Goal: Task Accomplishment & Management: Manage account settings

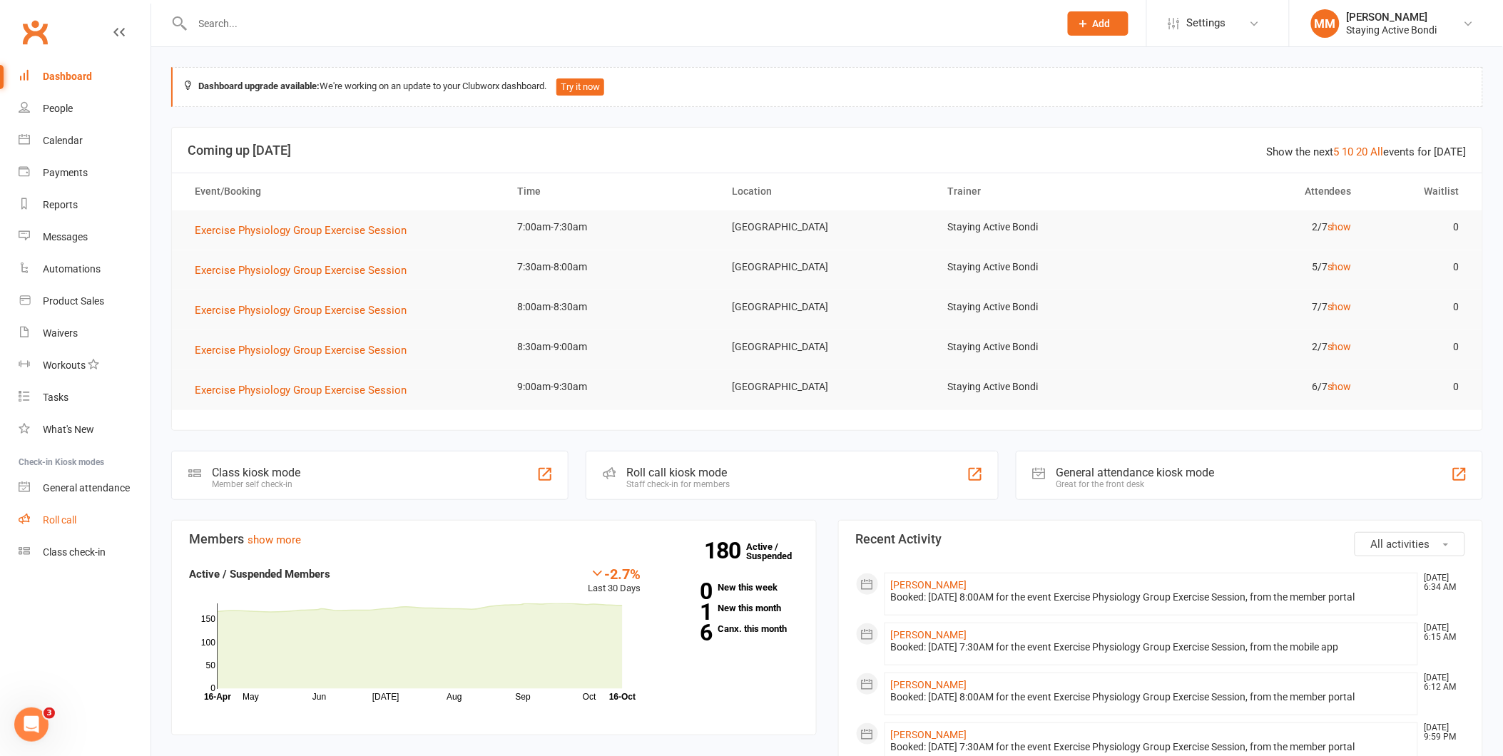
click at [58, 511] on link "Roll call" at bounding box center [85, 520] width 132 height 32
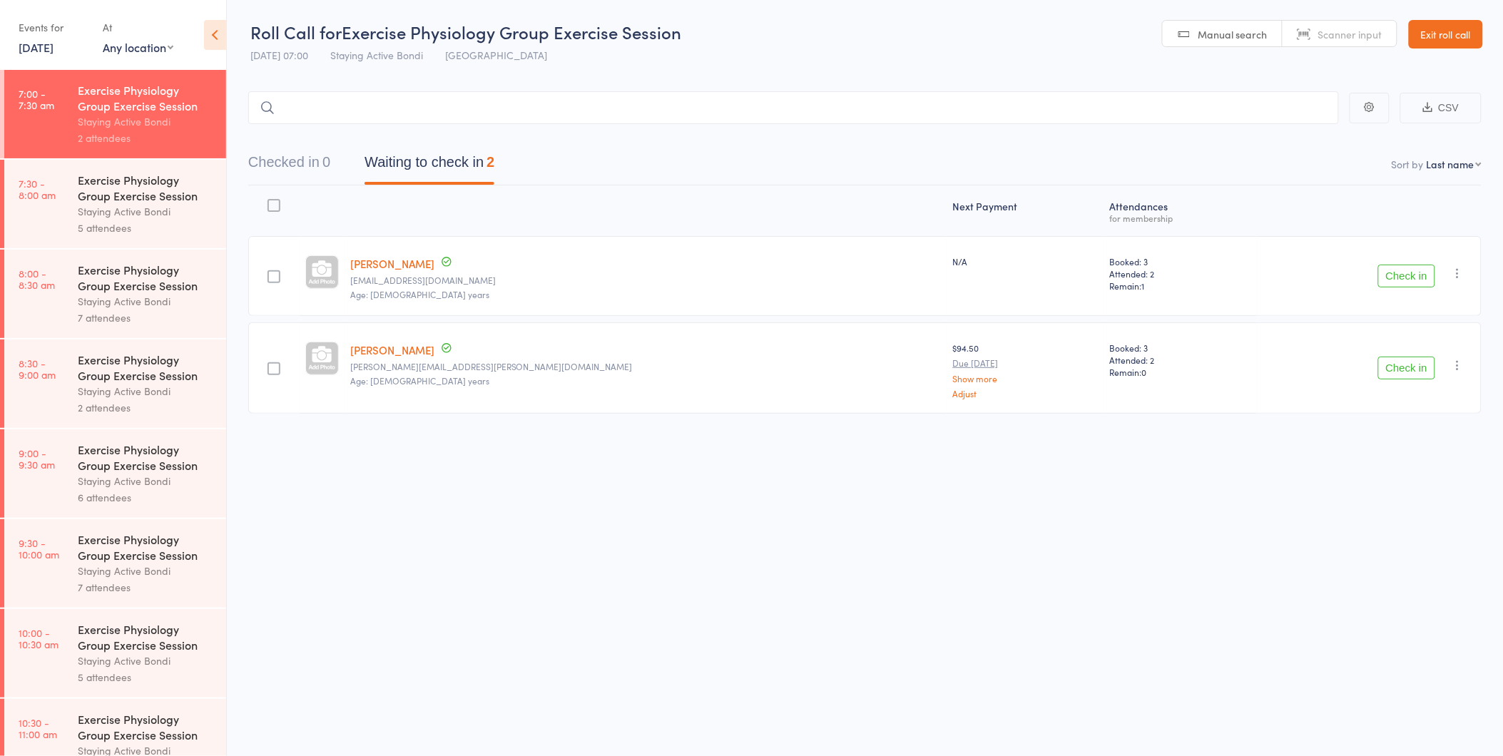
click at [1403, 278] on button "Check in" at bounding box center [1406, 276] width 57 height 23
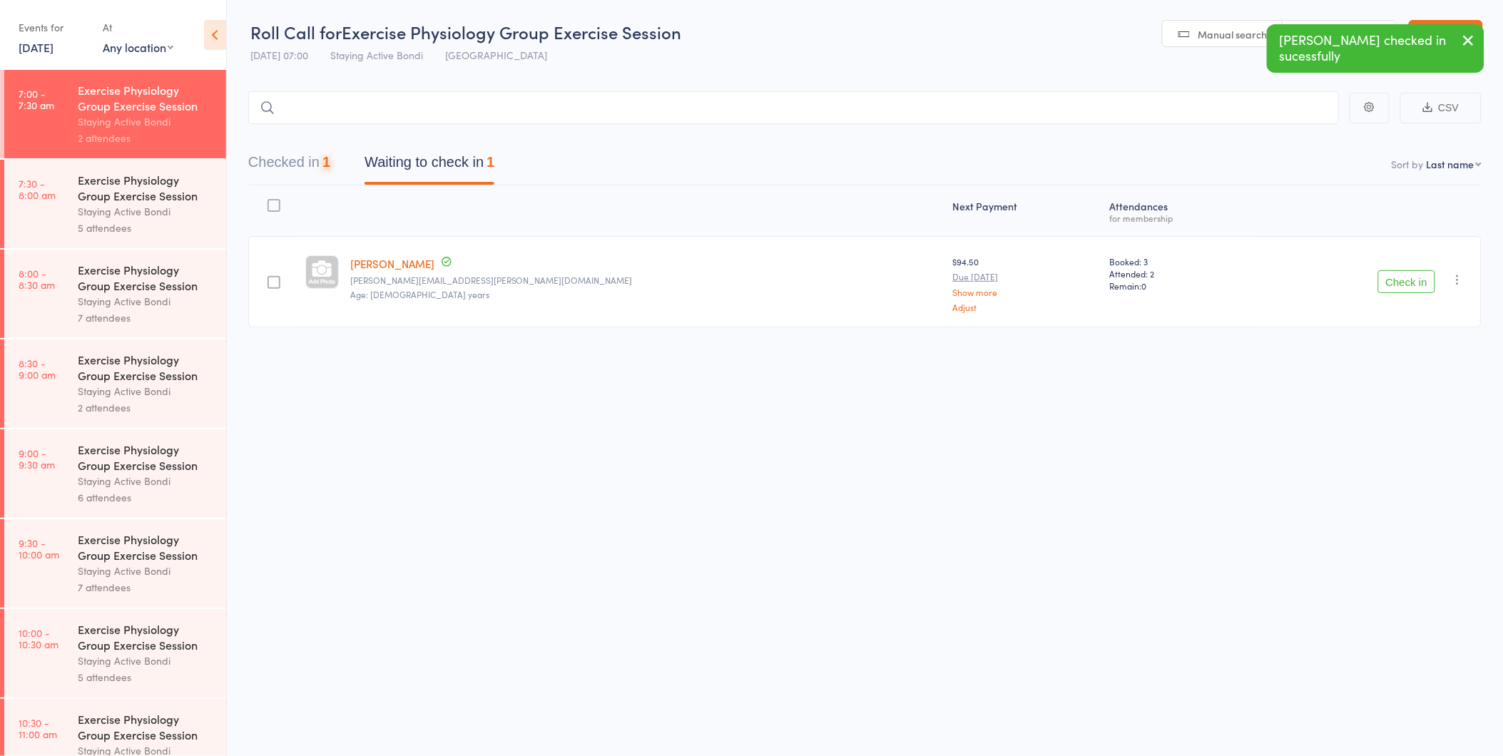
click at [1403, 278] on button "Check in" at bounding box center [1406, 281] width 57 height 23
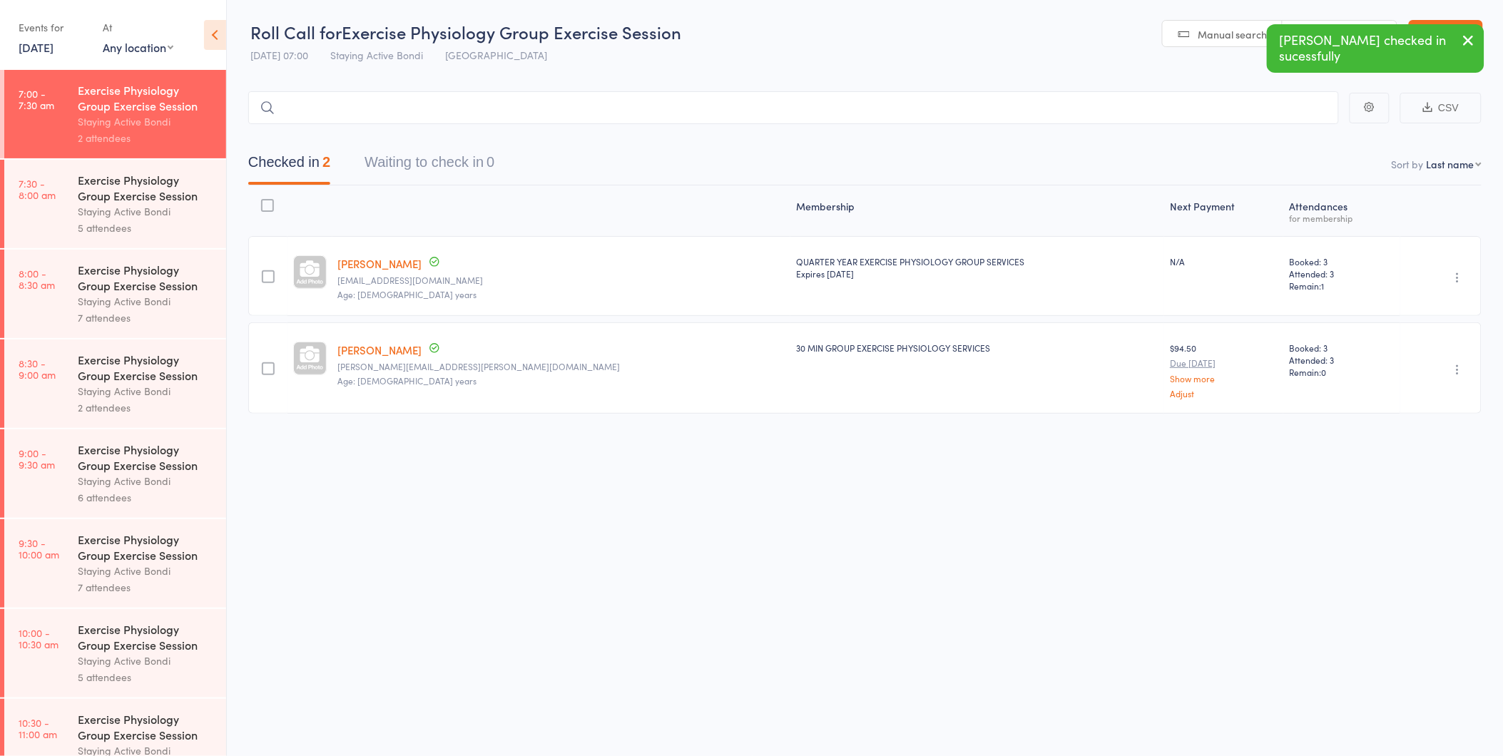
click at [153, 213] on div "Staying Active Bondi" at bounding box center [146, 211] width 136 height 16
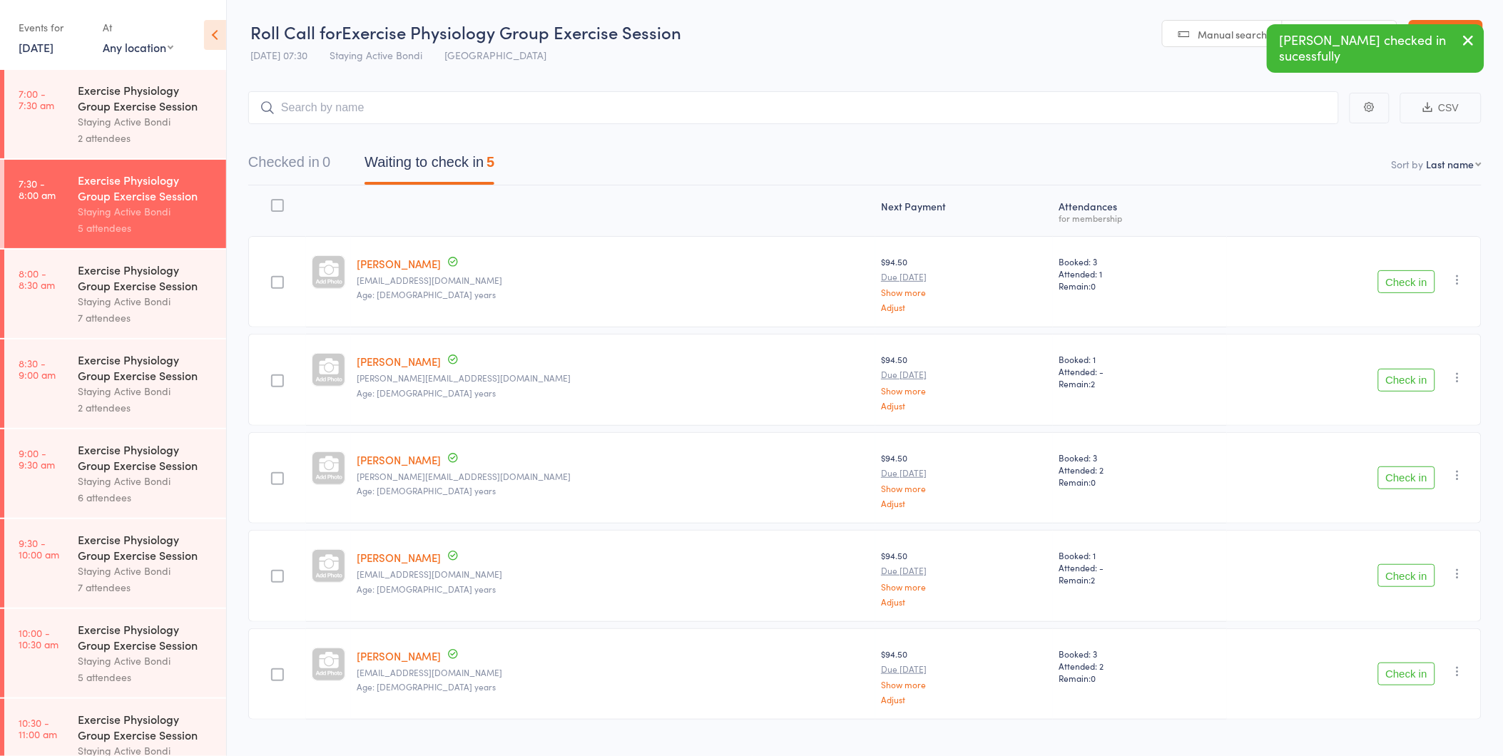
click at [1412, 276] on button "Check in" at bounding box center [1406, 281] width 57 height 23
click at [1395, 374] on button "Check in" at bounding box center [1406, 380] width 57 height 23
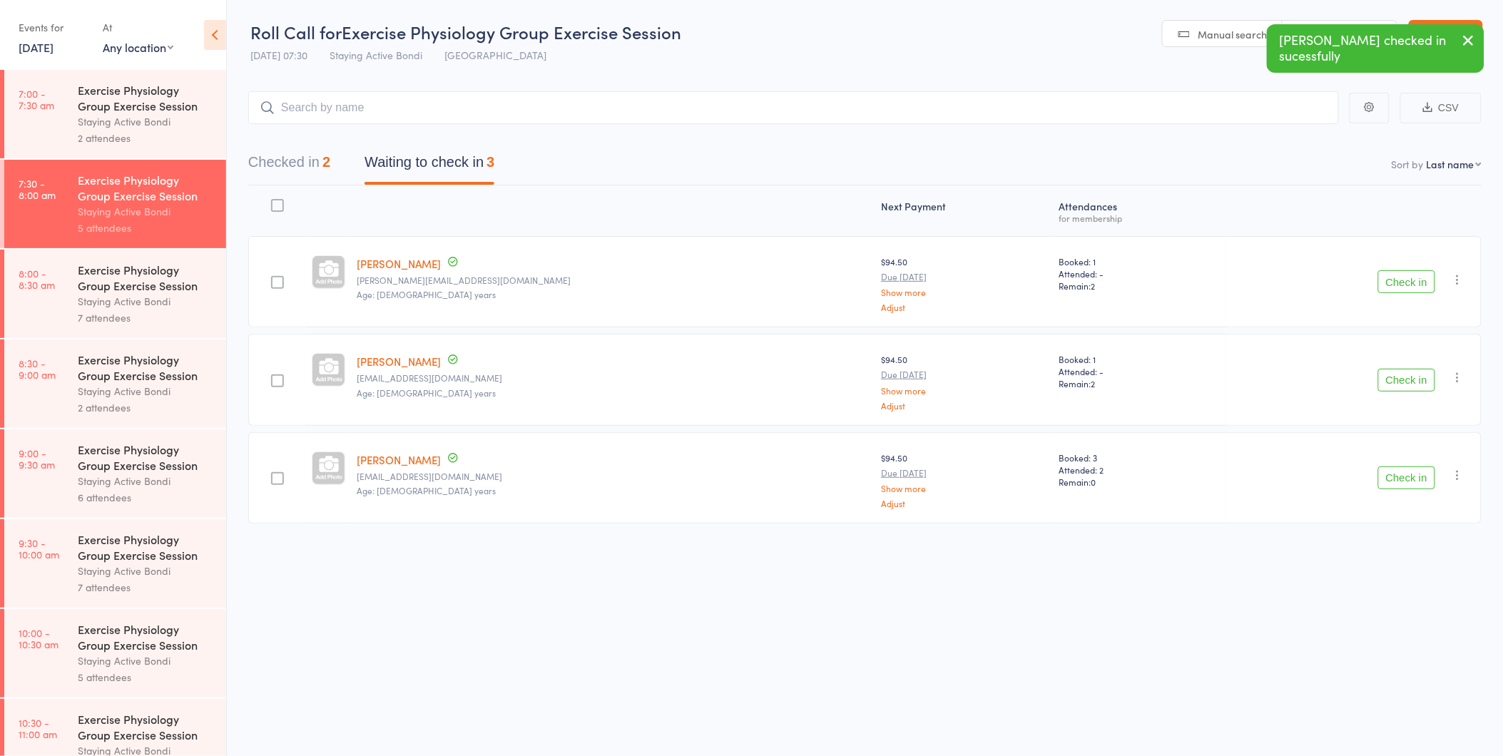
click at [1395, 282] on button "Check in" at bounding box center [1406, 281] width 57 height 23
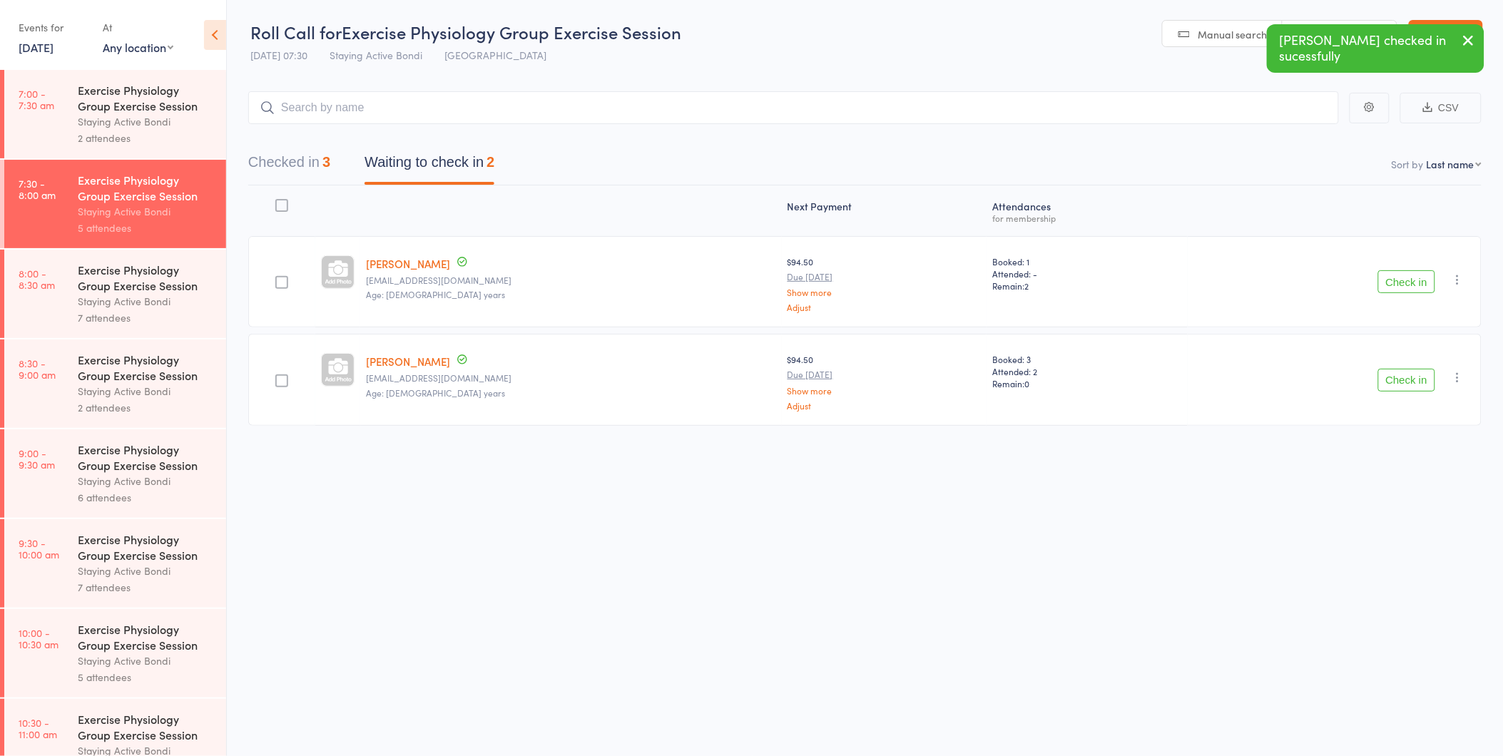
click at [1409, 377] on button "Check in" at bounding box center [1406, 380] width 57 height 23
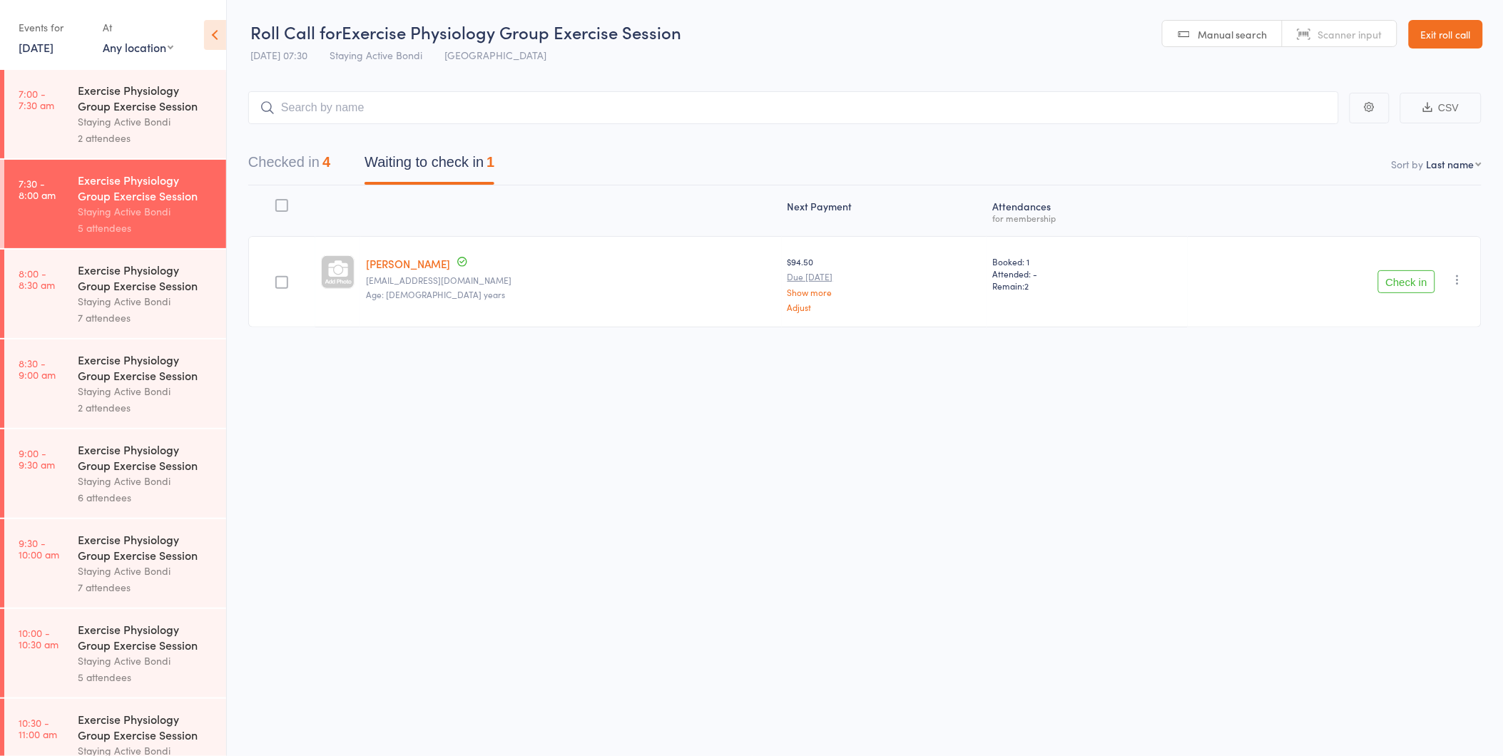
click at [1474, 404] on div "Roll Call for Exercise Physiology Group Exercise Session 16 Oct 07:30 Staying A…" at bounding box center [751, 378] width 1503 height 756
click at [1393, 281] on button "Check in" at bounding box center [1406, 281] width 57 height 23
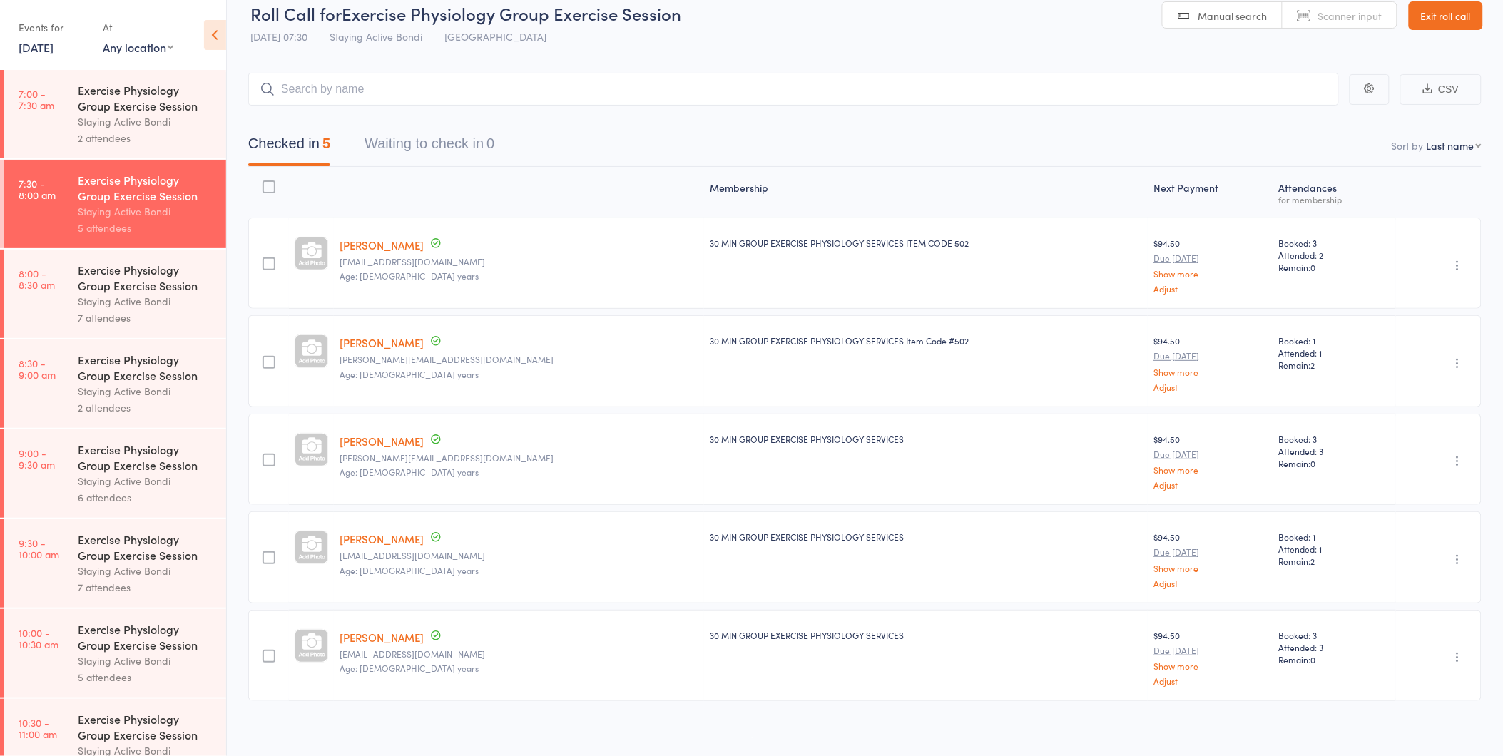
scroll to position [26, 0]
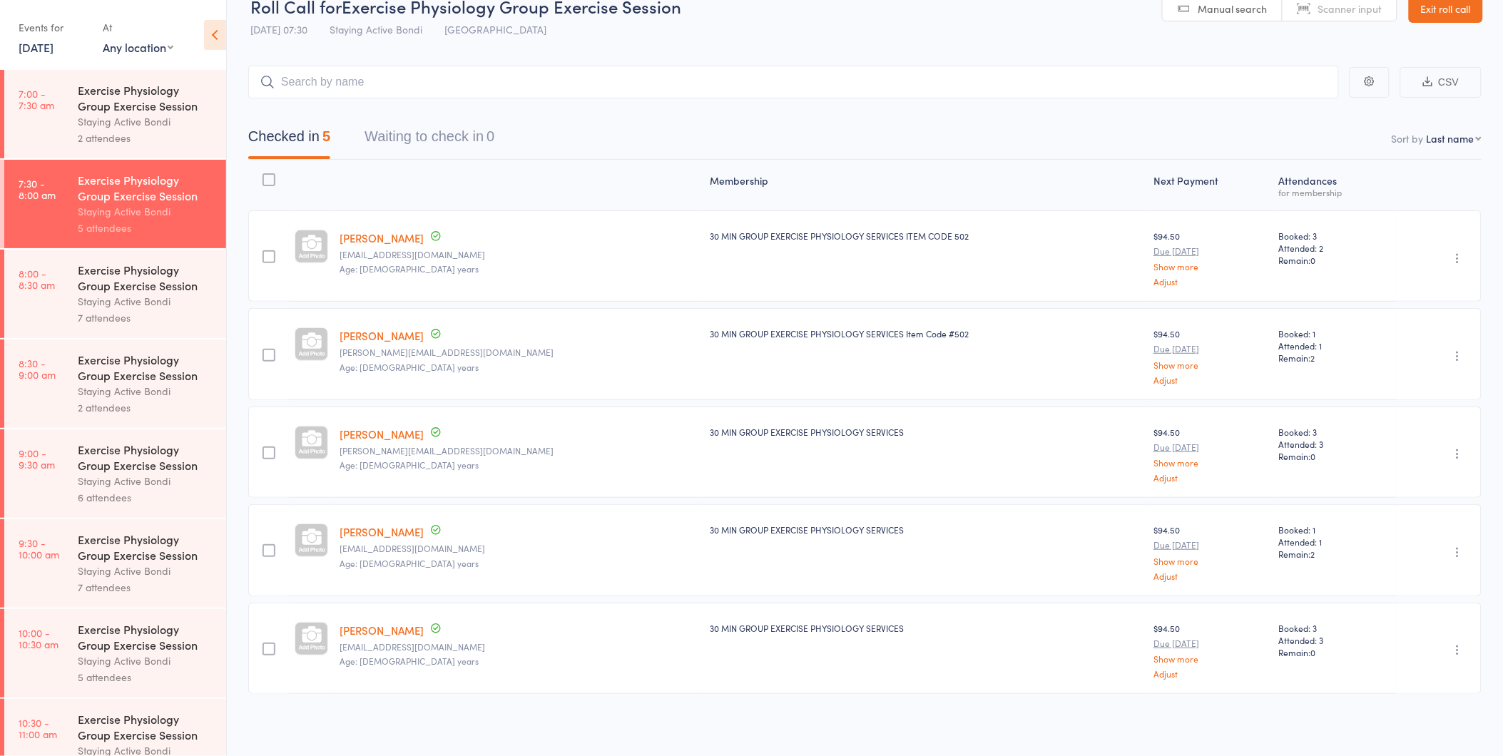
click at [145, 124] on div "Staying Active Bondi" at bounding box center [146, 121] width 136 height 16
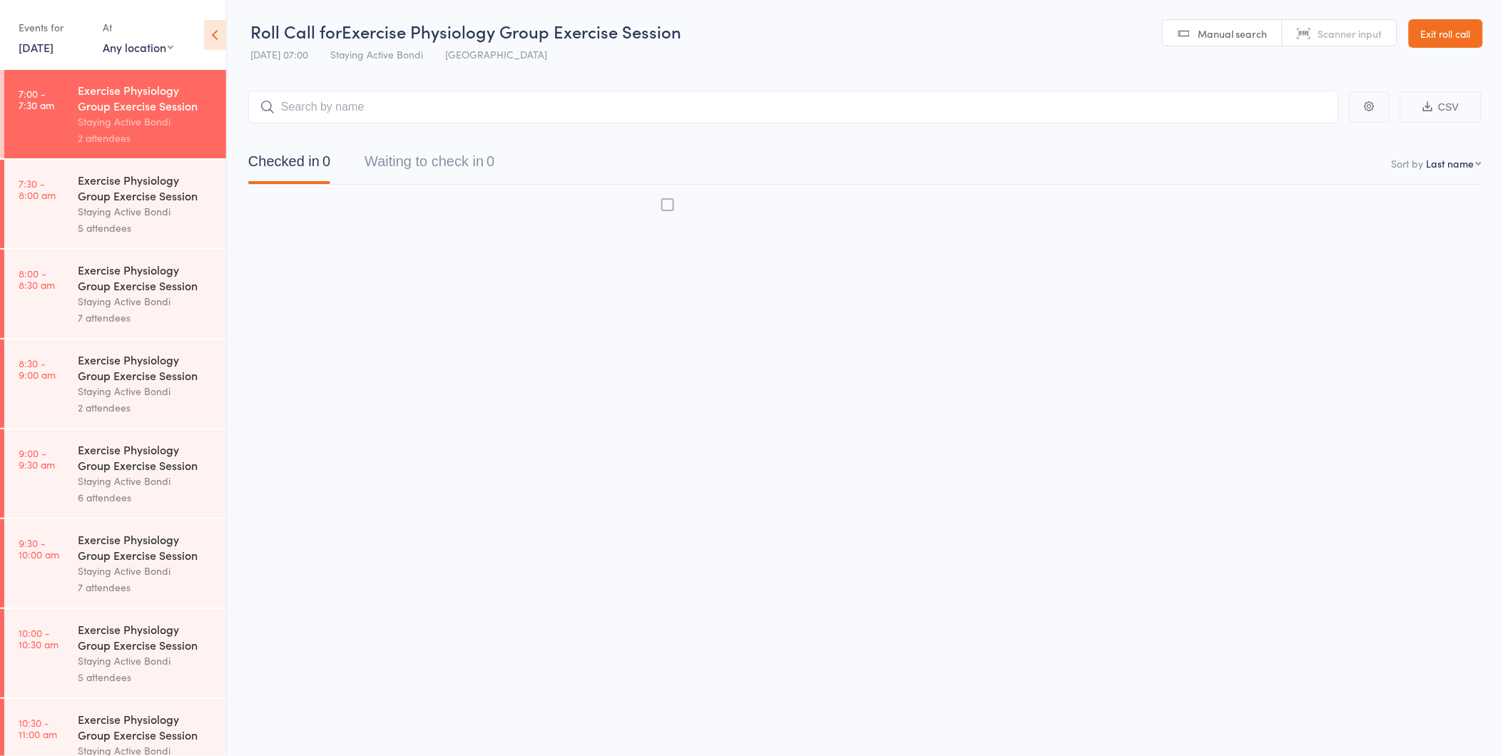
scroll to position [1, 0]
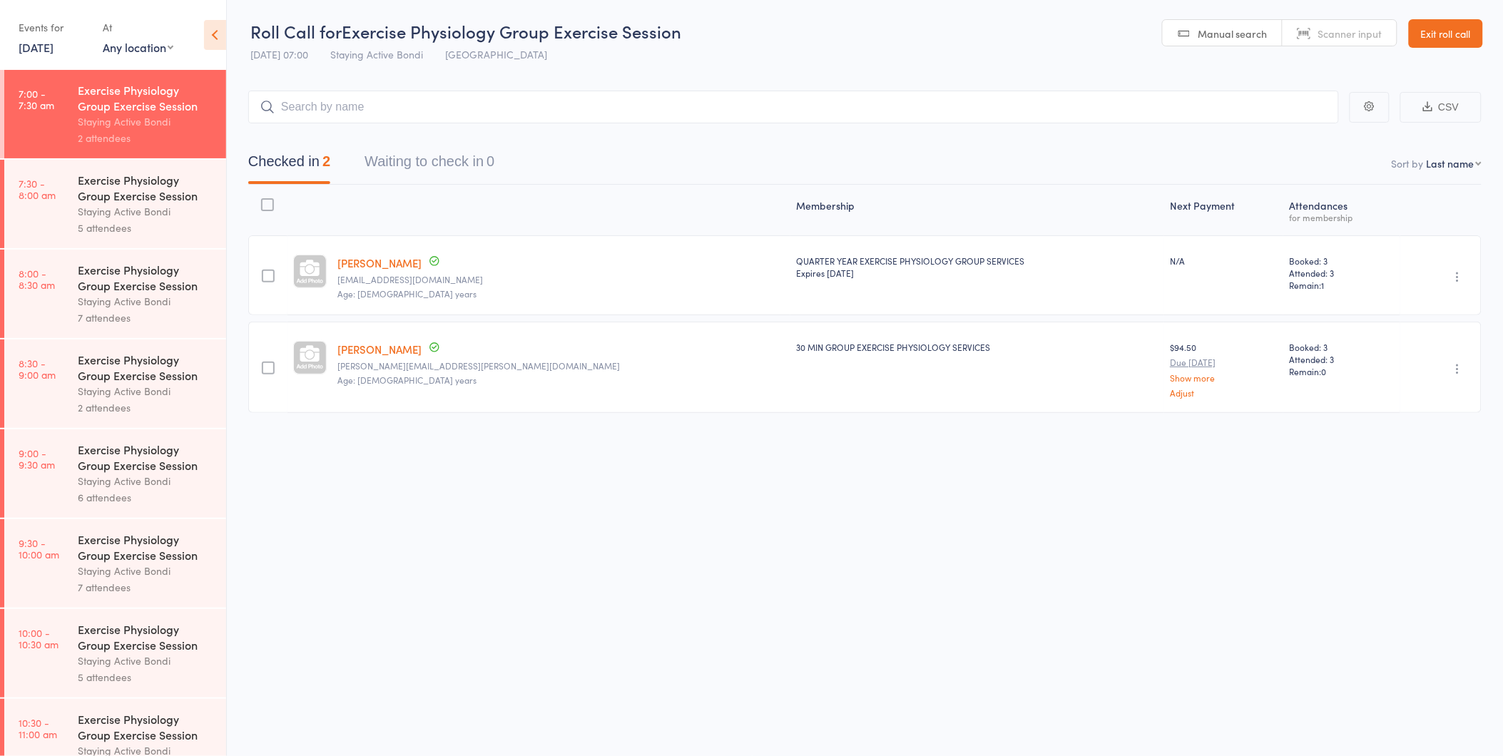
click at [139, 224] on div "5 attendees" at bounding box center [146, 228] width 136 height 16
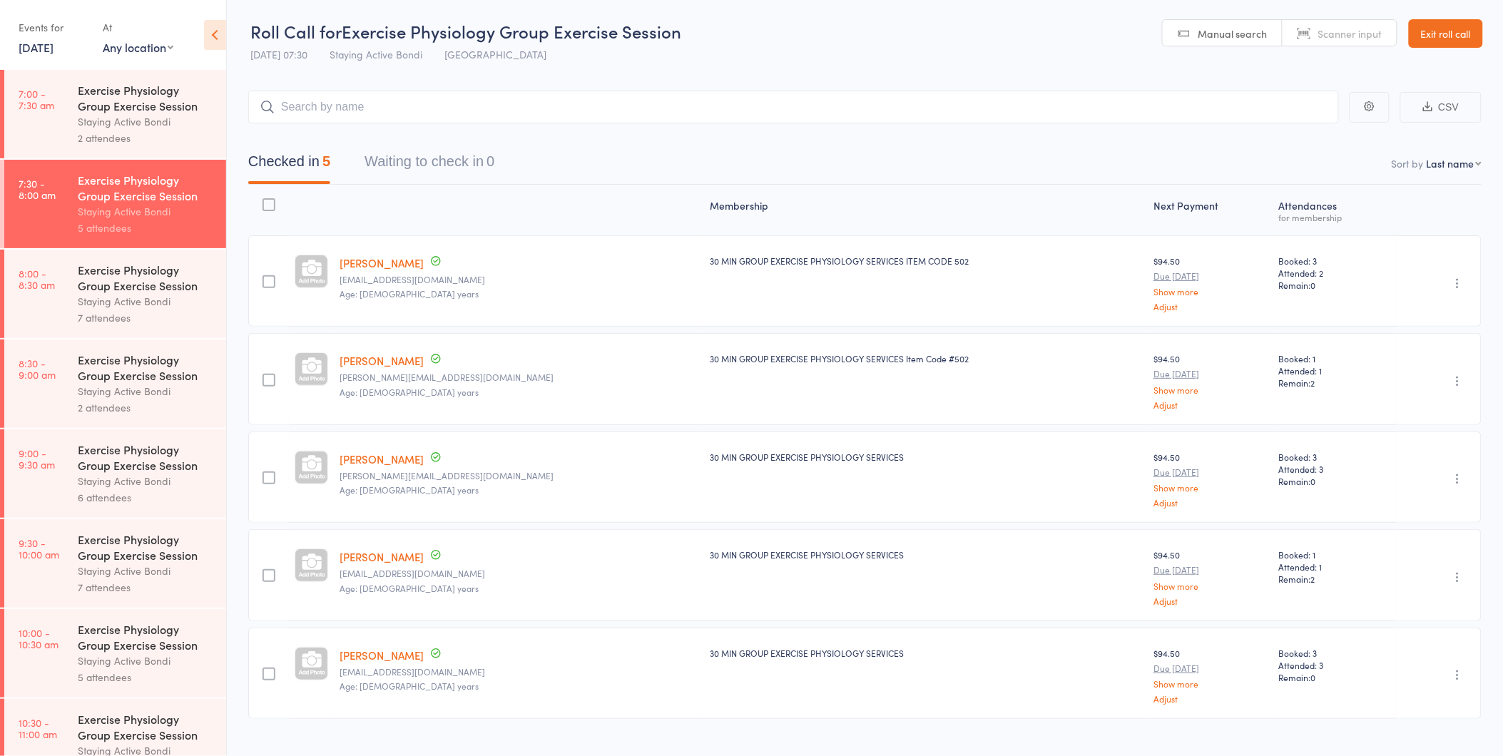
click at [147, 296] on div "Staying Active Bondi" at bounding box center [146, 301] width 136 height 16
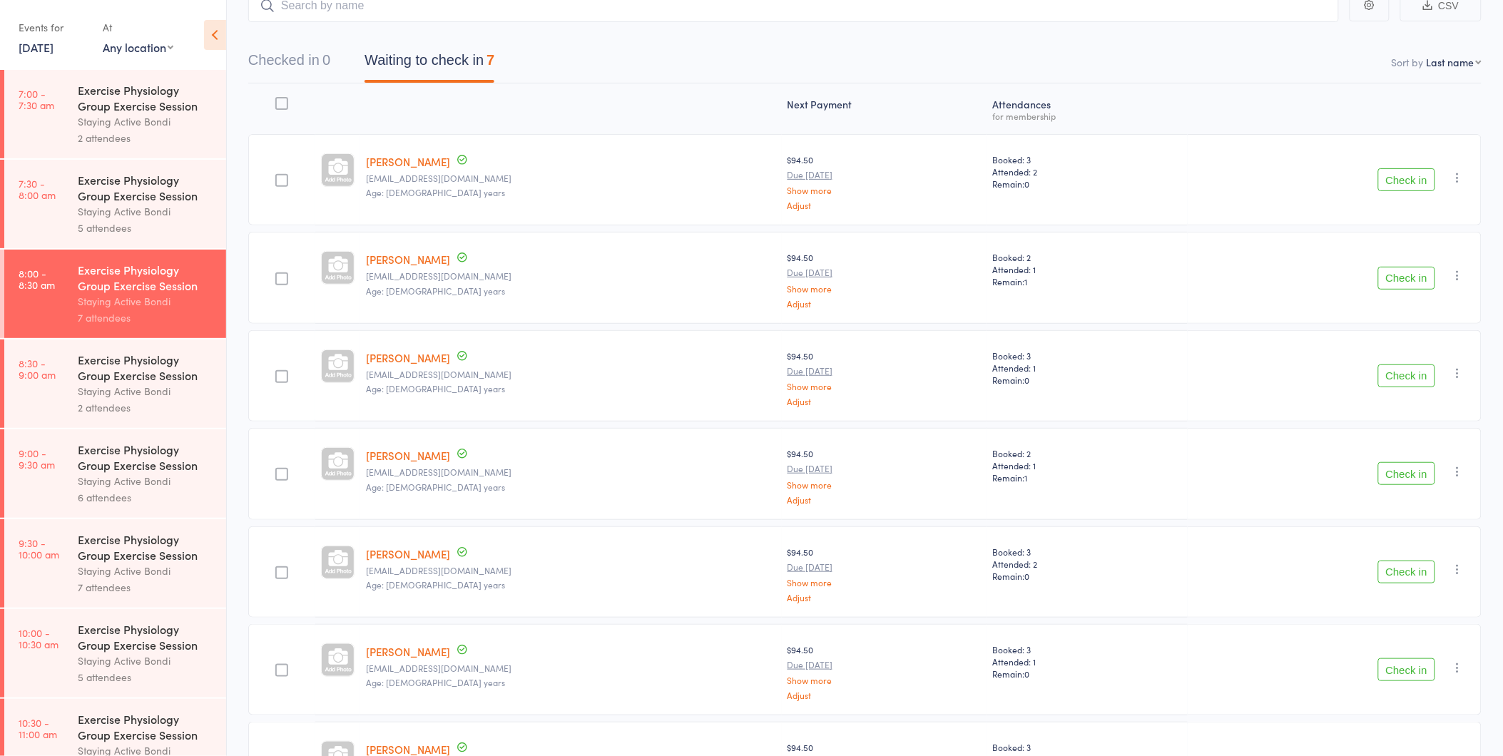
scroll to position [115, 0]
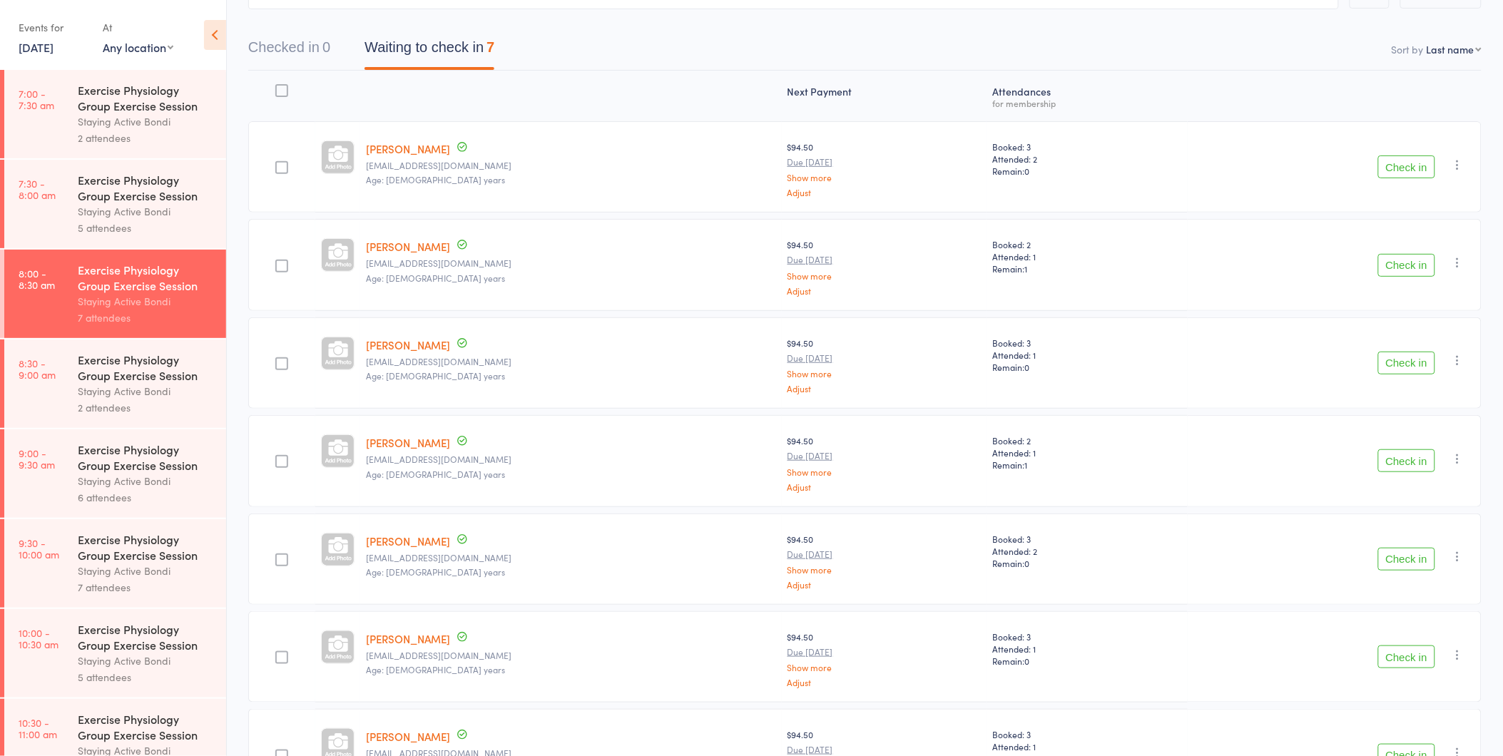
click at [1415, 364] on button "Check in" at bounding box center [1406, 363] width 57 height 23
click at [150, 209] on div "Staying Active Bondi" at bounding box center [146, 211] width 136 height 16
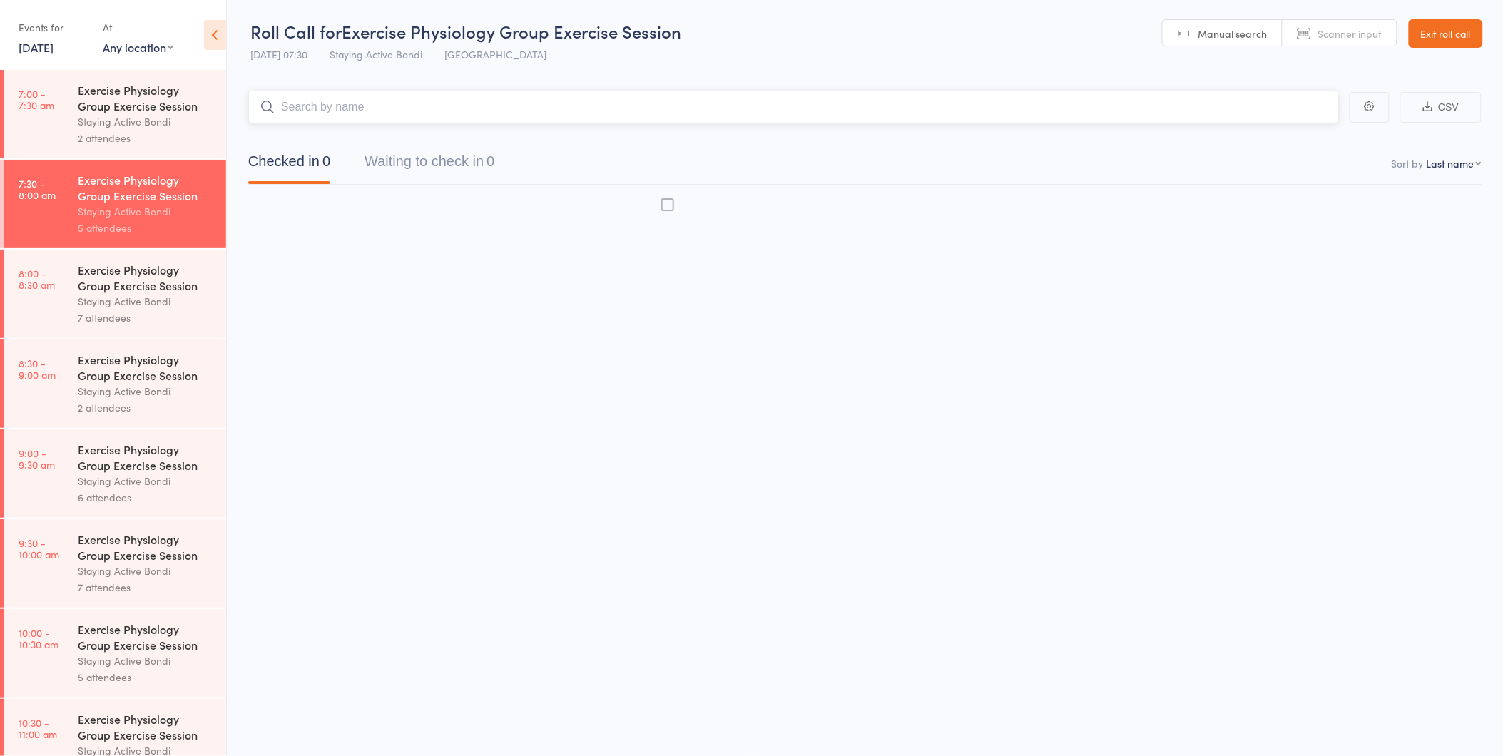
scroll to position [1, 0]
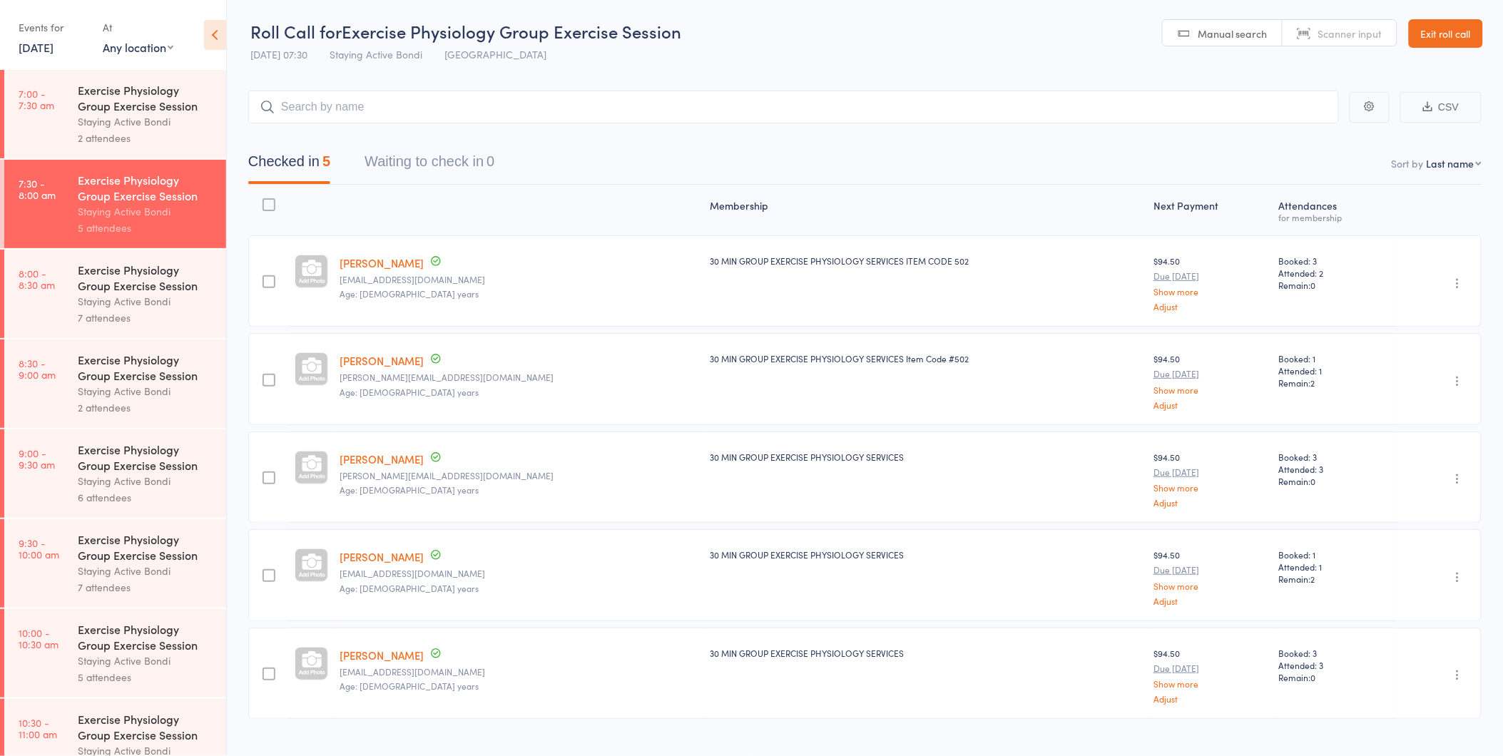
click at [139, 290] on div "Exercise Physiology Group Exercise Session" at bounding box center [146, 277] width 136 height 31
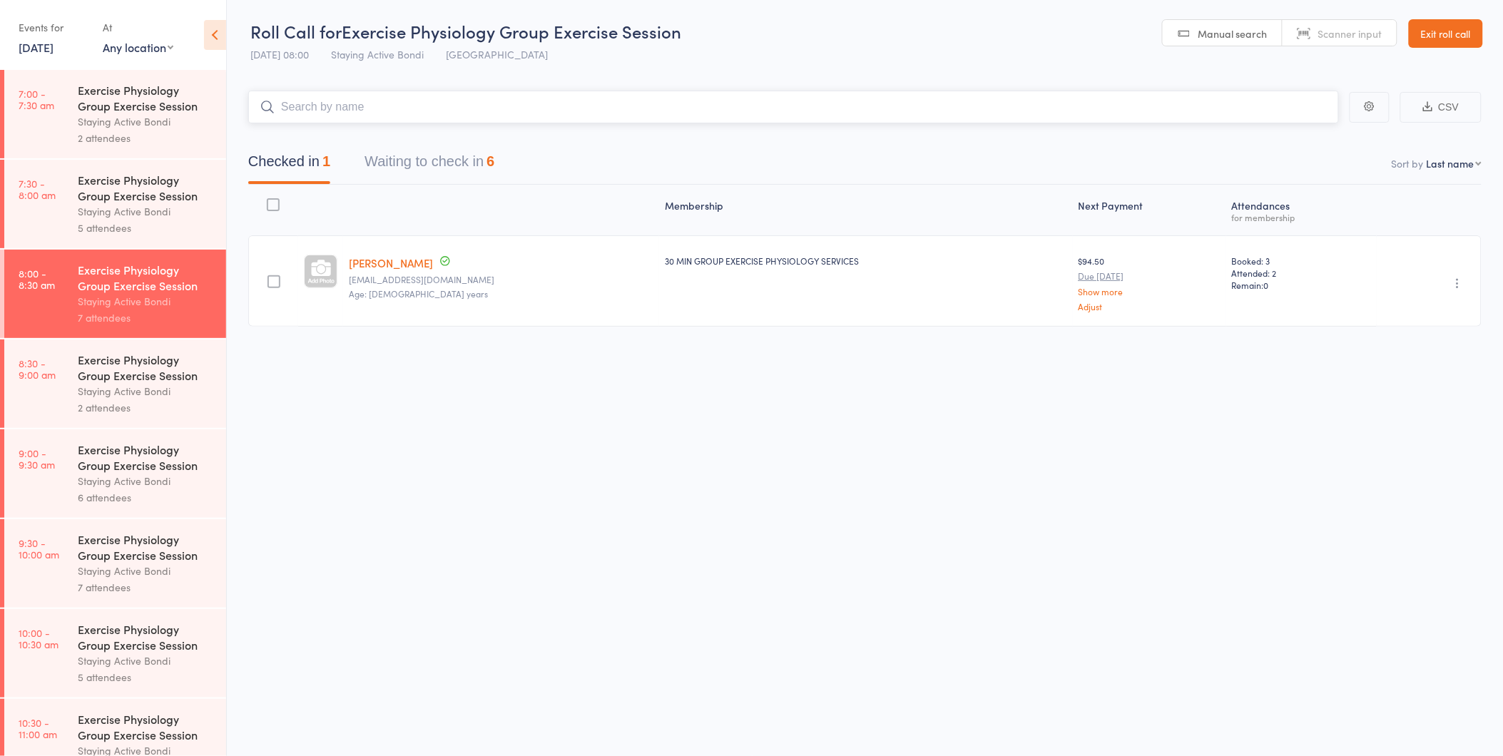
click at [458, 155] on button "Waiting to check in 6" at bounding box center [429, 165] width 130 height 38
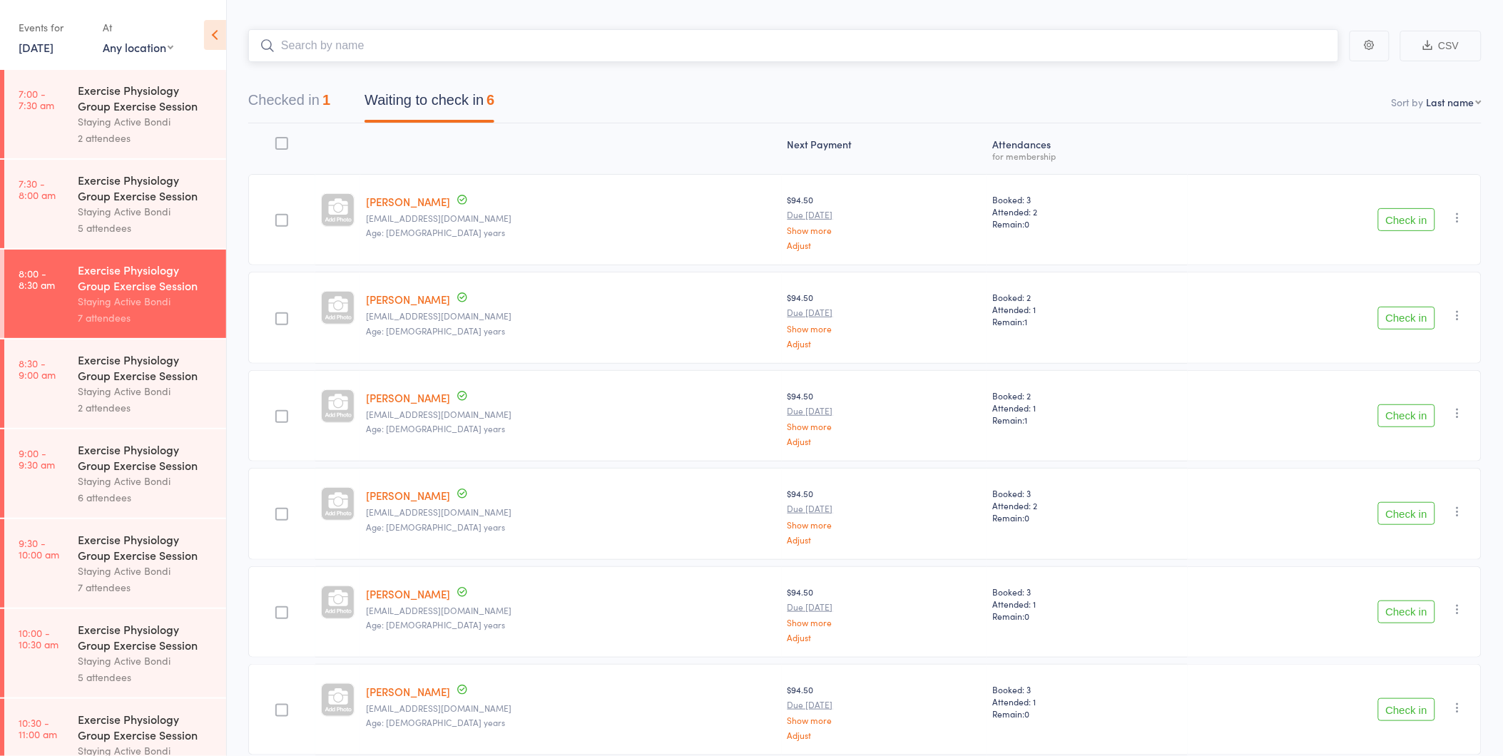
scroll to position [123, 0]
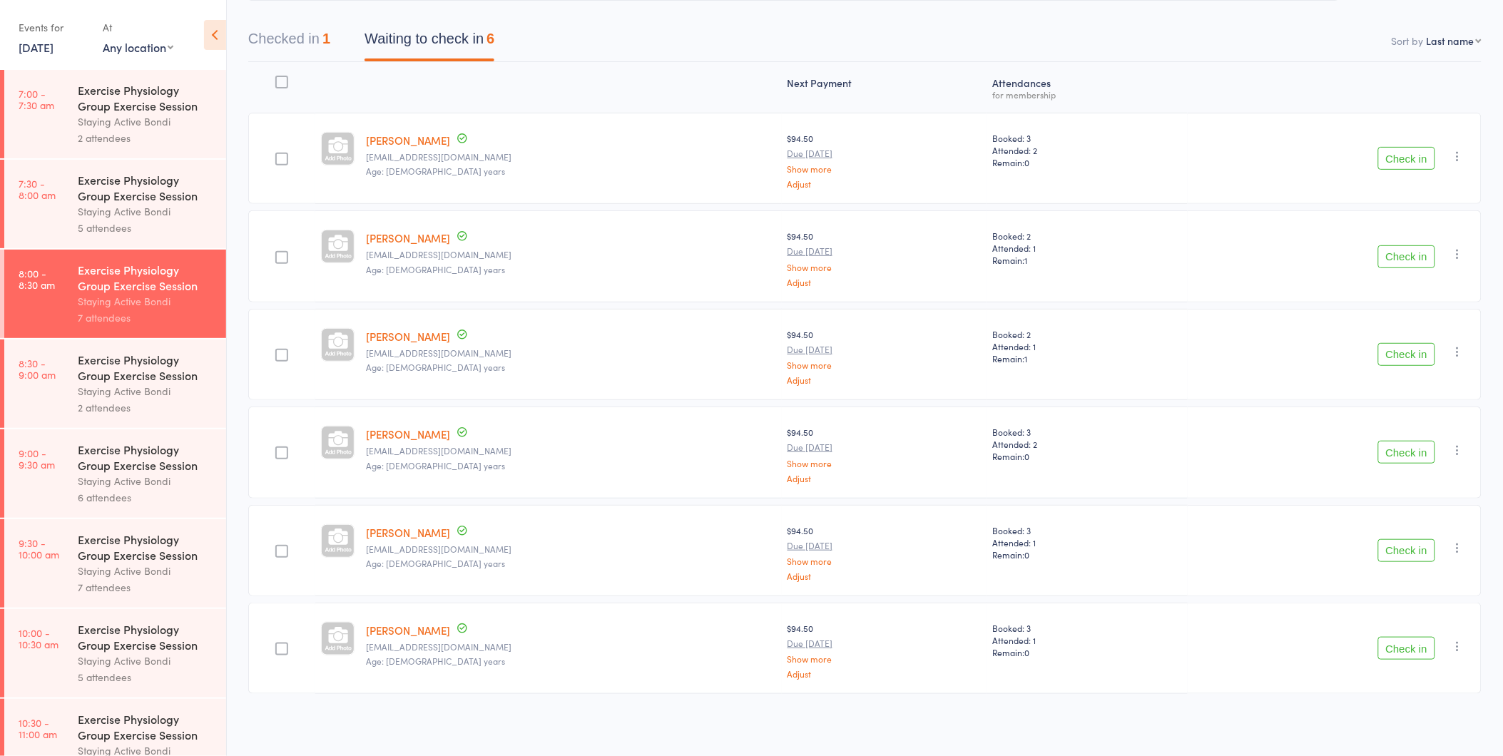
click at [1406, 652] on button "Check in" at bounding box center [1406, 648] width 57 height 23
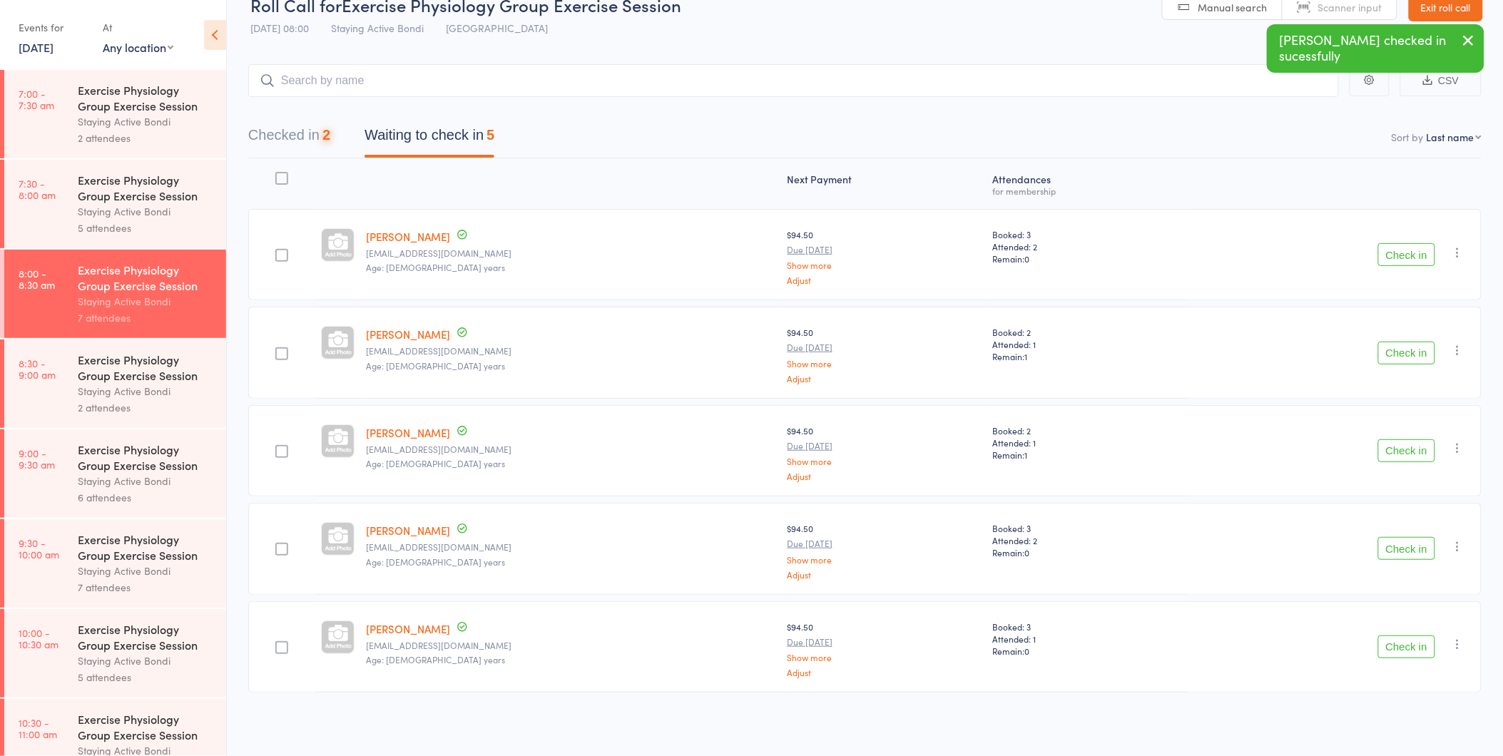
scroll to position [26, 0]
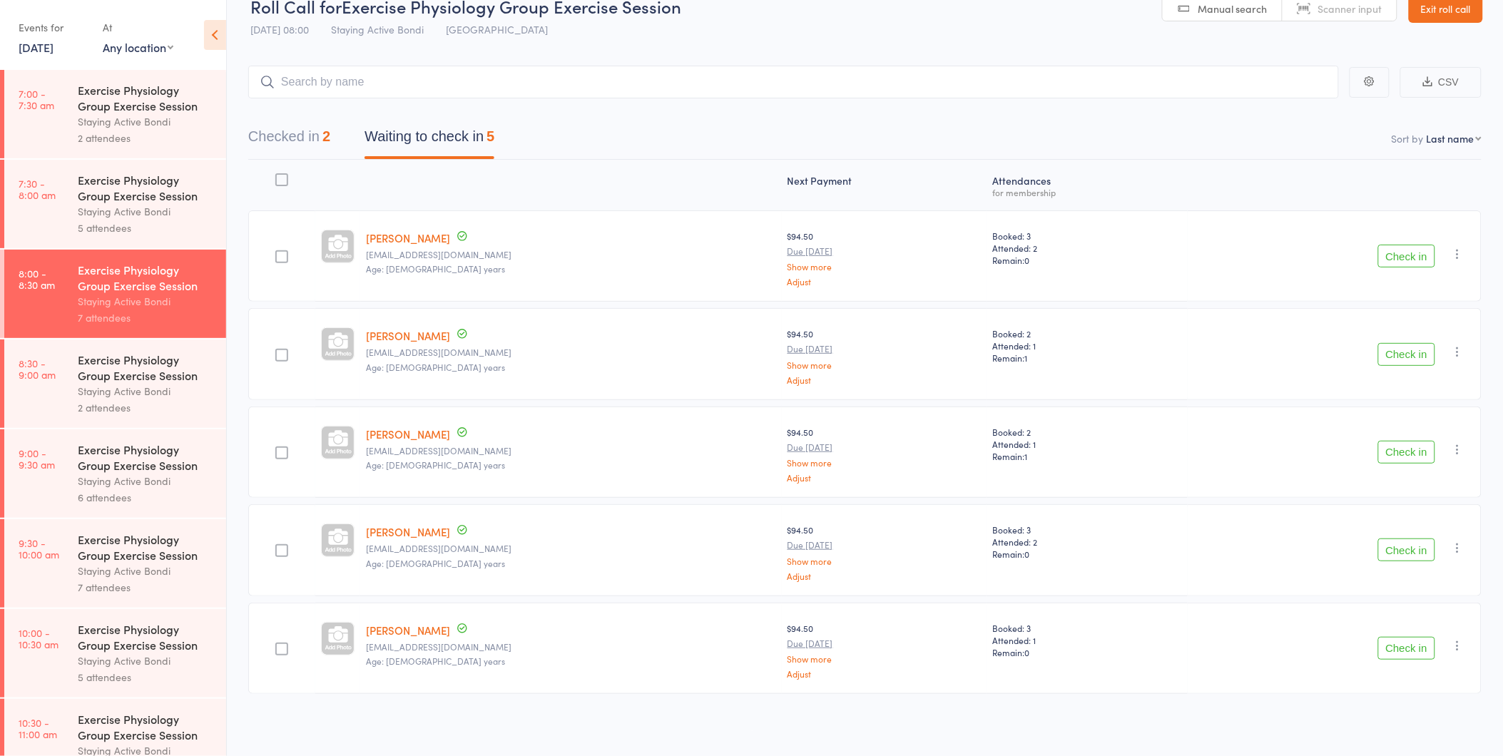
click at [1394, 255] on button "Check in" at bounding box center [1406, 256] width 57 height 23
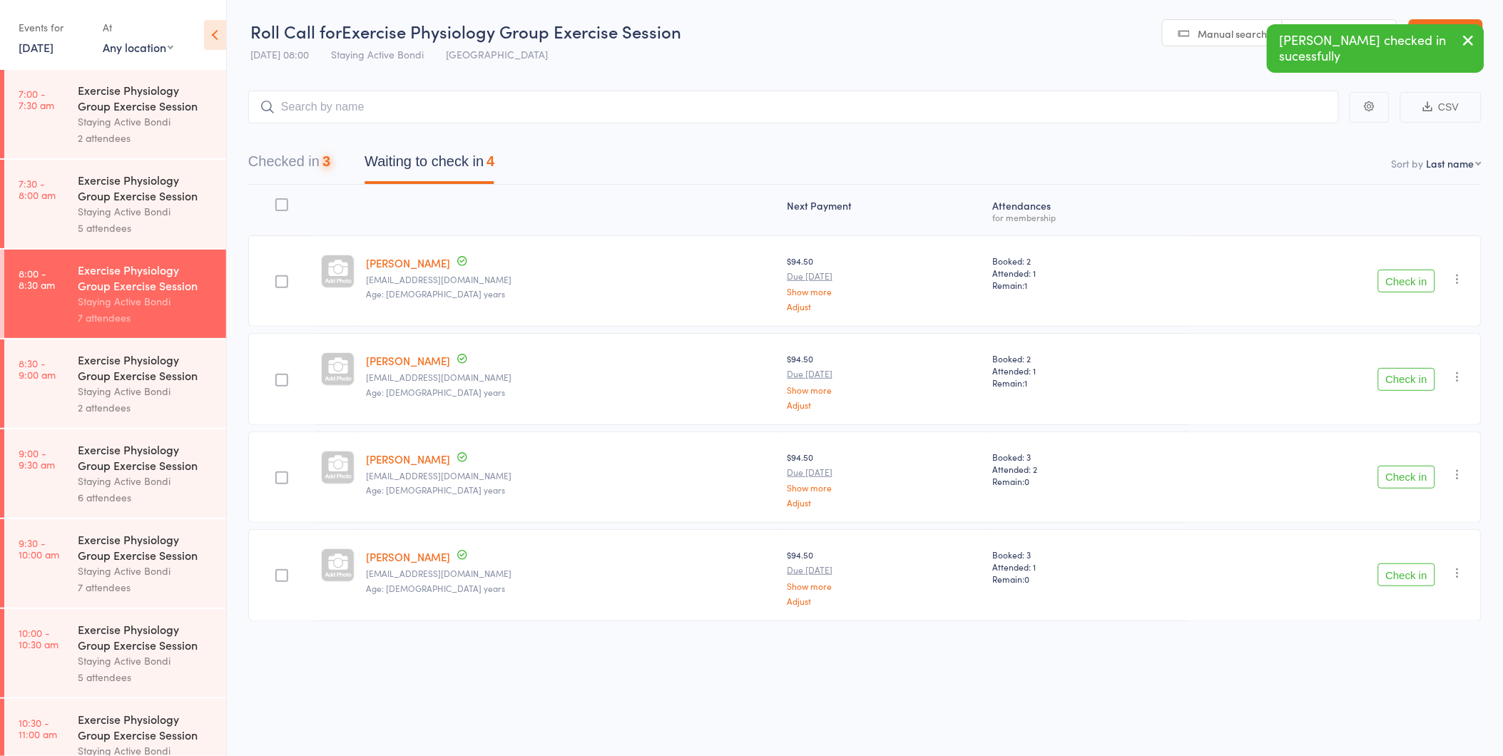
scroll to position [1, 0]
click at [288, 158] on button "Checked in 3" at bounding box center [289, 165] width 82 height 38
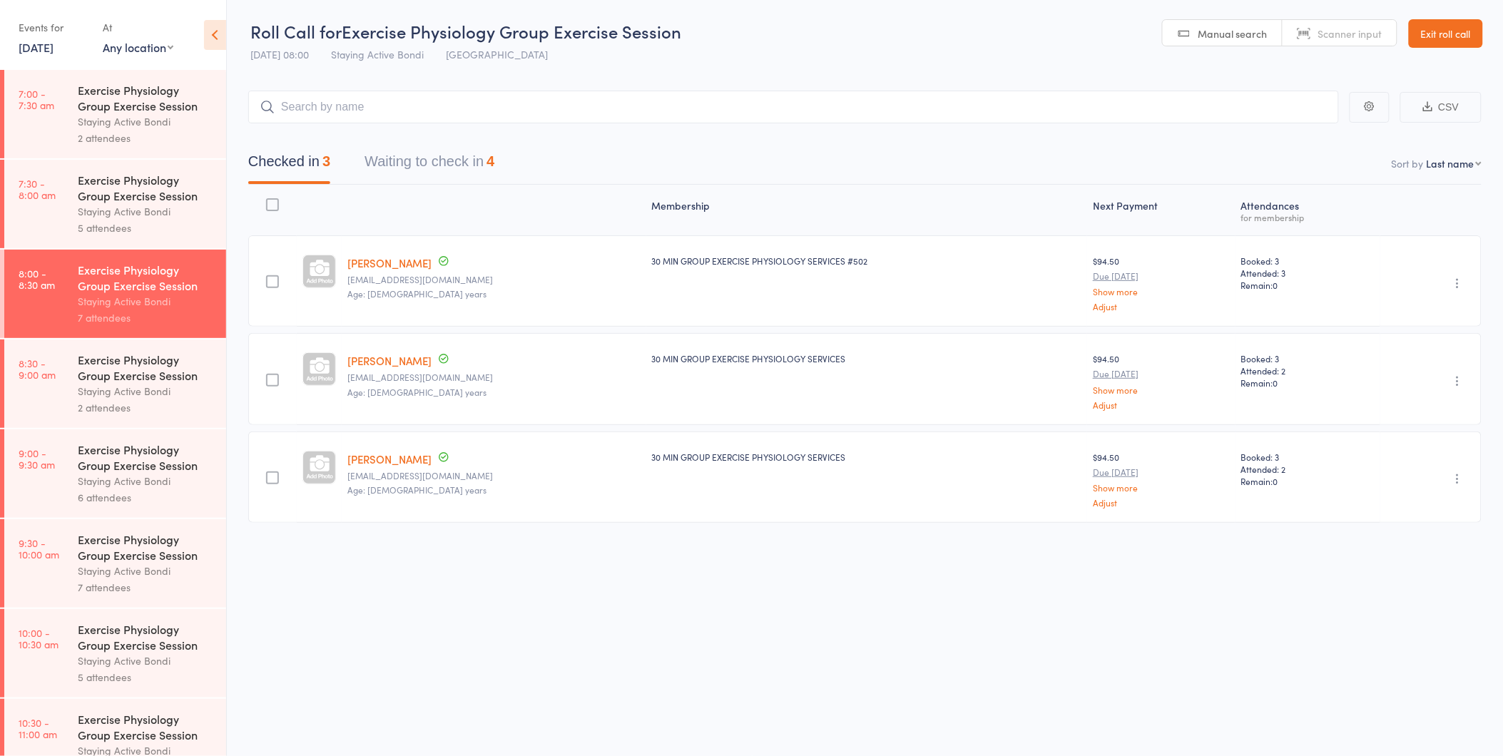
click at [469, 158] on button "Waiting to check in 4" at bounding box center [429, 165] width 130 height 38
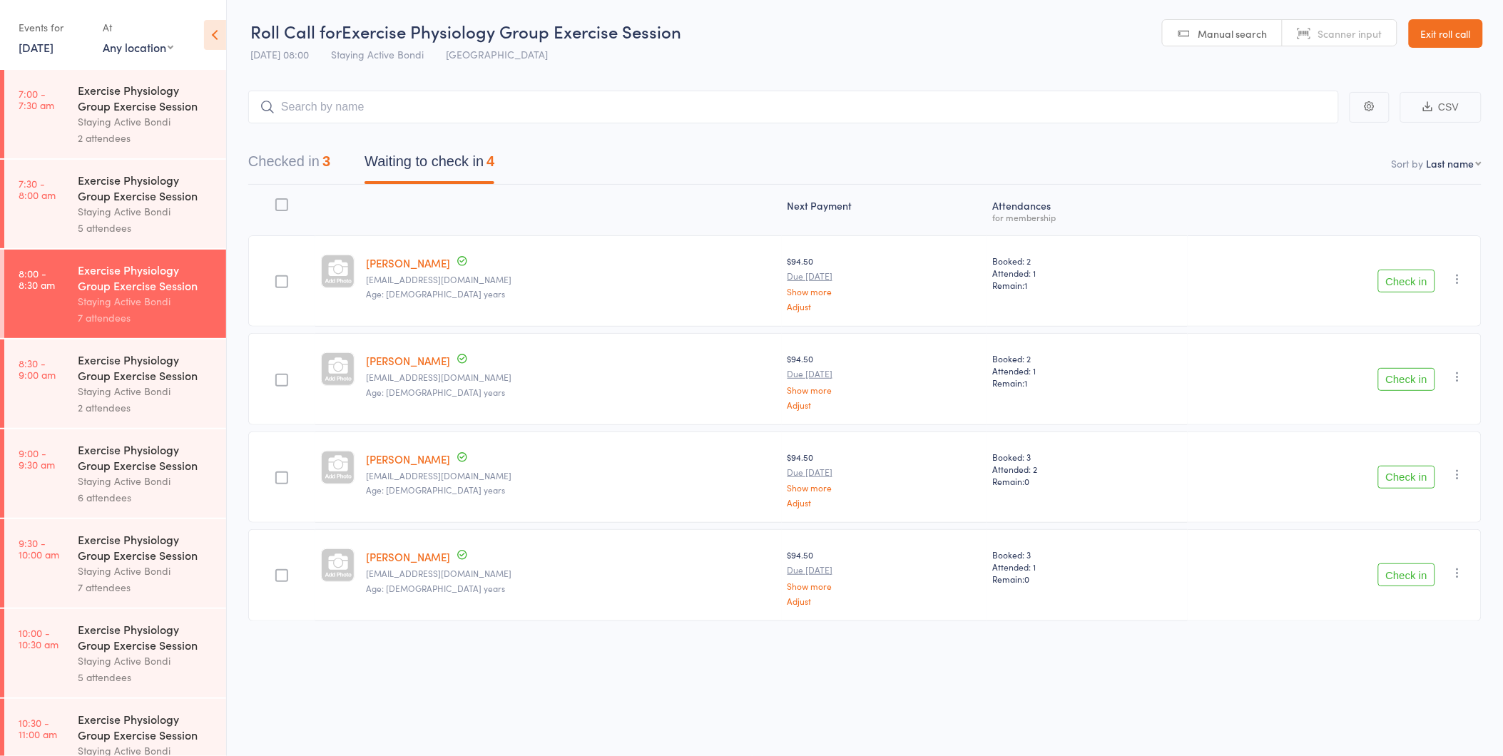
scroll to position [0, 0]
click at [315, 168] on button "Checked in 3" at bounding box center [289, 166] width 82 height 38
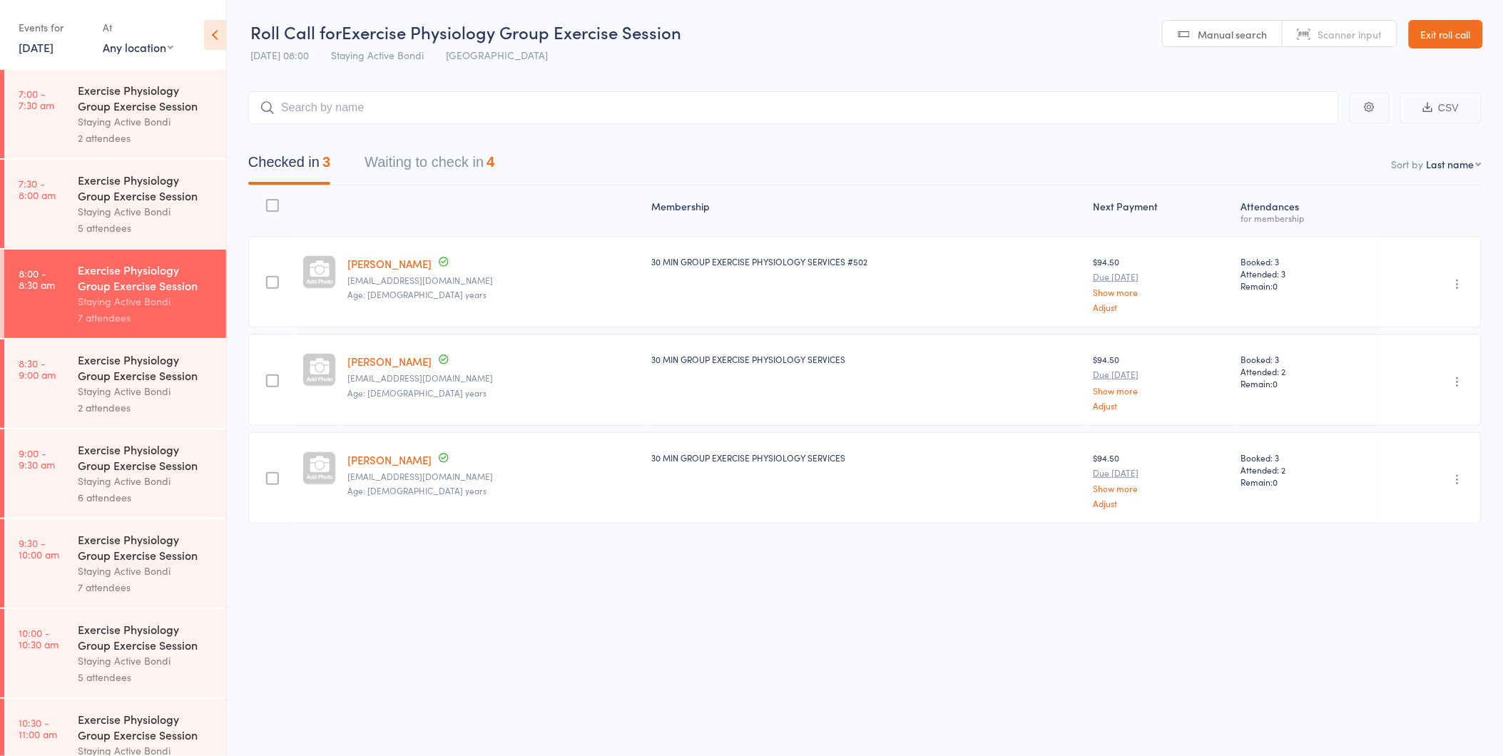
click at [446, 175] on button "Waiting to check in 4" at bounding box center [429, 166] width 130 height 38
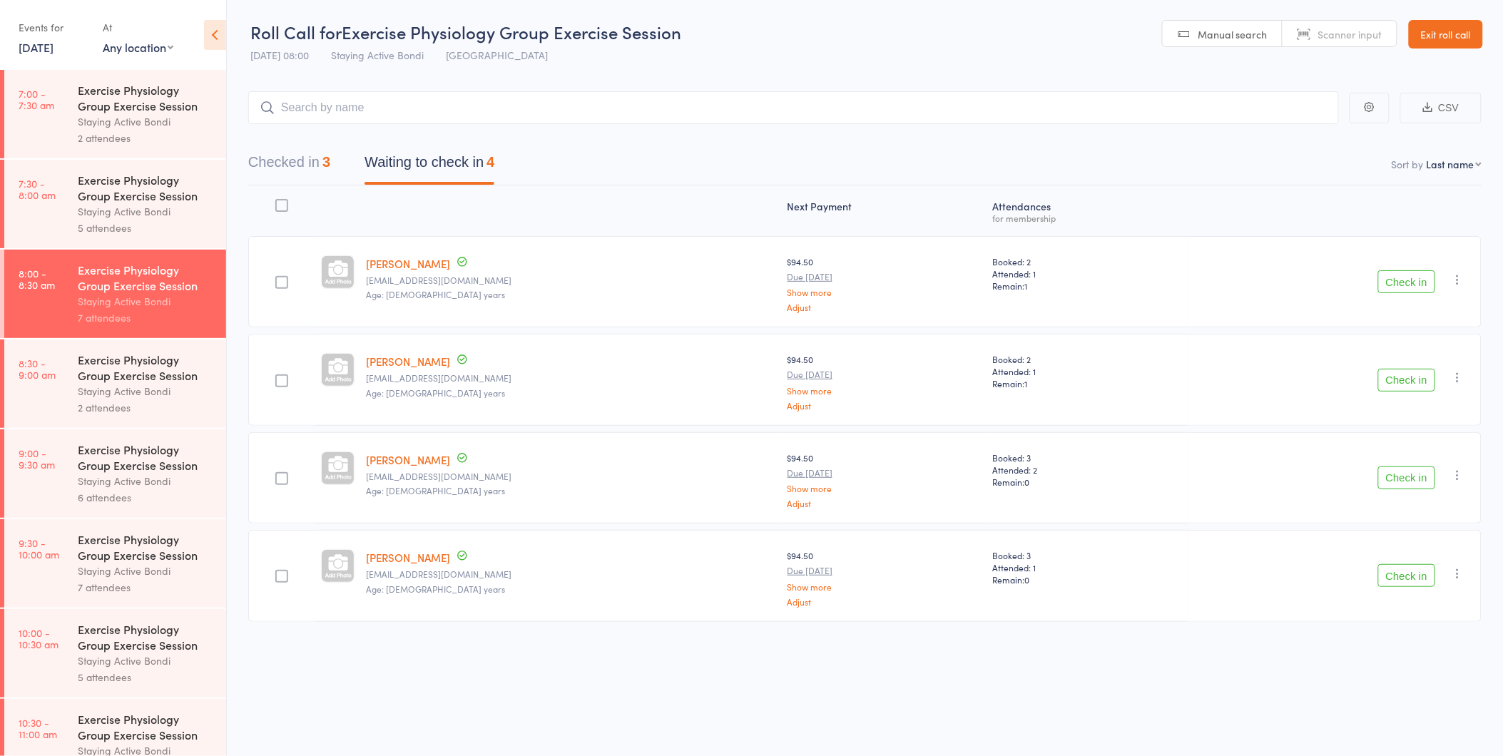
click at [1441, 290] on div "Check in Check in Send message Add Note Add Task Add Flag Remove Mark absent" at bounding box center [1334, 281] width 294 height 91
click at [1414, 282] on button "Check in" at bounding box center [1406, 281] width 57 height 23
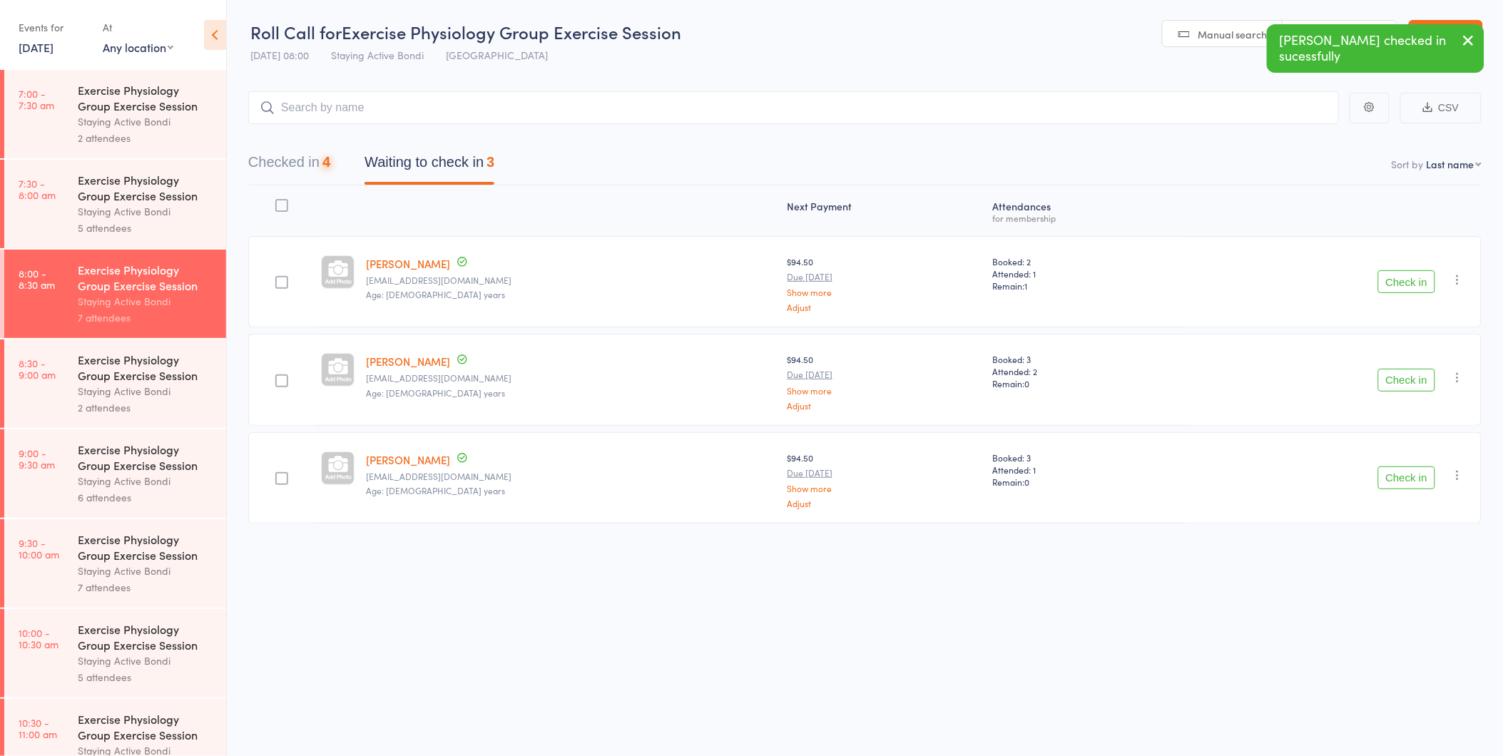
click at [1414, 282] on button "Check in" at bounding box center [1406, 281] width 57 height 23
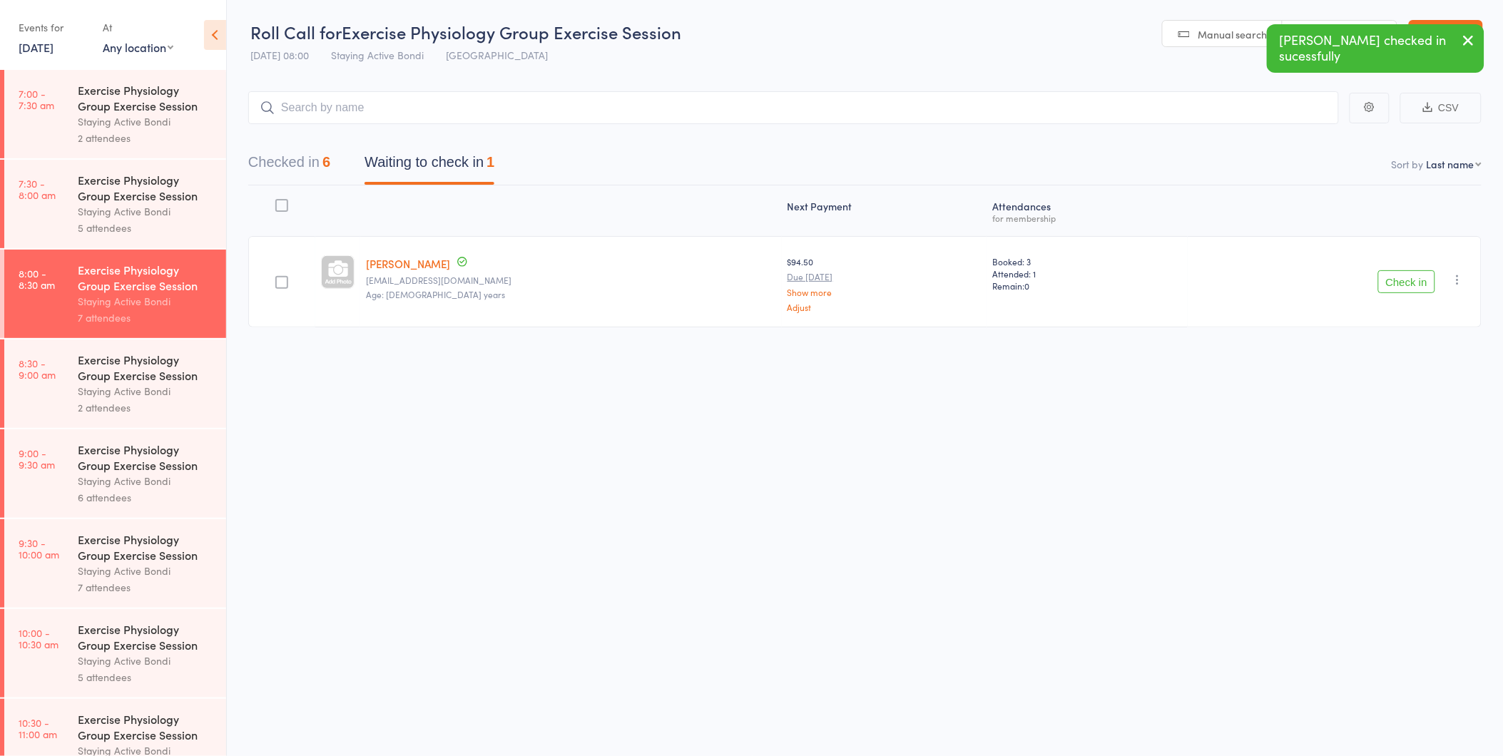
click at [1414, 282] on button "Check in" at bounding box center [1406, 281] width 57 height 23
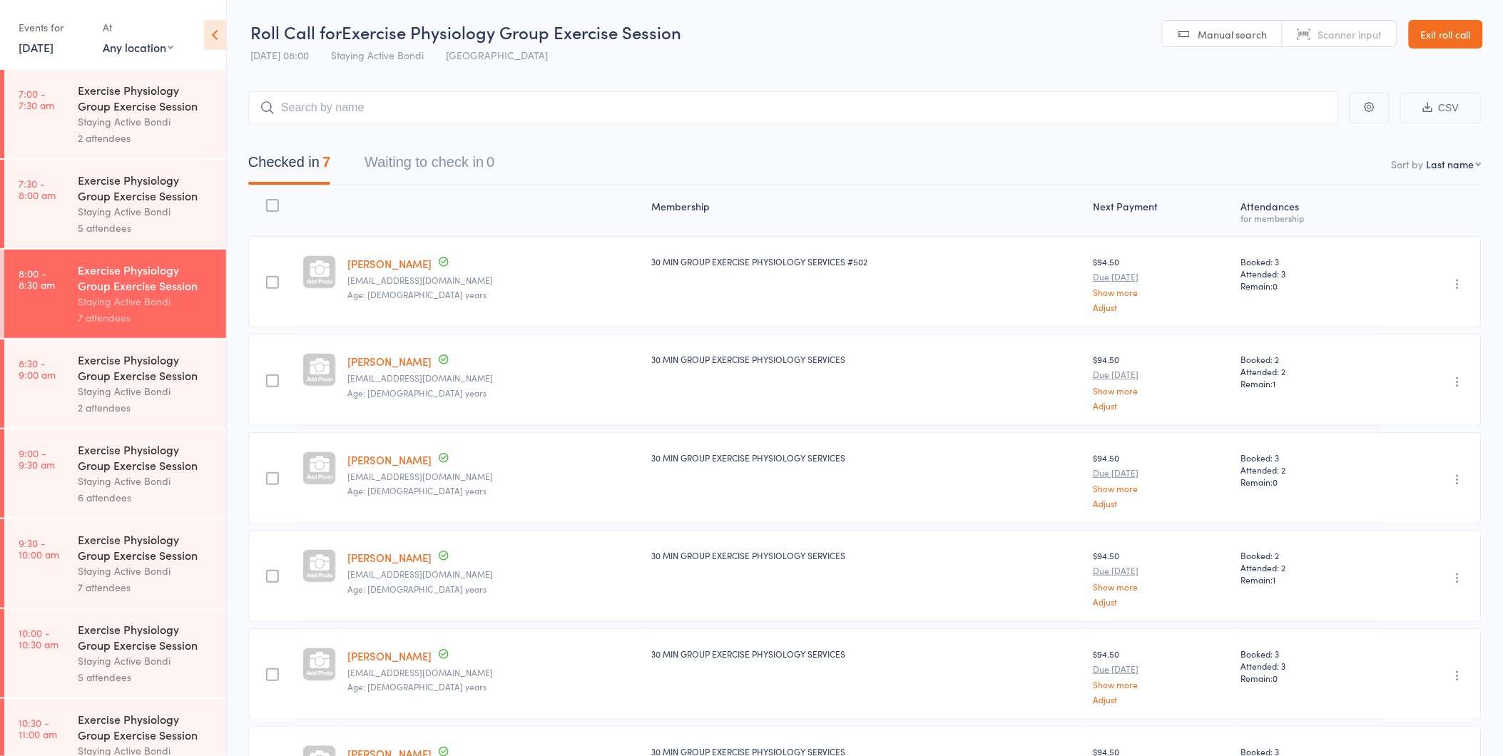
click at [1463, 44] on link "Exit roll call" at bounding box center [1445, 34] width 74 height 29
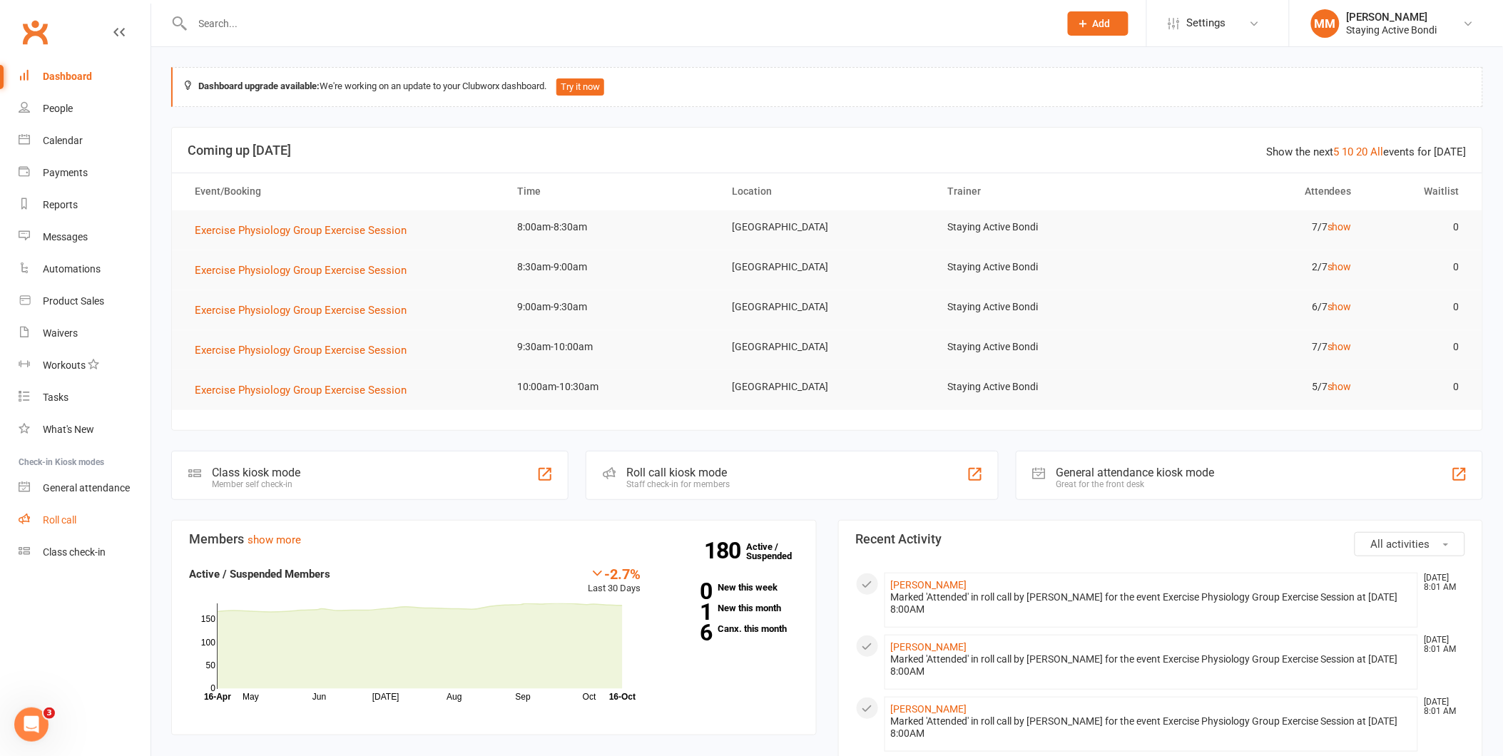
click at [56, 514] on div "Roll call" at bounding box center [60, 519] width 34 height 11
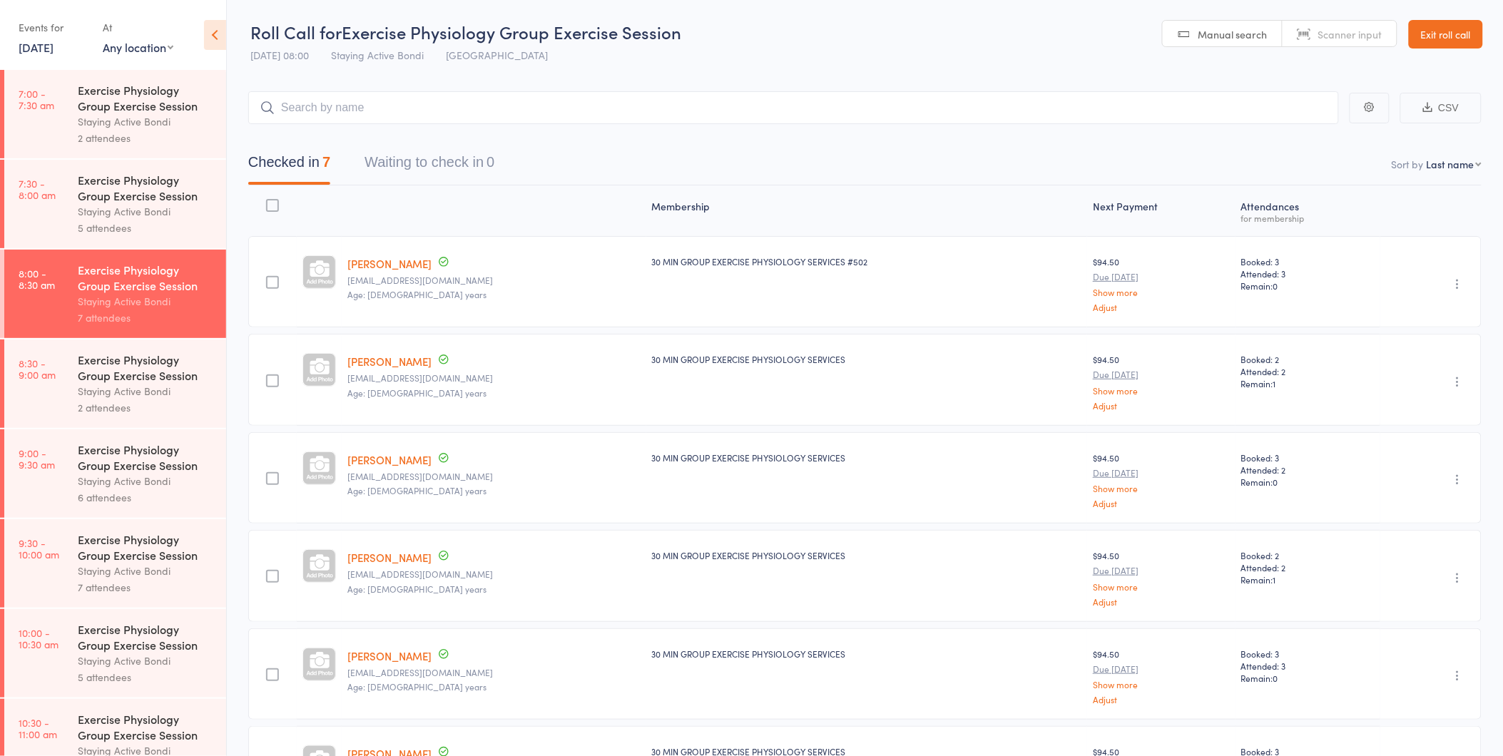
click at [70, 387] on link "8:30 - 9:00 am Exercise Physiology Group Exercise Session Staying Active Bondi …" at bounding box center [115, 383] width 222 height 88
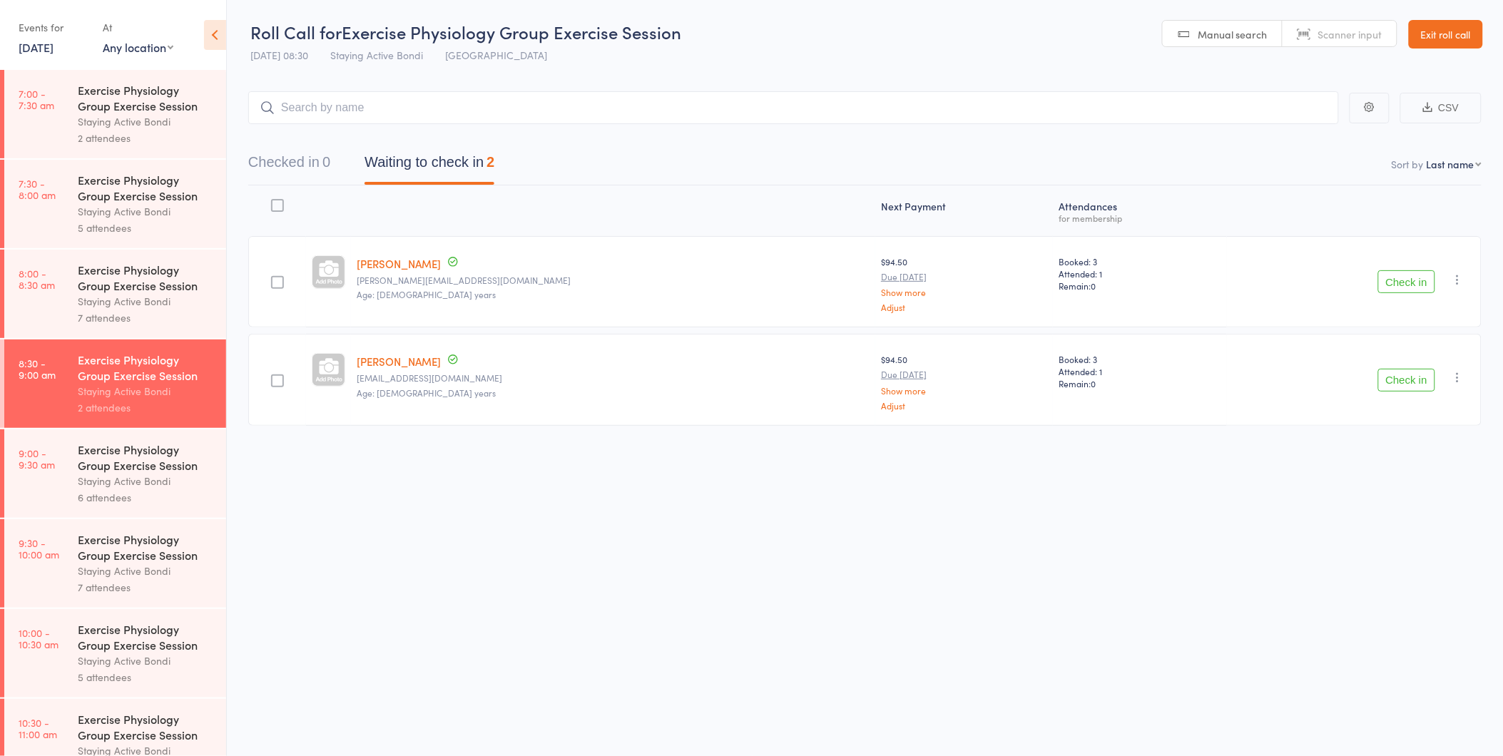
click at [1396, 281] on button "Check in" at bounding box center [1406, 281] width 57 height 23
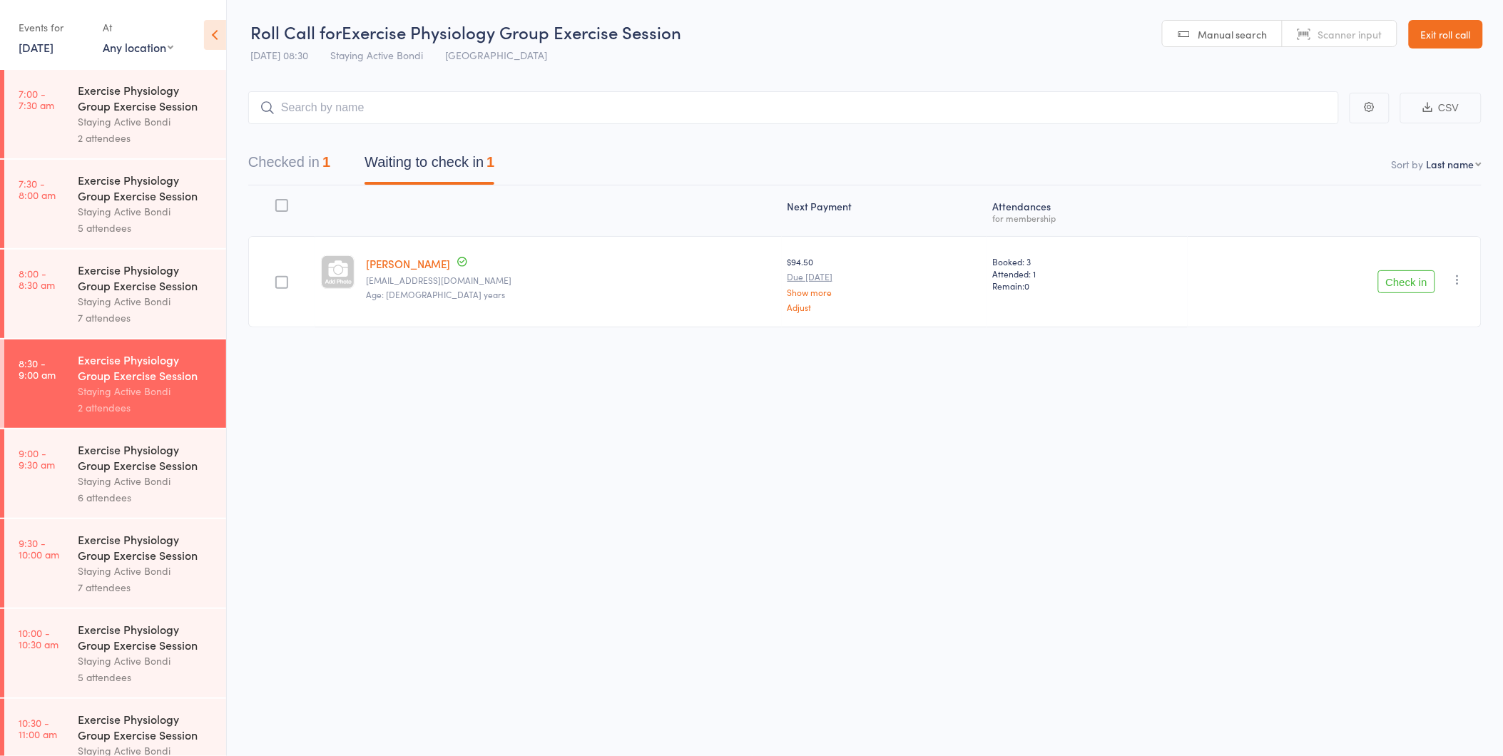
click at [290, 160] on button "Checked in 1" at bounding box center [289, 166] width 82 height 38
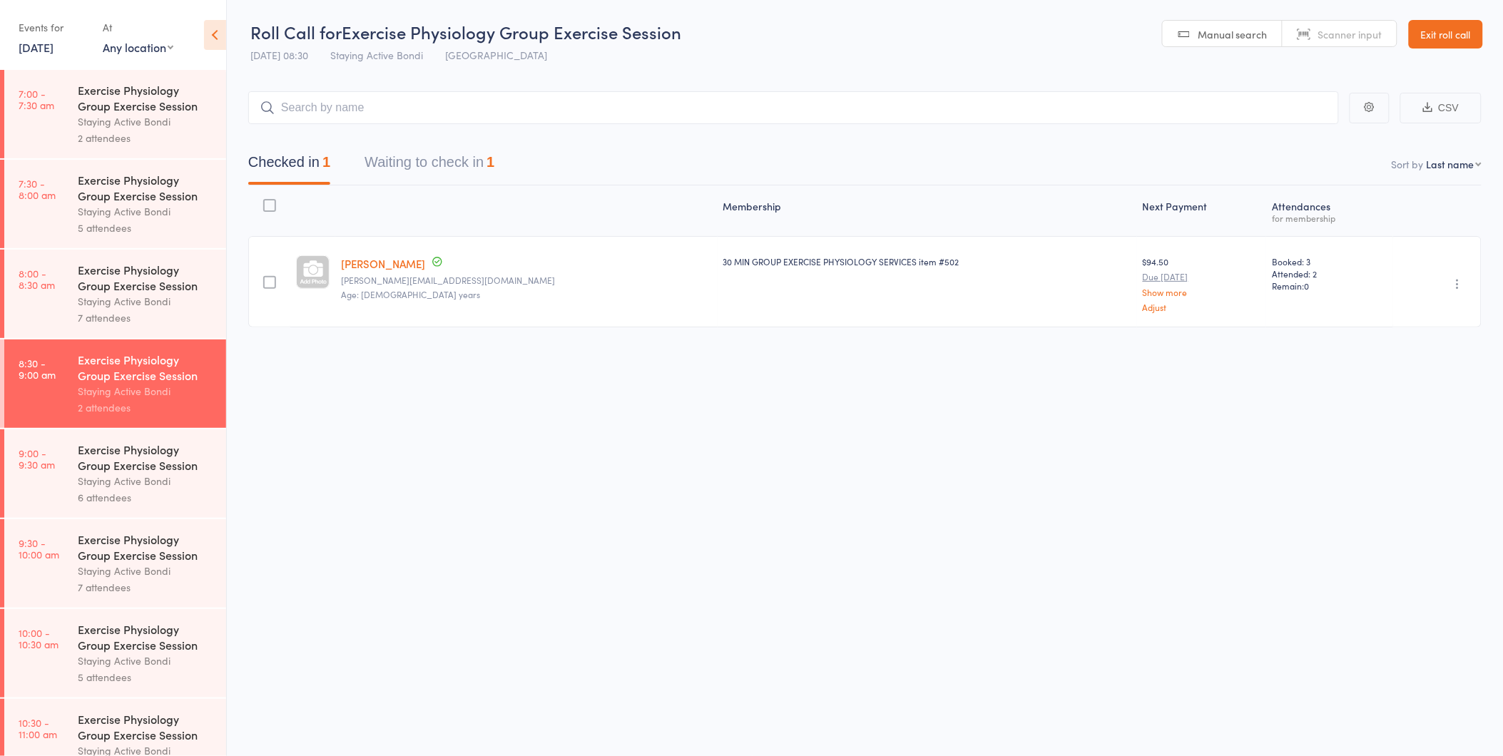
click at [383, 155] on button "Waiting to check in 1" at bounding box center [429, 166] width 130 height 38
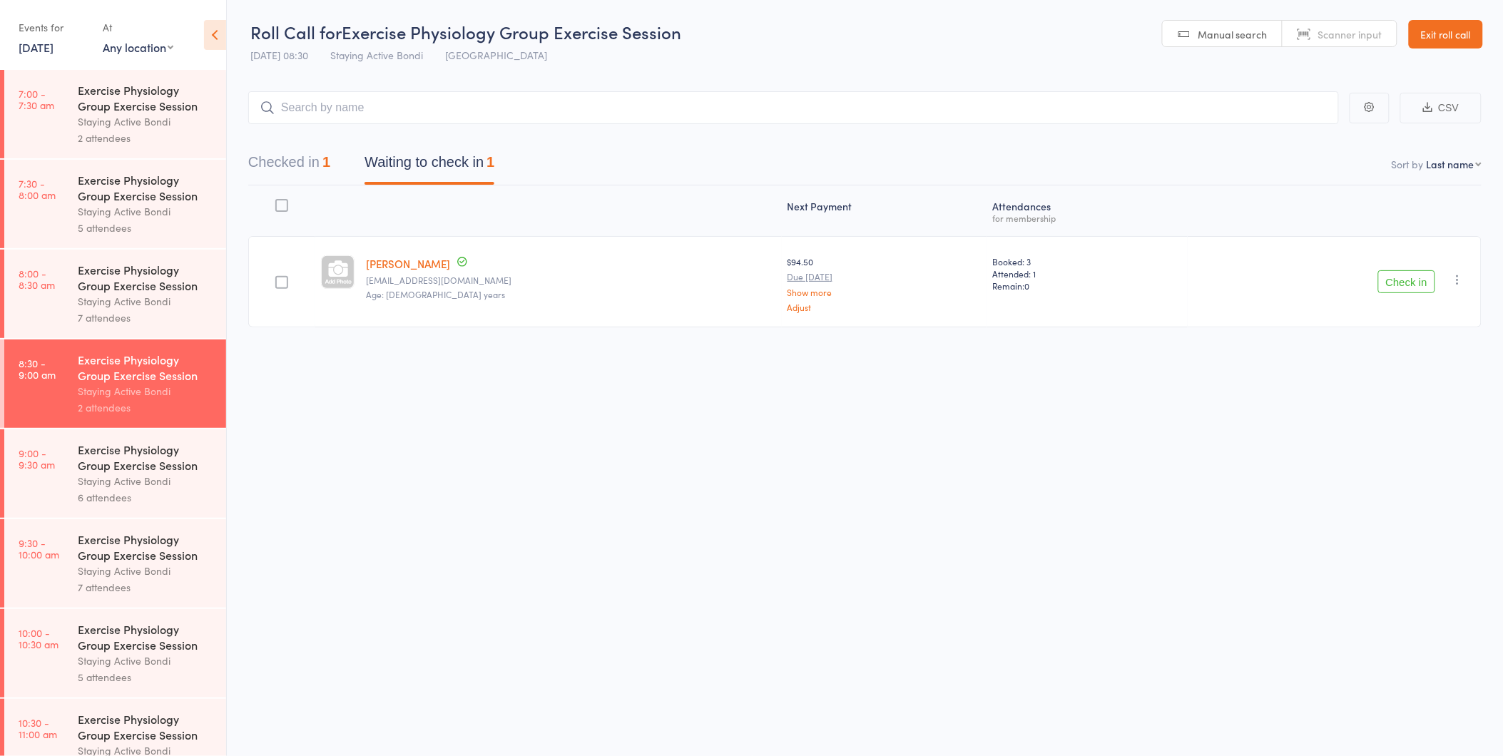
click at [335, 168] on div "Checked in 1 Waiting to check in 1" at bounding box center [371, 166] width 280 height 38
click at [329, 165] on div "1" at bounding box center [326, 162] width 8 height 16
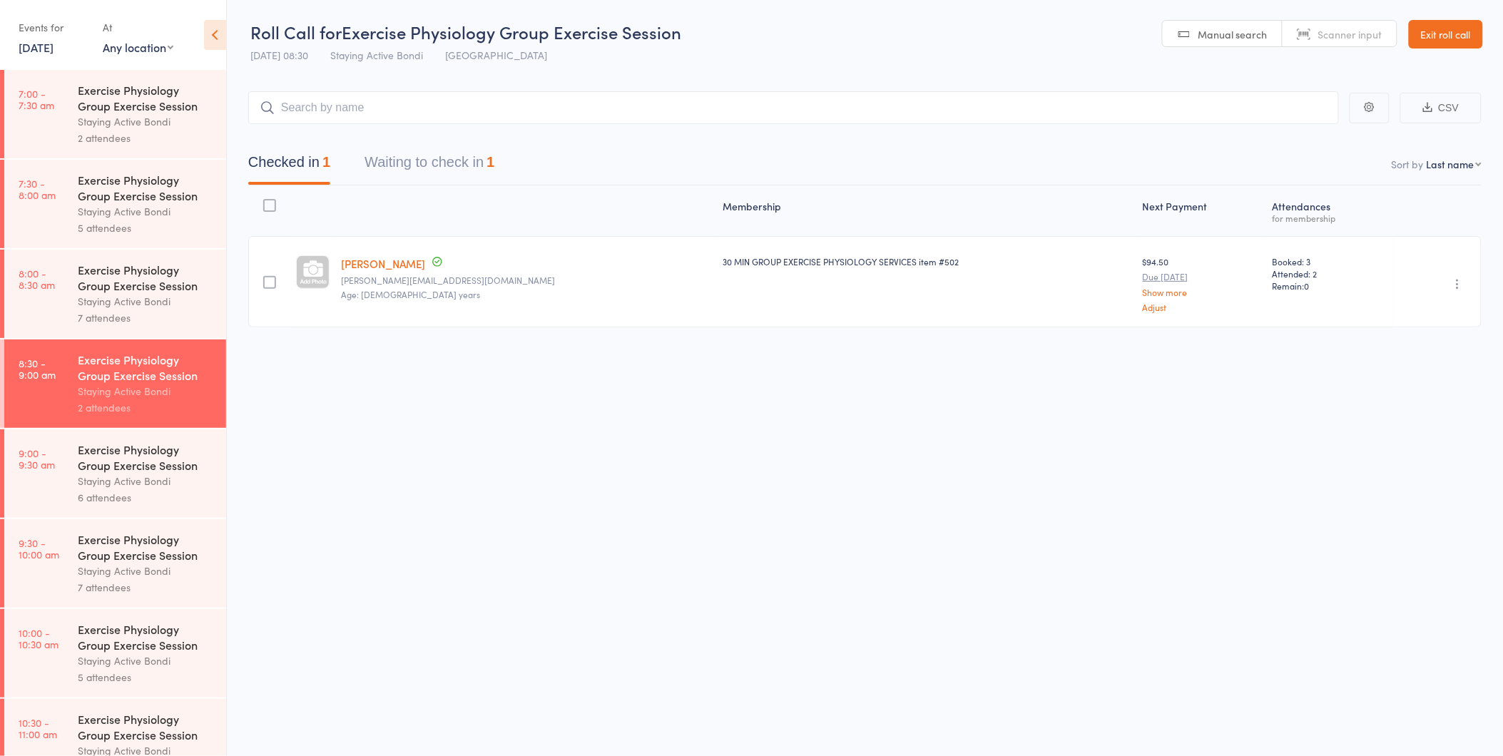
click at [408, 164] on button "Waiting to check in 1" at bounding box center [429, 166] width 130 height 38
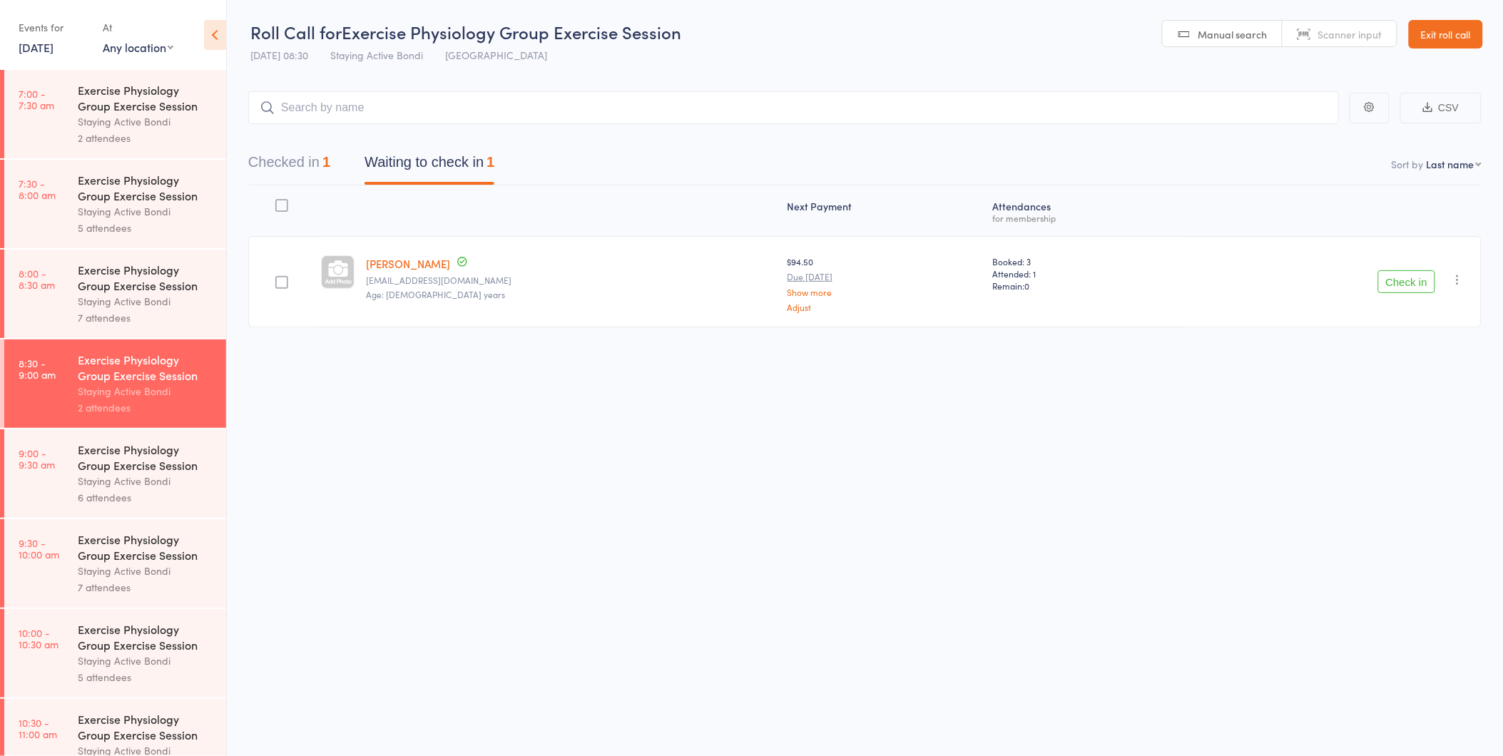
click at [1463, 41] on link "Exit roll call" at bounding box center [1445, 34] width 74 height 29
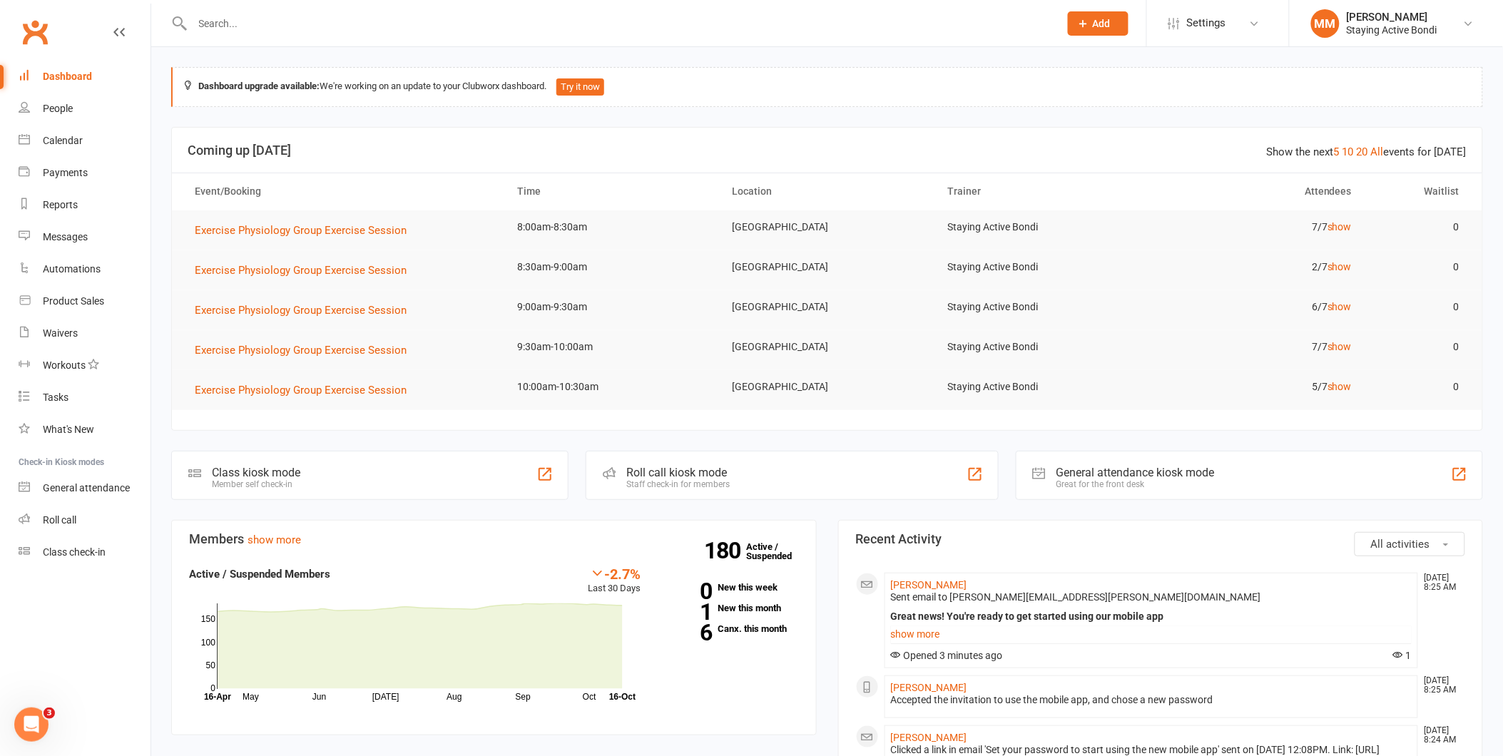
drag, startPoint x: 336, startPoint y: 39, endPoint x: 330, endPoint y: 34, distance: 7.6
click at [332, 36] on div at bounding box center [610, 23] width 878 height 46
click at [323, 25] on input "text" at bounding box center [618, 24] width 861 height 20
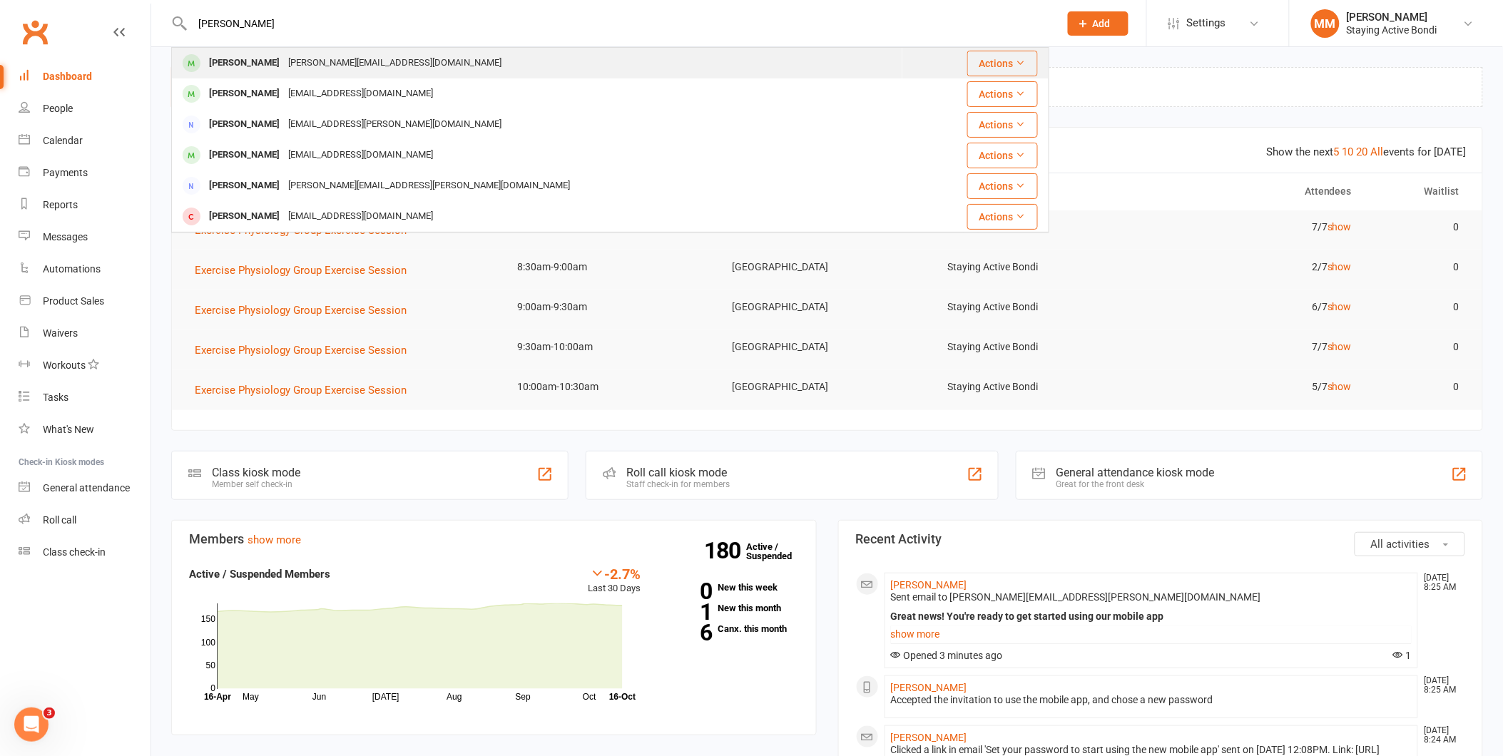
type input "elaine"
click at [303, 60] on div "elaine.blumgart@gmail.com" at bounding box center [395, 63] width 222 height 21
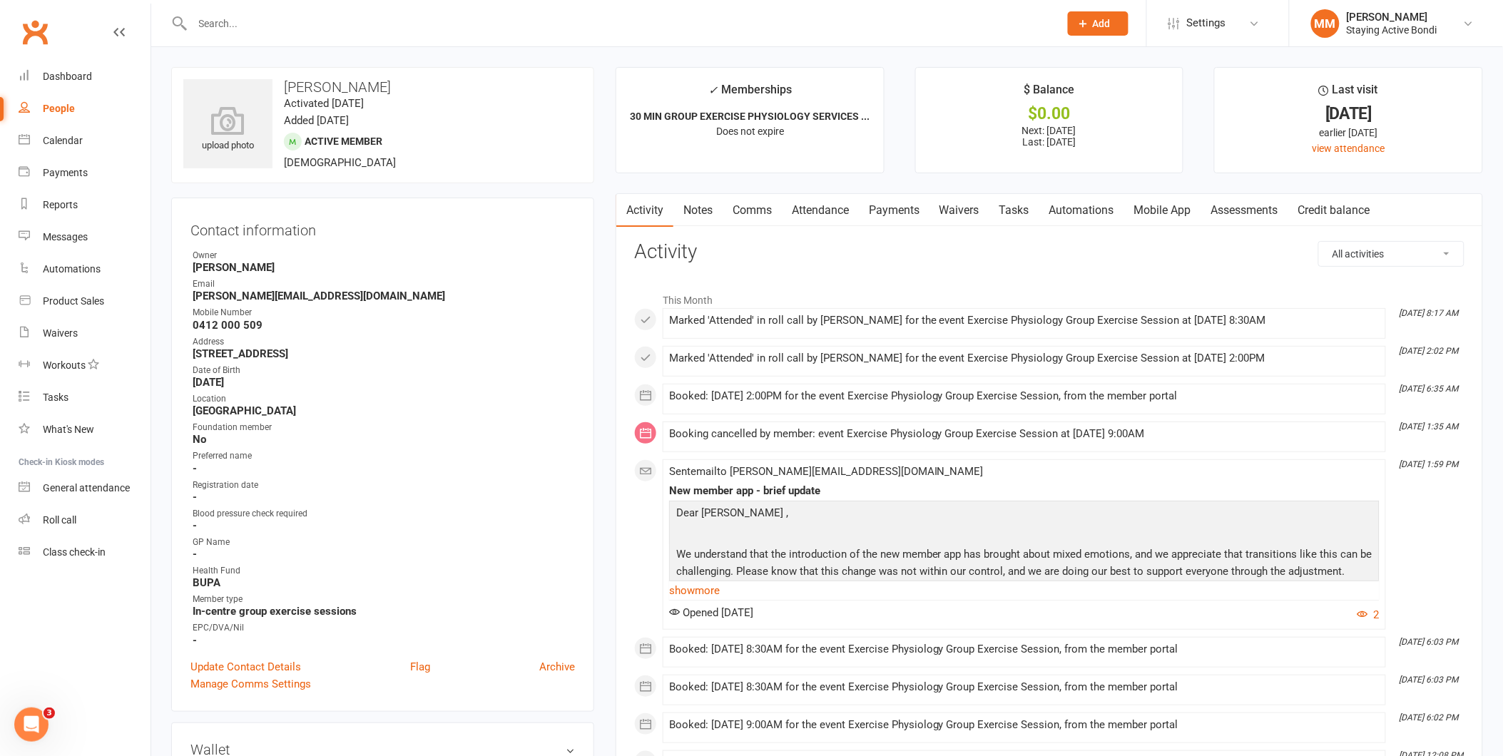
click at [1272, 215] on link "Assessments" at bounding box center [1244, 210] width 87 height 33
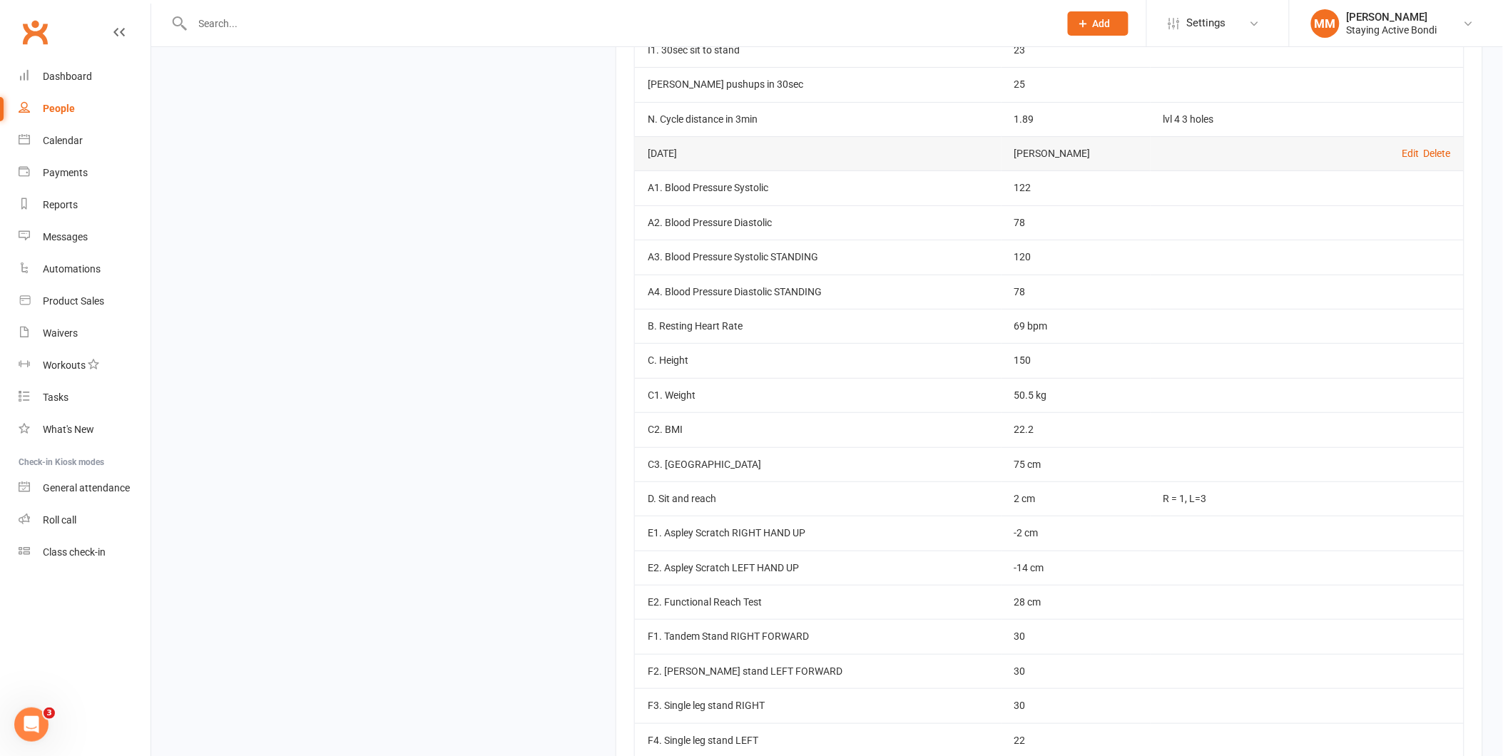
scroll to position [9578, 0]
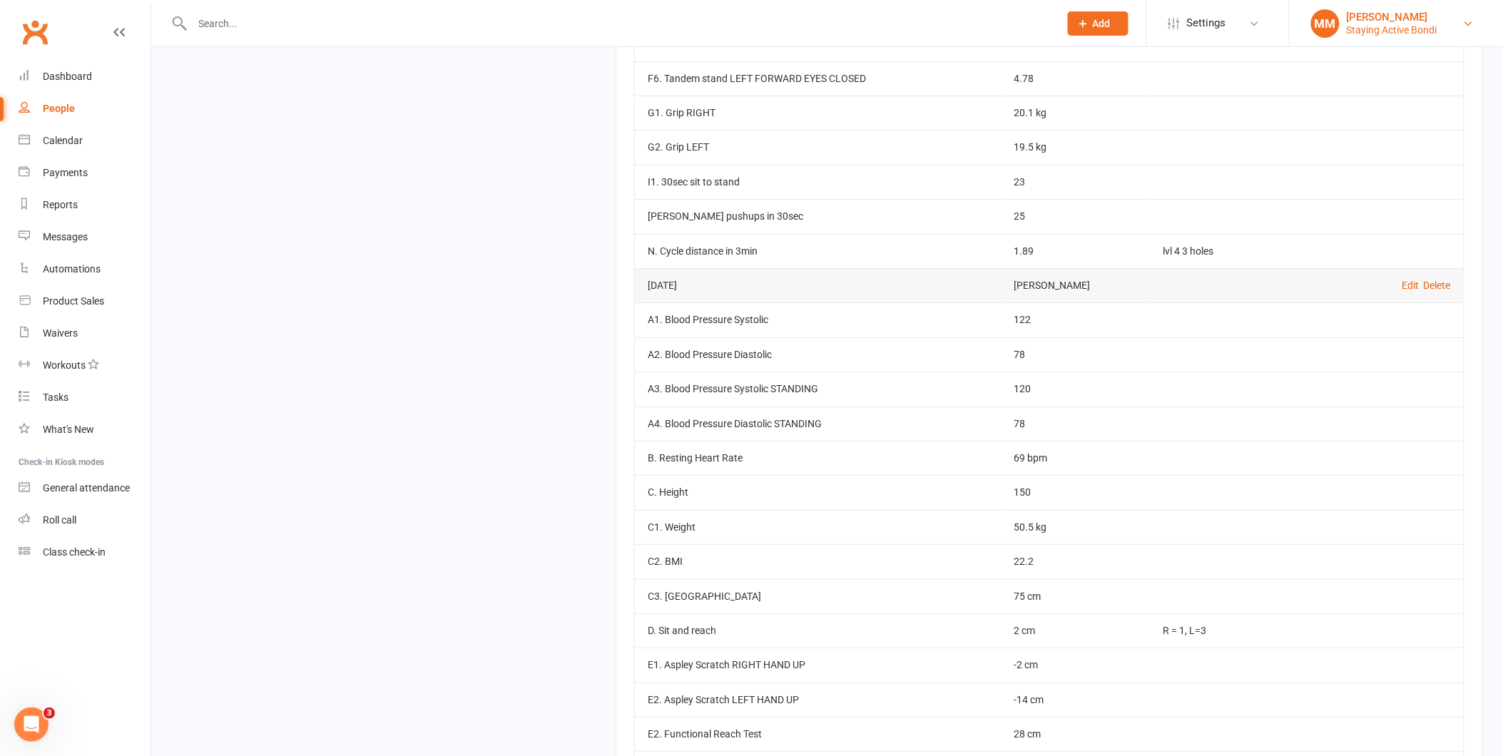
click at [1373, 16] on div "Maria Matuszek" at bounding box center [1391, 17] width 91 height 13
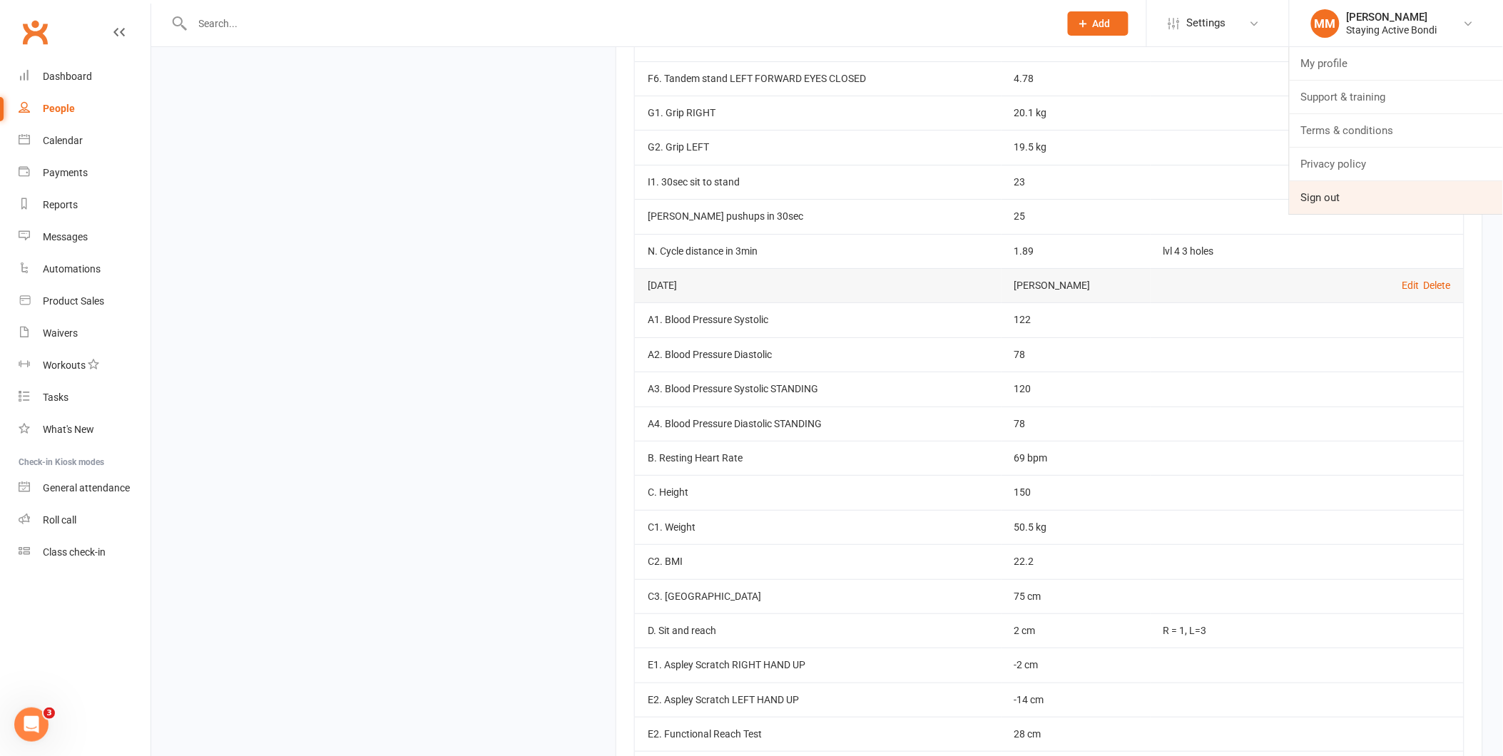
click at [1301, 210] on link "Sign out" at bounding box center [1395, 197] width 213 height 33
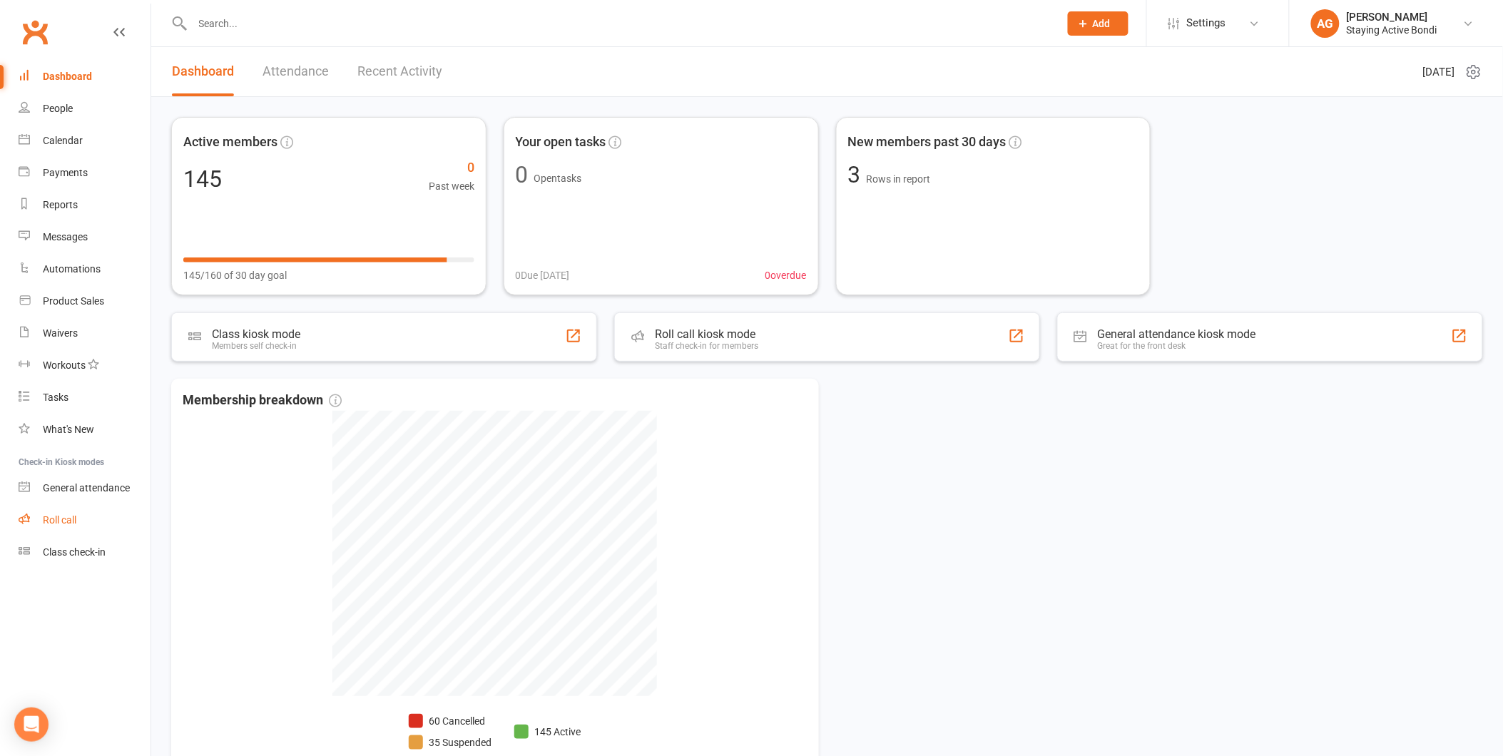
click at [93, 516] on link "Roll call" at bounding box center [85, 520] width 132 height 32
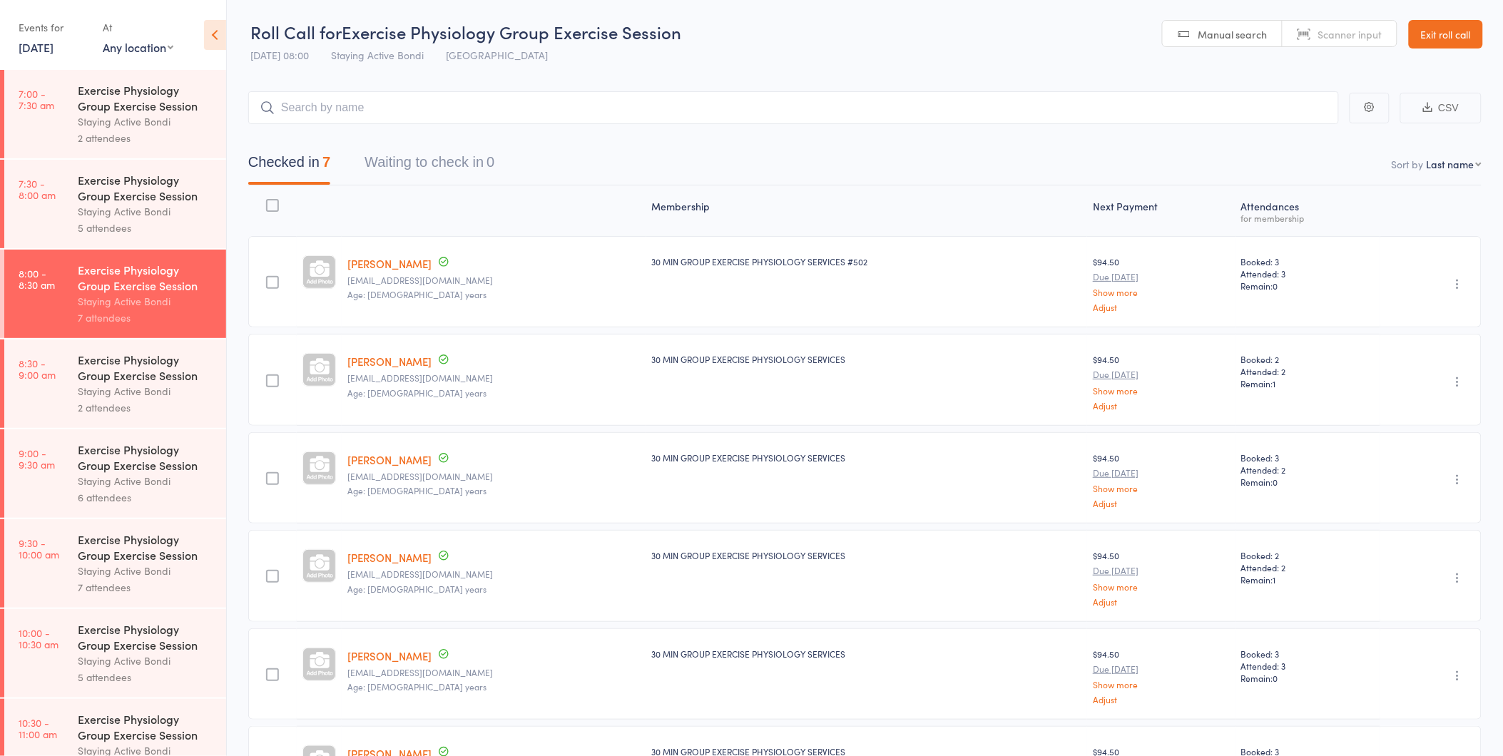
click at [96, 379] on div "Exercise Physiology Group Exercise Session" at bounding box center [146, 367] width 136 height 31
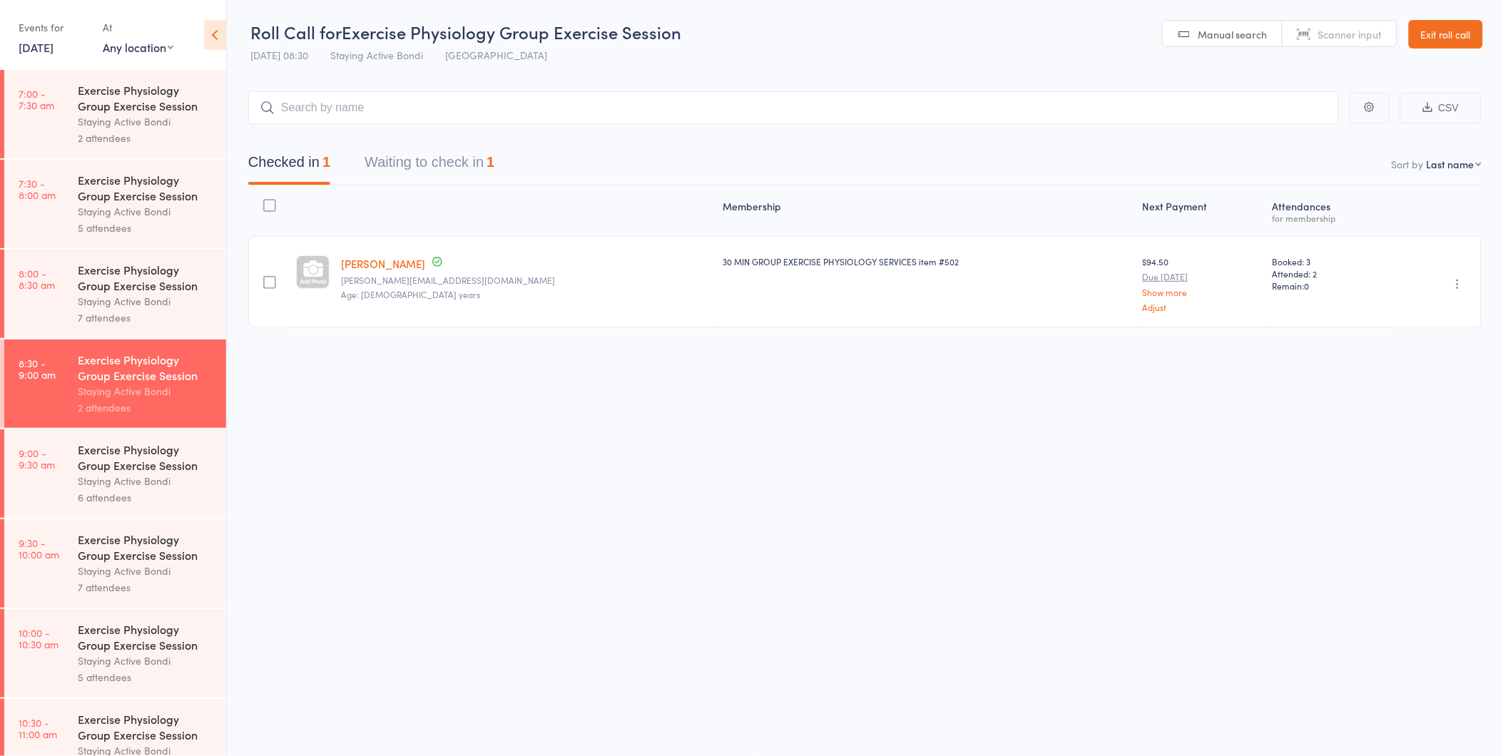
click at [440, 139] on div "Checked in 1 Waiting to check in 1" at bounding box center [864, 154] width 1233 height 61
click at [445, 167] on button "Waiting to check in 1" at bounding box center [429, 166] width 130 height 38
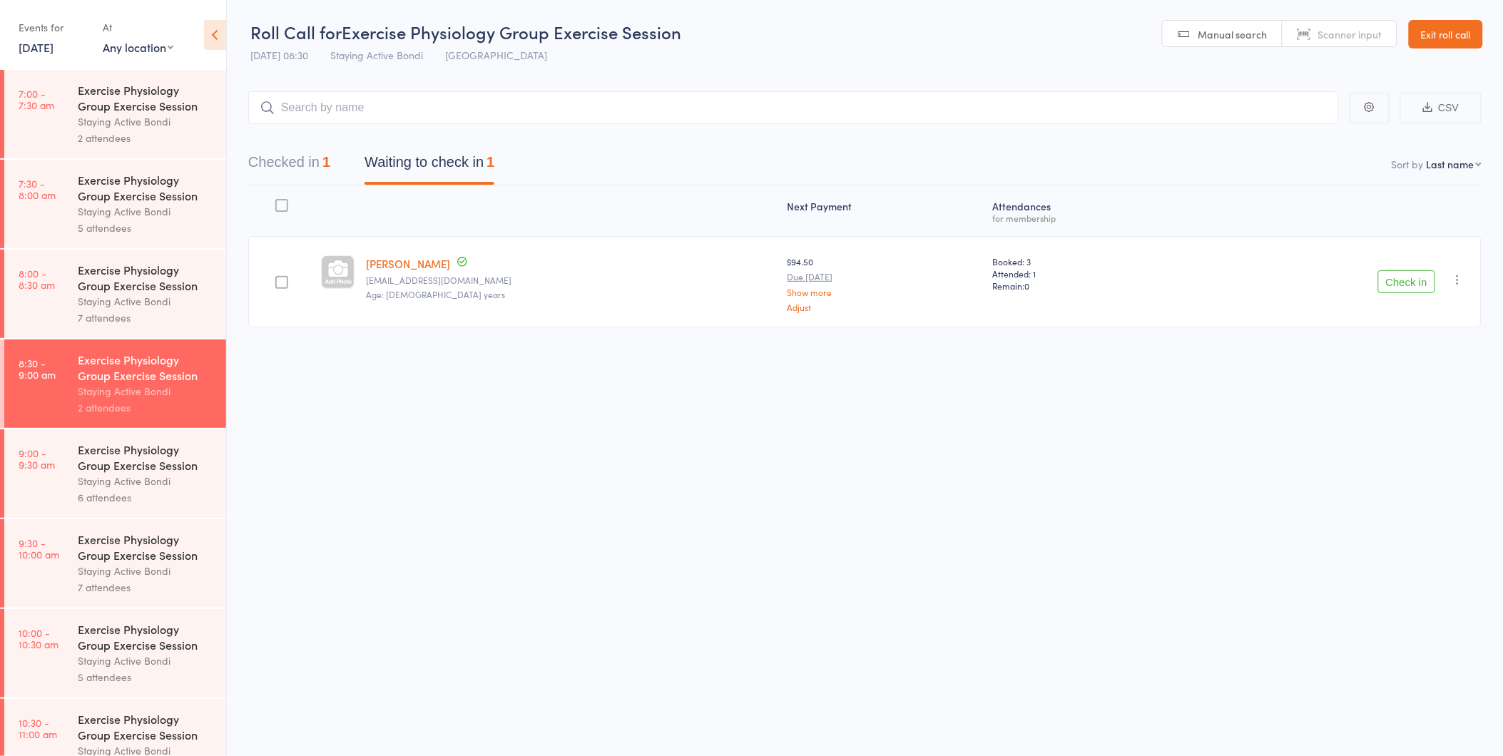
click at [1415, 275] on button "Check in" at bounding box center [1406, 281] width 57 height 23
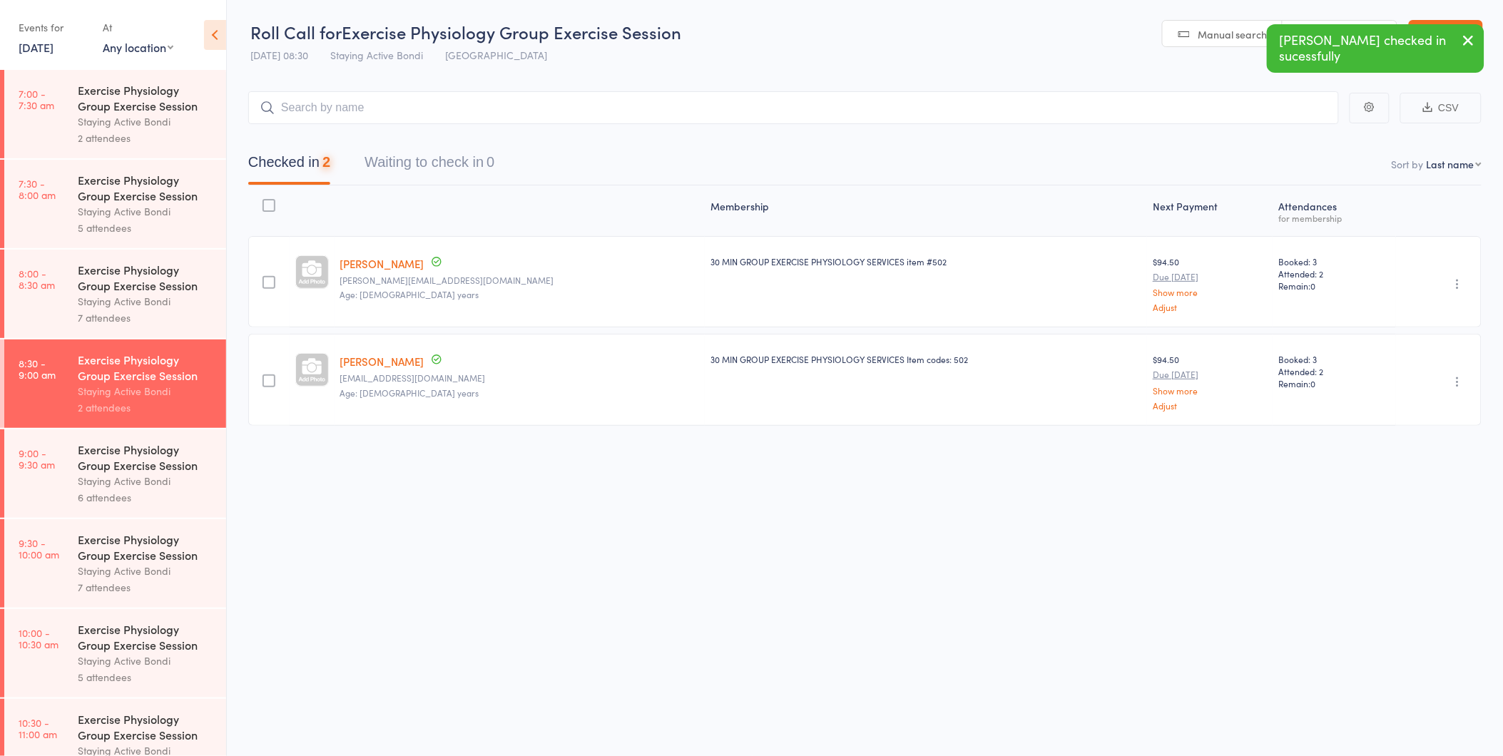
click at [90, 304] on div "Staying Active Bondi" at bounding box center [146, 301] width 136 height 16
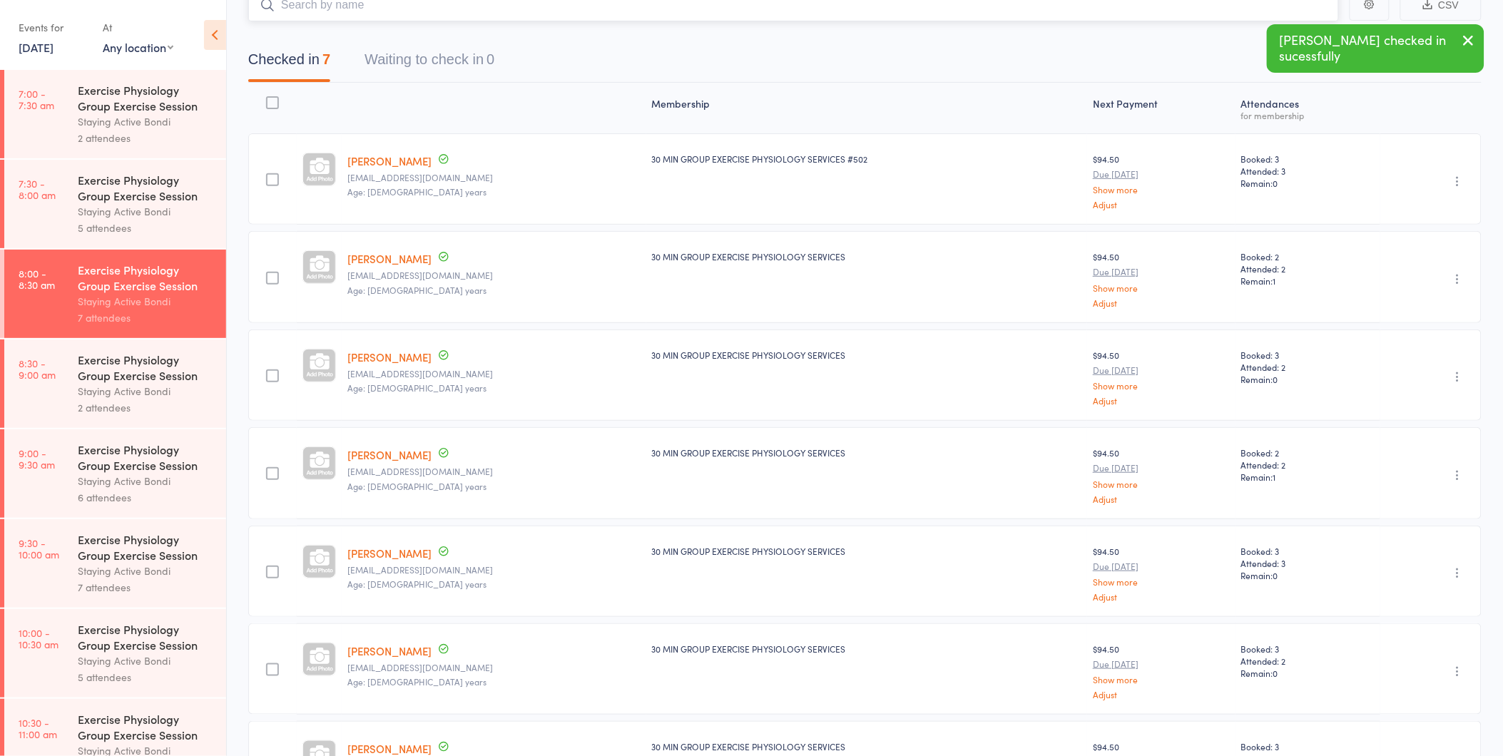
scroll to position [221, 0]
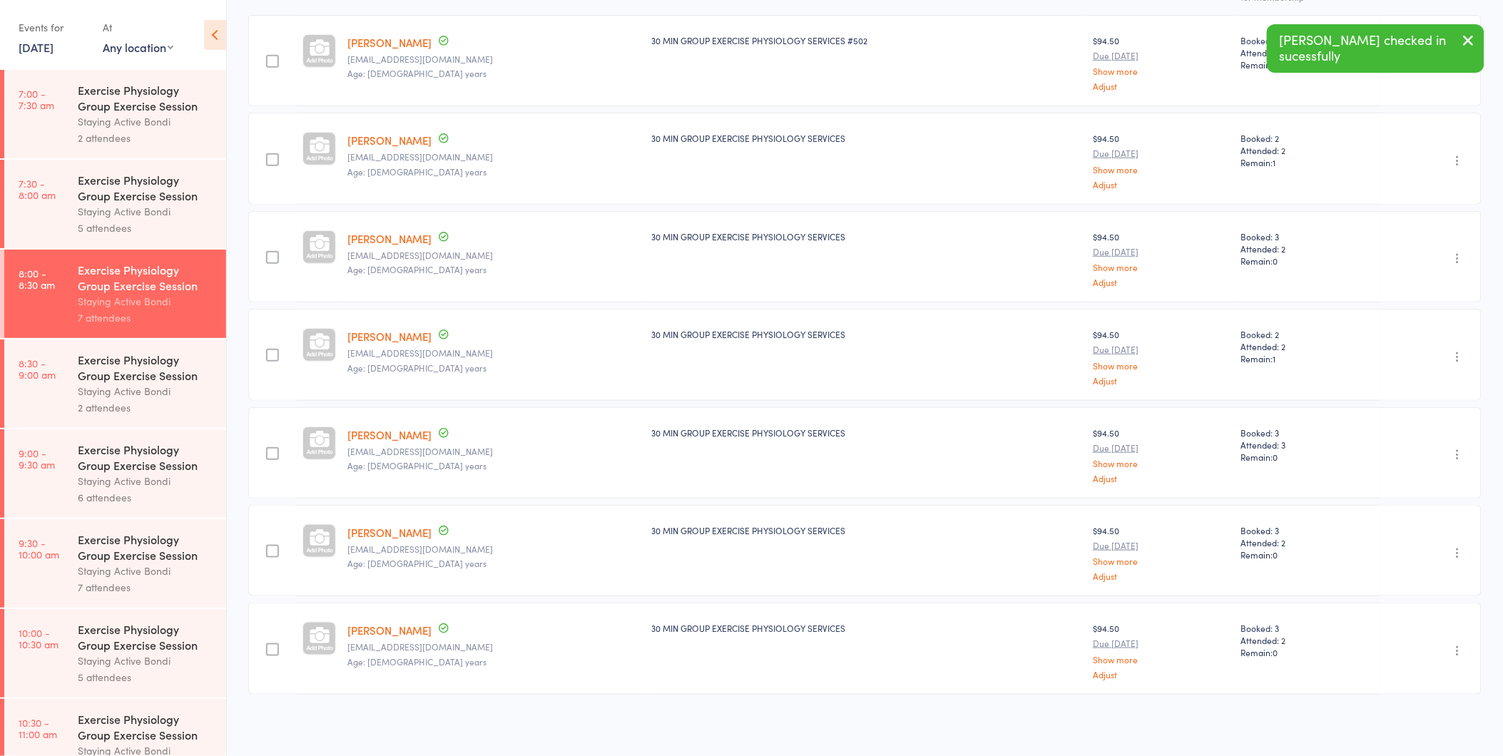
click at [1462, 351] on icon "button" at bounding box center [1457, 356] width 14 height 14
click at [1412, 473] on li "Remove" at bounding box center [1407, 480] width 118 height 19
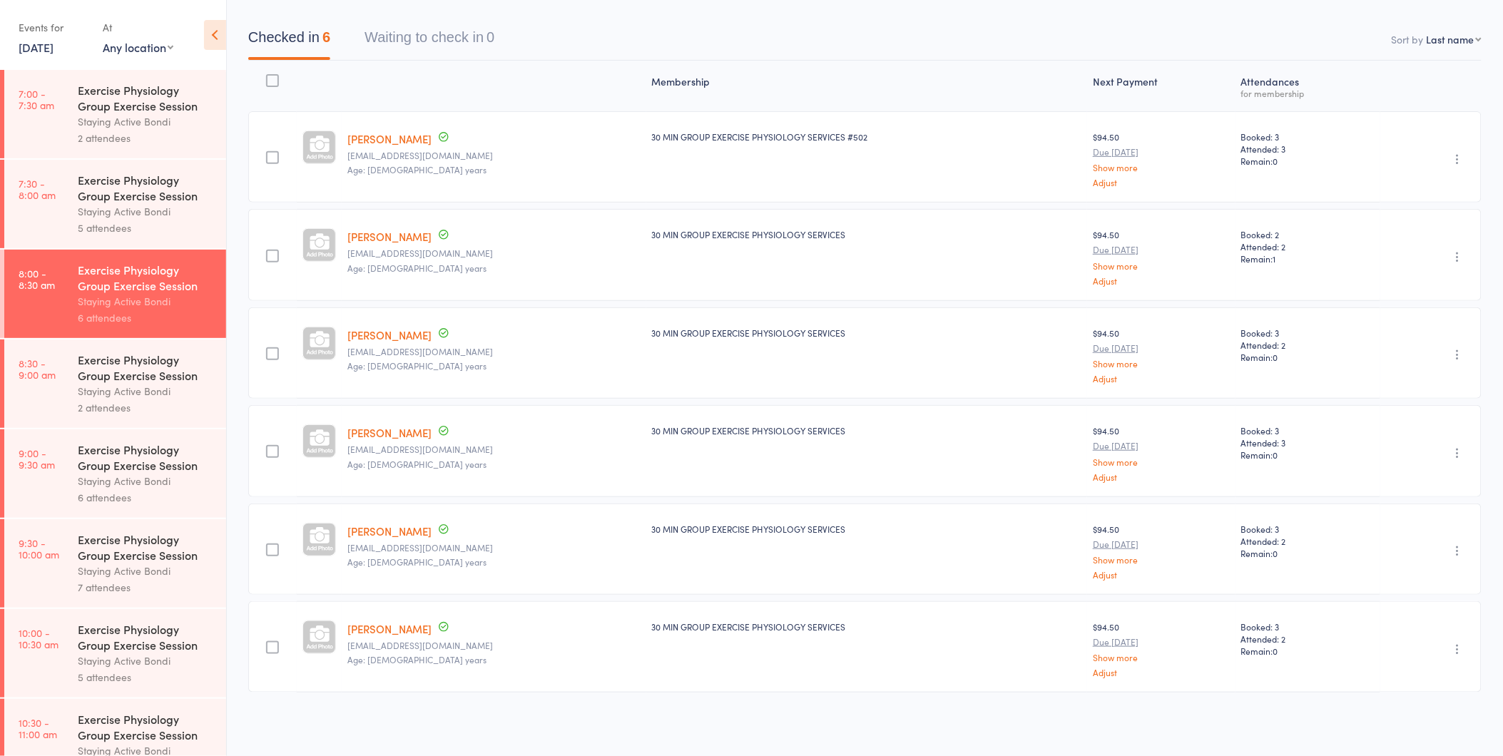
scroll to position [123, 0]
click at [140, 414] on div "2 attendees" at bounding box center [146, 407] width 136 height 16
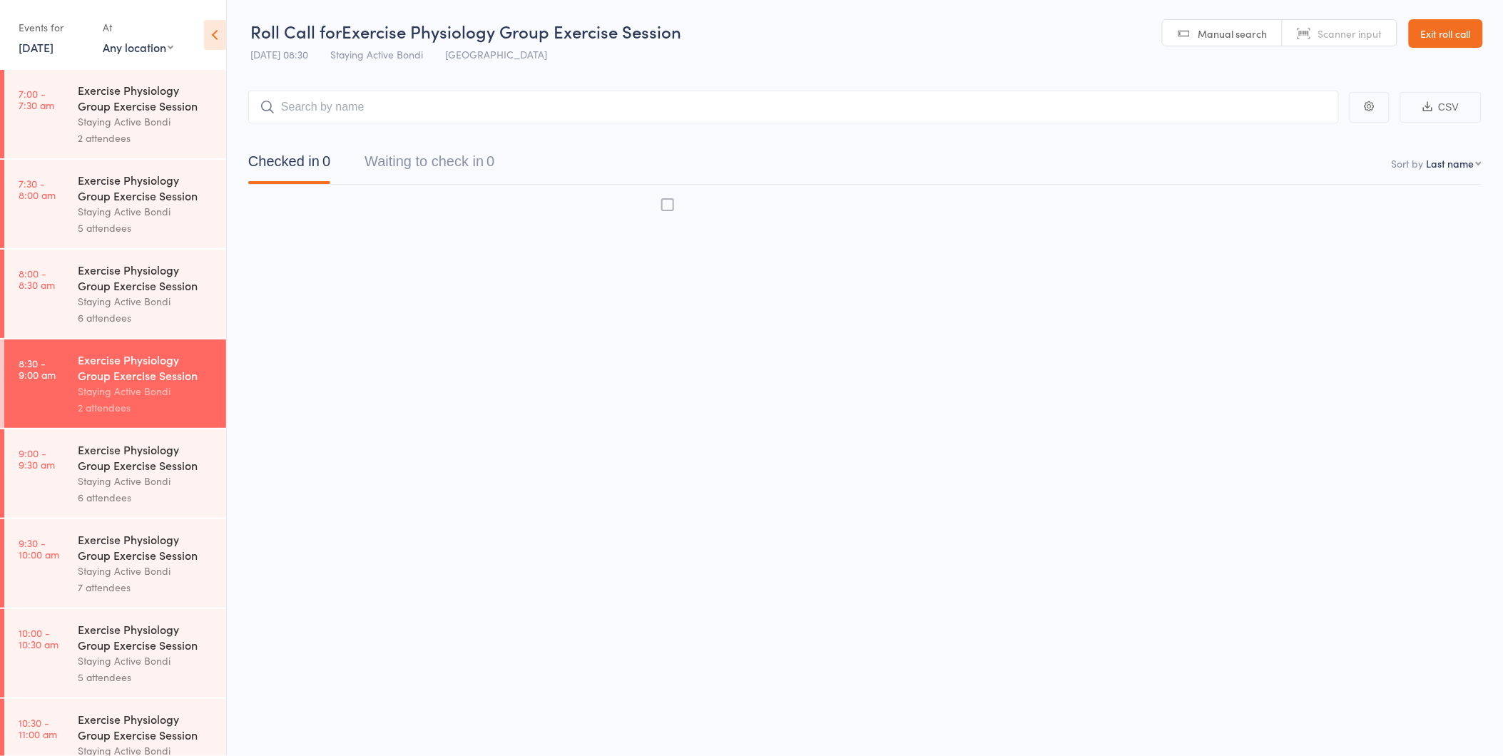
scroll to position [1, 0]
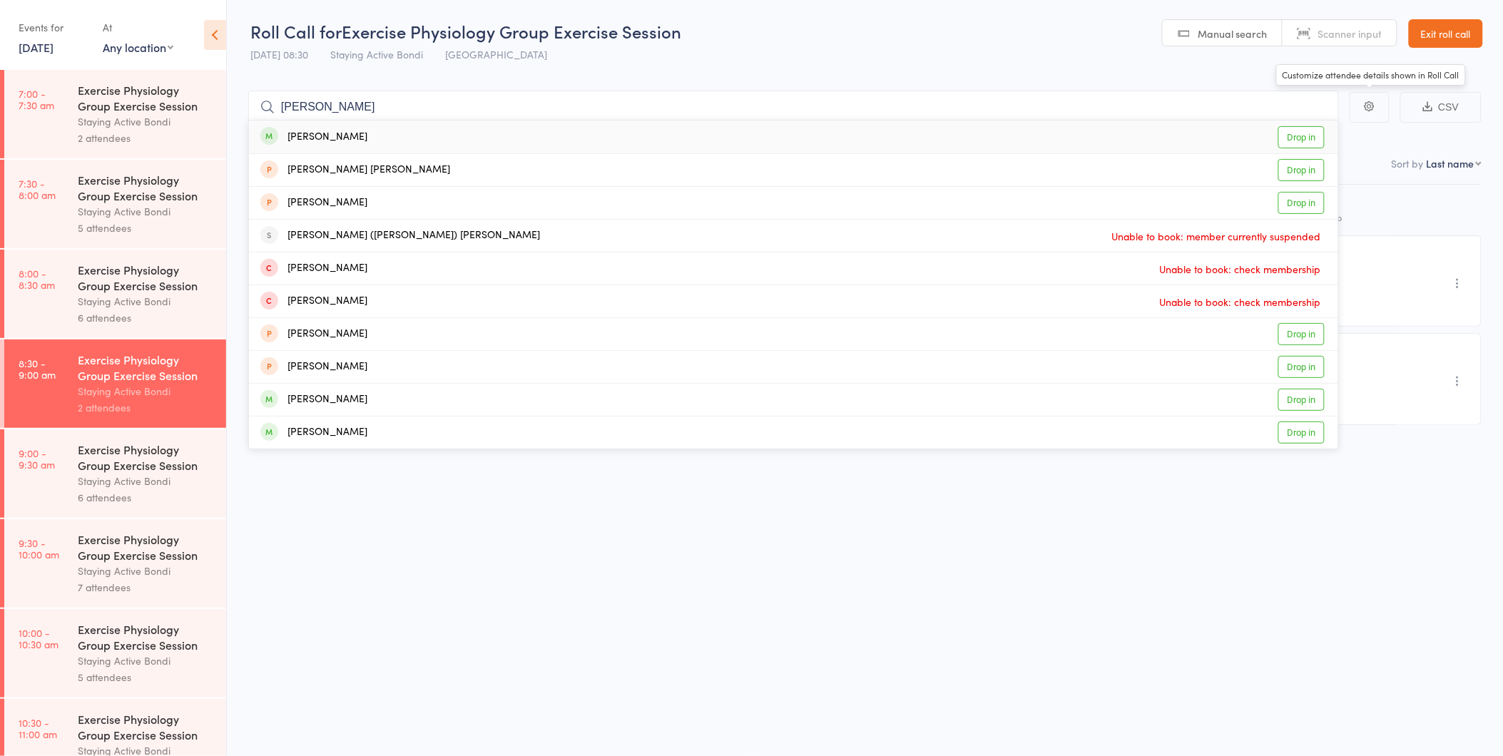
type input "jenny"
click at [1312, 138] on link "Drop in" at bounding box center [1301, 137] width 46 height 22
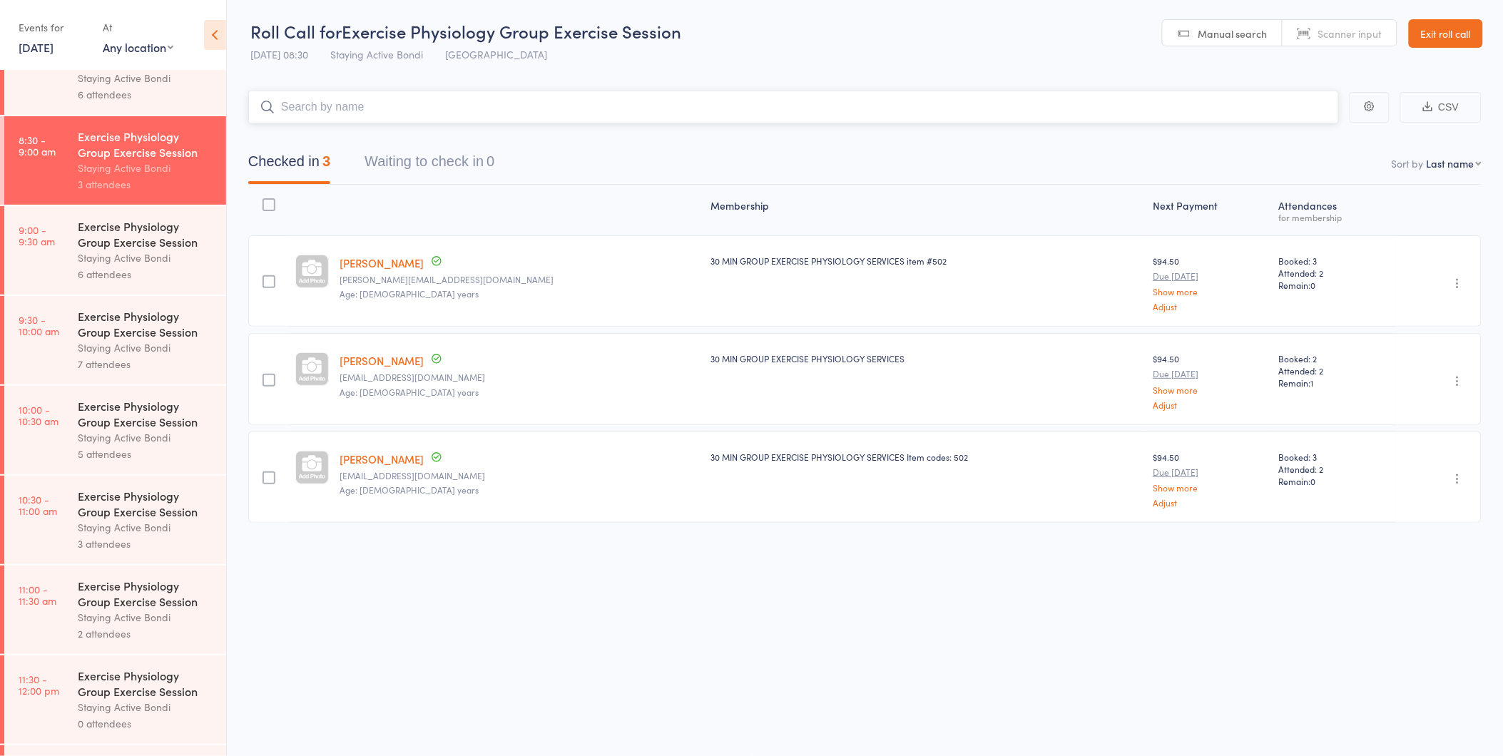
scroll to position [180, 0]
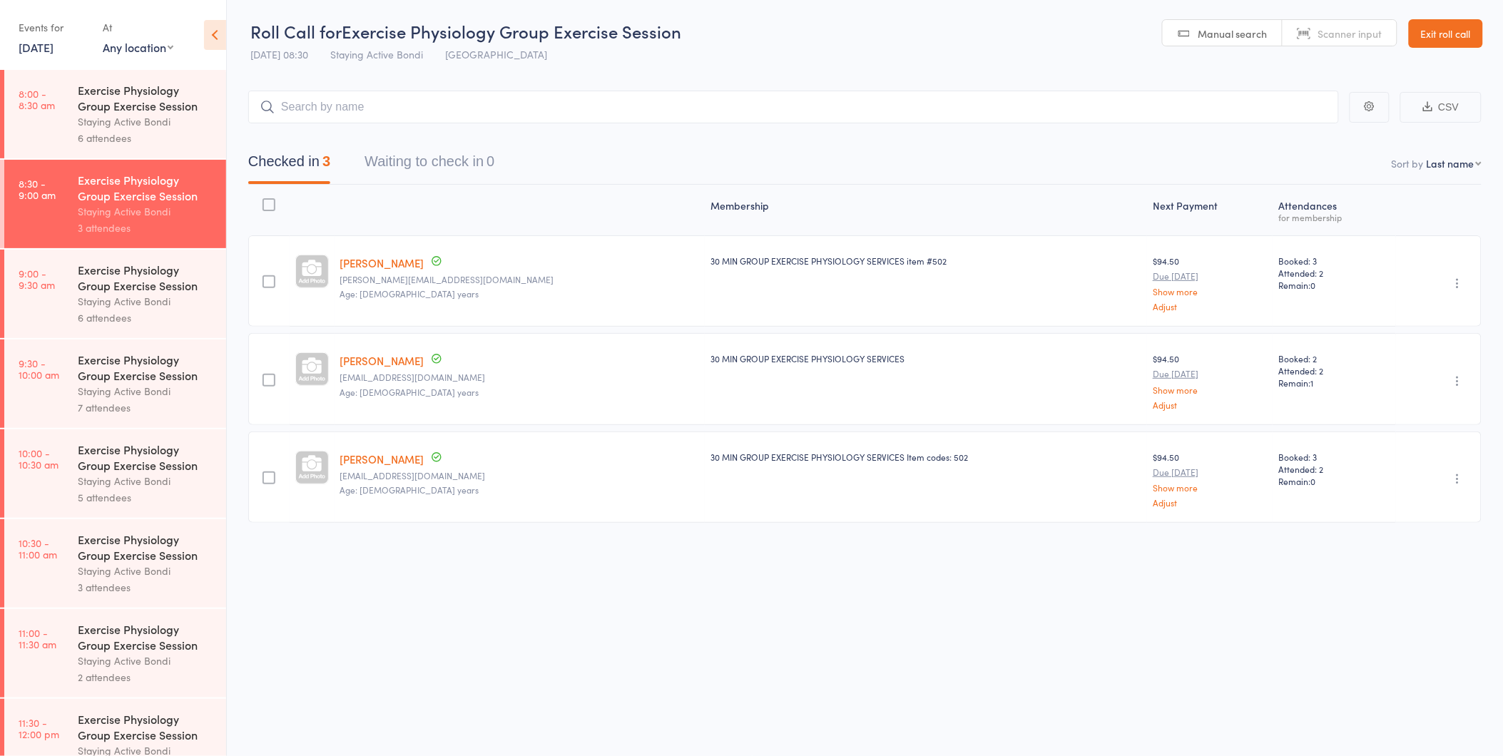
click at [1429, 36] on link "Exit roll call" at bounding box center [1445, 33] width 74 height 29
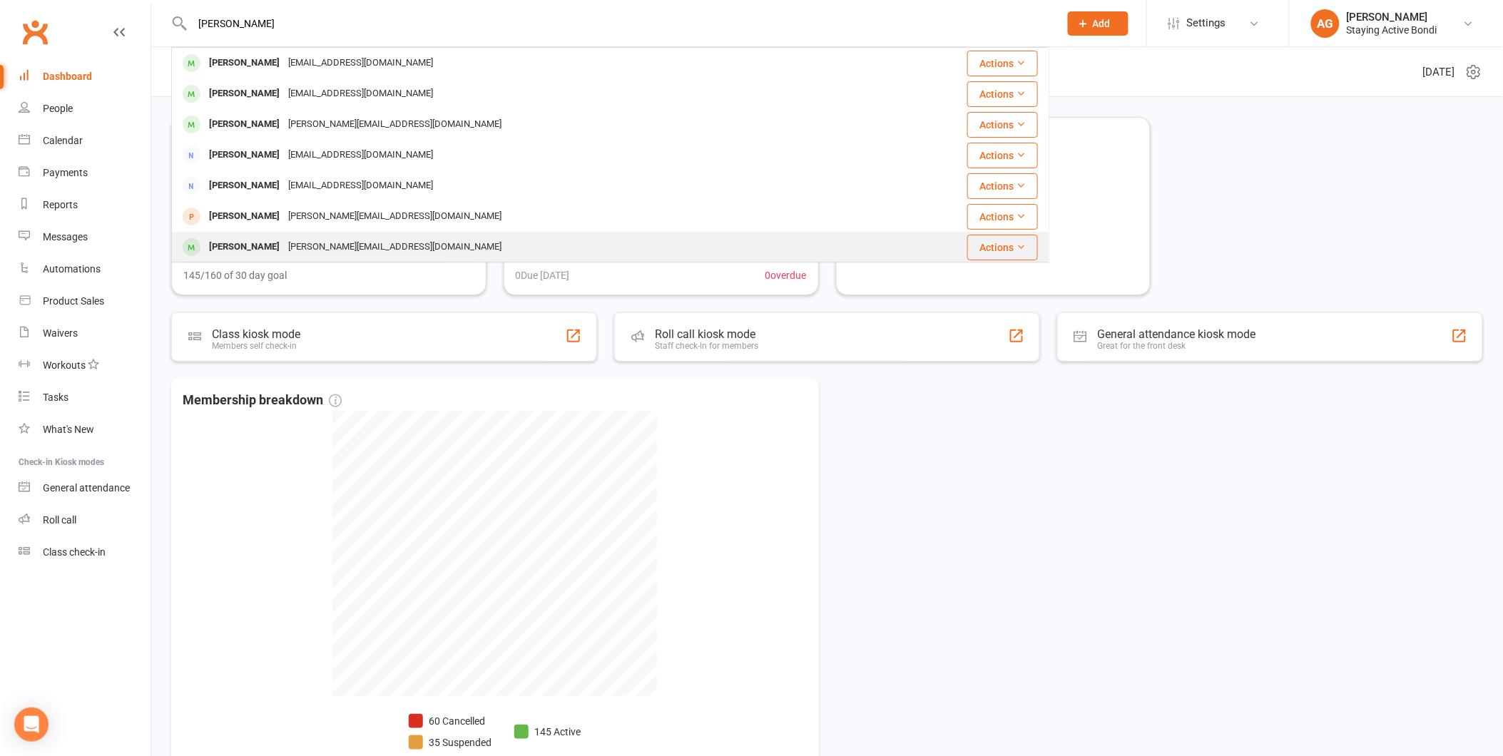
type input "[PERSON_NAME]"
click at [285, 248] on div "[PERSON_NAME][EMAIL_ADDRESS][DOMAIN_NAME]" at bounding box center [395, 247] width 222 height 21
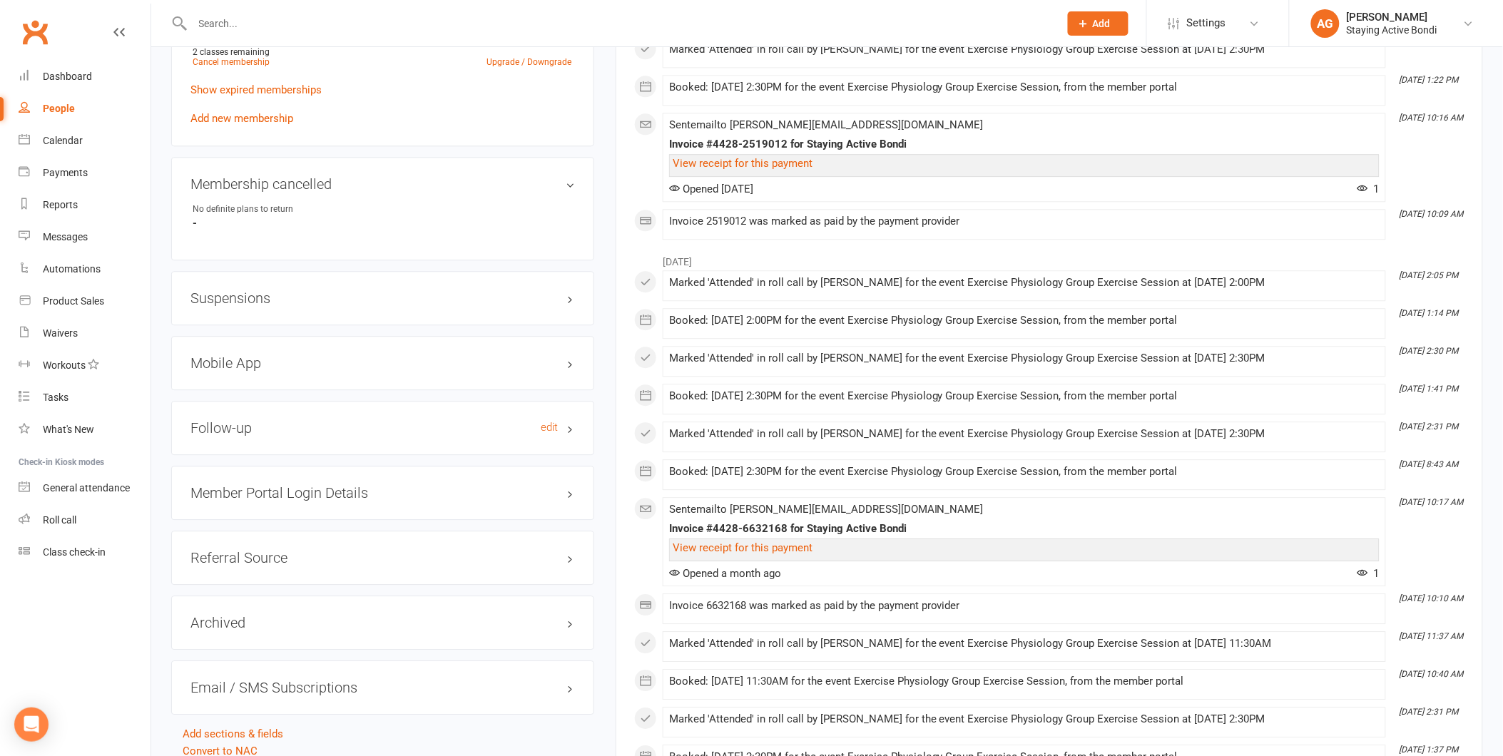
scroll to position [1188, 0]
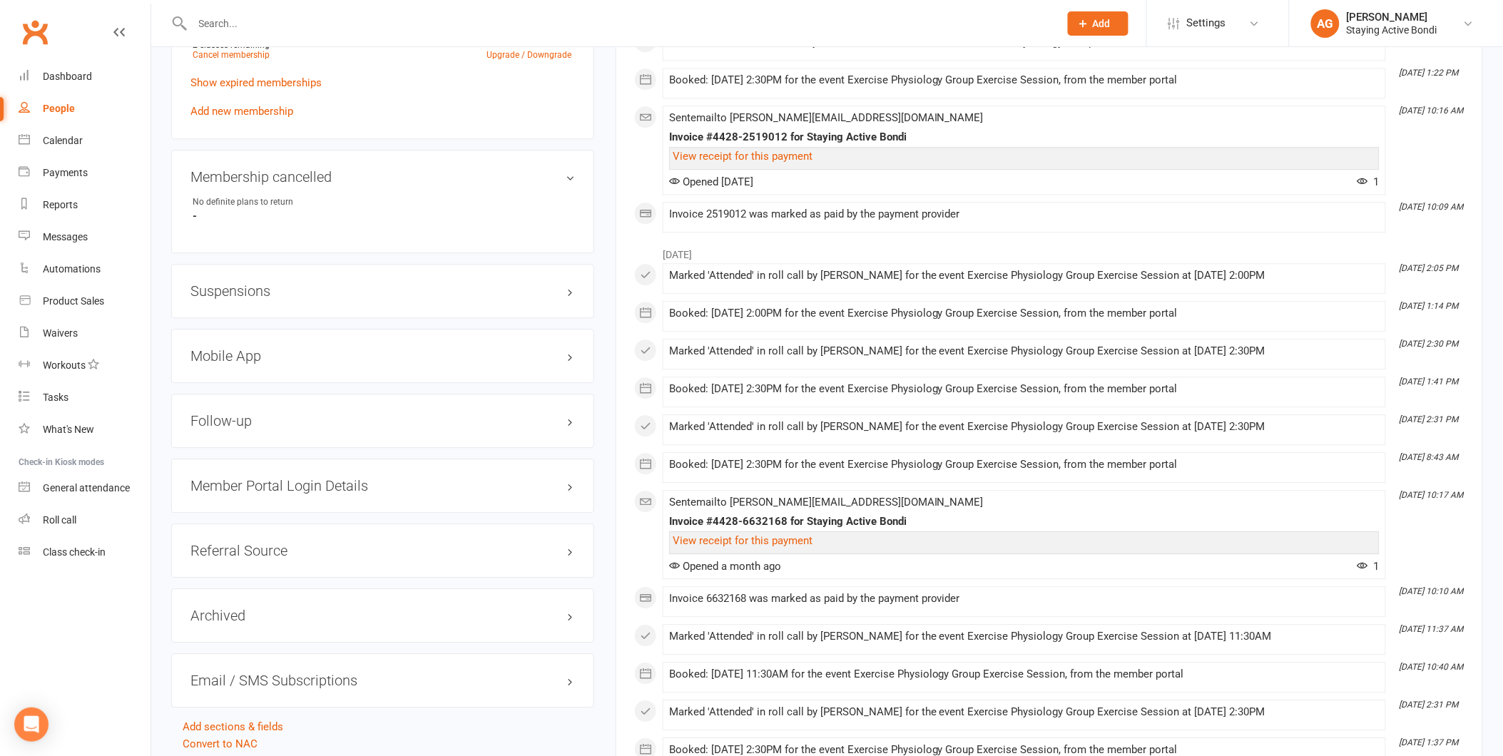
click at [351, 287] on h3 "Suspensions" at bounding box center [382, 291] width 384 height 16
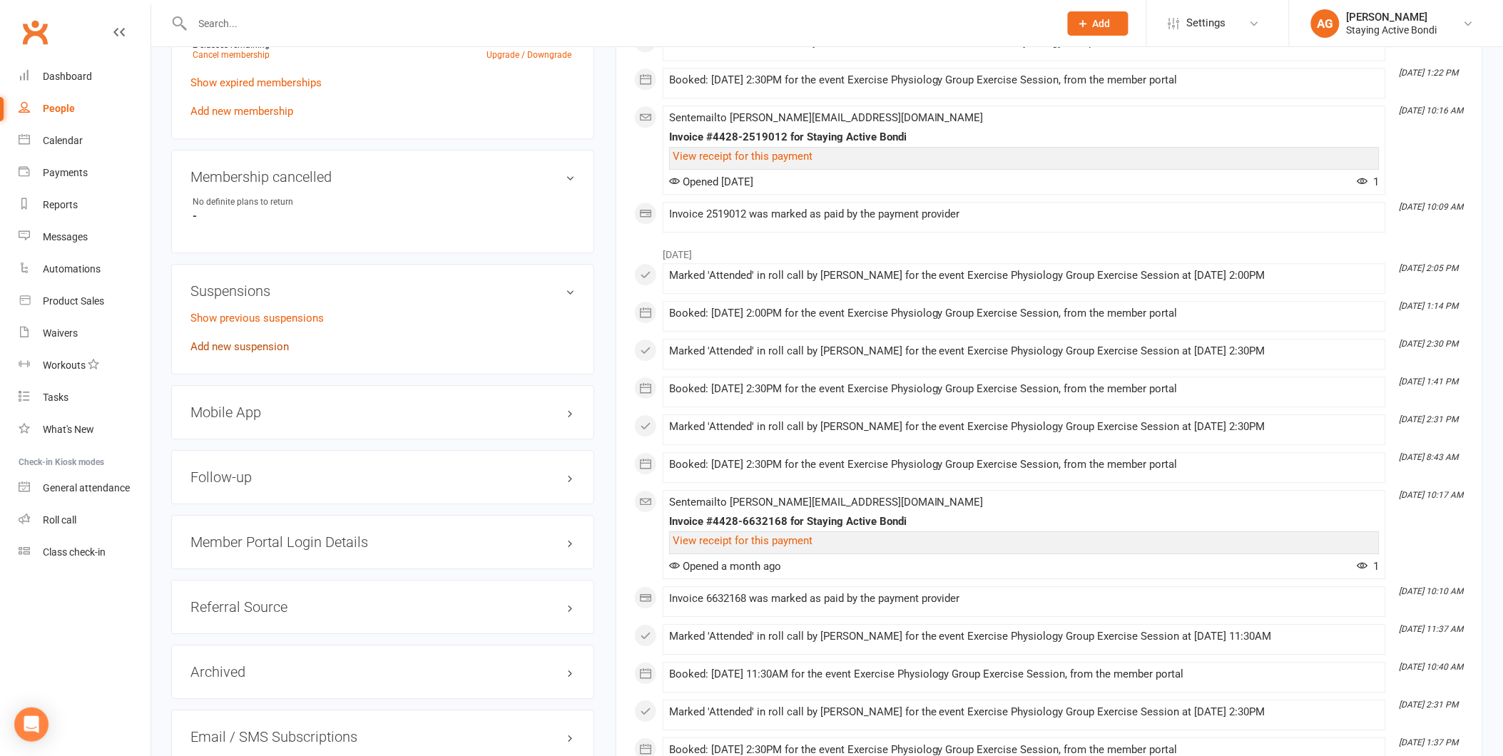
click at [255, 343] on link "Add new suspension" at bounding box center [239, 346] width 98 height 13
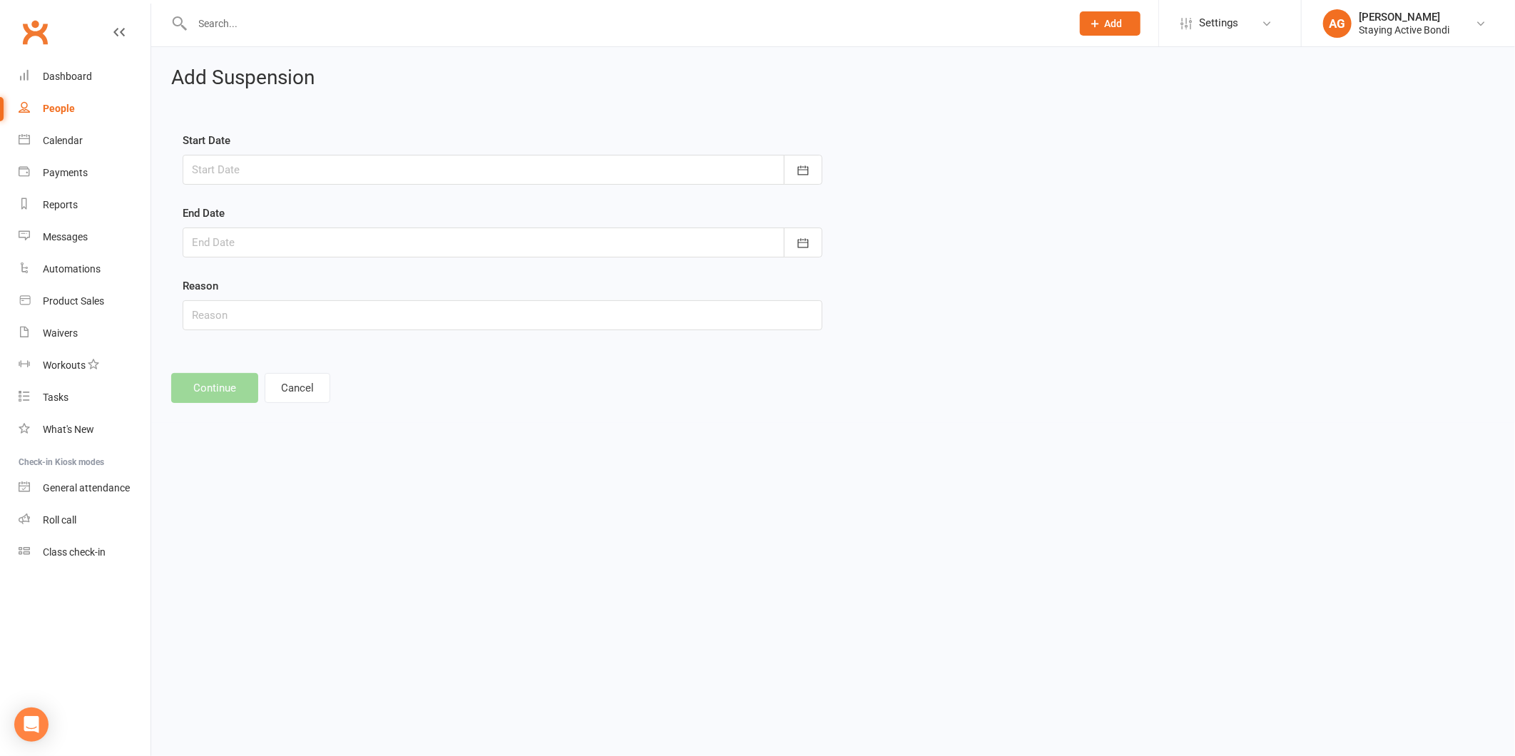
click at [277, 173] on div at bounding box center [503, 170] width 640 height 30
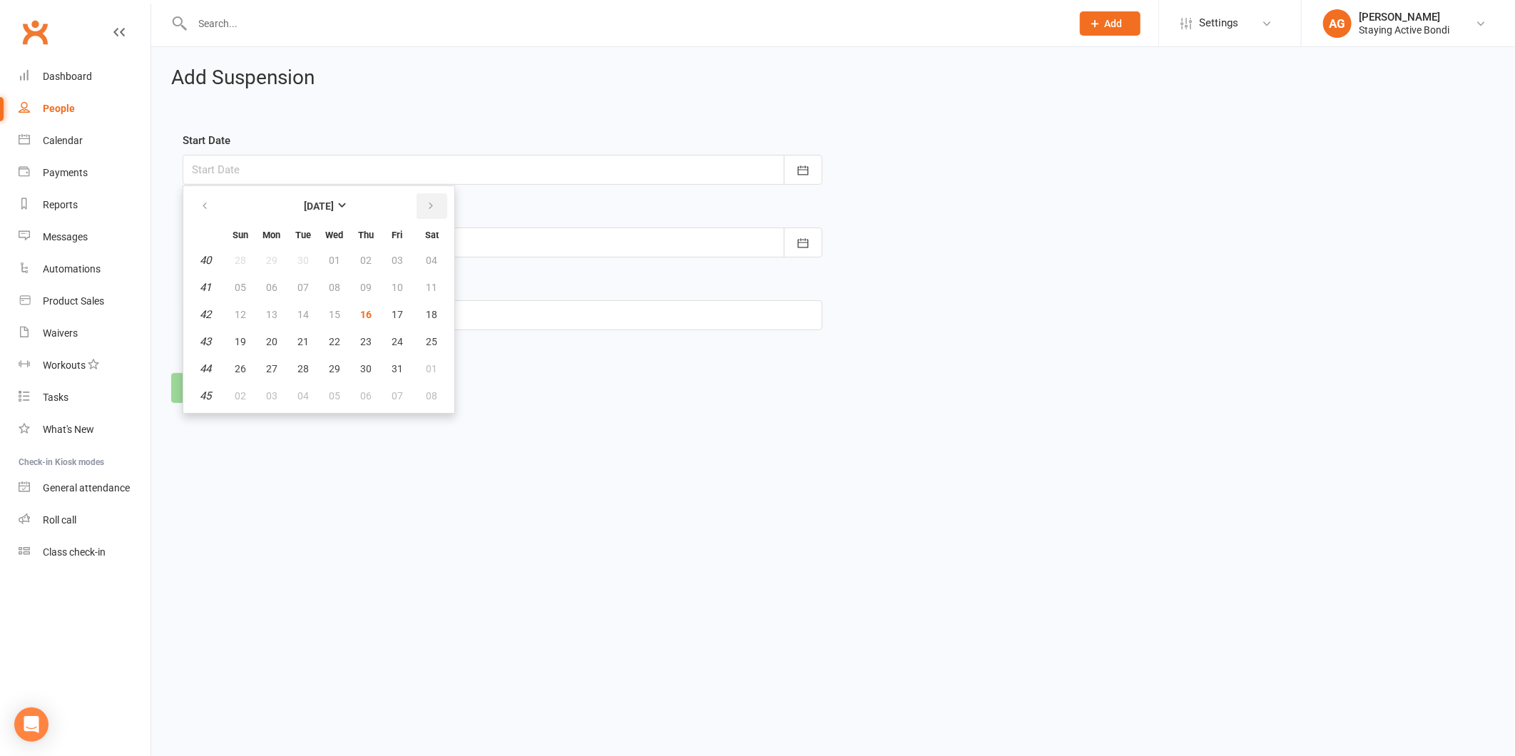
click at [417, 203] on button "button" at bounding box center [431, 206] width 31 height 26
click at [213, 213] on button "button" at bounding box center [205, 206] width 31 height 26
click at [262, 332] on button "20" at bounding box center [272, 342] width 30 height 26
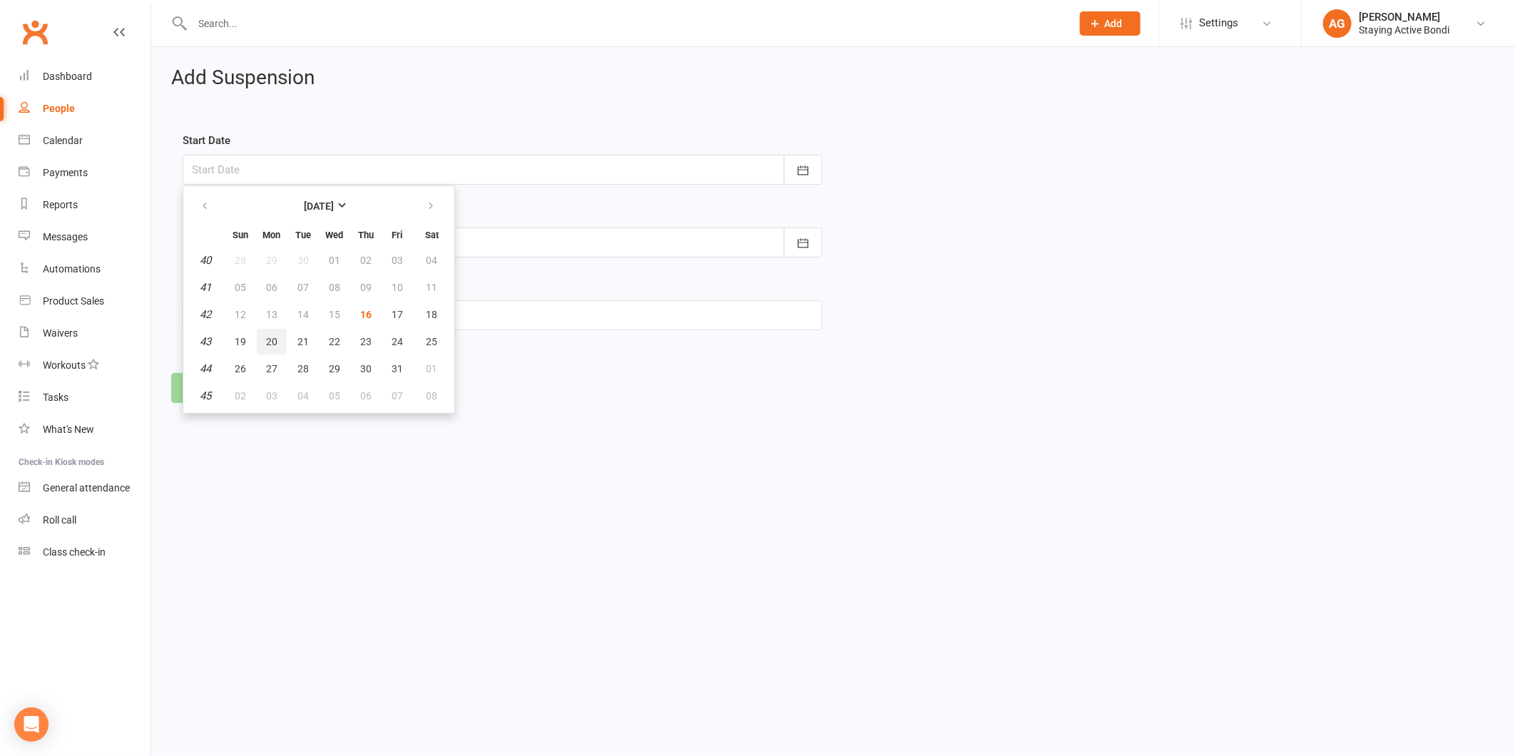
type input "[DATE]"
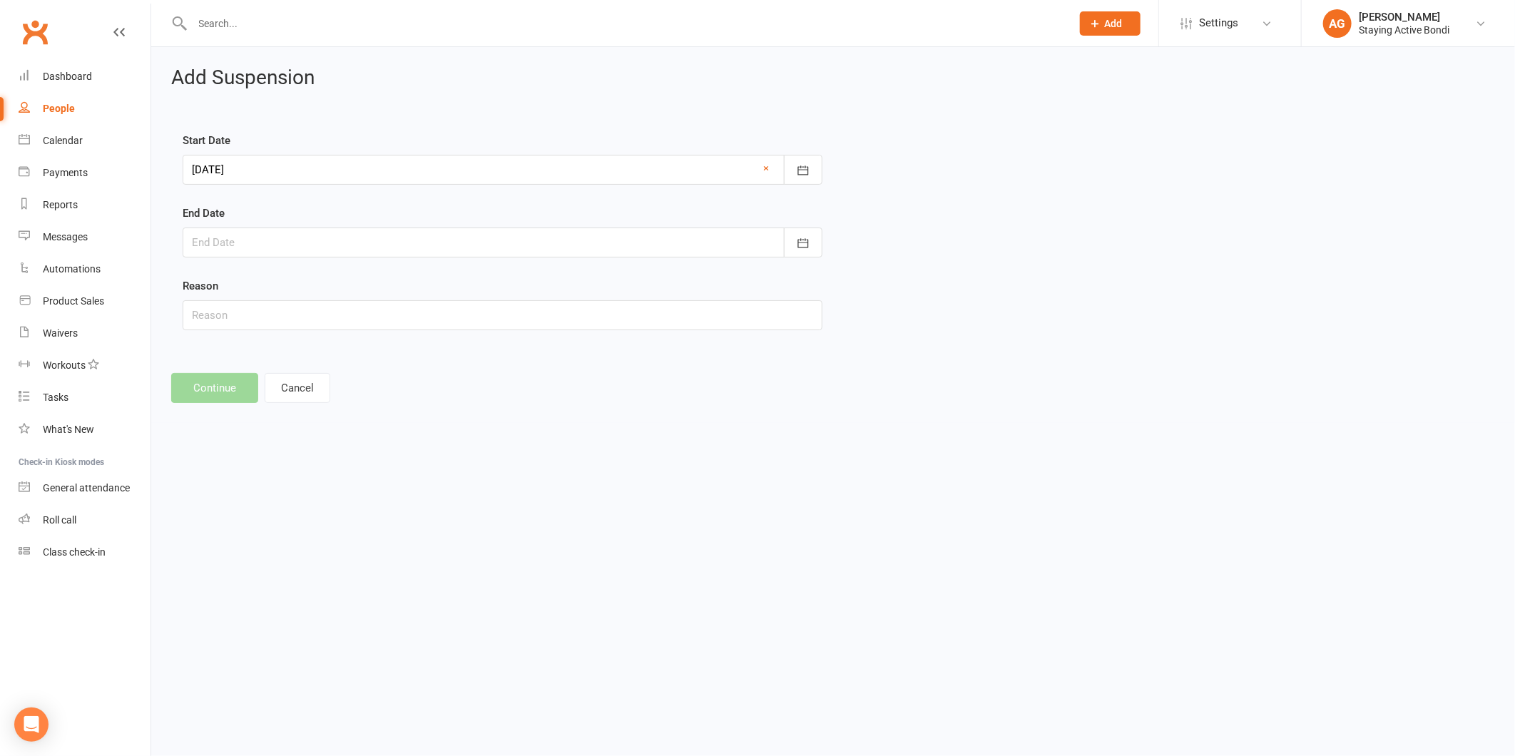
click at [298, 245] on div at bounding box center [503, 242] width 640 height 30
click at [428, 276] on icon "button" at bounding box center [431, 278] width 10 height 11
click at [267, 359] on span "05" at bounding box center [271, 359] width 11 height 11
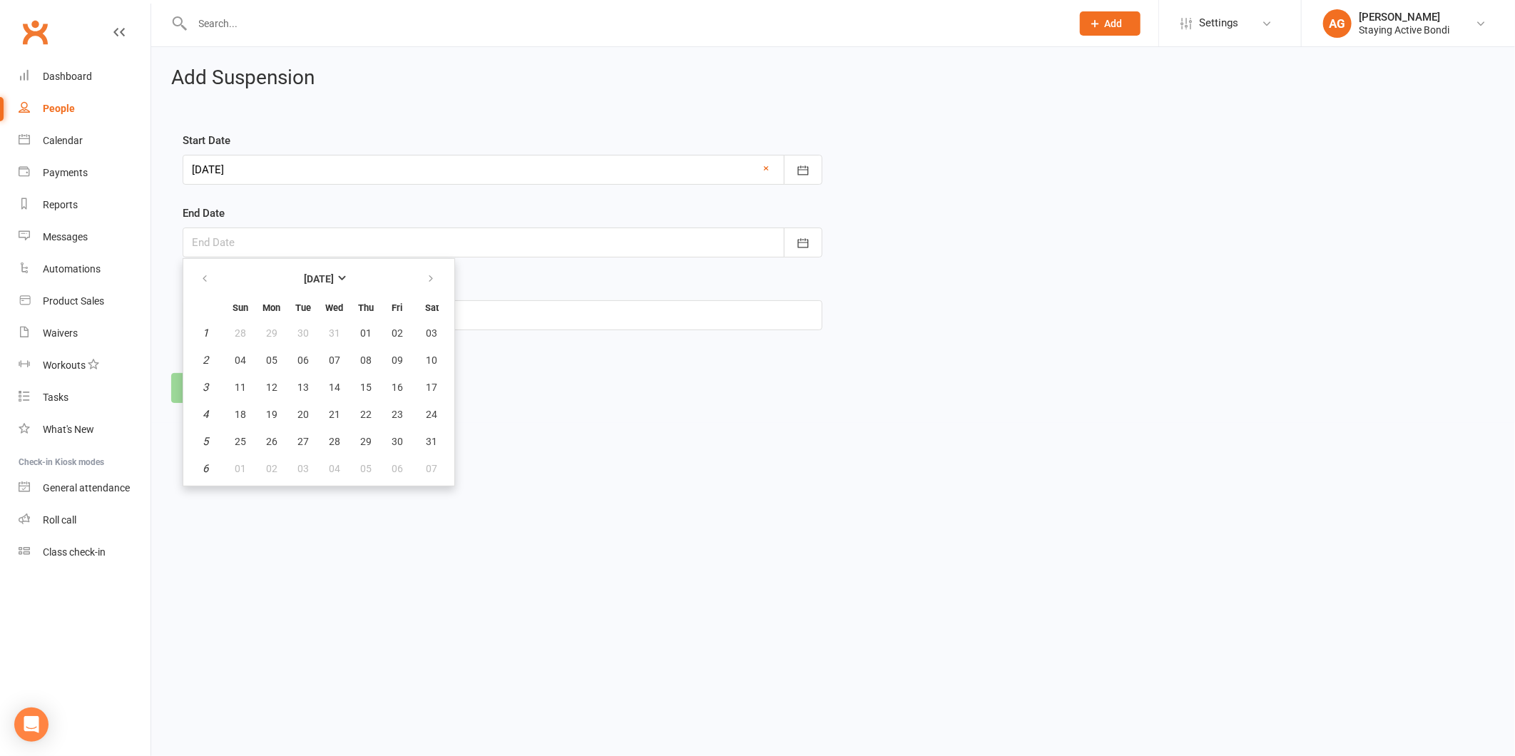
type input "[DATE]"
click at [250, 309] on input "text" at bounding box center [503, 315] width 640 height 30
type input "Time off"
click at [302, 374] on button "Cancel" at bounding box center [298, 388] width 66 height 30
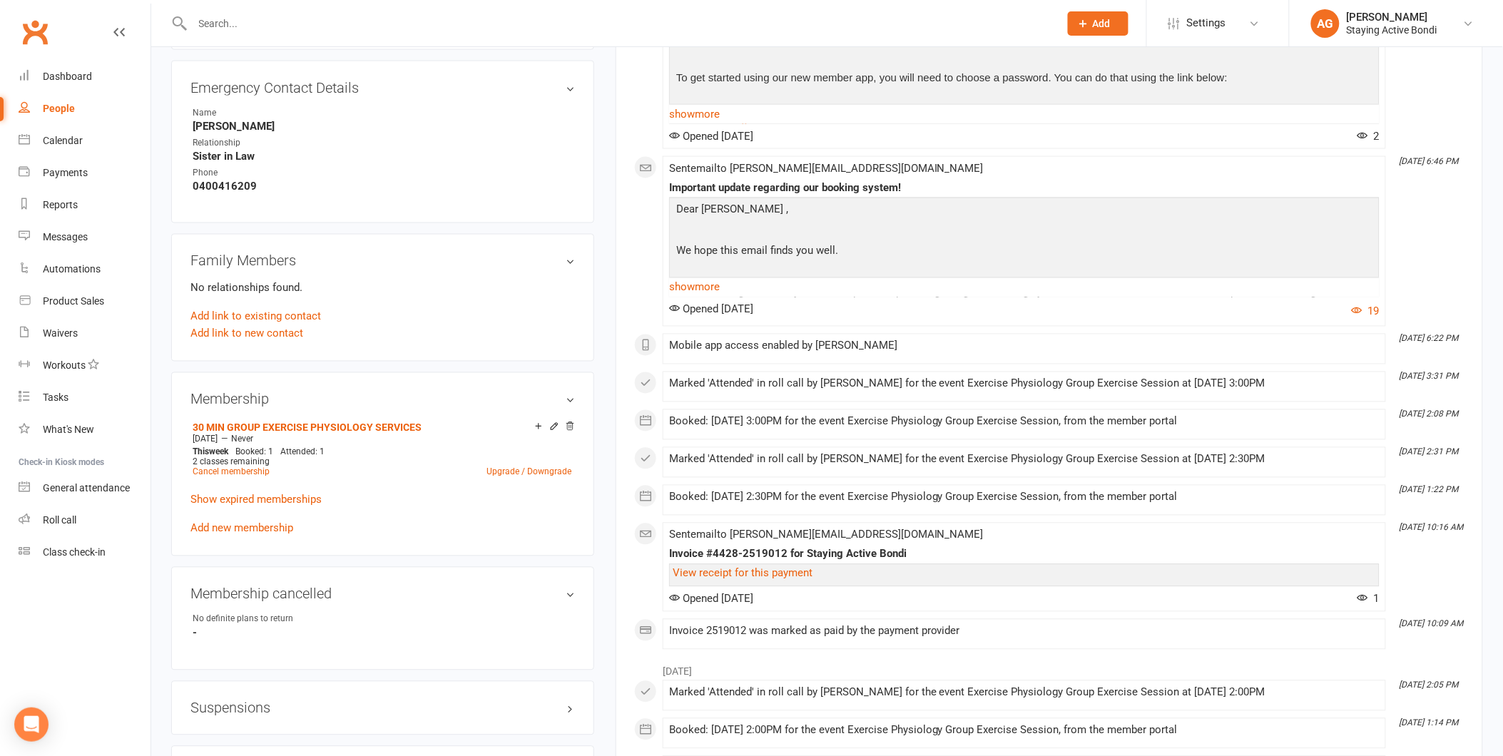
scroll to position [792, 0]
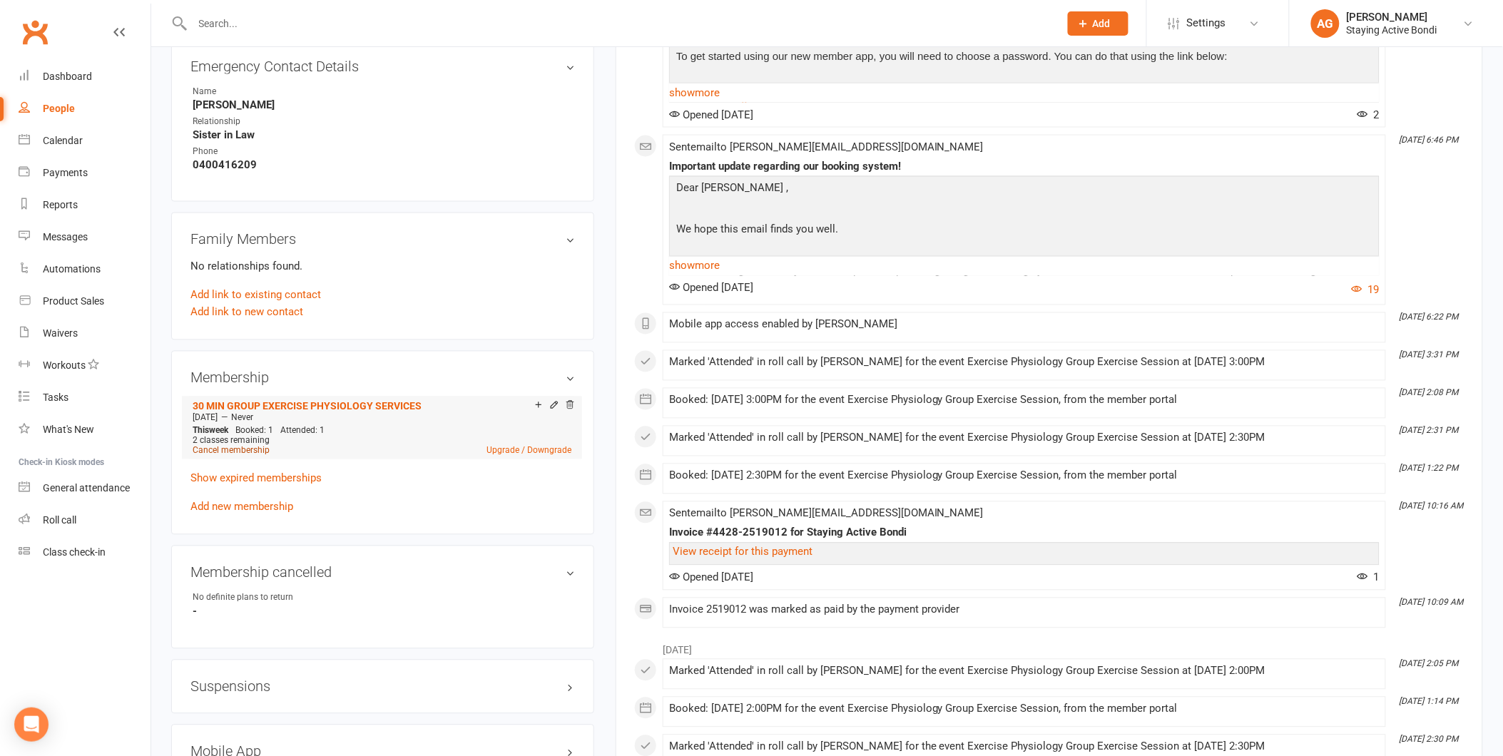
click at [233, 448] on link "Cancel membership" at bounding box center [231, 451] width 77 height 10
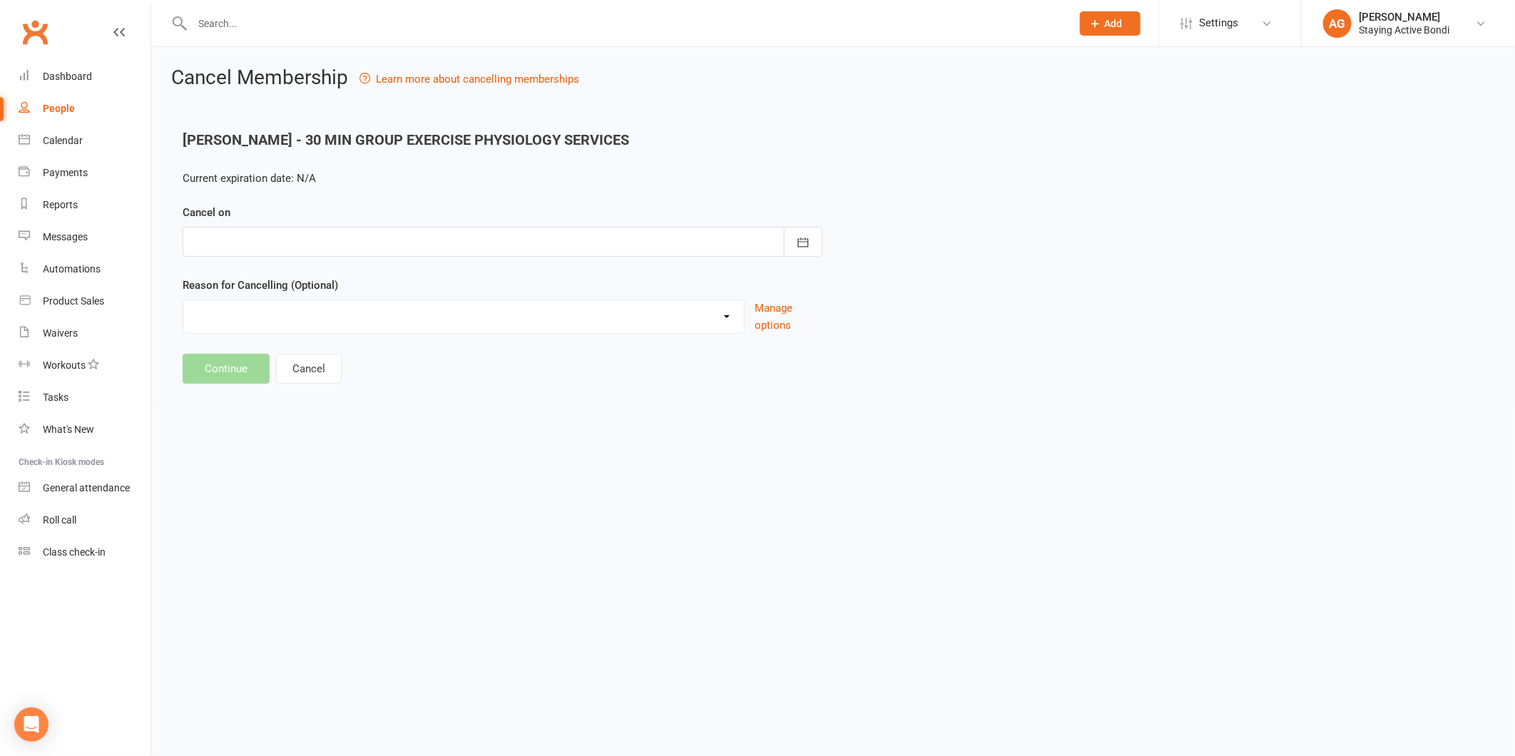
type input "[DATE]"
click at [317, 366] on button "Cancel" at bounding box center [309, 369] width 66 height 30
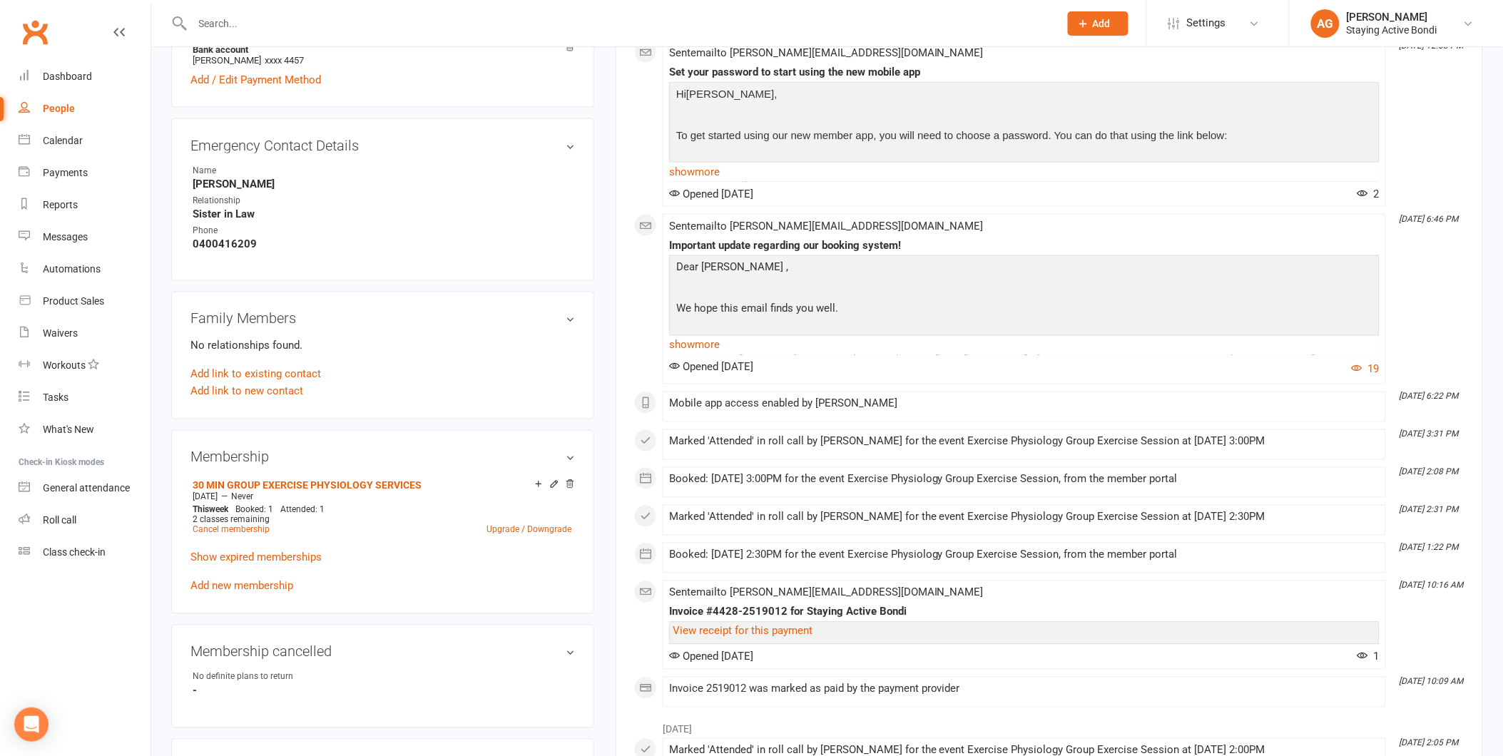
scroll to position [951, 0]
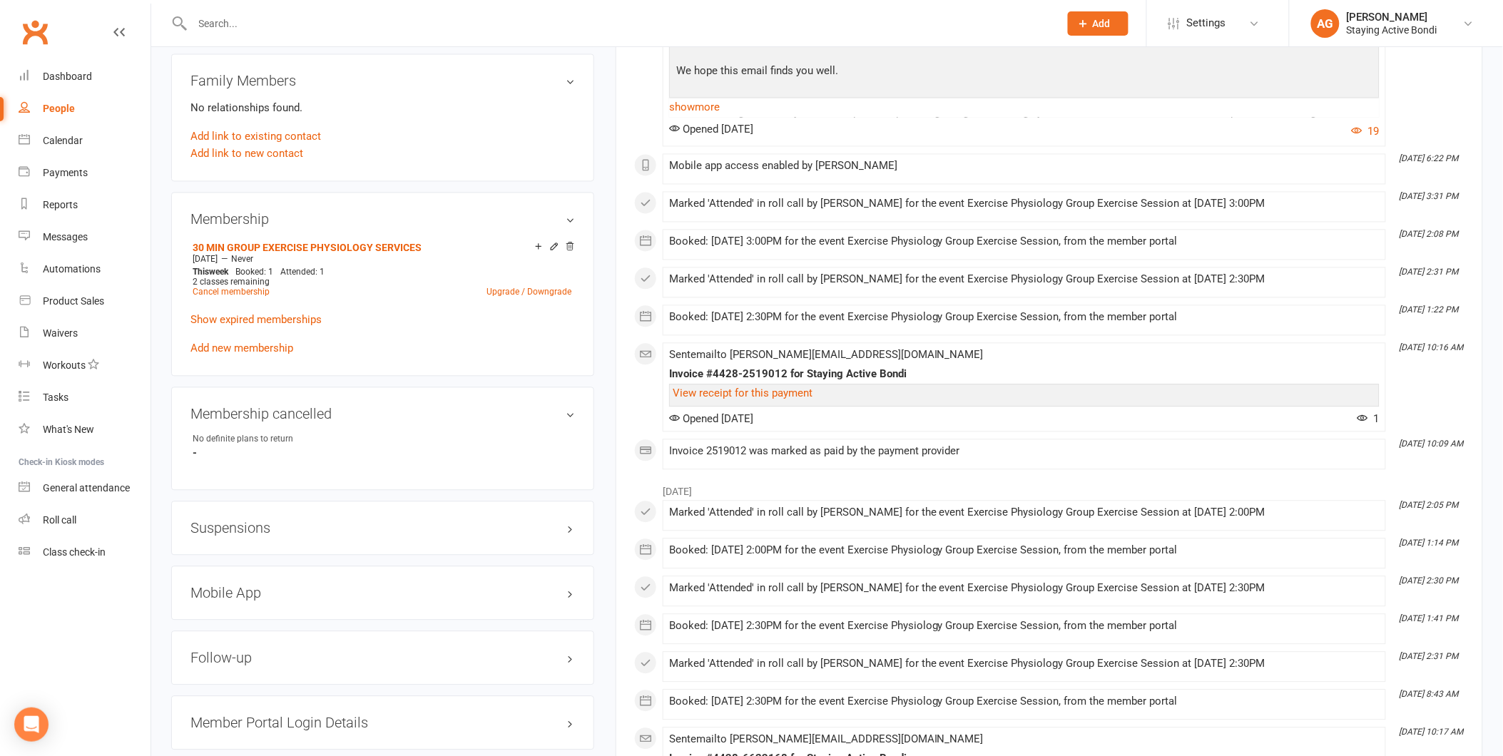
click at [281, 512] on div "Suspensions" at bounding box center [382, 528] width 423 height 54
click at [281, 526] on h3 "Suspensions" at bounding box center [382, 529] width 384 height 16
click at [262, 578] on link "Add new suspension" at bounding box center [239, 584] width 98 height 13
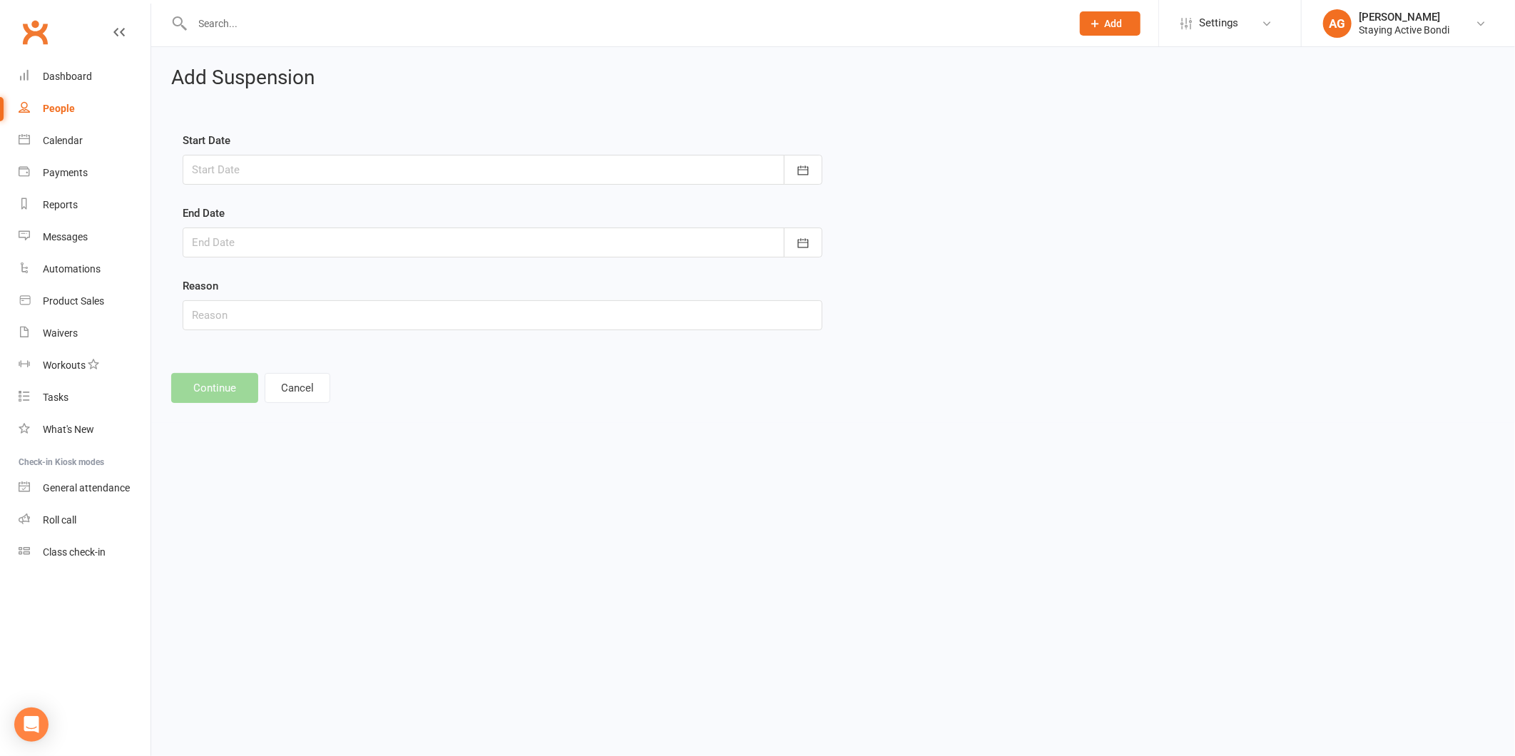
click at [315, 172] on div at bounding box center [503, 170] width 640 height 30
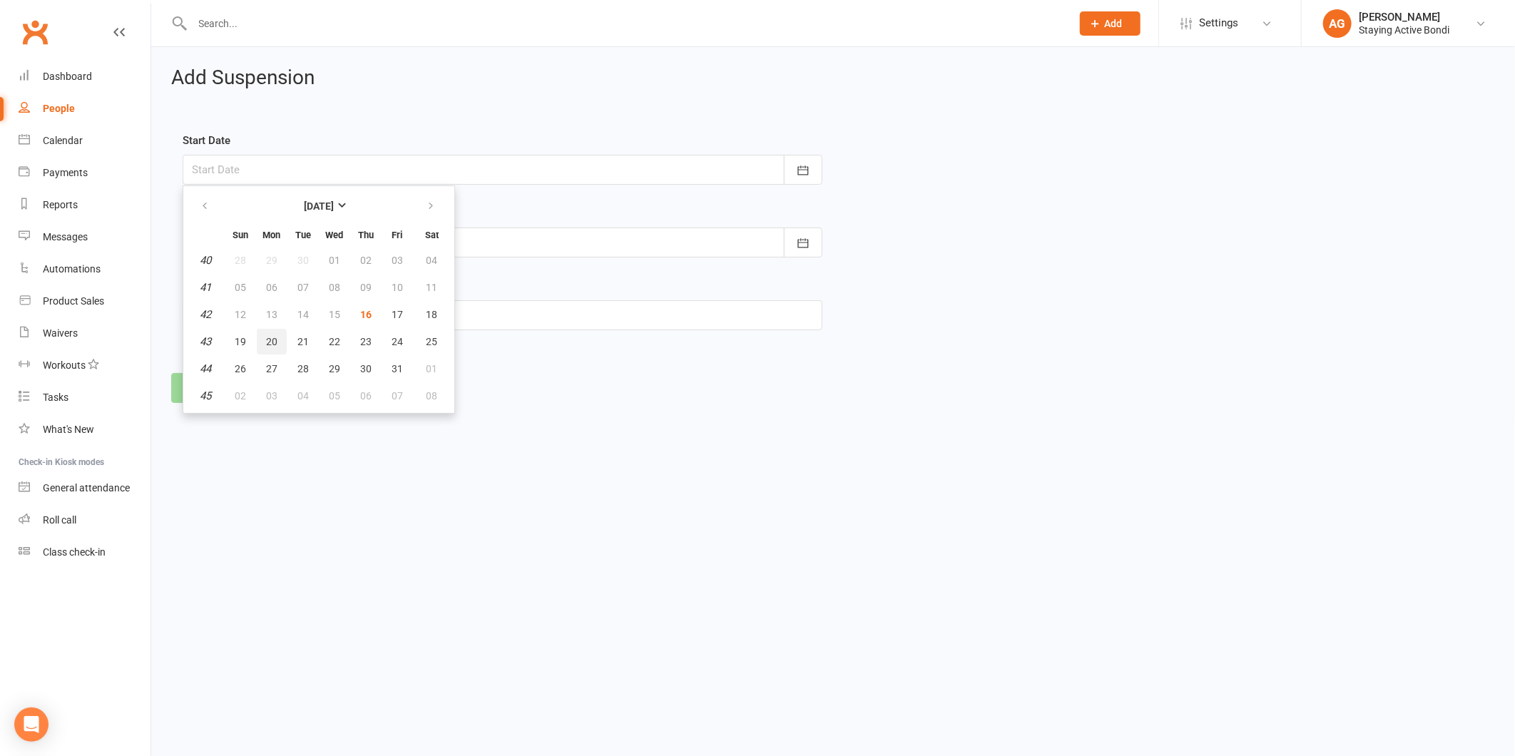
click at [272, 329] on button "20" at bounding box center [272, 342] width 30 height 26
type input "20 Oct 2025"
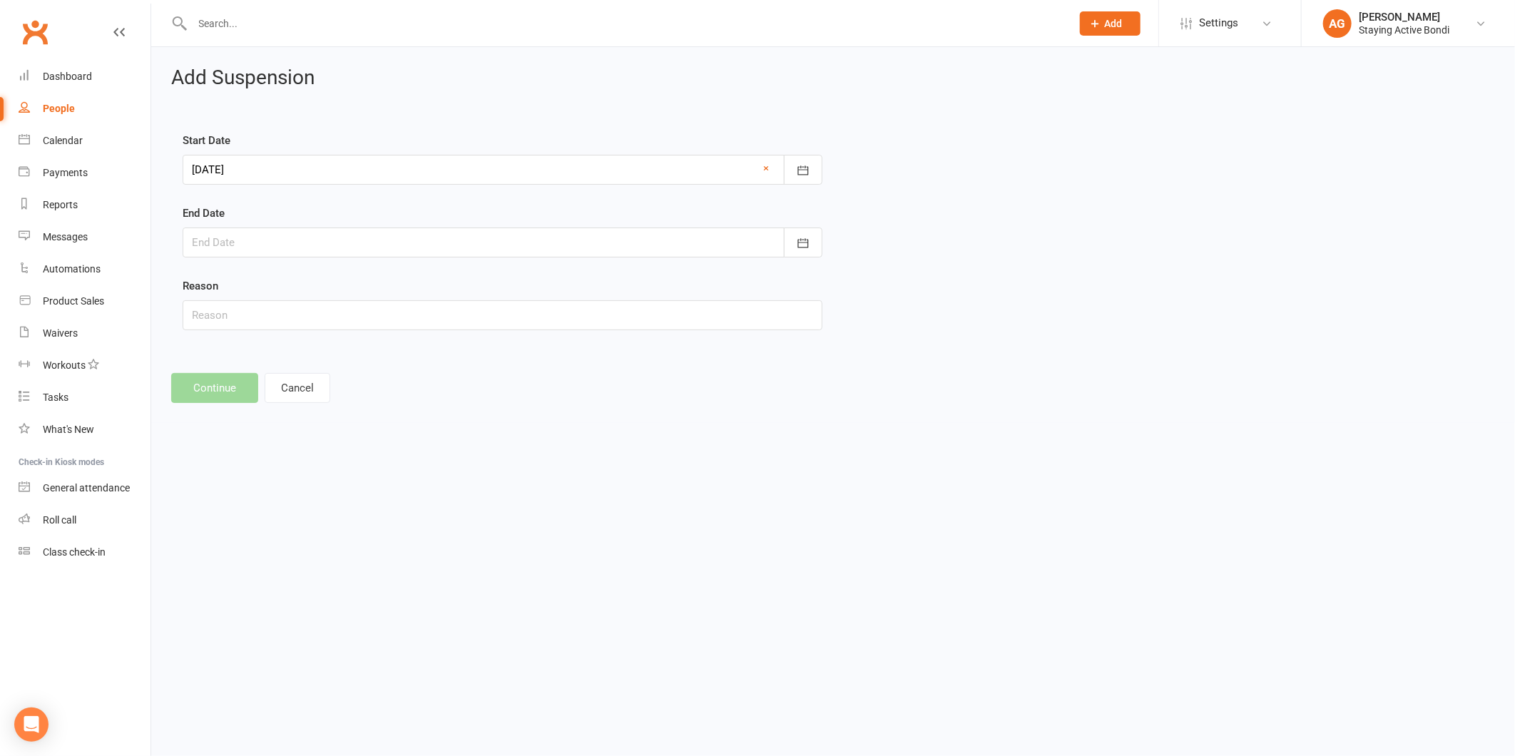
click at [245, 240] on div at bounding box center [503, 242] width 640 height 30
click at [429, 275] on button "button" at bounding box center [431, 279] width 31 height 26
click at [260, 360] on button "05" at bounding box center [272, 360] width 30 height 26
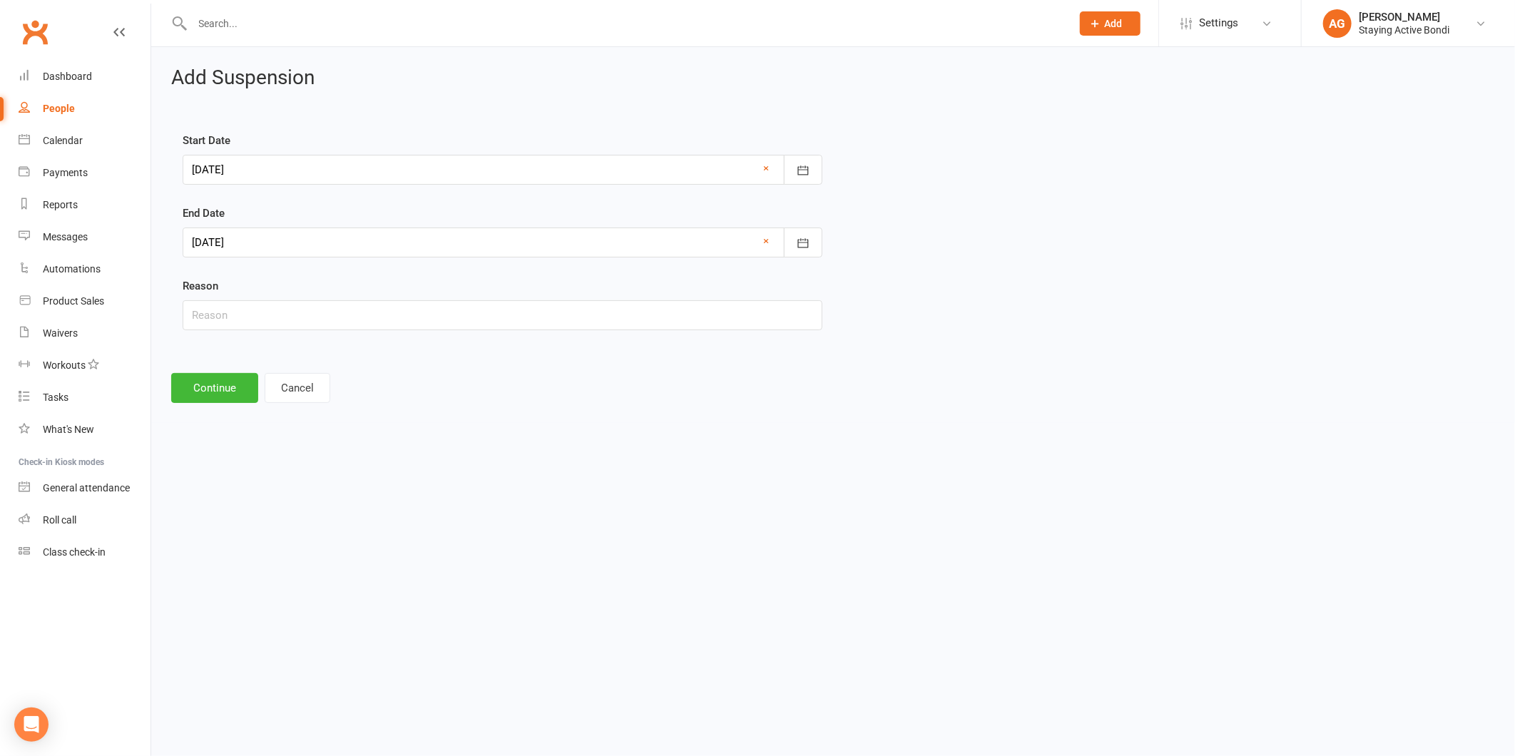
click at [241, 221] on div "End Date 05 Jan 2026 January 2026 Sun Mon Tue Wed Thu Fri Sat 1 28 29 30 31 01 …" at bounding box center [503, 231] width 640 height 53
click at [240, 237] on div at bounding box center [503, 242] width 640 height 30
click at [239, 354] on span "04" at bounding box center [240, 359] width 11 height 11
type input "04 Jan 2026"
click at [232, 317] on input "text" at bounding box center [503, 315] width 640 height 30
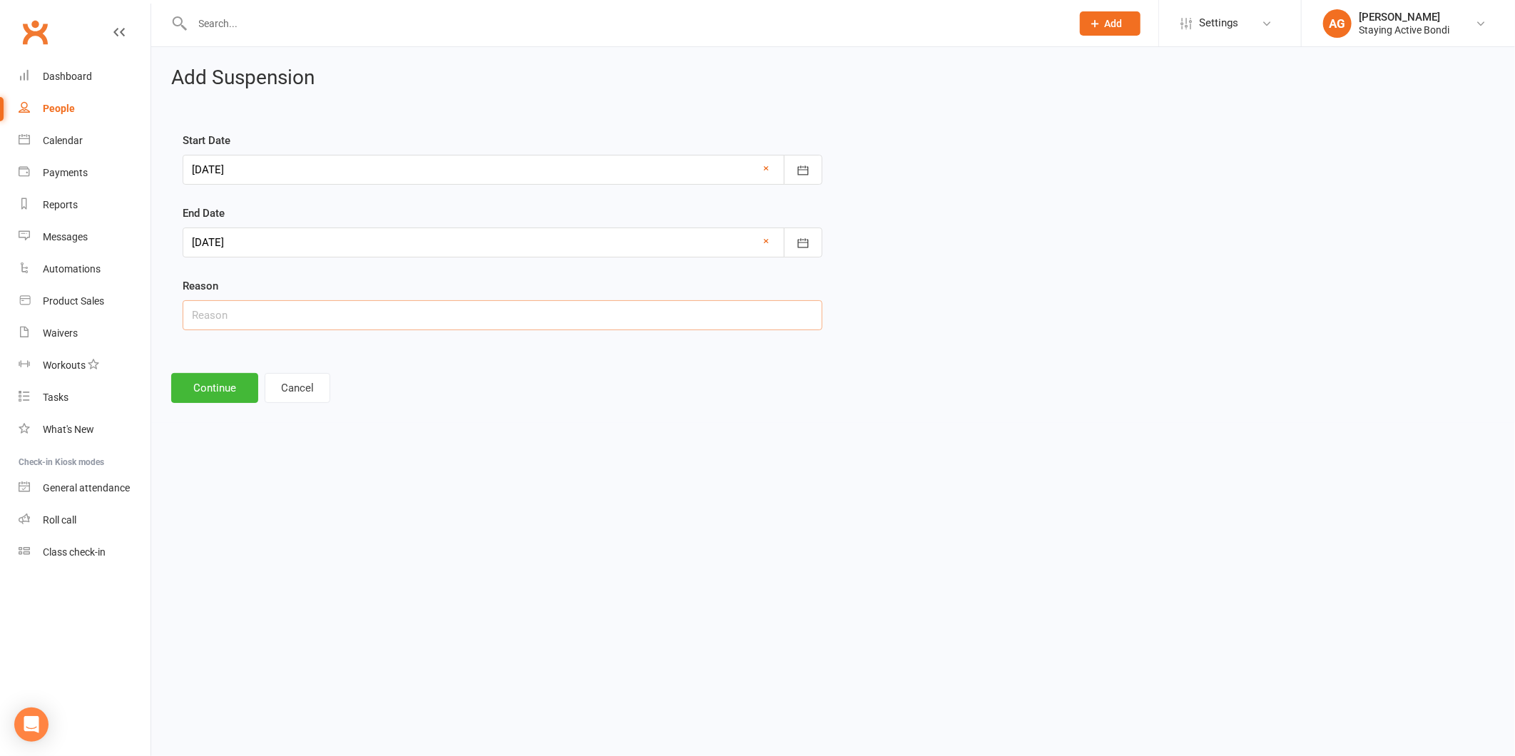
type input "Time off"
click at [238, 394] on button "Continue" at bounding box center [214, 388] width 87 height 30
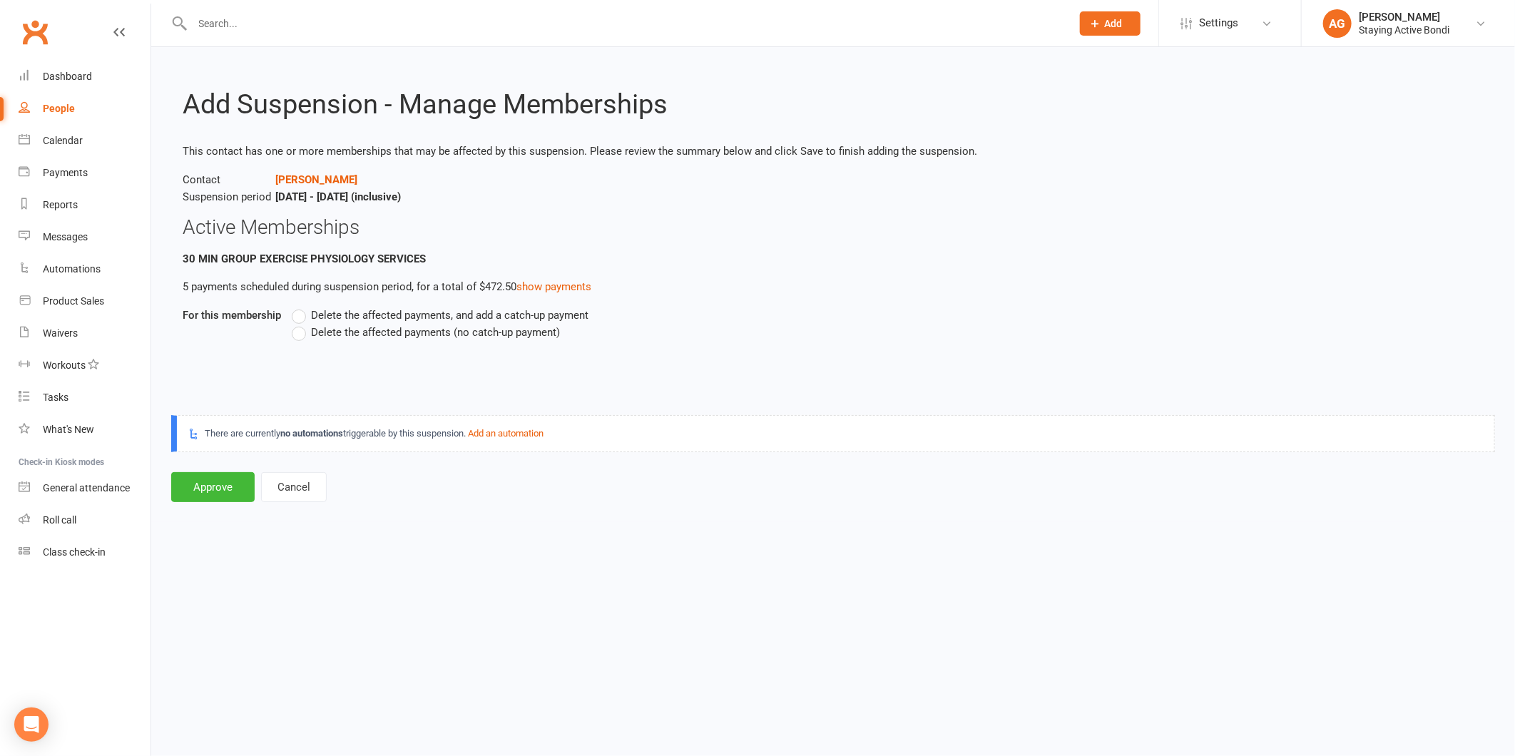
click at [309, 316] on label "Delete the affected payments, and add a catch-up payment" at bounding box center [440, 315] width 297 height 17
click at [301, 307] on input "Delete the affected payments, and add a catch-up payment" at bounding box center [296, 307] width 9 height 0
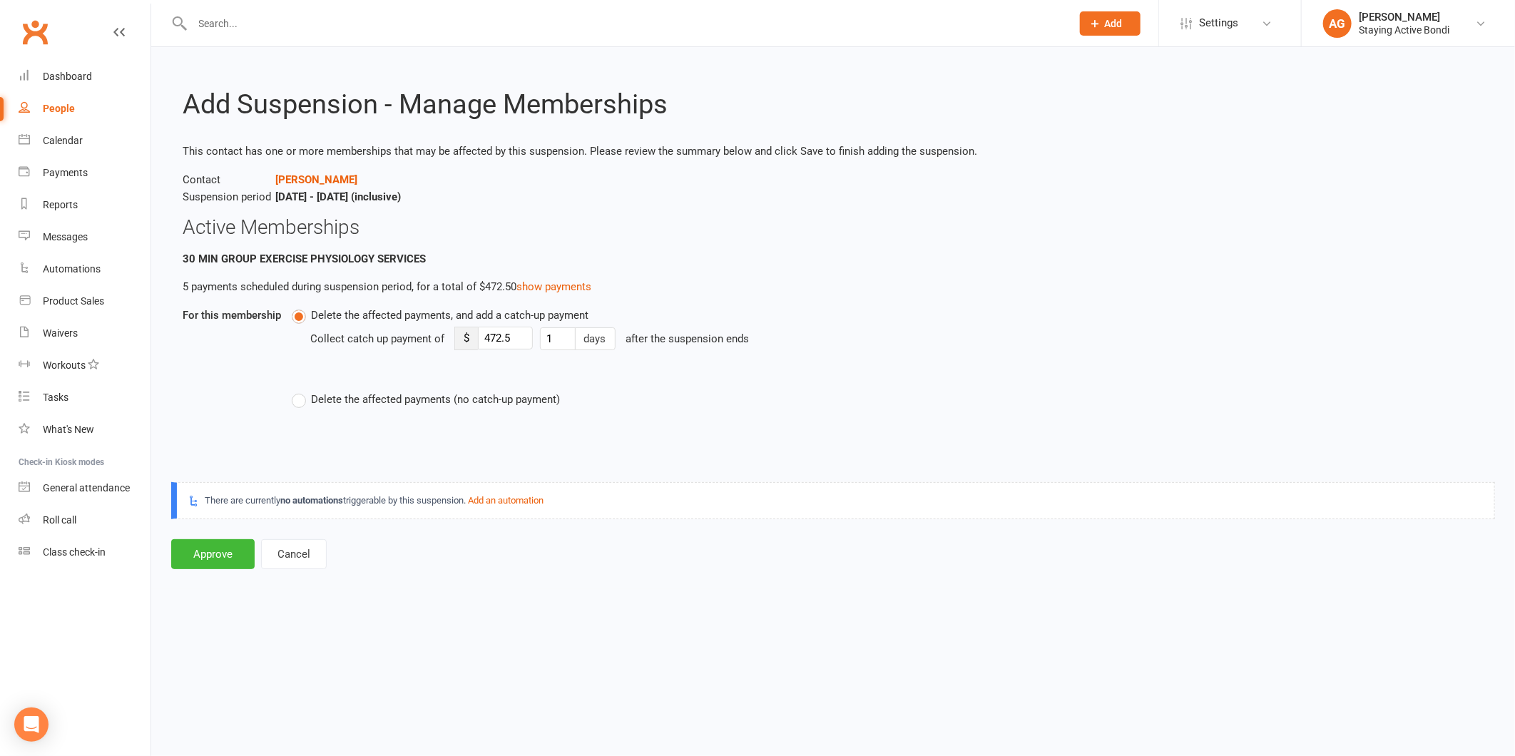
click at [319, 398] on span "Delete the affected payments (no catch-up payment)" at bounding box center [435, 398] width 249 height 15
click at [301, 391] on input "Delete the affected payments (no catch-up payment)" at bounding box center [296, 391] width 9 height 0
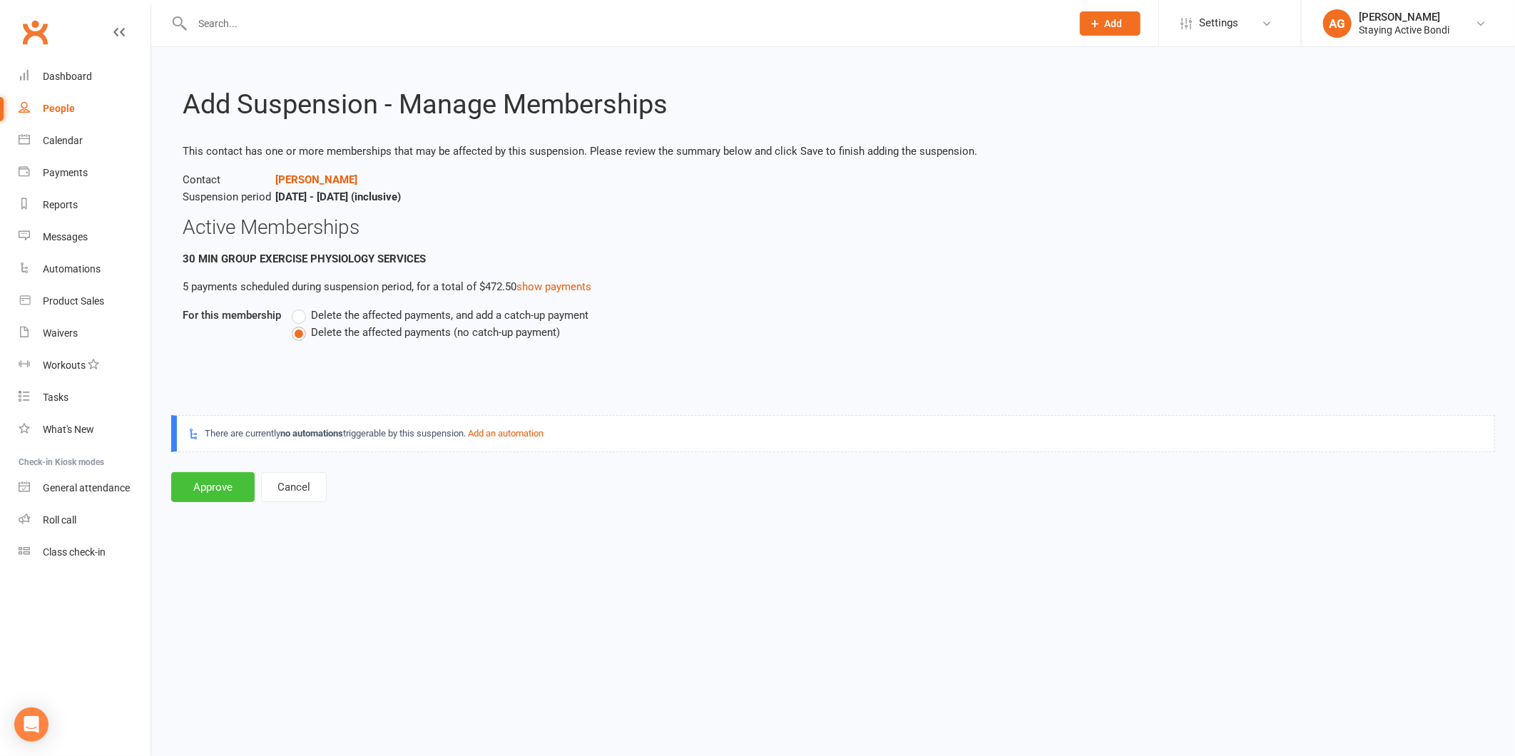
click at [215, 476] on button "Approve" at bounding box center [212, 487] width 83 height 30
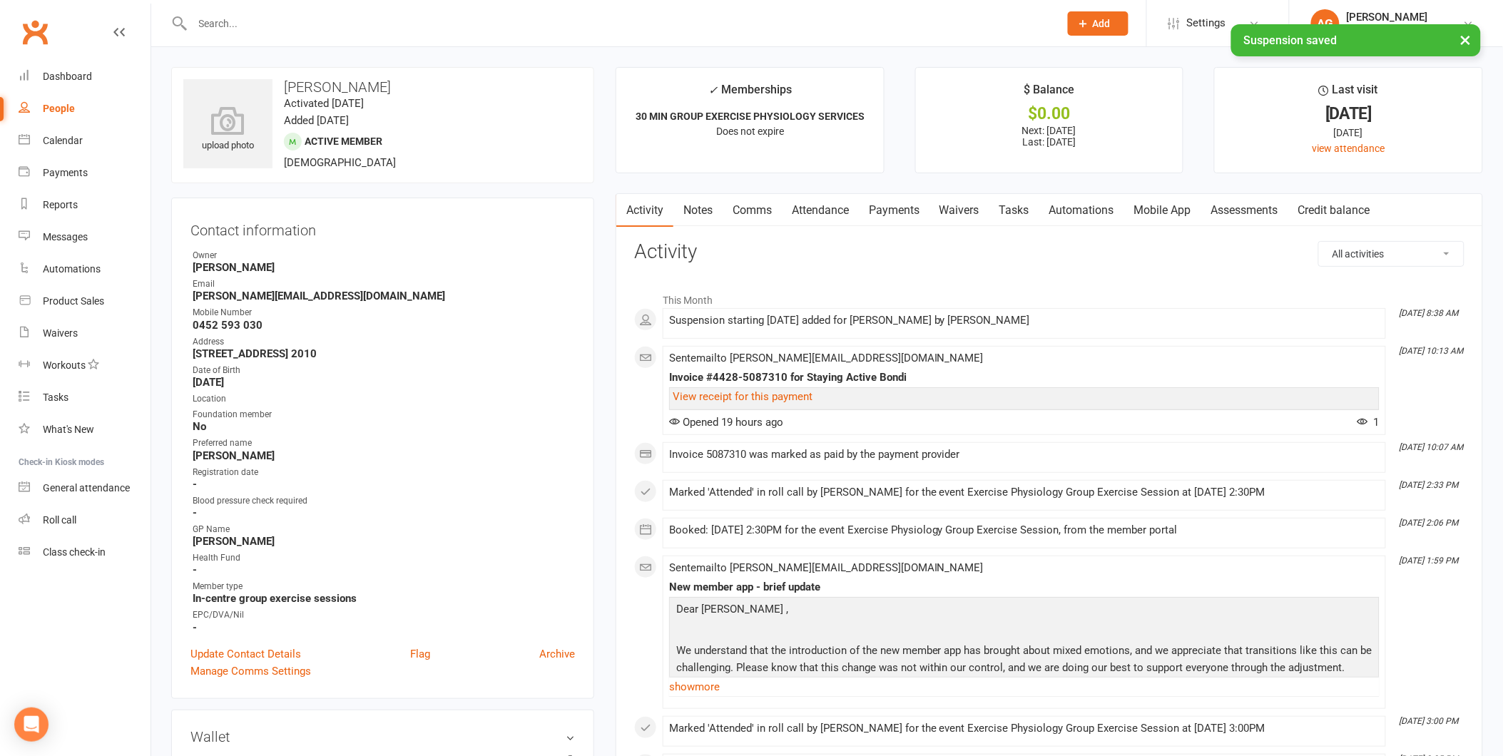
click at [891, 222] on link "Payments" at bounding box center [894, 210] width 71 height 33
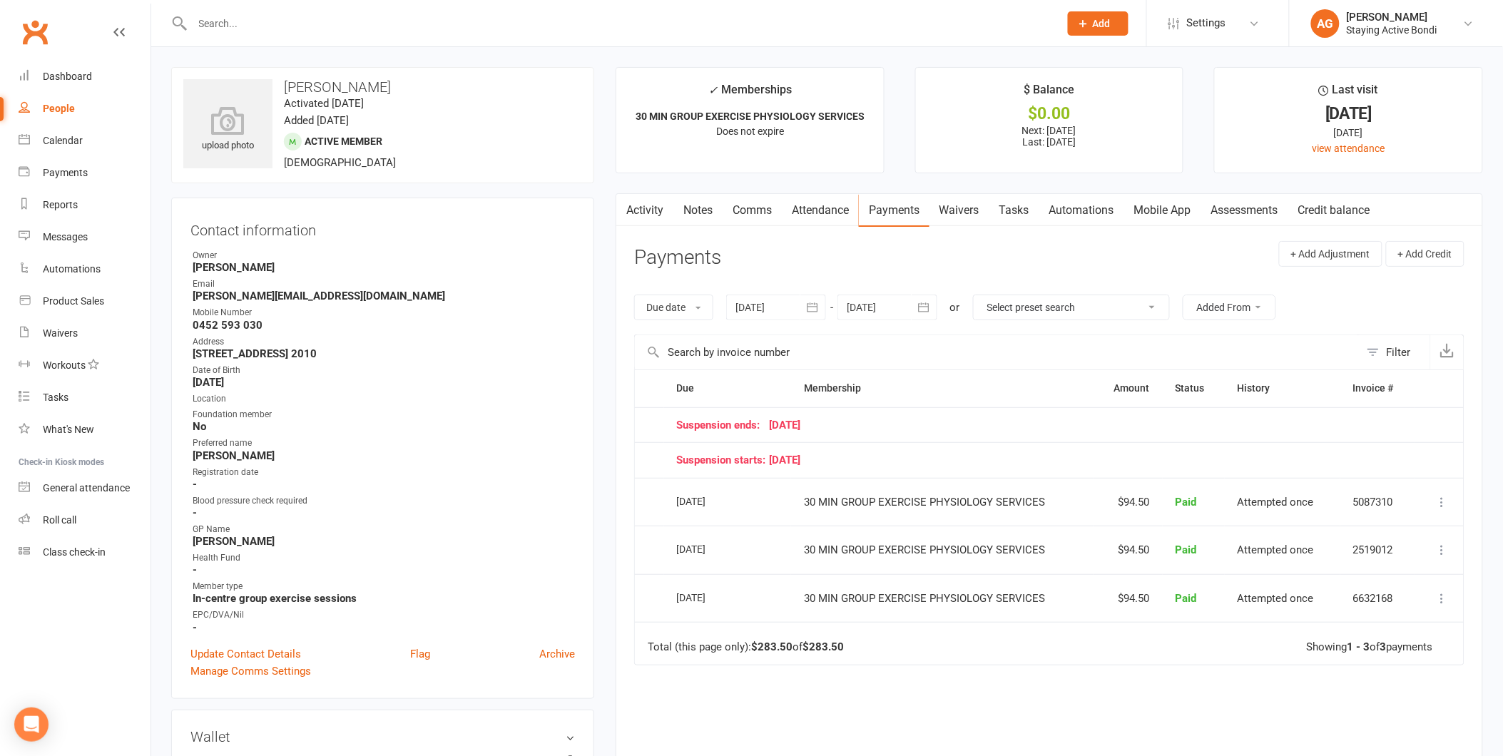
click at [440, 25] on input "text" at bounding box center [618, 24] width 861 height 20
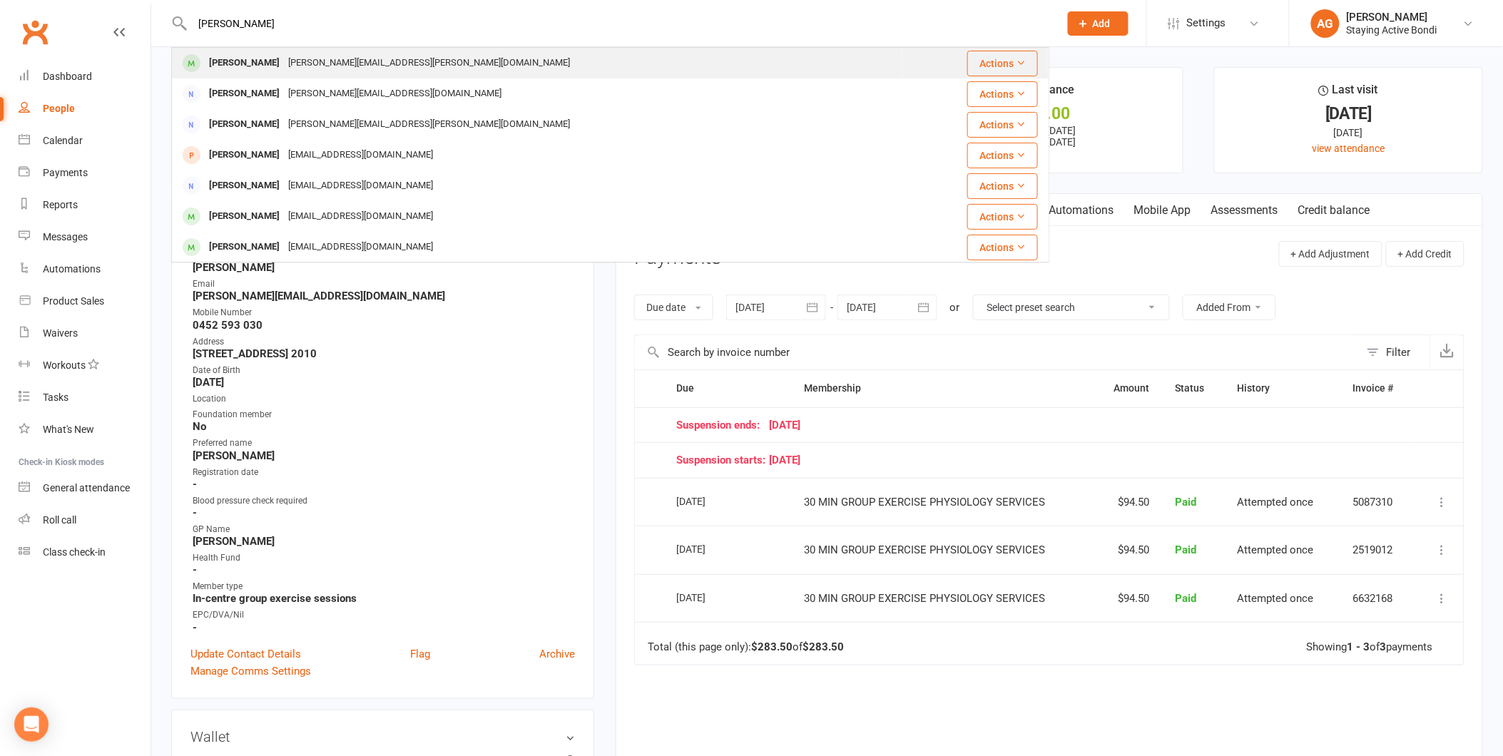
type input "chris"
click at [397, 64] on div "Chris.bellenger@gmail.com" at bounding box center [429, 63] width 290 height 21
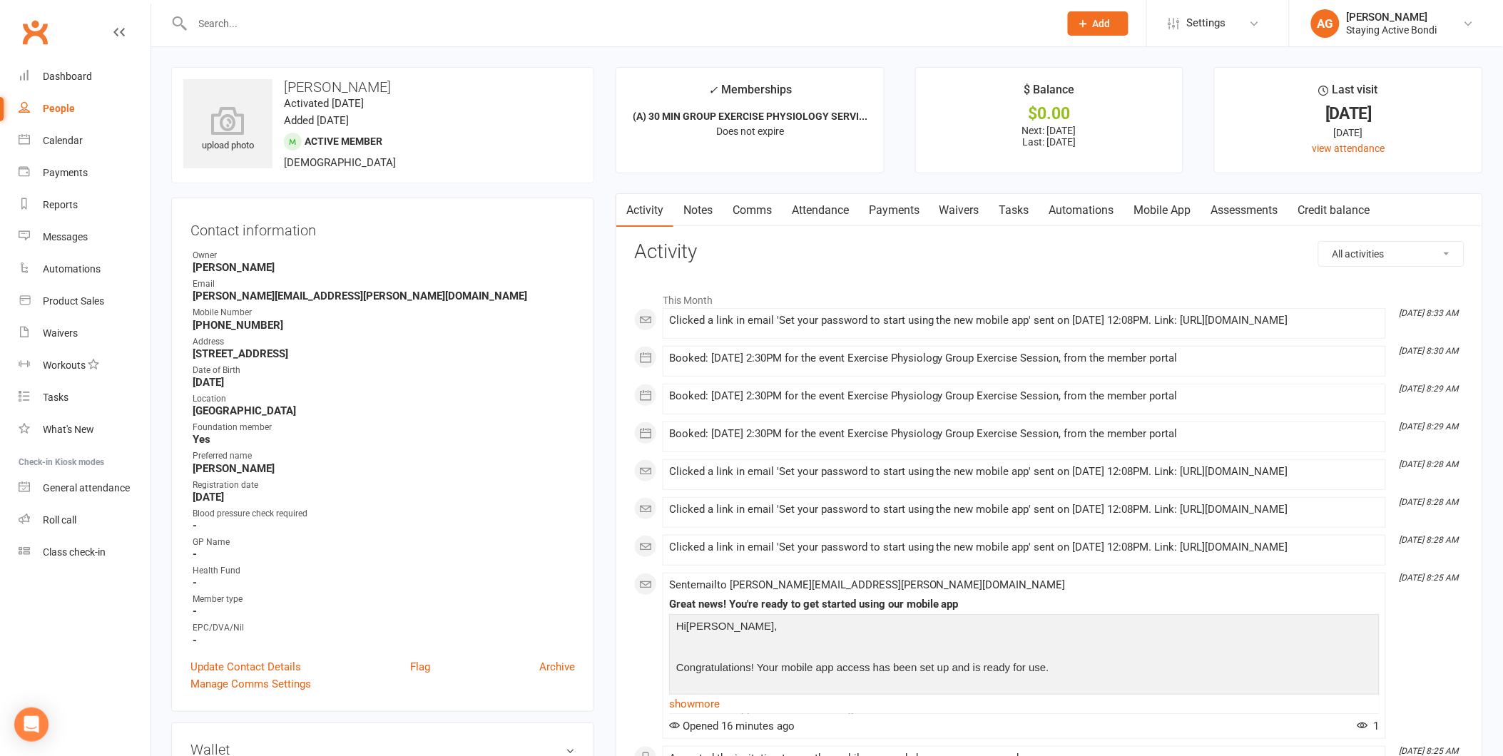
click at [1199, 214] on link "Mobile App" at bounding box center [1162, 210] width 77 height 33
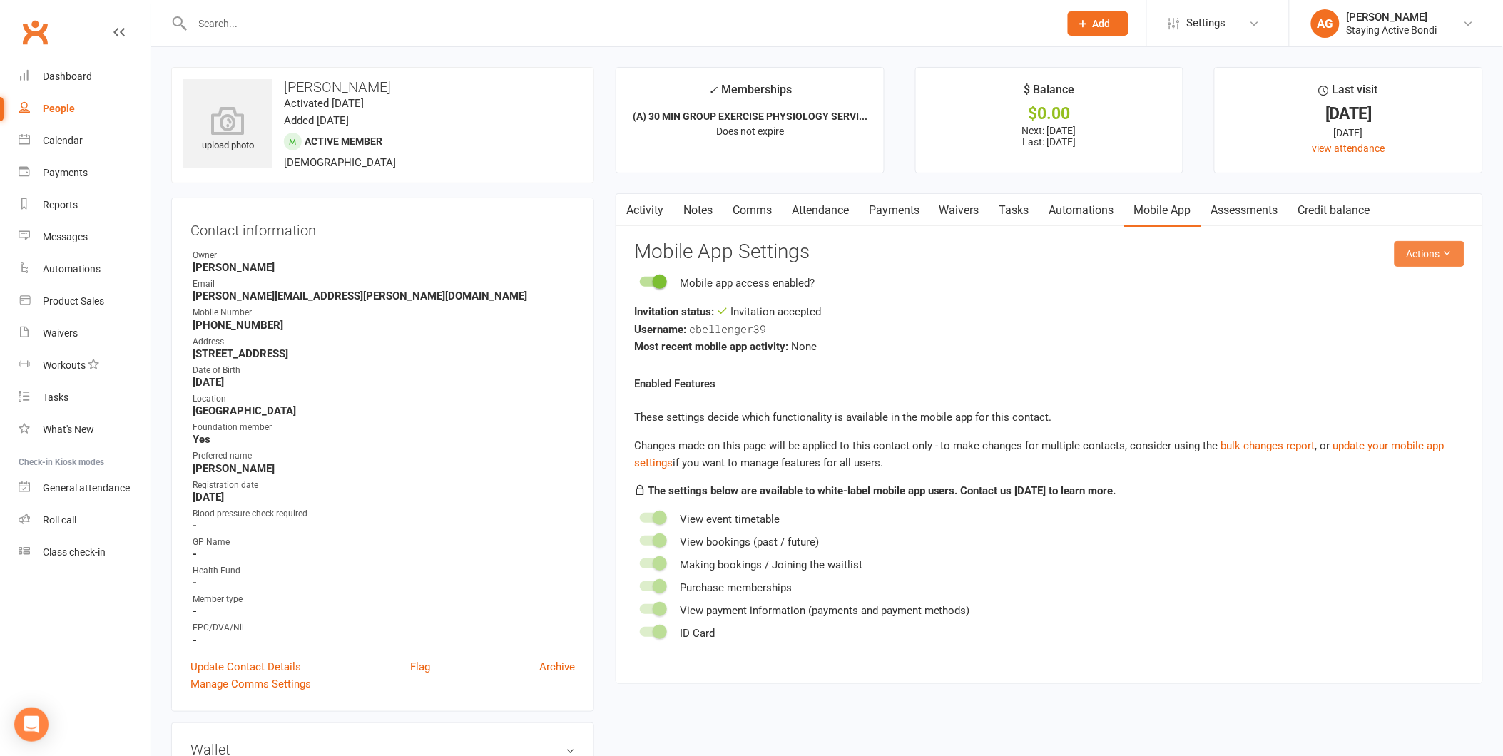
click at [1453, 259] on button "Actions" at bounding box center [1429, 254] width 70 height 26
click at [1415, 346] on link "Reset password" at bounding box center [1381, 343] width 141 height 29
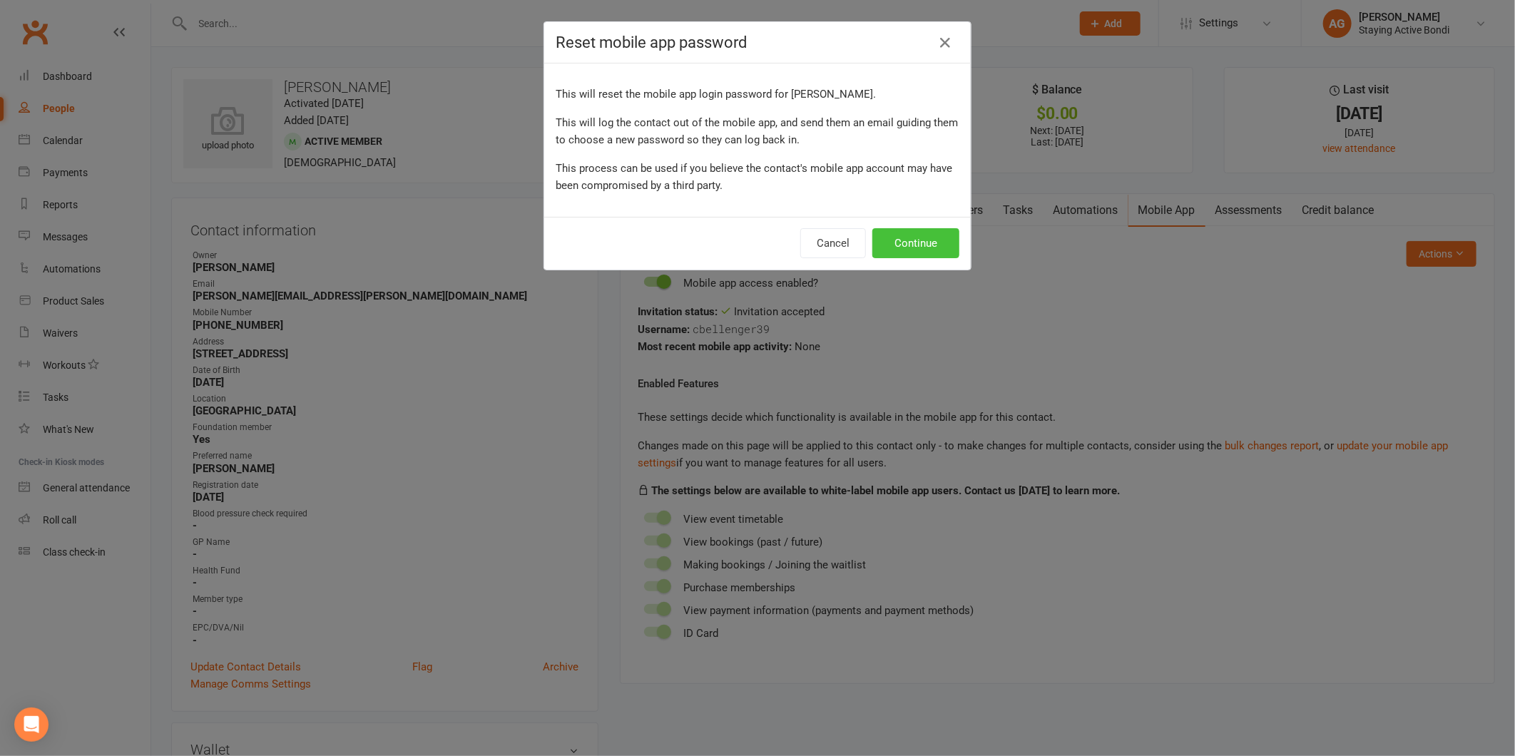
click at [936, 240] on button "Continue" at bounding box center [915, 243] width 87 height 30
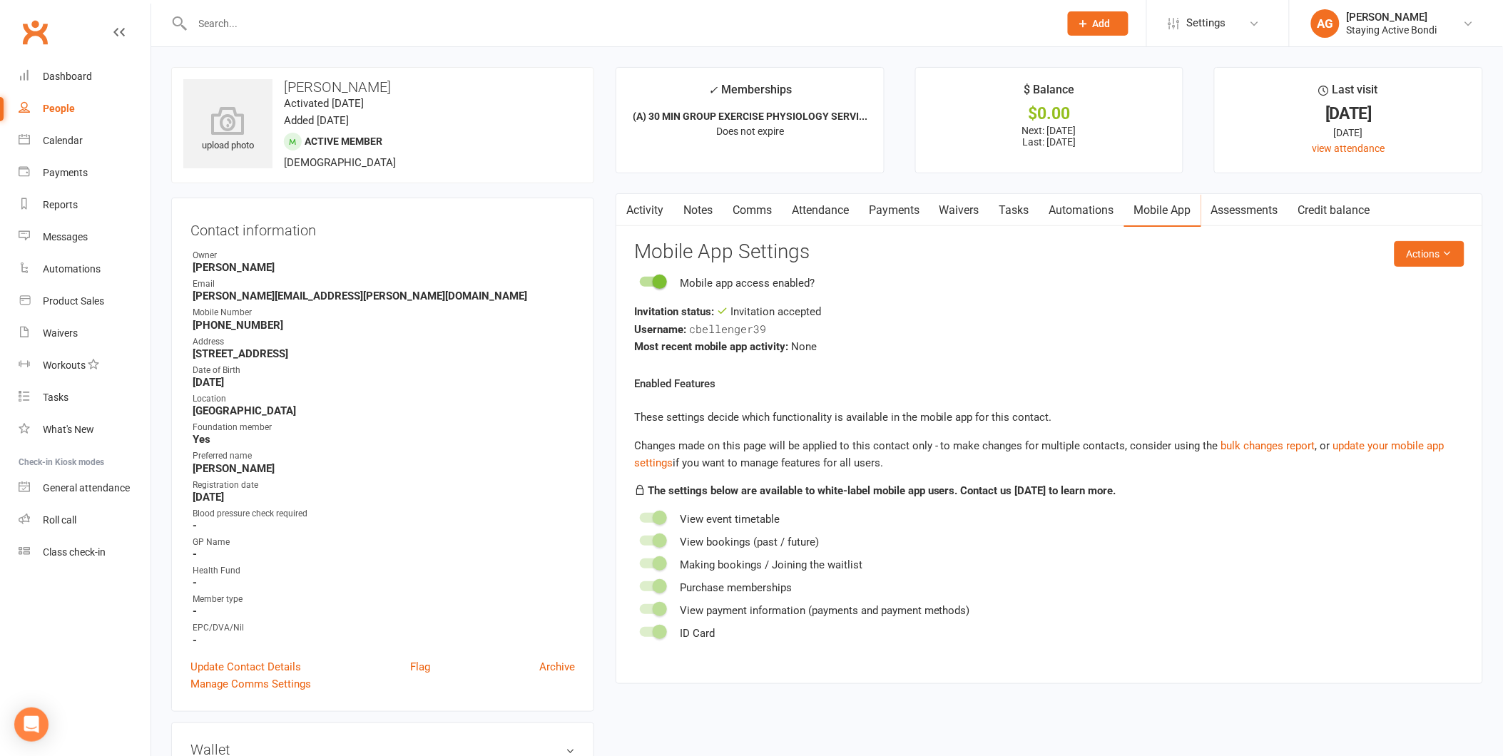
click at [375, 16] on input "text" at bounding box center [618, 24] width 861 height 20
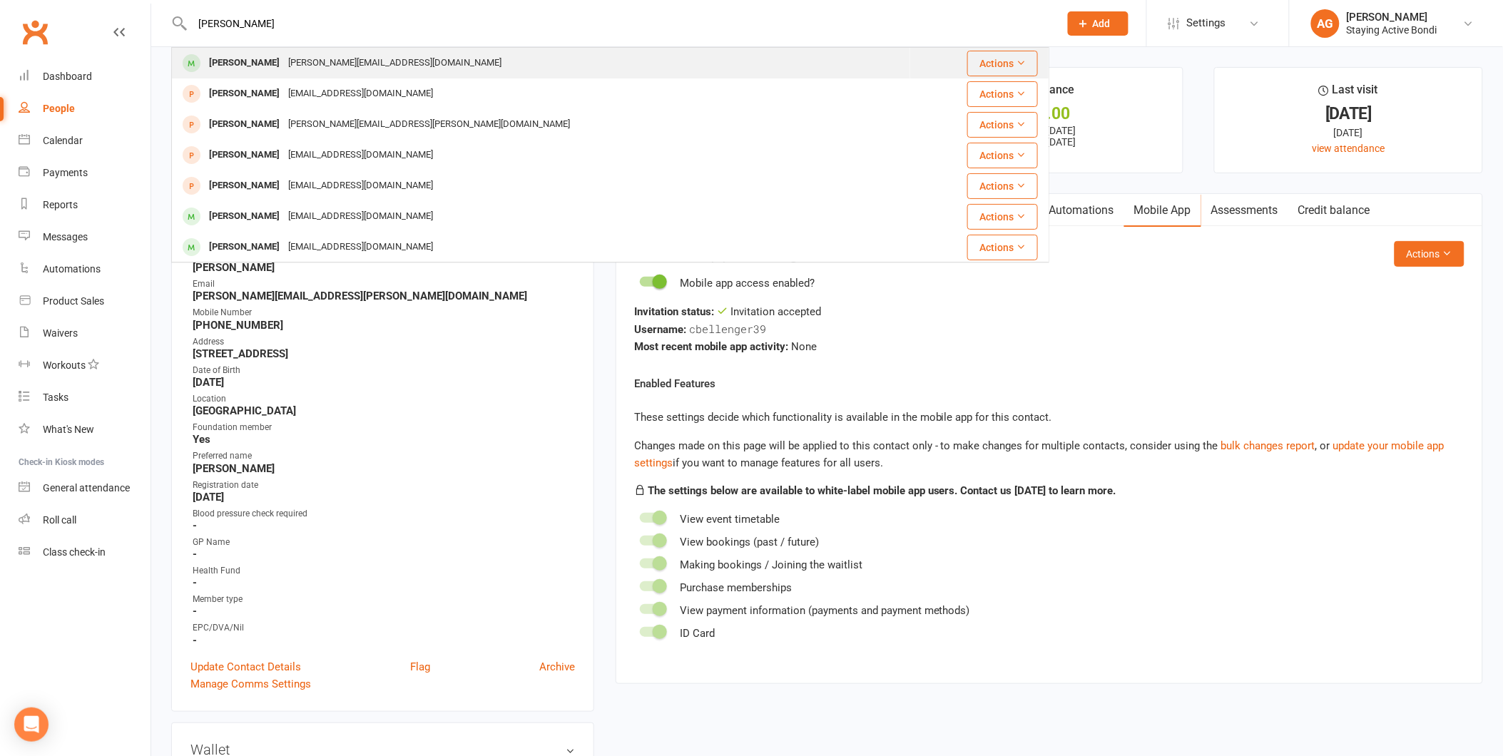
type input "peter"
click at [322, 50] on div "Peter Gray peter@enztech.com.au" at bounding box center [541, 62] width 737 height 29
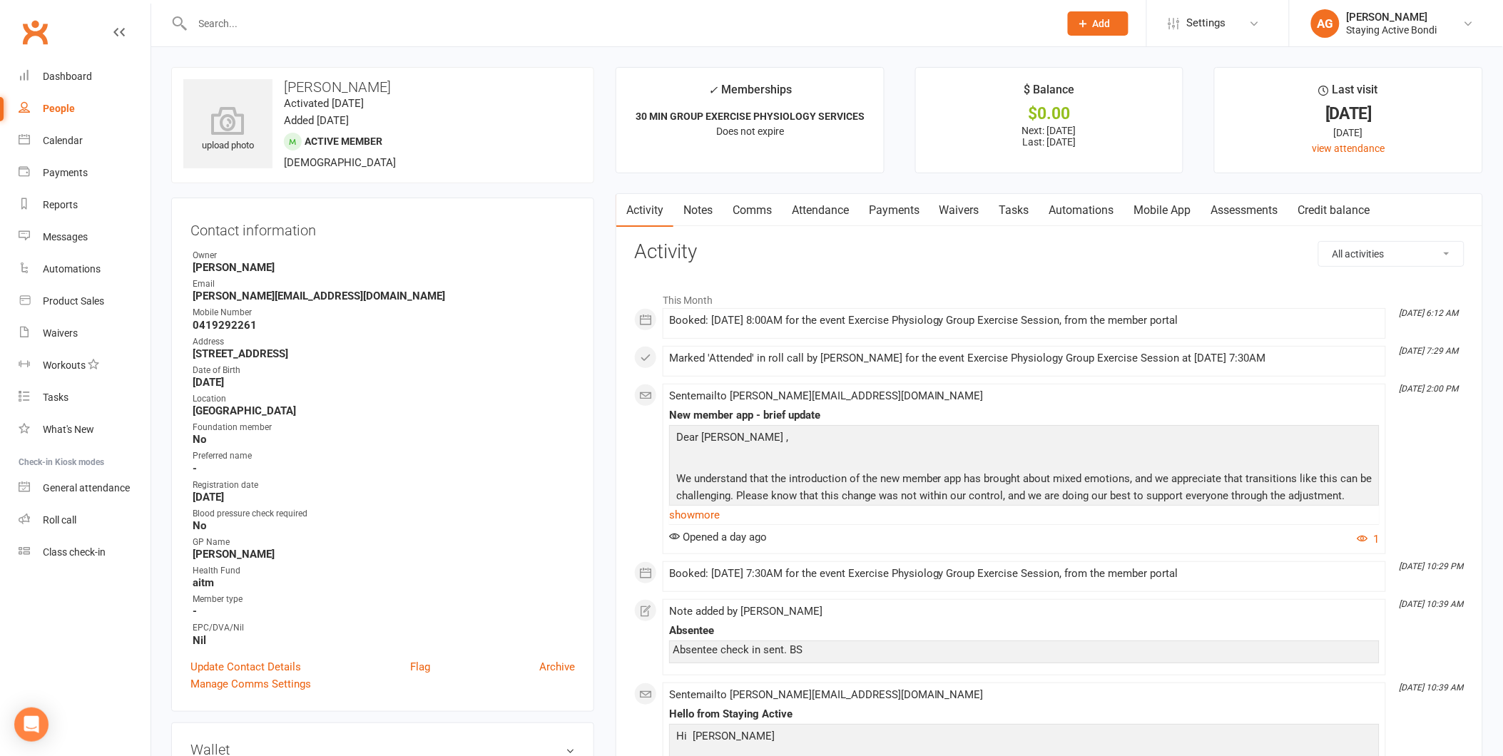
click at [1166, 197] on link "Mobile App" at bounding box center [1162, 210] width 77 height 33
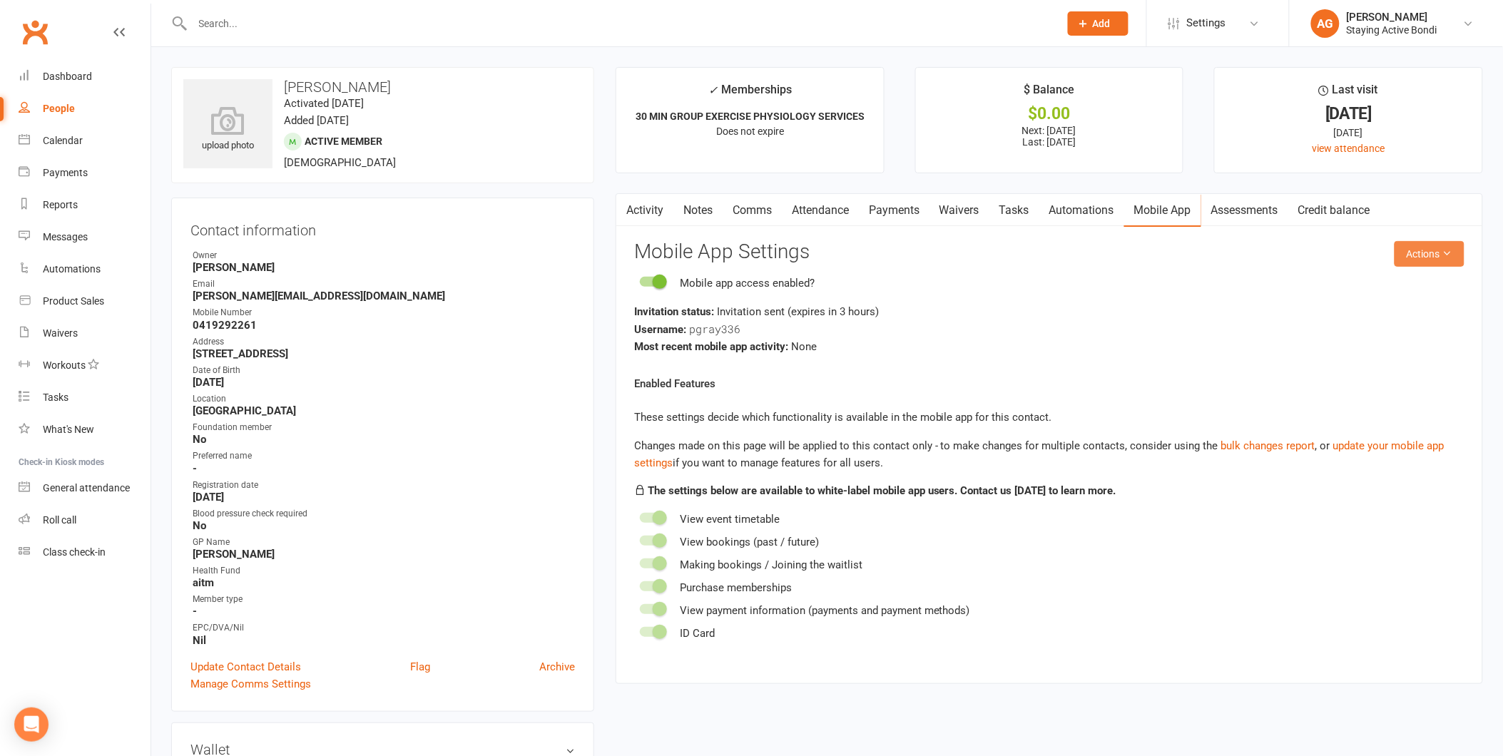
click at [1435, 257] on button "Actions" at bounding box center [1429, 254] width 70 height 26
click at [1434, 275] on link "Send invitation email" at bounding box center [1381, 286] width 141 height 29
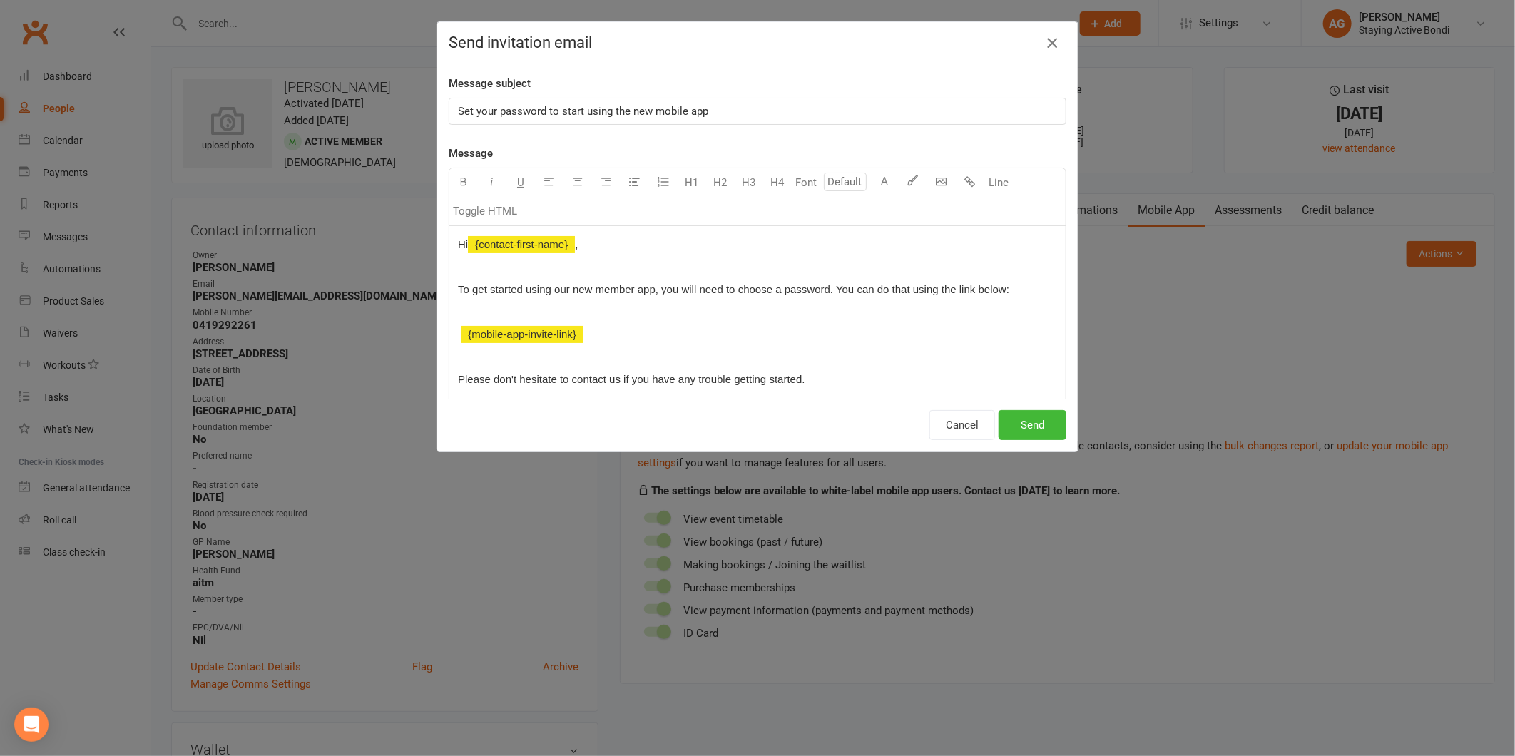
click at [1054, 44] on button "button" at bounding box center [1051, 42] width 23 height 23
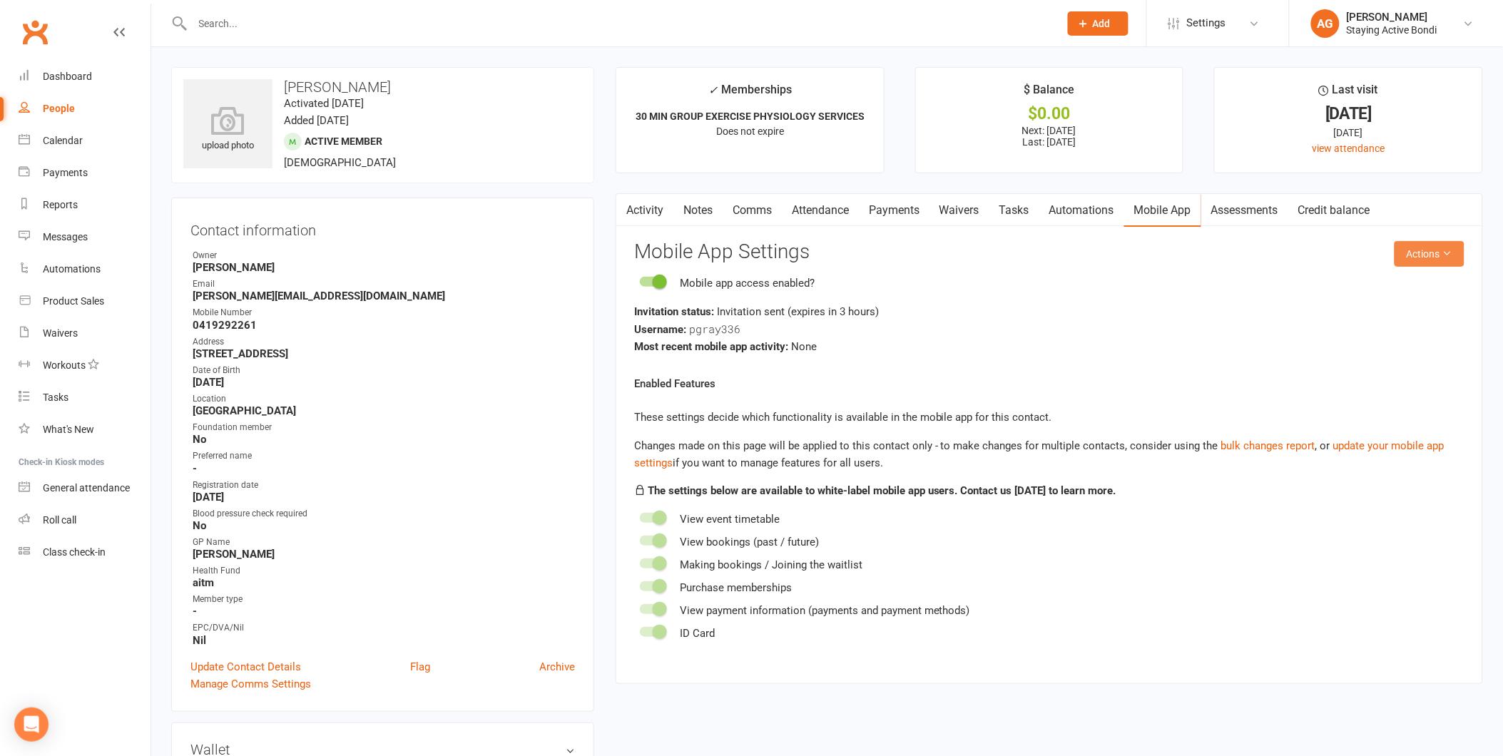
click at [1422, 266] on button "Actions" at bounding box center [1429, 254] width 70 height 26
click at [1401, 282] on link "Send invitation email" at bounding box center [1381, 286] width 141 height 29
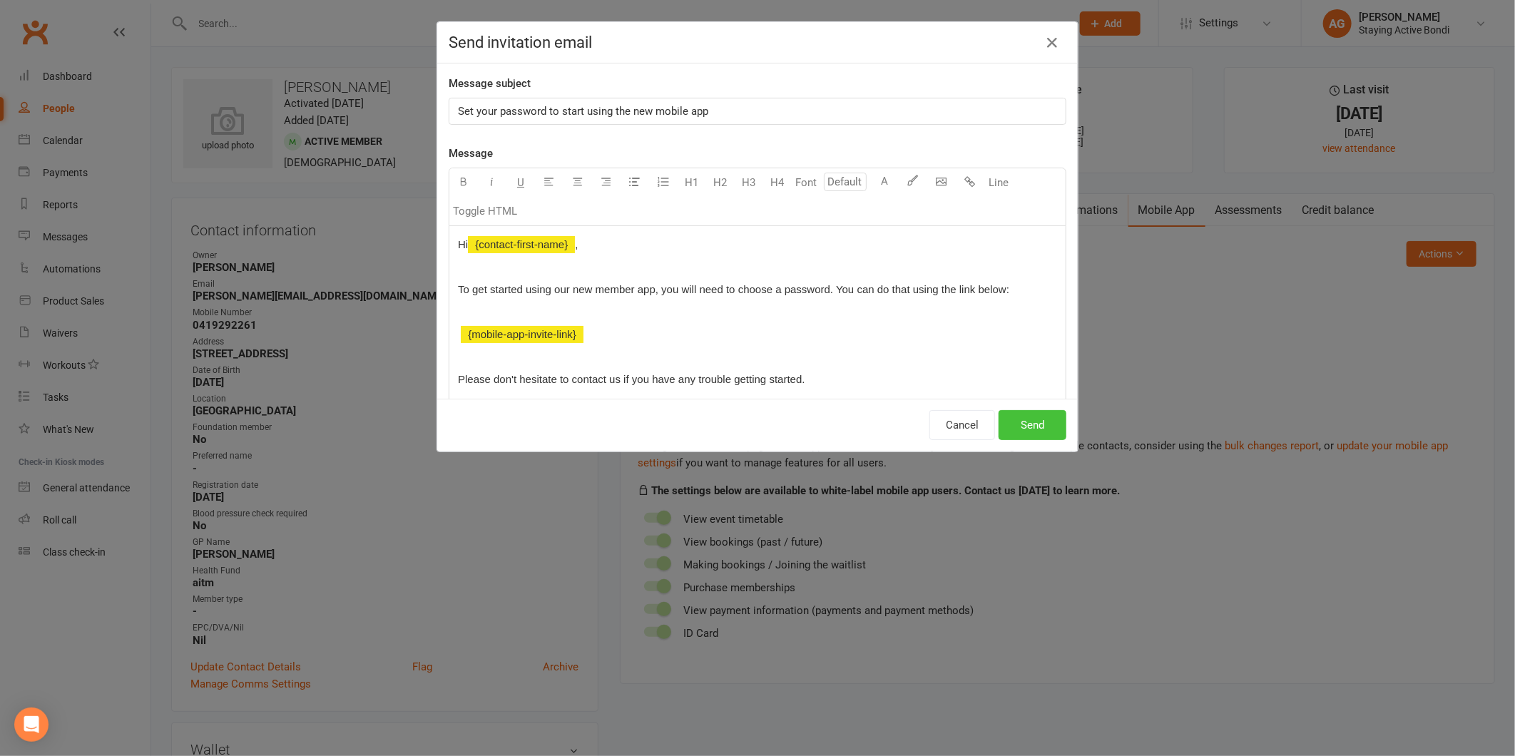
click at [1024, 434] on button "Send" at bounding box center [1032, 425] width 68 height 30
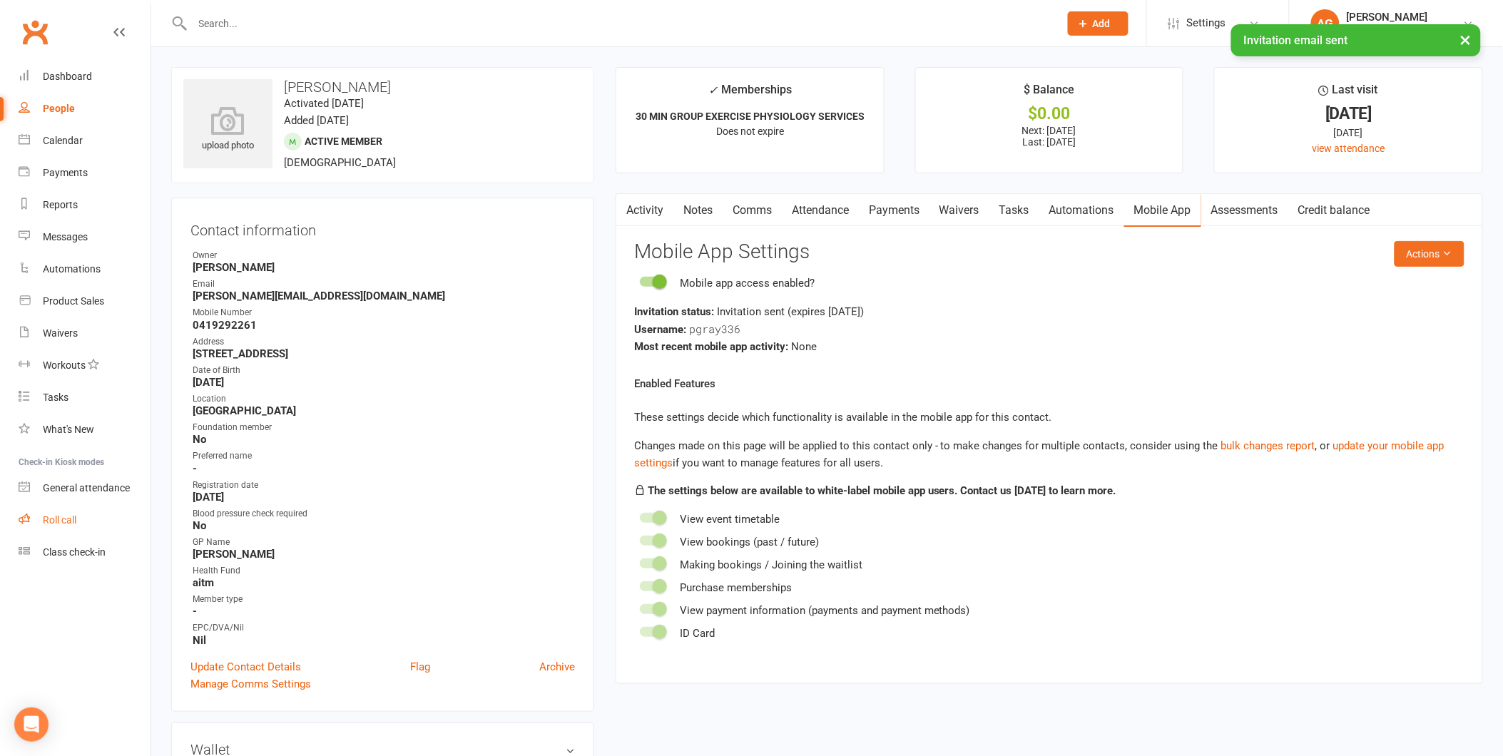
click at [80, 516] on link "Roll call" at bounding box center [85, 520] width 132 height 32
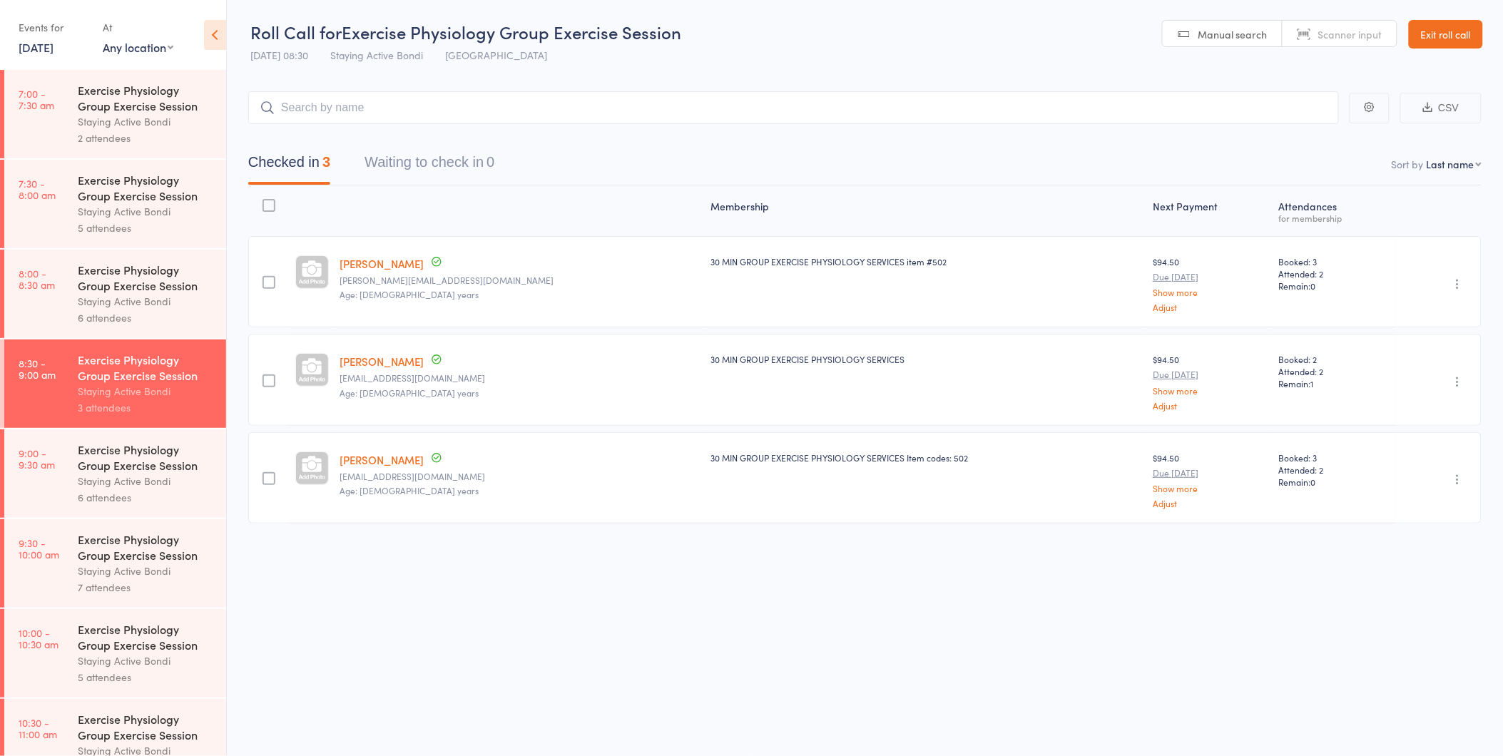
click at [138, 469] on div "Exercise Physiology Group Exercise Session" at bounding box center [146, 456] width 136 height 31
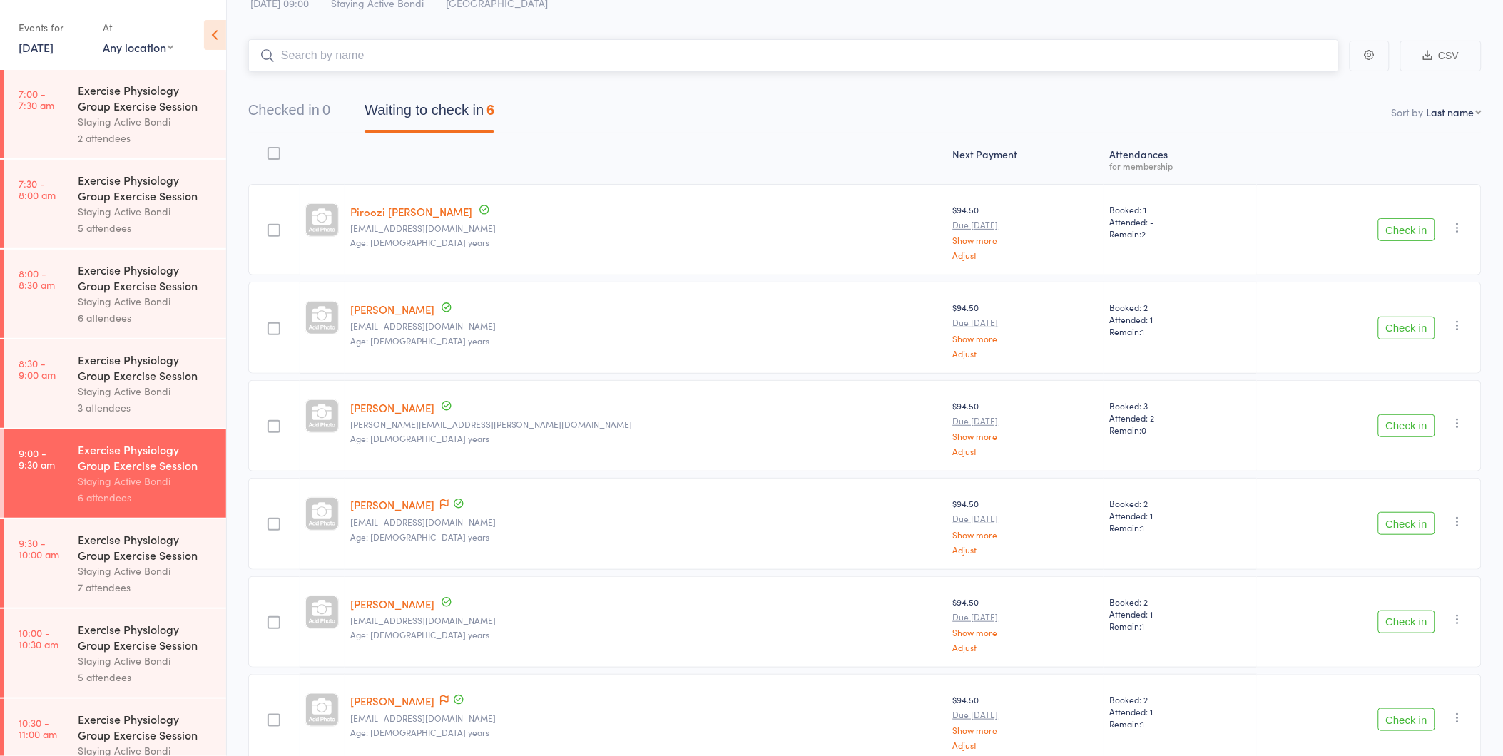
scroll to position [79, 0]
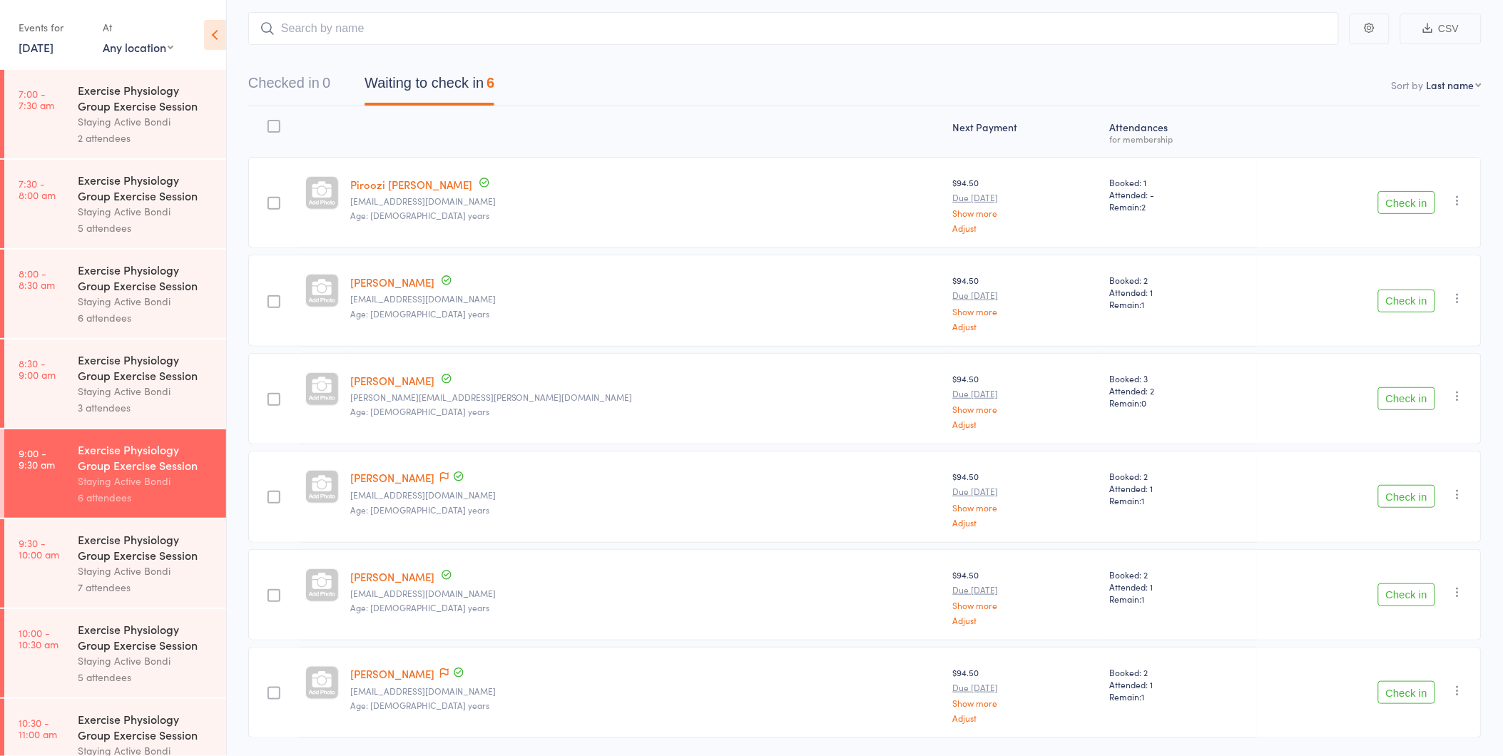
click at [1400, 290] on button "Check in" at bounding box center [1406, 301] width 57 height 23
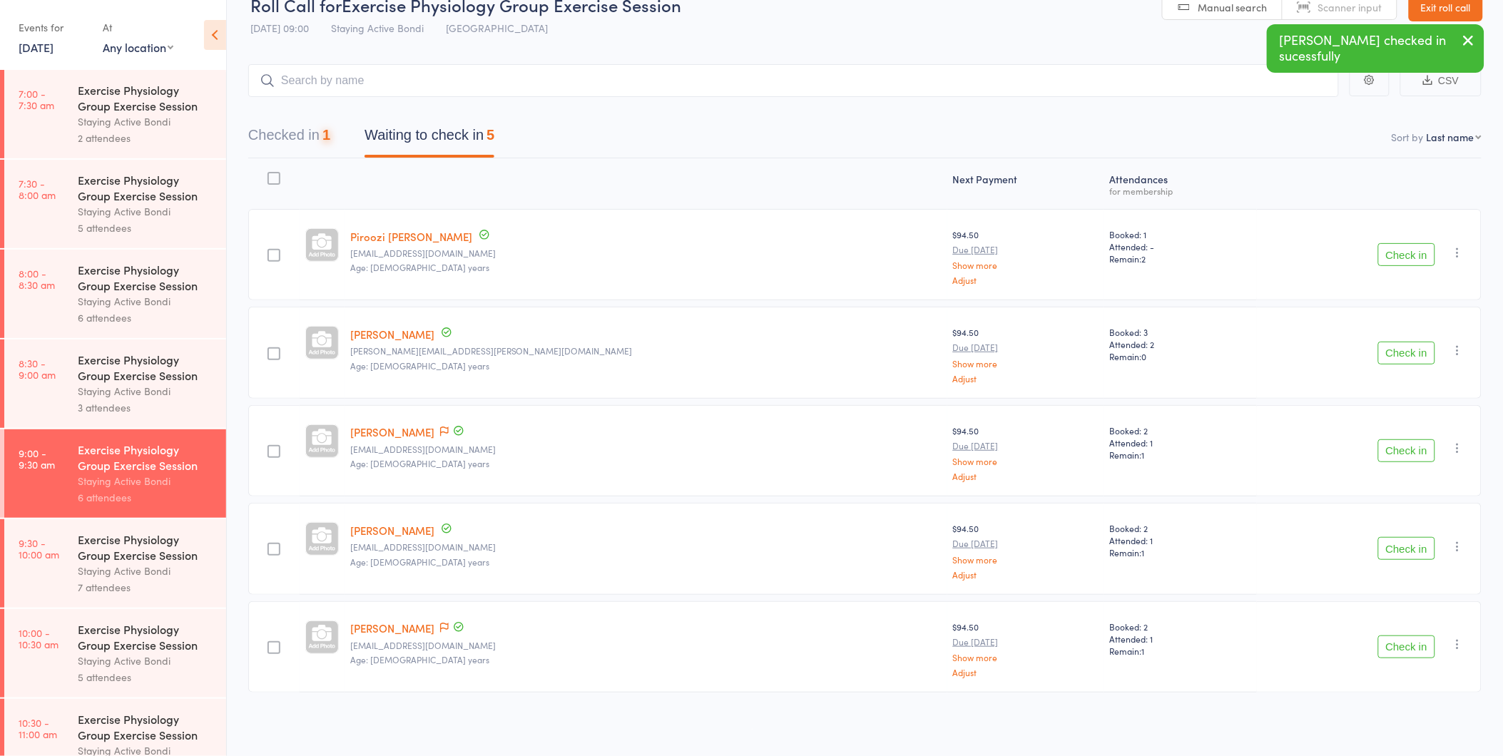
scroll to position [26, 0]
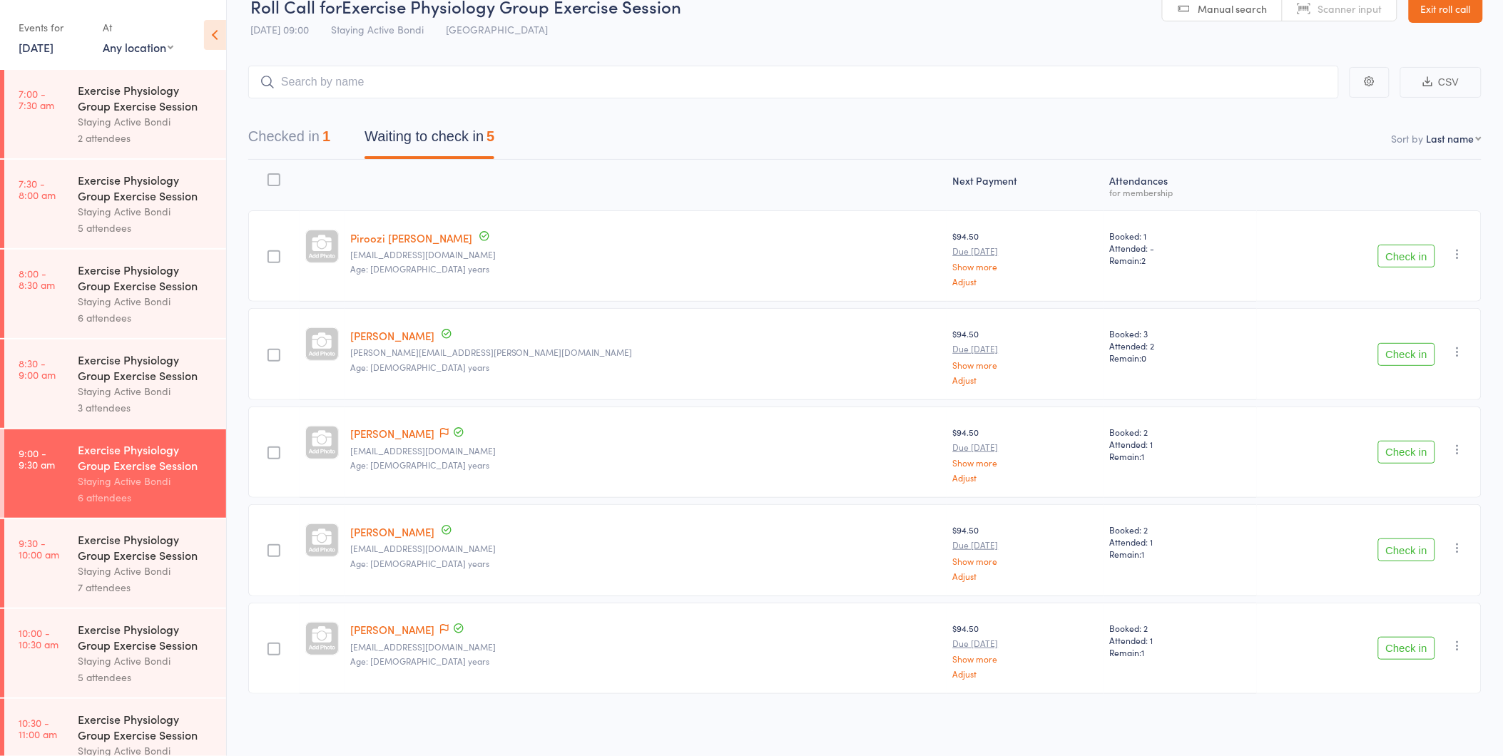
click at [1416, 545] on button "Check in" at bounding box center [1406, 549] width 57 height 23
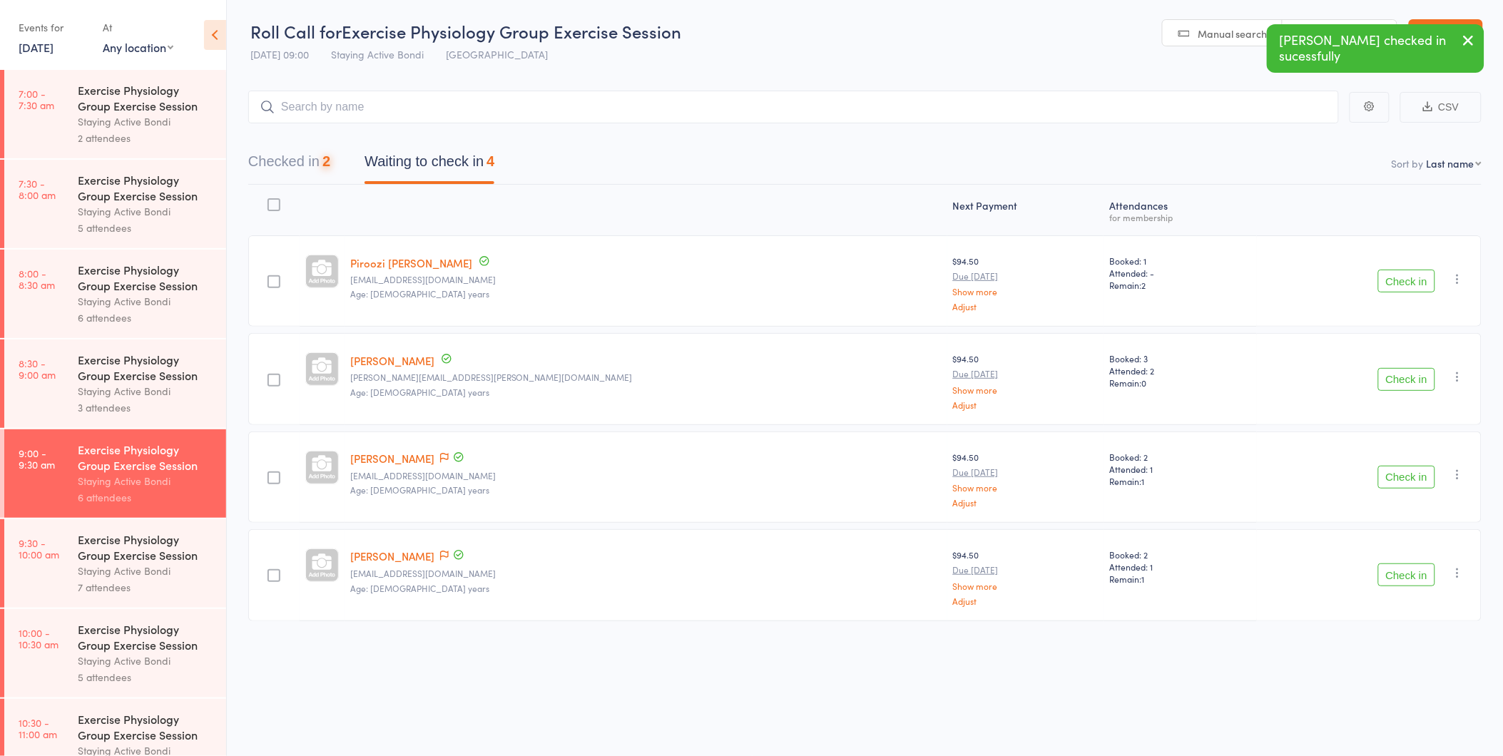
scroll to position [1, 0]
click at [449, 558] on icon at bounding box center [444, 556] width 9 height 10
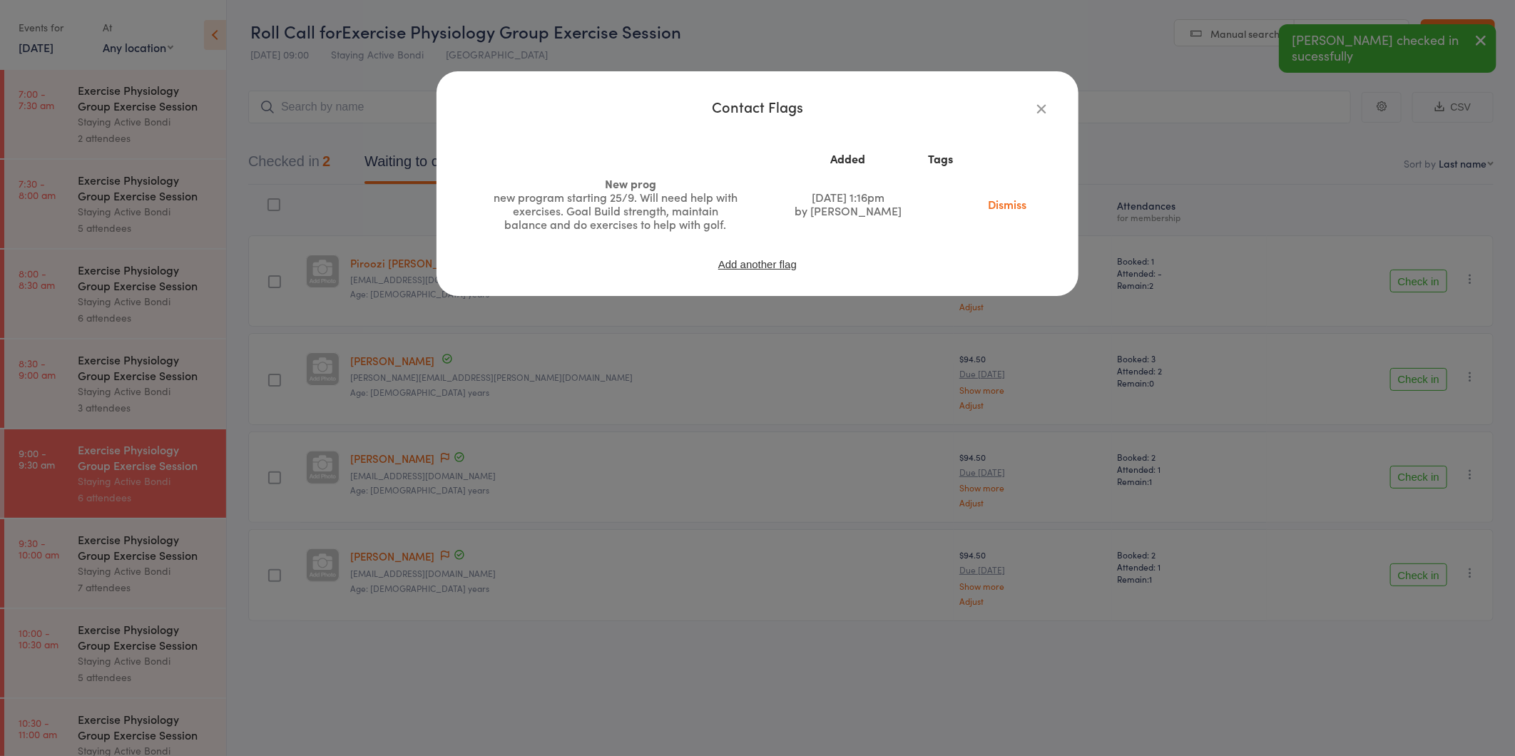
click at [438, 579] on div "Contact Flags Added Tags New prog new program starting 25/9. Will need help wit…" at bounding box center [757, 378] width 1515 height 756
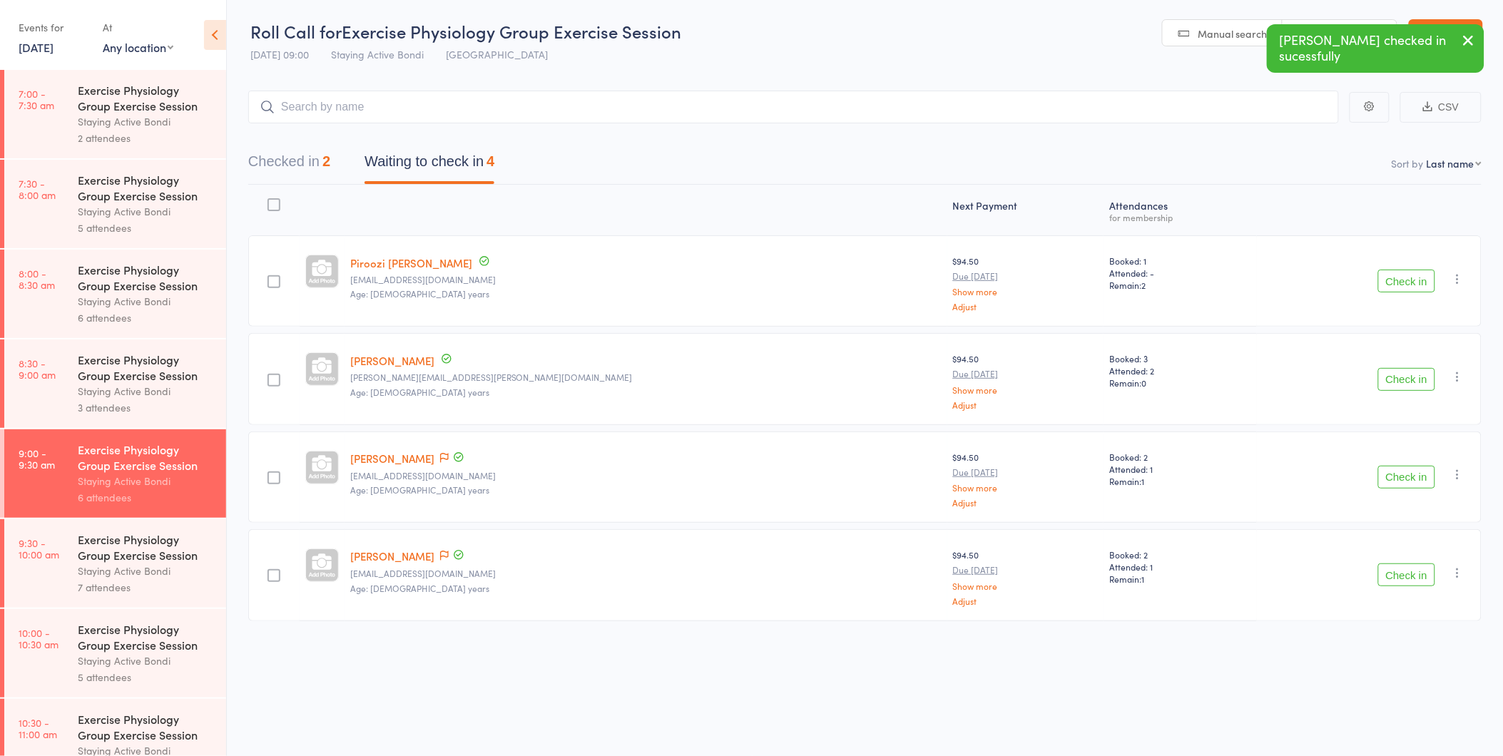
click at [1400, 573] on button "Check in" at bounding box center [1406, 574] width 57 height 23
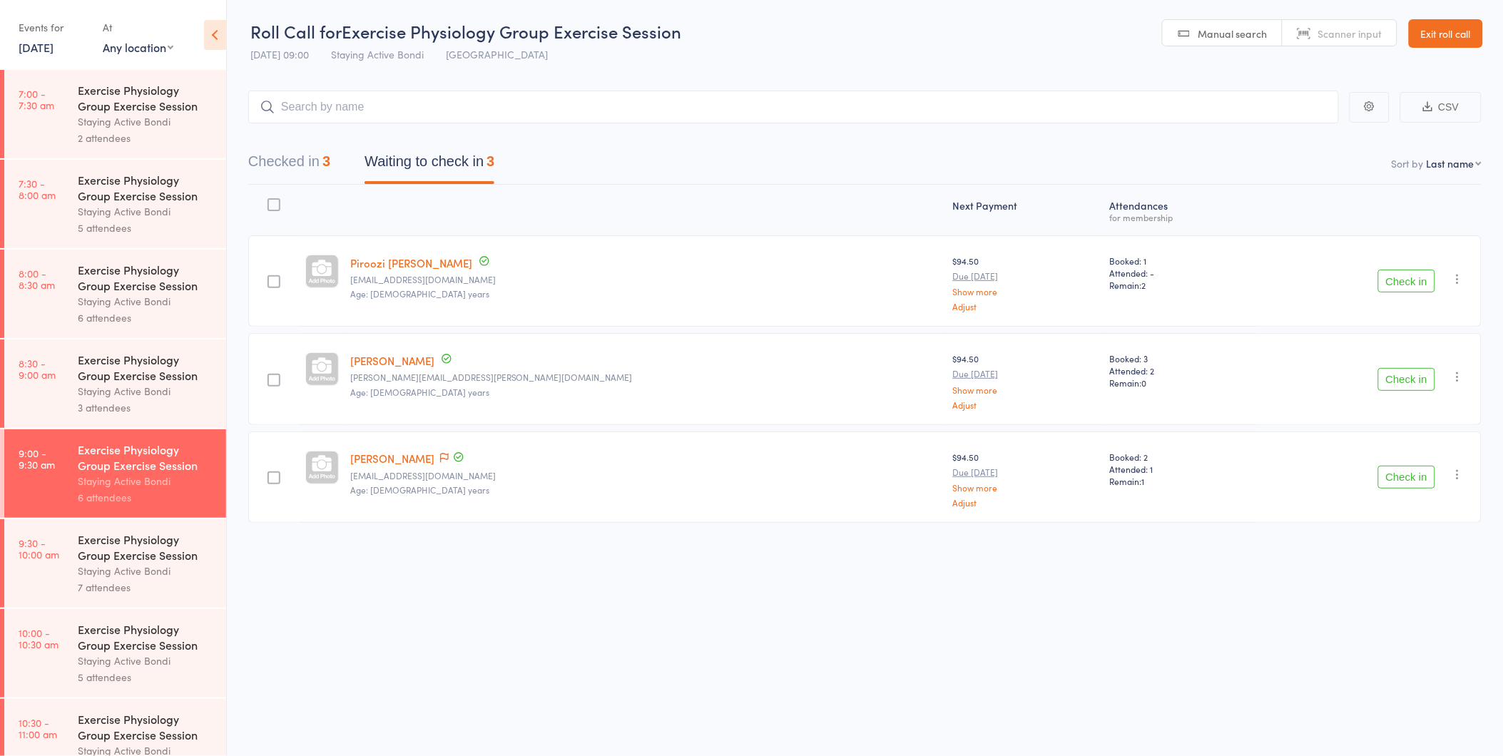
click at [1487, 84] on main "CSV Checked in 3 Waiting to check in 3 Sort by Last name First name Last name B…" at bounding box center [865, 327] width 1276 height 517
click at [329, 164] on div "3" at bounding box center [326, 161] width 8 height 16
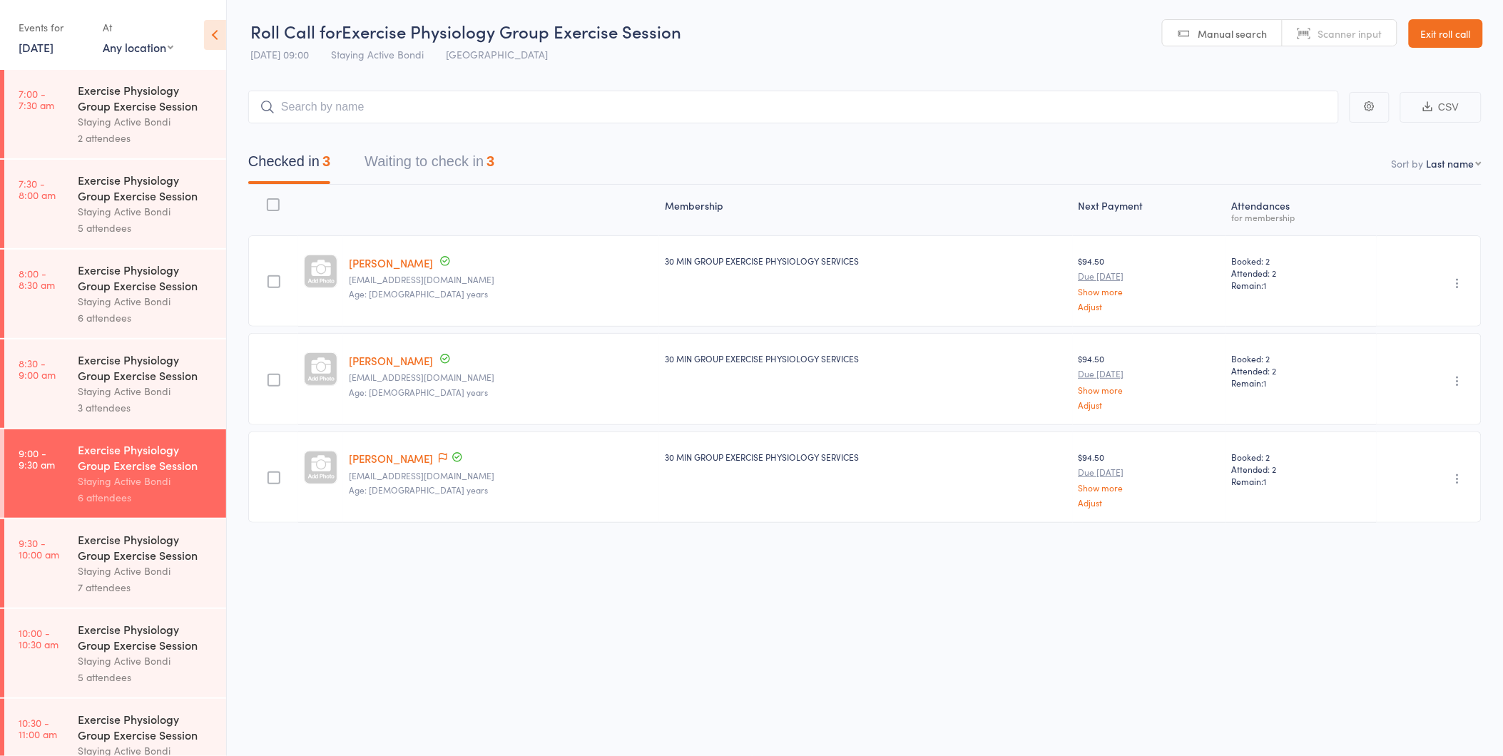
click at [410, 168] on button "Waiting to check in 3" at bounding box center [429, 165] width 130 height 38
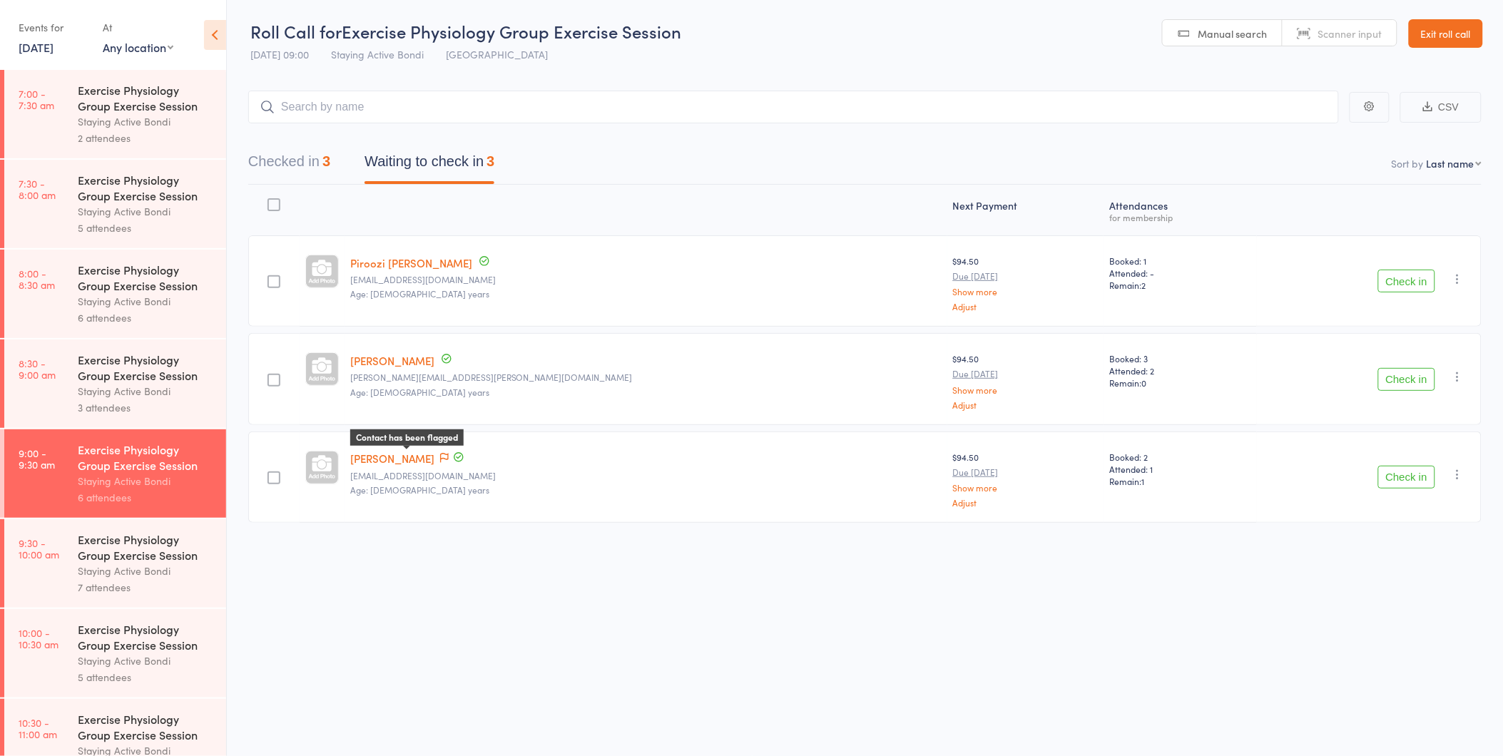
click at [440, 453] on icon at bounding box center [444, 458] width 9 height 10
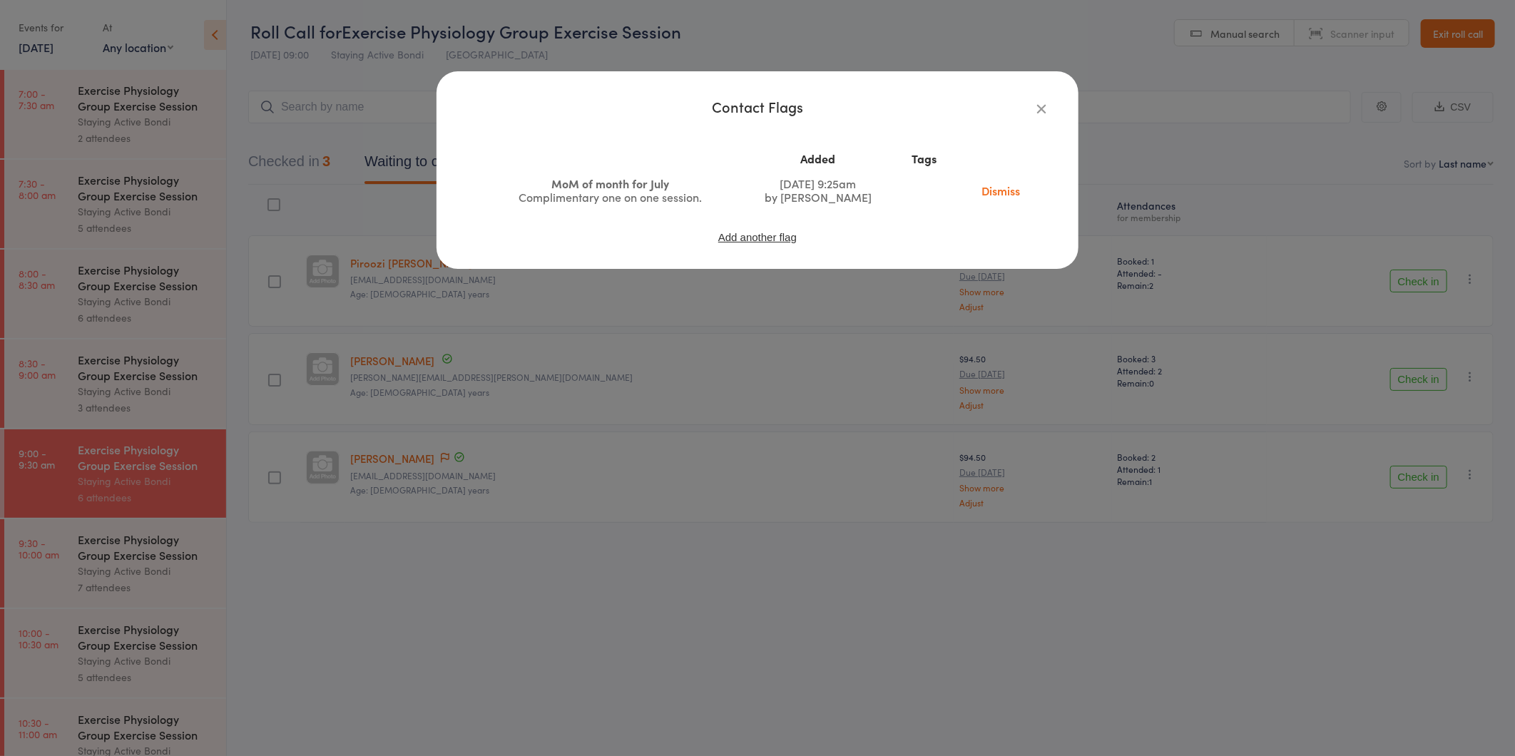
click at [507, 571] on div "Contact Flags Added Tags MoM of month for July Complimentary one on one session…" at bounding box center [757, 378] width 1515 height 756
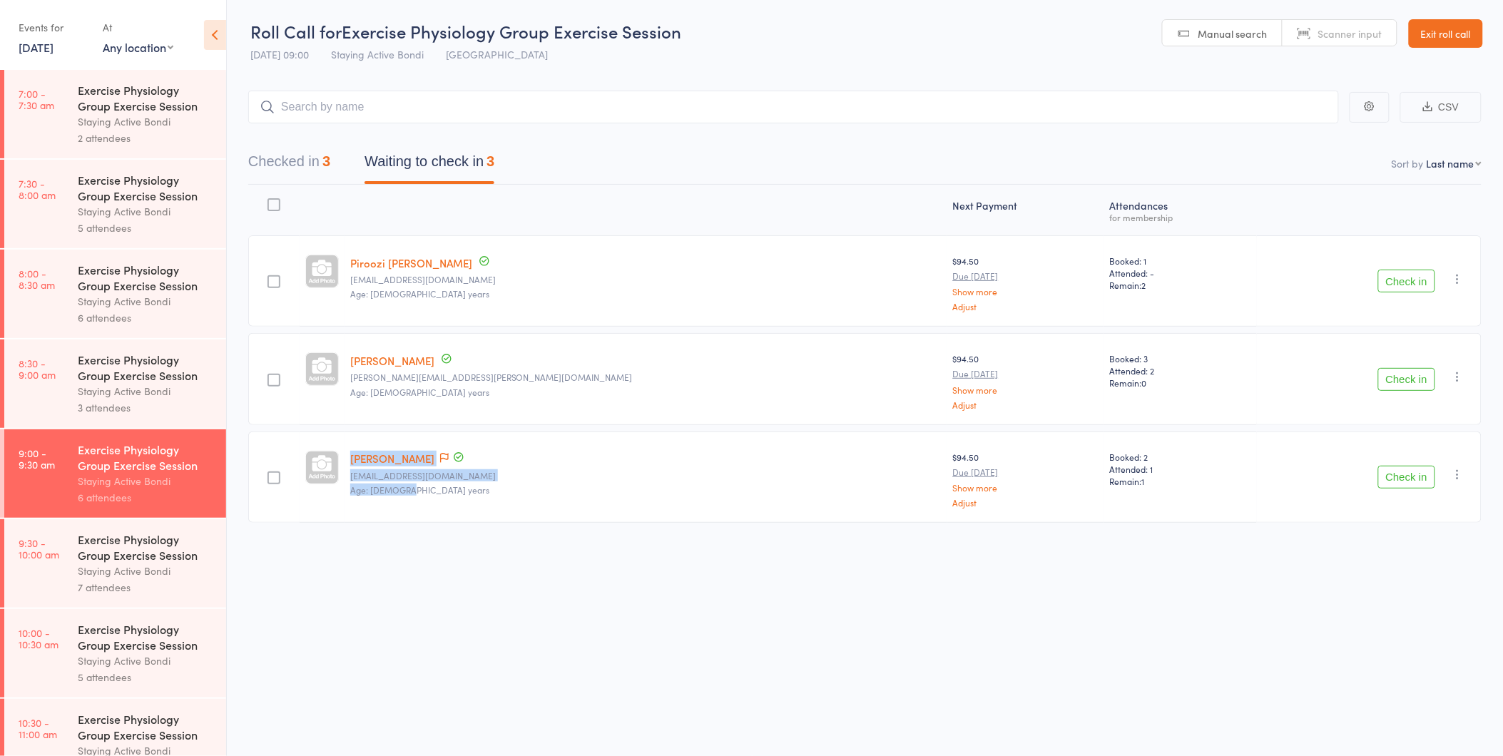
drag, startPoint x: 319, startPoint y: 435, endPoint x: 675, endPoint y: 509, distance: 363.5
click at [675, 509] on member-row "[PERSON_NAME] [EMAIL_ADDRESS][DOMAIN_NAME] Age: [DEMOGRAPHIC_DATA] years $94.50…" at bounding box center [864, 476] width 1233 height 91
drag, startPoint x: 675, startPoint y: 509, endPoint x: 652, endPoint y: 532, distance: 32.3
click at [652, 532] on div "Next Payment Atten­dances for membership Piroozi [PERSON_NAME] [EMAIL_ADDRESS][…" at bounding box center [864, 385] width 1233 height 401
click at [270, 161] on button "Checked in 3" at bounding box center [289, 165] width 82 height 38
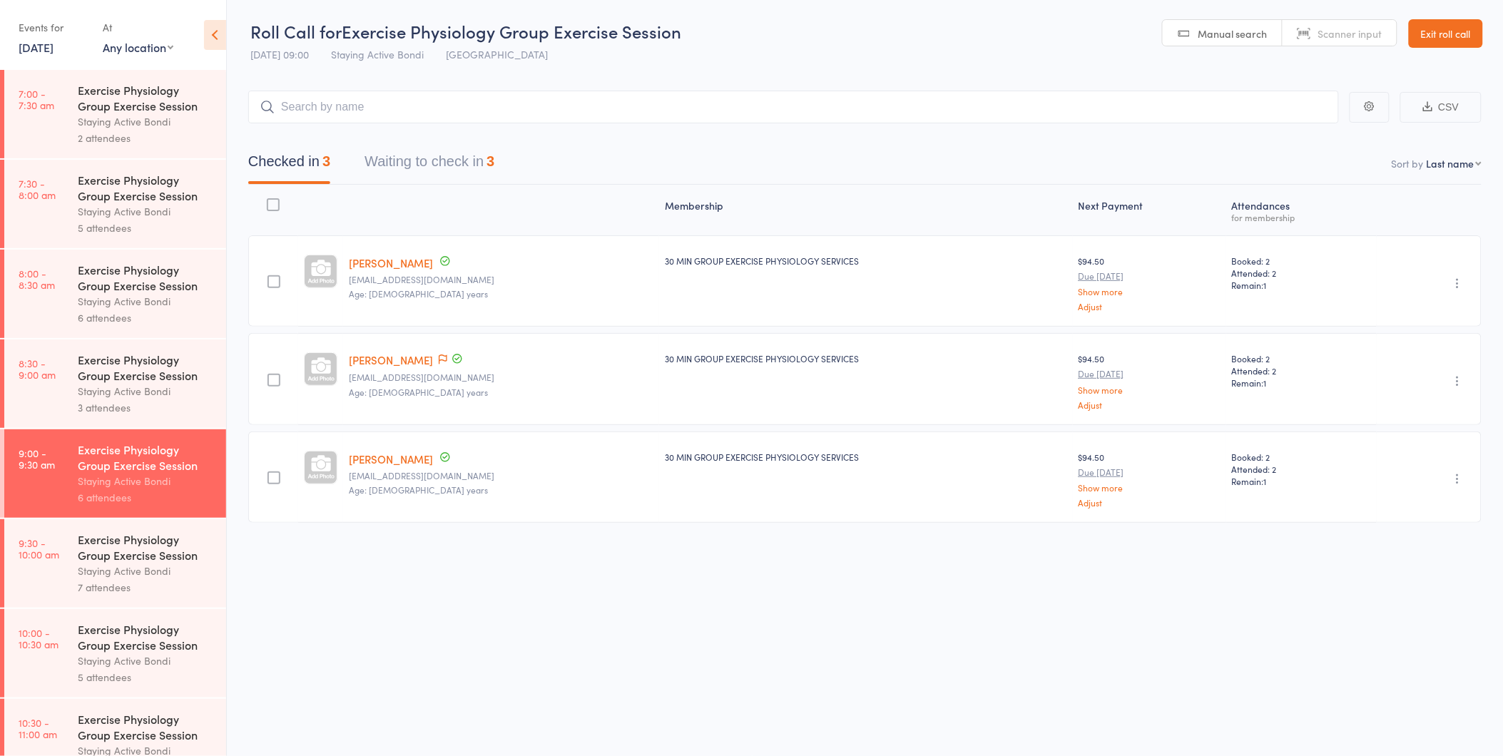
click at [466, 165] on button "Waiting to check in 3" at bounding box center [429, 165] width 130 height 38
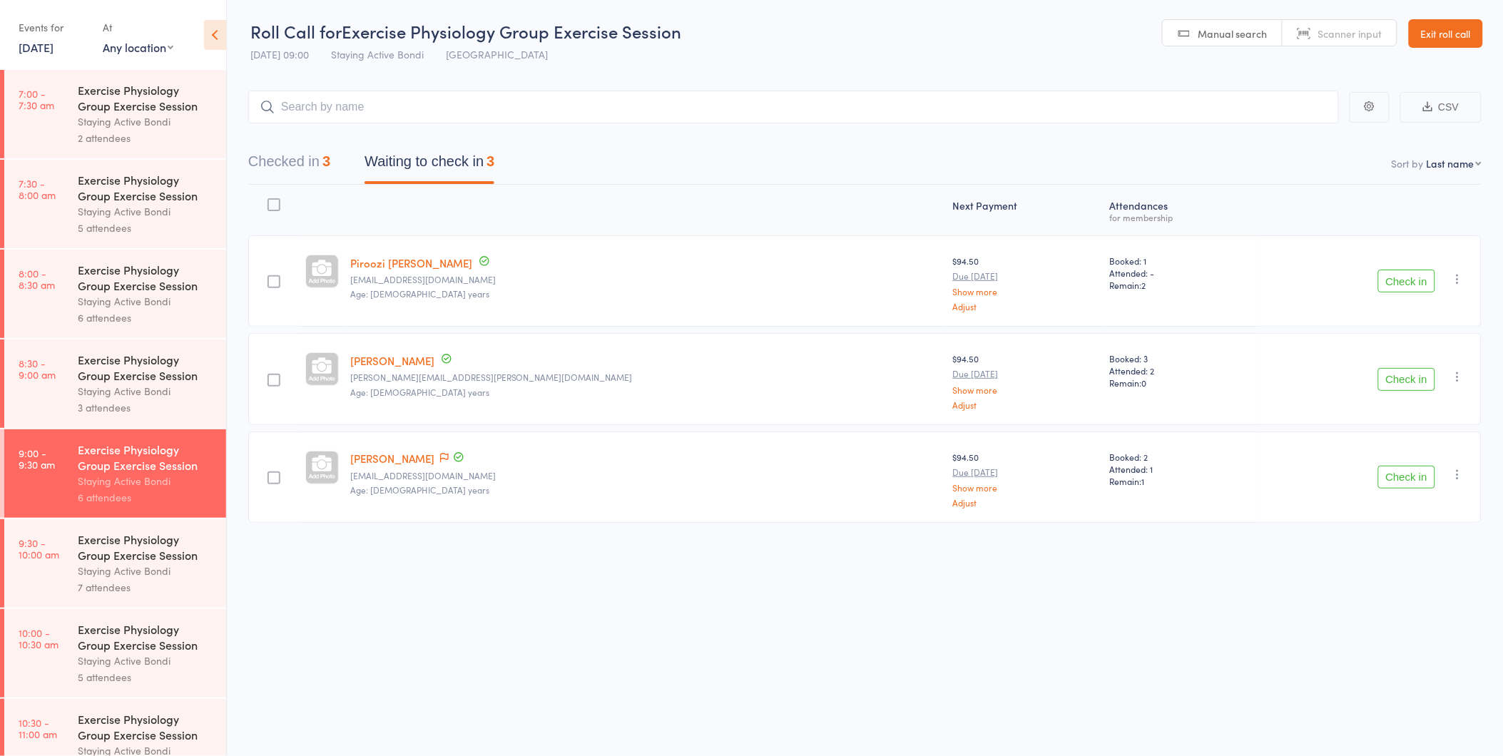
click at [291, 174] on button "Checked in 3" at bounding box center [289, 165] width 82 height 38
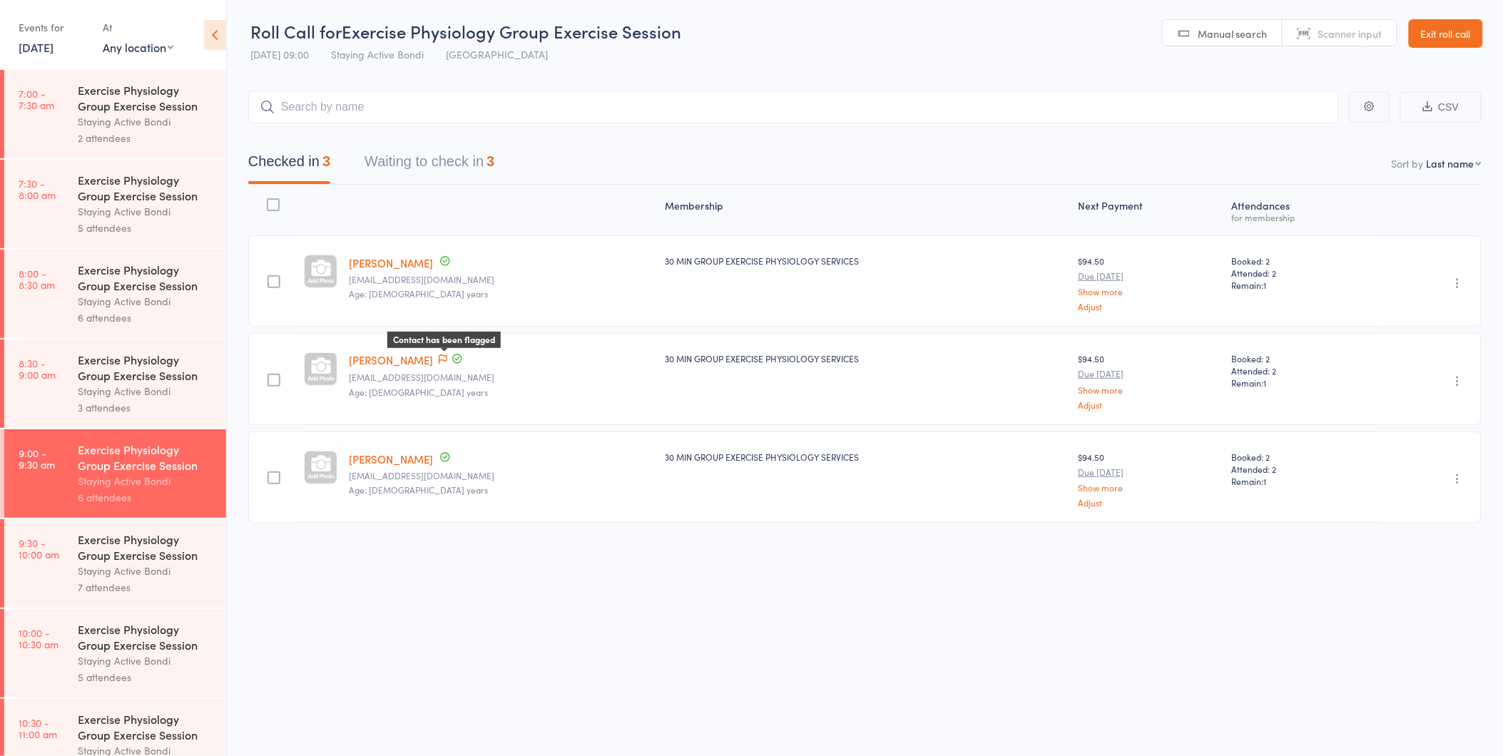
click at [446, 355] on icon at bounding box center [443, 359] width 9 height 10
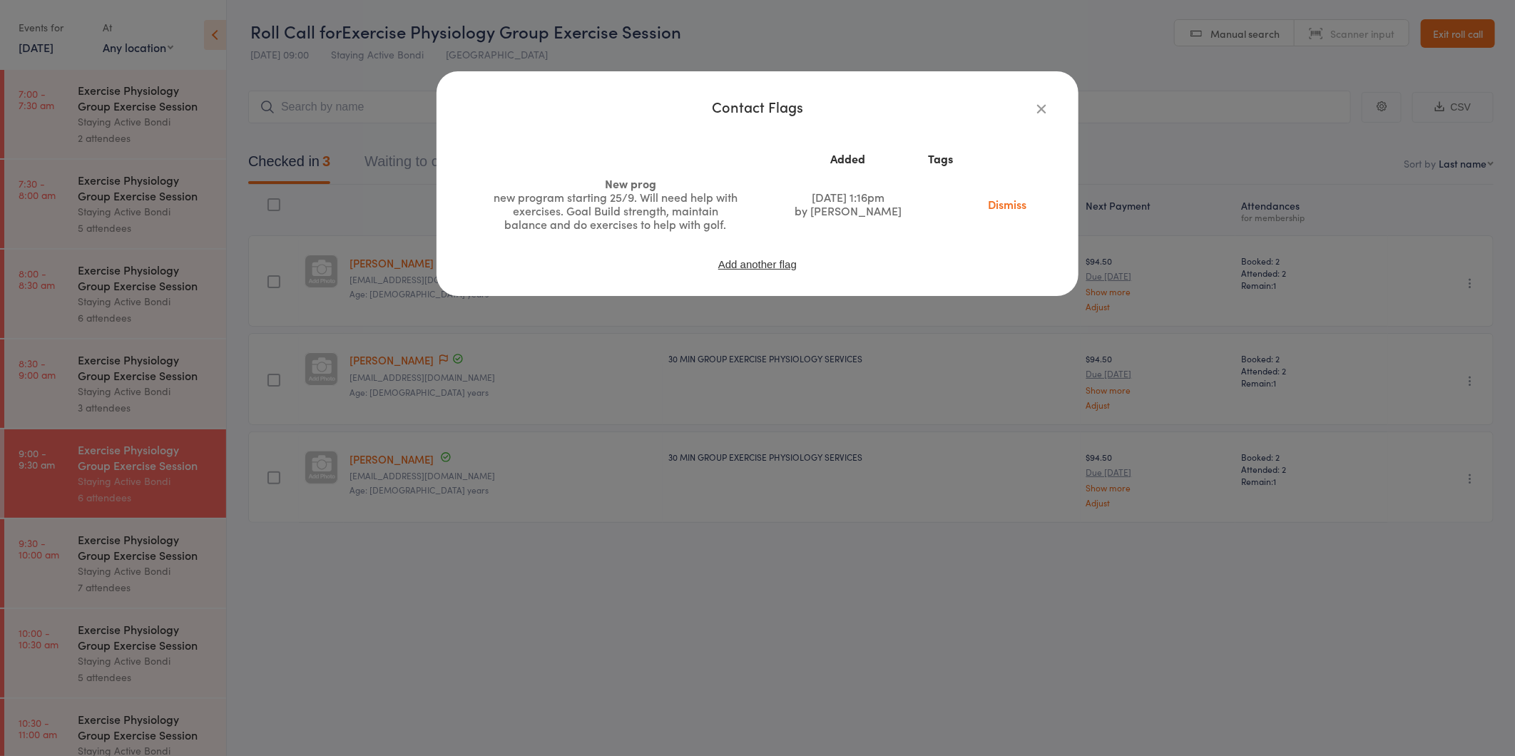
click at [545, 342] on div "Contact Flags Added Tags New prog new program starting 25/9. Will need help wit…" at bounding box center [757, 378] width 1515 height 756
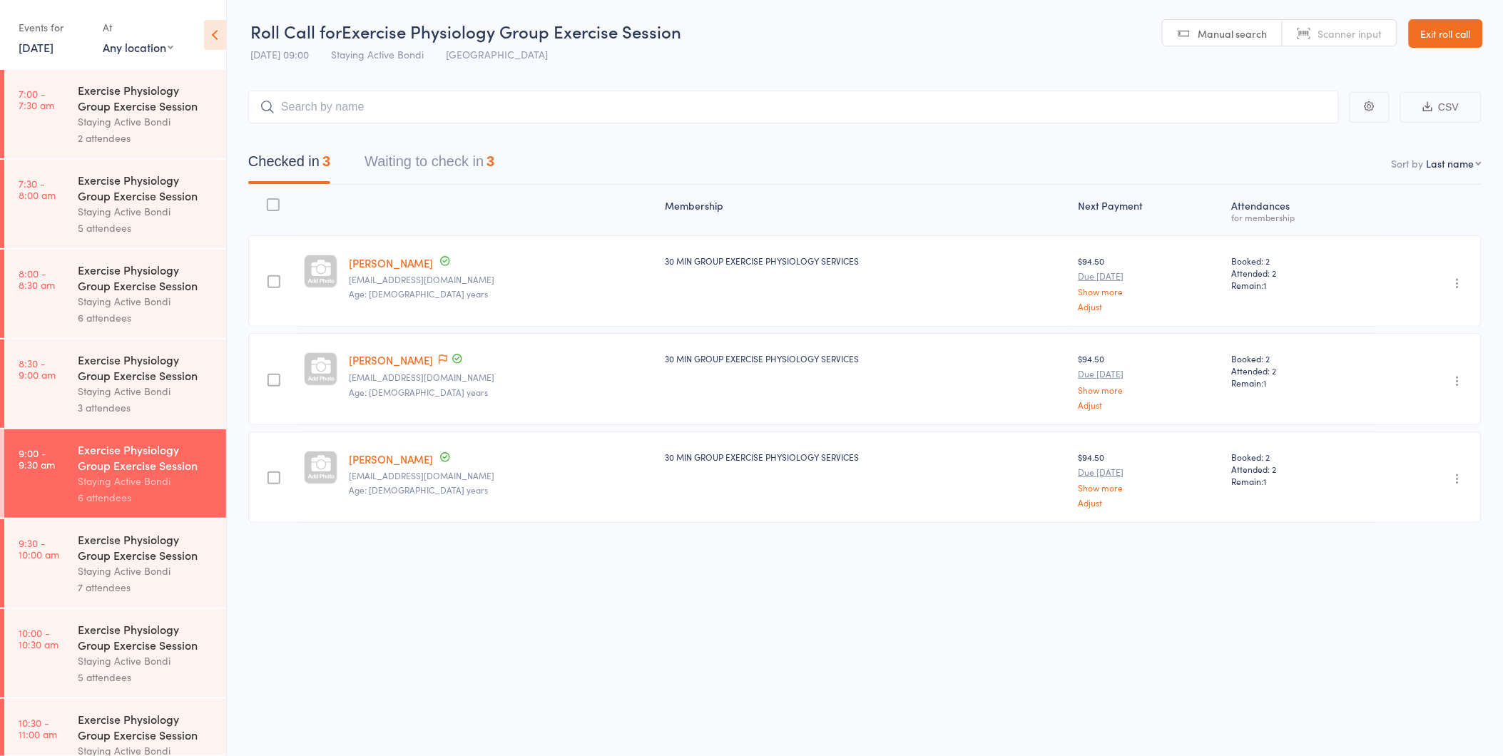
click at [400, 160] on button "Waiting to check in 3" at bounding box center [429, 165] width 130 height 38
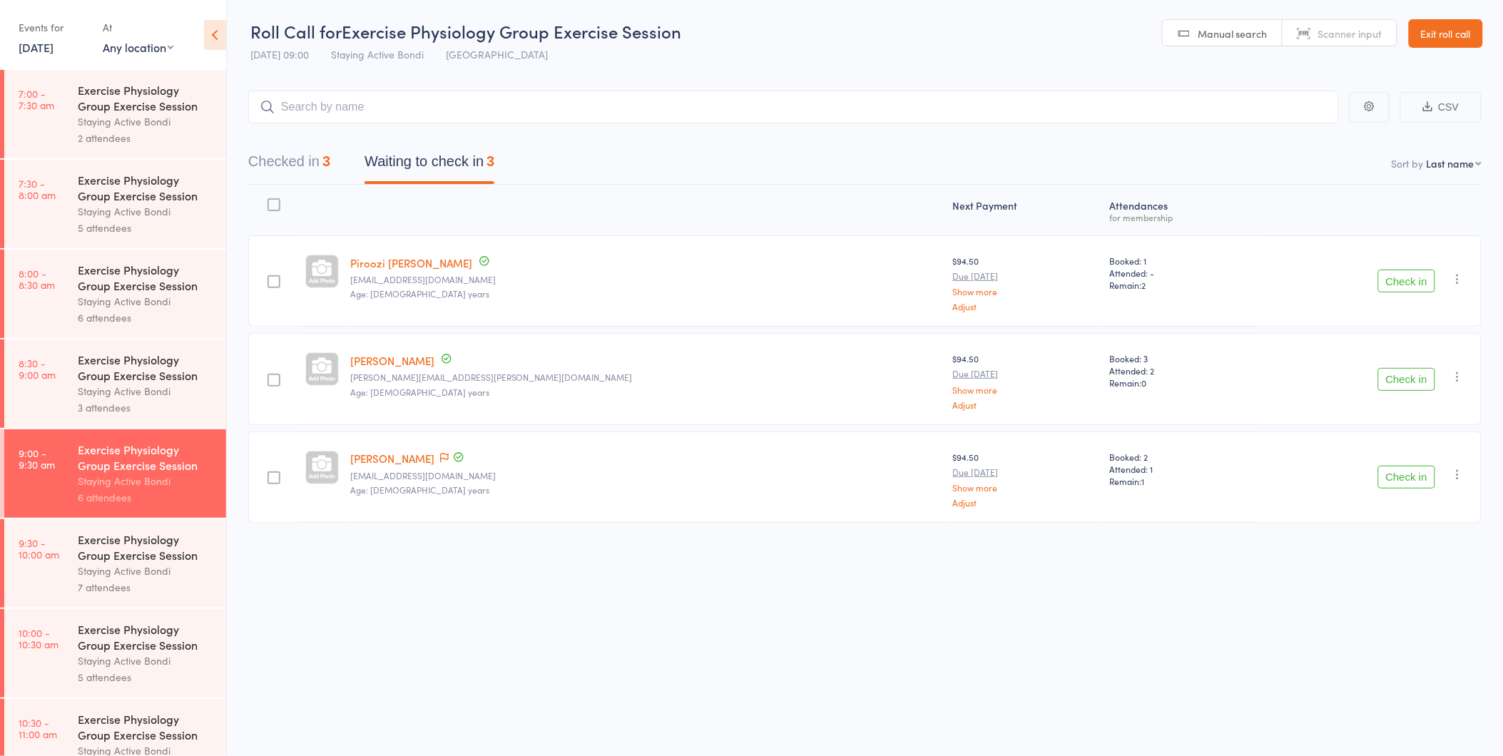
click at [1424, 271] on button "Check in" at bounding box center [1406, 281] width 57 height 23
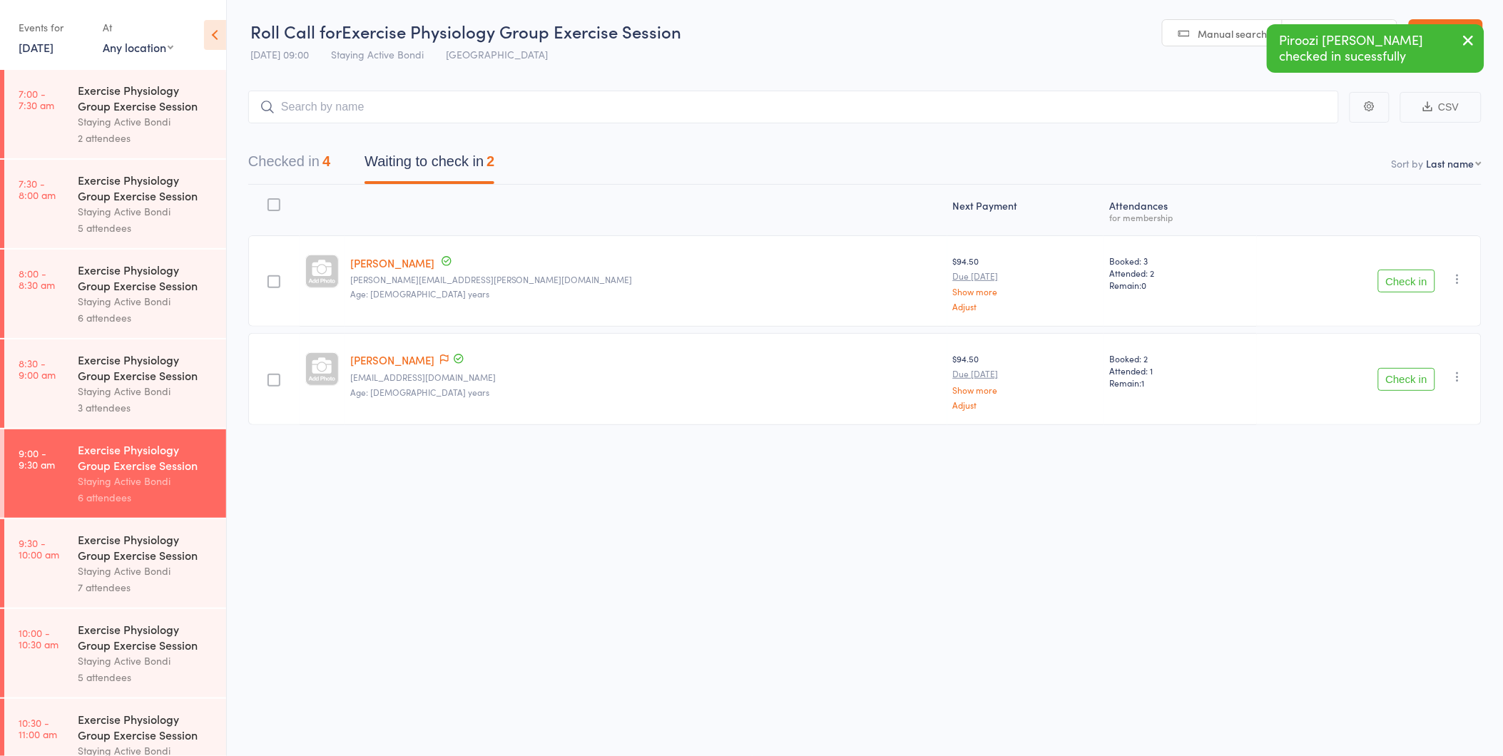
click at [1481, 43] on button "button" at bounding box center [1468, 41] width 31 height 33
click at [1477, 43] on link "Exit roll call" at bounding box center [1445, 33] width 74 height 29
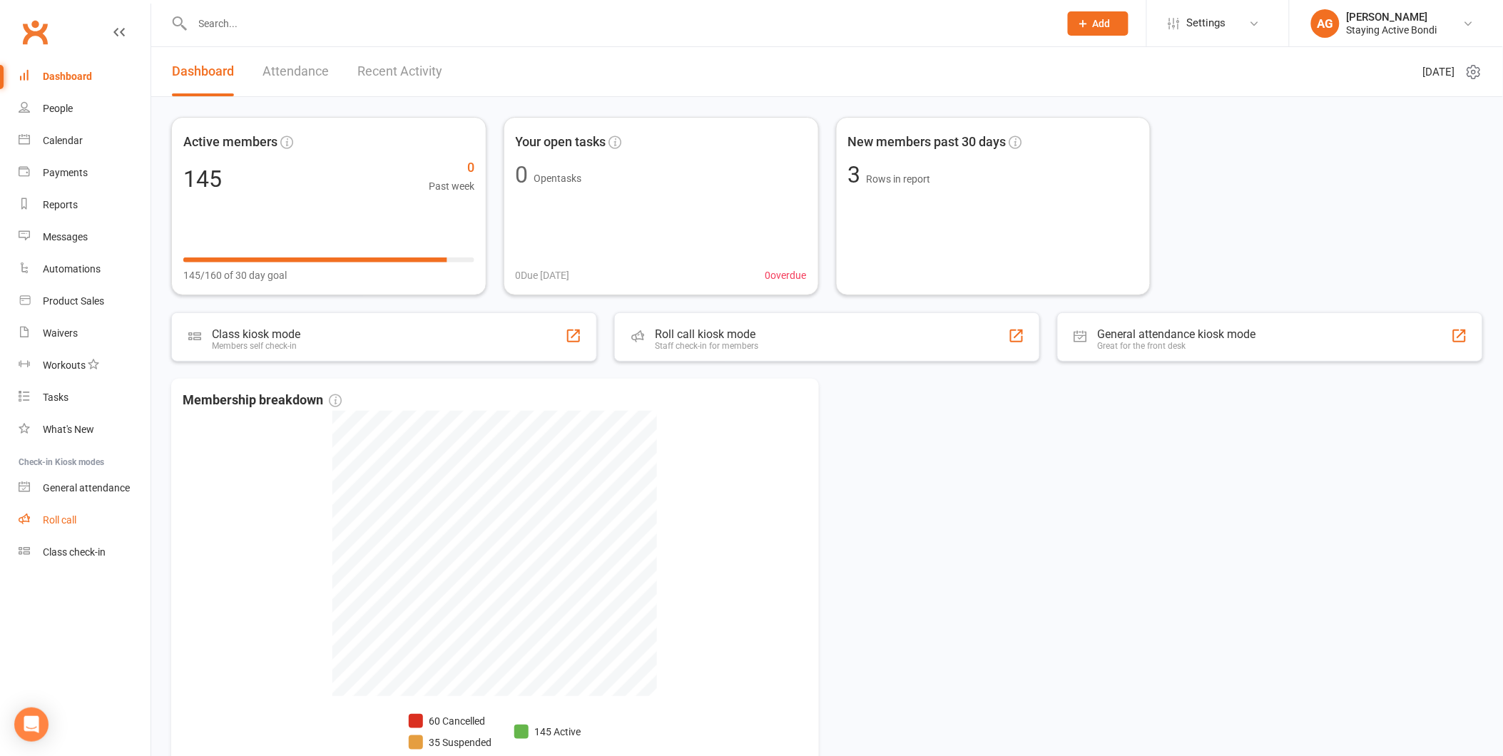
click at [93, 515] on link "Roll call" at bounding box center [85, 520] width 132 height 32
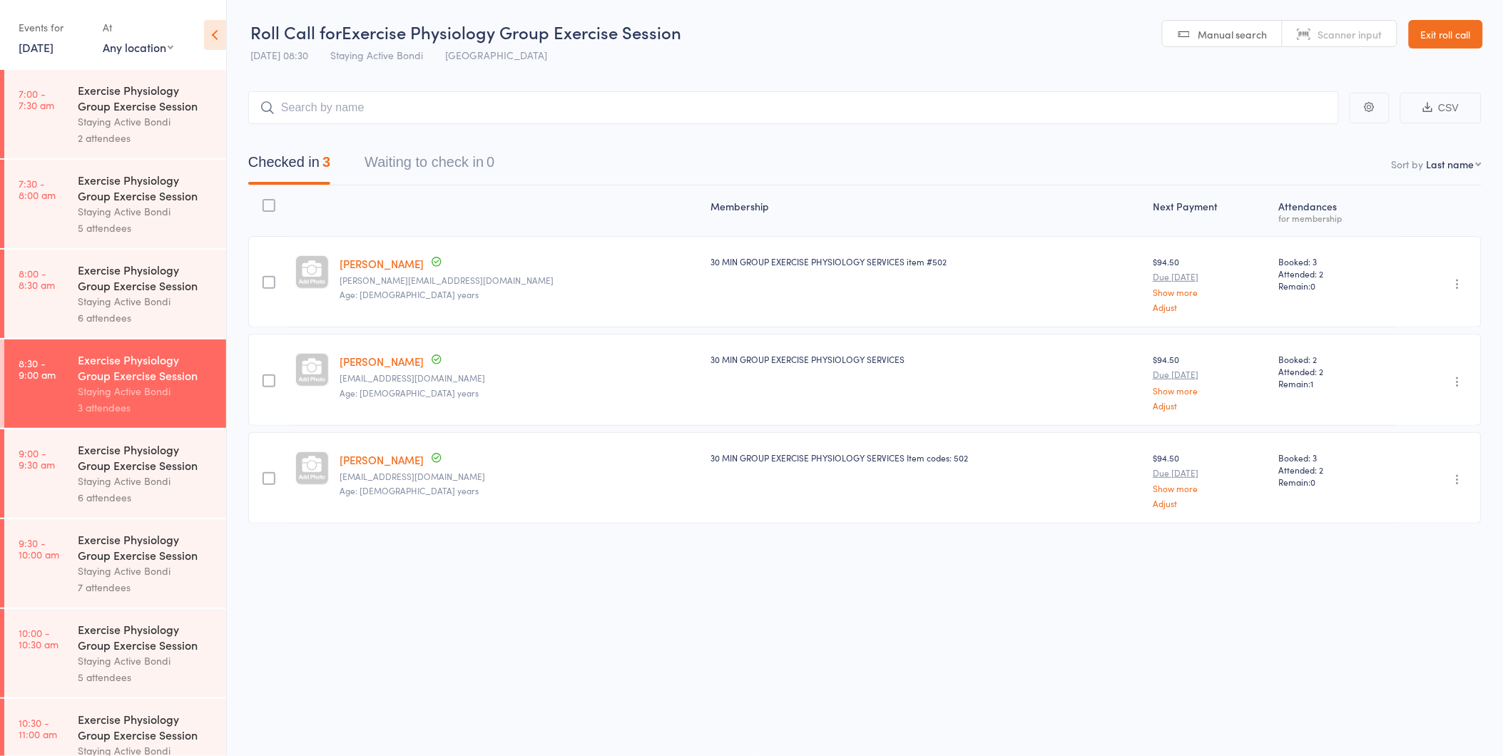
click at [190, 445] on div "Exercise Physiology Group Exercise Session" at bounding box center [146, 456] width 136 height 31
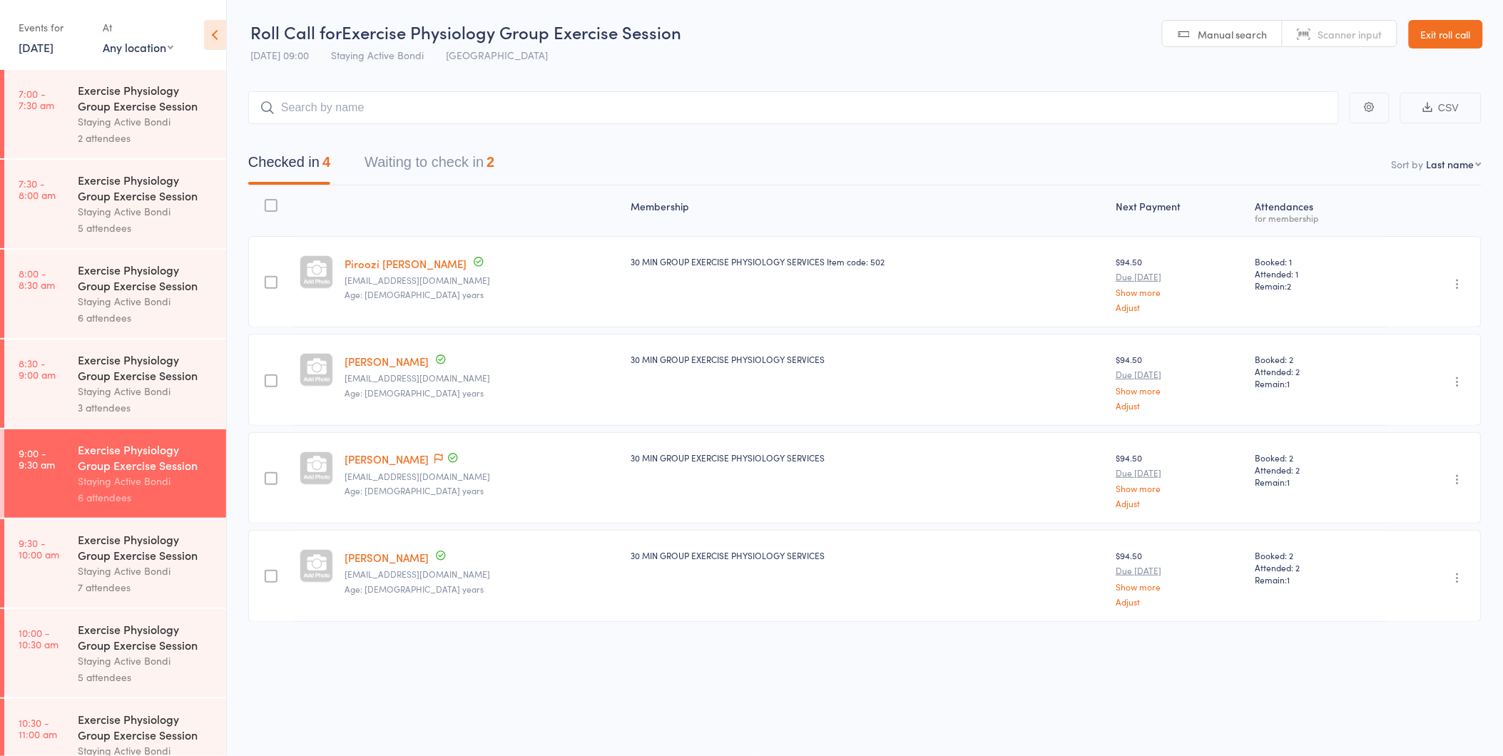
click at [474, 158] on button "Waiting to check in 2" at bounding box center [429, 166] width 130 height 38
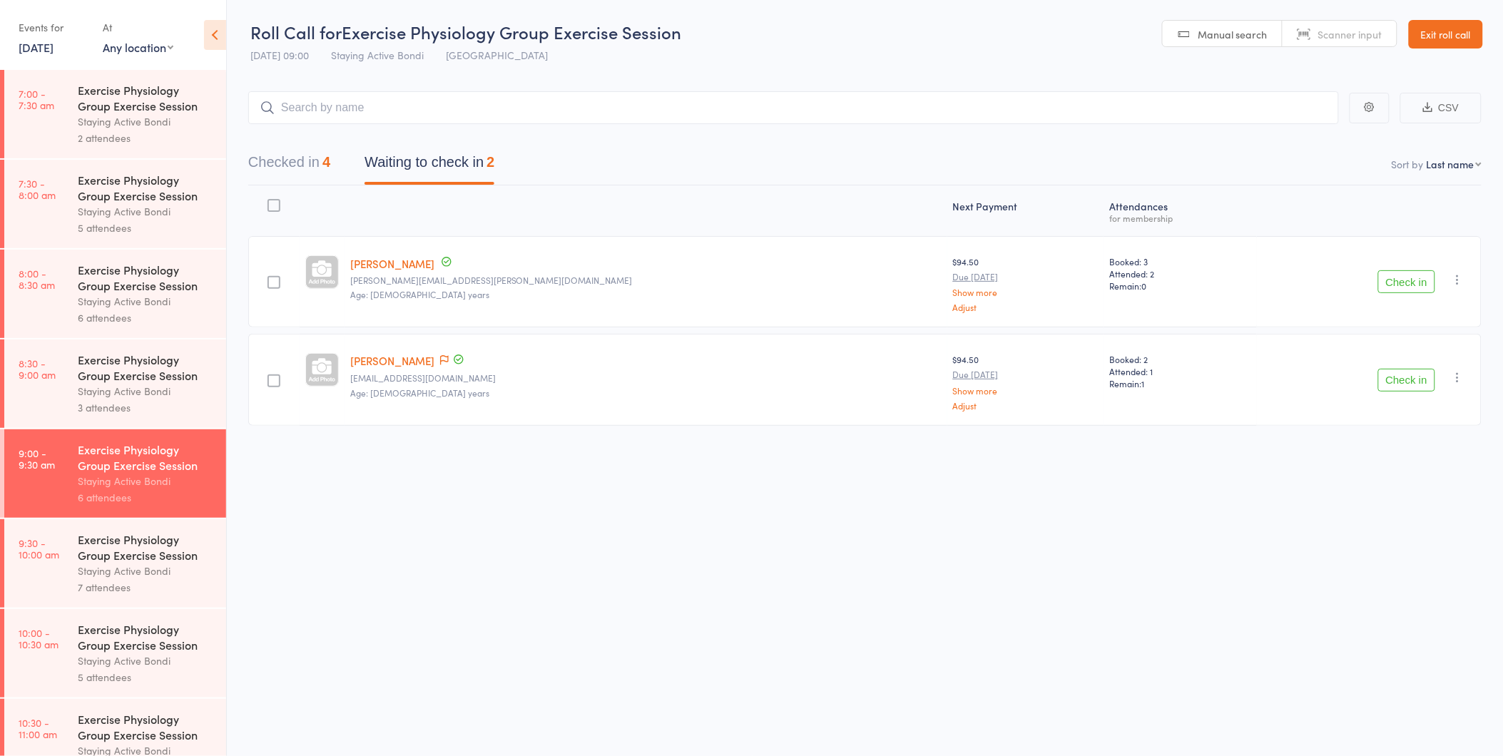
click at [1398, 290] on button "Check in" at bounding box center [1406, 281] width 57 height 23
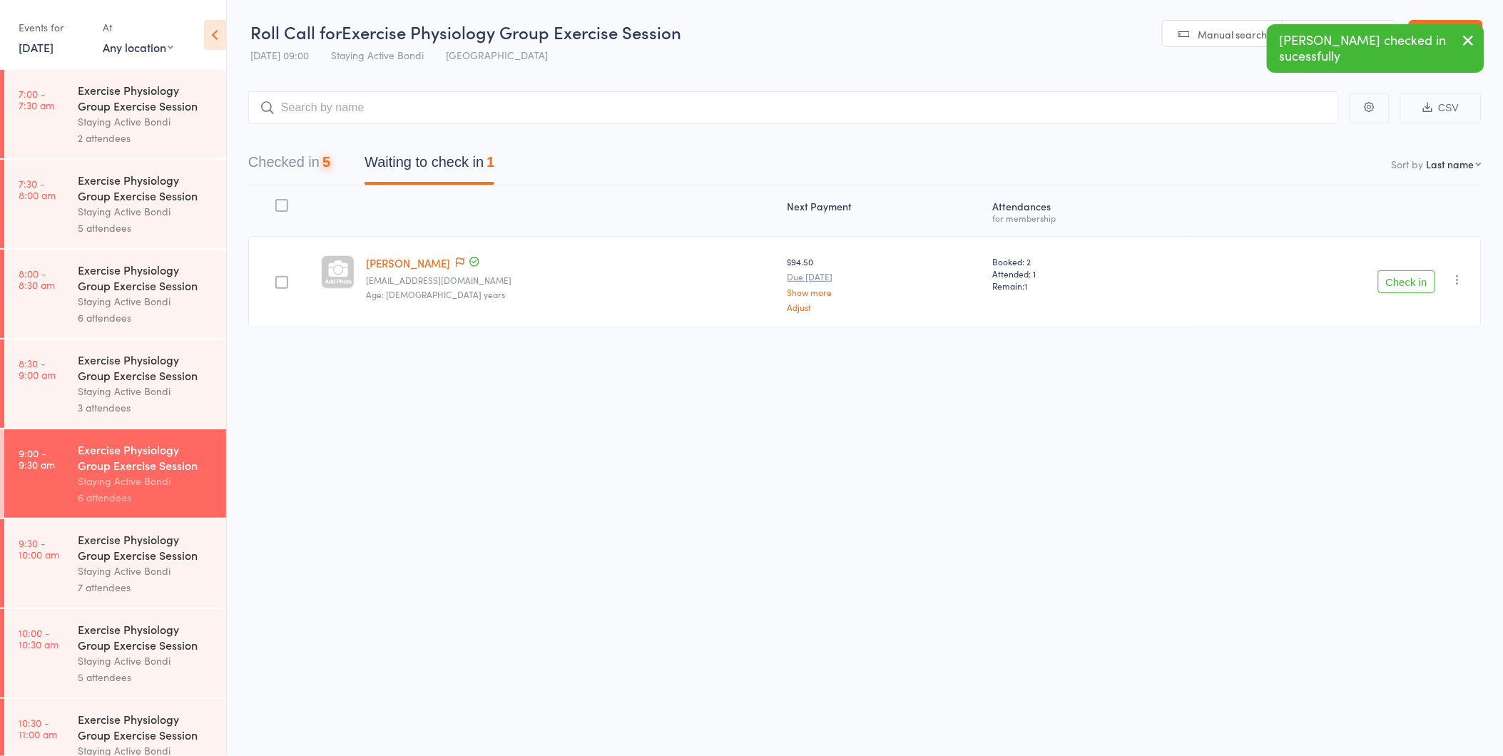
click at [1393, 298] on div "Check in Check in Send message Add Note Add Task Add Flag Remove [PERSON_NAME] …" at bounding box center [1334, 281] width 294 height 91
click at [1393, 282] on button "Check in" at bounding box center [1406, 281] width 57 height 23
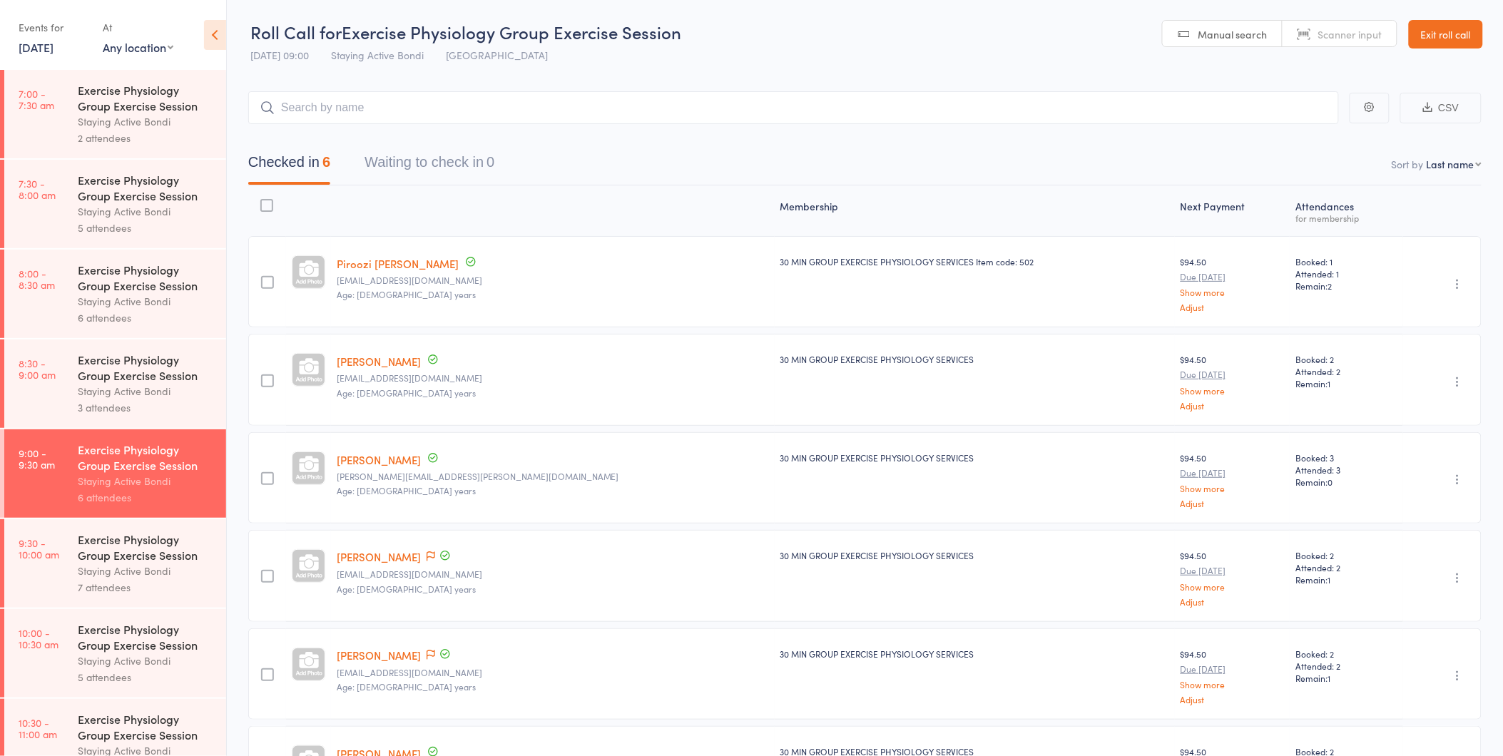
click at [193, 525] on div "Exercise Physiology Group Exercise Session Staying Active Bondi 7 attendees" at bounding box center [152, 563] width 148 height 88
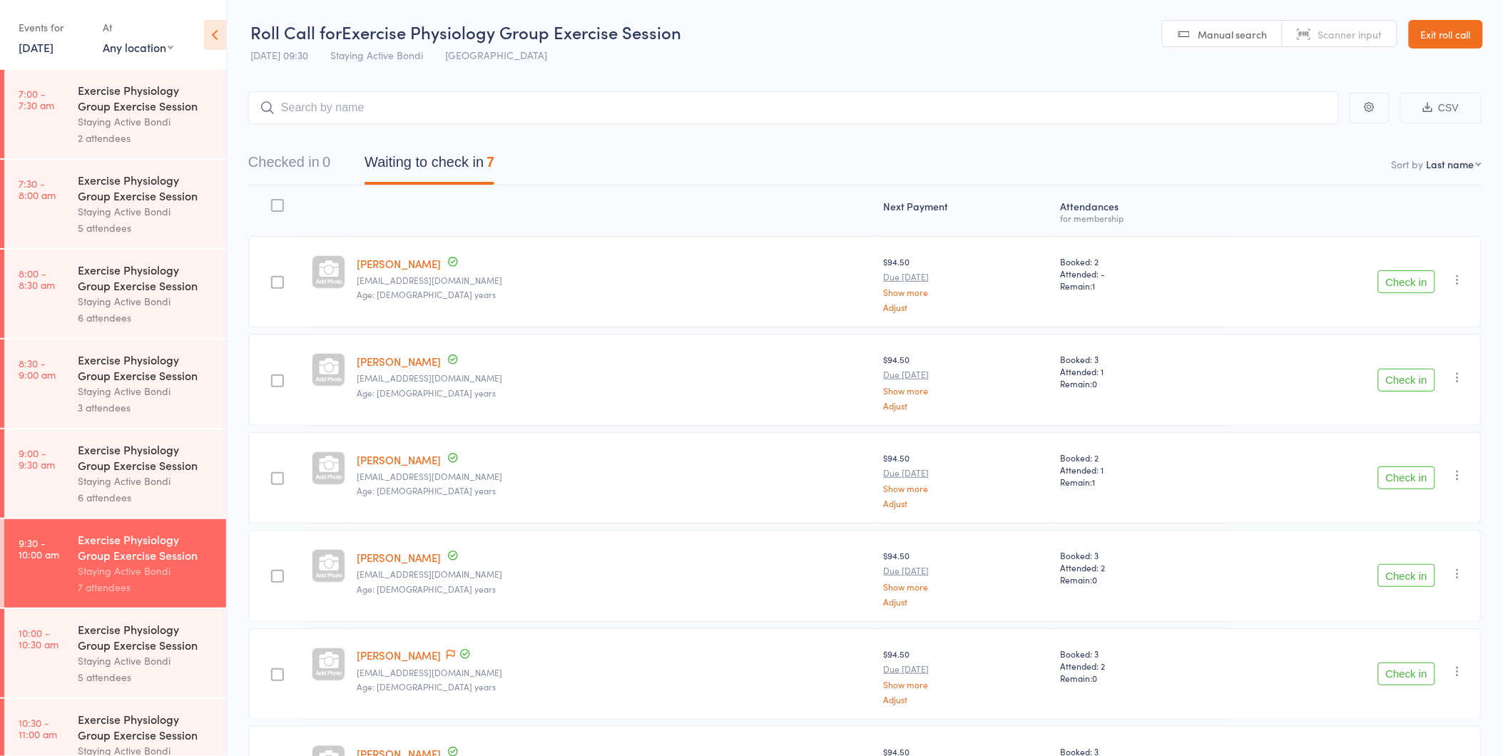
click at [1429, 281] on button "Check in" at bounding box center [1406, 281] width 57 height 23
click at [1427, 374] on button "Check in" at bounding box center [1406, 380] width 57 height 23
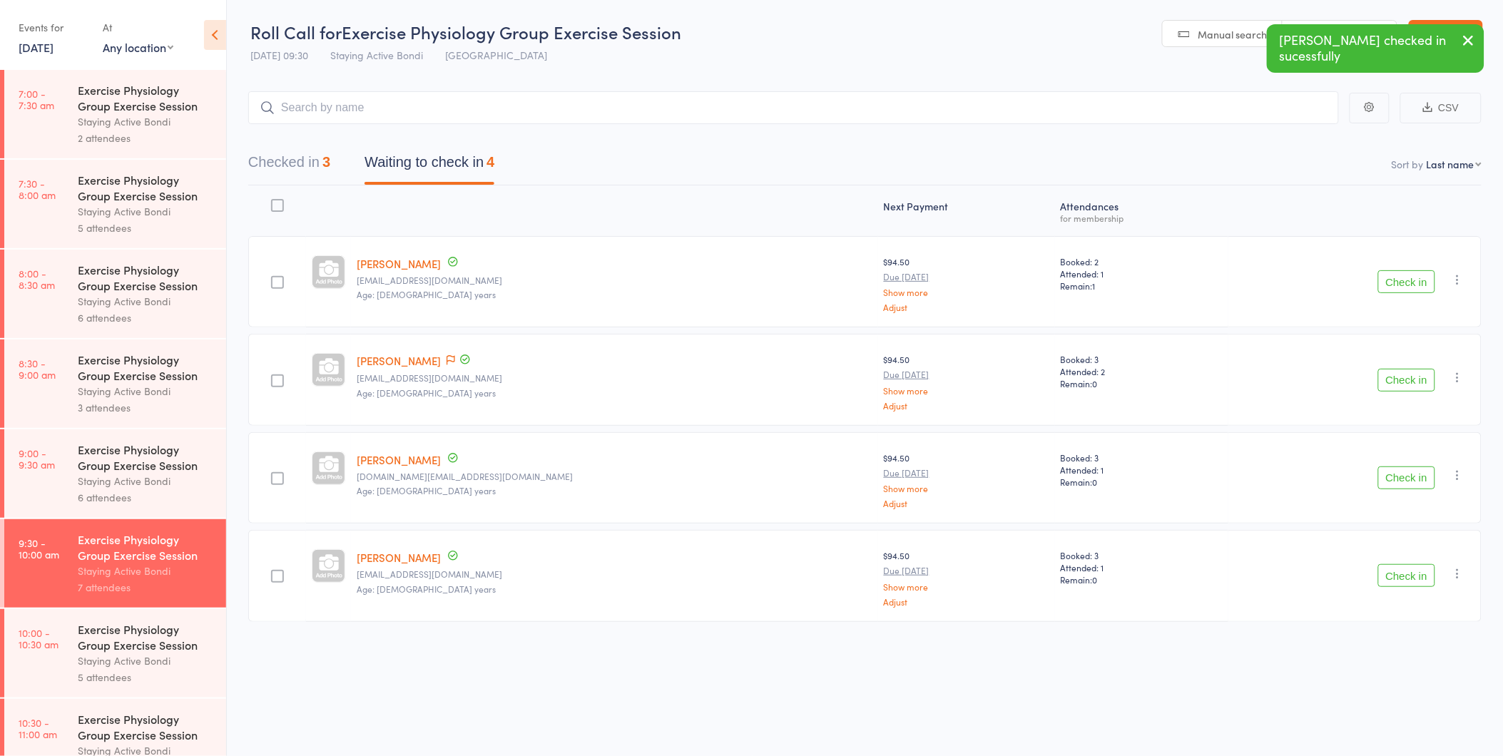
click at [1464, 25] on button "button" at bounding box center [1468, 41] width 31 height 33
click at [1464, 24] on link "Exit roll call" at bounding box center [1445, 34] width 74 height 29
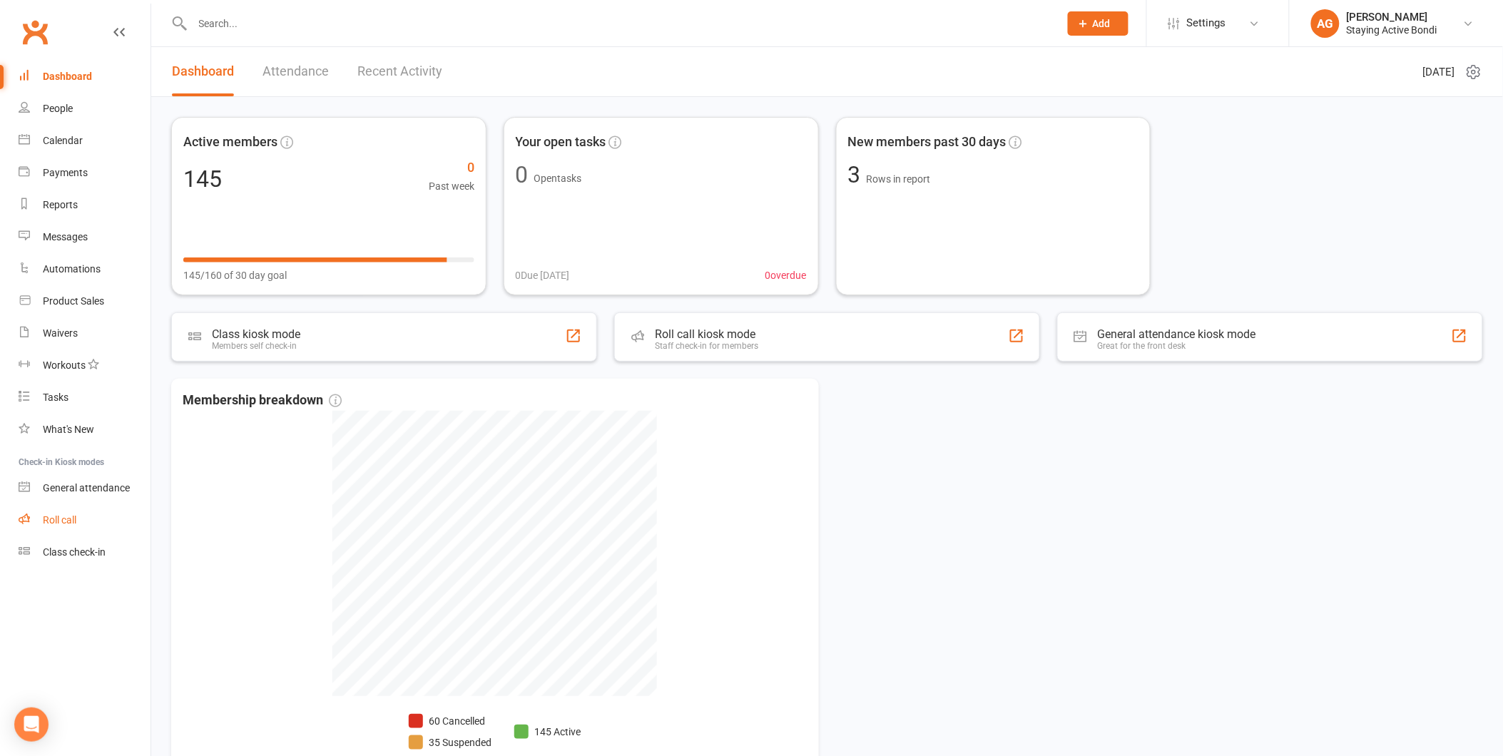
click at [88, 512] on link "Roll call" at bounding box center [85, 520] width 132 height 32
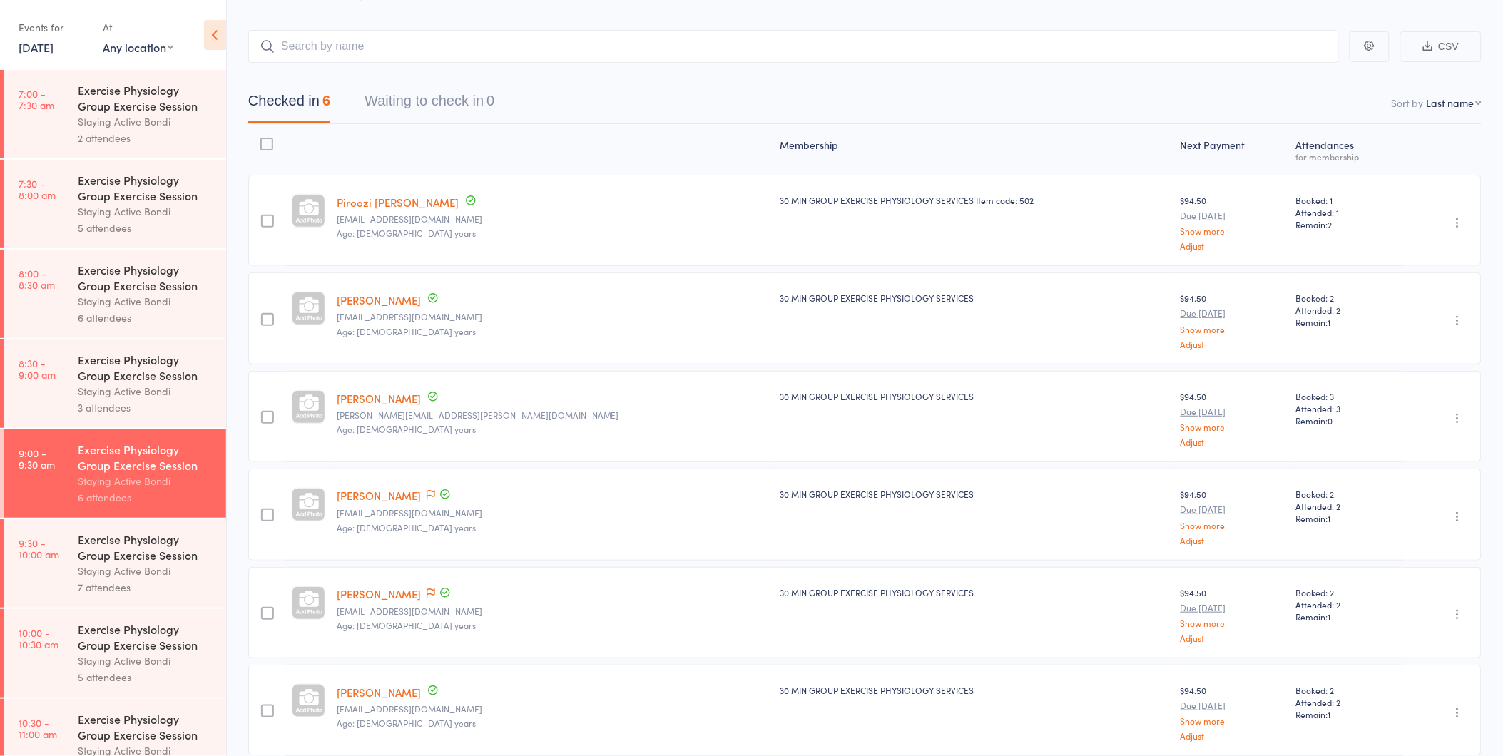
scroll to position [123, 0]
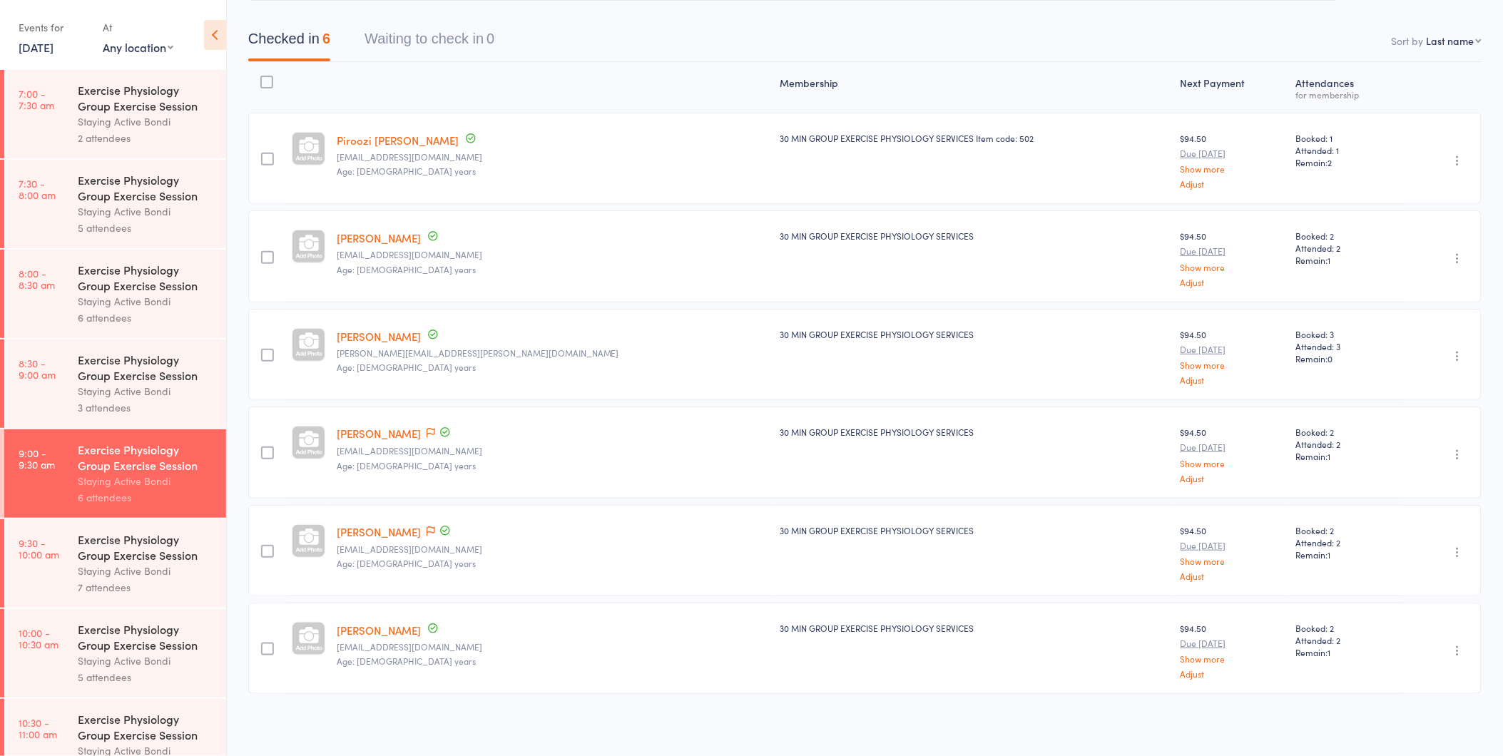
click at [134, 553] on div "Exercise Physiology Group Exercise Session" at bounding box center [146, 546] width 136 height 31
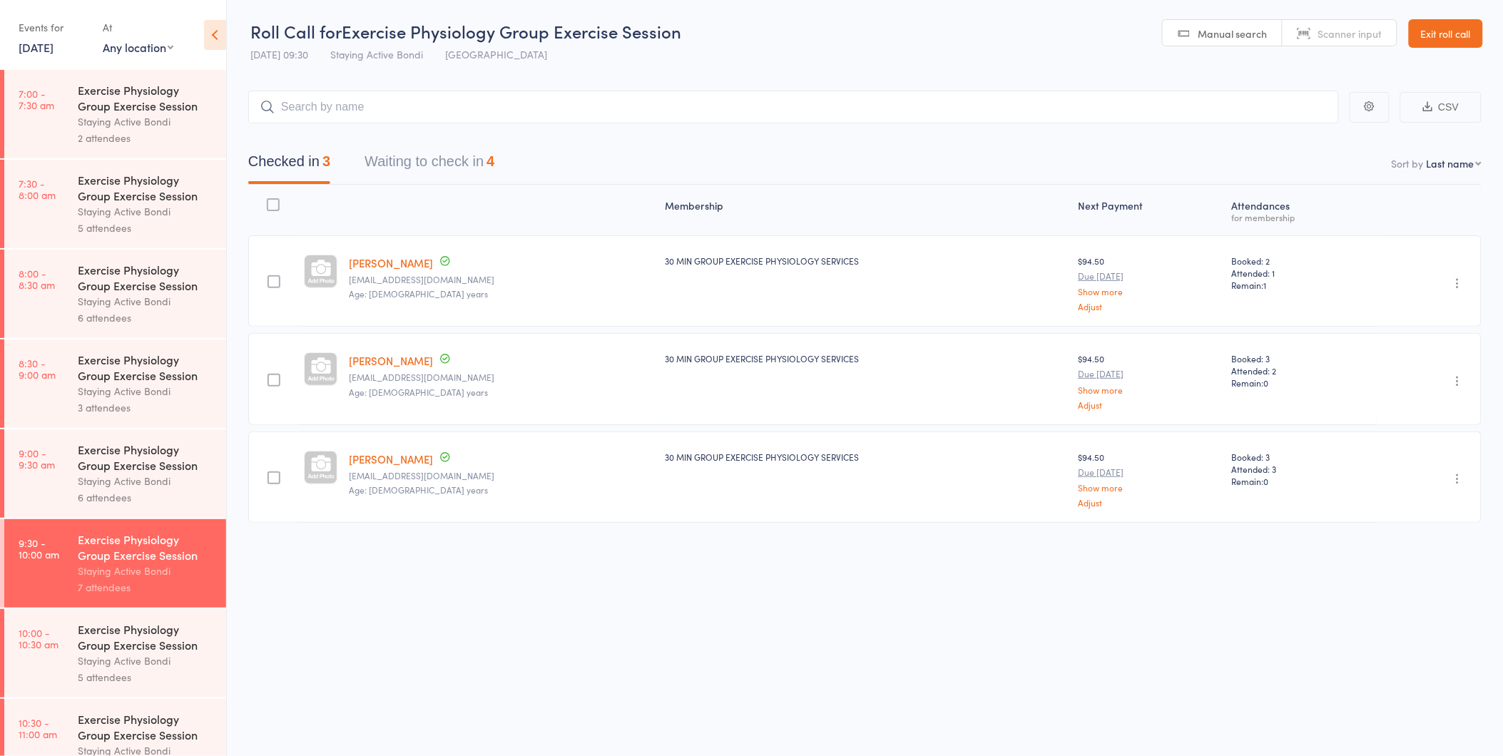
click at [417, 169] on button "Waiting to check in 4" at bounding box center [429, 165] width 130 height 38
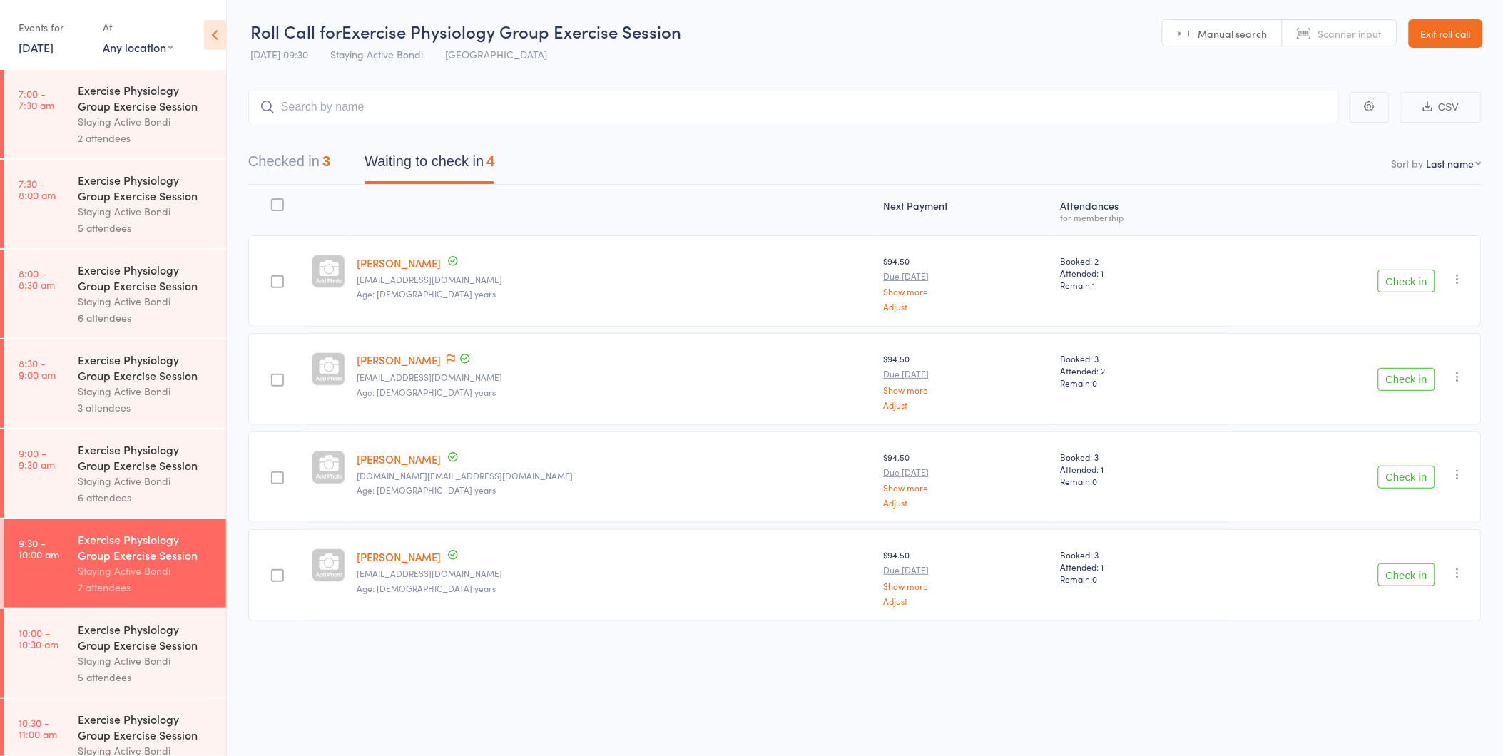
click at [1408, 282] on button "Check in" at bounding box center [1406, 281] width 57 height 23
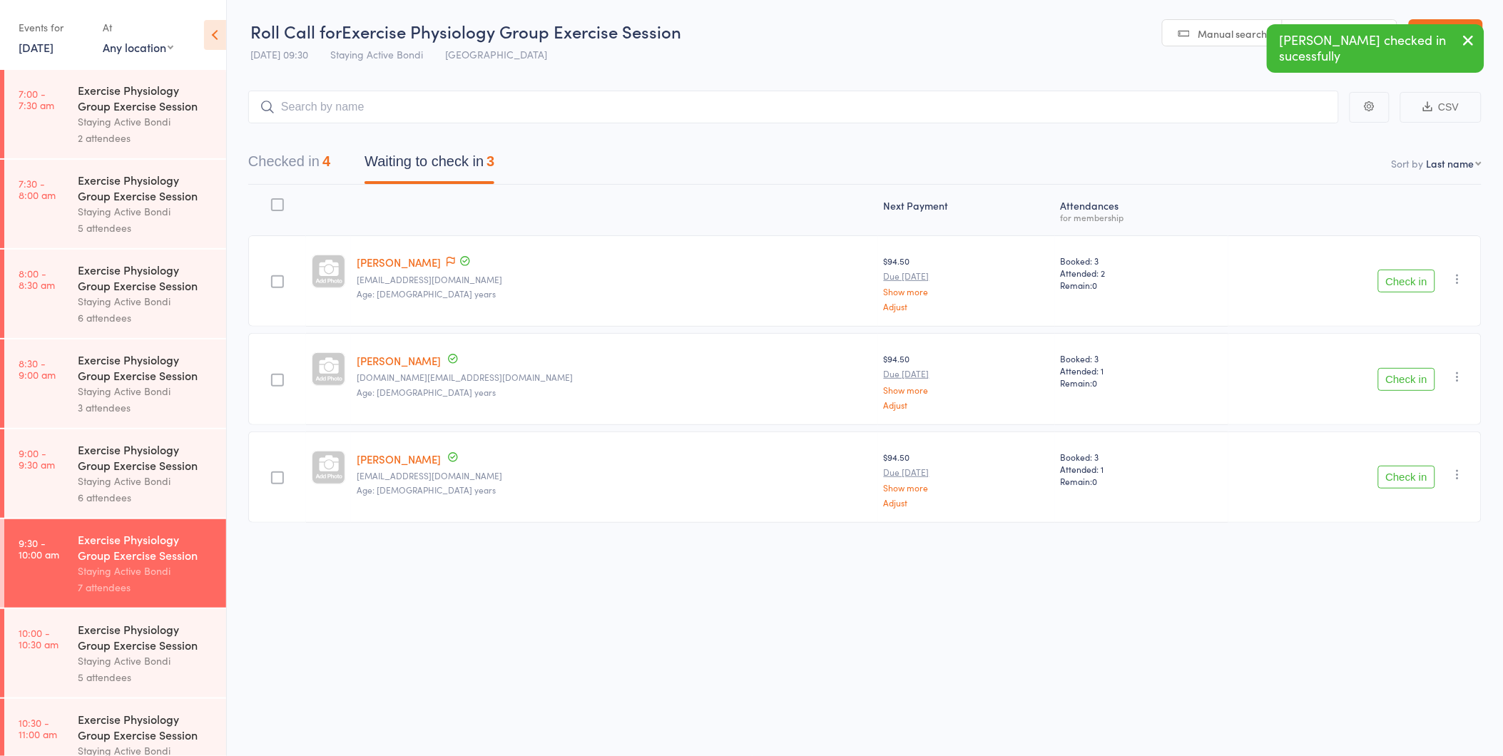
click at [1396, 476] on button "Check in" at bounding box center [1406, 477] width 57 height 23
click at [312, 161] on button "Checked in 5" at bounding box center [289, 165] width 82 height 38
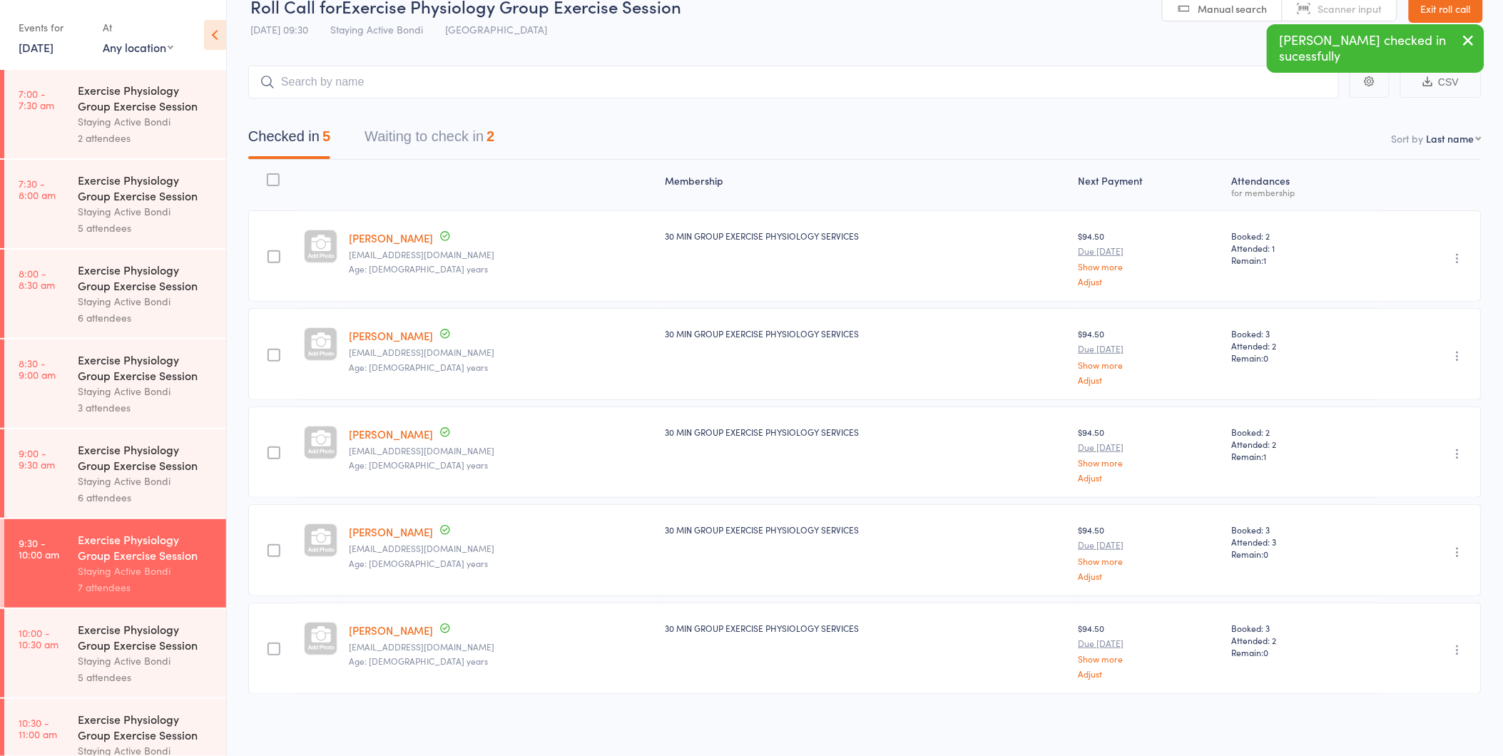
scroll to position [0, 0]
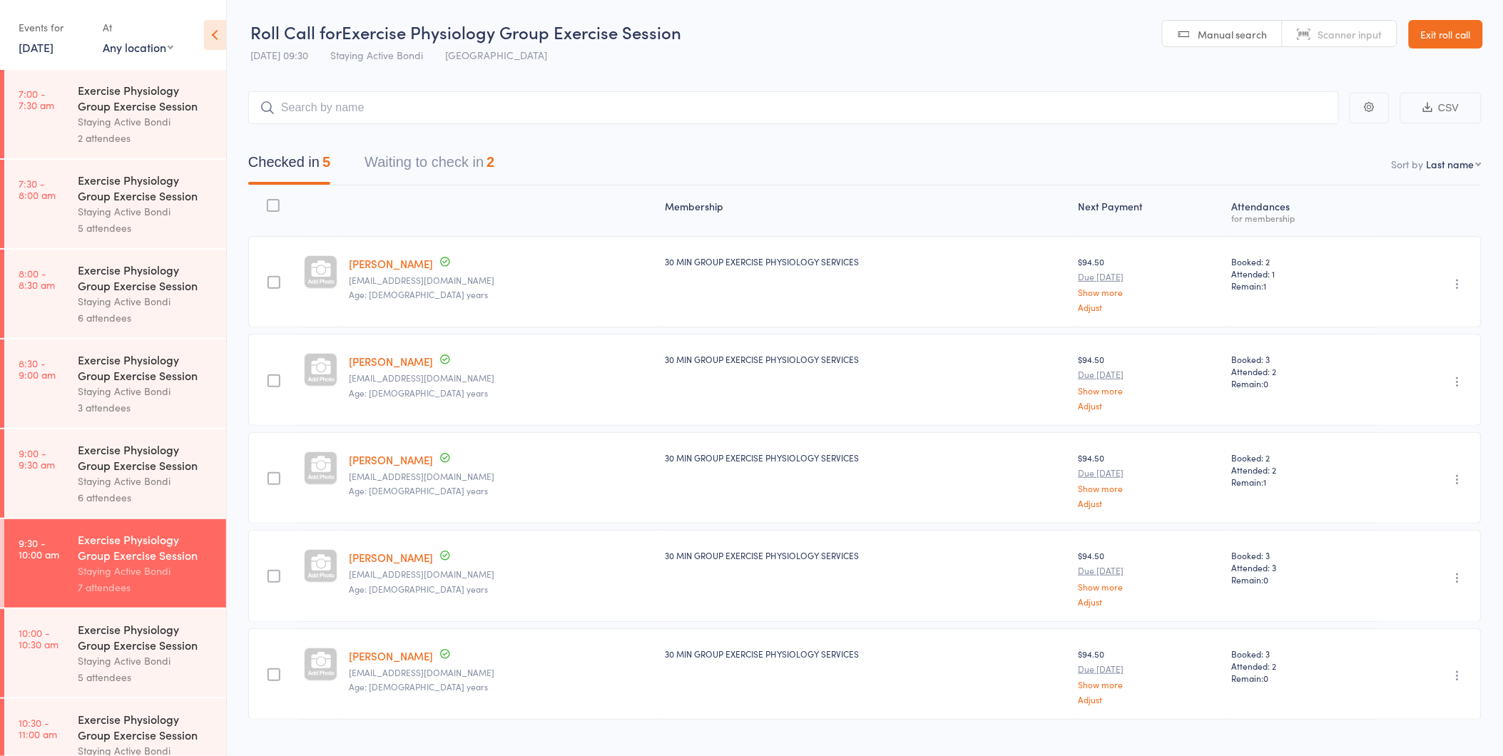
click at [469, 168] on button "Waiting to check in 2" at bounding box center [429, 166] width 130 height 38
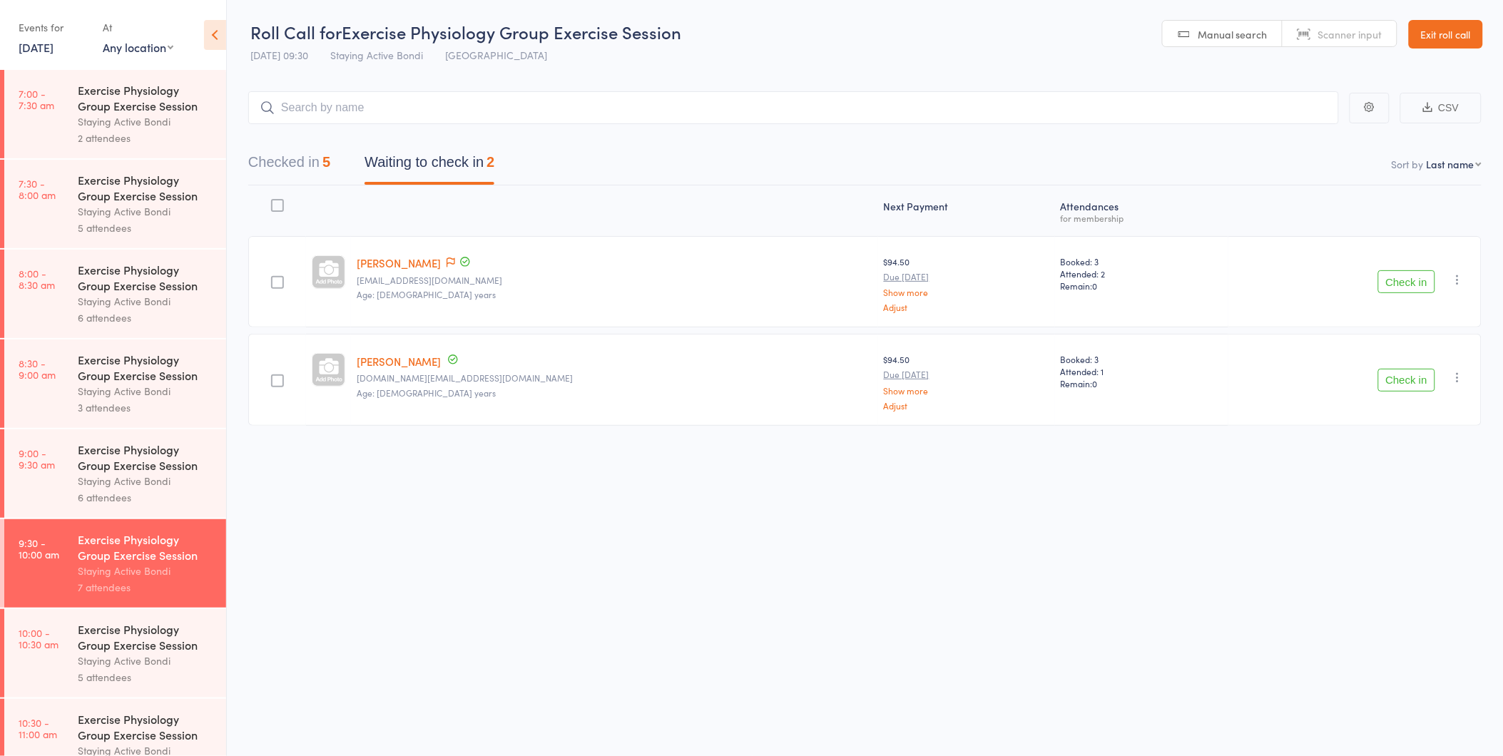
click at [309, 154] on button "Checked in 5" at bounding box center [289, 166] width 82 height 38
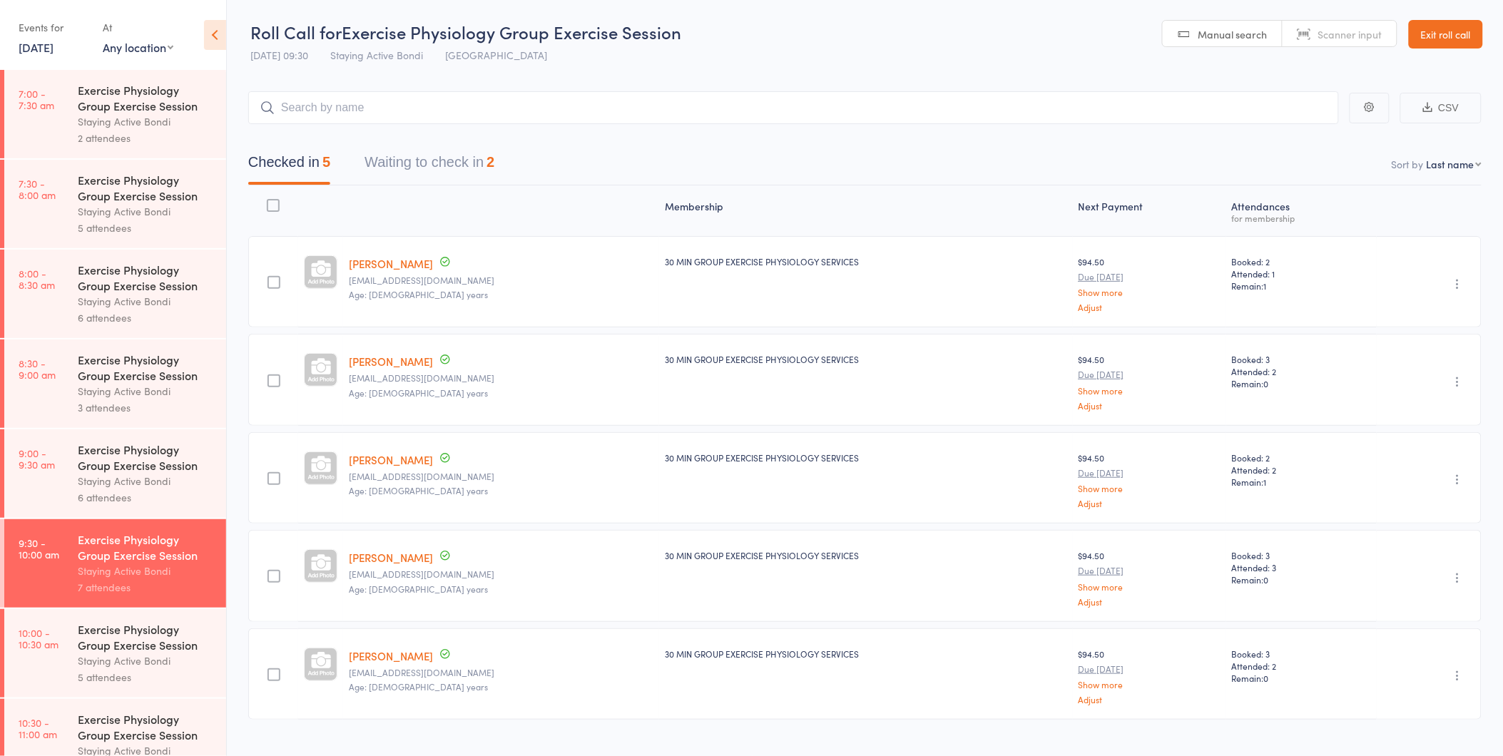
click at [397, 176] on button "Waiting to check in 2" at bounding box center [429, 166] width 130 height 38
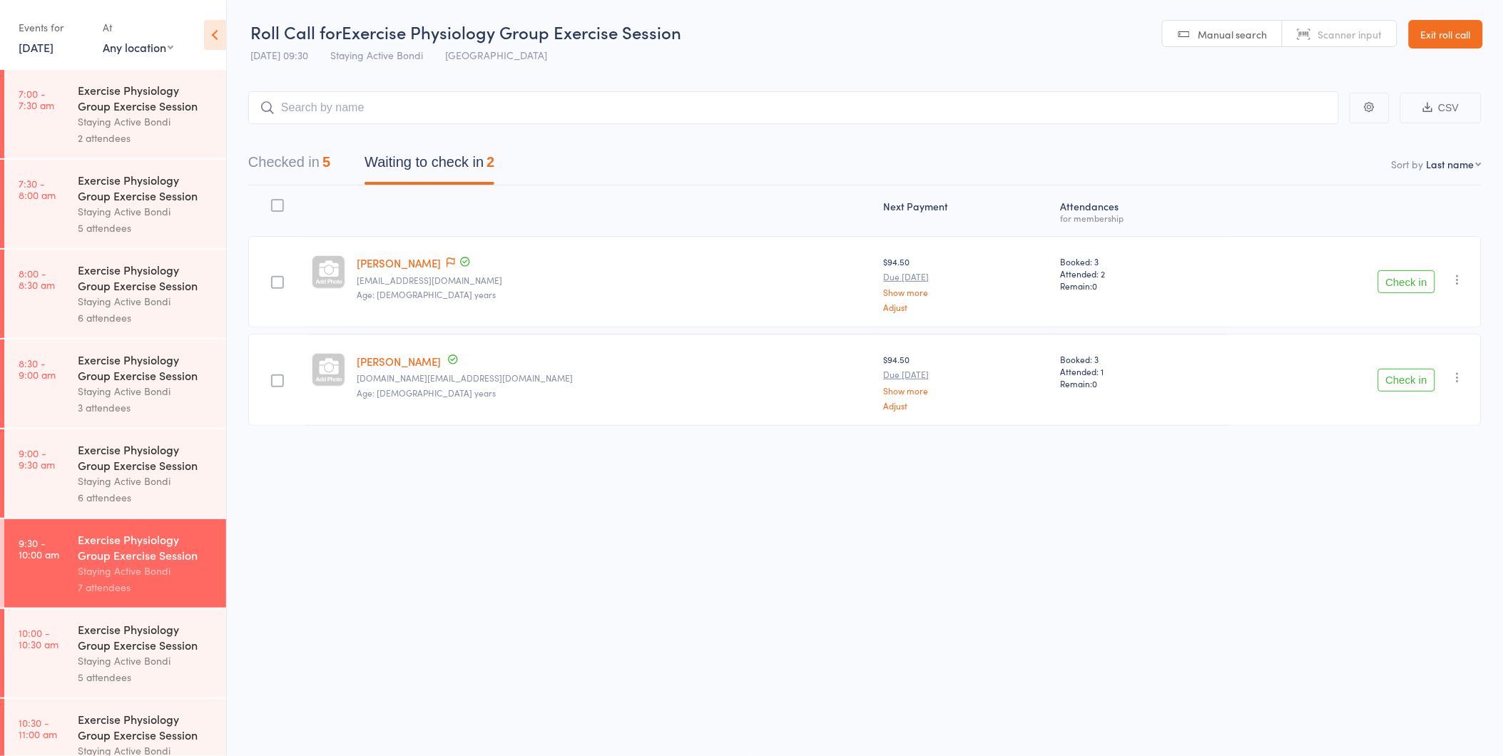
click at [1387, 282] on button "Check in" at bounding box center [1406, 281] width 57 height 23
click at [1436, 282] on div "Check in Check in Send message Add Note Add Task Add Flag Remove Mark absent" at bounding box center [1354, 281] width 253 height 91
click at [1419, 282] on button "Check in" at bounding box center [1406, 281] width 57 height 23
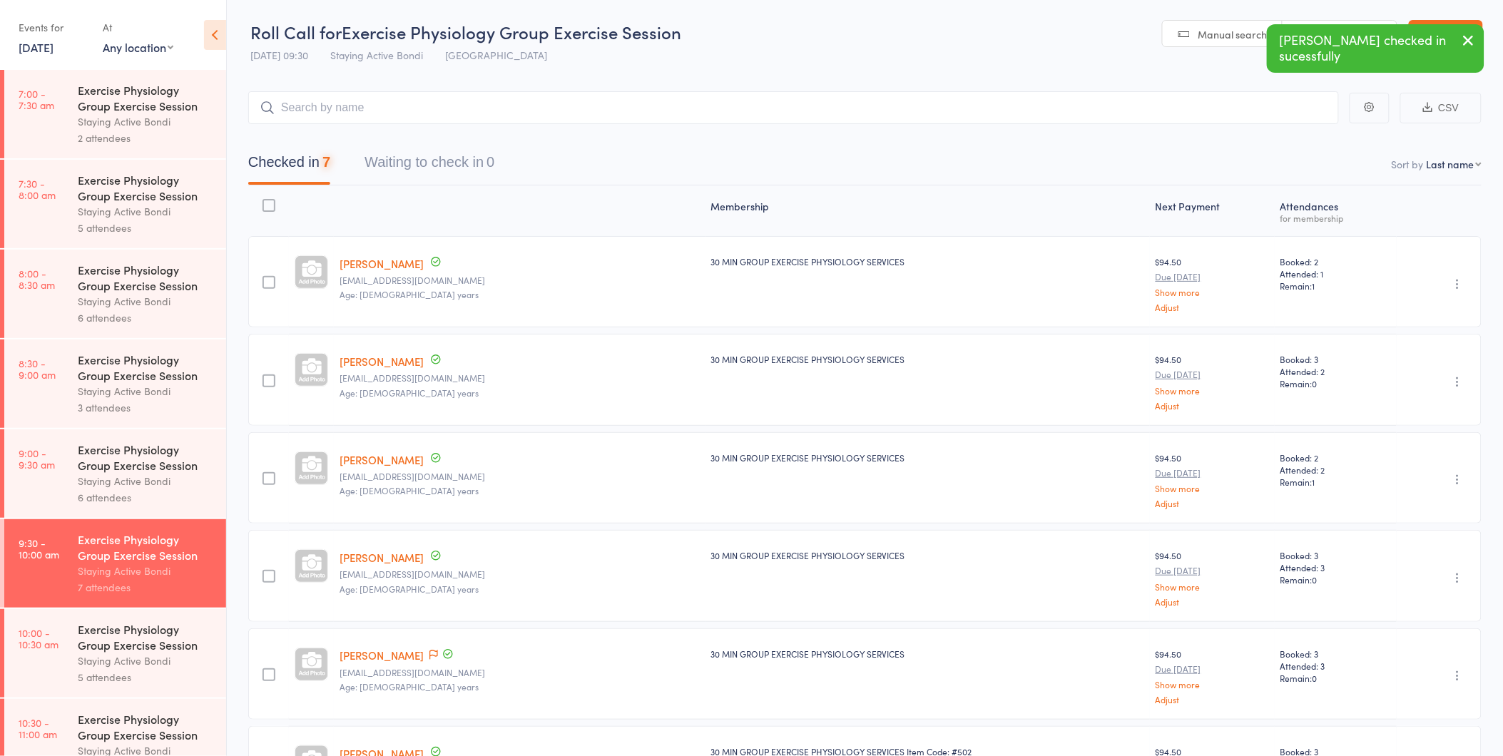
click at [101, 645] on div "Exercise Physiology Group Exercise Session" at bounding box center [146, 636] width 136 height 31
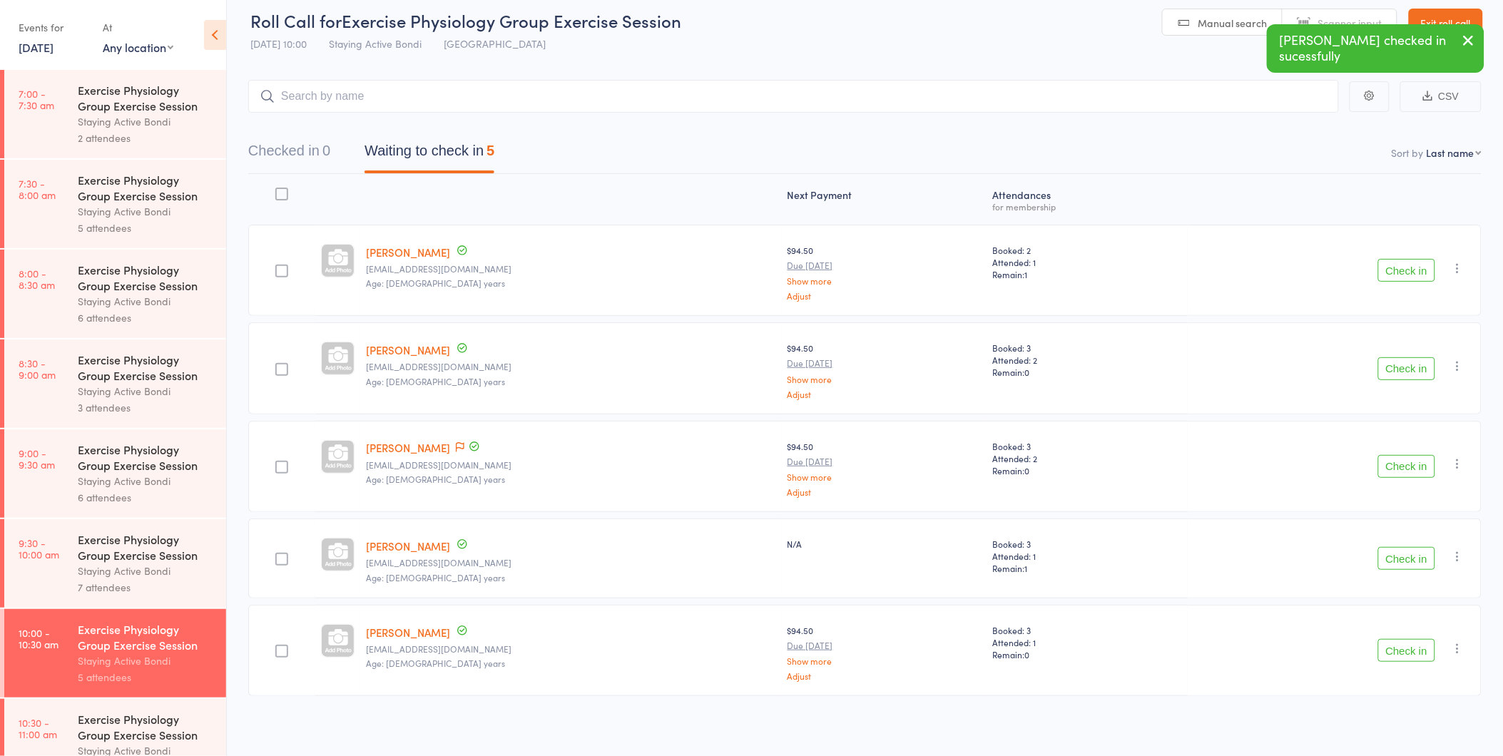
scroll to position [14, 0]
click at [1406, 351] on div "Check in Check in Send message Add Note Add Task Add Flag Remove Mark absent" at bounding box center [1334, 364] width 294 height 91
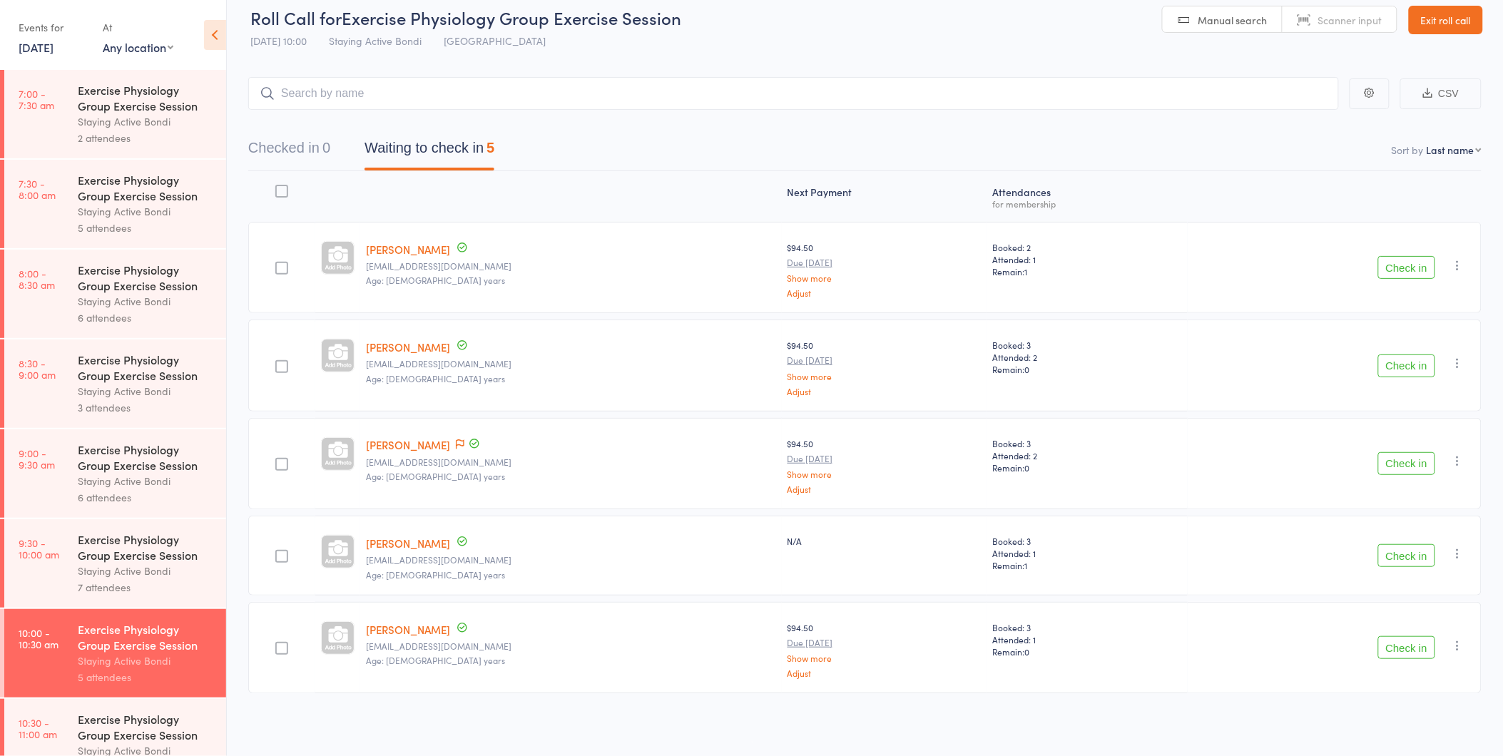
click at [1431, 265] on button "Check in" at bounding box center [1406, 267] width 57 height 23
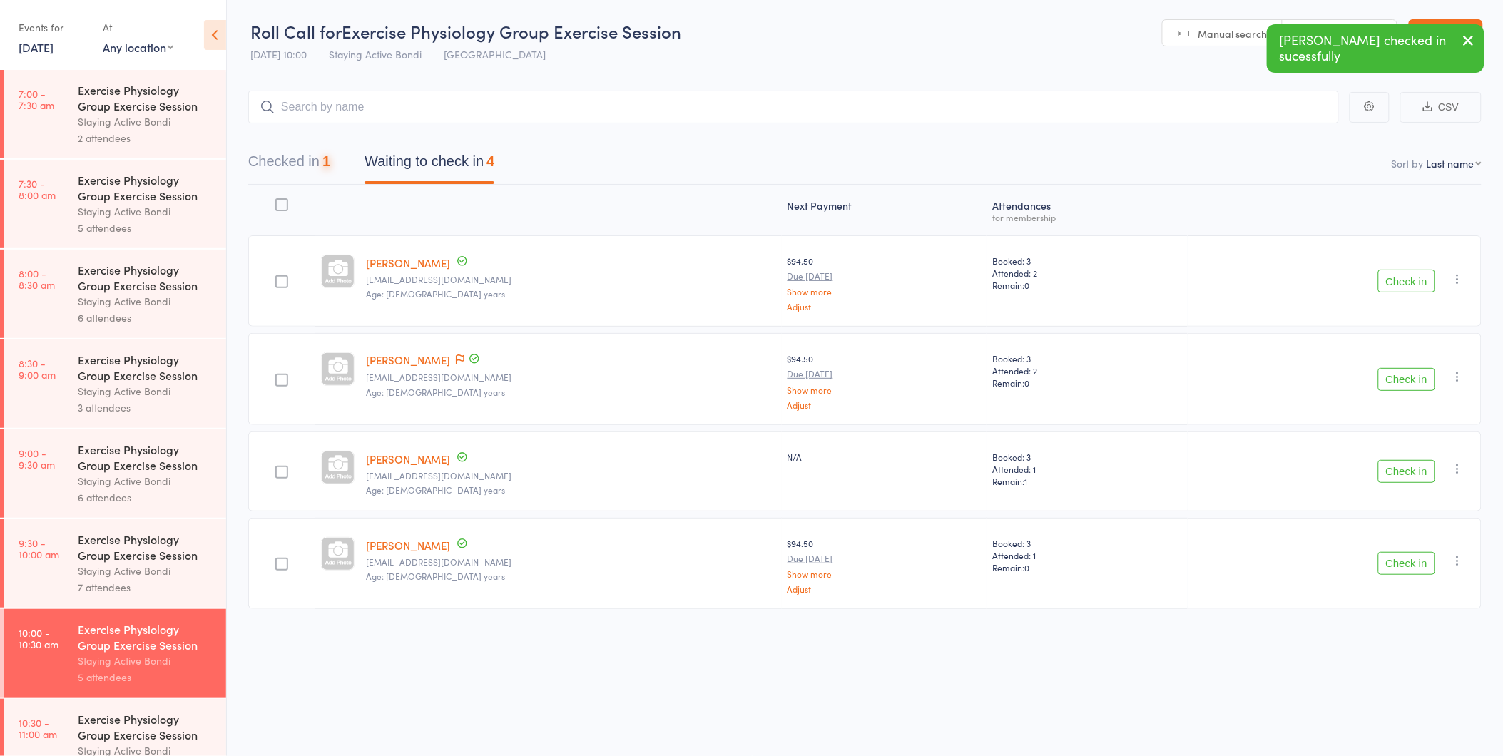
click at [1430, 265] on div "Check in Check in Send message Add Note Add Task Add Flag Remove Mark absent" at bounding box center [1334, 280] width 294 height 91
click at [1424, 267] on div "Check in Check in Send message Add Note Add Task Add Flag Remove Mark absent" at bounding box center [1334, 280] width 294 height 91
click at [1416, 282] on button "Check in" at bounding box center [1406, 281] width 57 height 23
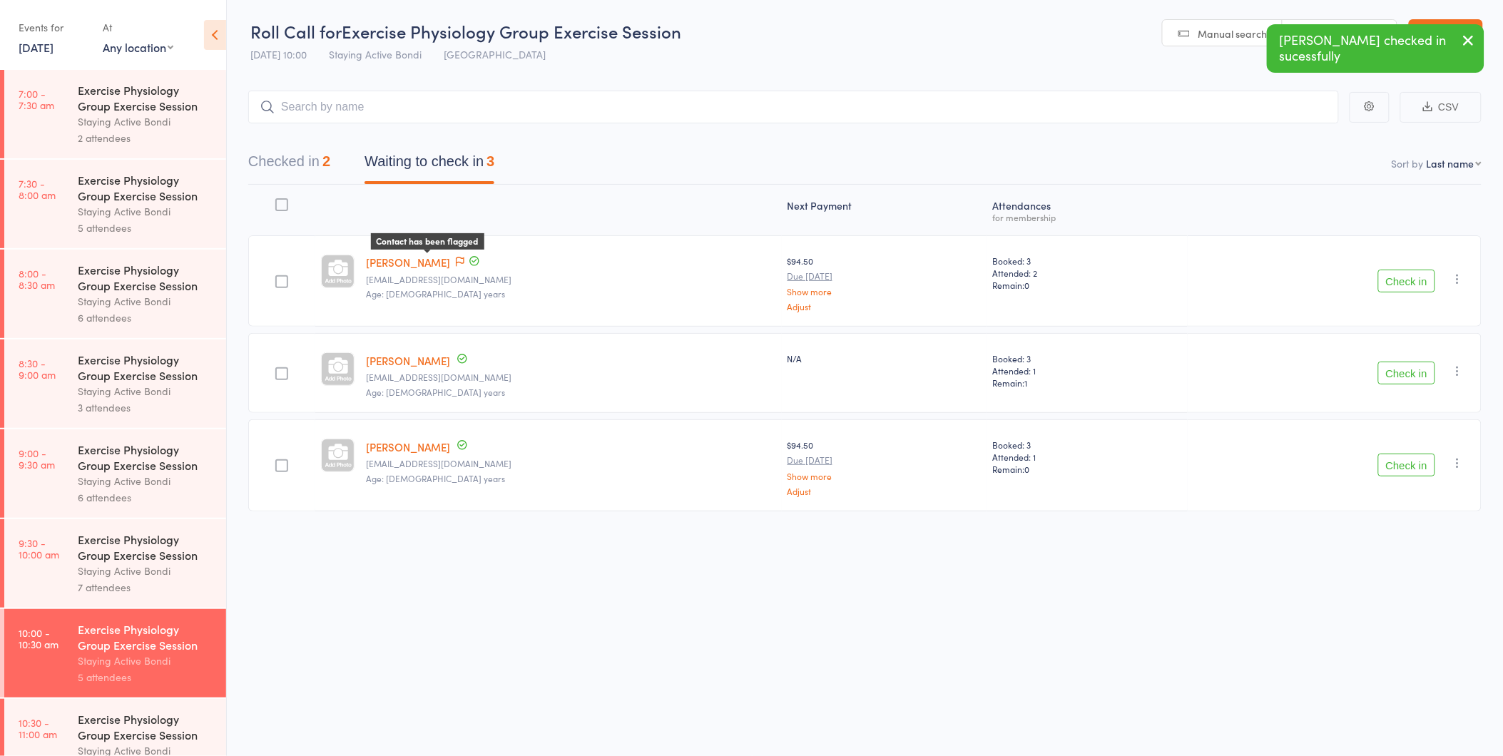
click at [456, 260] on icon at bounding box center [460, 262] width 9 height 10
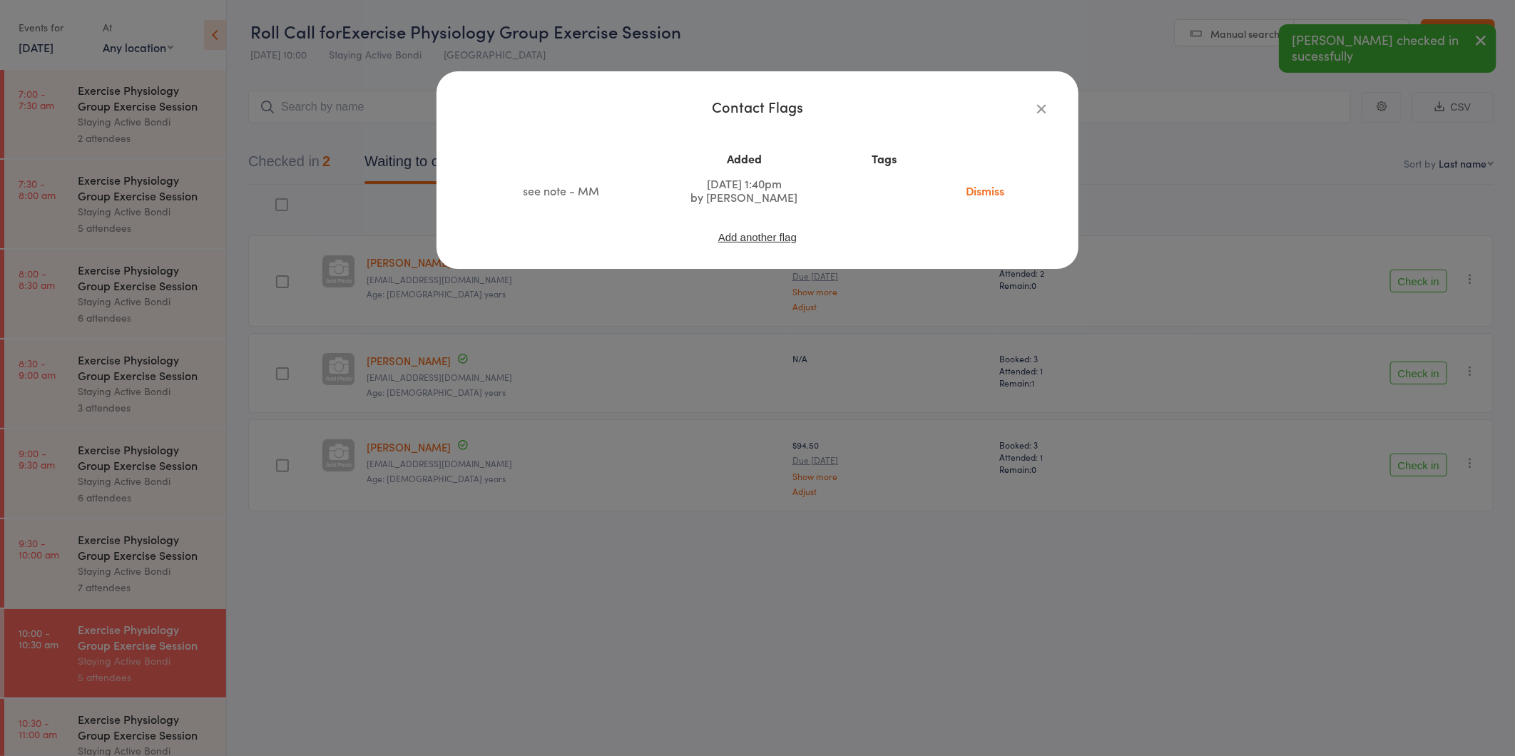
click at [647, 280] on div "Contact Flags Added Tags see note - MM Aug 14, 2025 1:40pm by Maria Matuszek Di…" at bounding box center [757, 378] width 1515 height 756
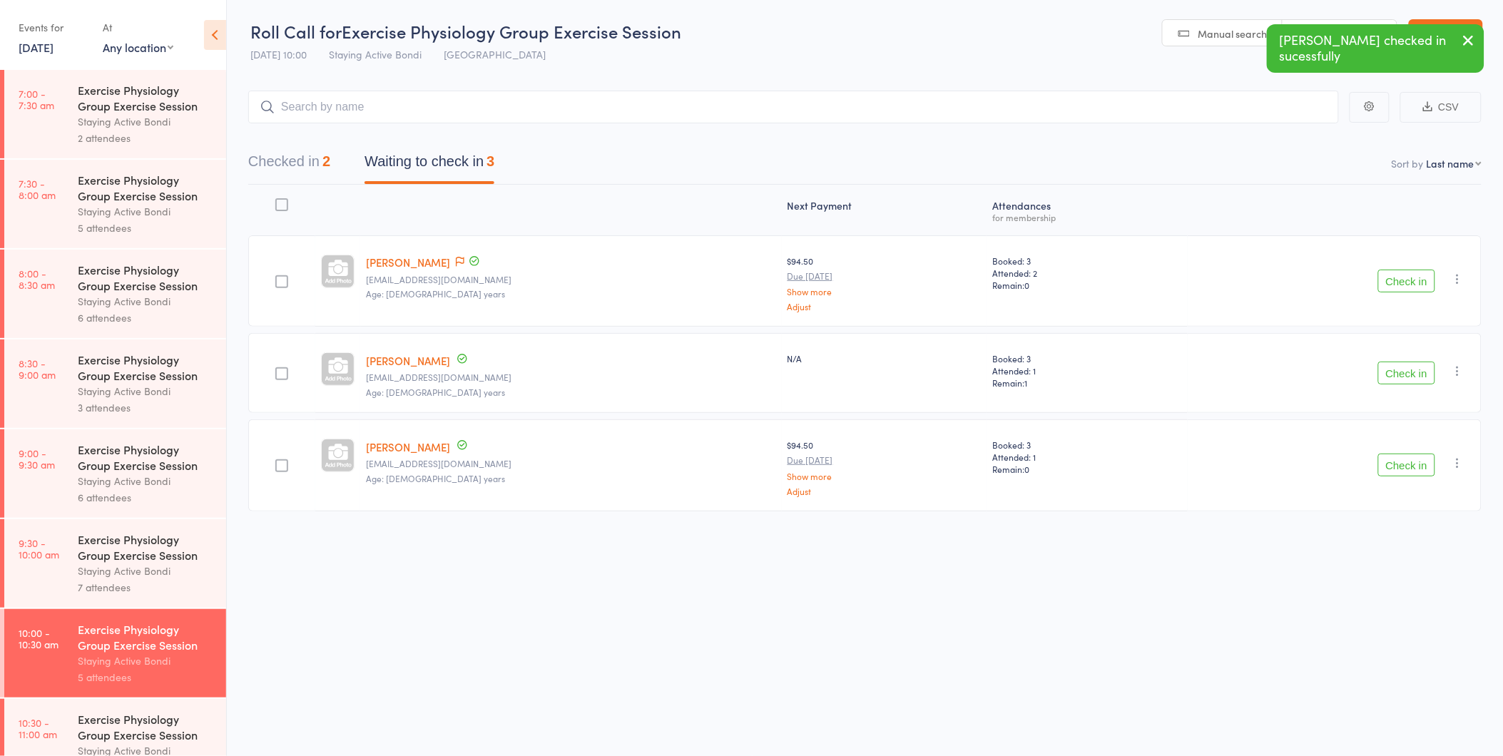
click at [1391, 290] on button "Check in" at bounding box center [1406, 281] width 57 height 23
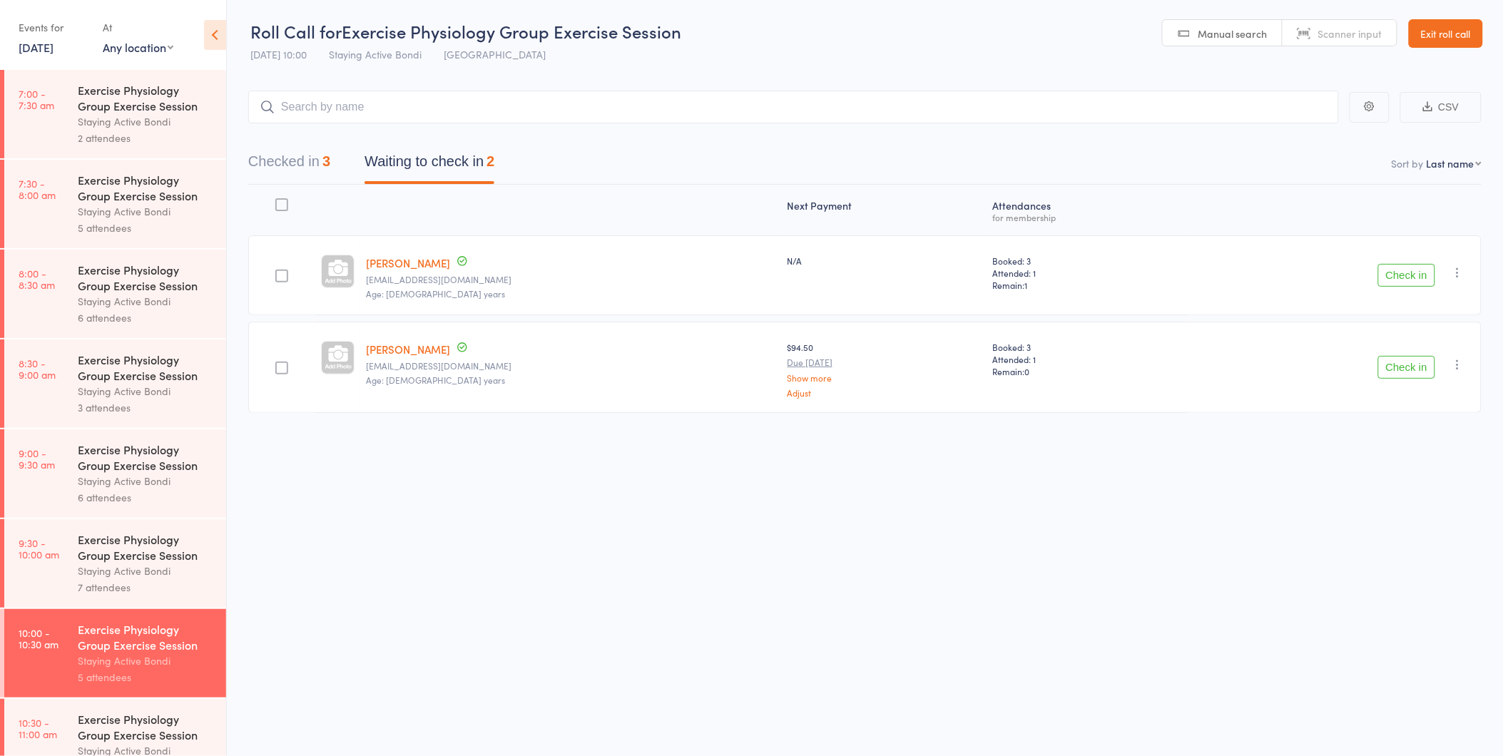
click at [1453, 47] on header "Roll Call for Exercise Physiology Group Exercise Session 16 Oct 10:00 Staying A…" at bounding box center [865, 34] width 1276 height 70
click at [1453, 43] on link "Exit roll call" at bounding box center [1445, 33] width 74 height 29
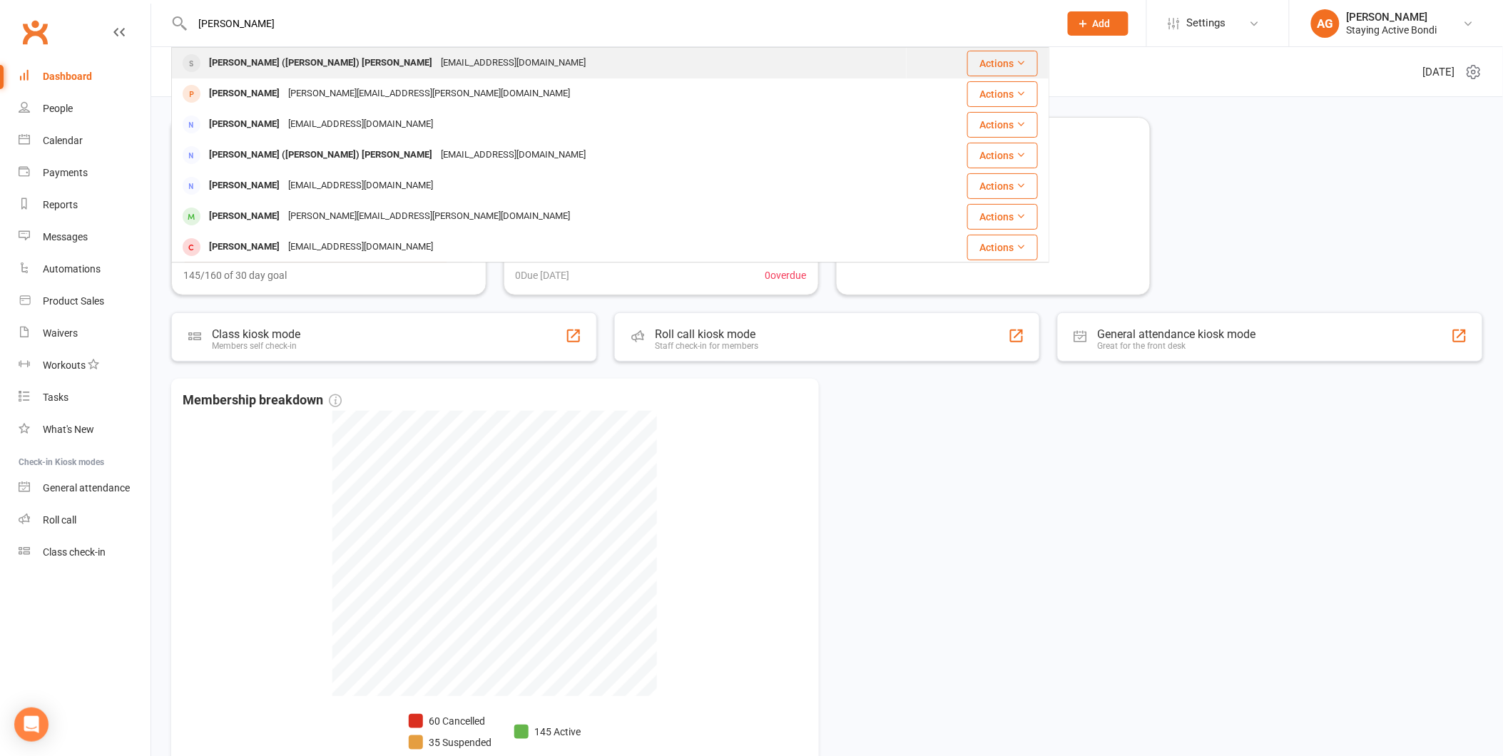
type input "[PERSON_NAME]"
click at [436, 56] on div "ansid@bigpond.net.au" at bounding box center [512, 63] width 153 height 21
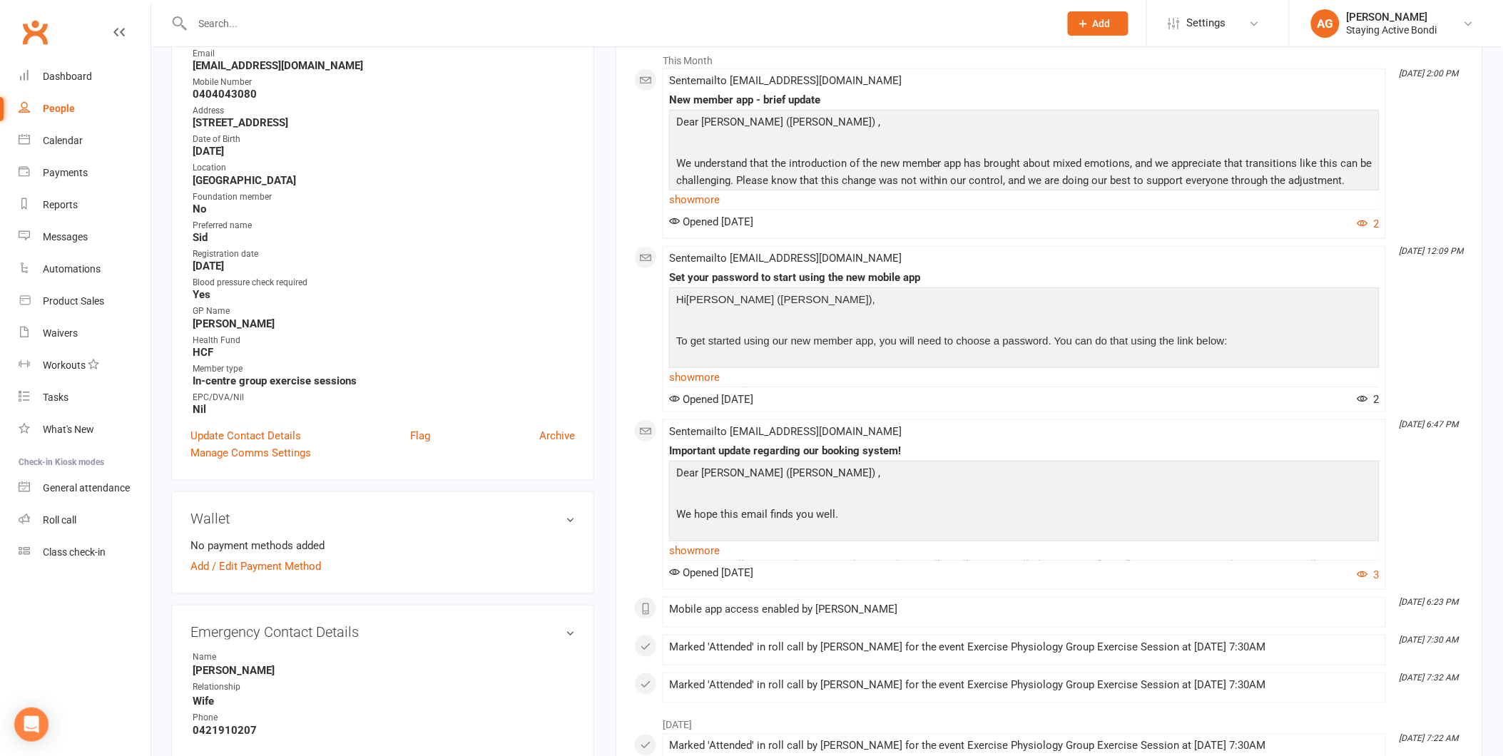
scroll to position [317, 0]
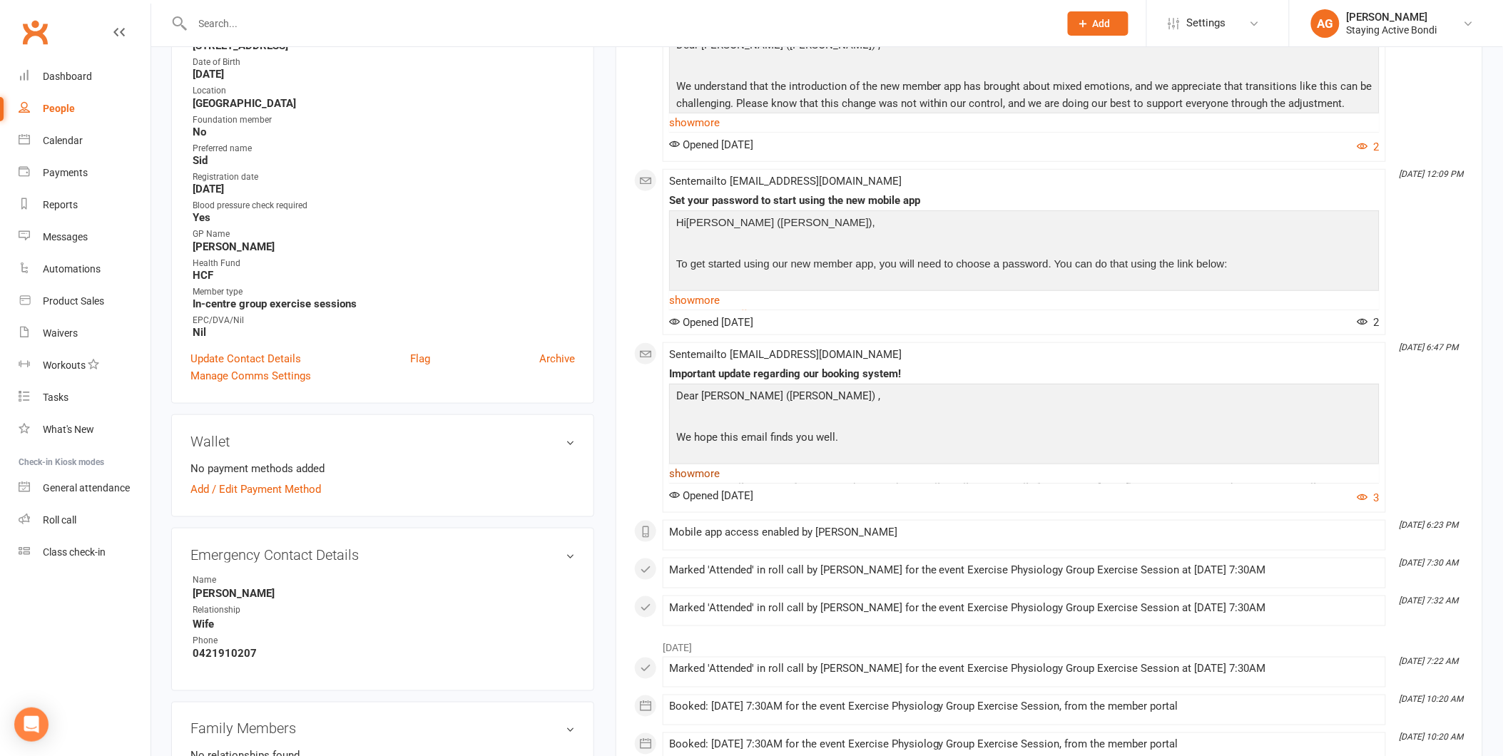
click at [720, 469] on link "show more" at bounding box center [1024, 474] width 710 height 20
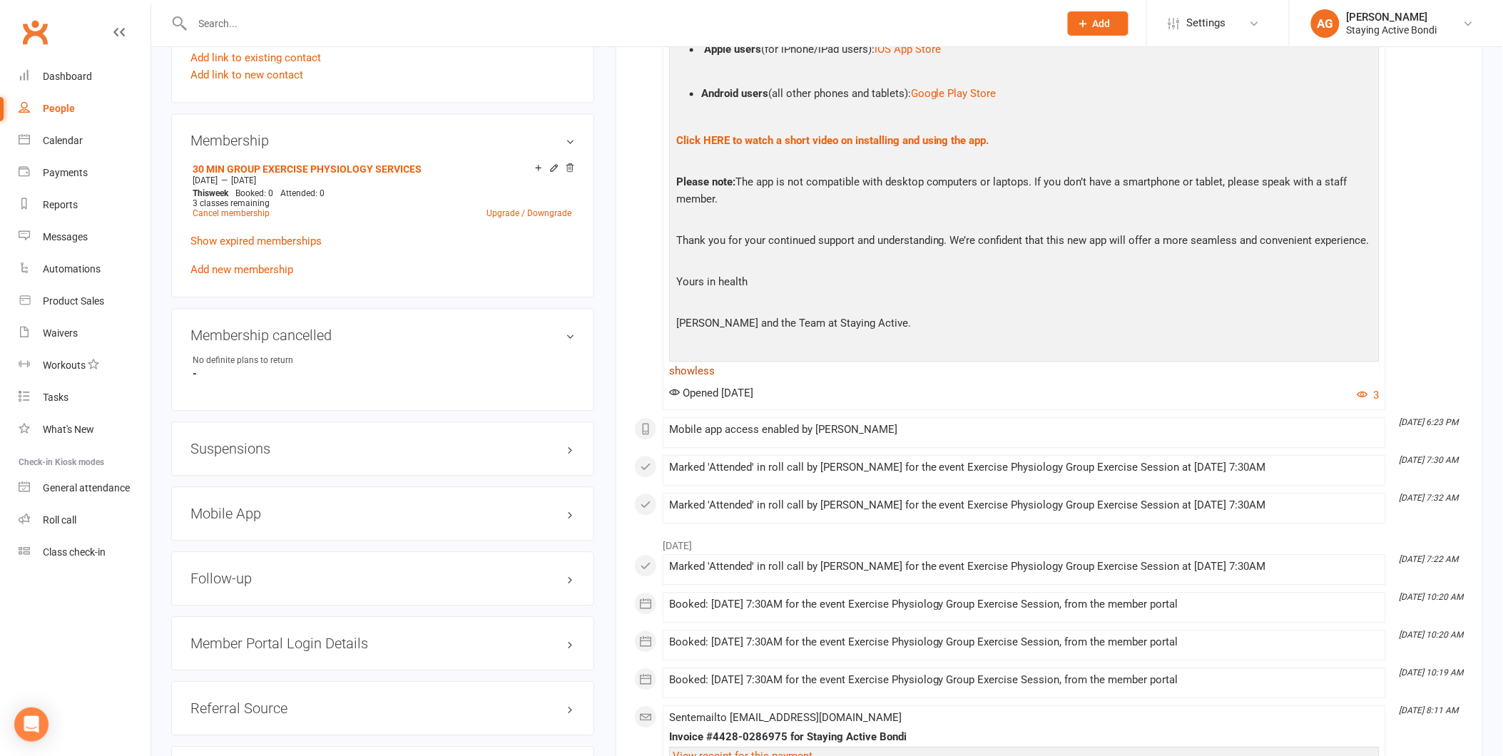
scroll to position [1267, 0]
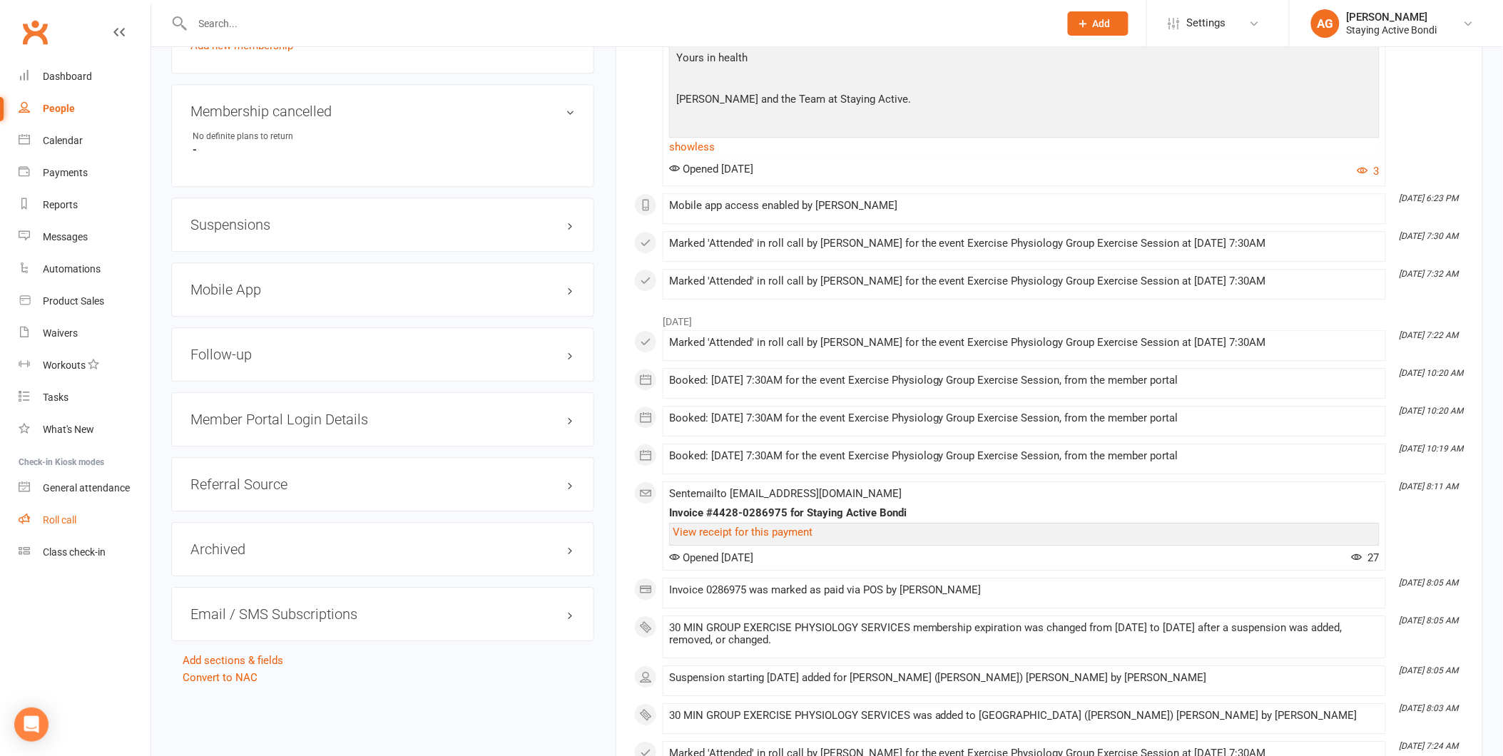
click at [117, 522] on link "Roll call" at bounding box center [85, 520] width 132 height 32
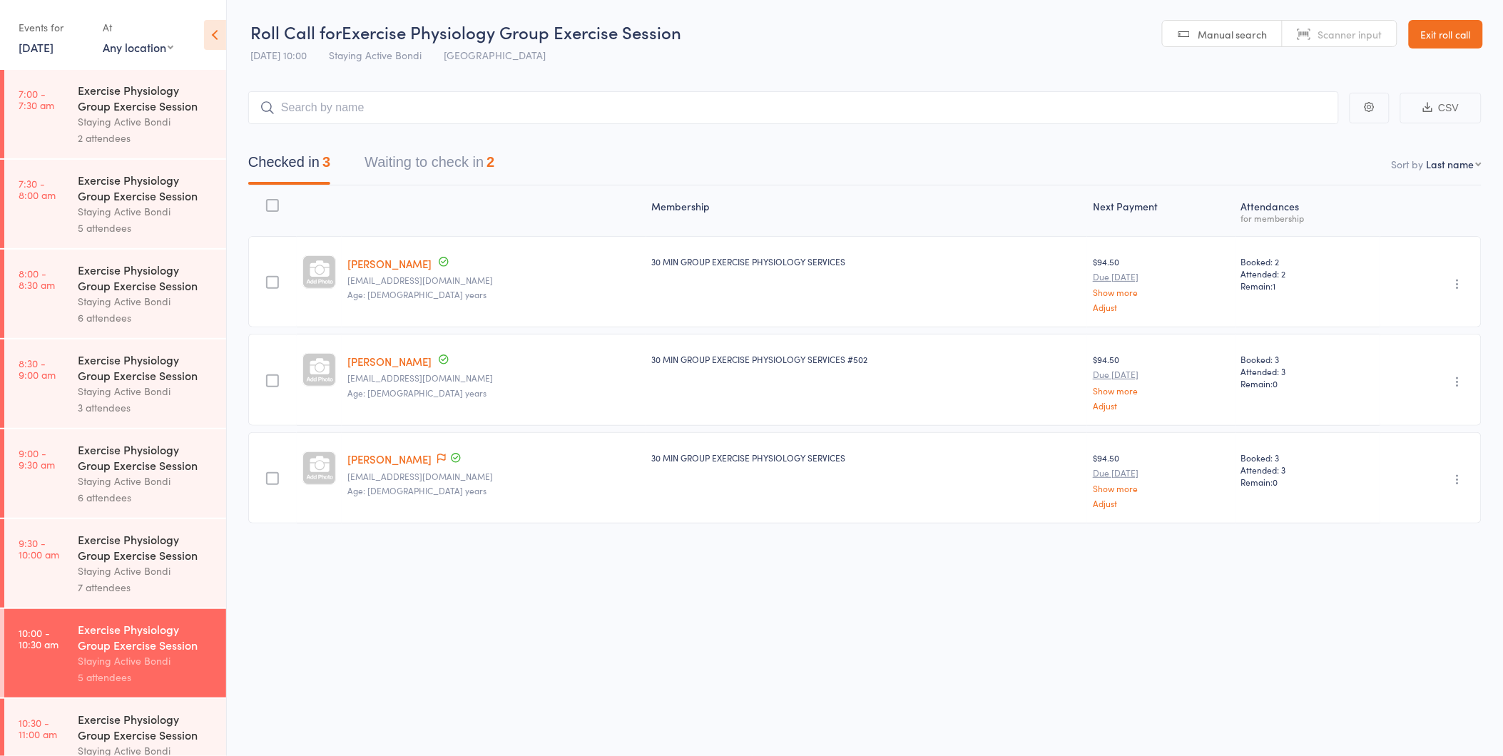
click at [445, 172] on button "Waiting to check in 2" at bounding box center [429, 166] width 130 height 38
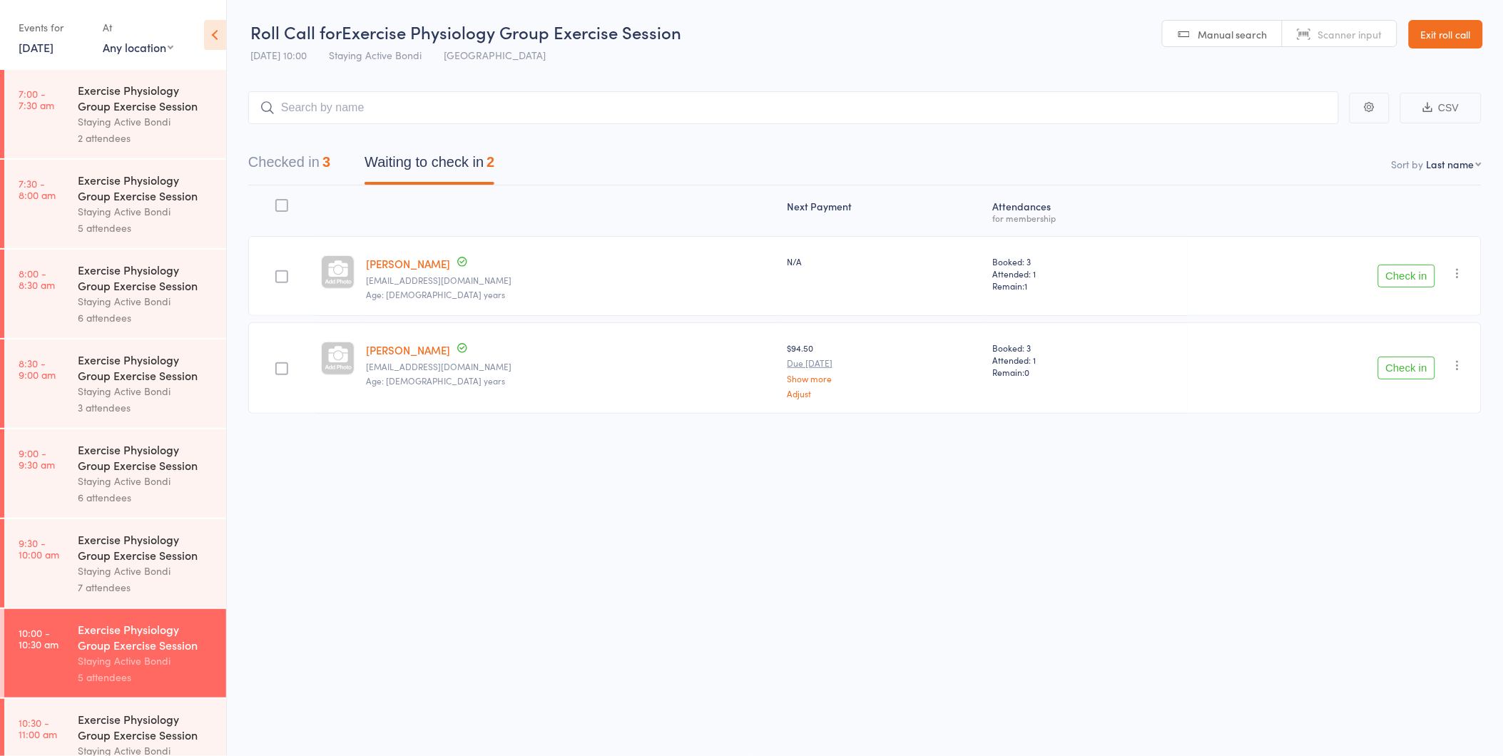
click at [1405, 283] on button "Check in" at bounding box center [1406, 276] width 57 height 23
click at [1406, 282] on button "Check in" at bounding box center [1406, 276] width 57 height 23
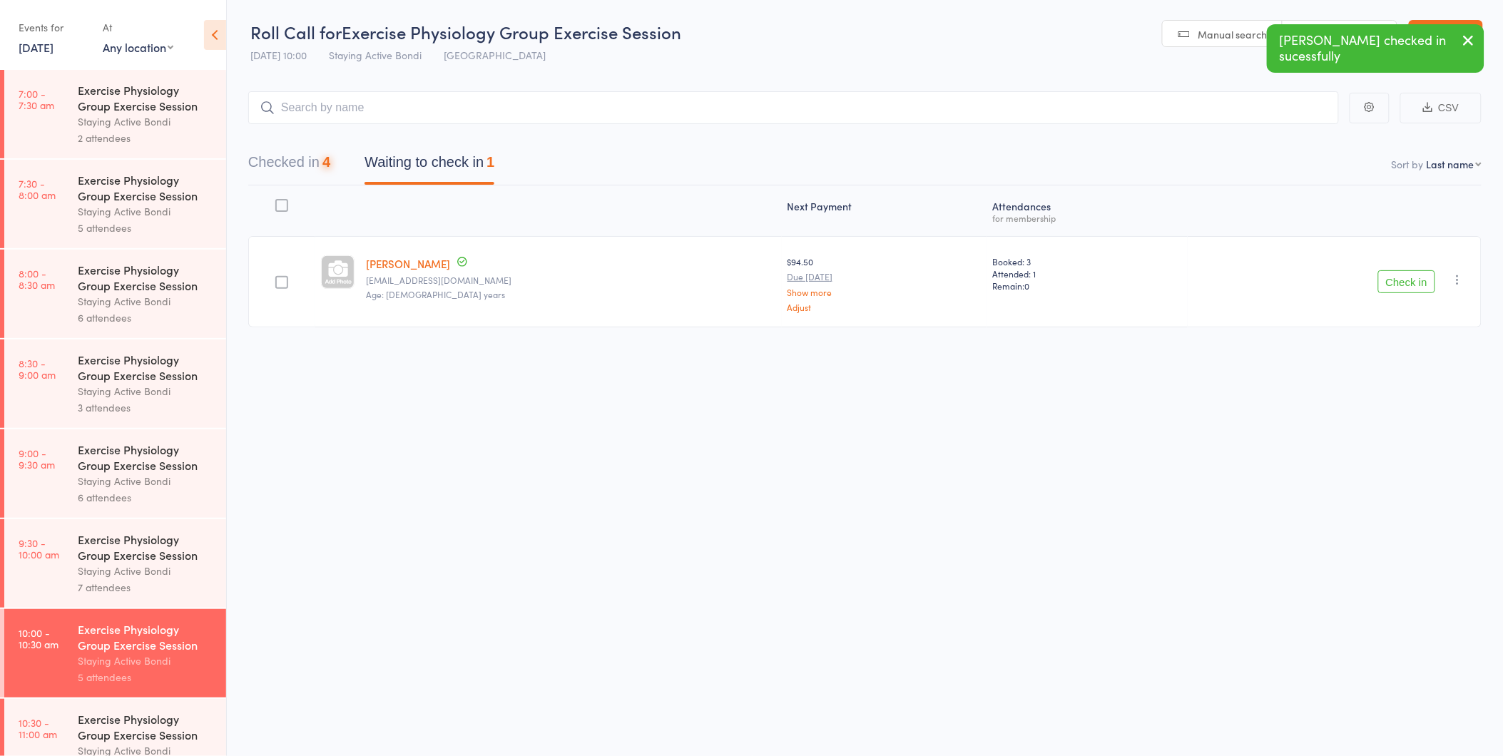
click at [1406, 282] on button "Check in" at bounding box center [1406, 281] width 57 height 23
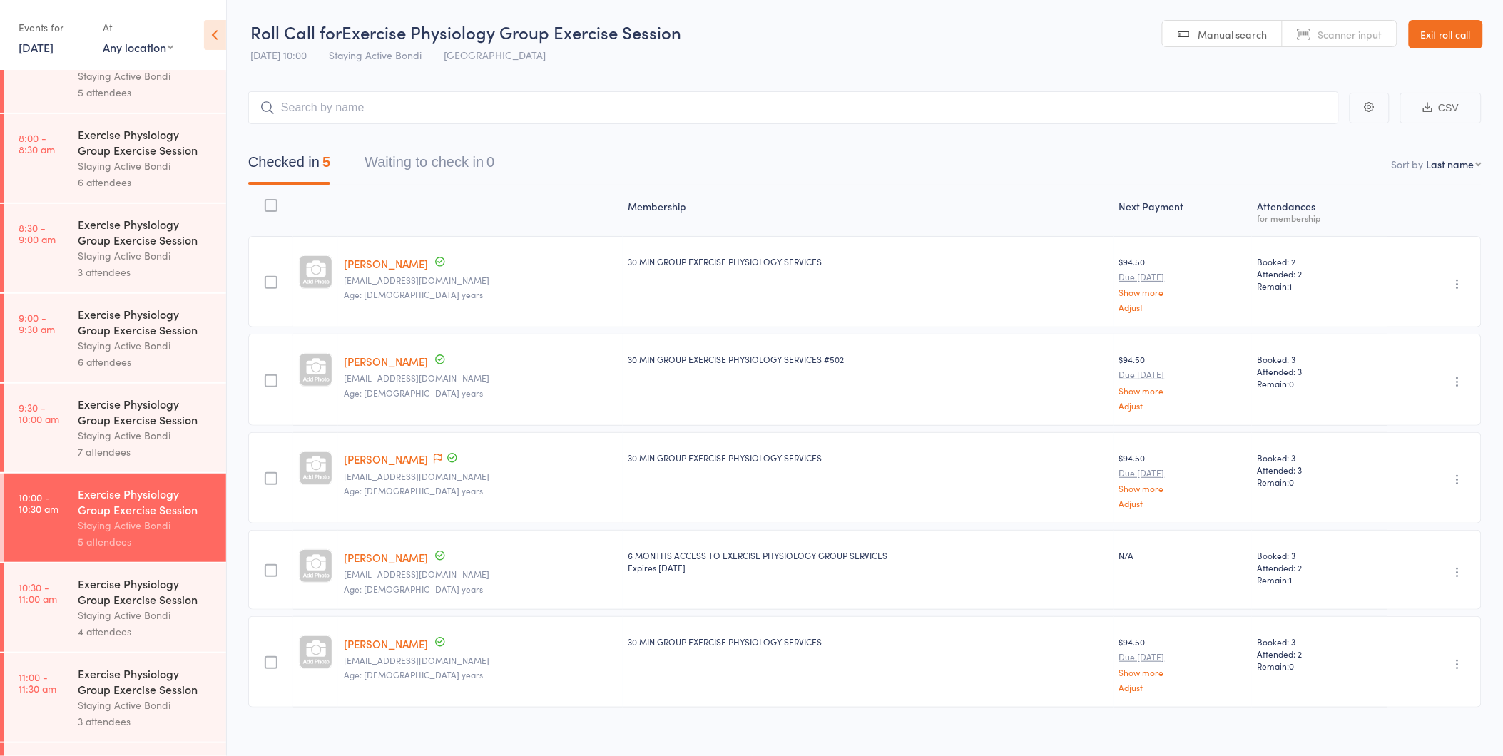
scroll to position [237, 0]
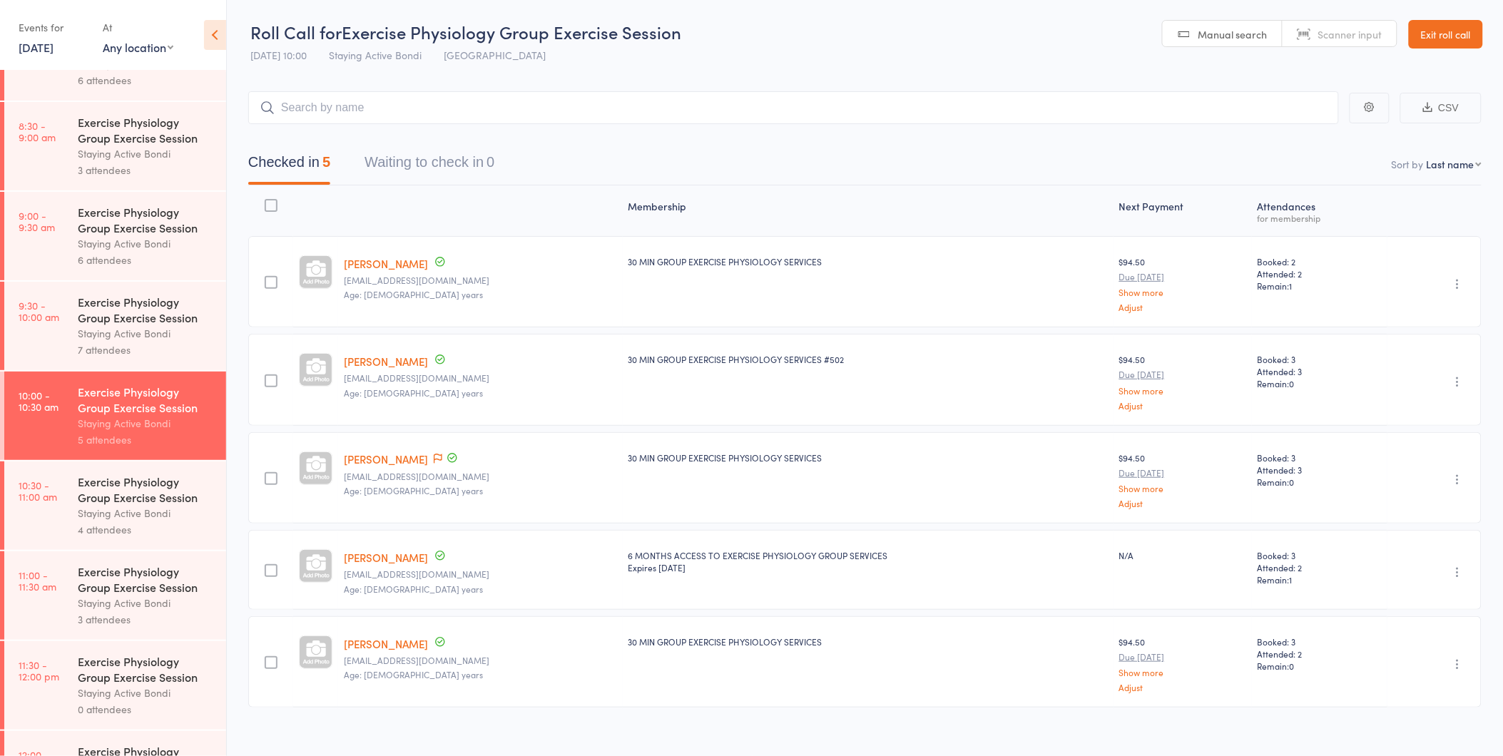
click at [152, 524] on div "4 attendees" at bounding box center [146, 529] width 136 height 16
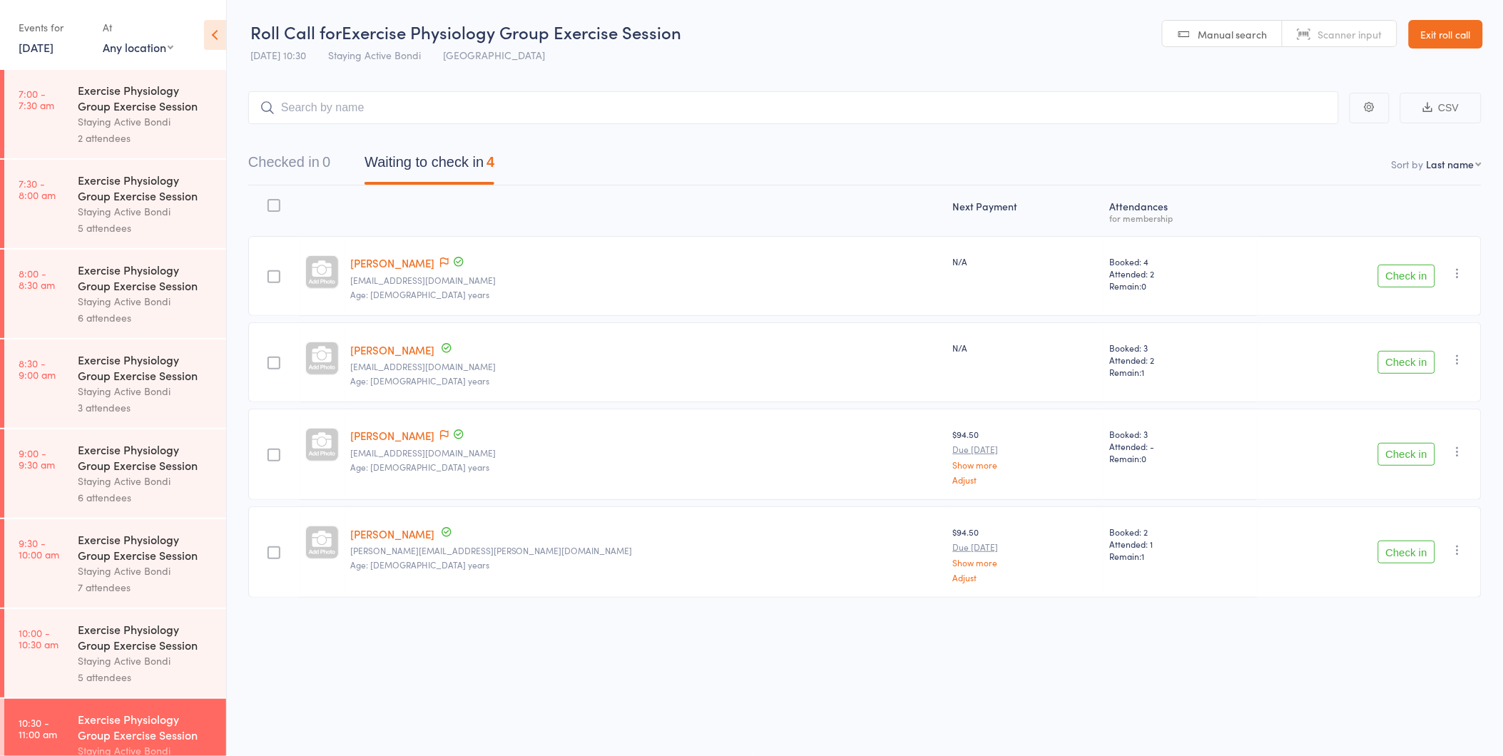
click at [1413, 539] on div "Check in Check in Send message Add Note Add Task Add Flag Remove Mark absent" at bounding box center [1368, 551] width 225 height 91
click at [1409, 548] on button "Check in" at bounding box center [1406, 552] width 57 height 23
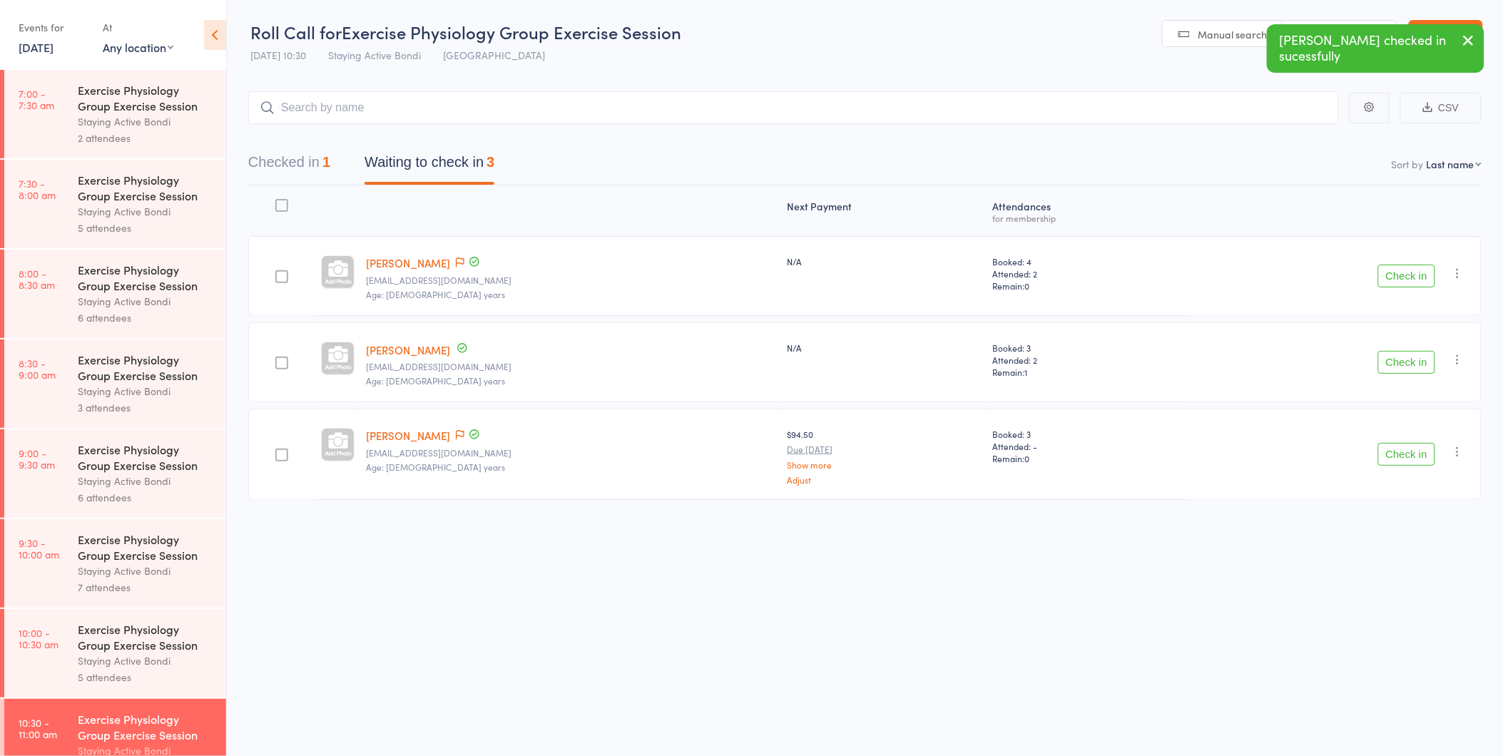
click at [295, 153] on button "Checked in 1" at bounding box center [289, 166] width 82 height 38
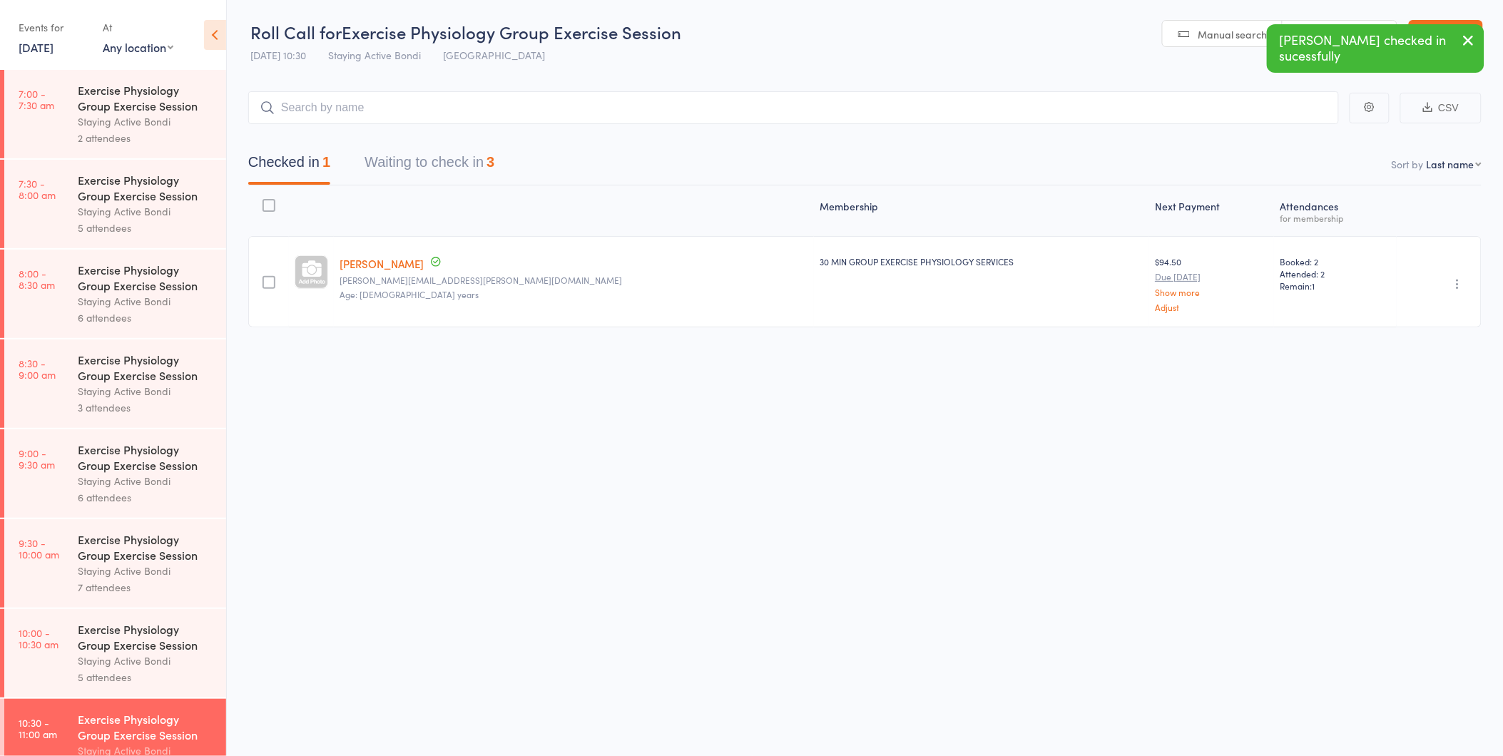
drag, startPoint x: 494, startPoint y: 164, endPoint x: 578, endPoint y: 169, distance: 83.6
click at [494, 164] on div "3" at bounding box center [490, 162] width 8 height 16
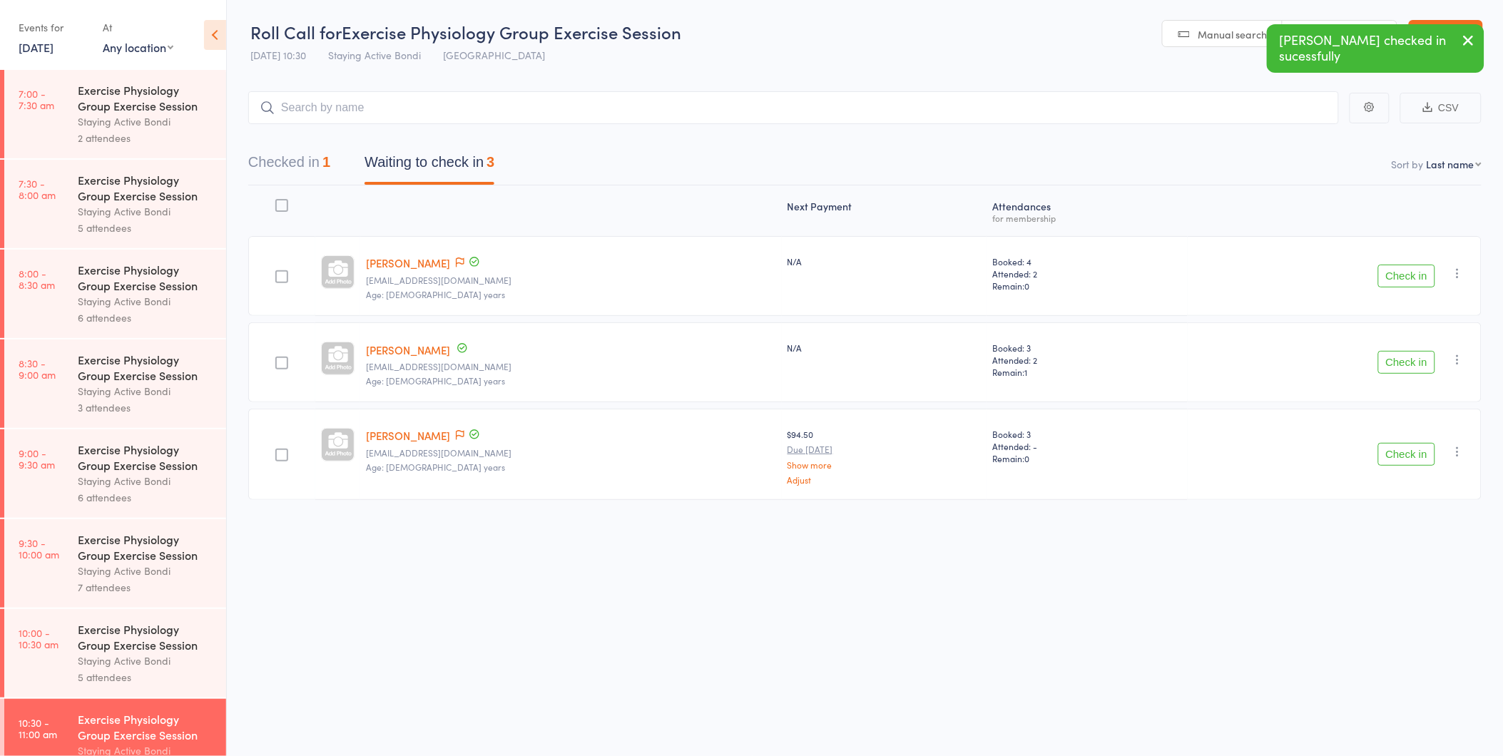
click at [1466, 43] on icon "button" at bounding box center [1468, 40] width 17 height 18
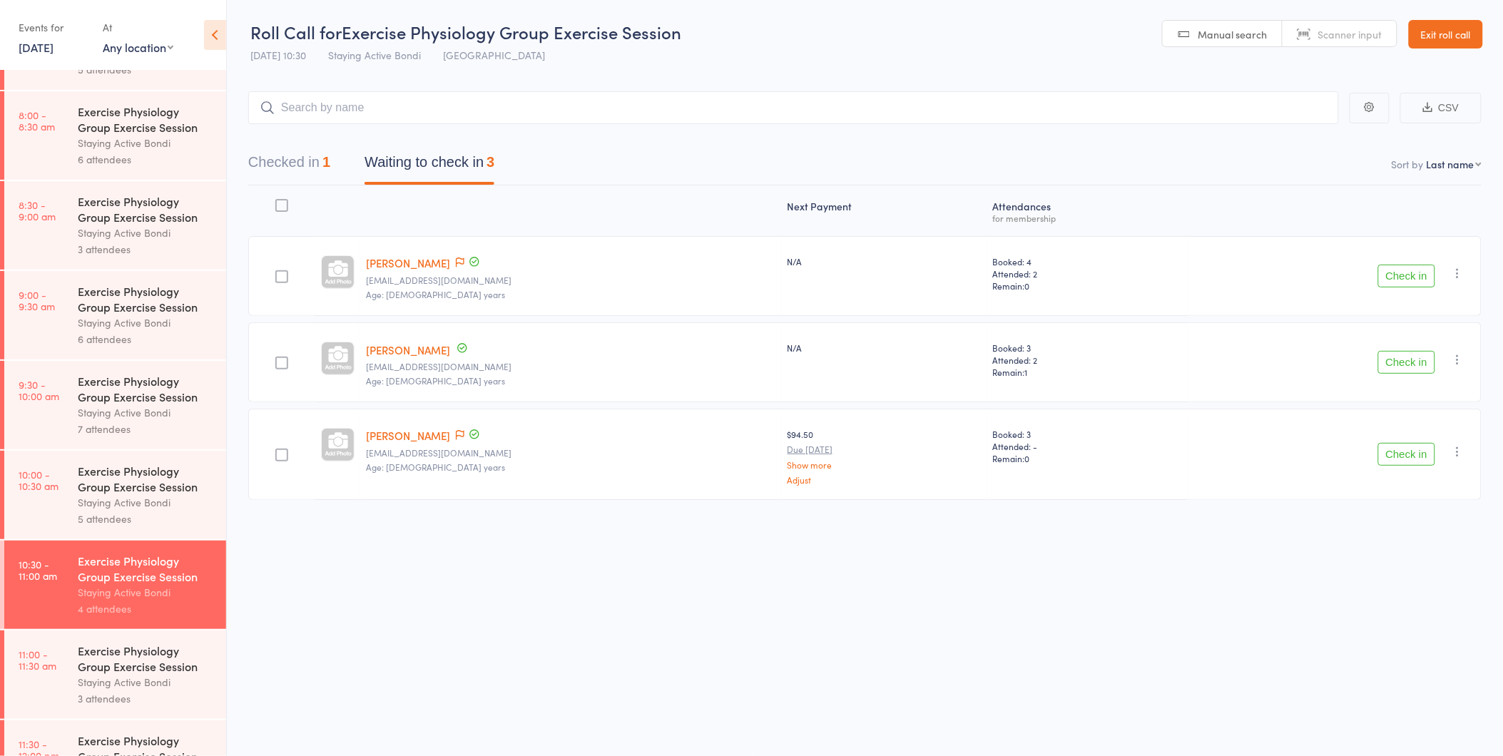
click at [1422, 365] on button "Check in" at bounding box center [1406, 362] width 57 height 23
click at [1418, 357] on button "Check in" at bounding box center [1406, 368] width 57 height 23
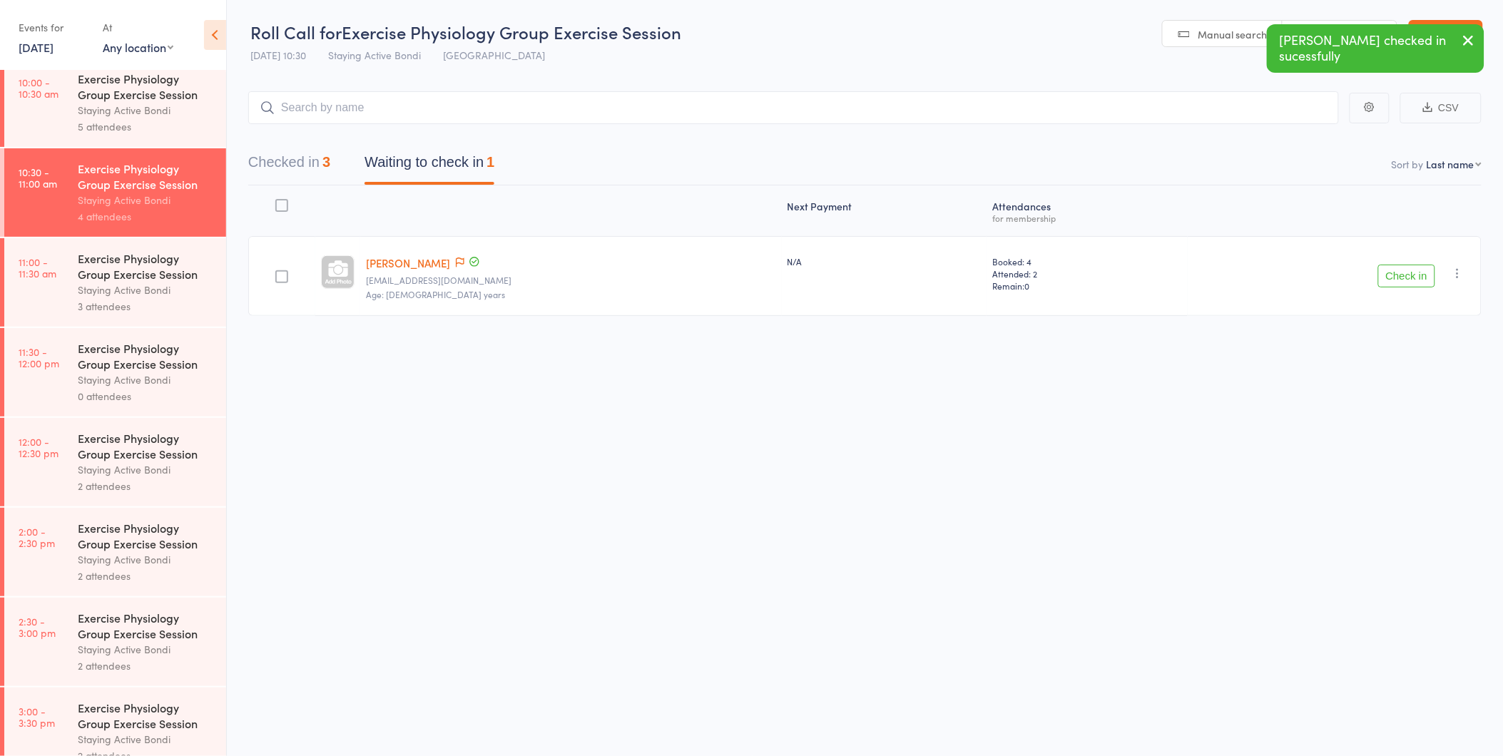
scroll to position [554, 0]
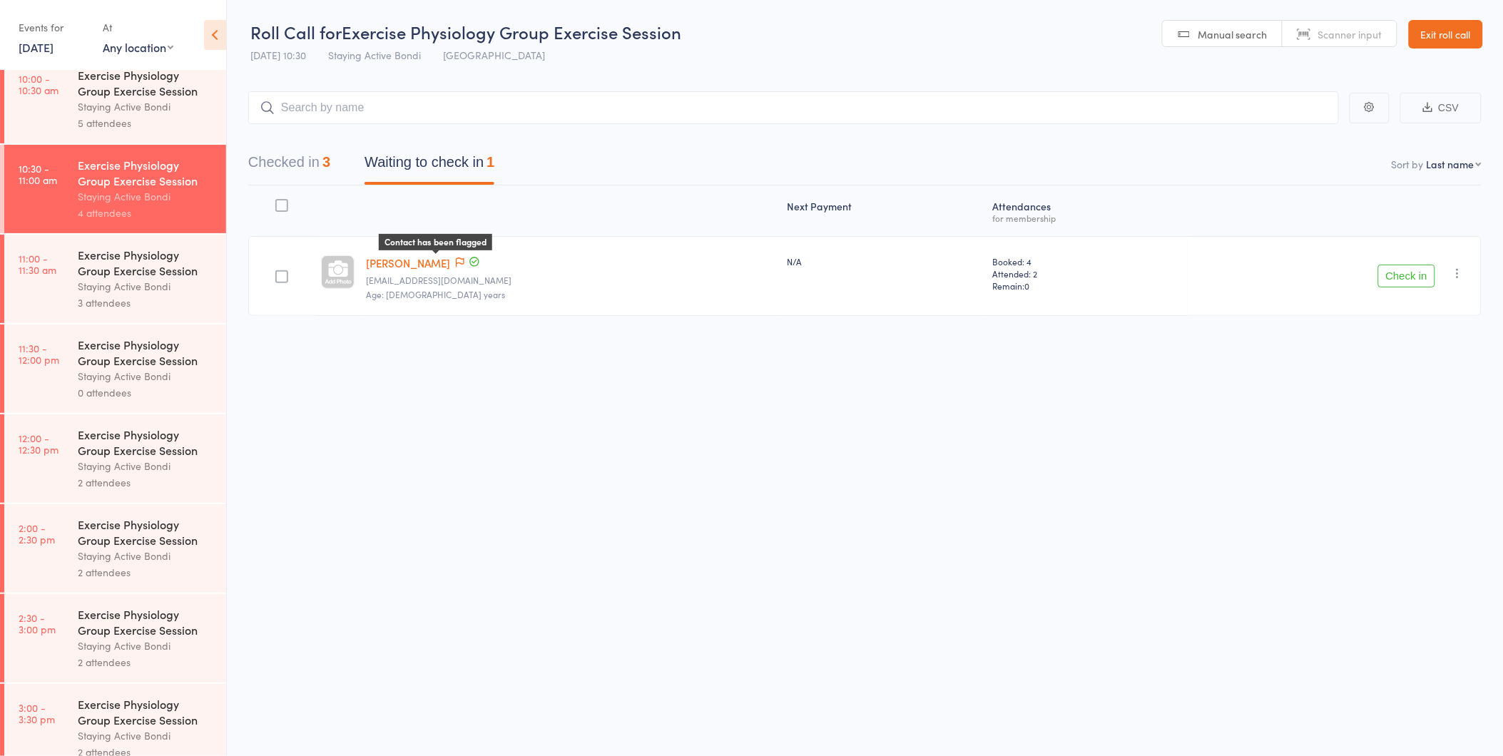
click at [456, 265] on icon at bounding box center [460, 262] width 9 height 10
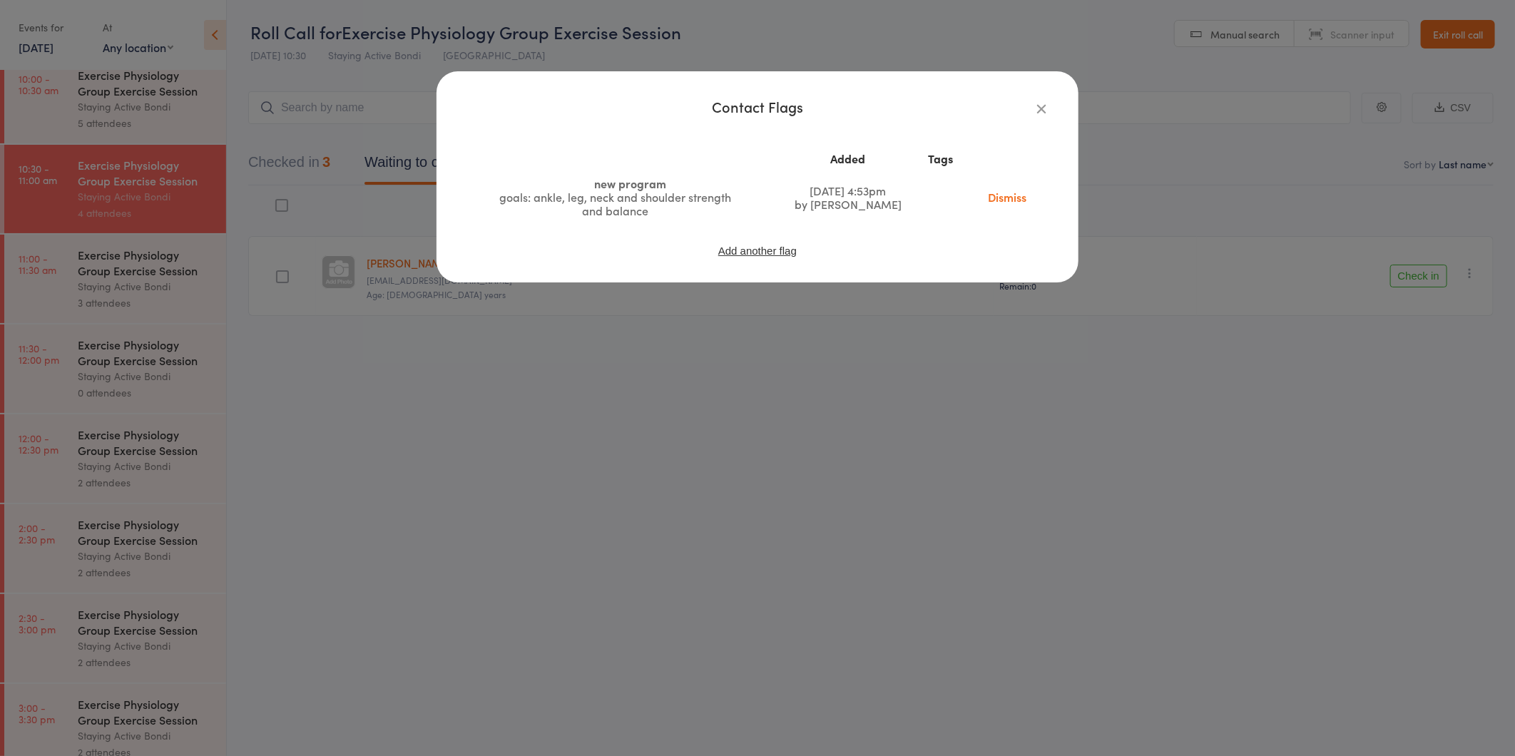
click at [516, 404] on div "Contact Flags Added Tags new program goals: ankle, leg, neck and shoulder stren…" at bounding box center [757, 378] width 1515 height 756
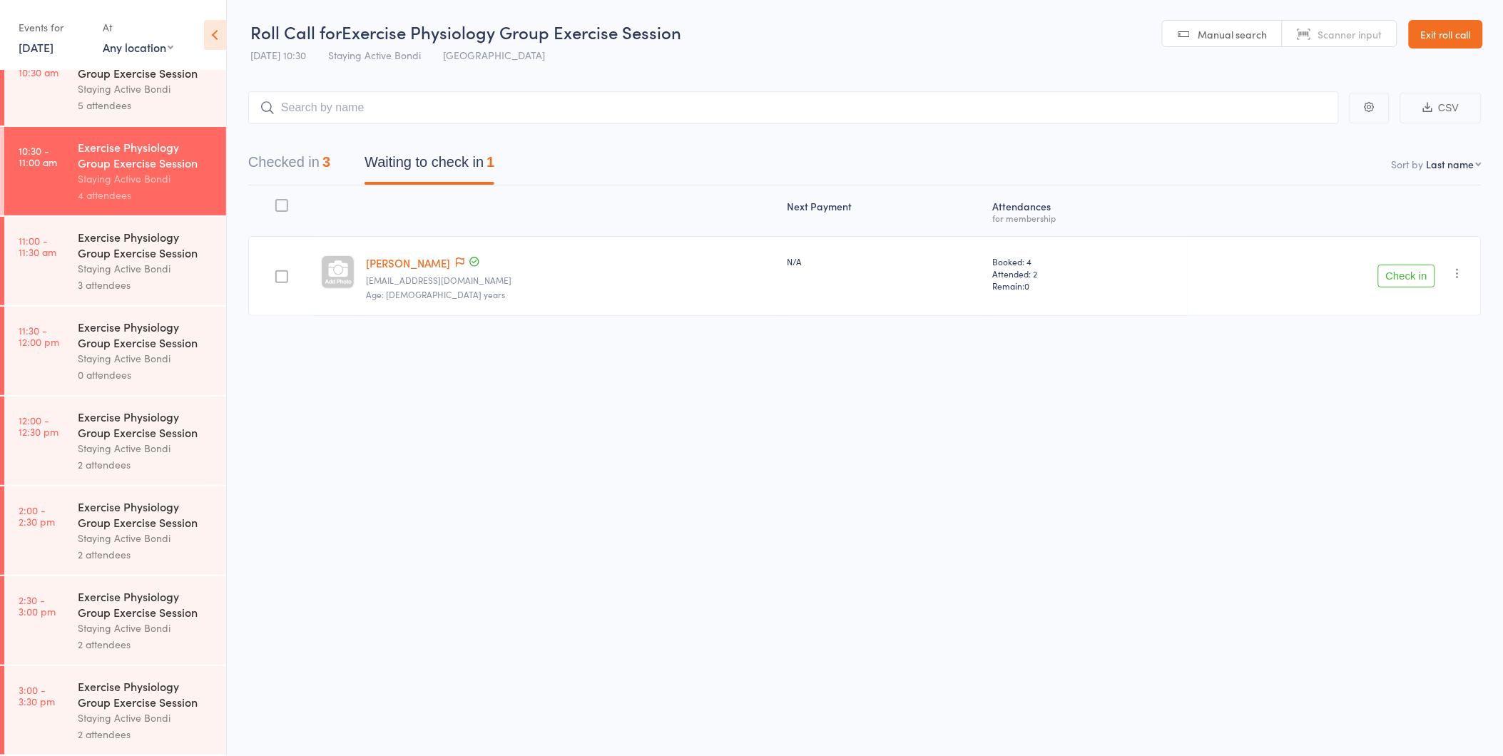
scroll to position [575, 0]
click at [298, 167] on button "Checked in 3" at bounding box center [289, 166] width 82 height 38
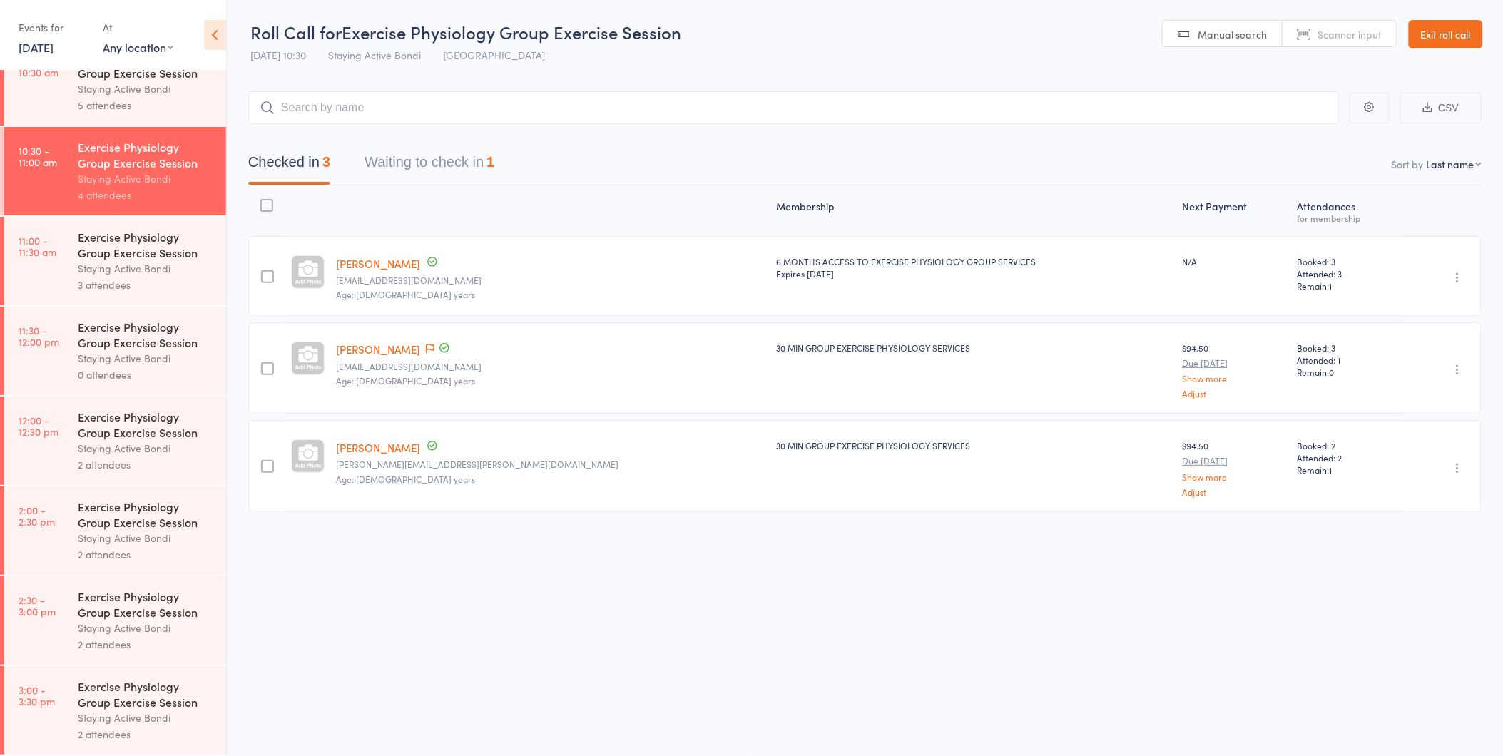
click at [436, 161] on button "Waiting to check in 1" at bounding box center [429, 166] width 130 height 38
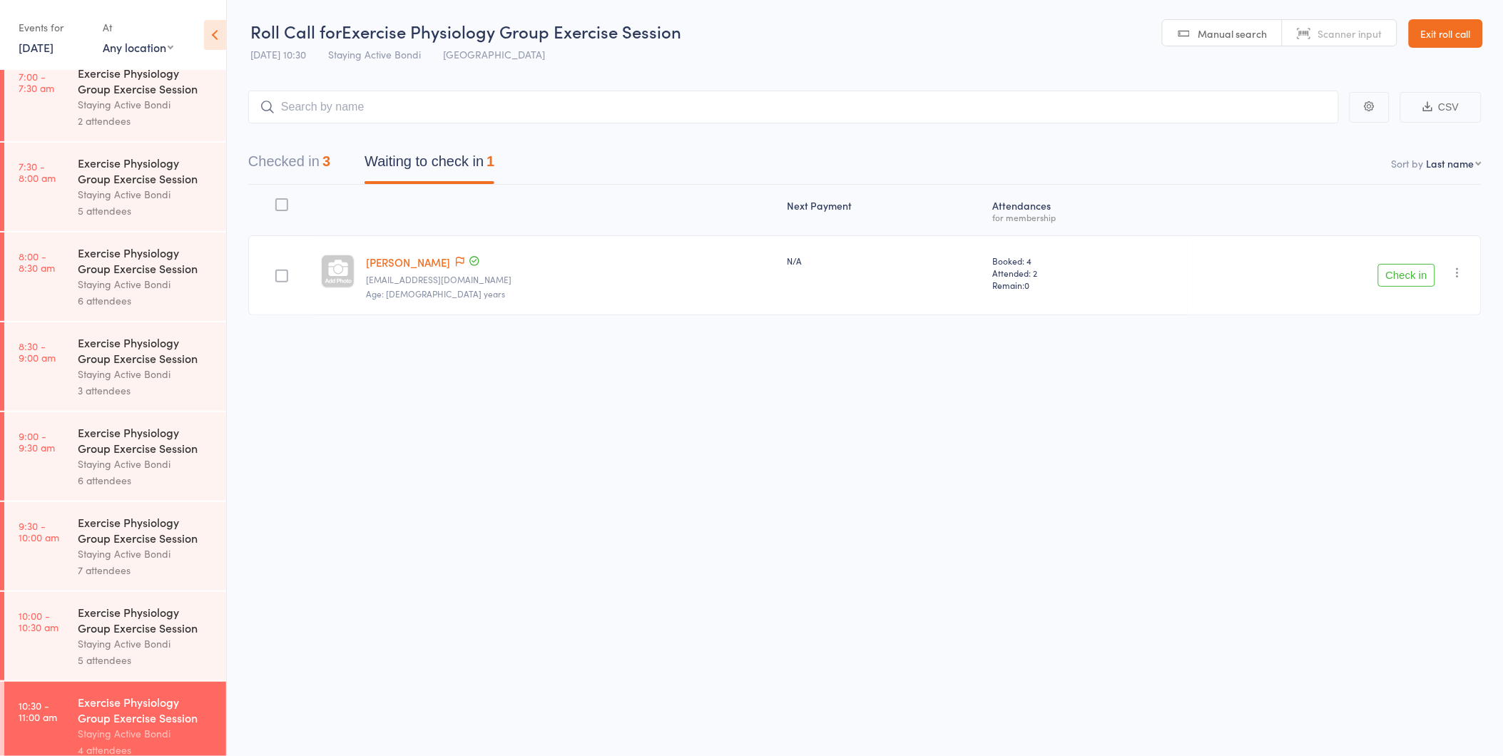
scroll to position [0, 0]
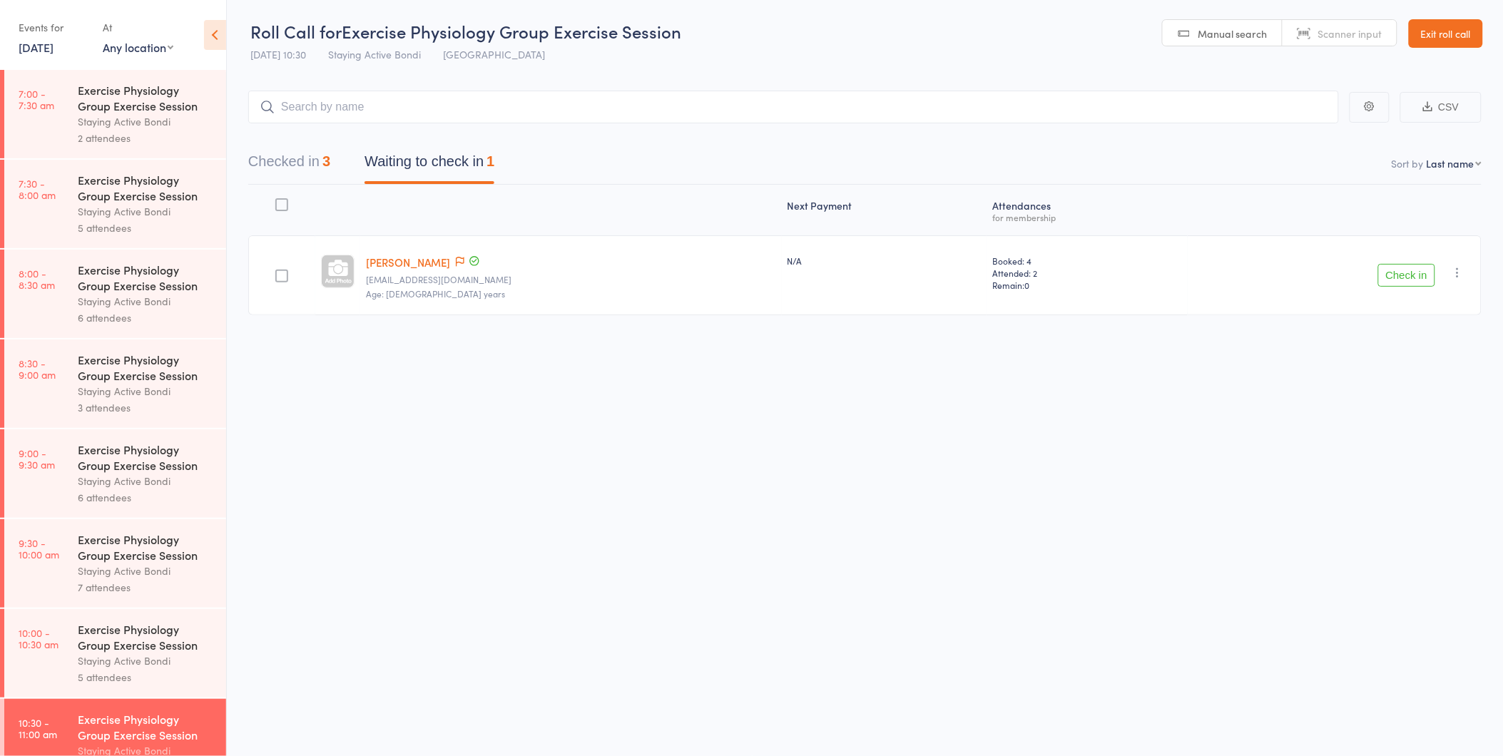
click at [1398, 273] on button "Check in" at bounding box center [1406, 275] width 57 height 23
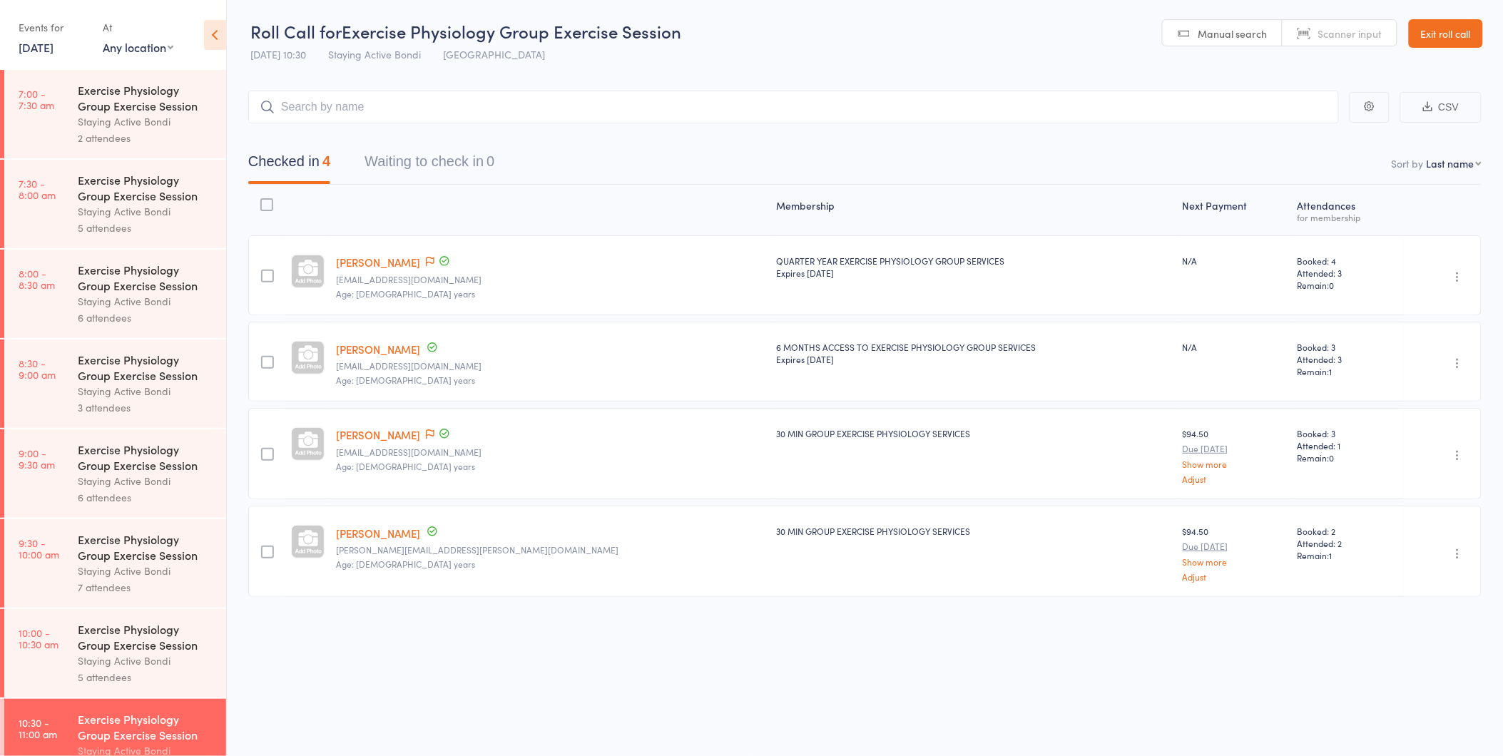
click at [46, 48] on link "16 Oct, 2025" at bounding box center [36, 47] width 35 height 16
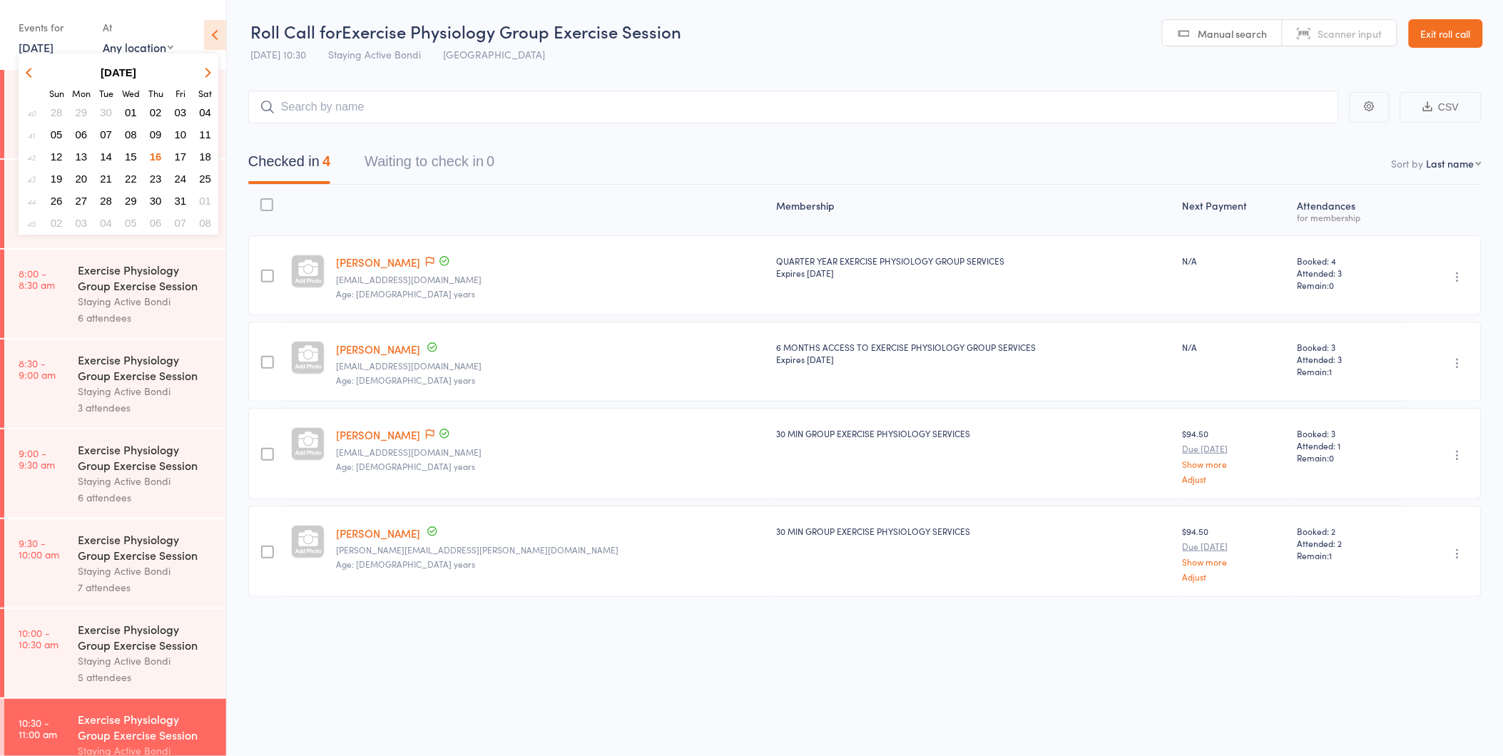
click at [179, 150] on span "17" at bounding box center [181, 156] width 12 height 12
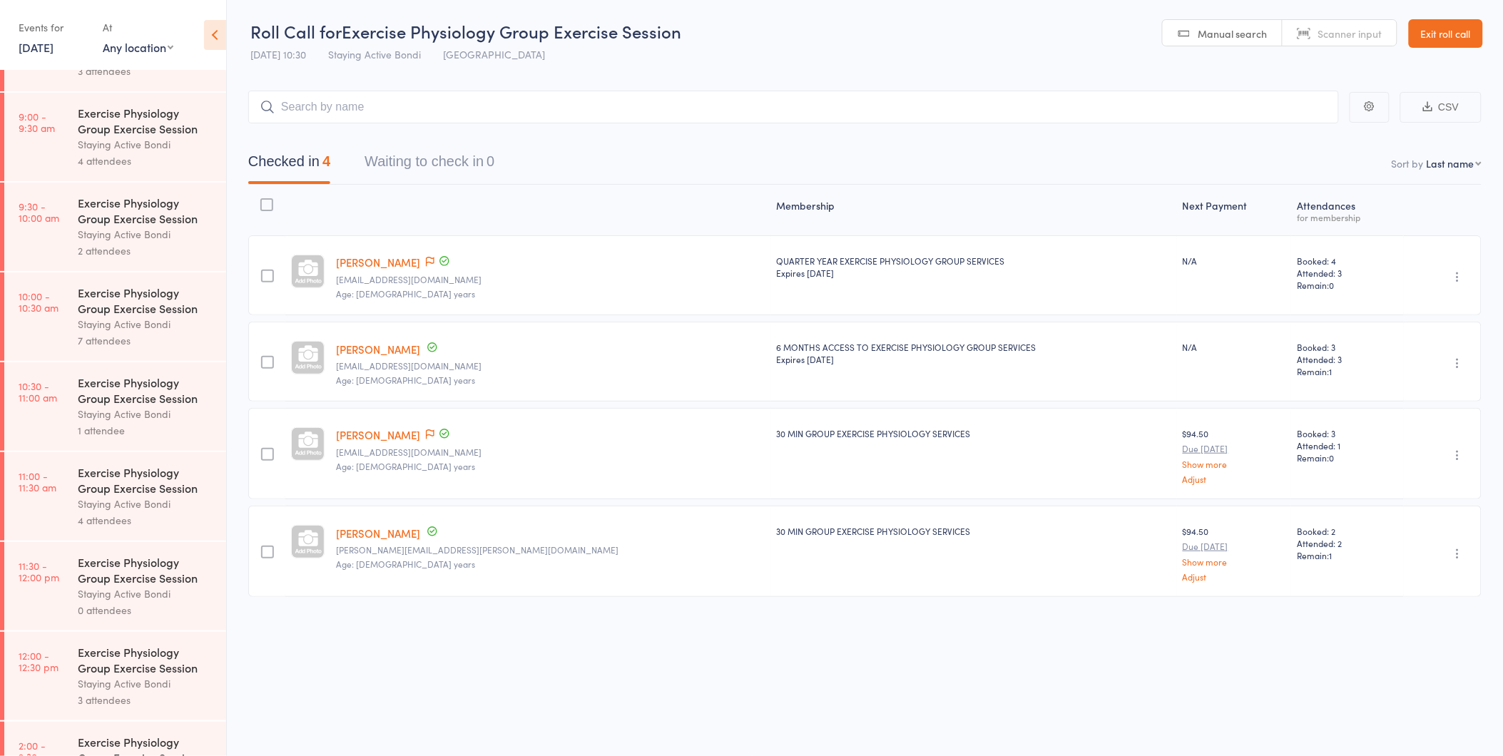
scroll to position [633, 0]
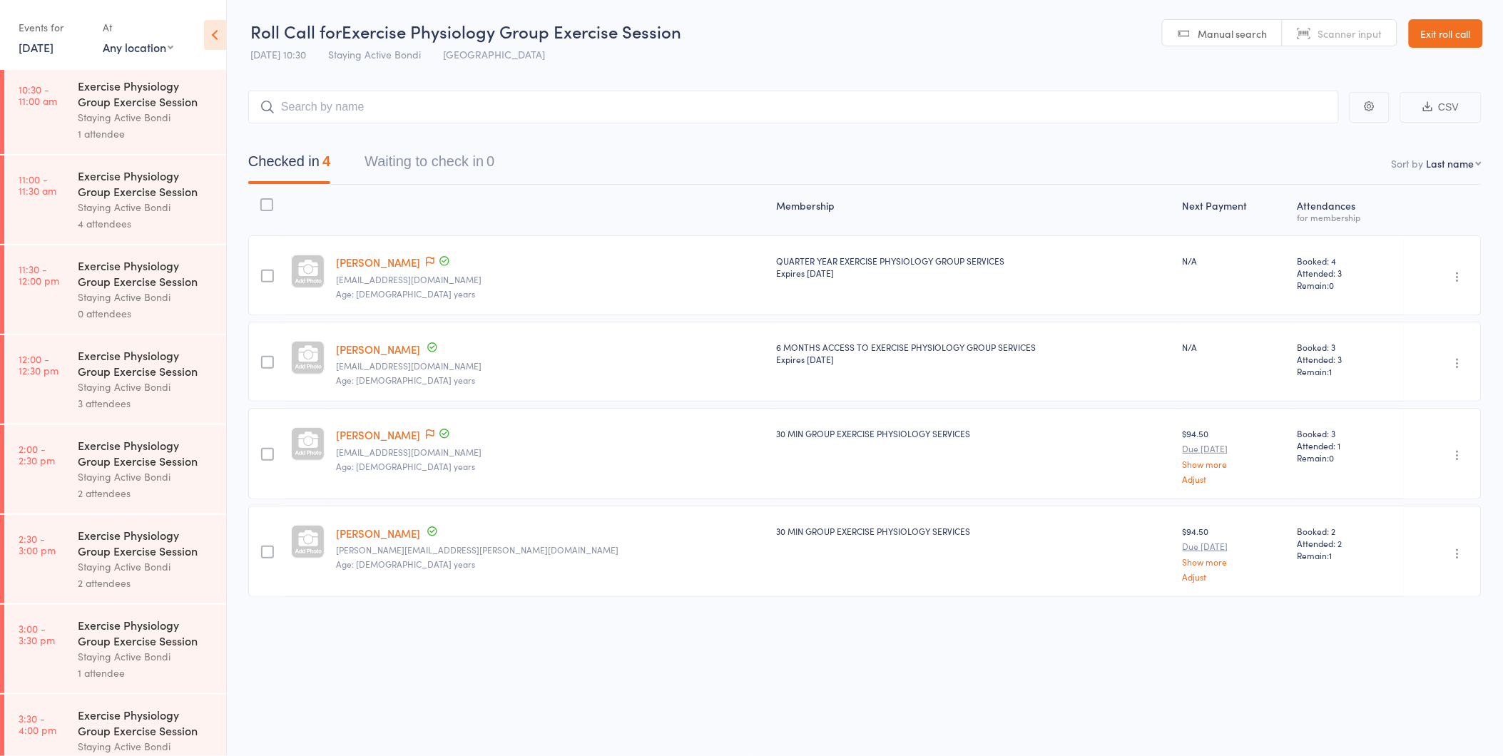
click at [183, 217] on div "4 attendees" at bounding box center [146, 223] width 136 height 16
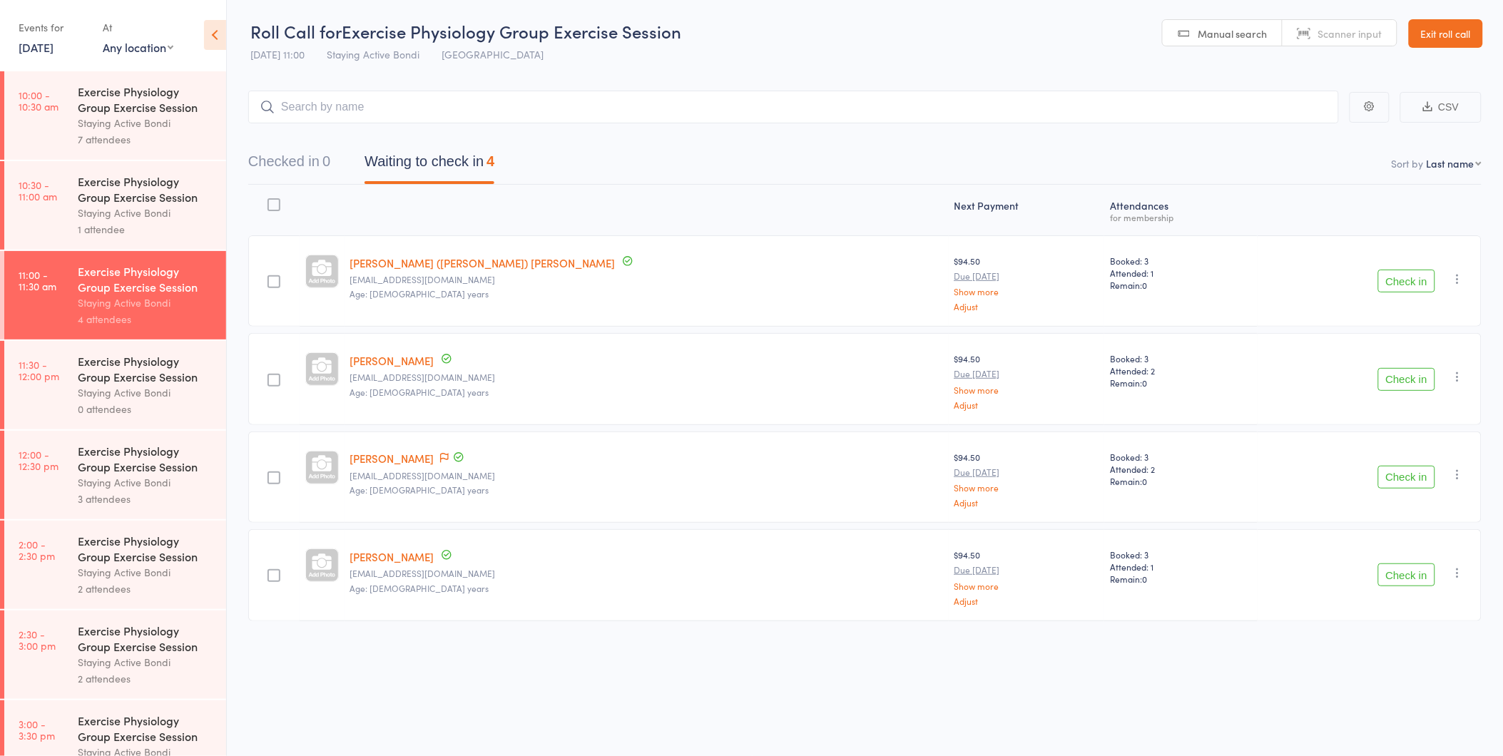
scroll to position [554, 0]
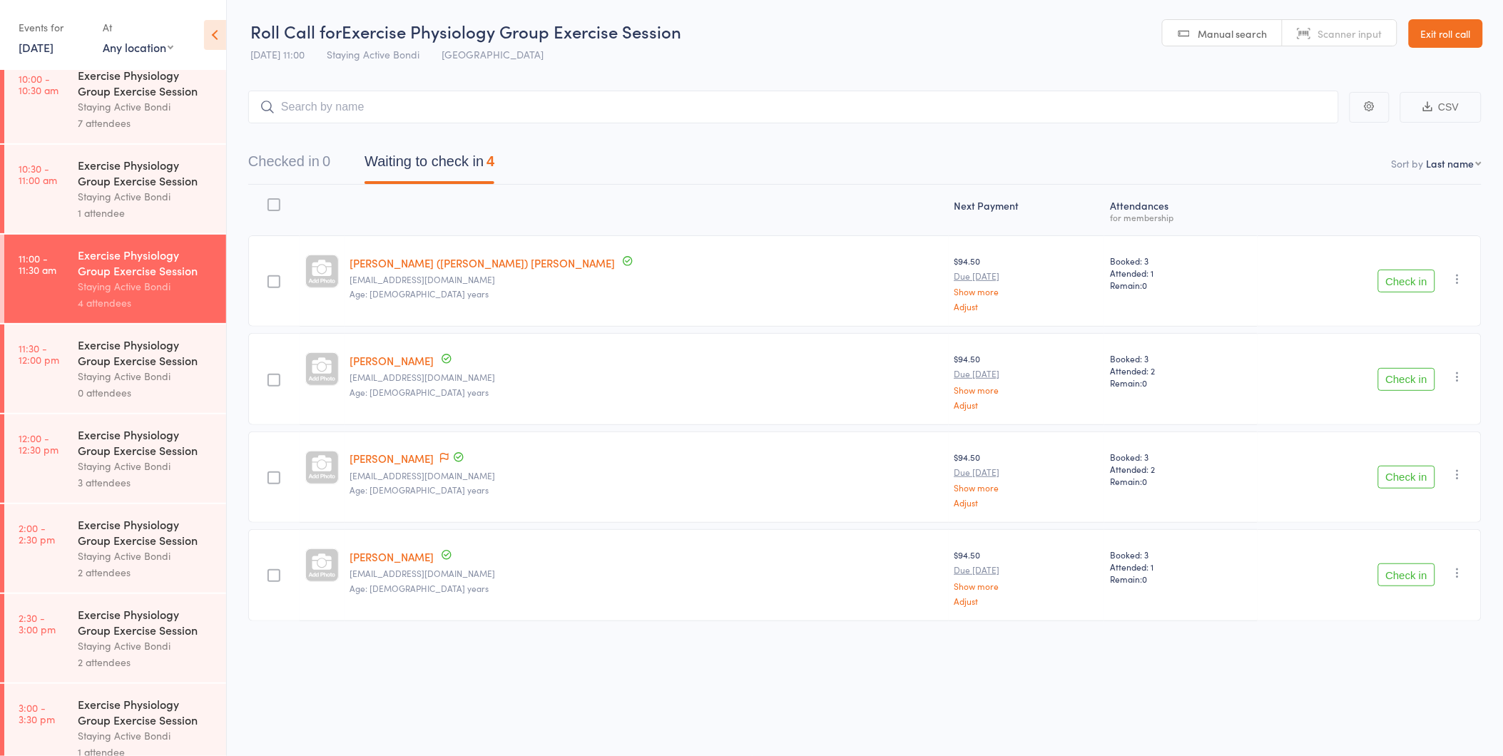
click at [160, 384] on div "Staying Active Bondi" at bounding box center [146, 376] width 136 height 16
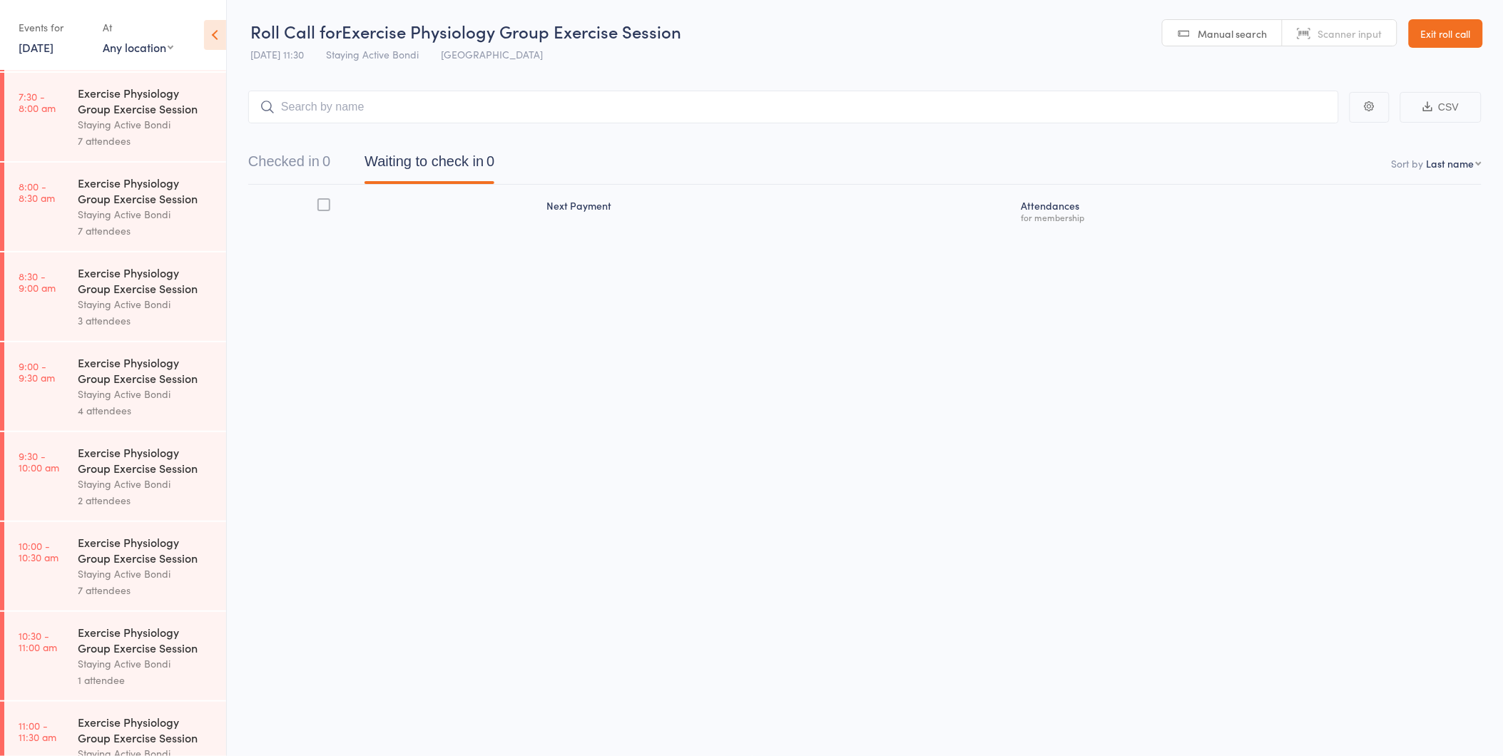
scroll to position [396, 0]
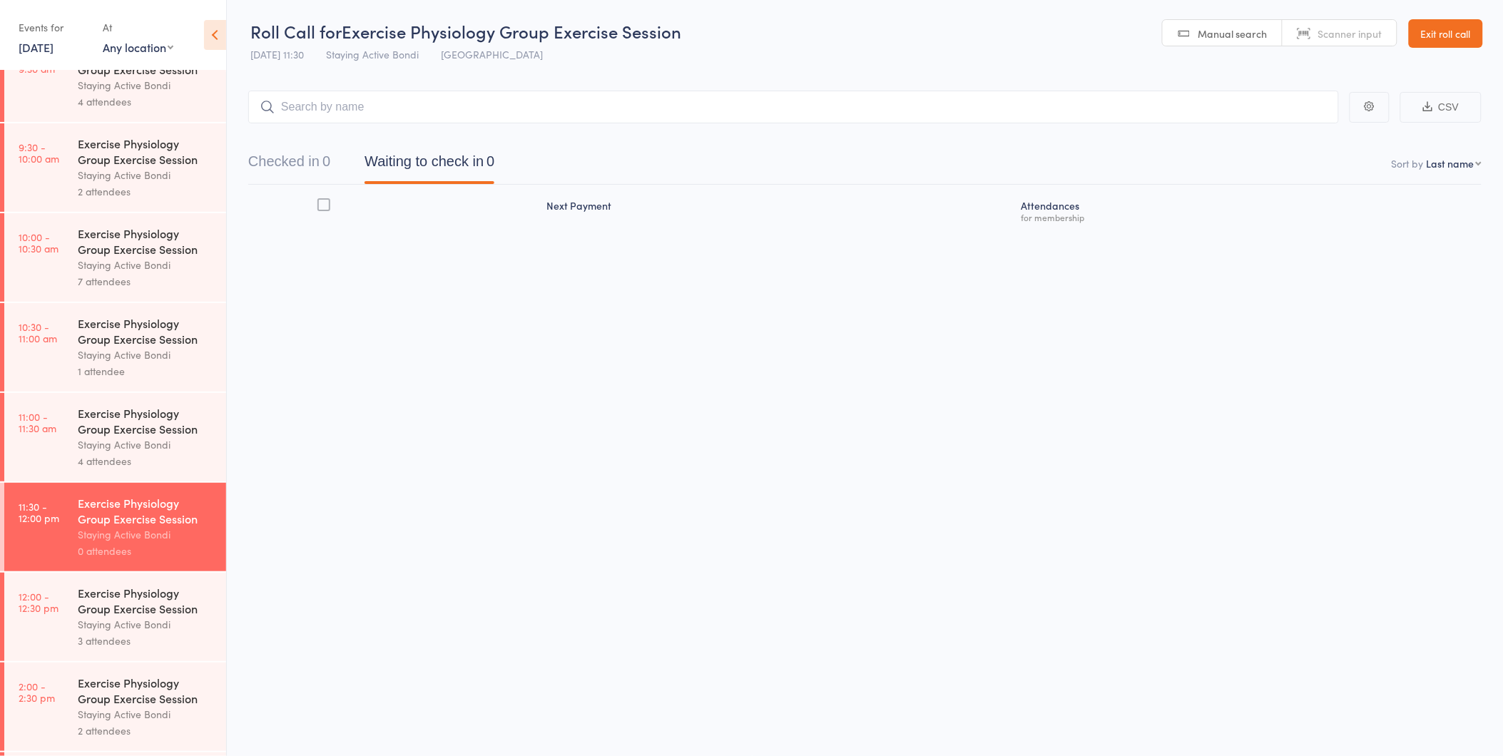
click at [145, 442] on div "Staying Active Bondi" at bounding box center [146, 444] width 136 height 16
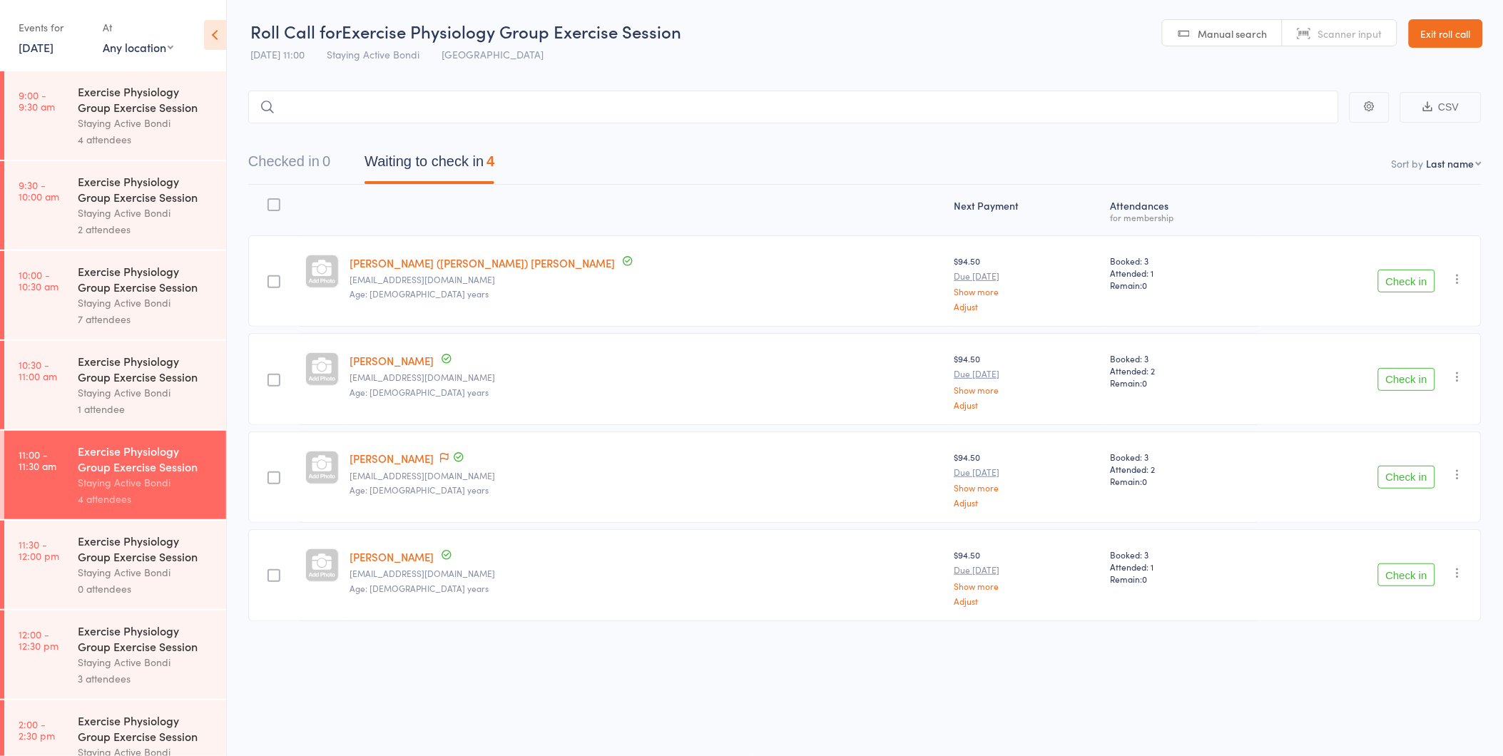
scroll to position [352, 0]
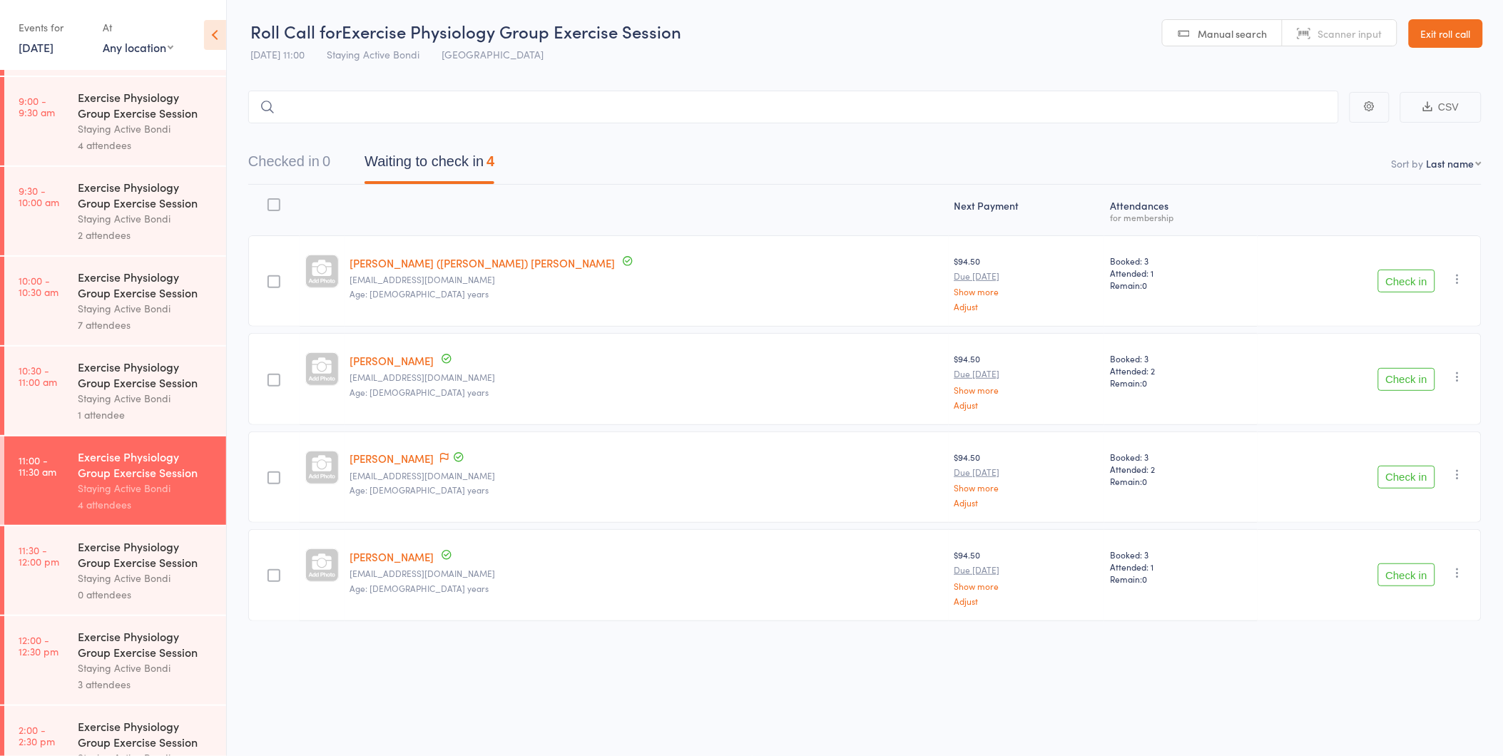
click at [1408, 576] on button "Check in" at bounding box center [1406, 574] width 57 height 23
click at [1444, 41] on link "Exit roll call" at bounding box center [1445, 33] width 74 height 29
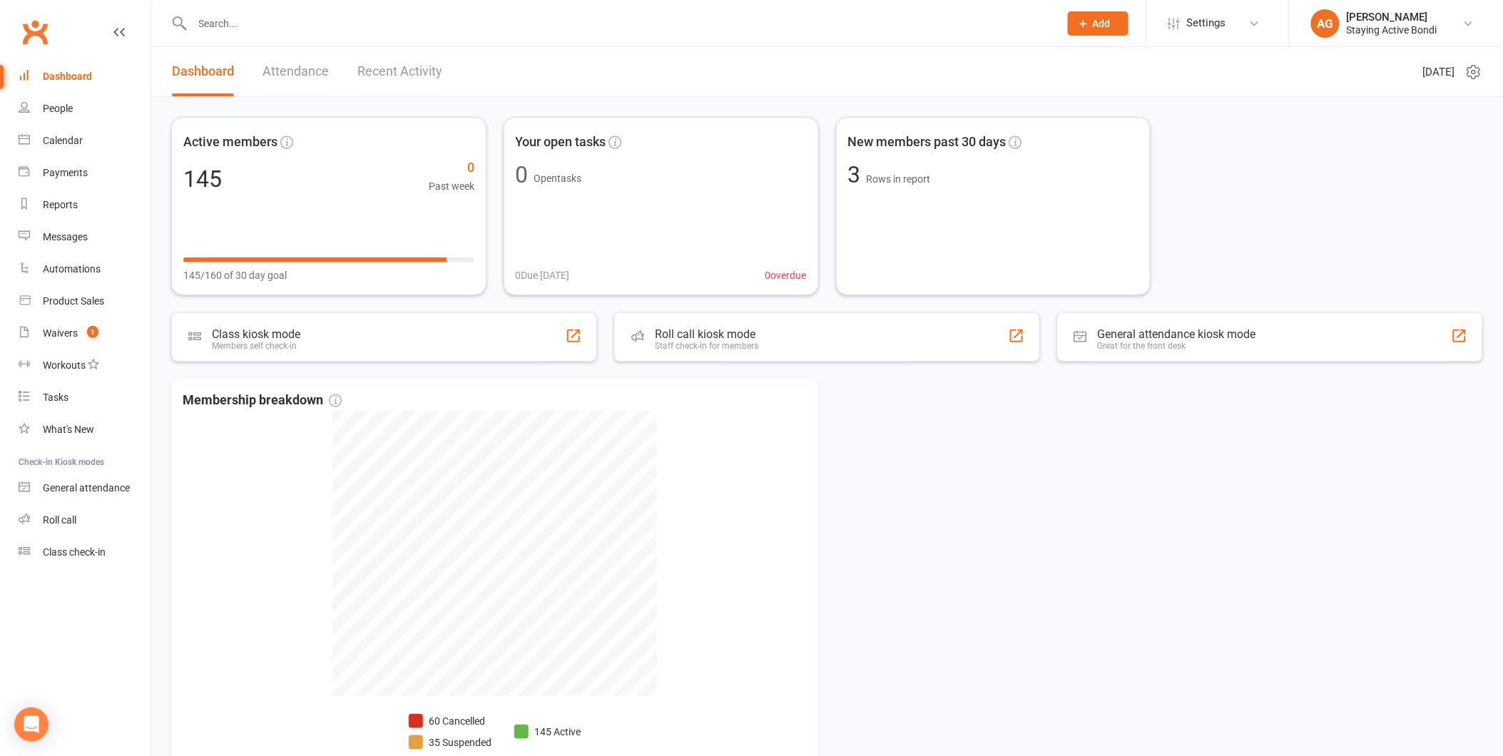
click at [193, 19] on input "text" at bounding box center [618, 24] width 861 height 20
type input "v"
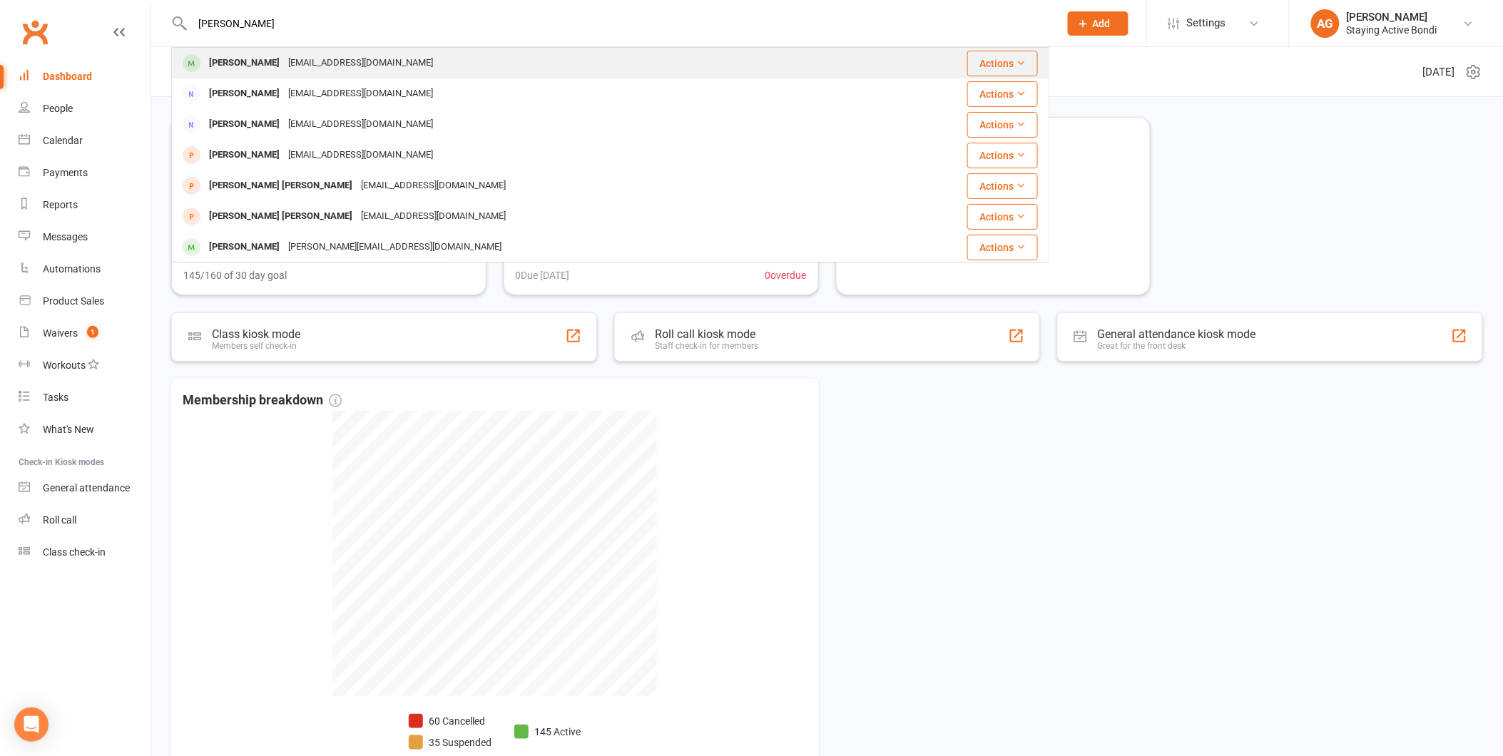
type input "[PERSON_NAME]"
click at [284, 61] on div "[EMAIL_ADDRESS][DOMAIN_NAME]" at bounding box center [360, 63] width 153 height 21
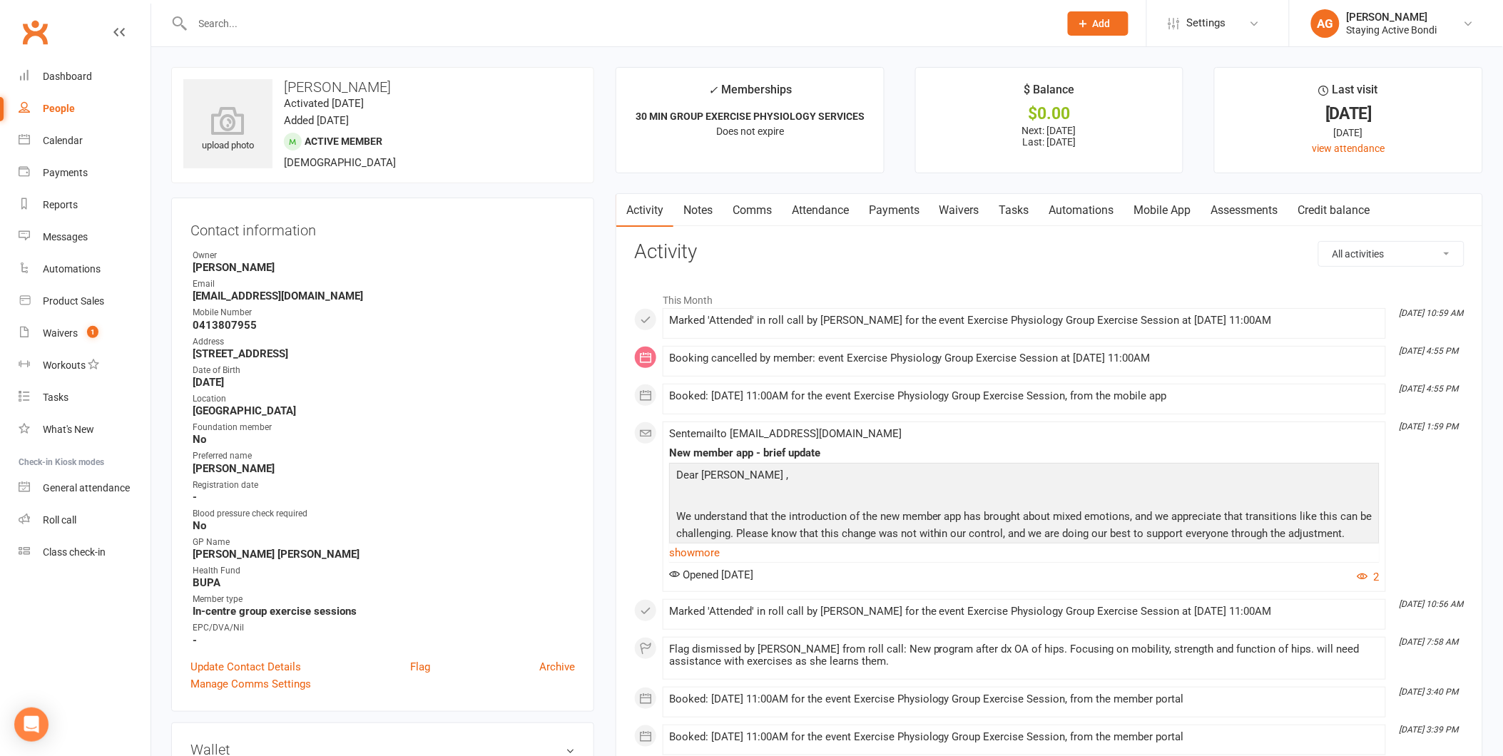
click at [819, 210] on link "Attendance" at bounding box center [820, 210] width 77 height 33
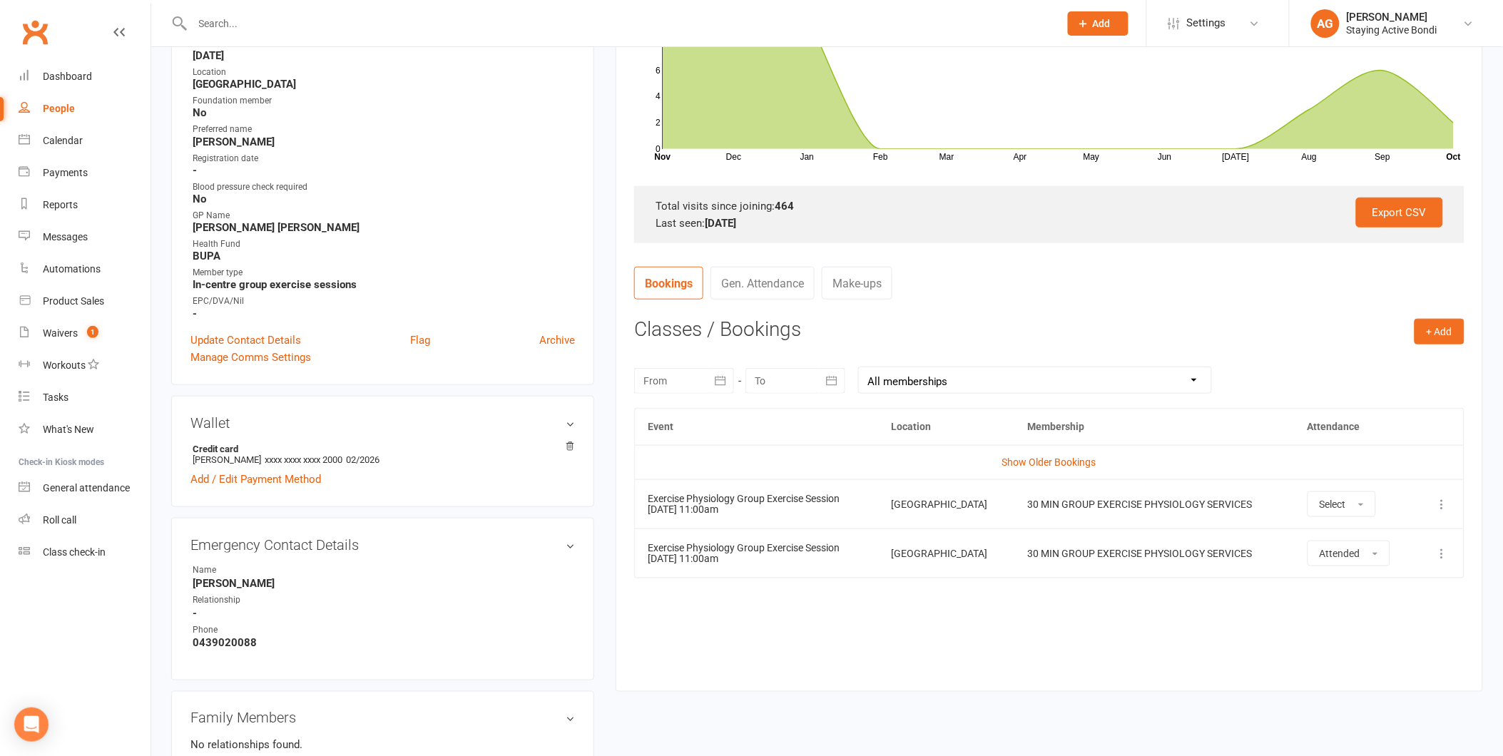
scroll to position [352, 0]
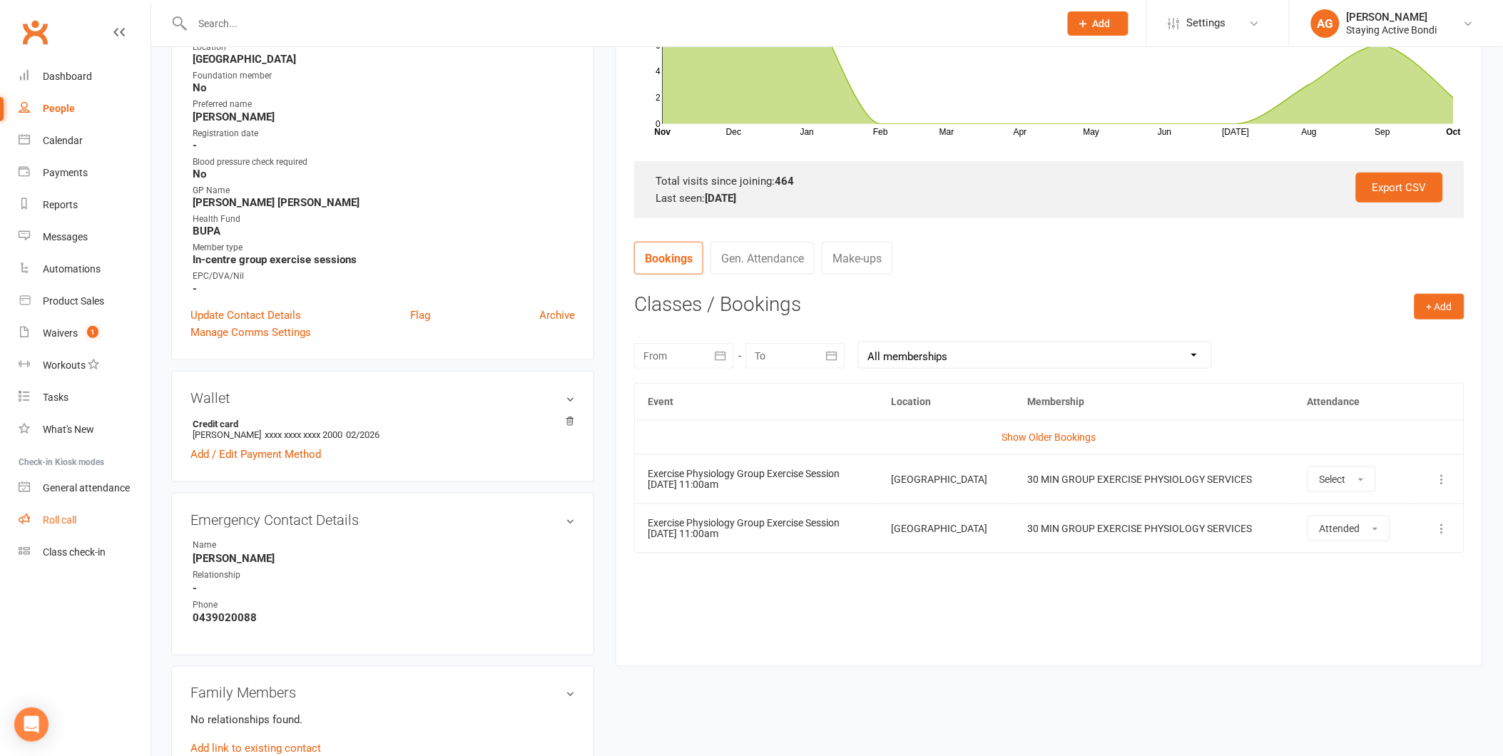
click at [61, 516] on div "Roll call" at bounding box center [60, 519] width 34 height 11
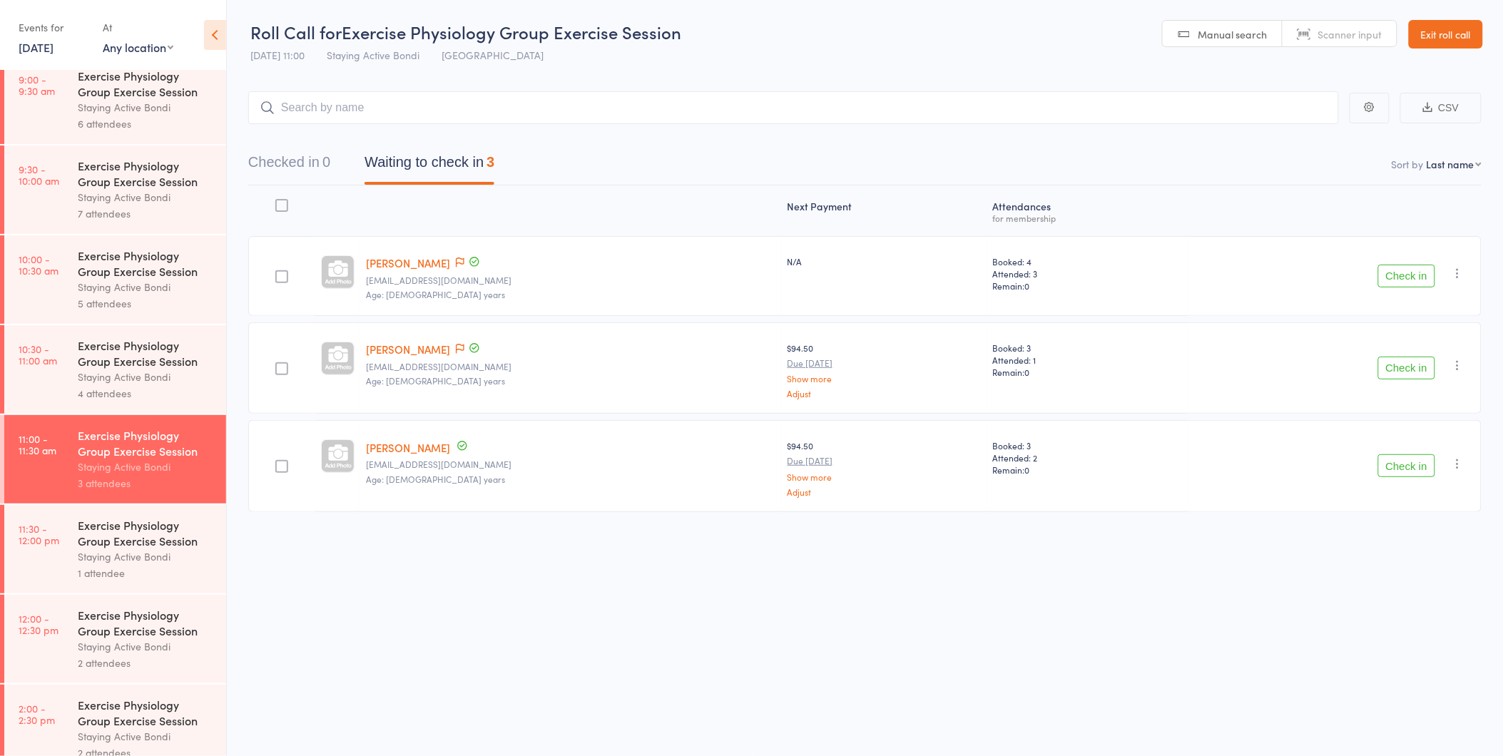
scroll to position [375, 0]
click at [1421, 465] on button "Check in" at bounding box center [1406, 465] width 57 height 23
click at [1416, 371] on button "Check in" at bounding box center [1406, 368] width 57 height 23
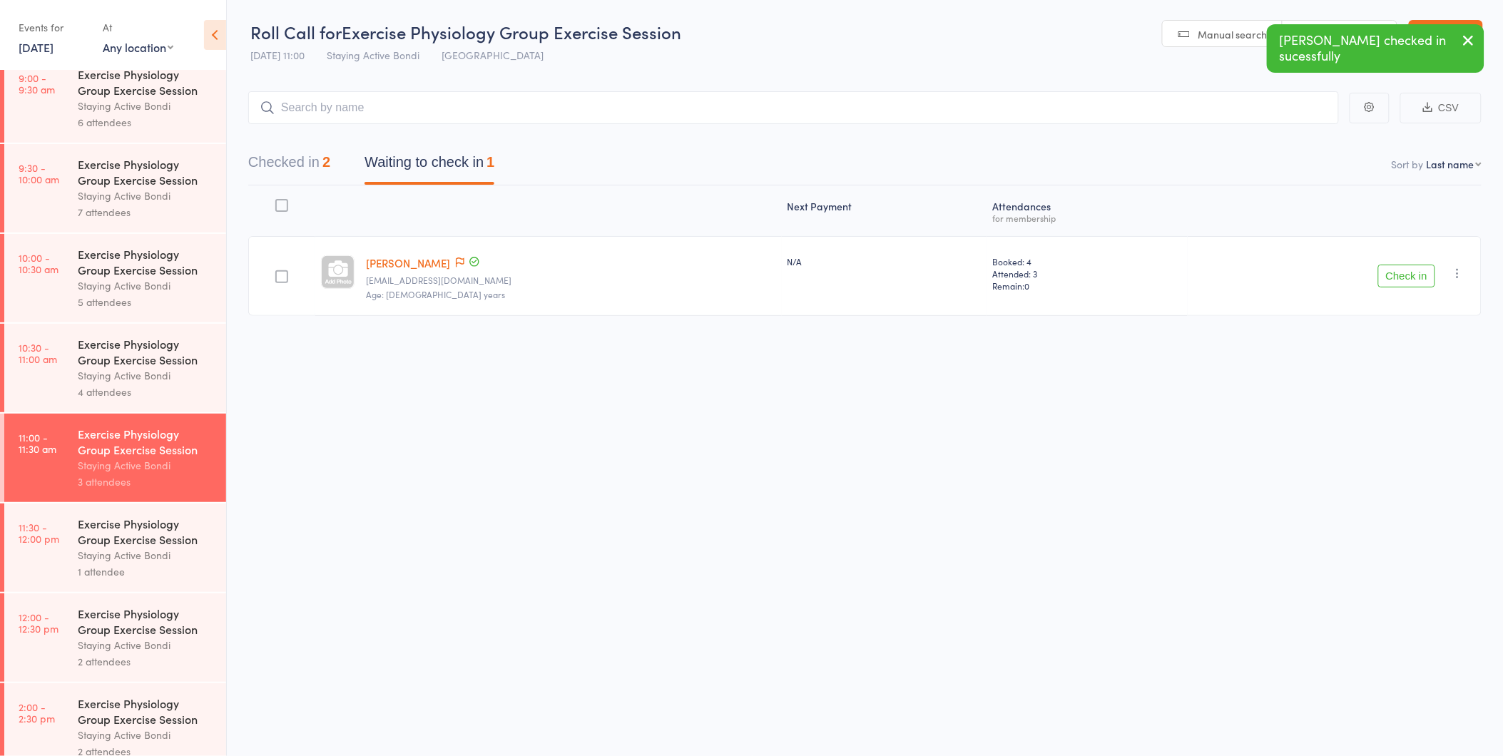
click at [1413, 276] on button "Check in" at bounding box center [1406, 276] width 57 height 23
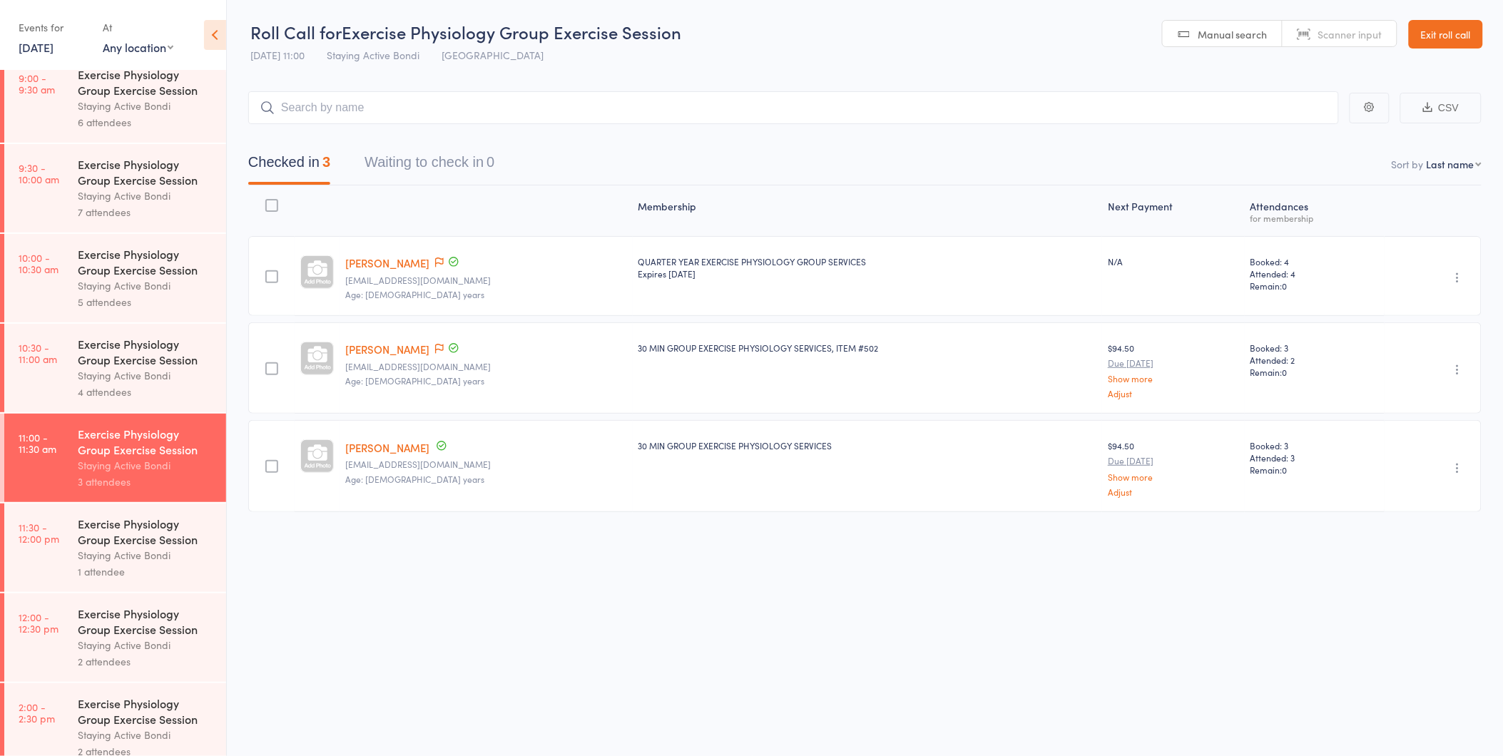
click at [40, 41] on link "[DATE]" at bounding box center [36, 47] width 35 height 16
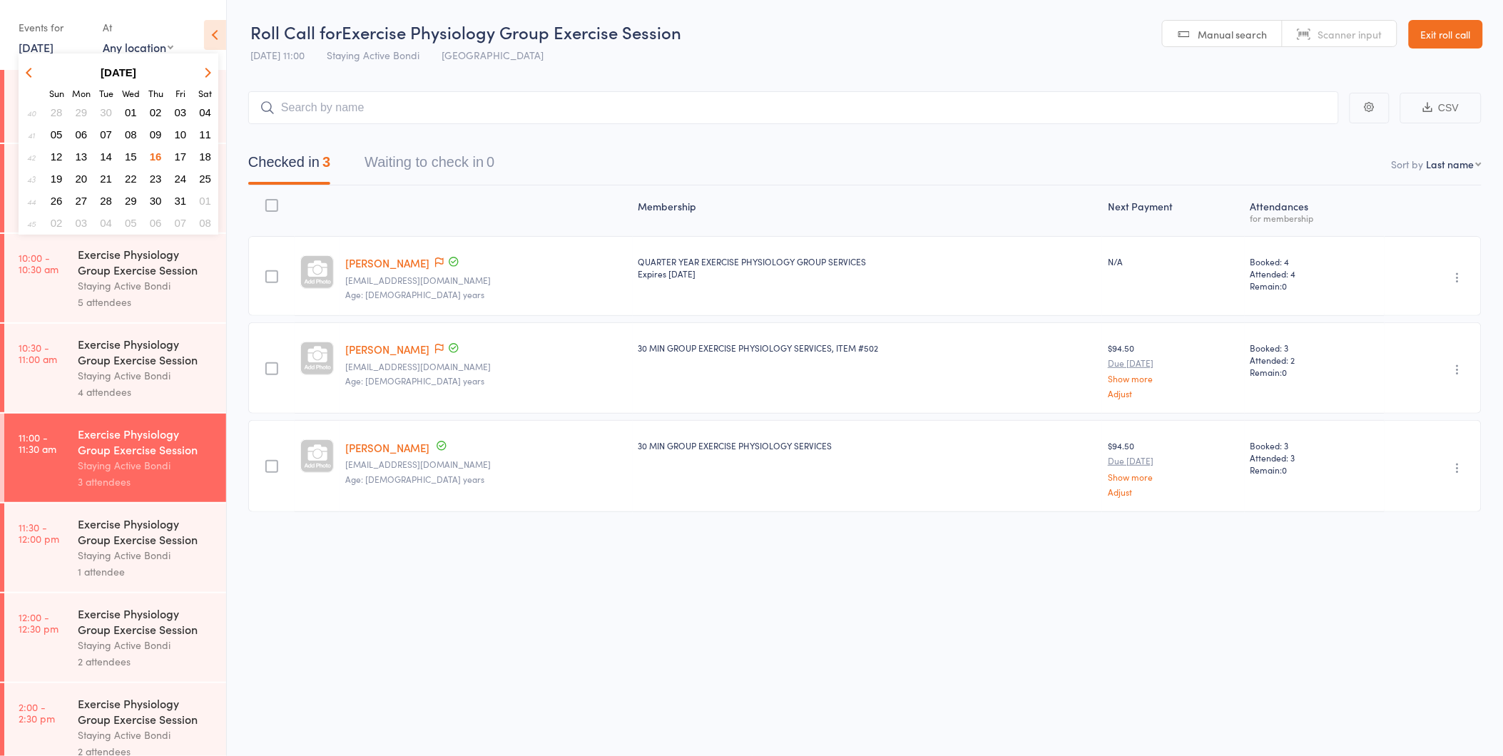
click at [179, 150] on span "17" at bounding box center [181, 156] width 12 height 12
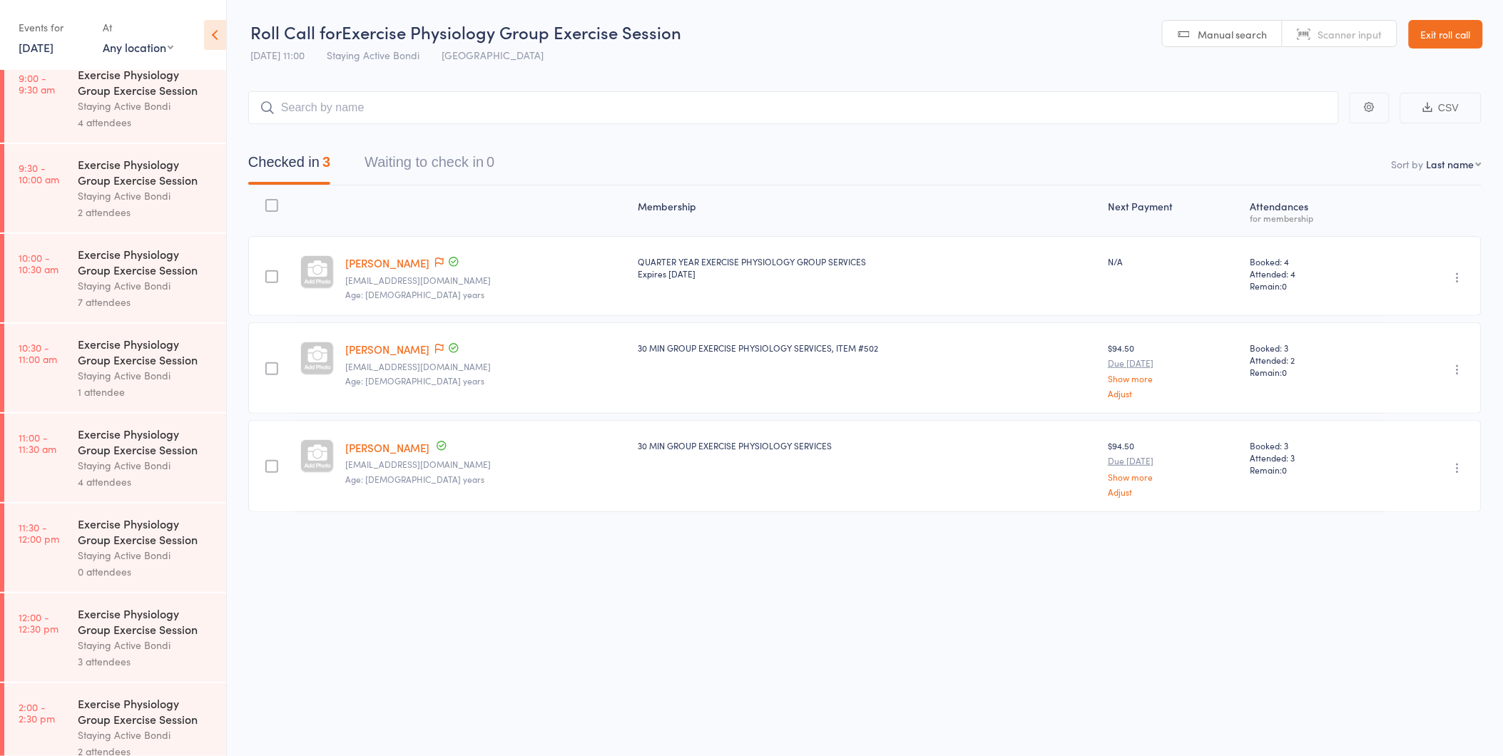
click at [105, 376] on div "Staying Active Bondi" at bounding box center [146, 375] width 136 height 16
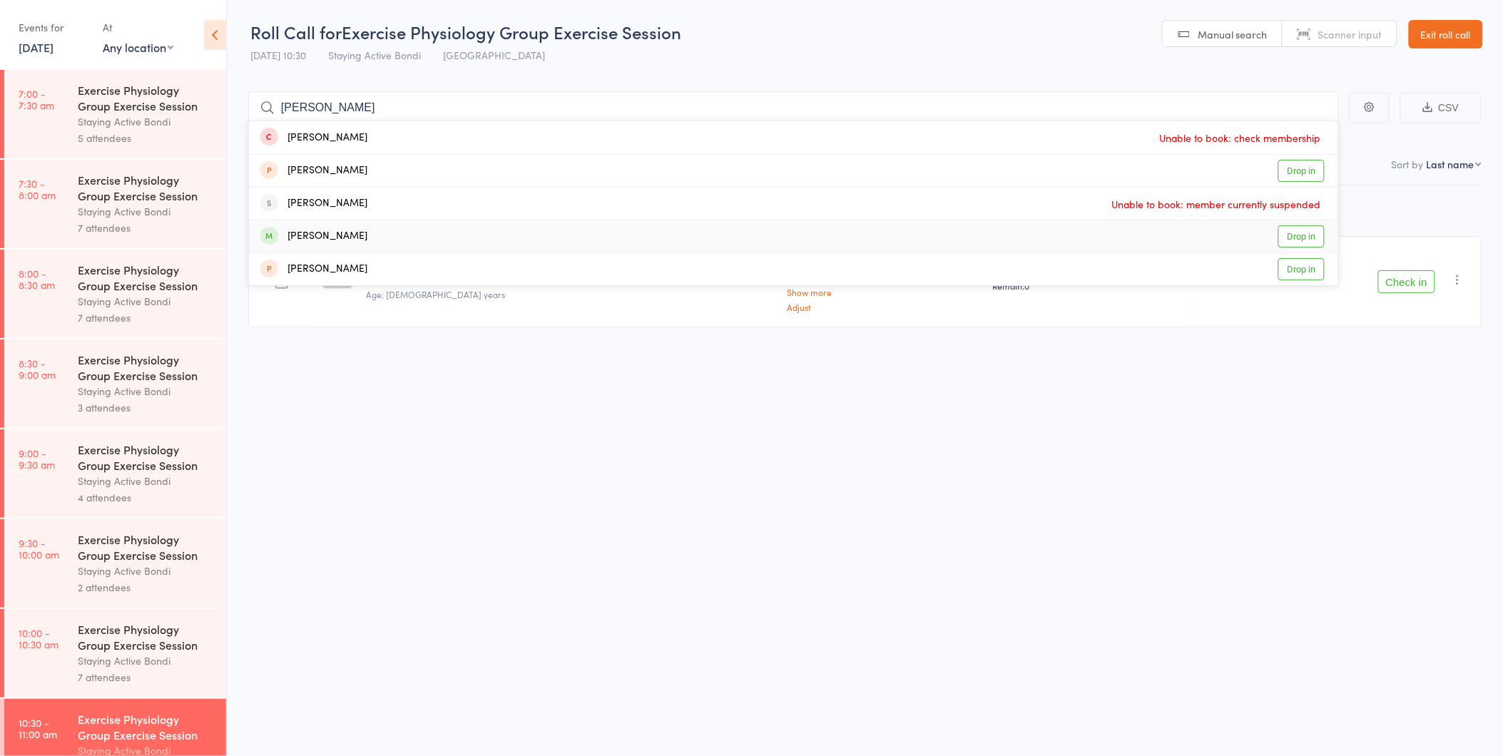
type input "[PERSON_NAME]"
click at [1289, 237] on link "Drop in" at bounding box center [1301, 236] width 46 height 22
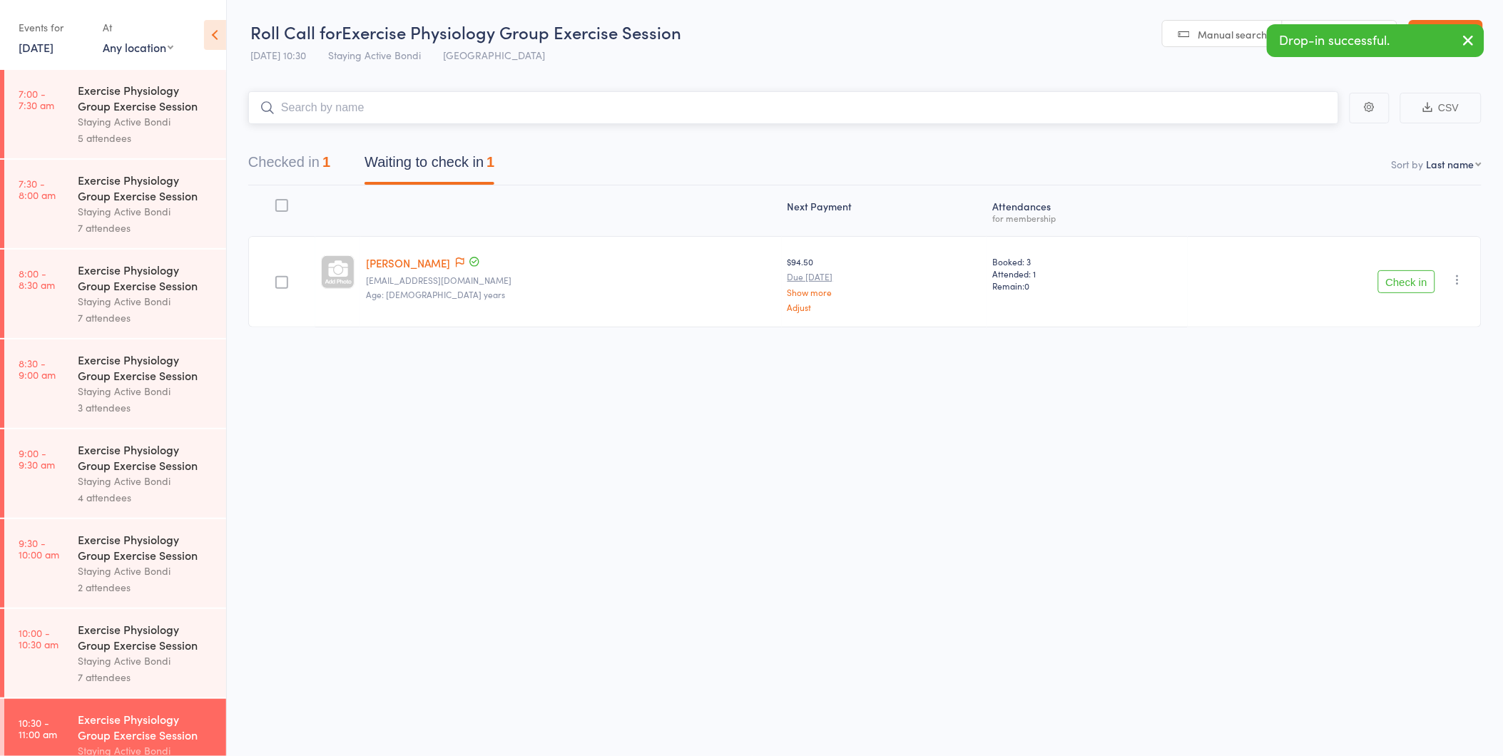
click at [291, 158] on button "Checked in 1" at bounding box center [289, 166] width 82 height 38
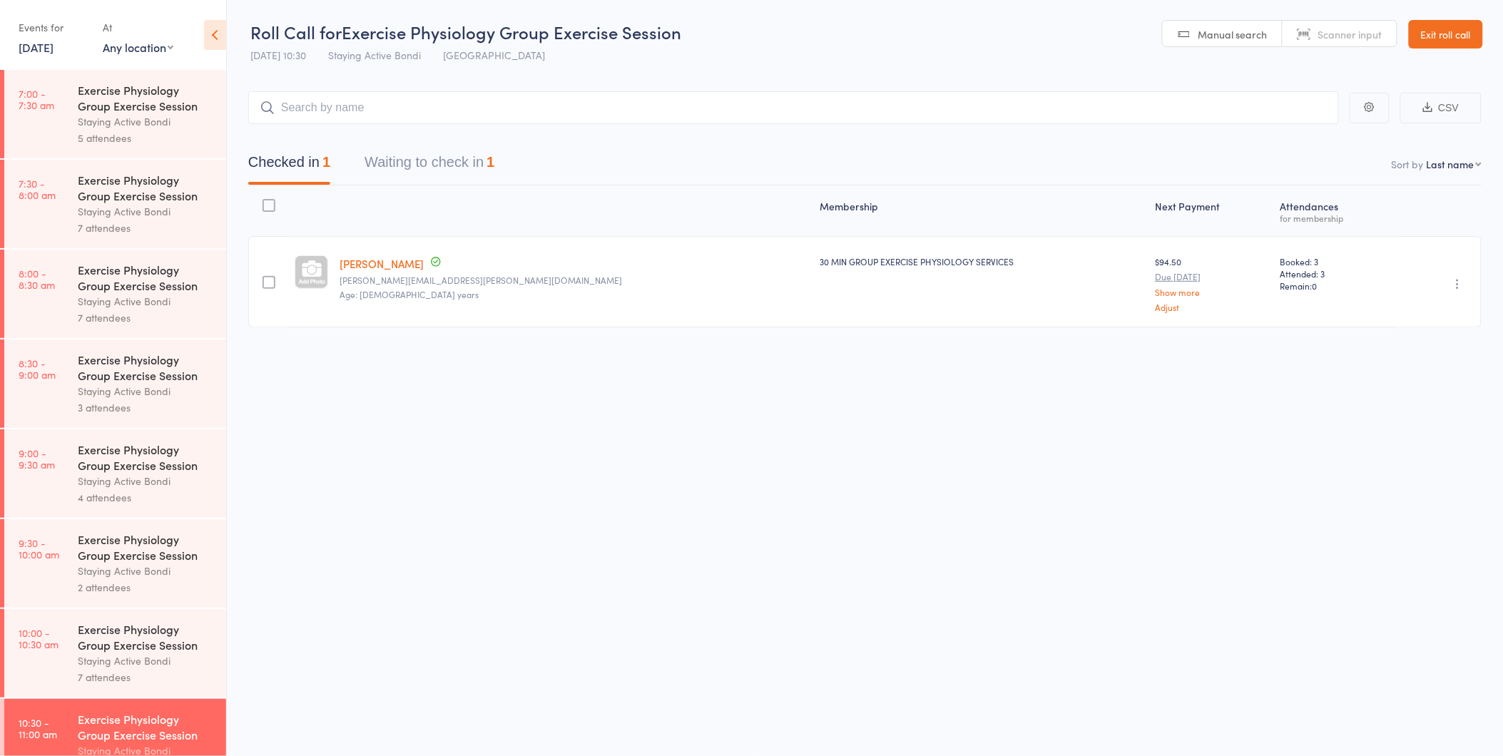
click at [1456, 282] on icon "button" at bounding box center [1457, 284] width 14 height 14
click at [1442, 309] on li "Undo check-in" at bounding box center [1407, 312] width 118 height 18
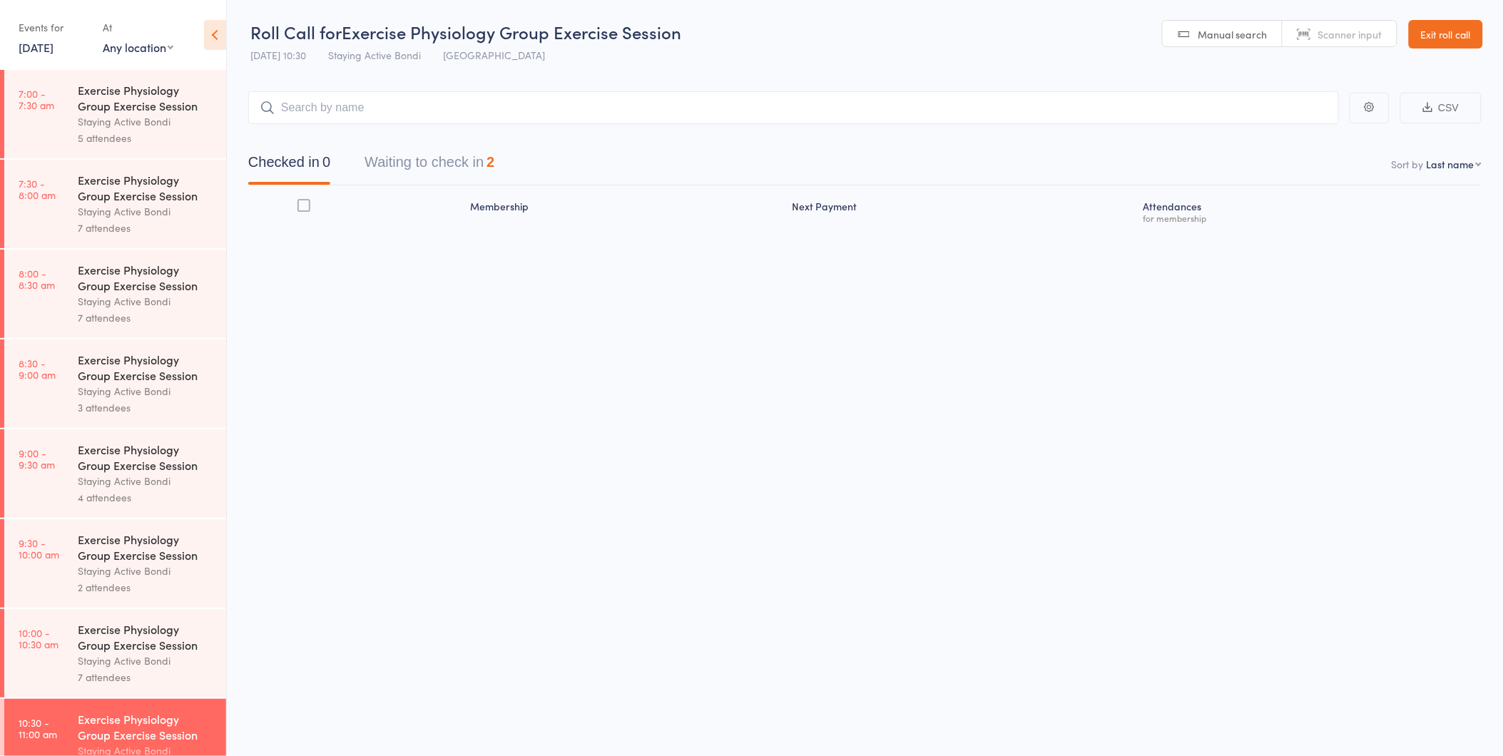
click at [47, 46] on link "[DATE]" at bounding box center [36, 47] width 35 height 16
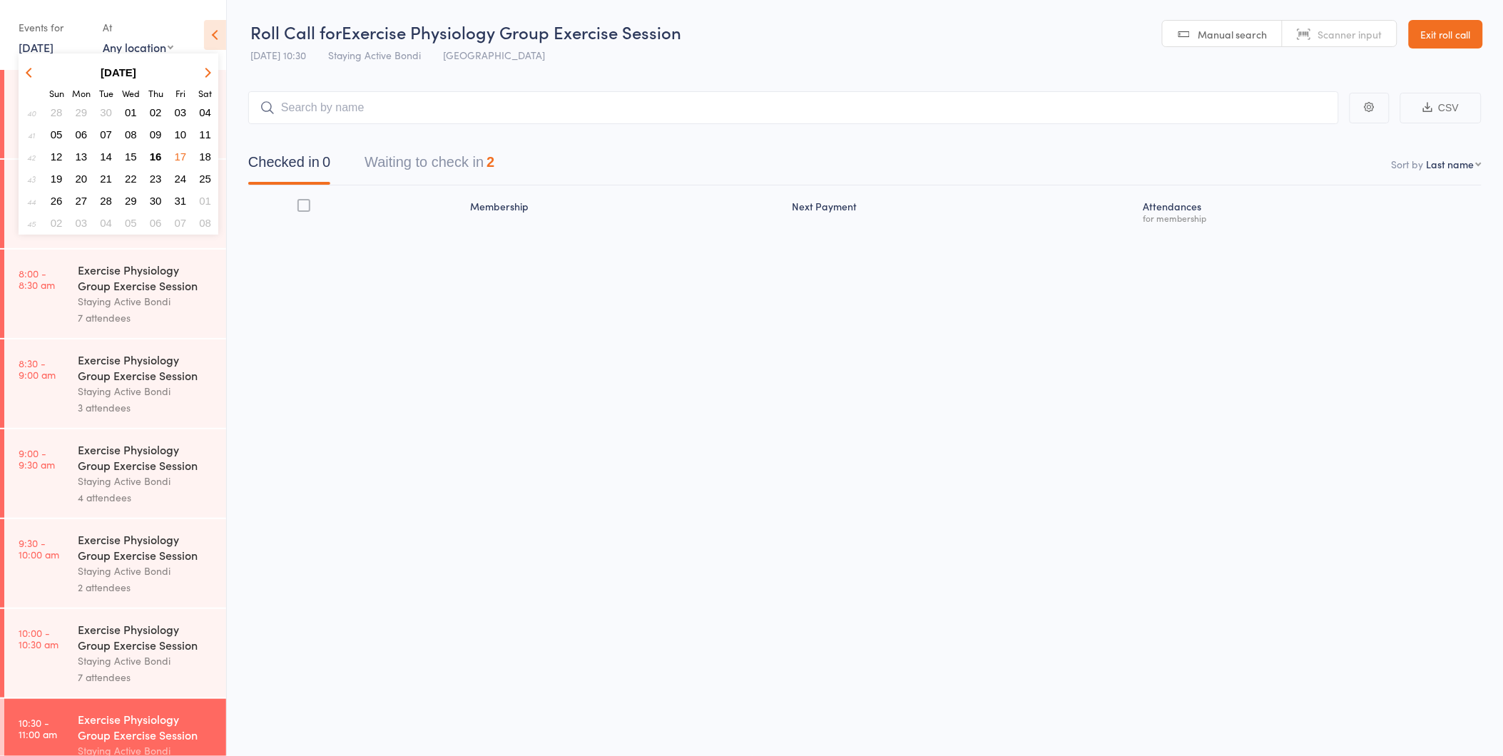
click at [159, 147] on button "16" at bounding box center [156, 156] width 22 height 19
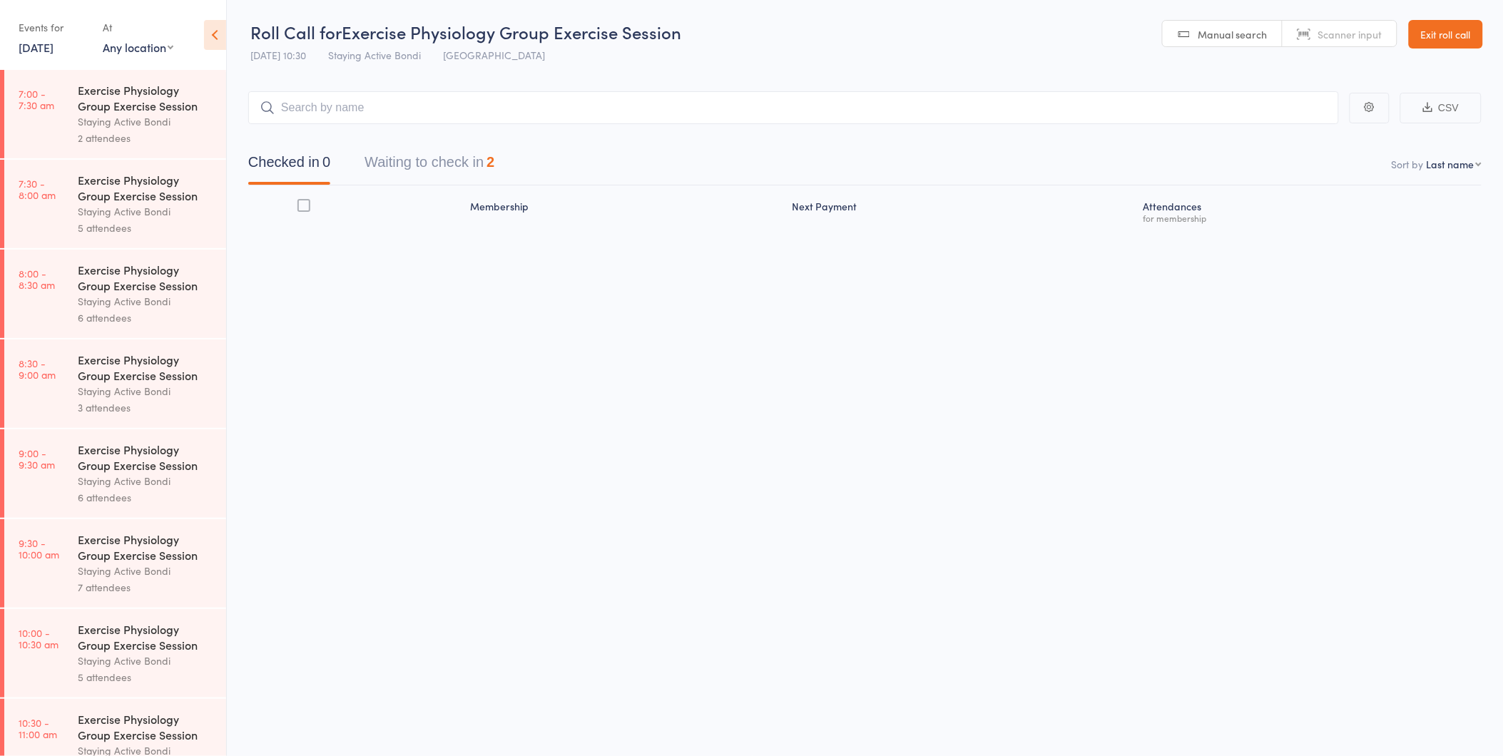
click at [53, 41] on link "[DATE]" at bounding box center [36, 47] width 35 height 16
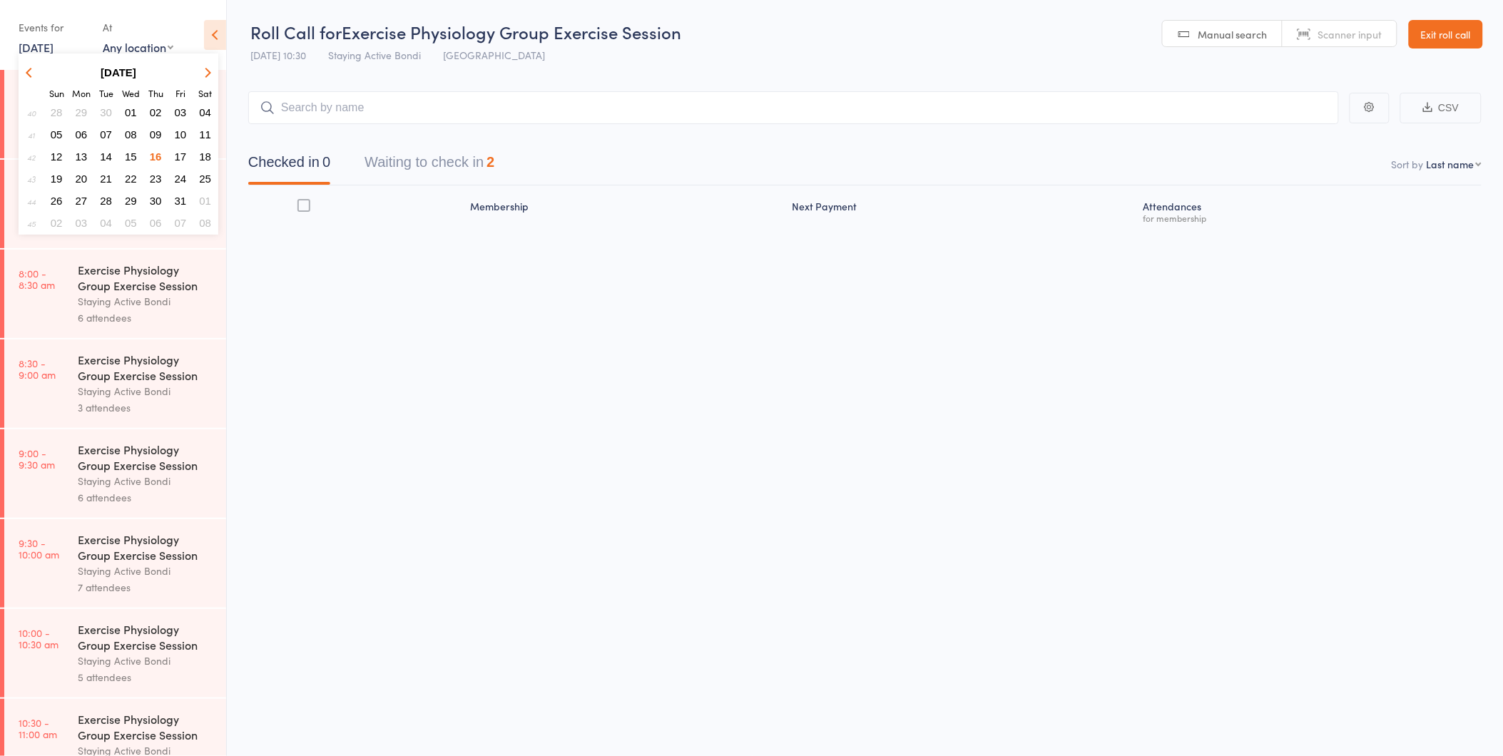
click at [1432, 31] on link "Exit roll call" at bounding box center [1445, 34] width 74 height 29
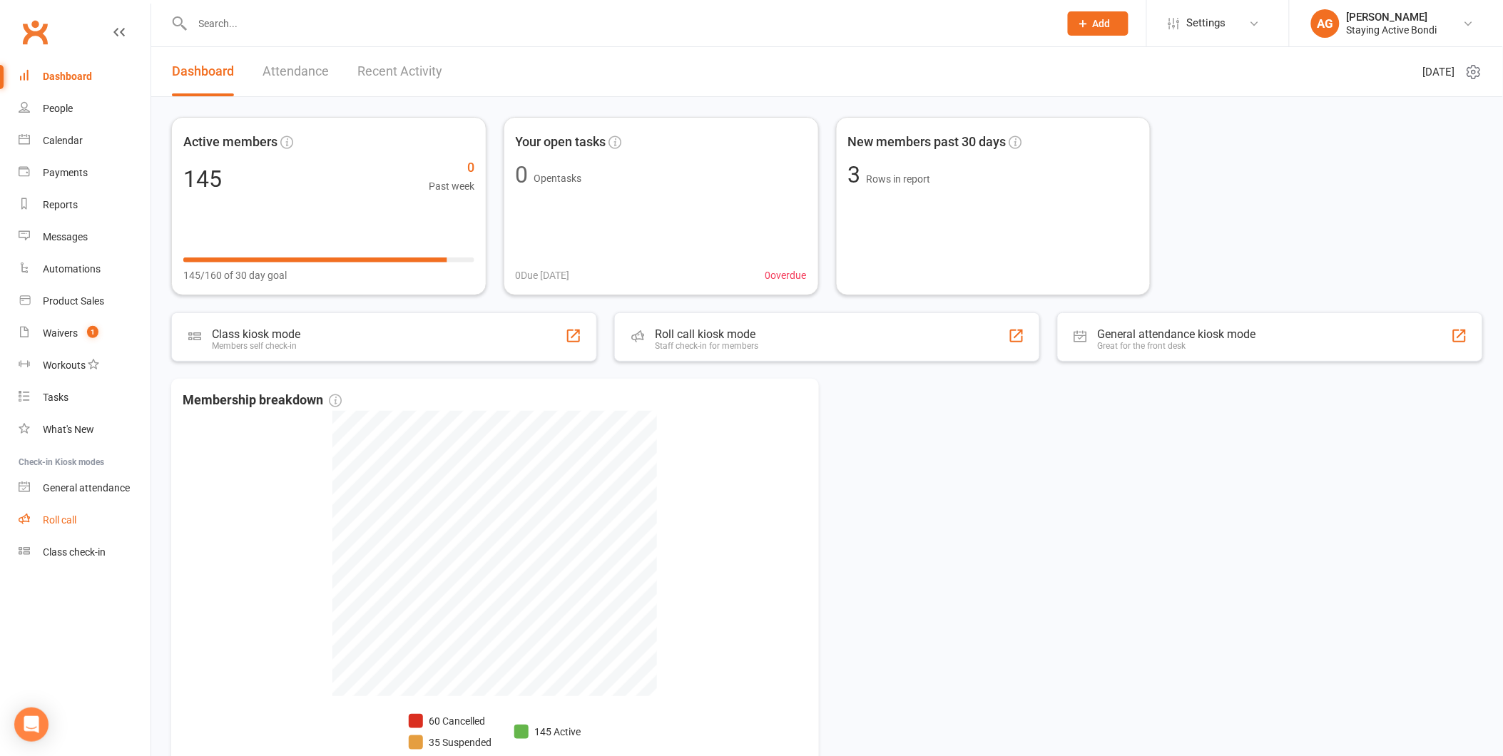
click at [56, 516] on div "Roll call" at bounding box center [60, 519] width 34 height 11
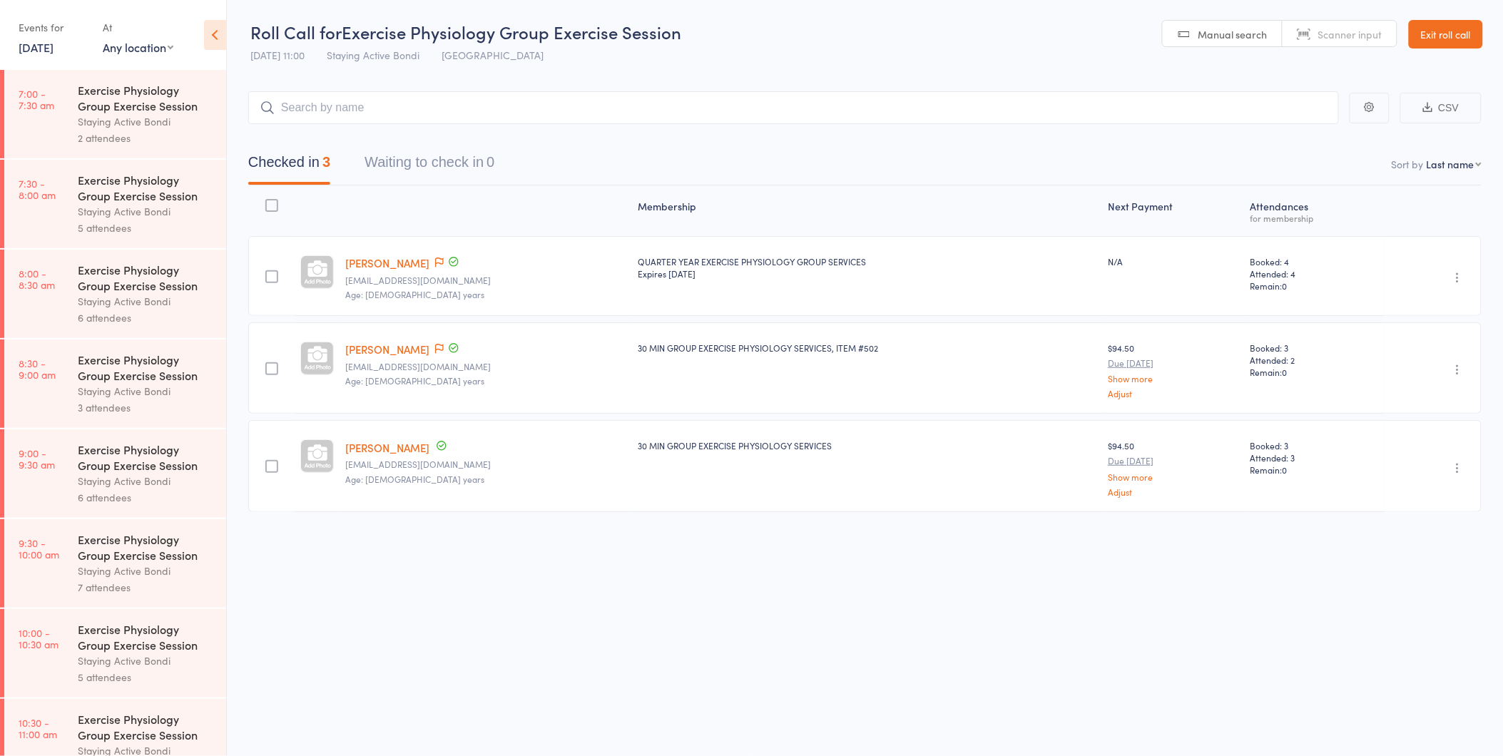
click at [181, 130] on div "2 attendees" at bounding box center [146, 138] width 136 height 16
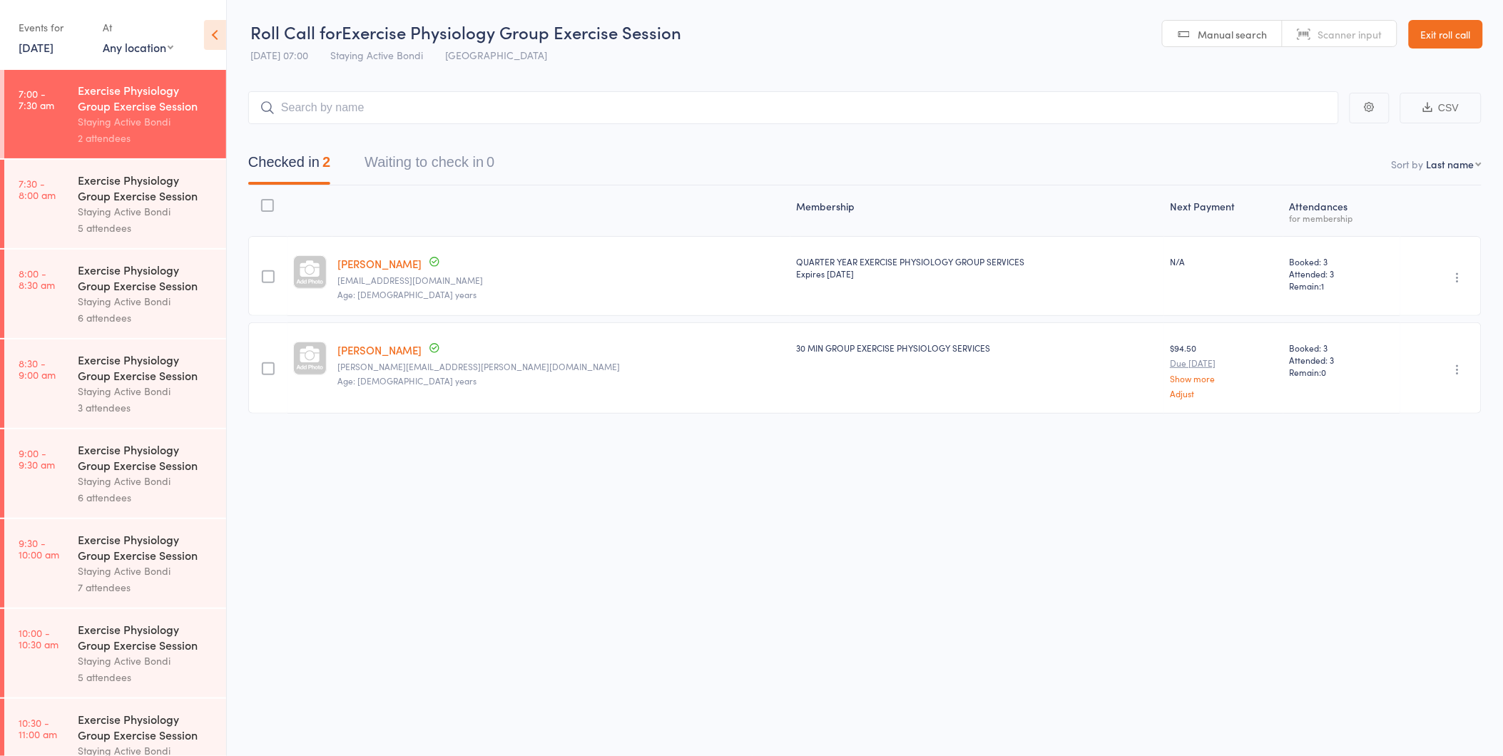
click at [108, 211] on div "Staying Active Bondi" at bounding box center [146, 211] width 136 height 16
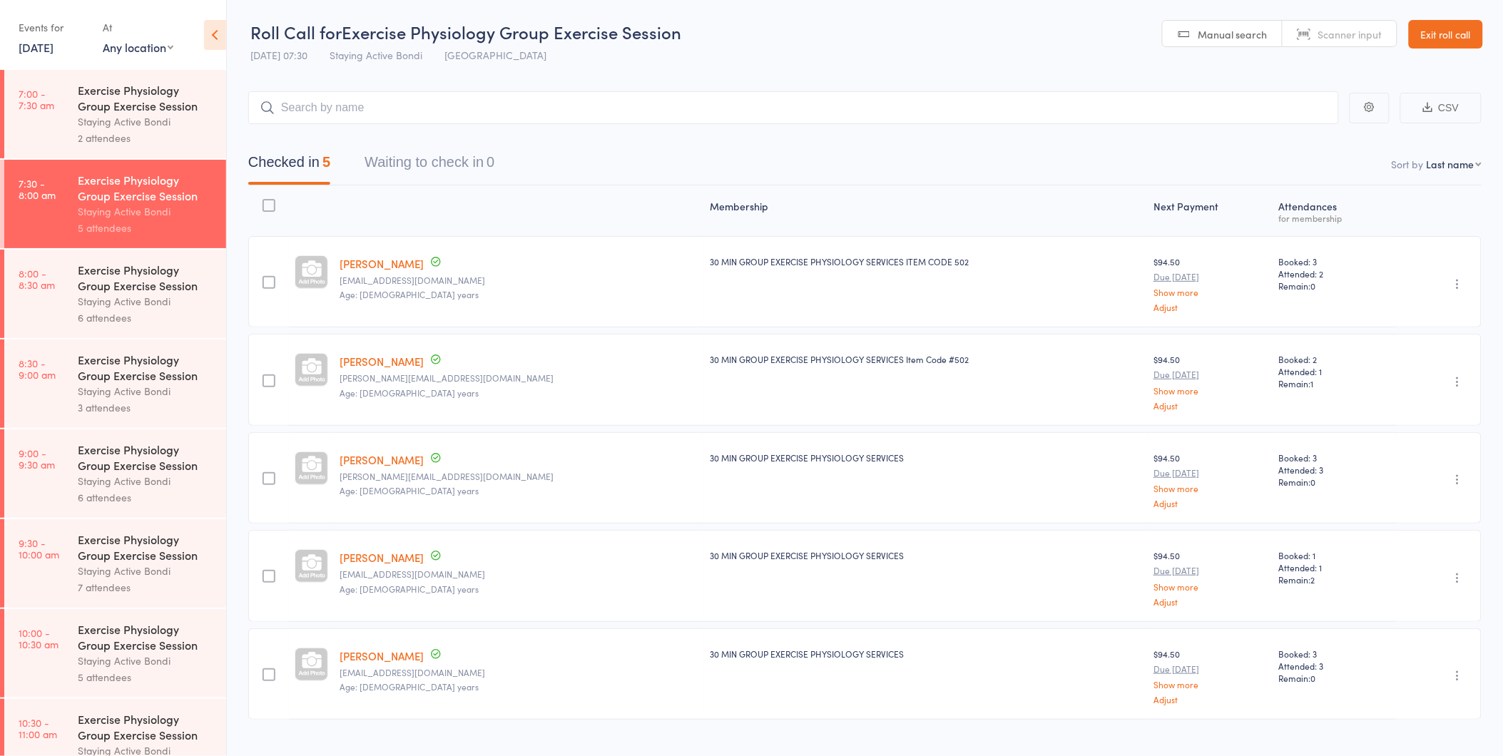
click at [91, 291] on div "Exercise Physiology Group Exercise Session" at bounding box center [146, 277] width 136 height 31
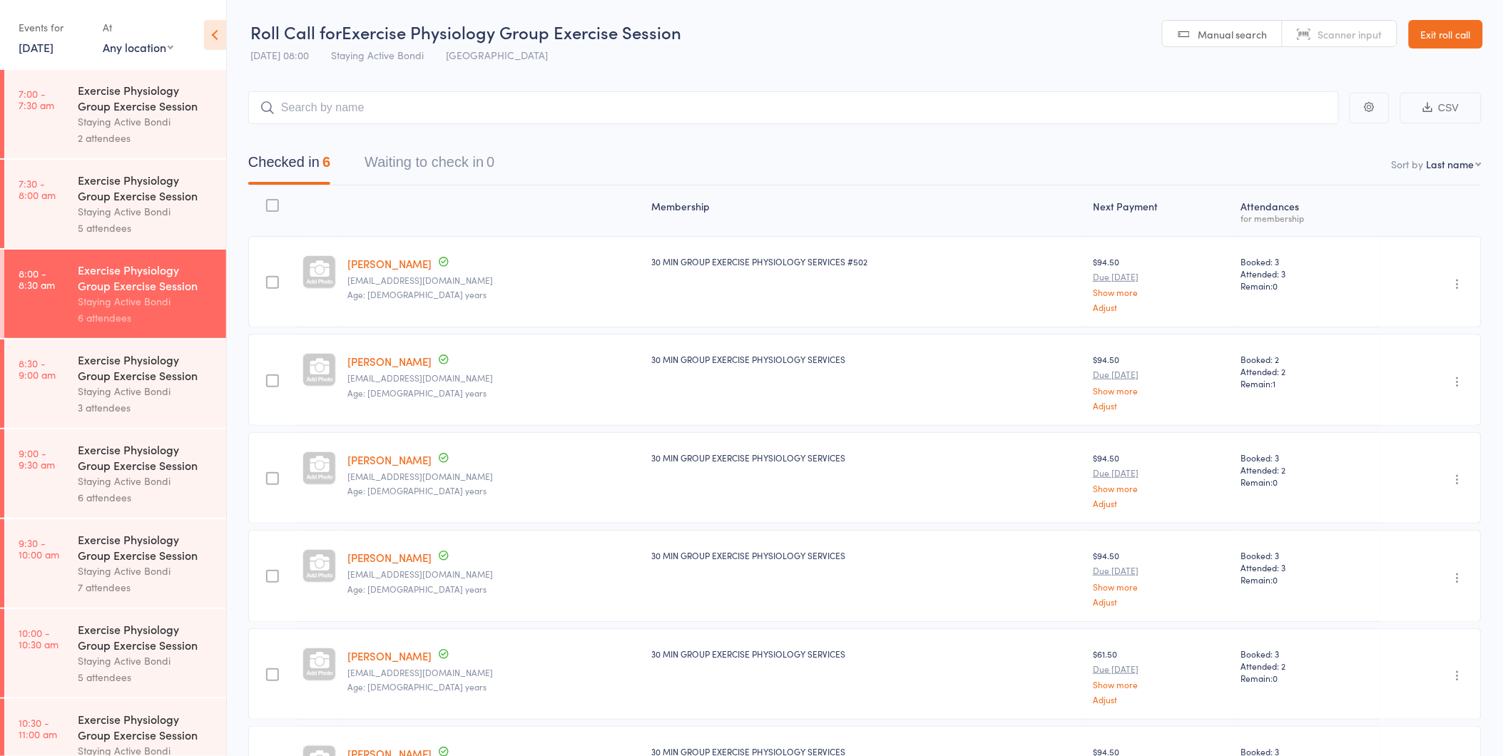
click at [71, 373] on link "8:30 - 9:00 am Exercise Physiology Group Exercise Session Staying Active Bondi …" at bounding box center [115, 383] width 222 height 88
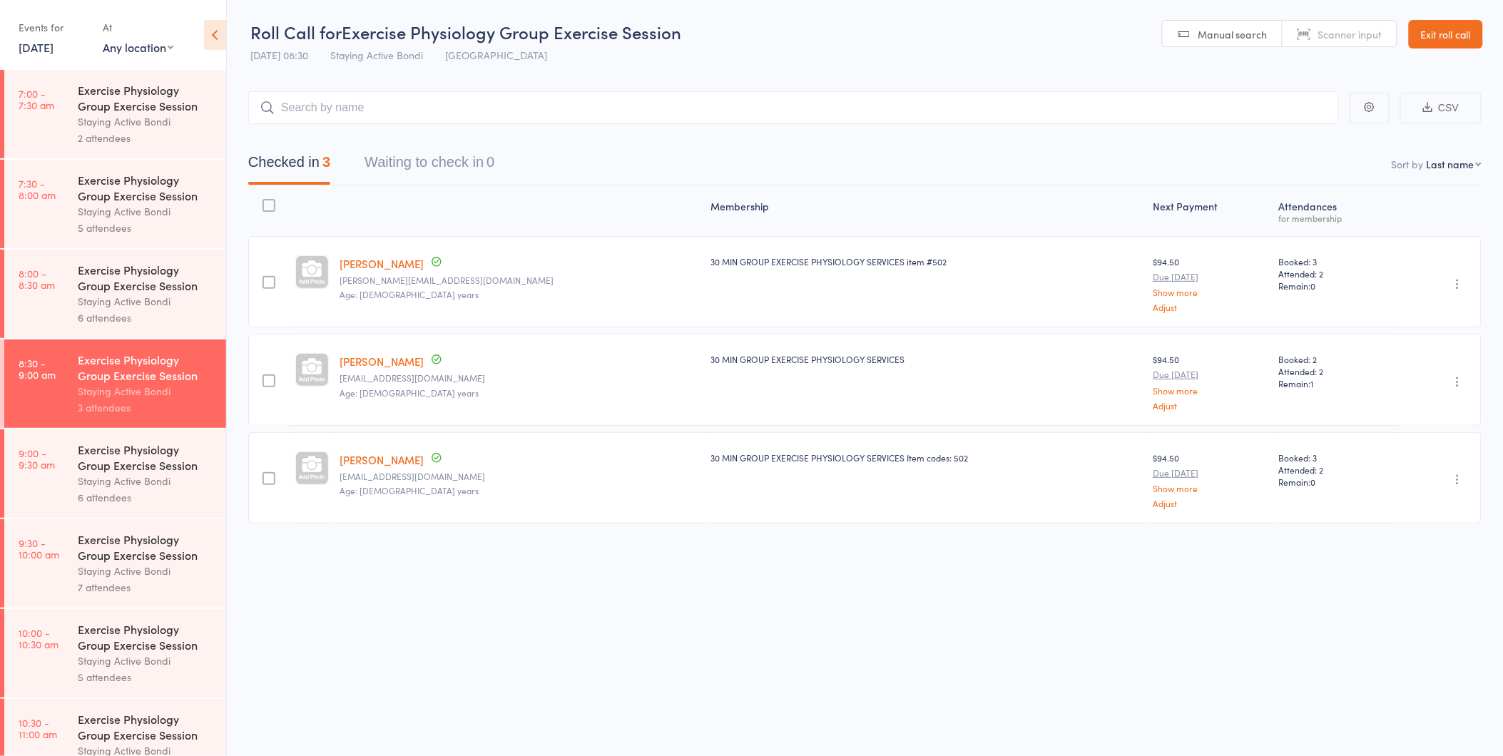
click at [70, 493] on link "9:00 - 9:30 am Exercise Physiology Group Exercise Session Staying Active Bondi …" at bounding box center [115, 473] width 222 height 88
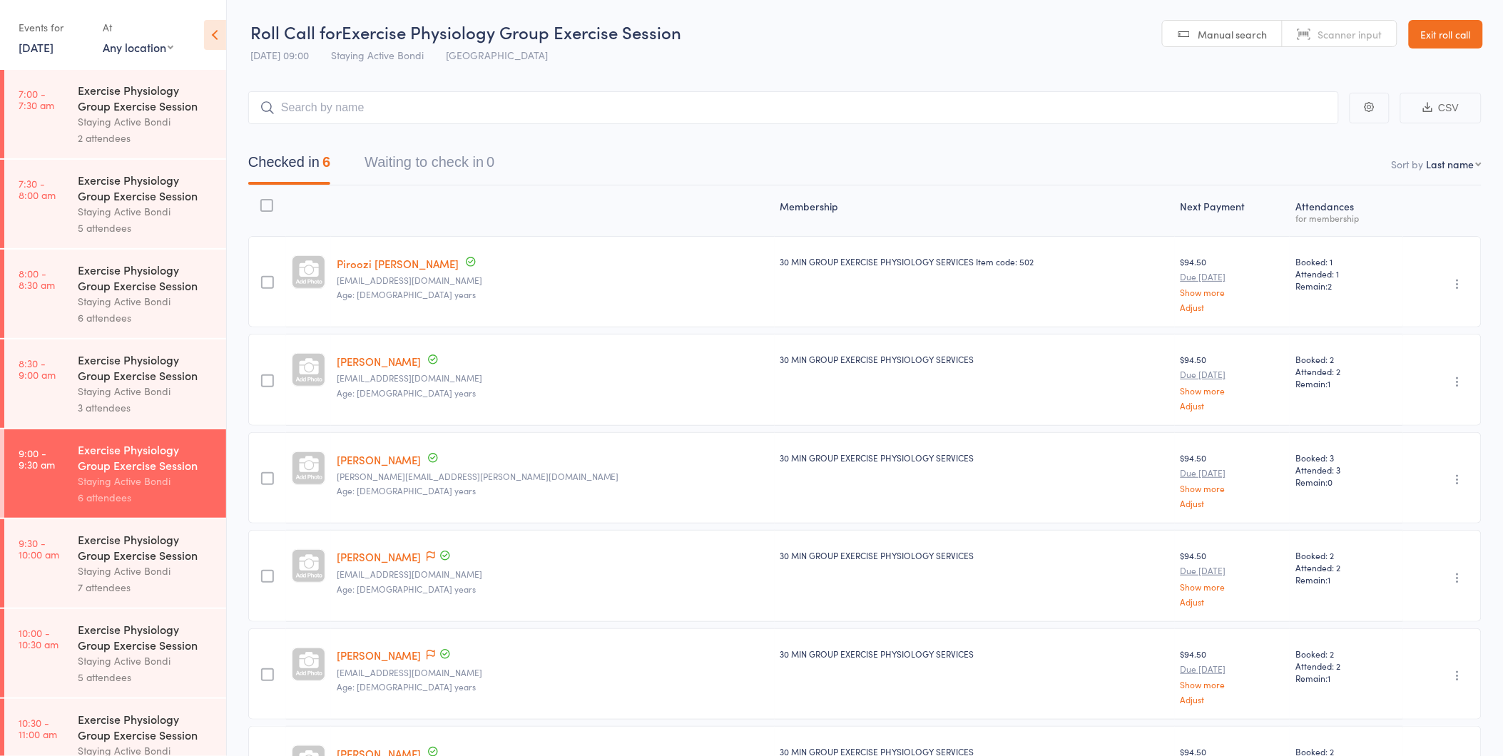
click at [79, 572] on div "Staying Active Bondi" at bounding box center [146, 571] width 136 height 16
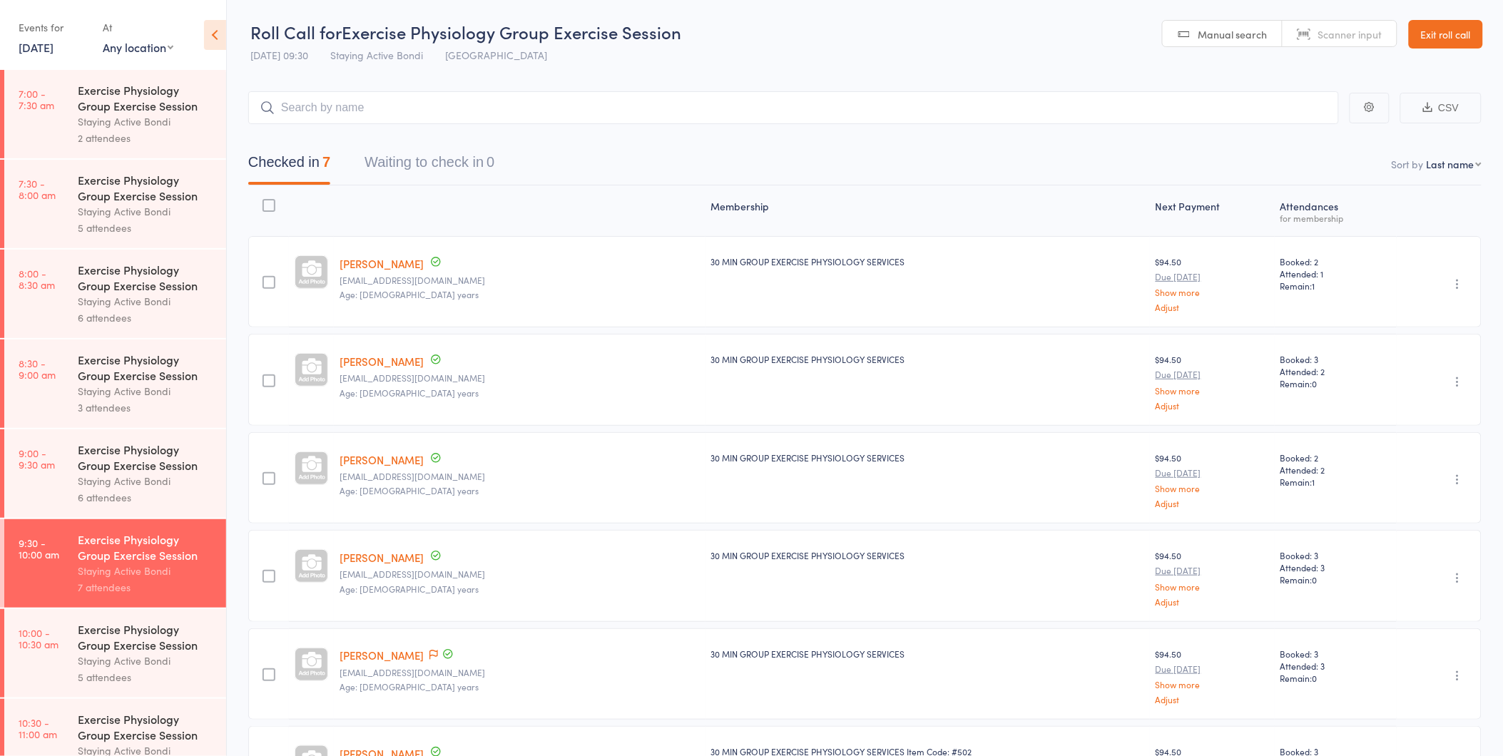
click at [109, 650] on div "Exercise Physiology Group Exercise Session" at bounding box center [146, 636] width 136 height 31
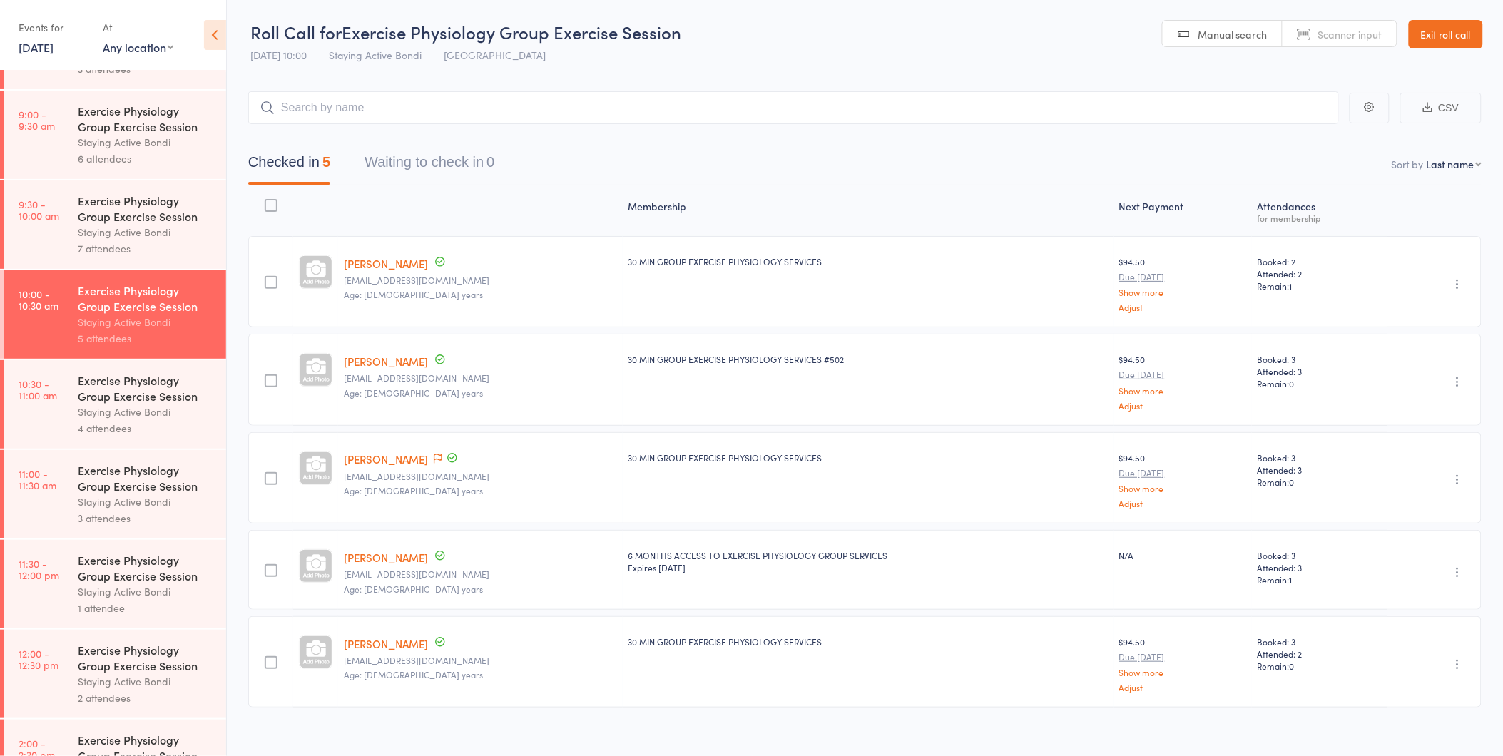
scroll to position [342, 0]
click at [97, 412] on div "Staying Active Bondi" at bounding box center [146, 408] width 136 height 16
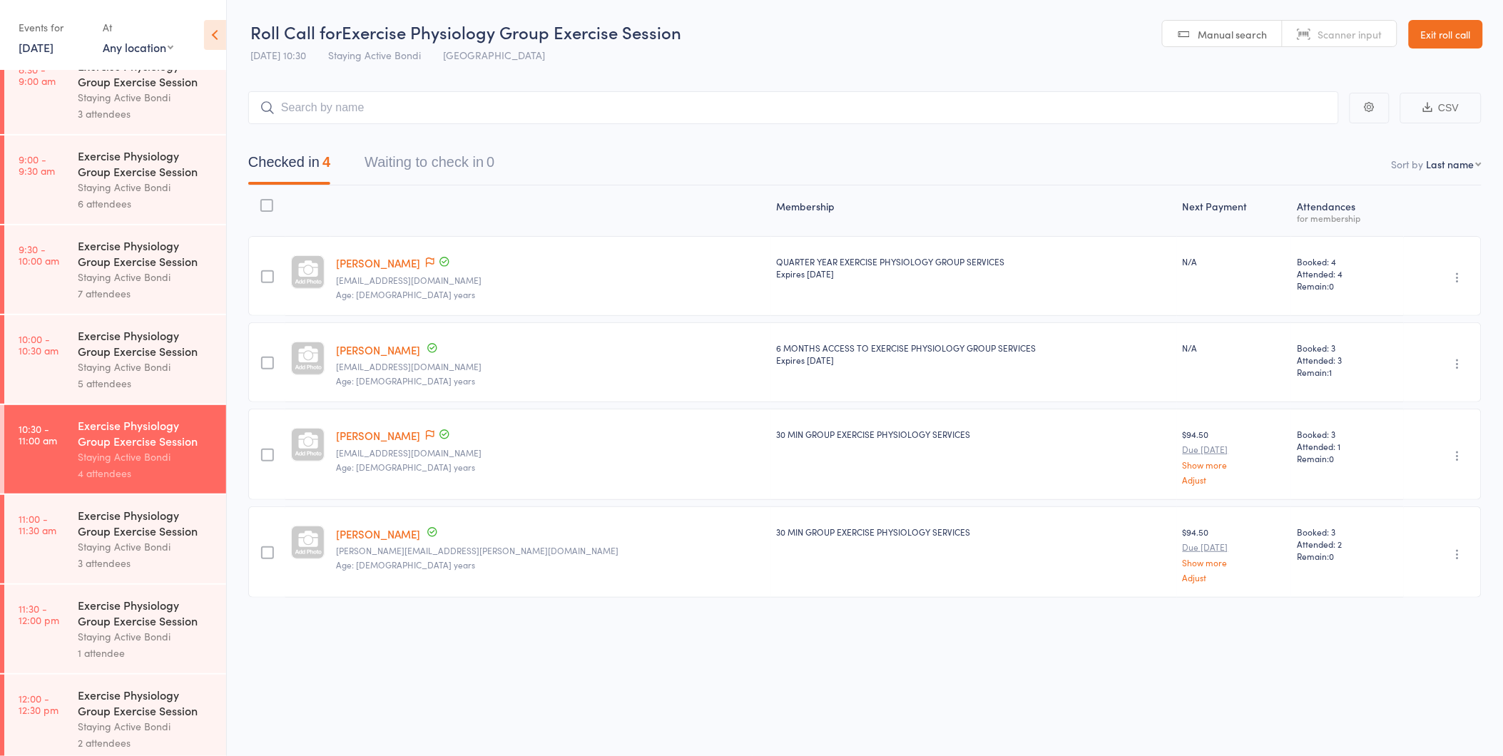
scroll to position [312, 0]
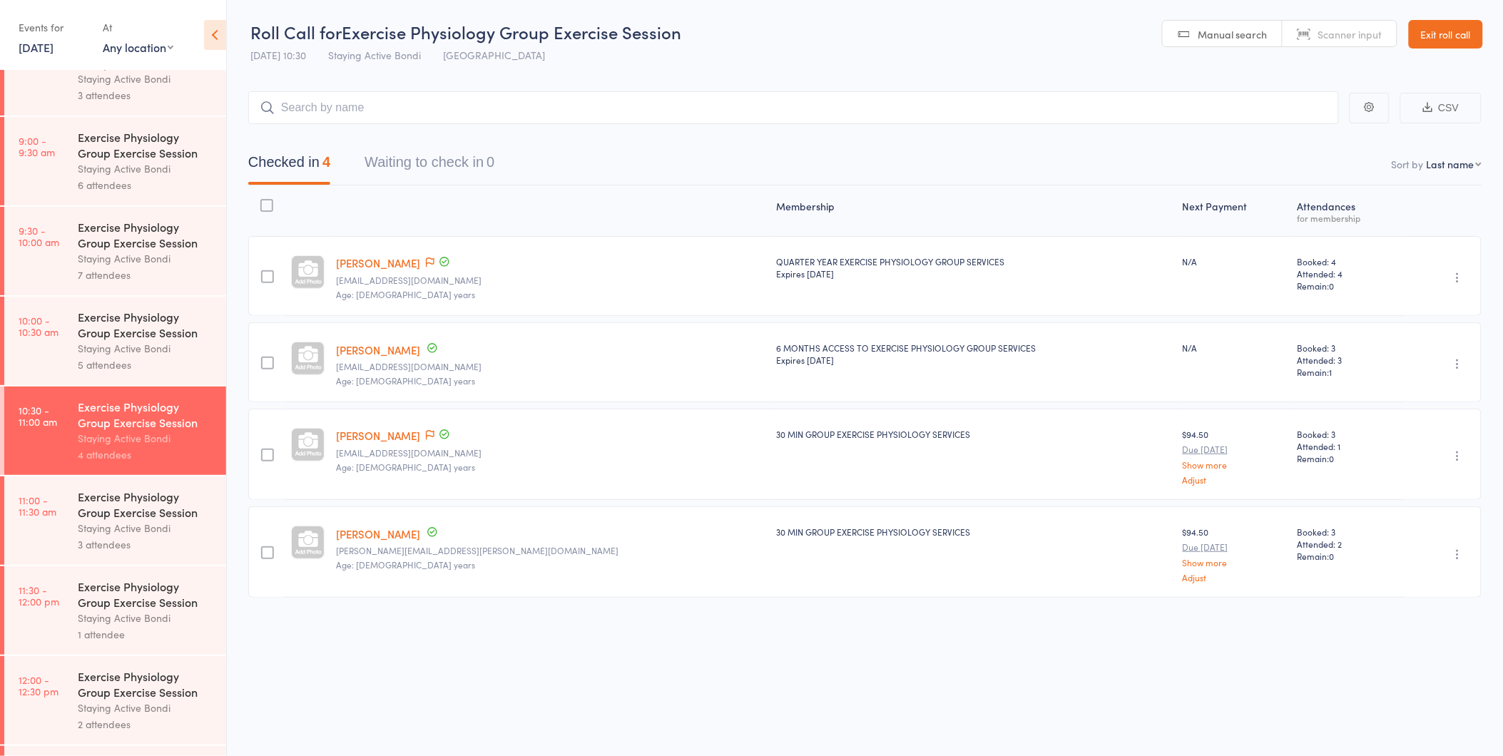
click at [168, 535] on div "Staying Active Bondi" at bounding box center [146, 528] width 136 height 16
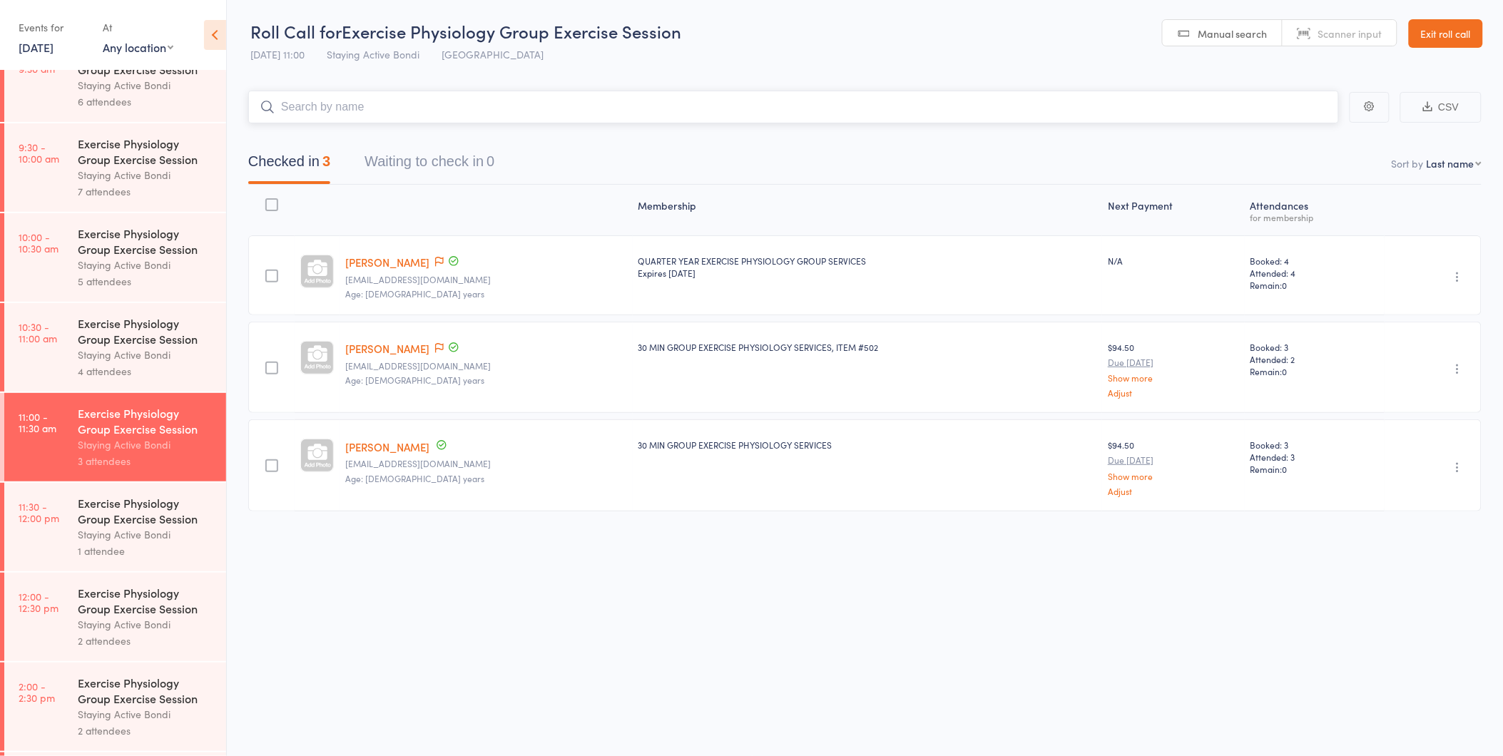
scroll to position [575, 0]
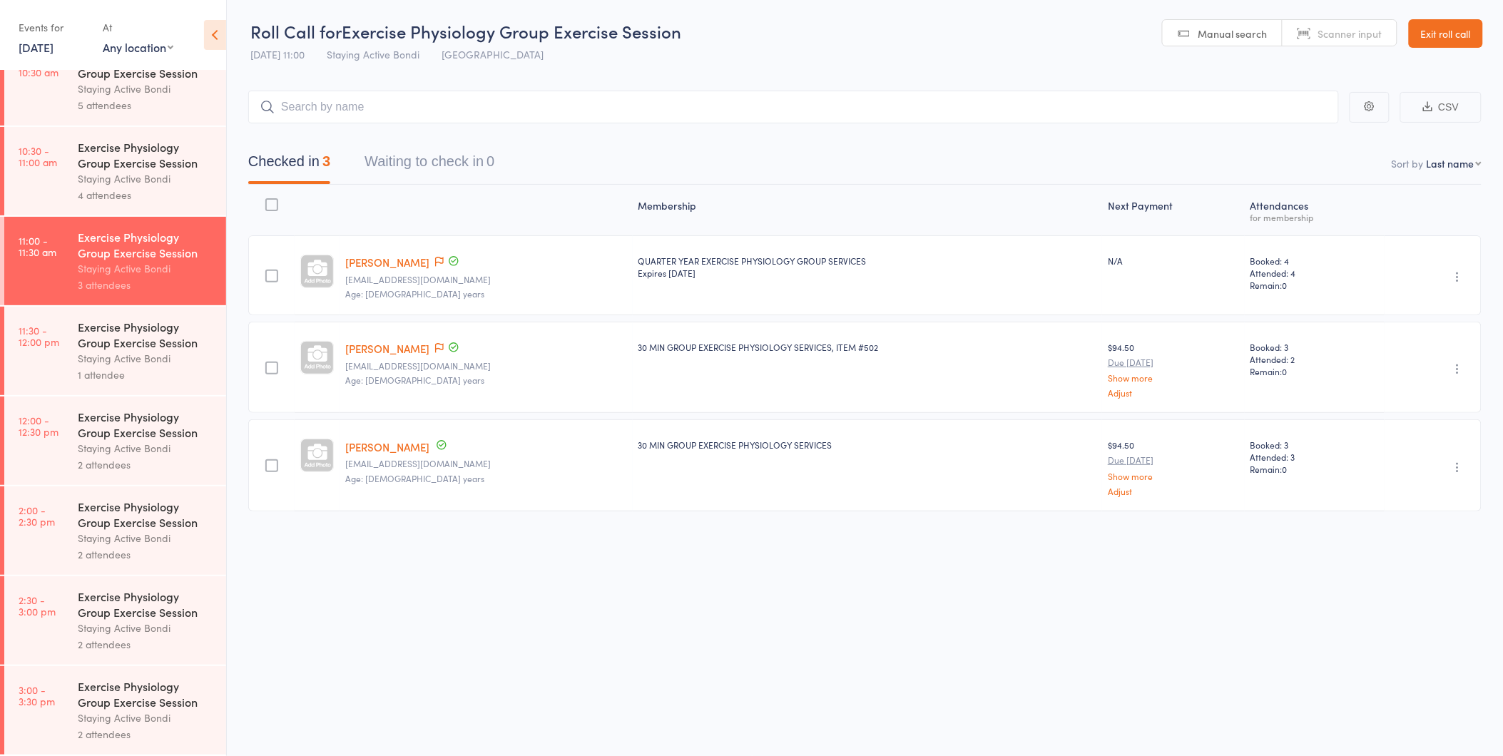
click at [155, 338] on div "Exercise Physiology Group Exercise Session" at bounding box center [146, 334] width 136 height 31
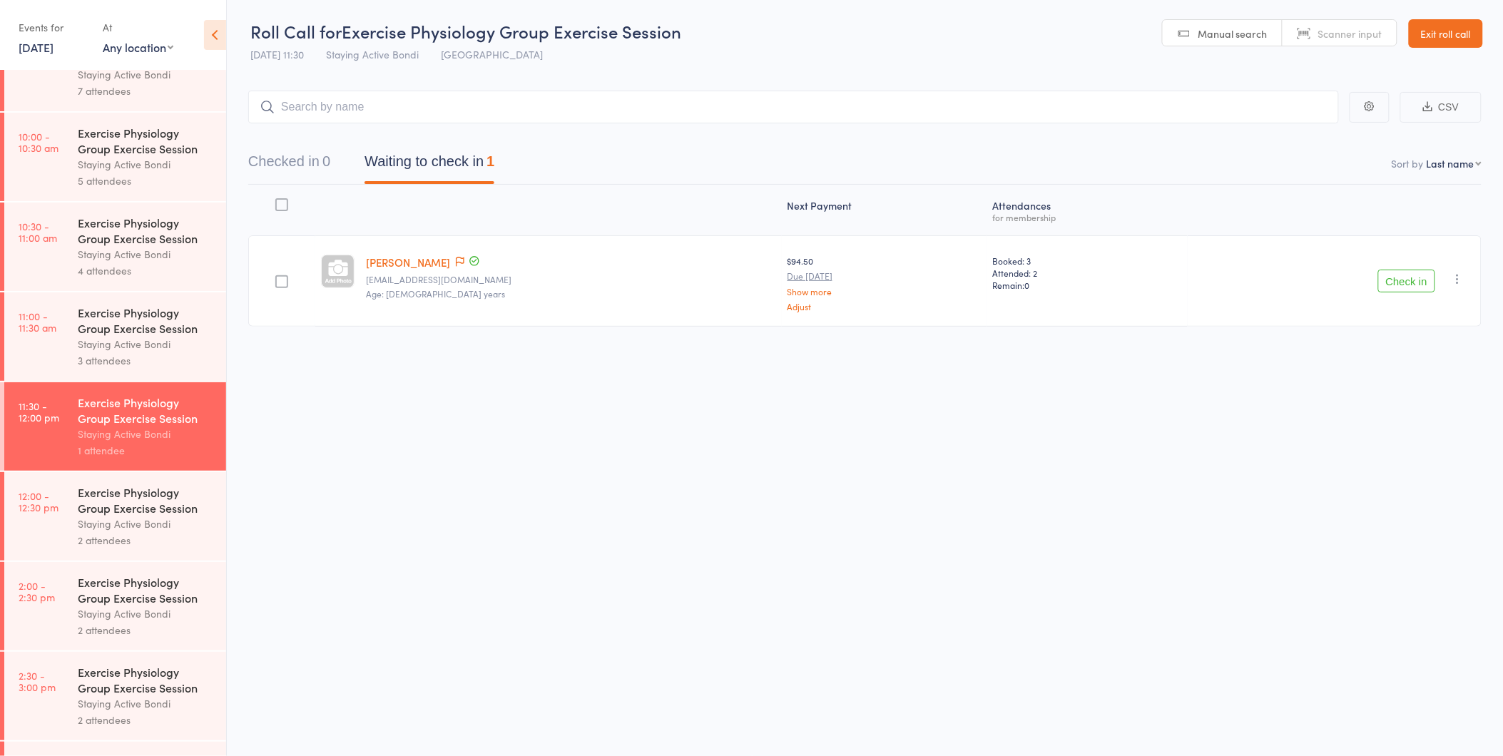
scroll to position [575, 0]
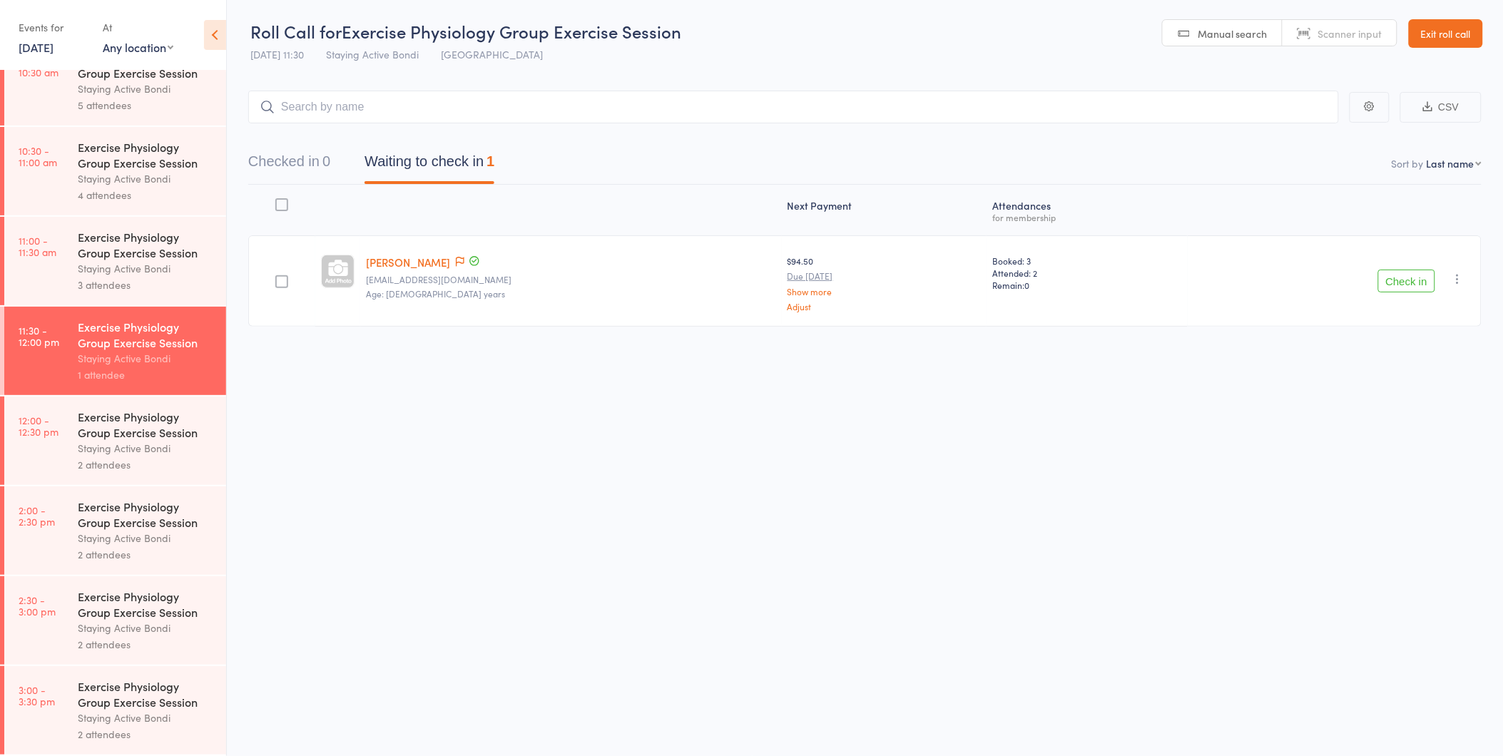
click at [190, 436] on div "Exercise Physiology Group Exercise Session" at bounding box center [146, 424] width 136 height 31
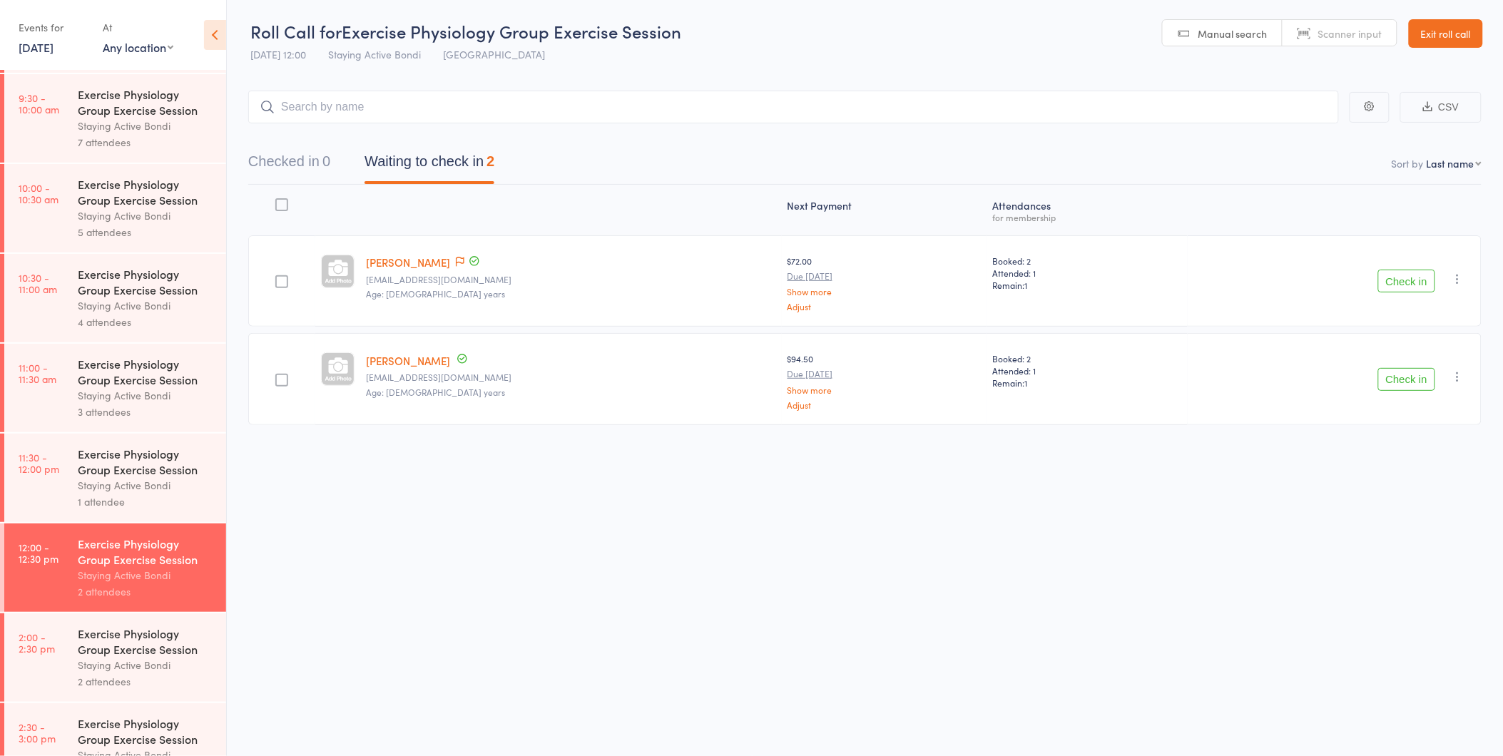
scroll to position [575, 0]
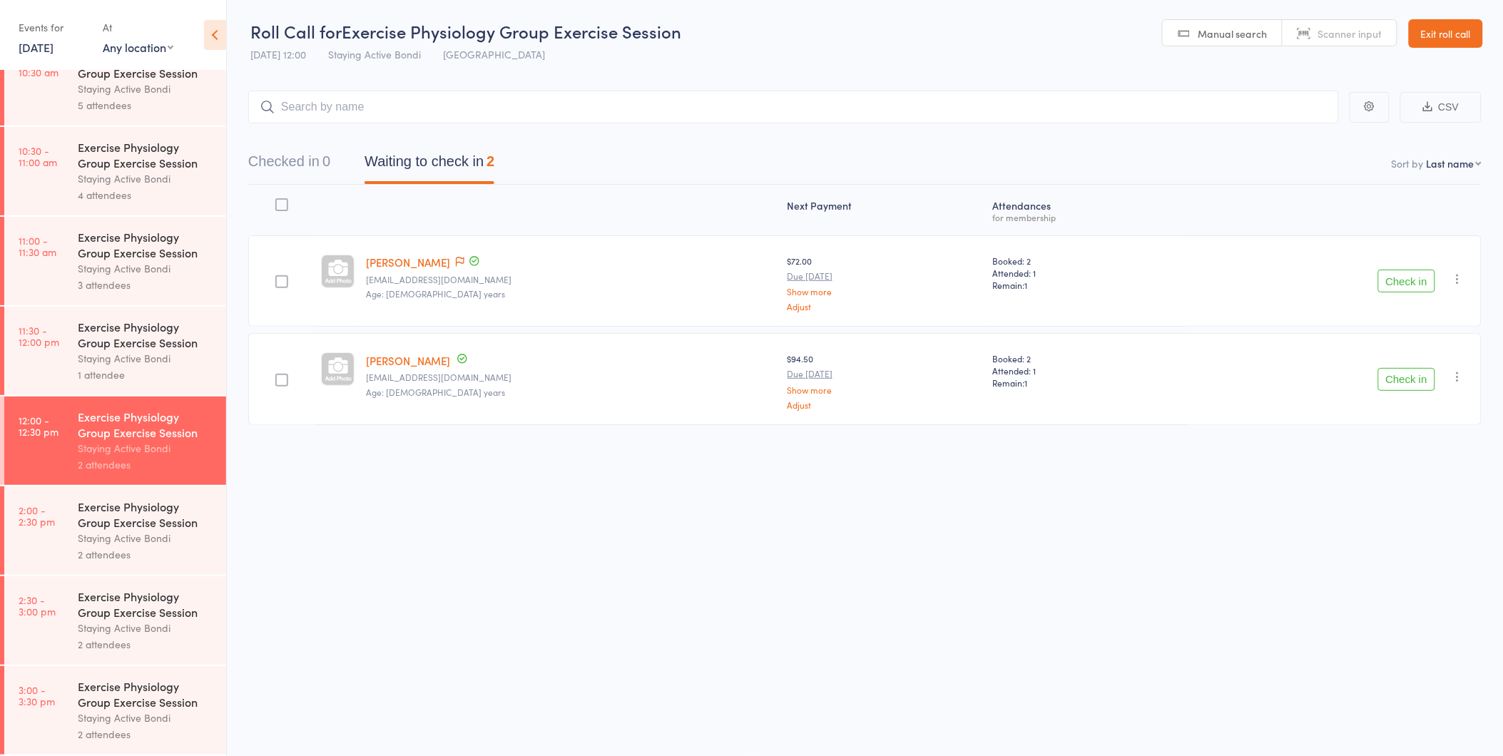
click at [34, 47] on link "16 Oct, 2025" at bounding box center [36, 47] width 35 height 16
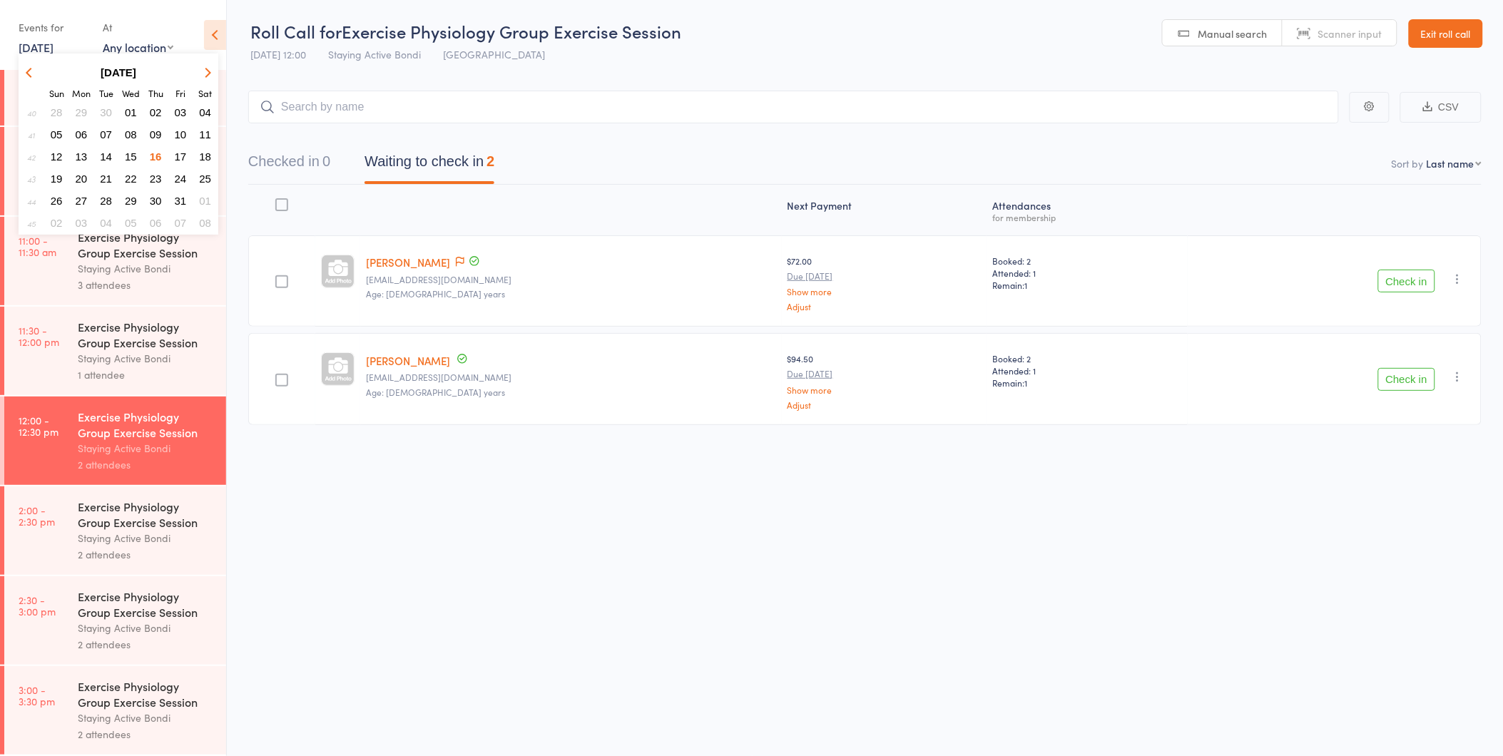
click at [183, 153] on span "17" at bounding box center [181, 156] width 12 height 12
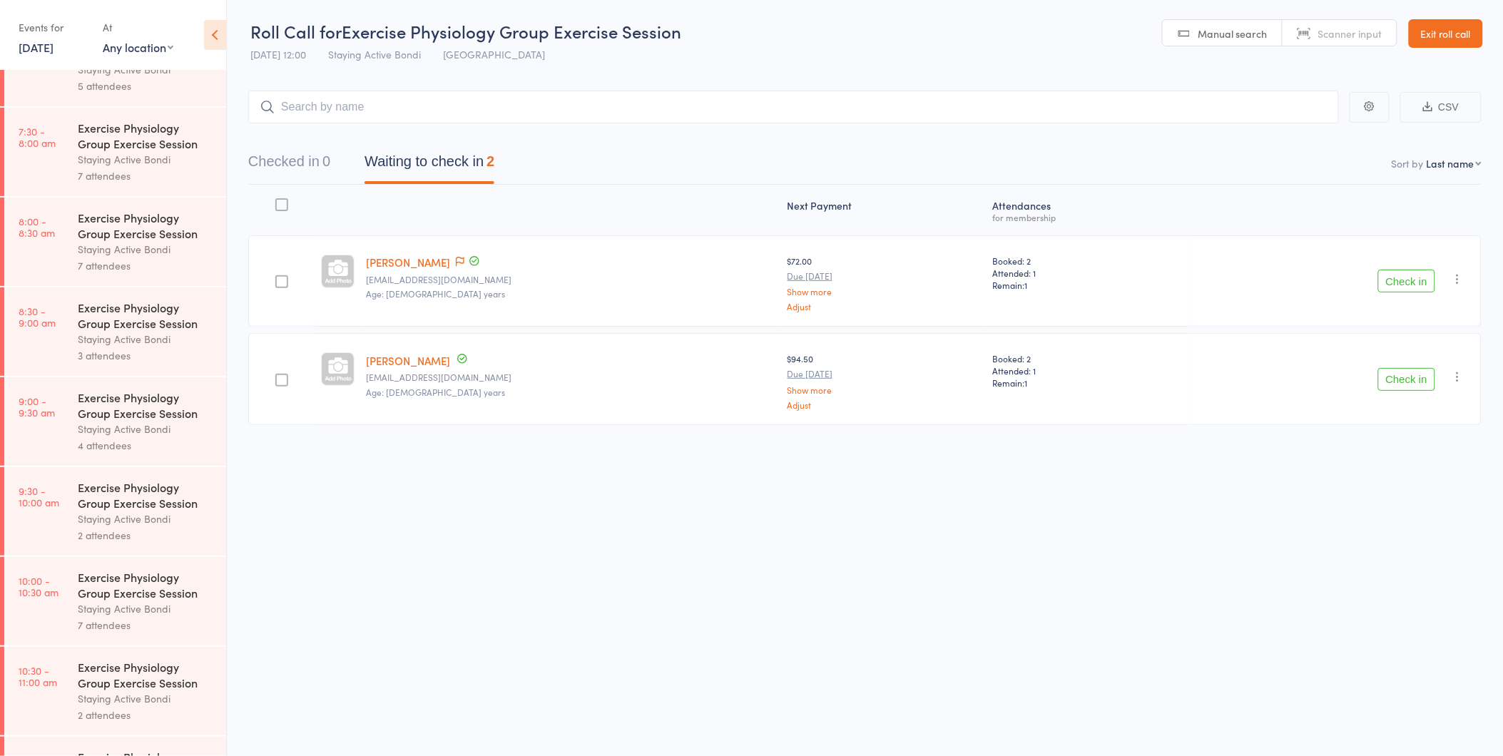
scroll to position [0, 0]
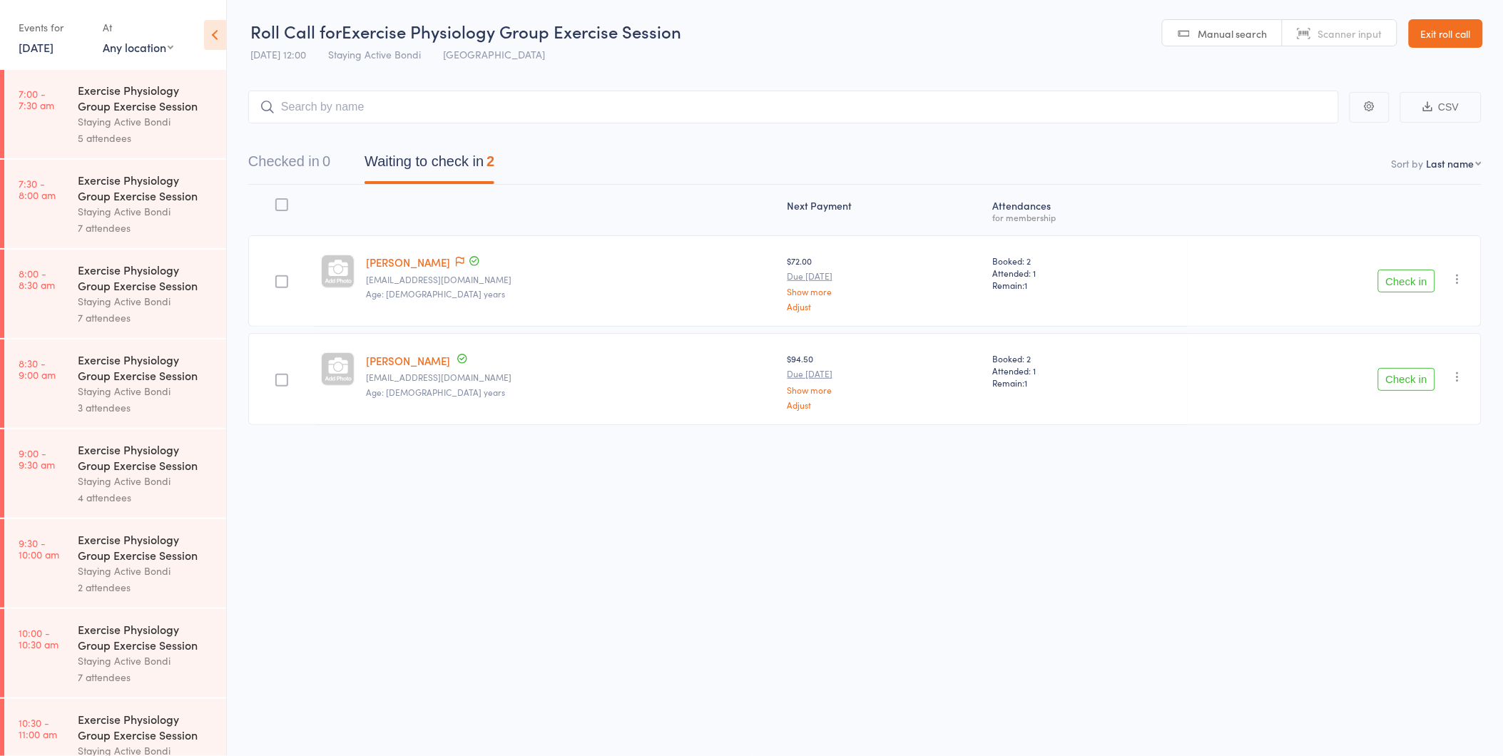
click at [225, 398] on ul "7:00 - 7:30 am Exercise Physiology Group Exercise Session Staying Active Bondi …" at bounding box center [113, 413] width 226 height 686
click at [194, 402] on div "3 attendees" at bounding box center [146, 407] width 136 height 16
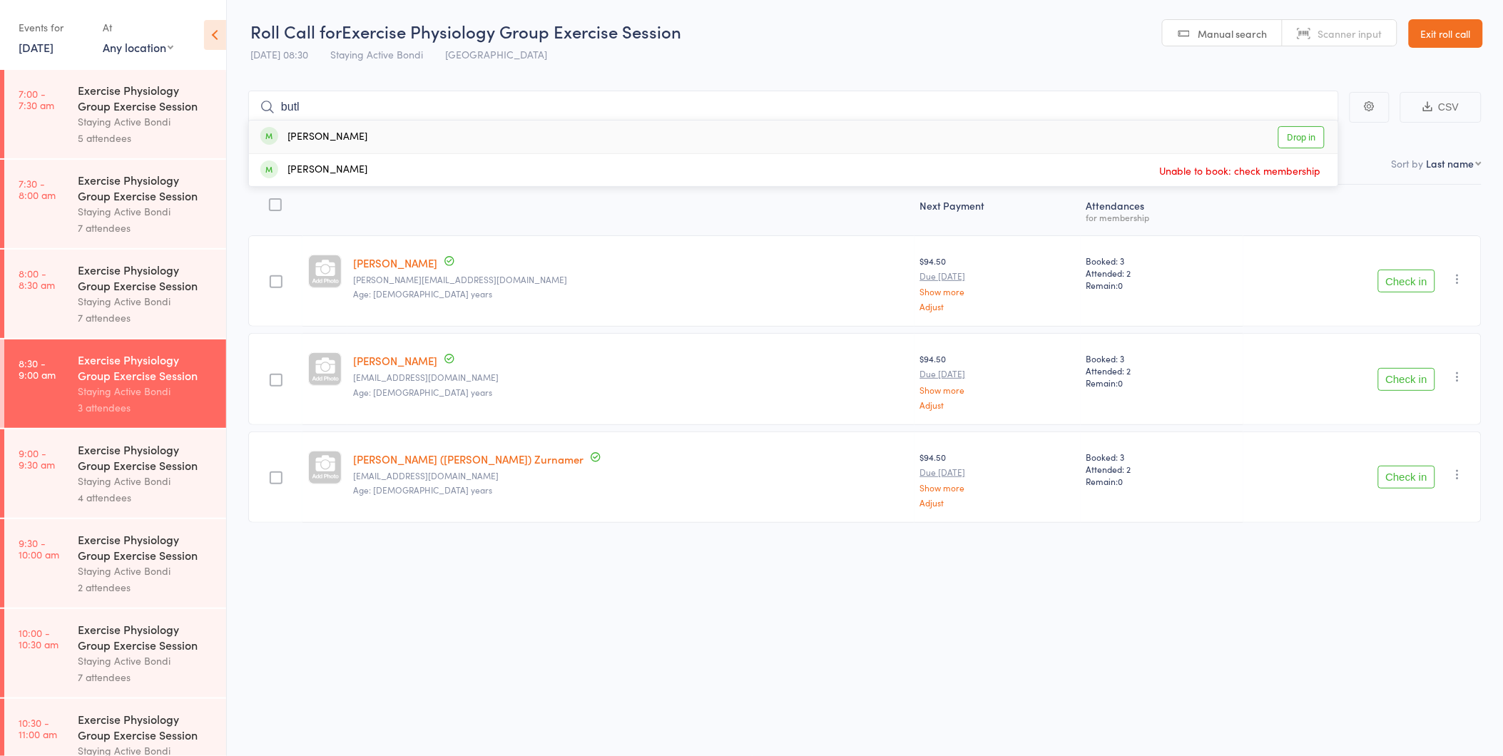
click at [1341, 130] on div "Checked in 0 Waiting to check in 3" at bounding box center [864, 153] width 1233 height 61
click at [343, 106] on input "butl" at bounding box center [793, 107] width 1090 height 33
type input "butle"
click at [1312, 143] on link "Drop in" at bounding box center [1301, 137] width 46 height 22
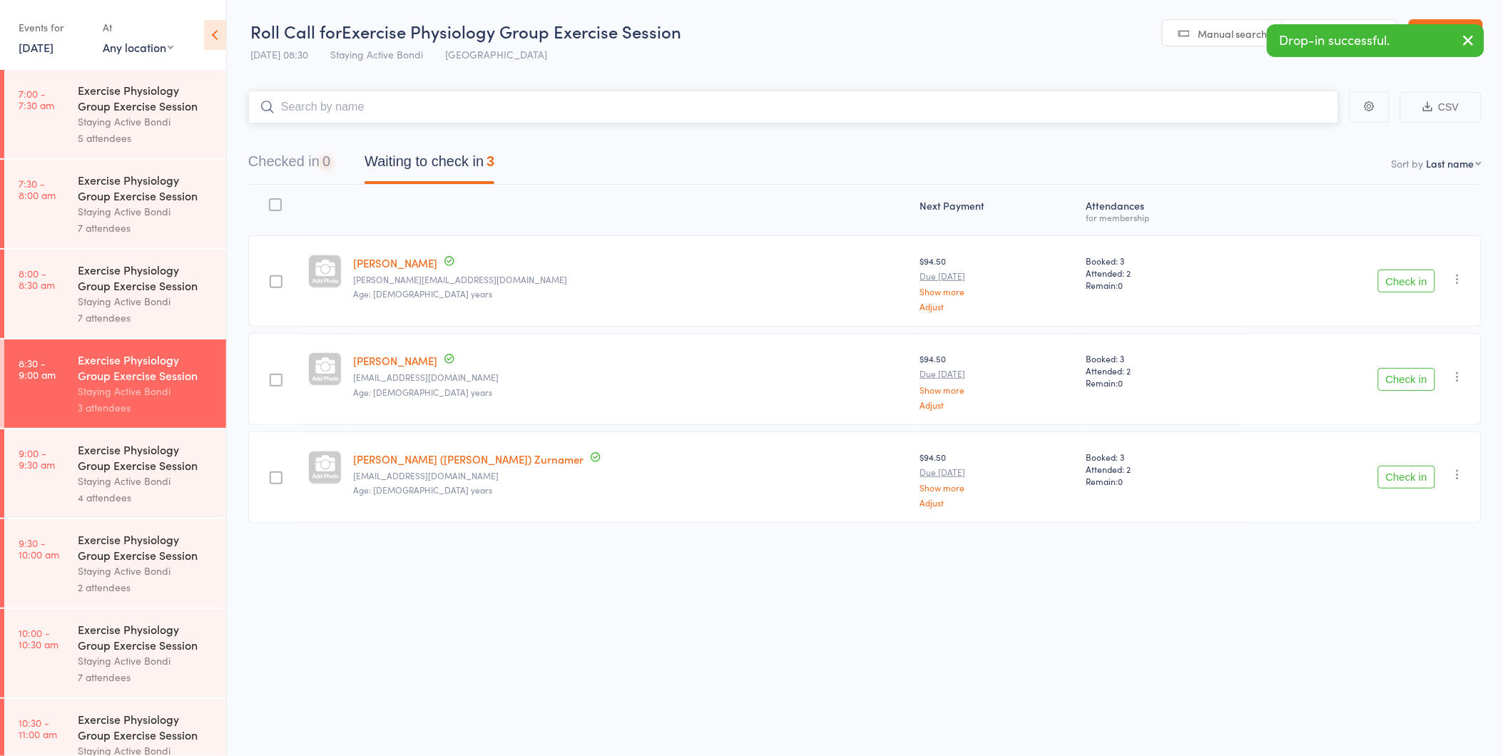
click at [282, 163] on button "Checked in 0" at bounding box center [289, 165] width 82 height 38
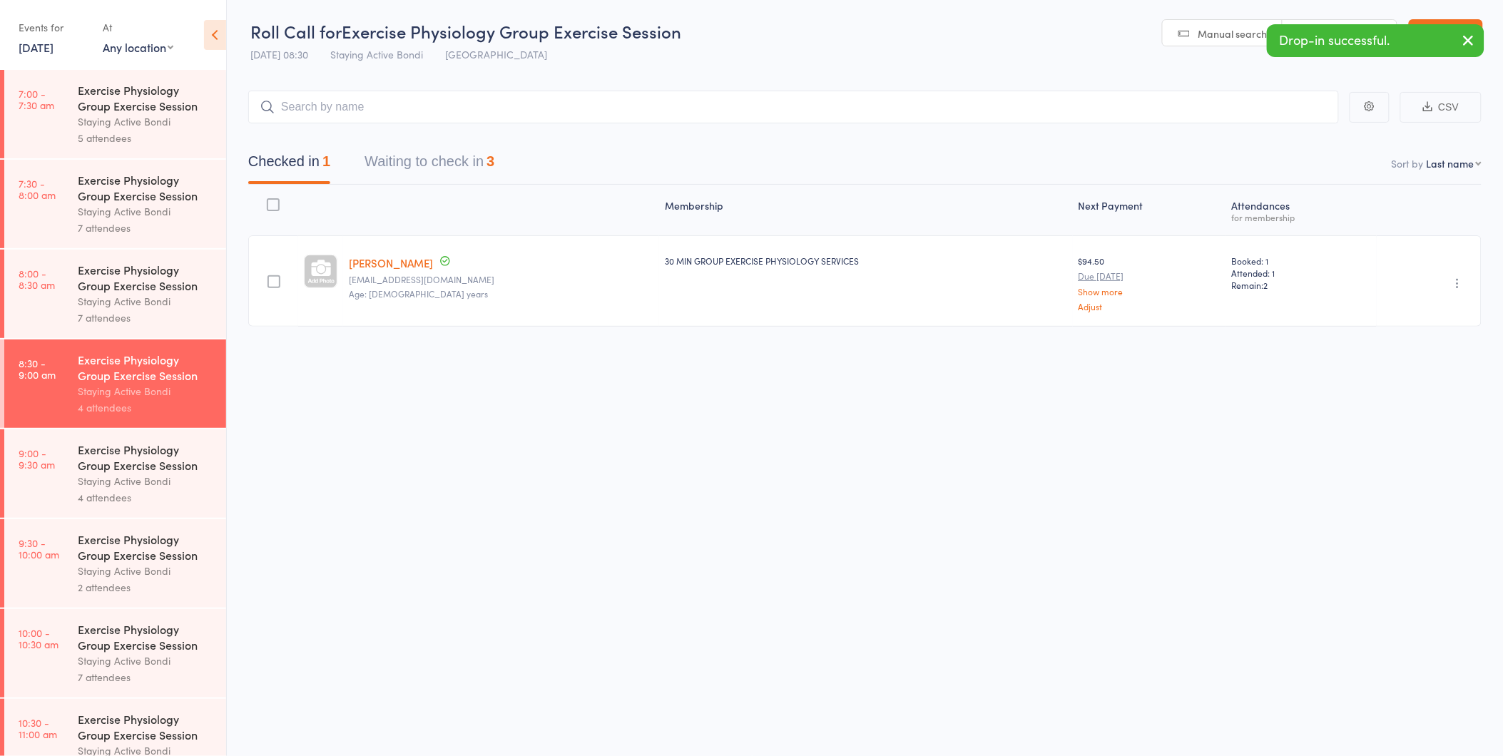
click at [1457, 278] on icon "button" at bounding box center [1457, 283] width 14 height 14
click at [1452, 305] on li "Undo check-in" at bounding box center [1407, 311] width 118 height 18
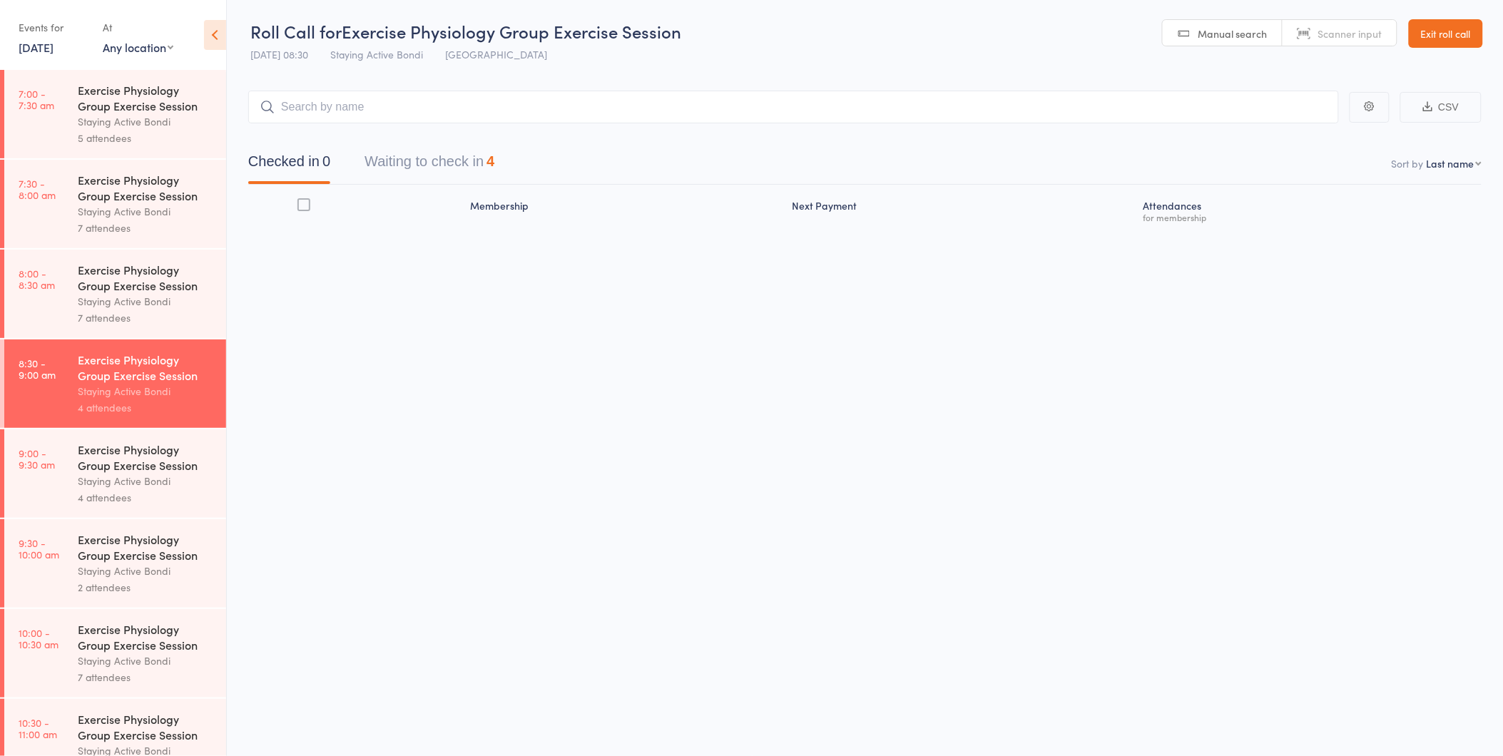
click at [23, 53] on link "17 Oct, 2025" at bounding box center [36, 47] width 35 height 16
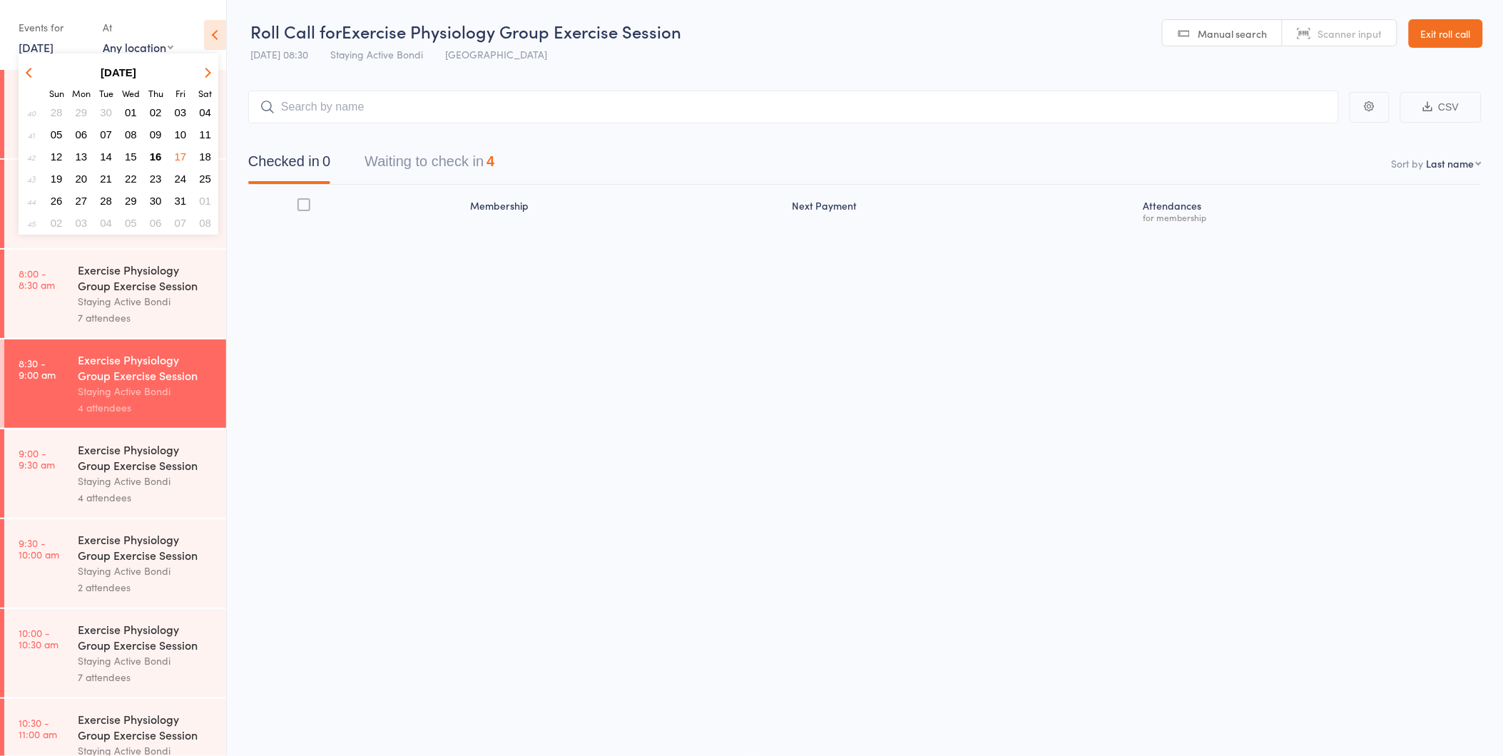
click at [77, 173] on span "20" at bounding box center [82, 179] width 12 height 12
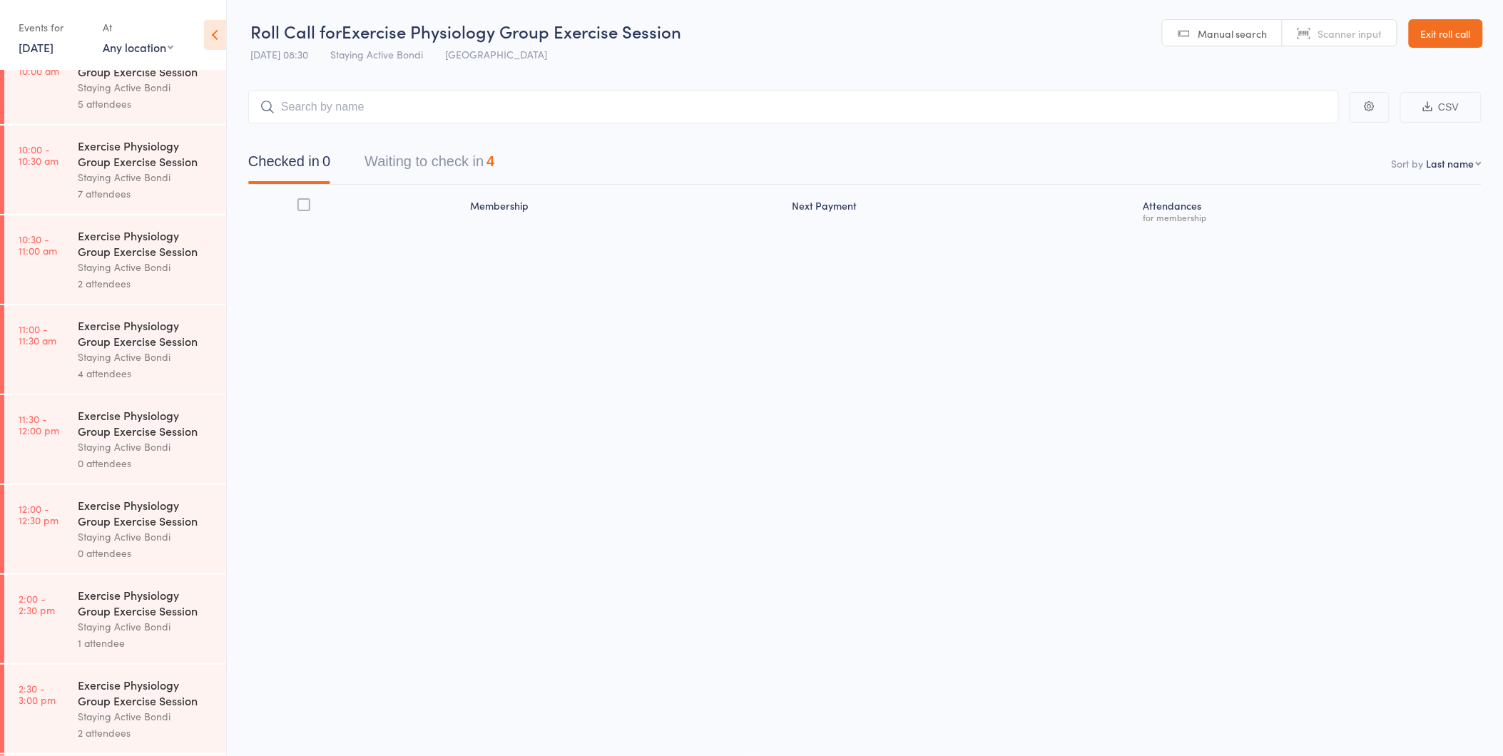
scroll to position [666, 0]
click at [148, 441] on div "Staying Active Bondi" at bounding box center [146, 448] width 136 height 16
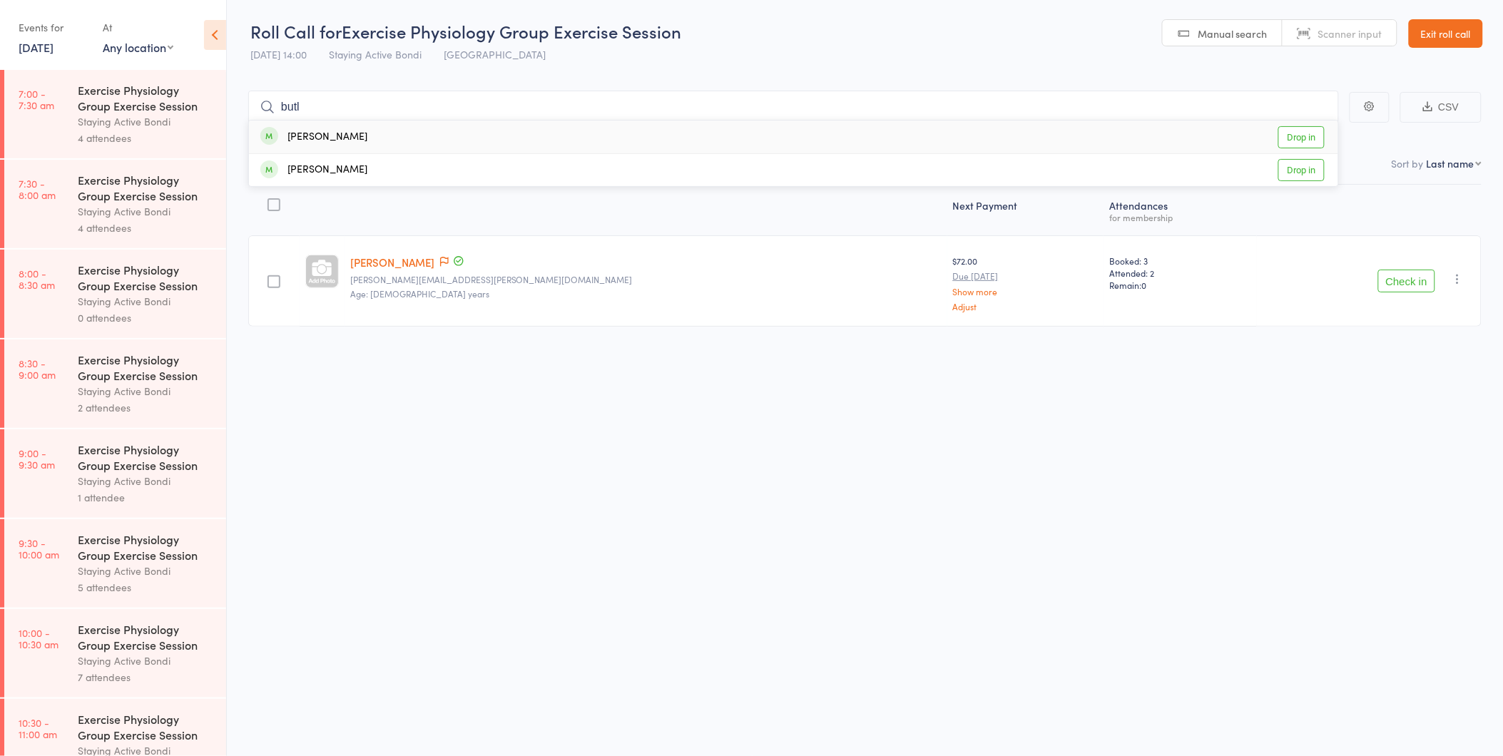
type input "butl"
click at [1302, 139] on link "Drop in" at bounding box center [1301, 137] width 46 height 22
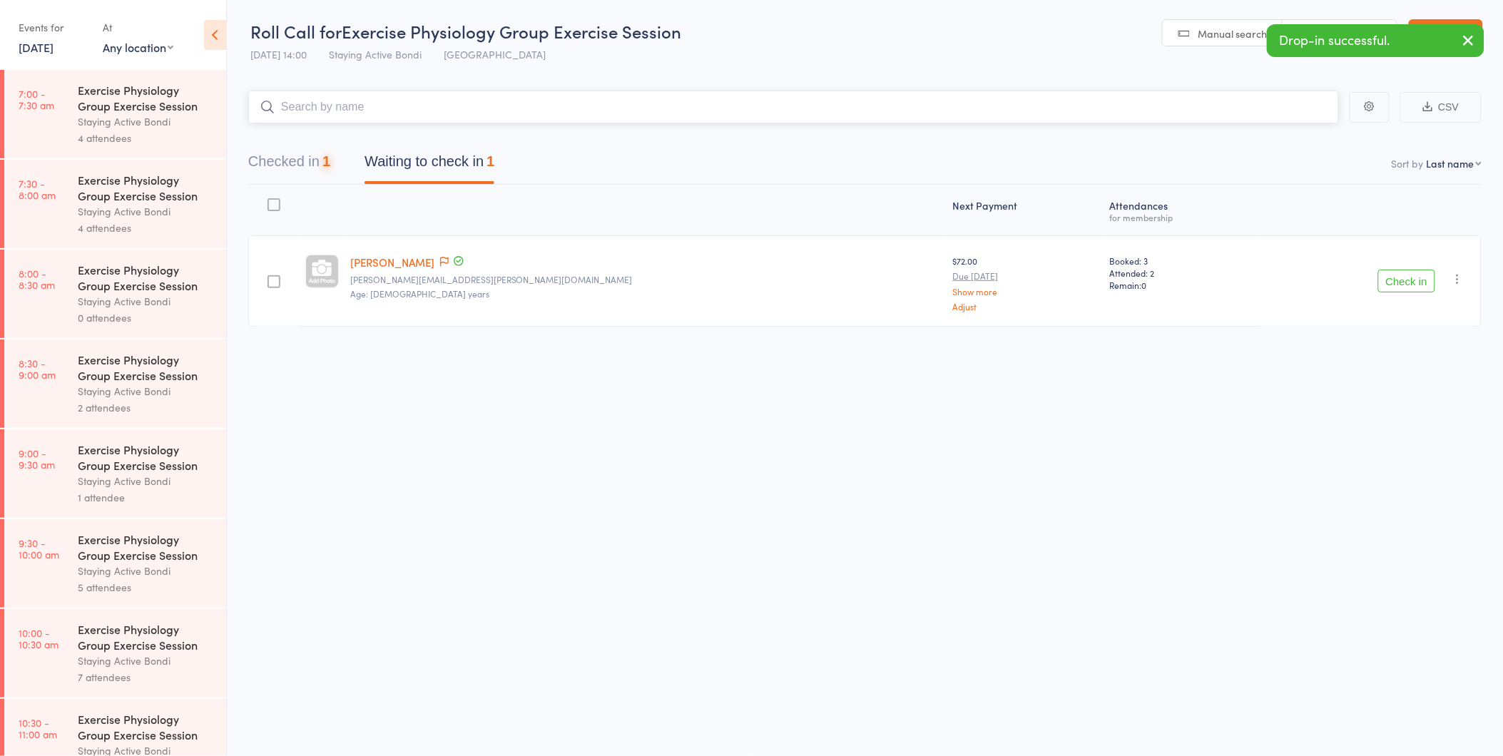
click at [308, 165] on button "Checked in 1" at bounding box center [289, 165] width 82 height 38
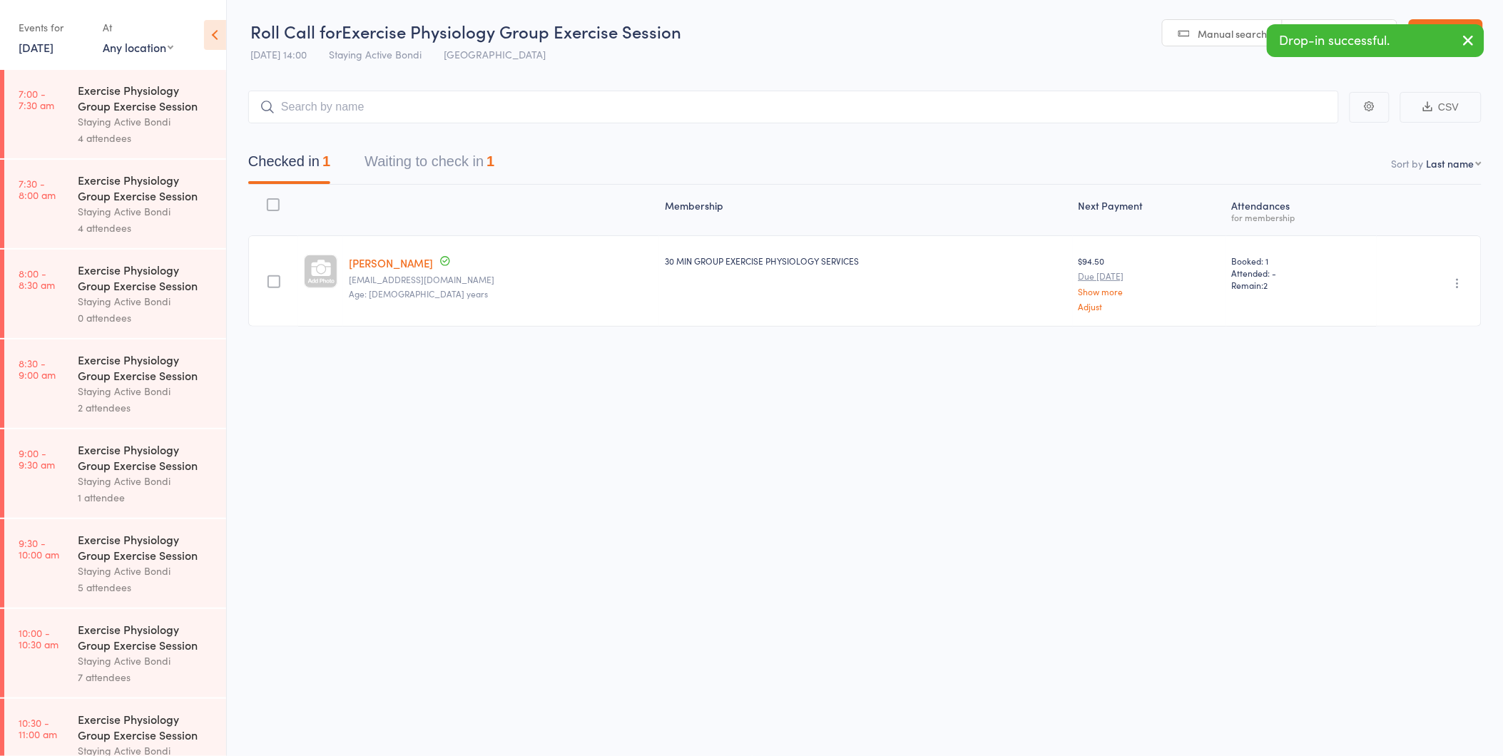
click at [1456, 278] on icon "button" at bounding box center [1457, 283] width 14 height 14
click at [1428, 304] on li "Undo check-in" at bounding box center [1407, 311] width 118 height 18
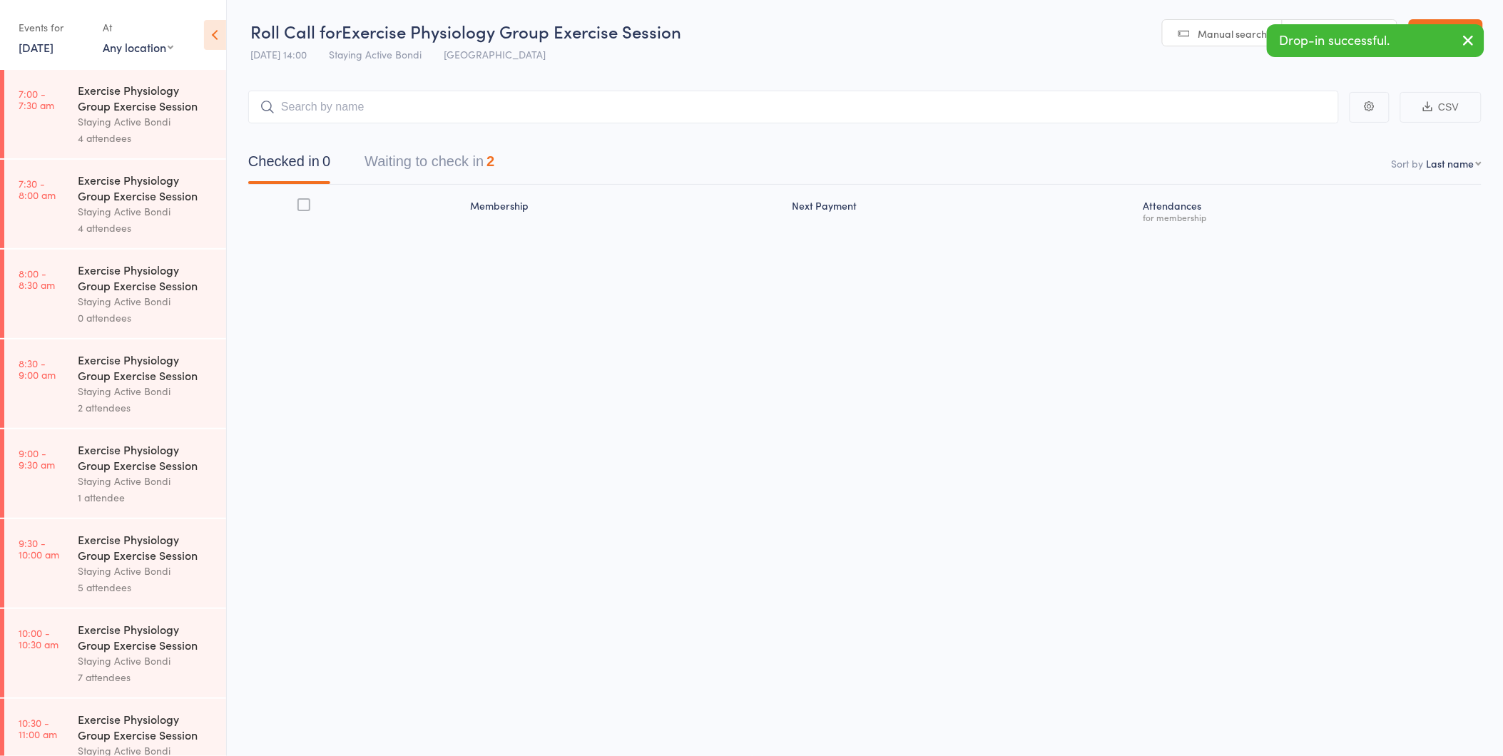
click at [53, 46] on link "20 Oct, 2025" at bounding box center [36, 47] width 35 height 16
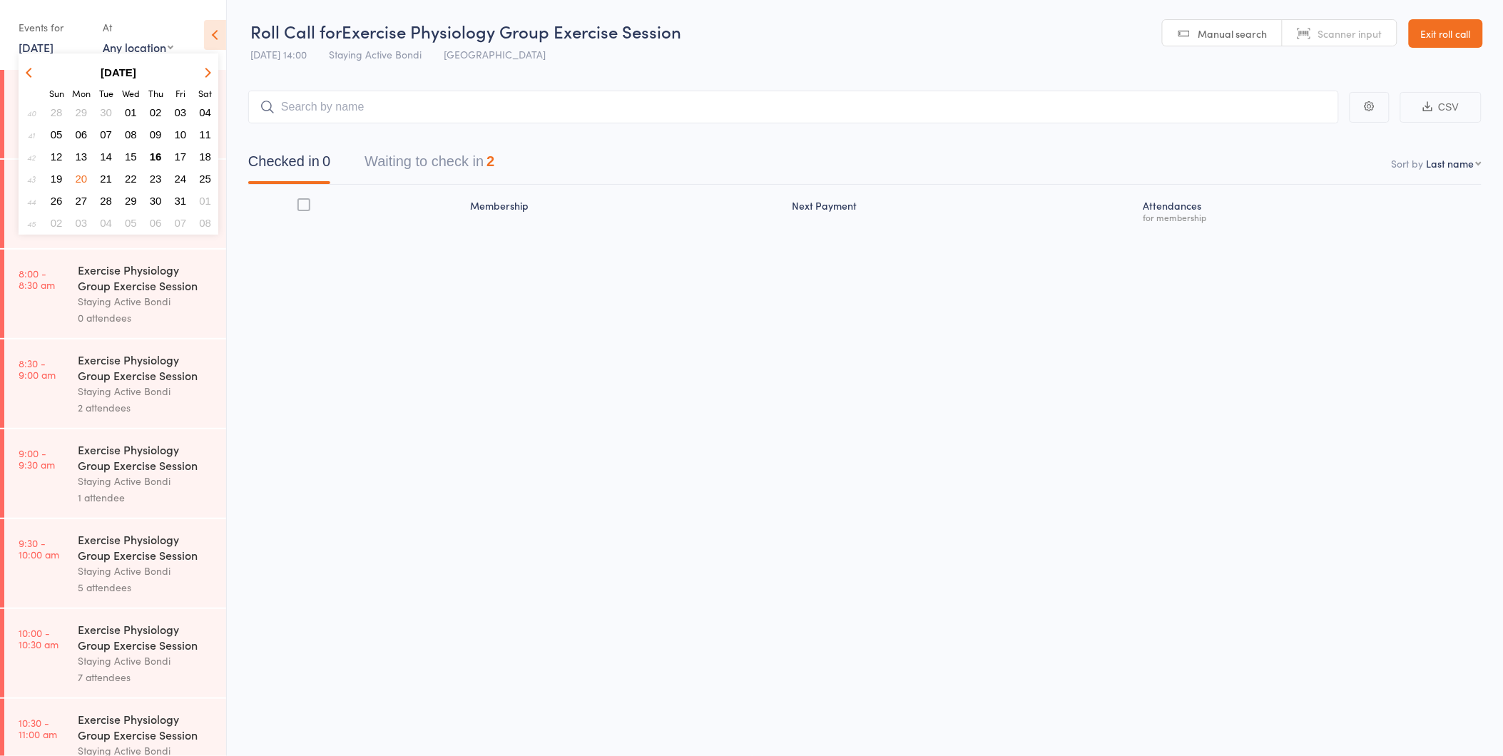
click at [134, 177] on span "22" at bounding box center [131, 179] width 12 height 12
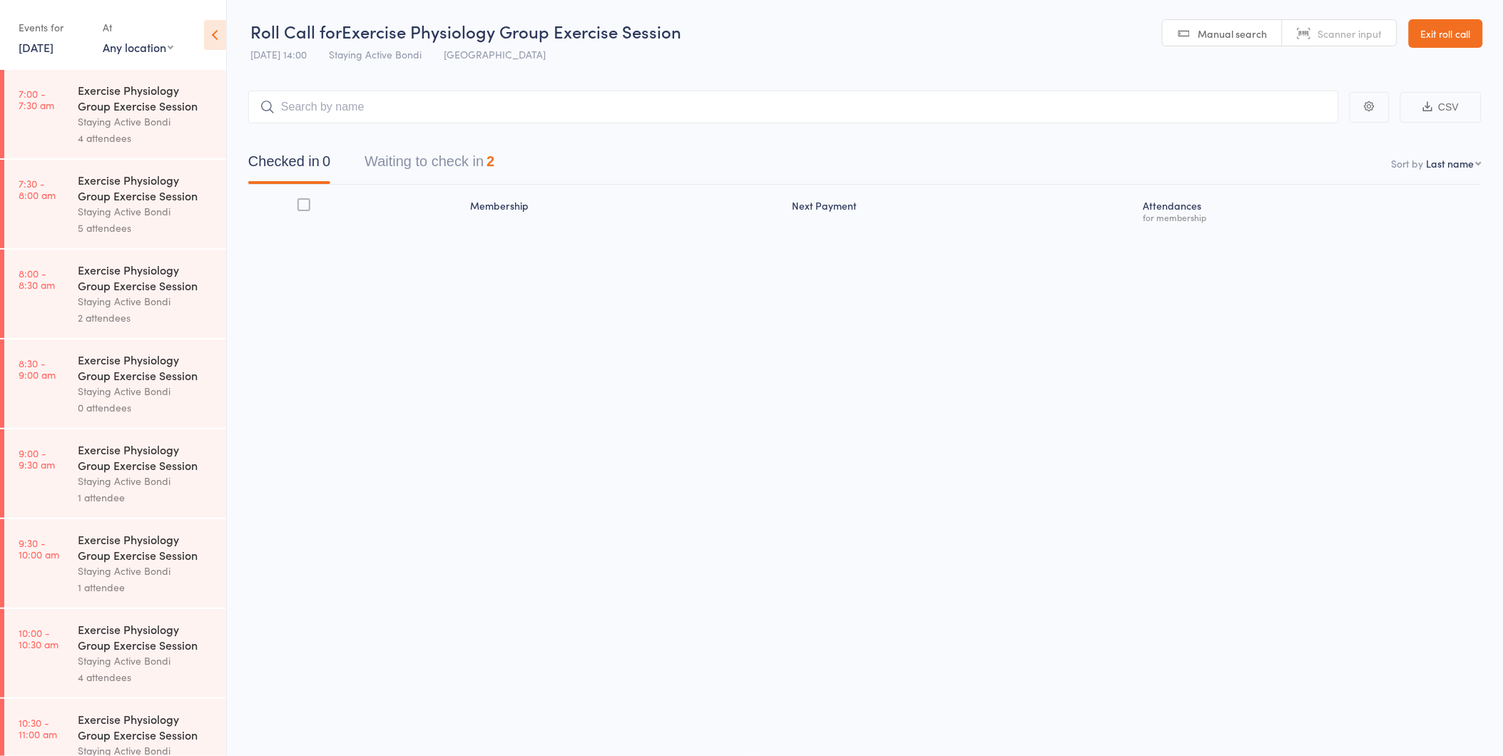
click at [154, 372] on div "Exercise Physiology Group Exercise Session" at bounding box center [146, 367] width 136 height 31
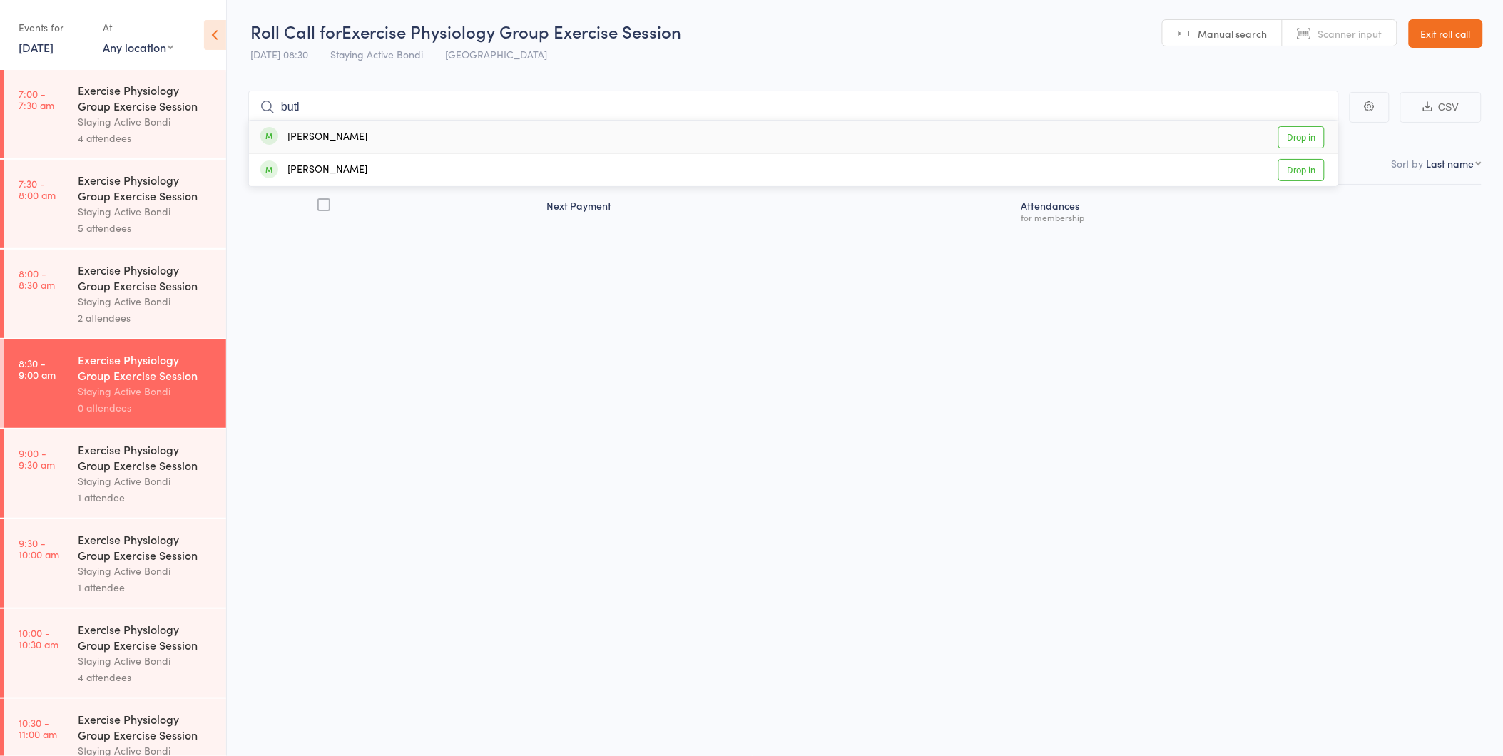
type input "butl"
click at [1291, 126] on link "Drop in" at bounding box center [1301, 137] width 46 height 22
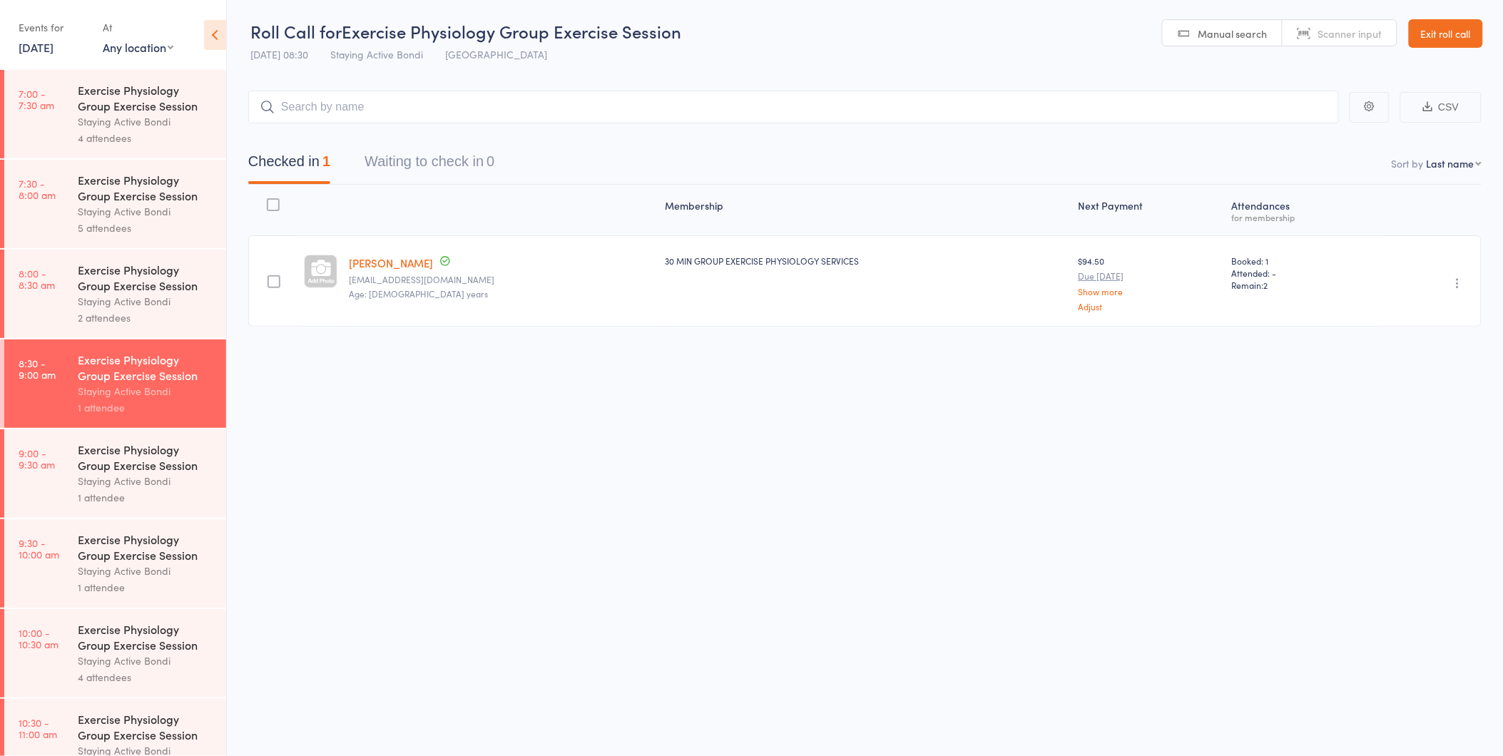
click at [1463, 279] on icon "button" at bounding box center [1457, 283] width 14 height 14
click at [1451, 307] on li "Undo check-in" at bounding box center [1407, 311] width 118 height 18
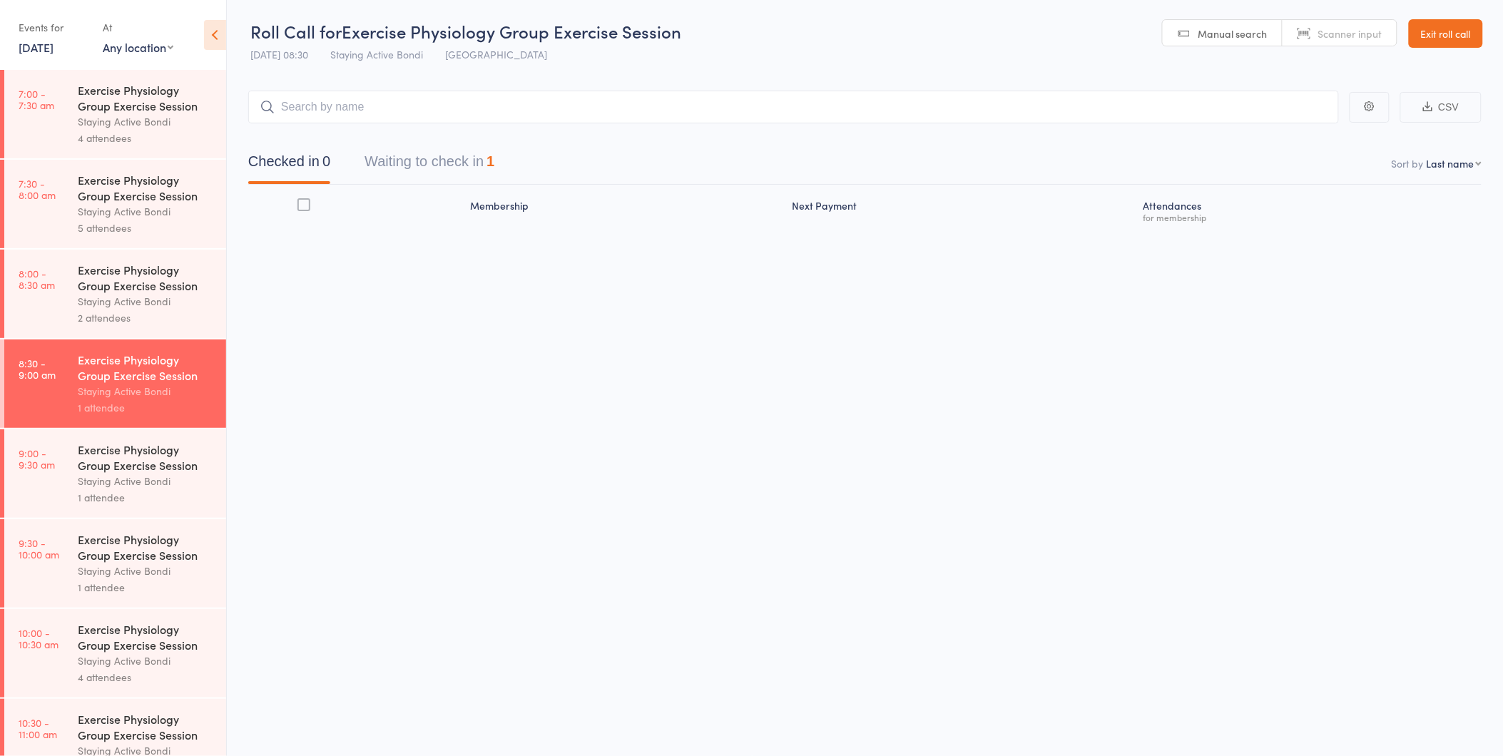
click at [53, 47] on link "22 Oct, 2025" at bounding box center [36, 47] width 35 height 16
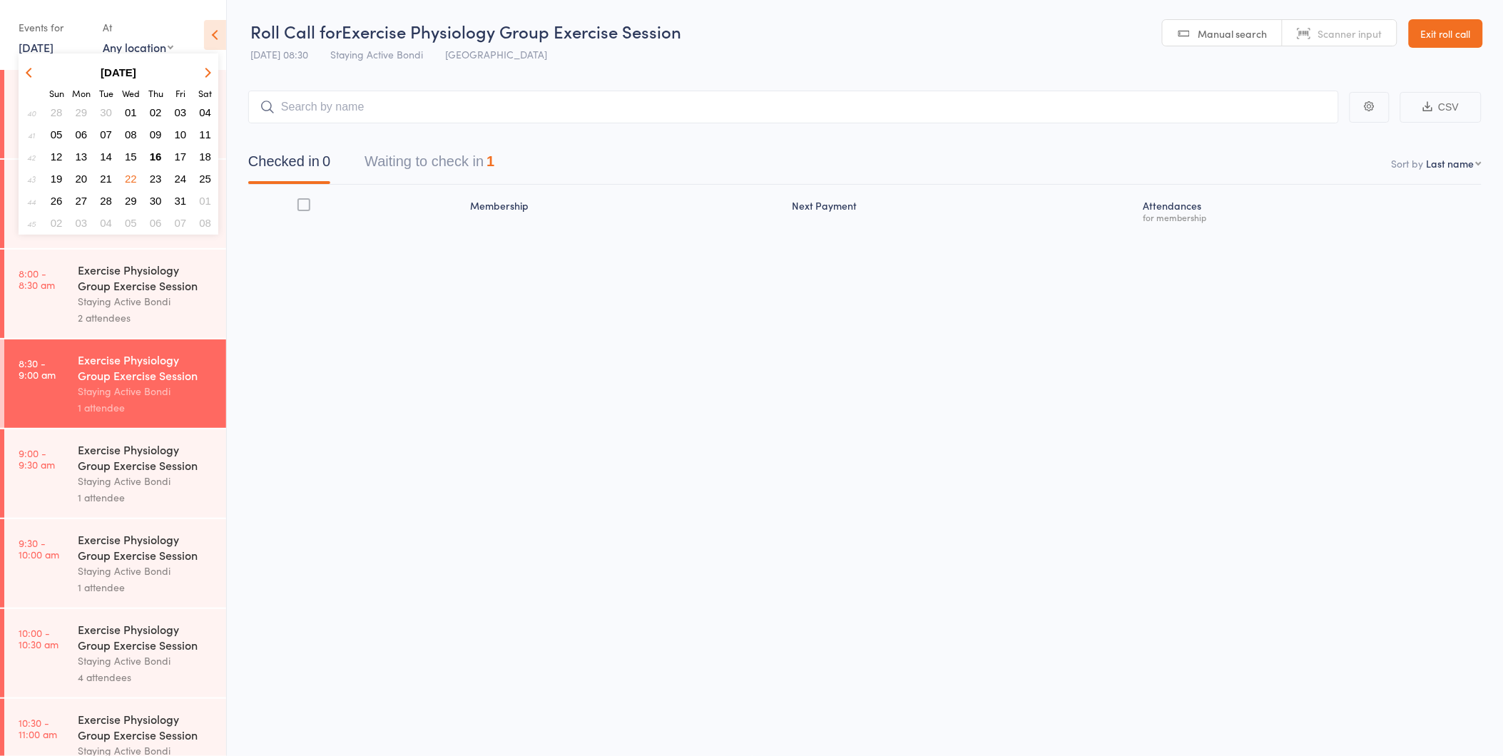
click at [180, 173] on span "24" at bounding box center [181, 179] width 12 height 12
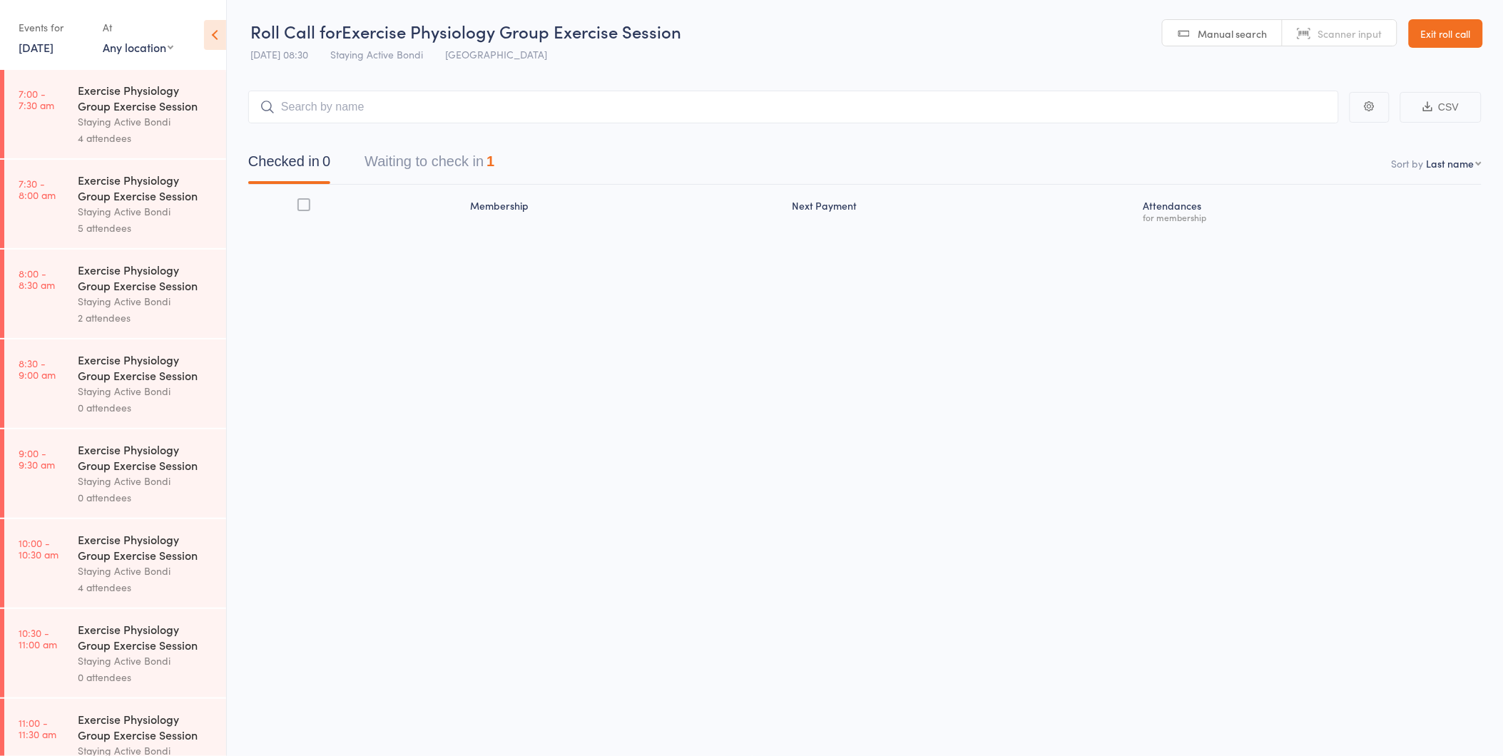
click at [196, 387] on div "Staying Active Bondi" at bounding box center [146, 391] width 136 height 16
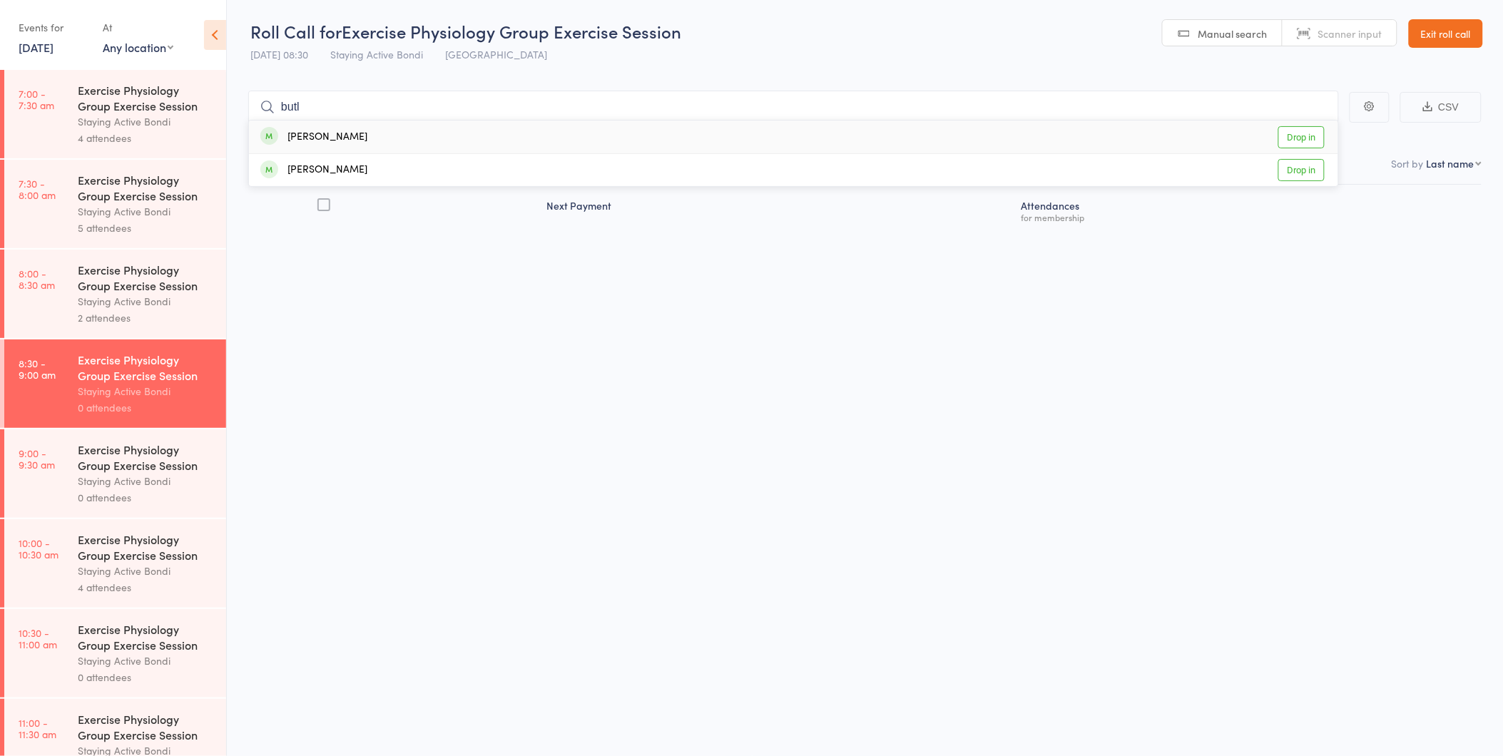
type input "butl"
click at [1303, 126] on link "Drop in" at bounding box center [1301, 137] width 46 height 22
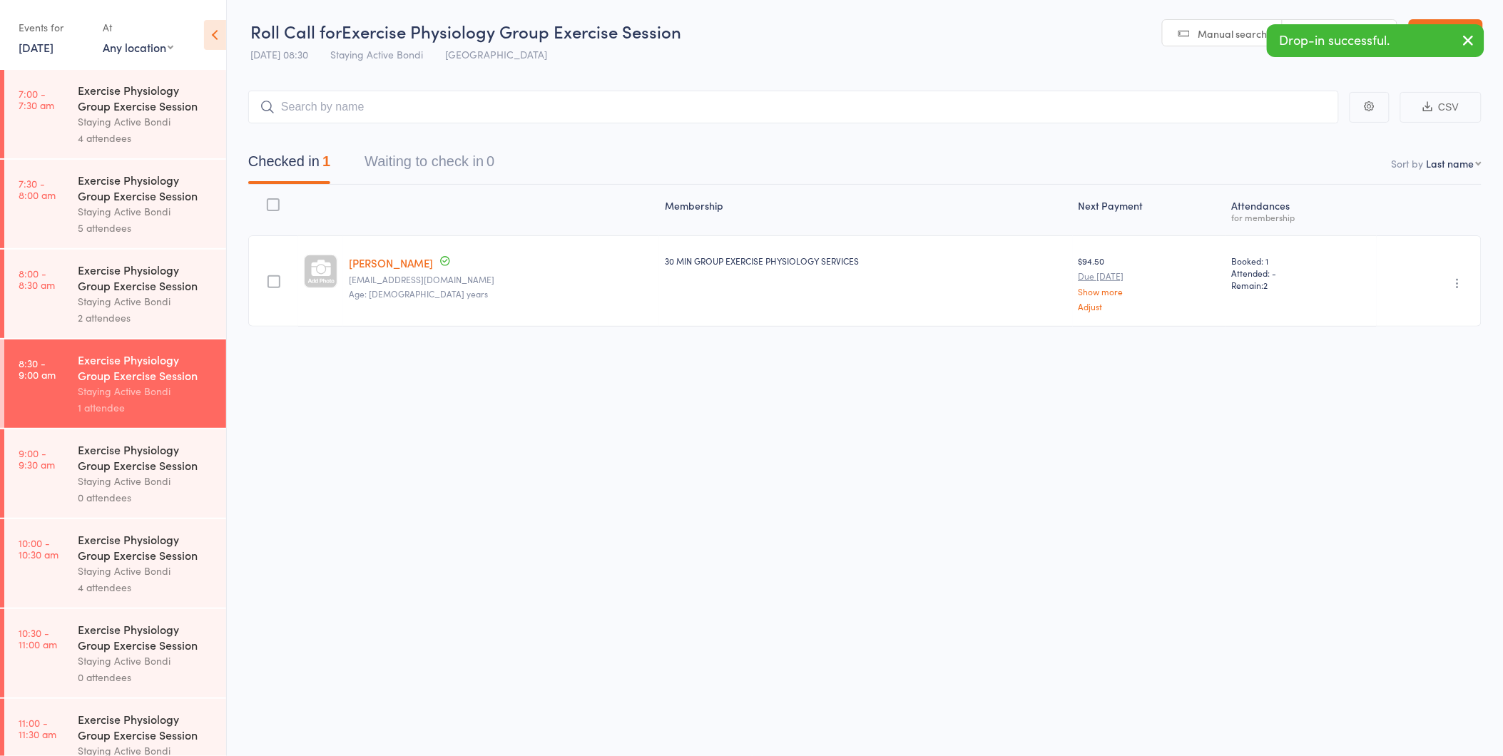
click at [1452, 276] on icon "button" at bounding box center [1457, 283] width 14 height 14
click at [1444, 309] on li "Undo check-in" at bounding box center [1407, 311] width 118 height 18
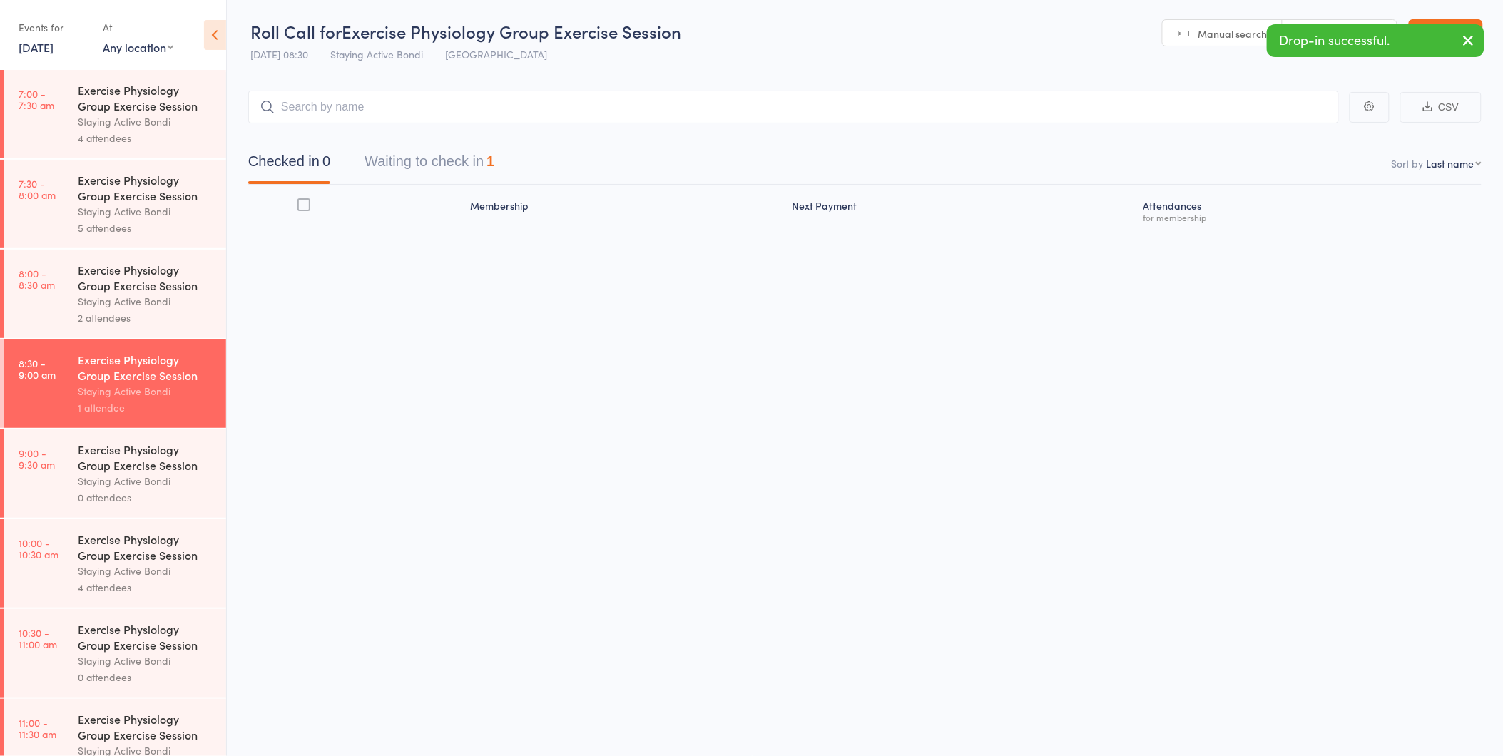
click at [1462, 46] on icon "button" at bounding box center [1468, 40] width 17 height 18
click at [1462, 46] on link "Exit roll call" at bounding box center [1445, 33] width 74 height 29
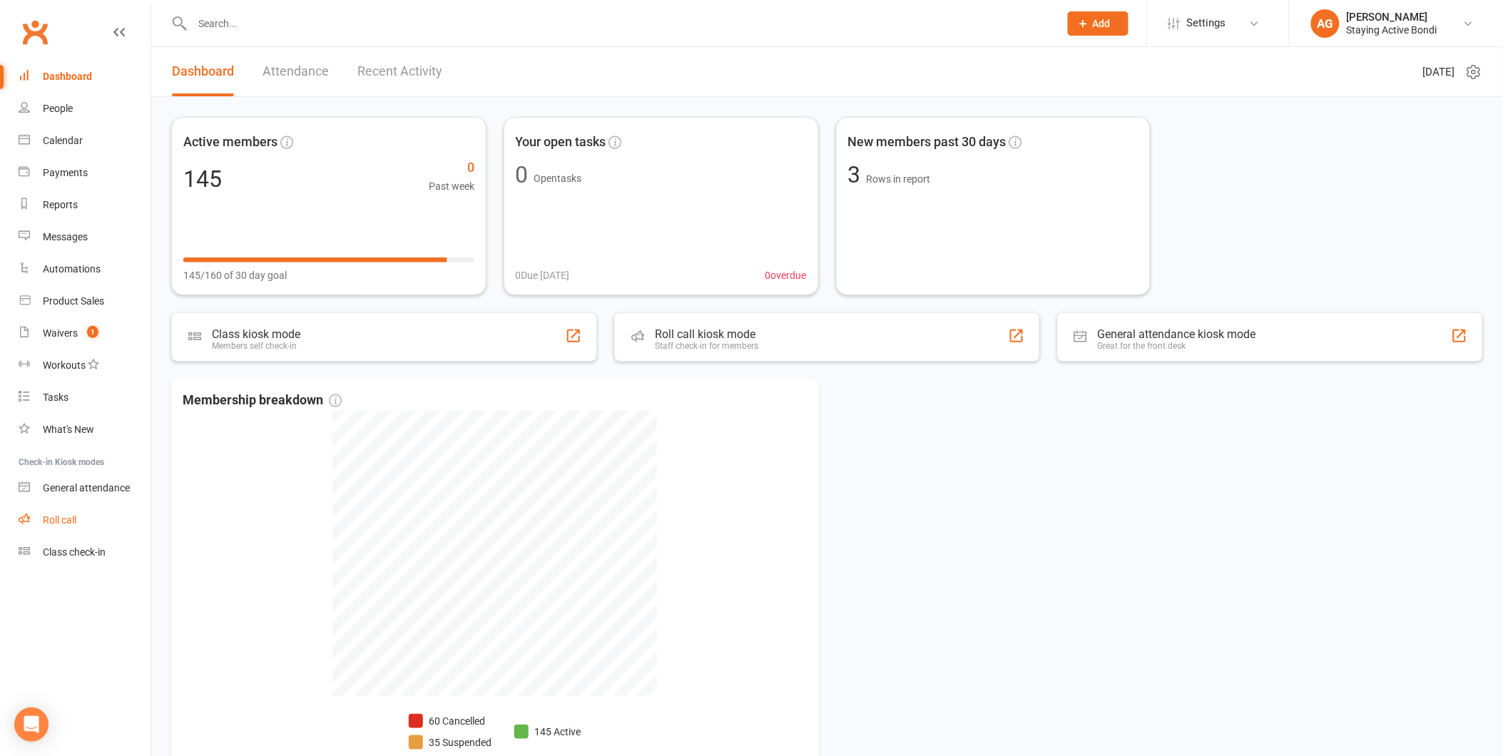
click at [110, 504] on link "Roll call" at bounding box center [85, 520] width 132 height 32
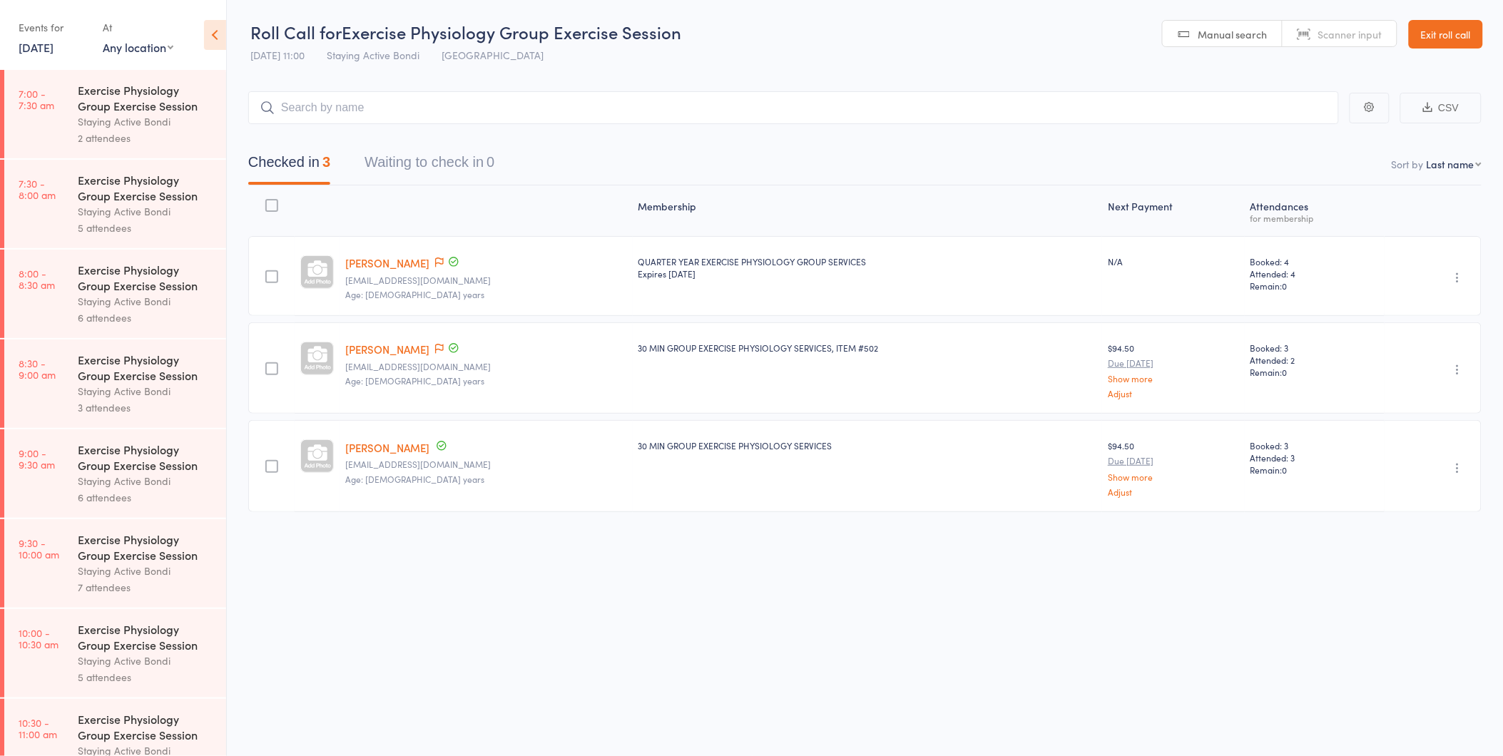
click at [39, 50] on link "16 Oct, 2025" at bounding box center [36, 47] width 35 height 16
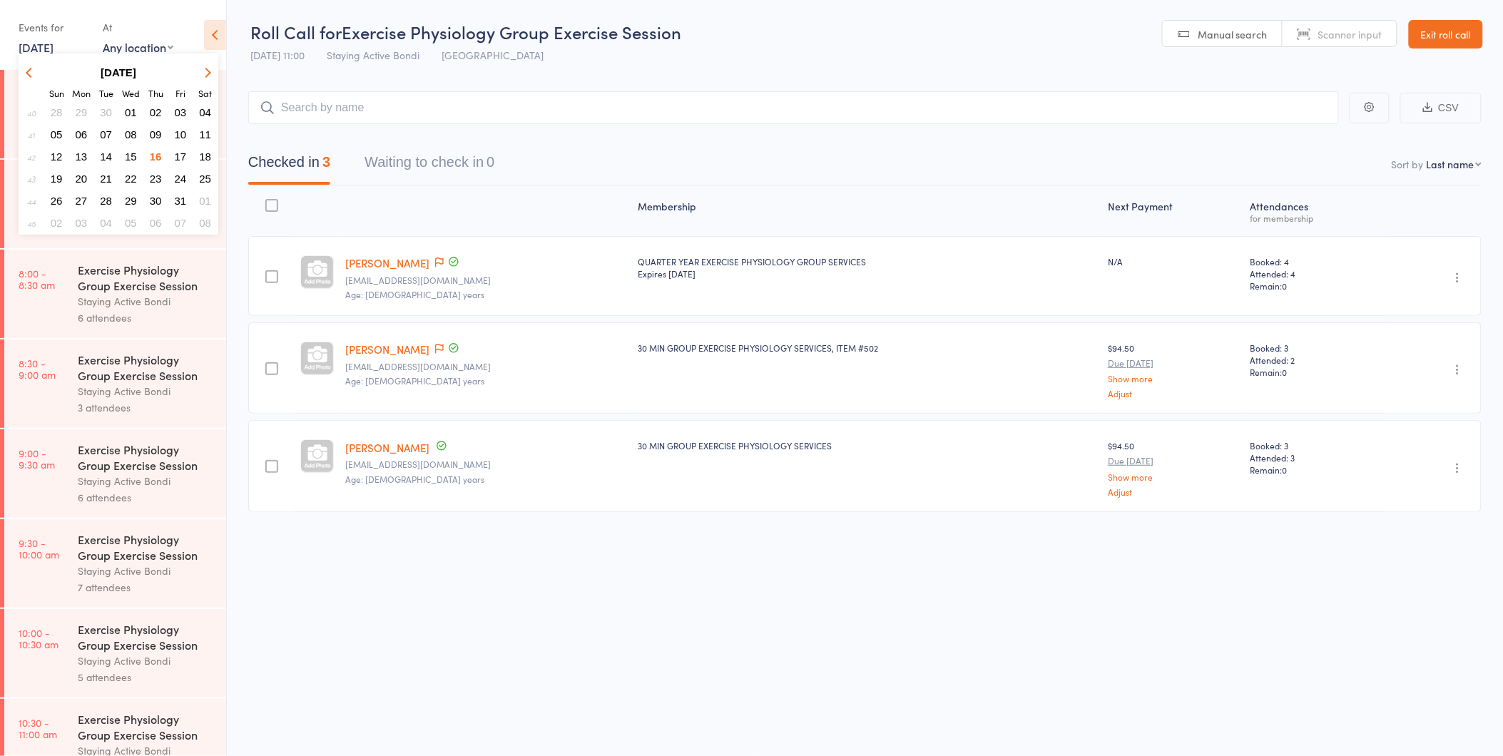
click at [88, 171] on button "20" at bounding box center [82, 178] width 22 height 19
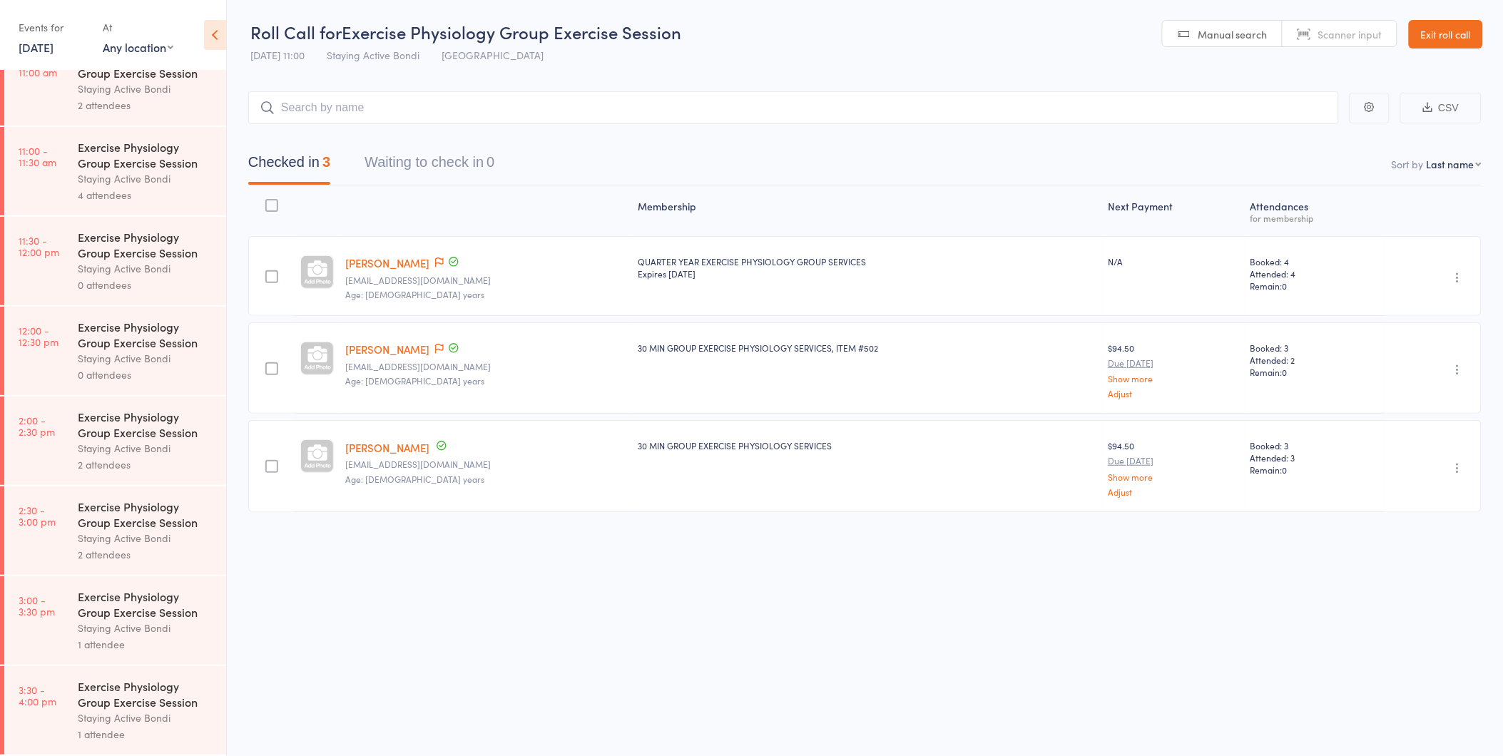
scroll to position [1, 0]
click at [103, 462] on div "2 attendees" at bounding box center [146, 464] width 136 height 16
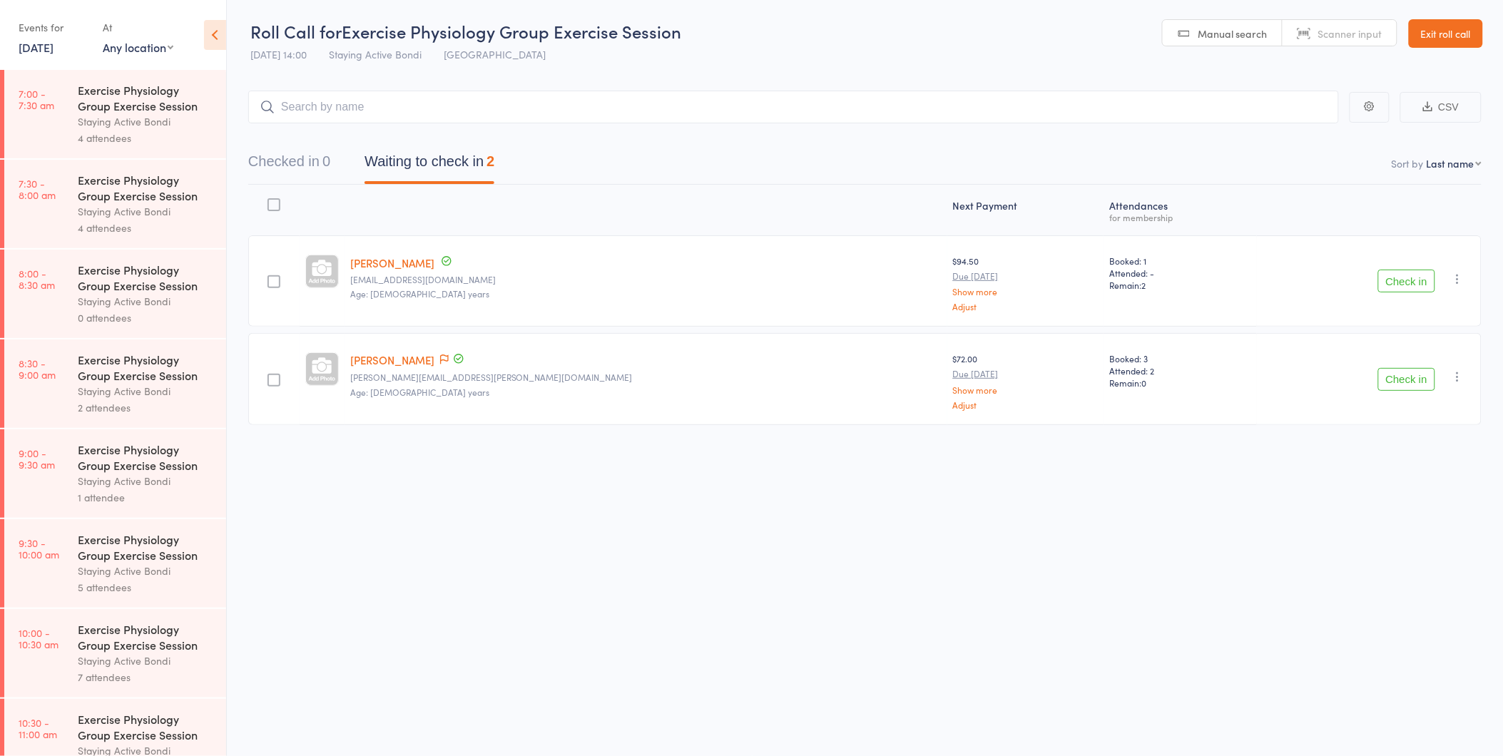
click at [1441, 33] on link "Exit roll call" at bounding box center [1445, 33] width 74 height 29
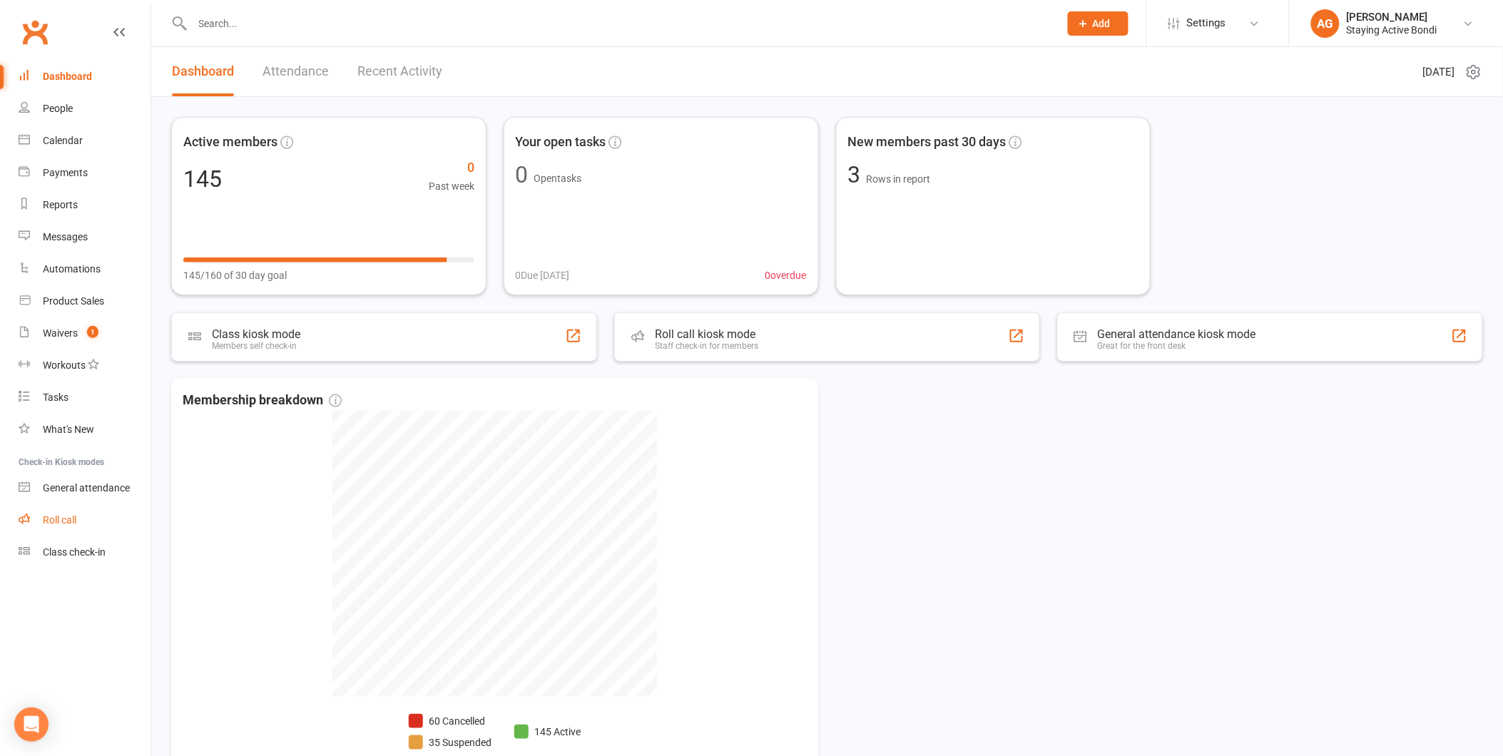
click at [88, 515] on link "Roll call" at bounding box center [85, 520] width 132 height 32
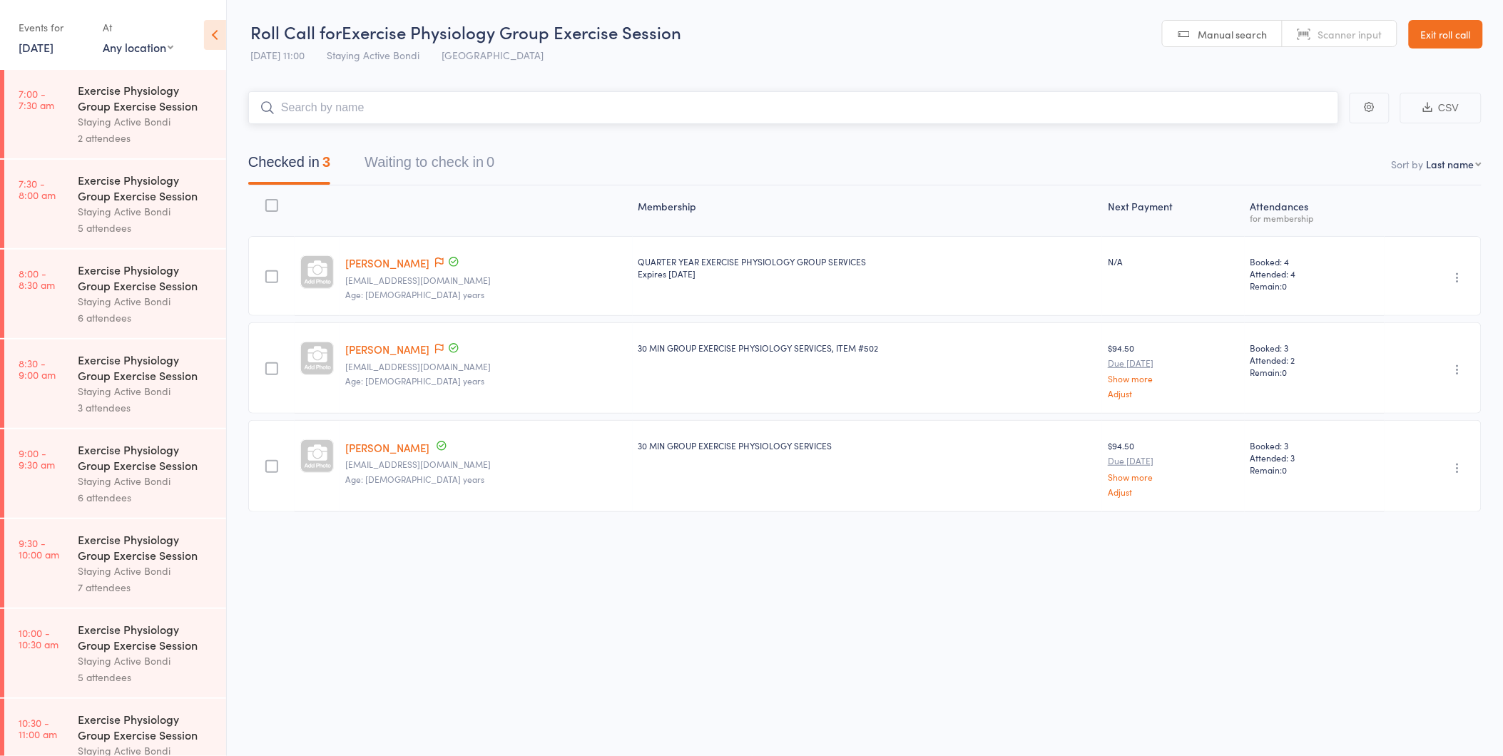
scroll to position [575, 0]
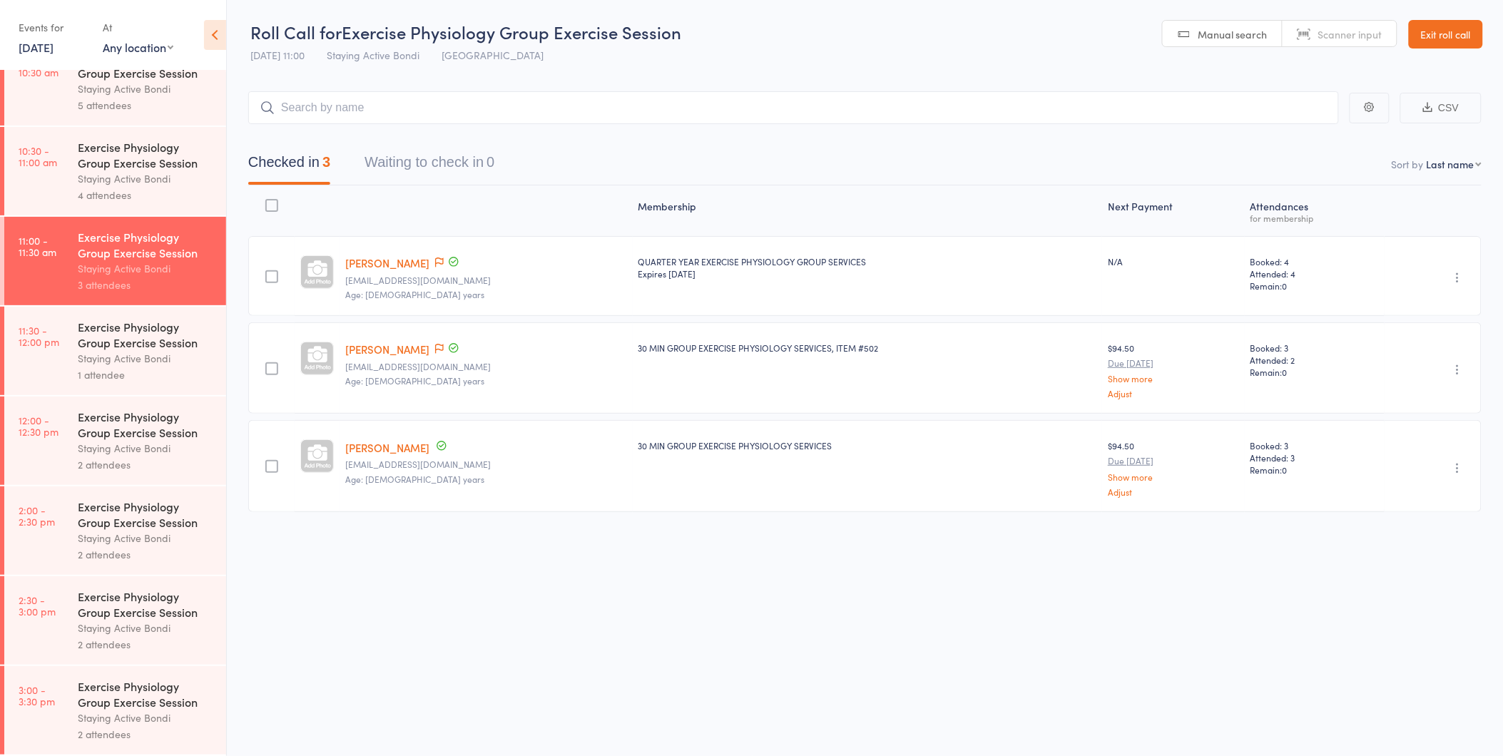
click at [148, 357] on div "Staying Active Bondi" at bounding box center [146, 358] width 136 height 16
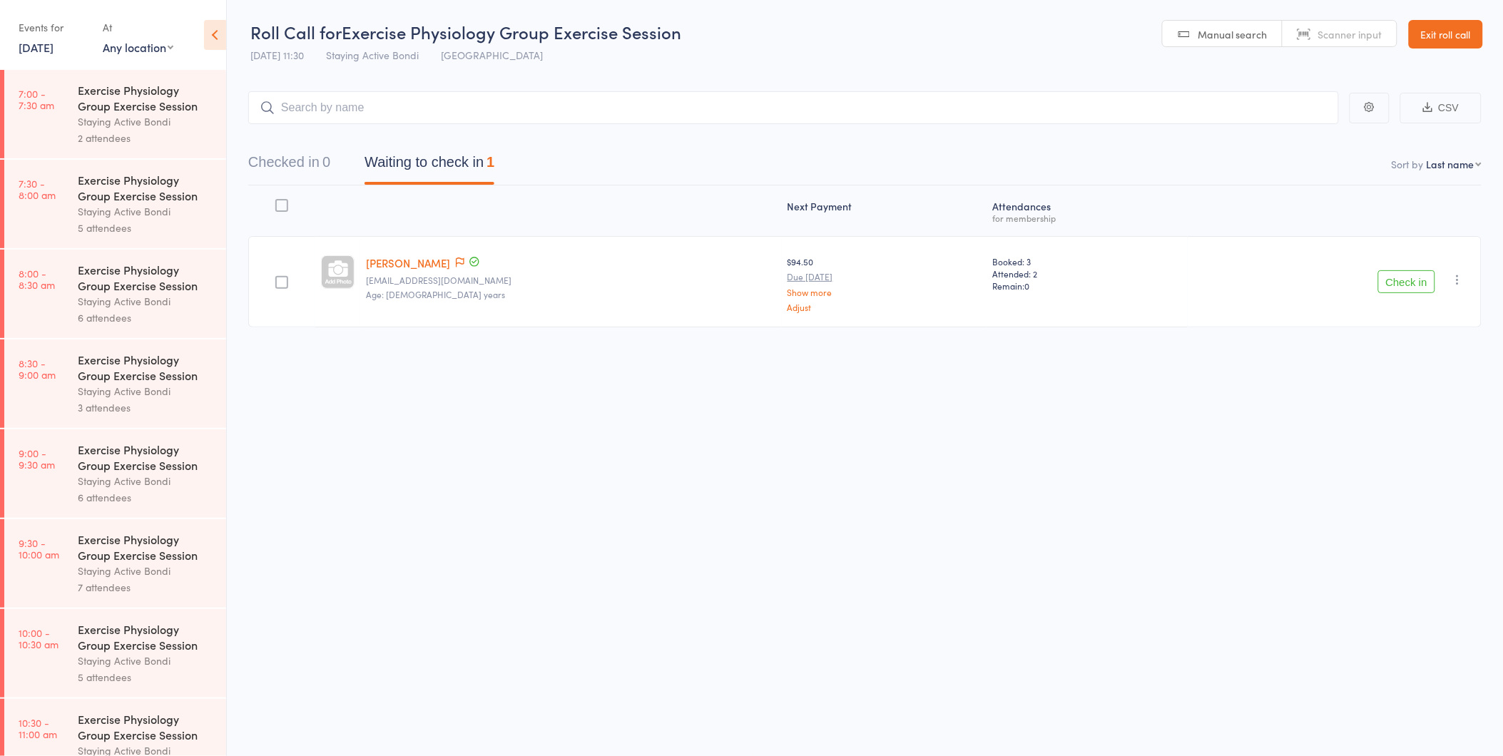
click at [1395, 292] on button "Check in" at bounding box center [1406, 281] width 57 height 23
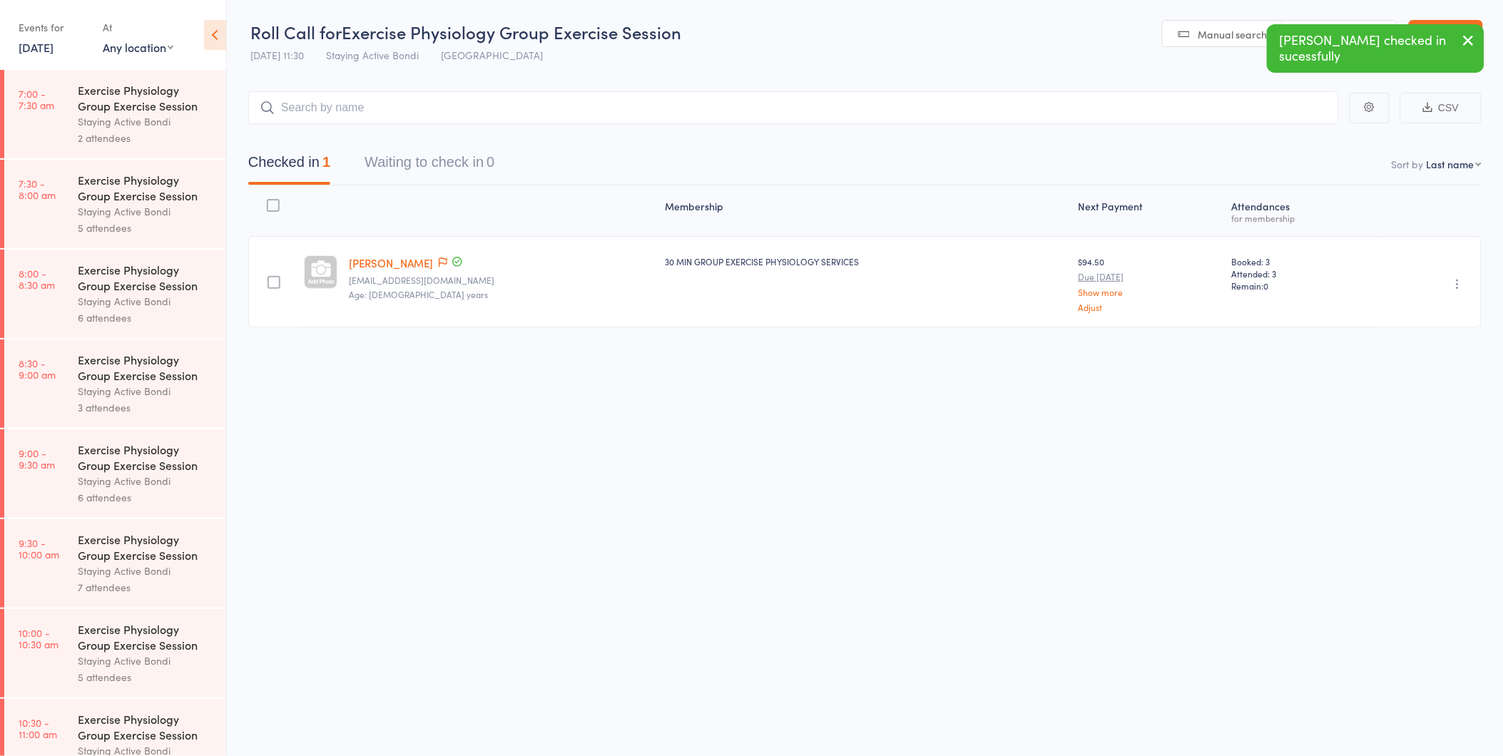
click at [1458, 54] on button "button" at bounding box center [1468, 41] width 31 height 33
click at [1464, 39] on link "Exit roll call" at bounding box center [1445, 34] width 74 height 29
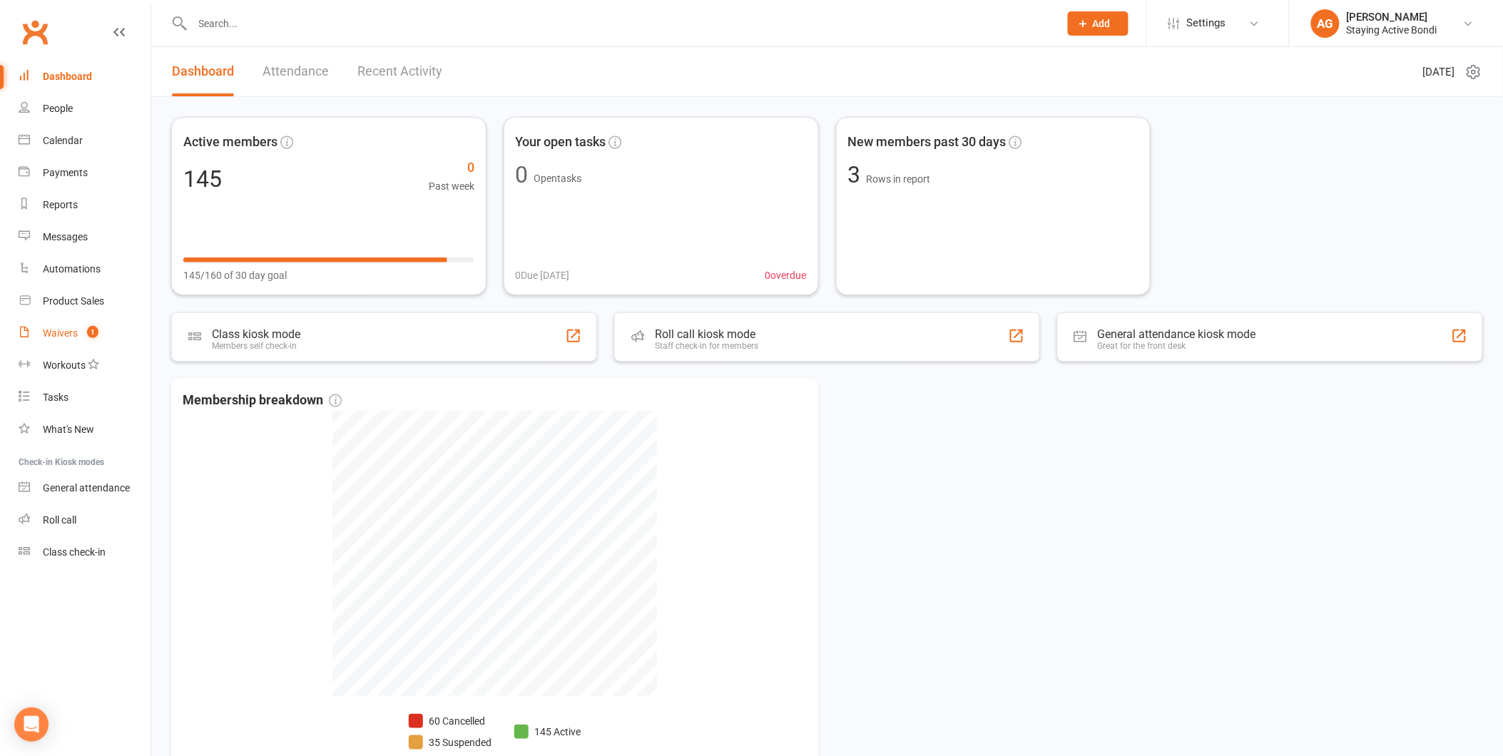
click at [79, 328] on link "Waivers 1" at bounding box center [85, 333] width 132 height 32
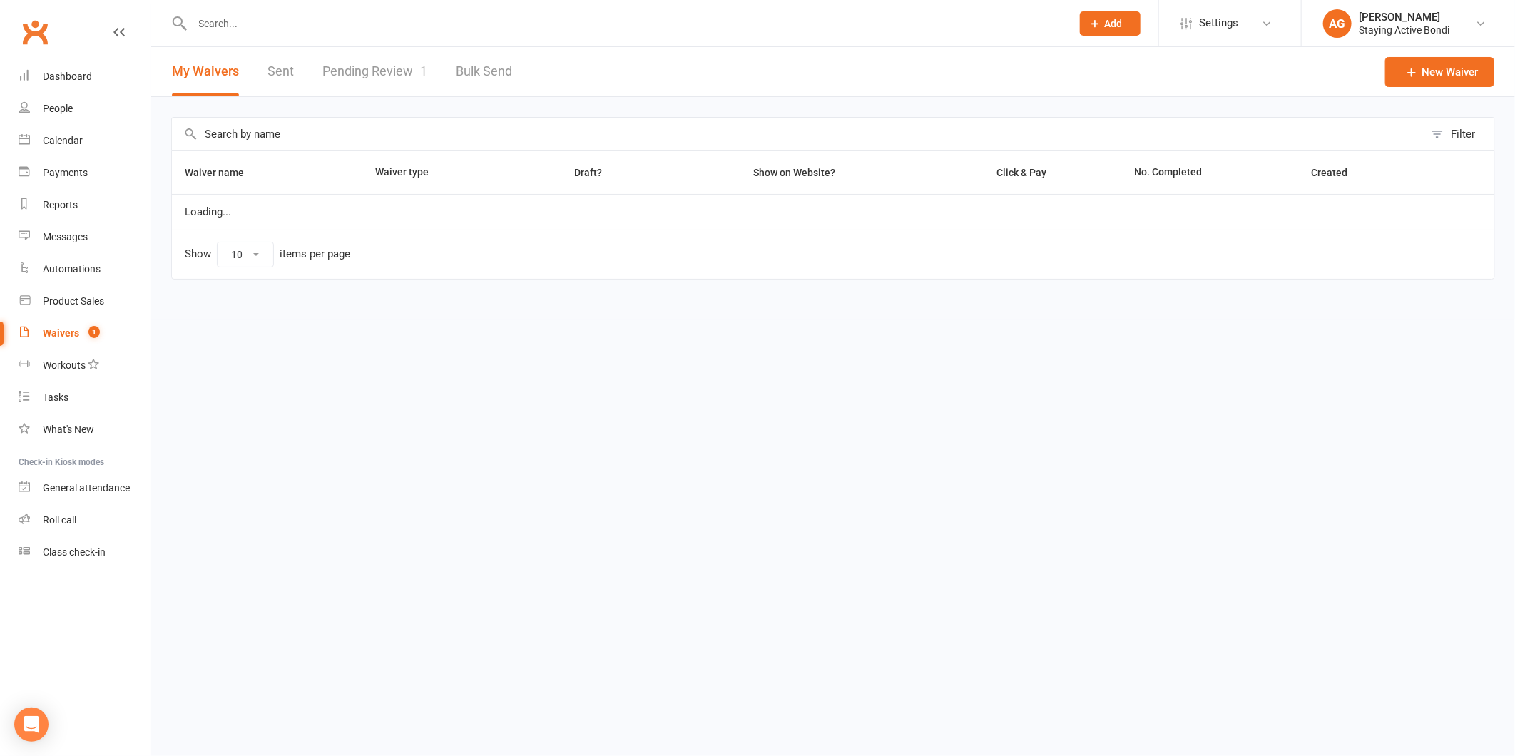
click at [384, 63] on link "Pending Review 1" at bounding box center [374, 71] width 105 height 49
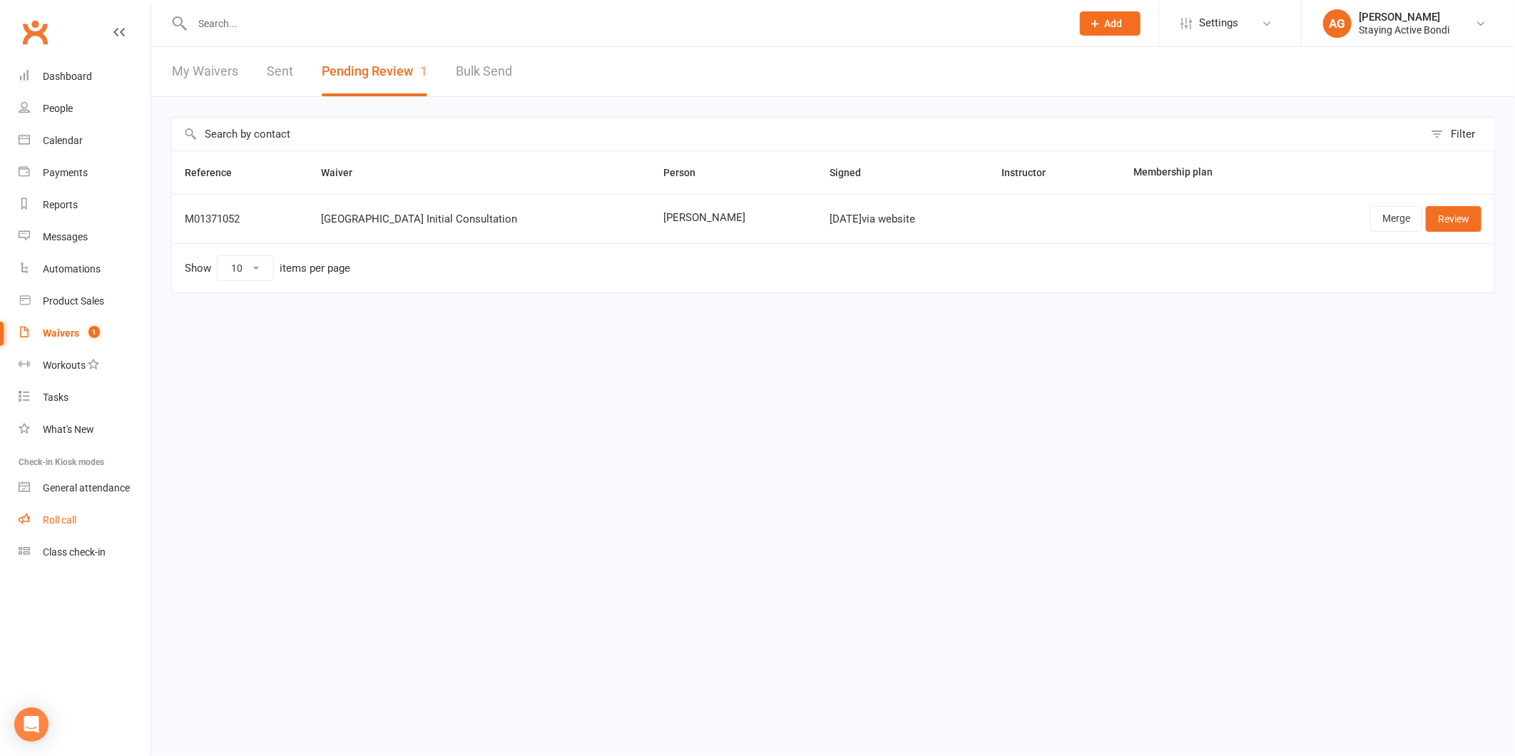
click at [53, 518] on div "Roll call" at bounding box center [60, 519] width 34 height 11
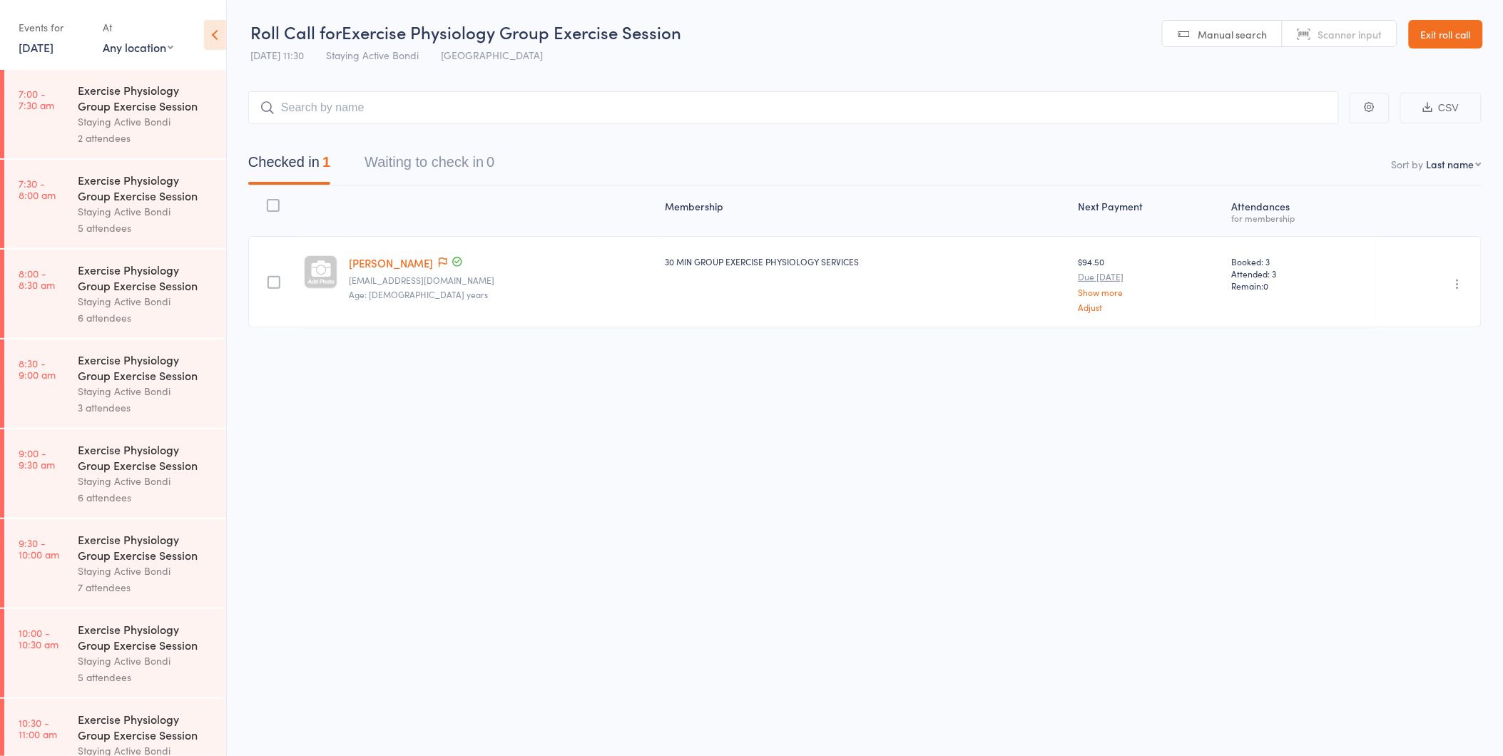
click at [129, 462] on div "Exercise Physiology Group Exercise Session" at bounding box center [146, 456] width 136 height 31
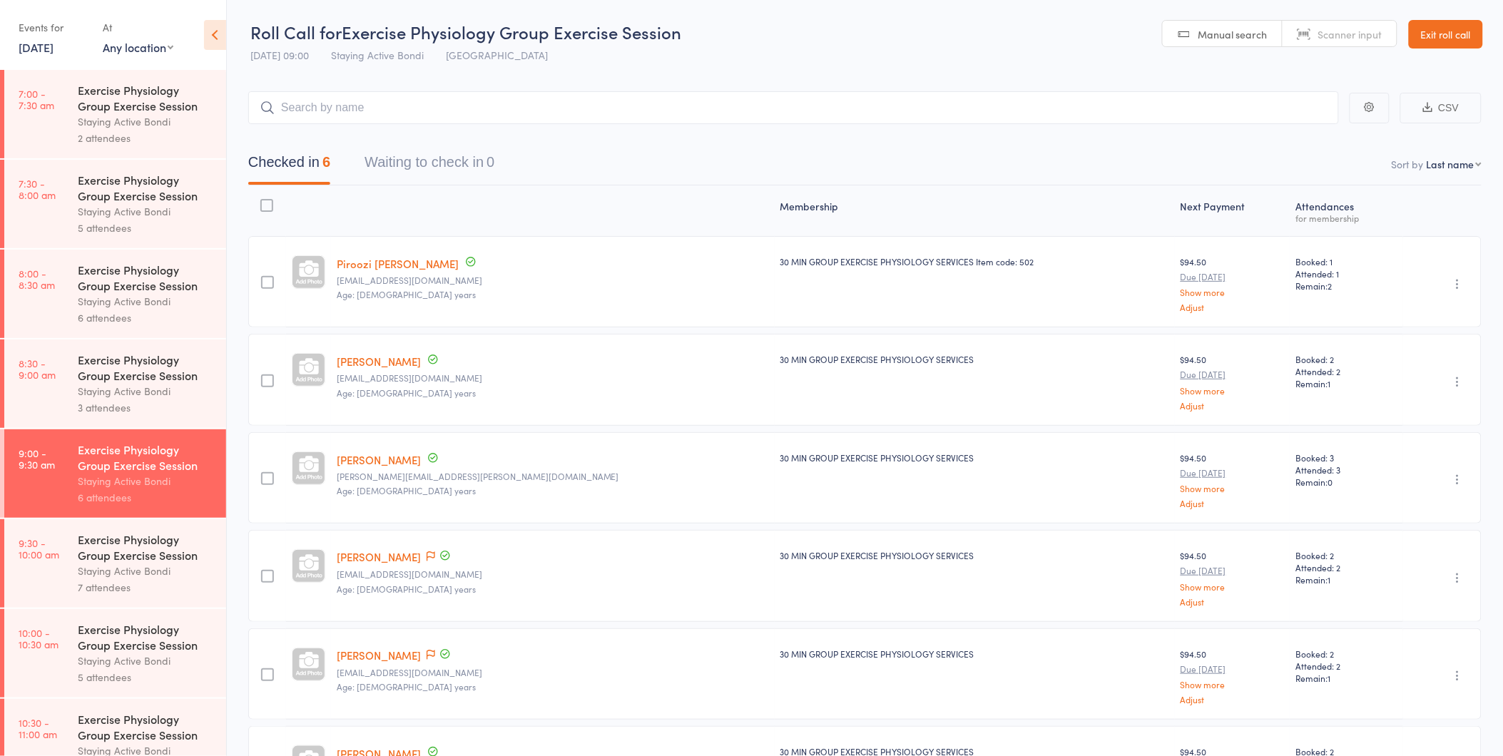
click at [157, 578] on div "Staying Active Bondi" at bounding box center [146, 571] width 136 height 16
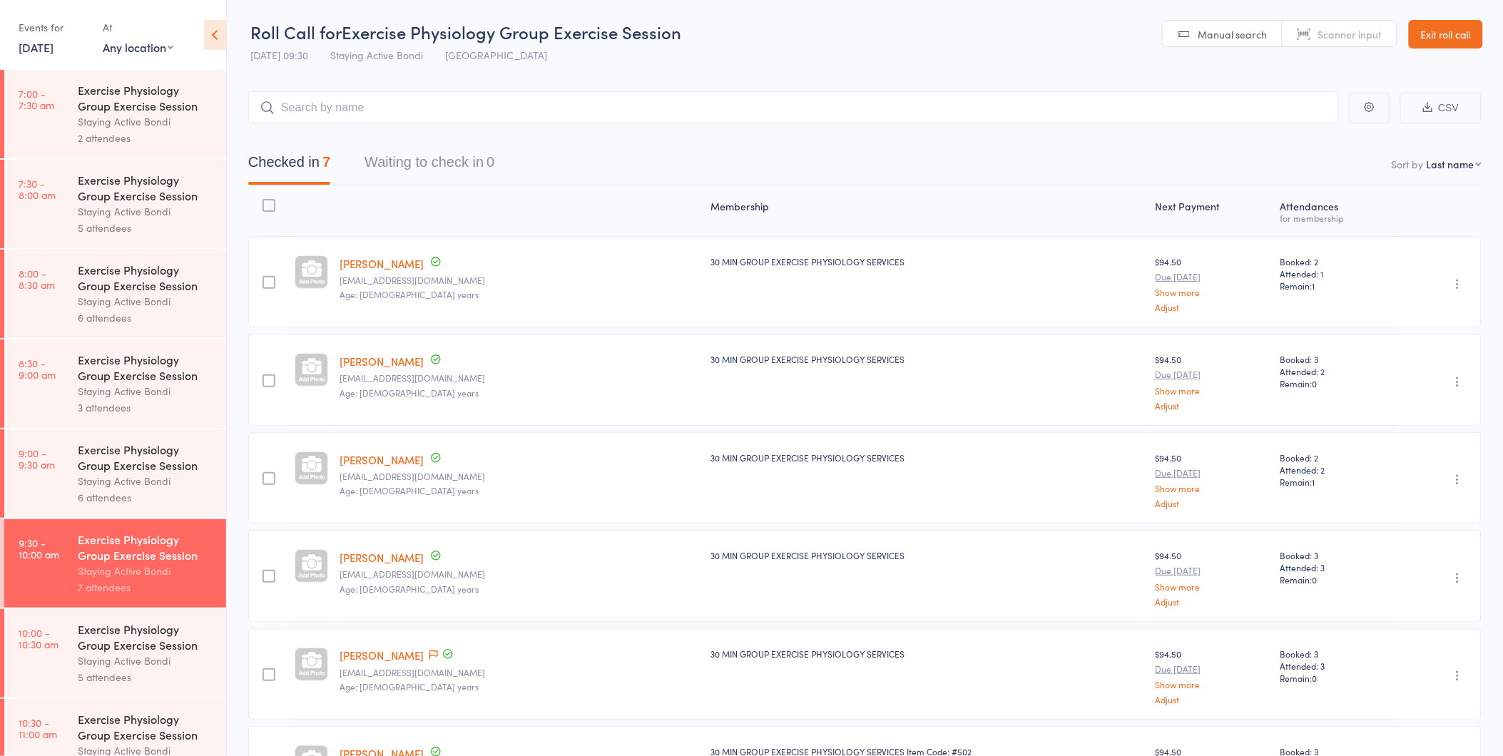
click at [133, 646] on div "Exercise Physiology Group Exercise Session" at bounding box center [146, 636] width 136 height 31
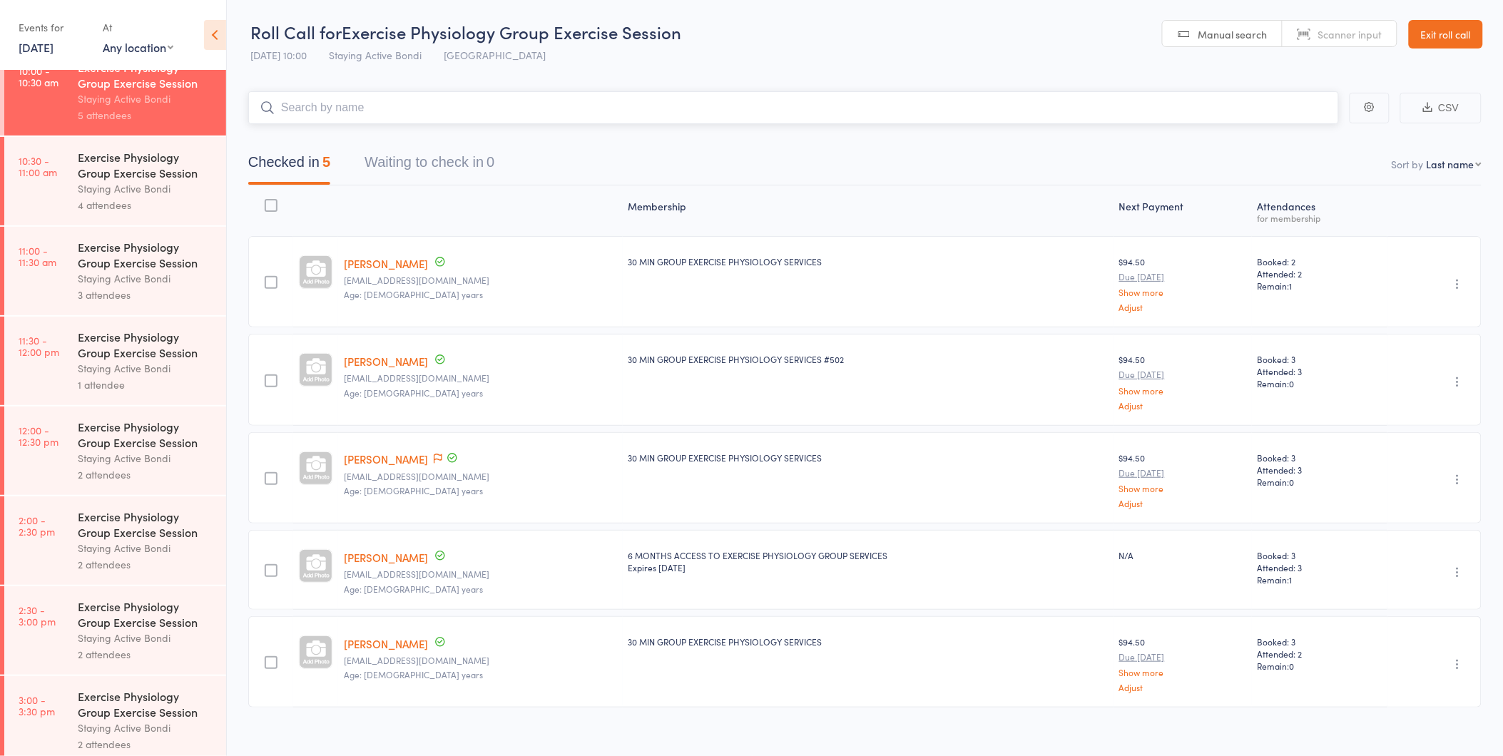
scroll to position [575, 0]
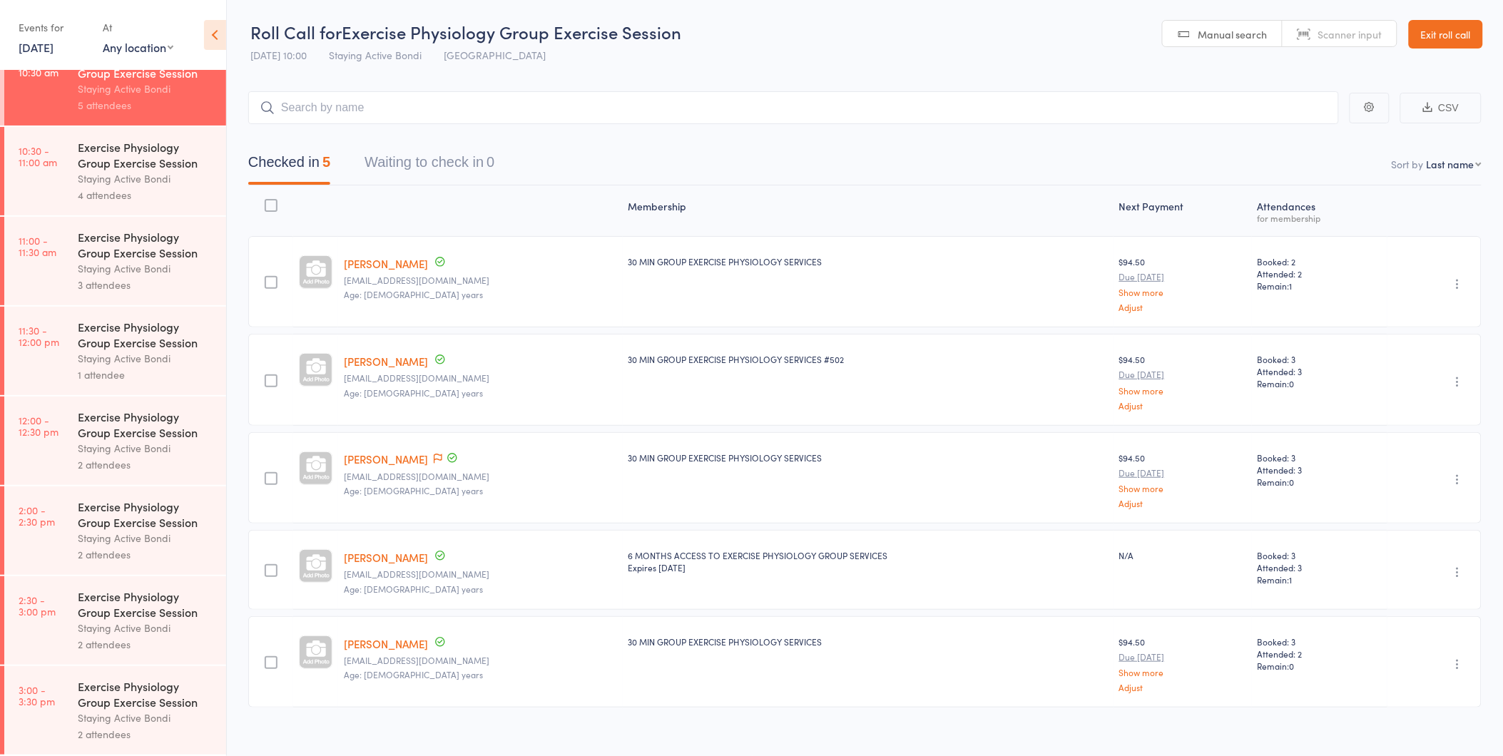
click at [111, 168] on div "Exercise Physiology Group Exercise Session" at bounding box center [146, 154] width 136 height 31
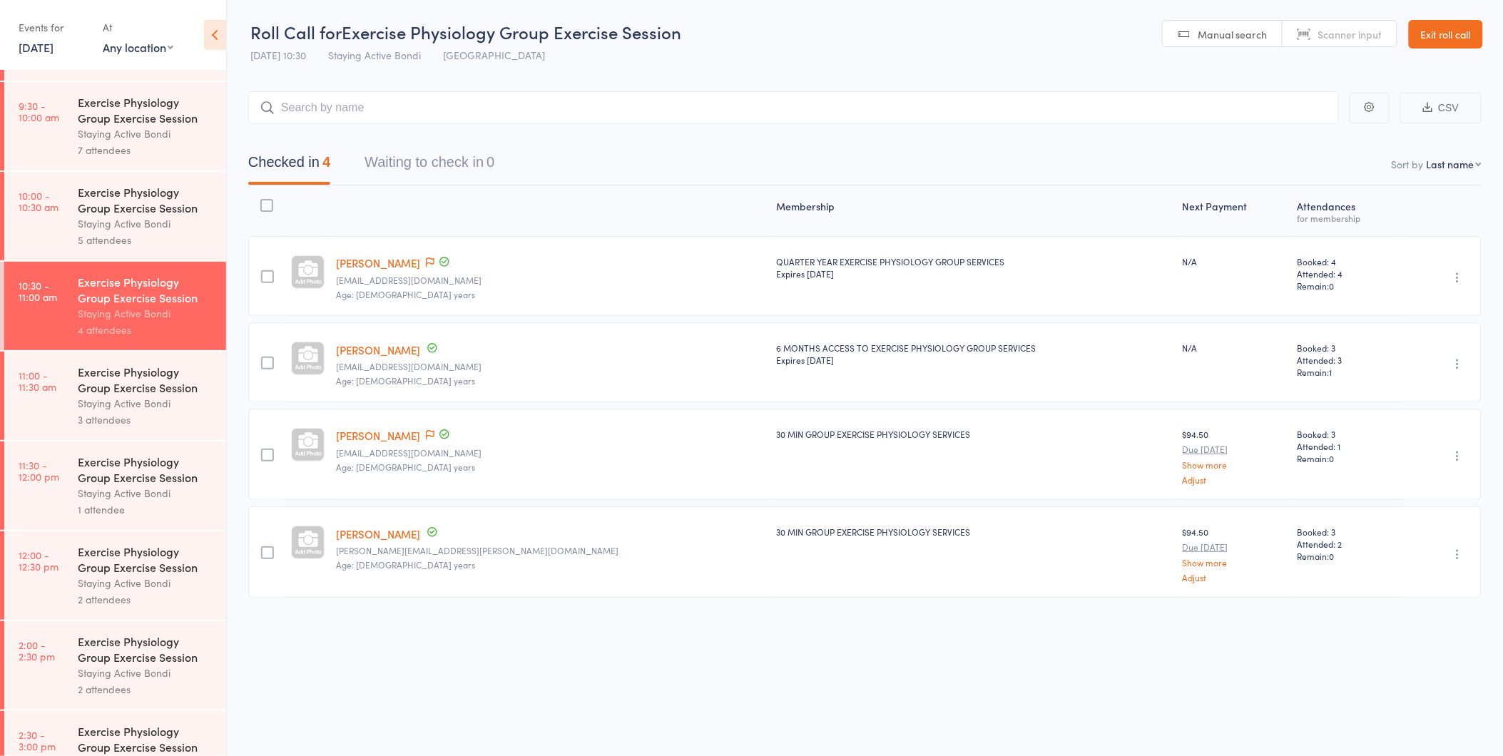
scroll to position [485, 0]
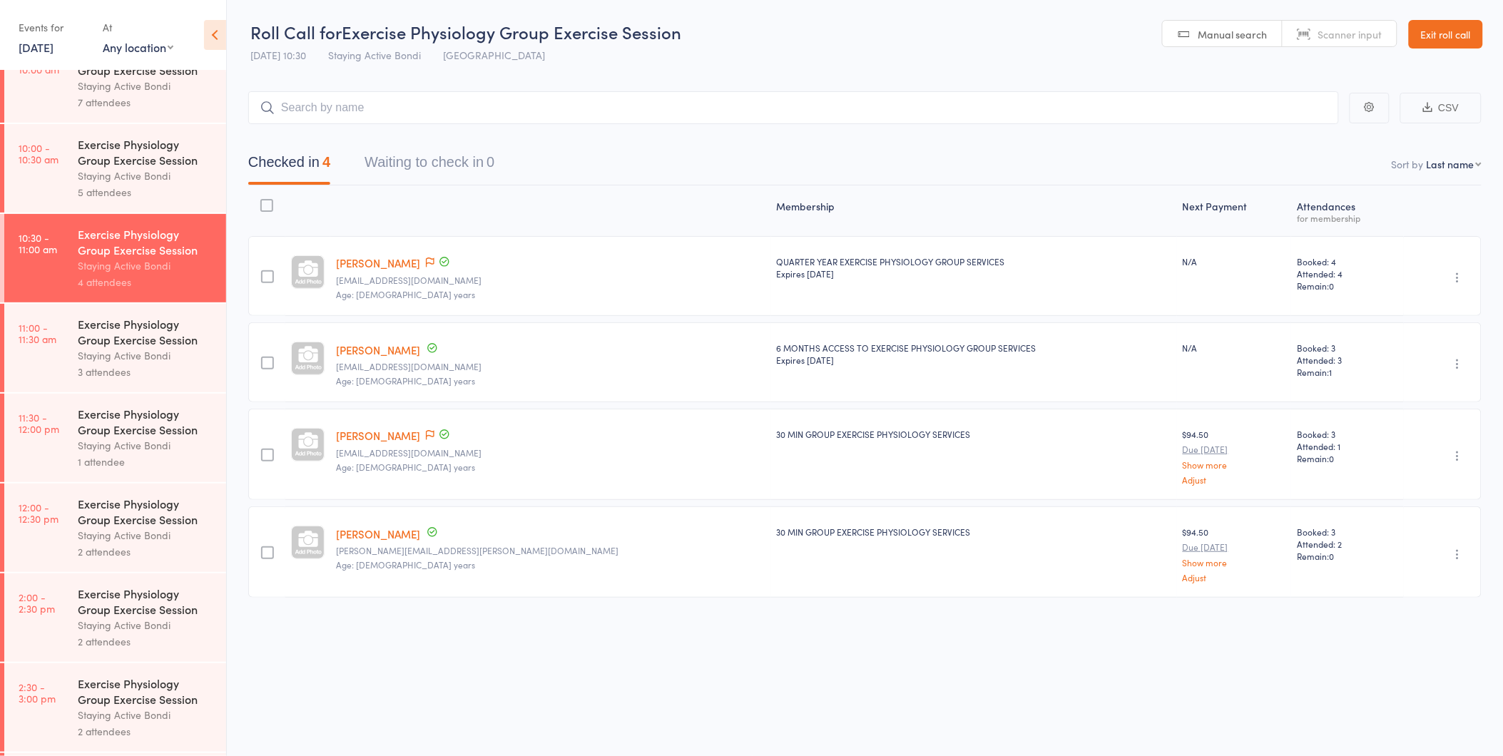
click at [130, 367] on div "3 attendees" at bounding box center [146, 372] width 136 height 16
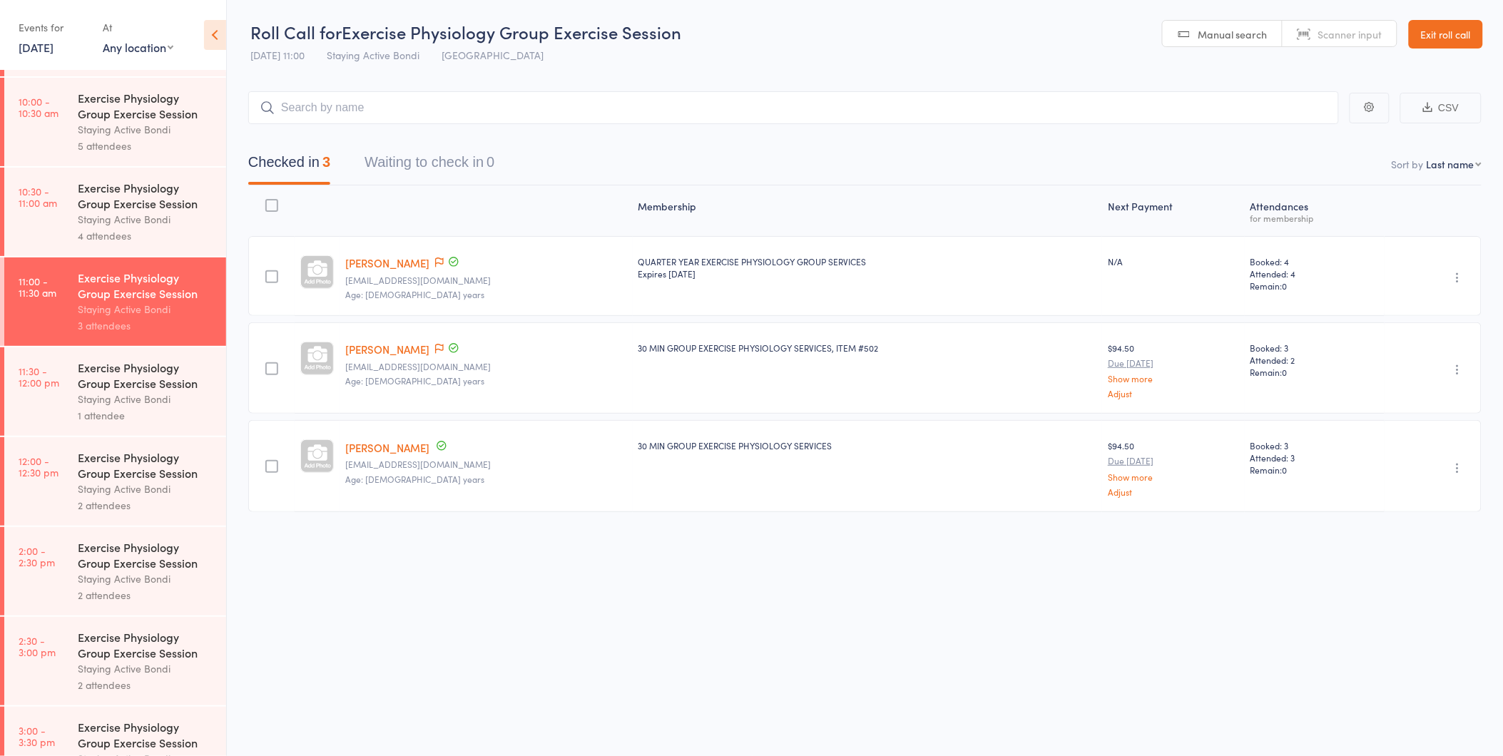
scroll to position [575, 0]
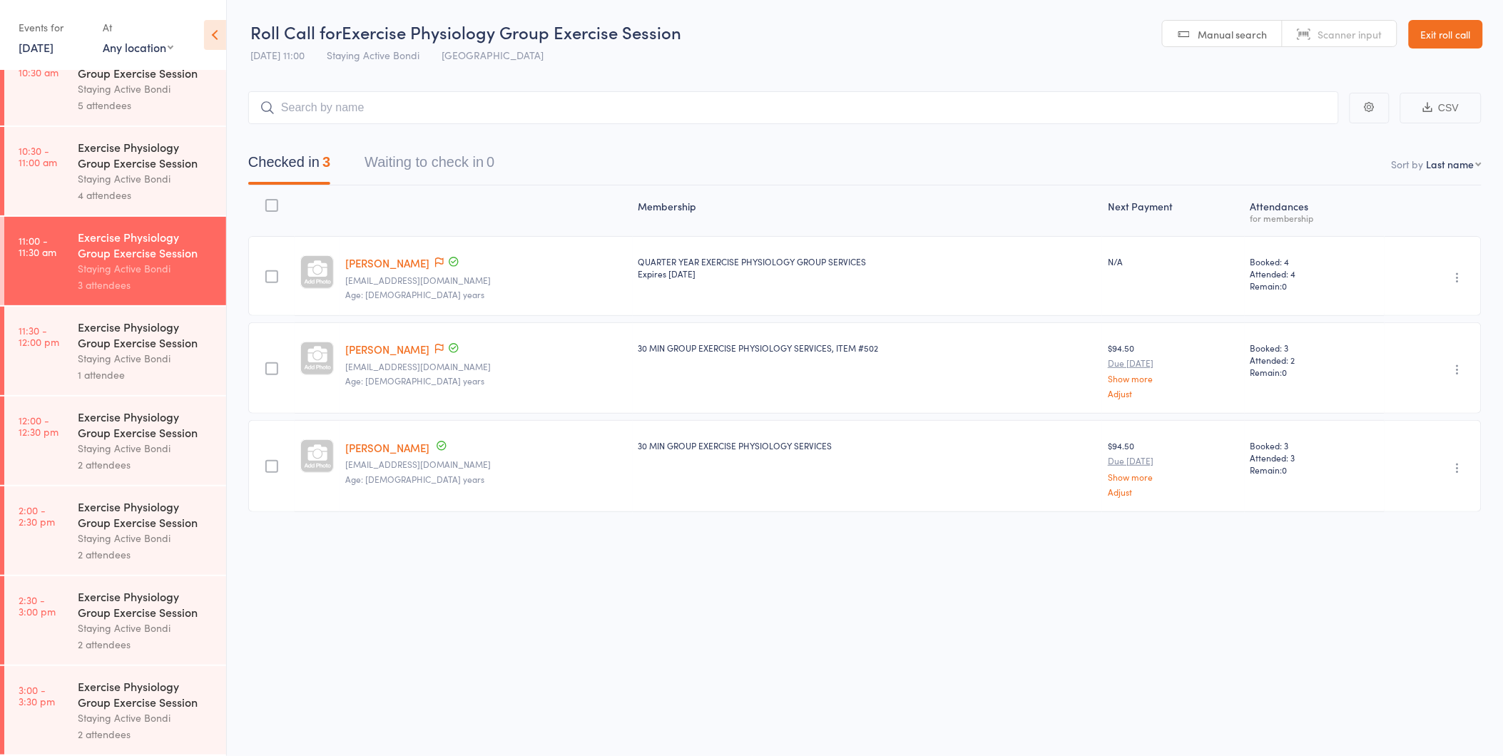
click at [82, 341] on div "Exercise Physiology Group Exercise Session" at bounding box center [146, 334] width 136 height 31
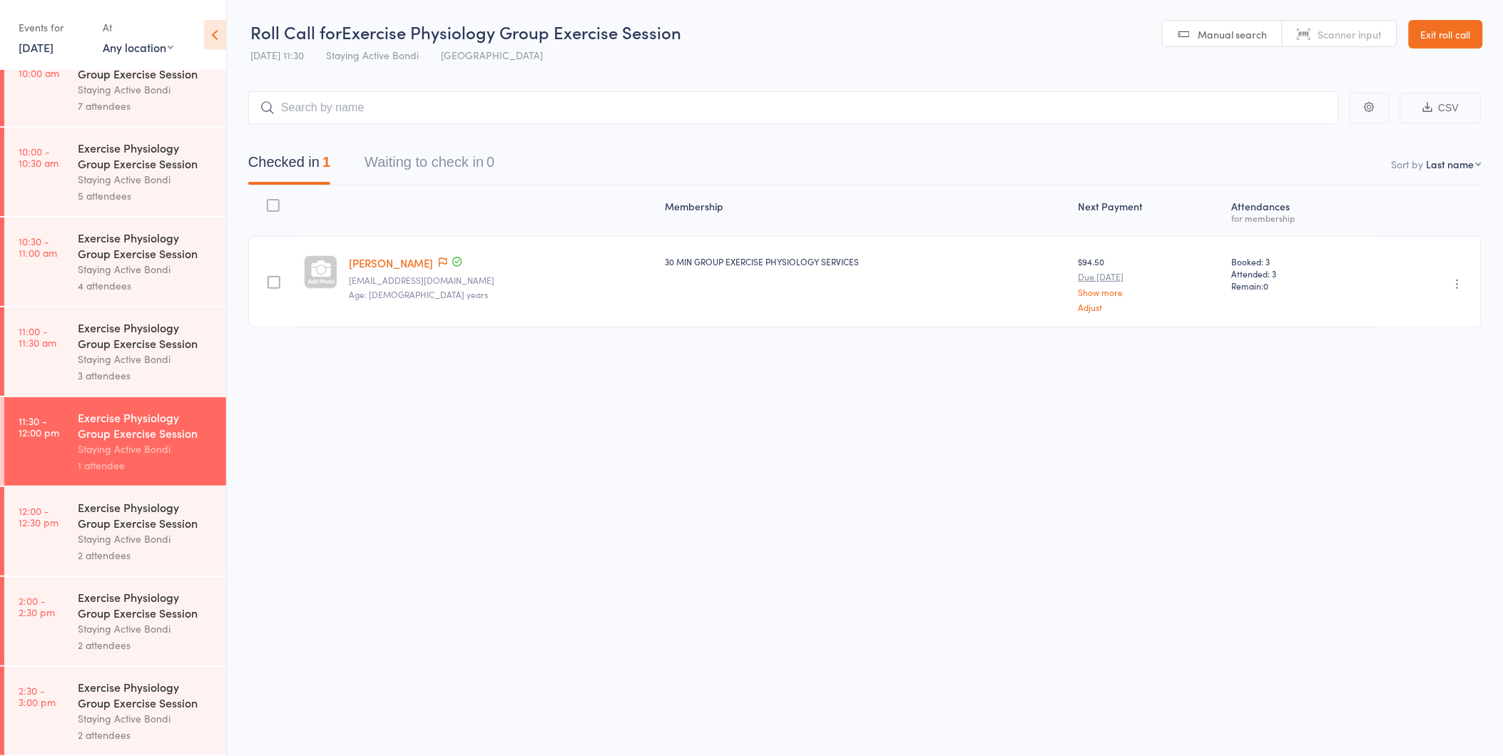
scroll to position [528, 0]
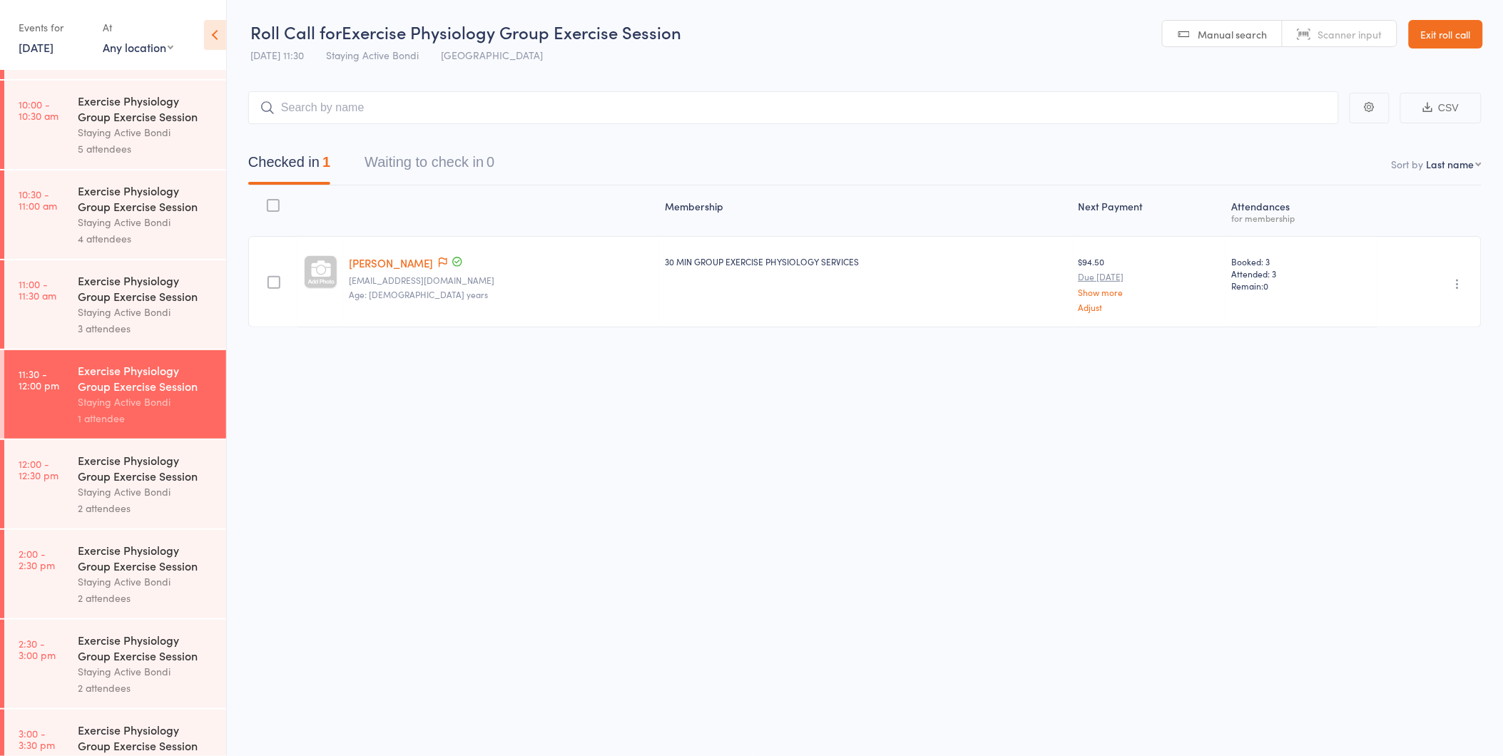
click at [118, 496] on div "Staying Active Bondi" at bounding box center [146, 491] width 136 height 16
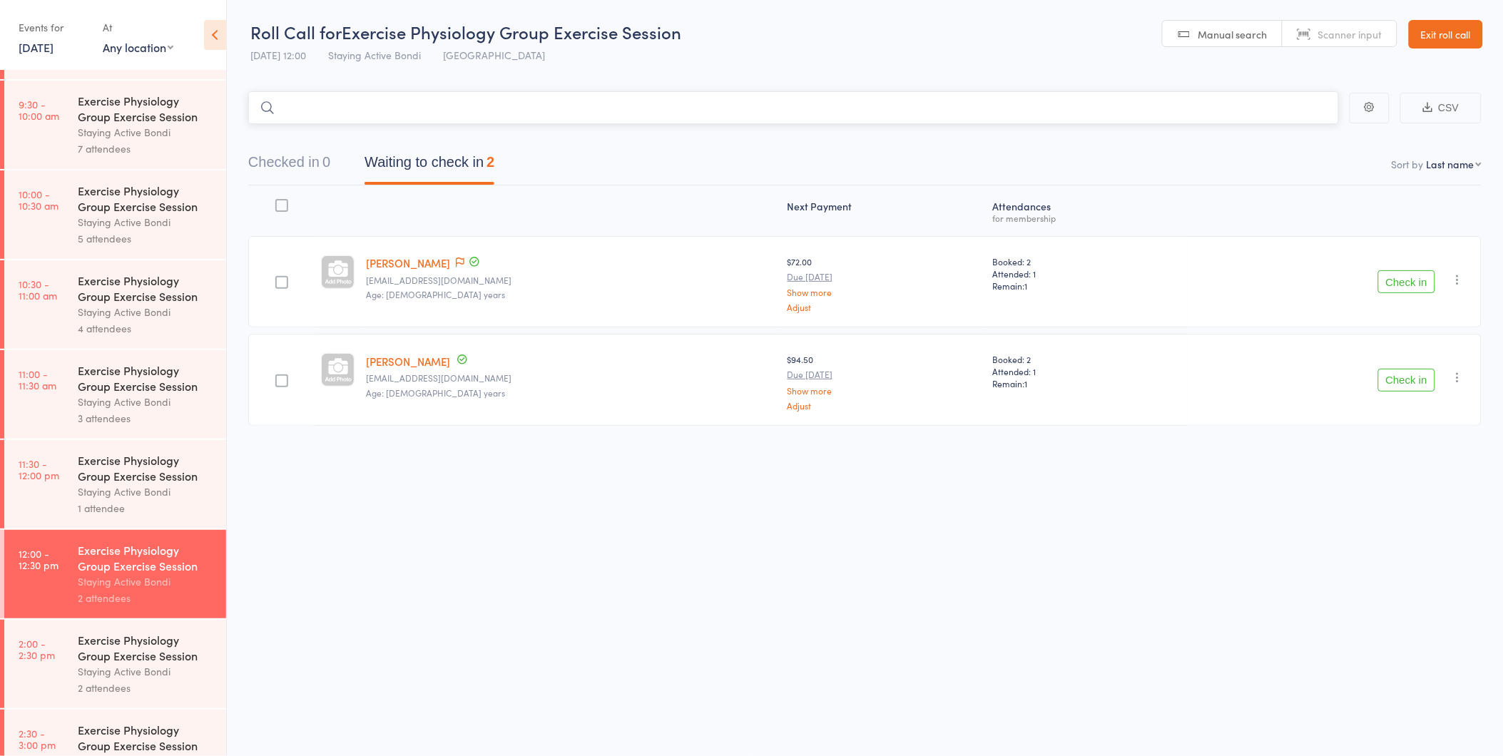
scroll to position [575, 0]
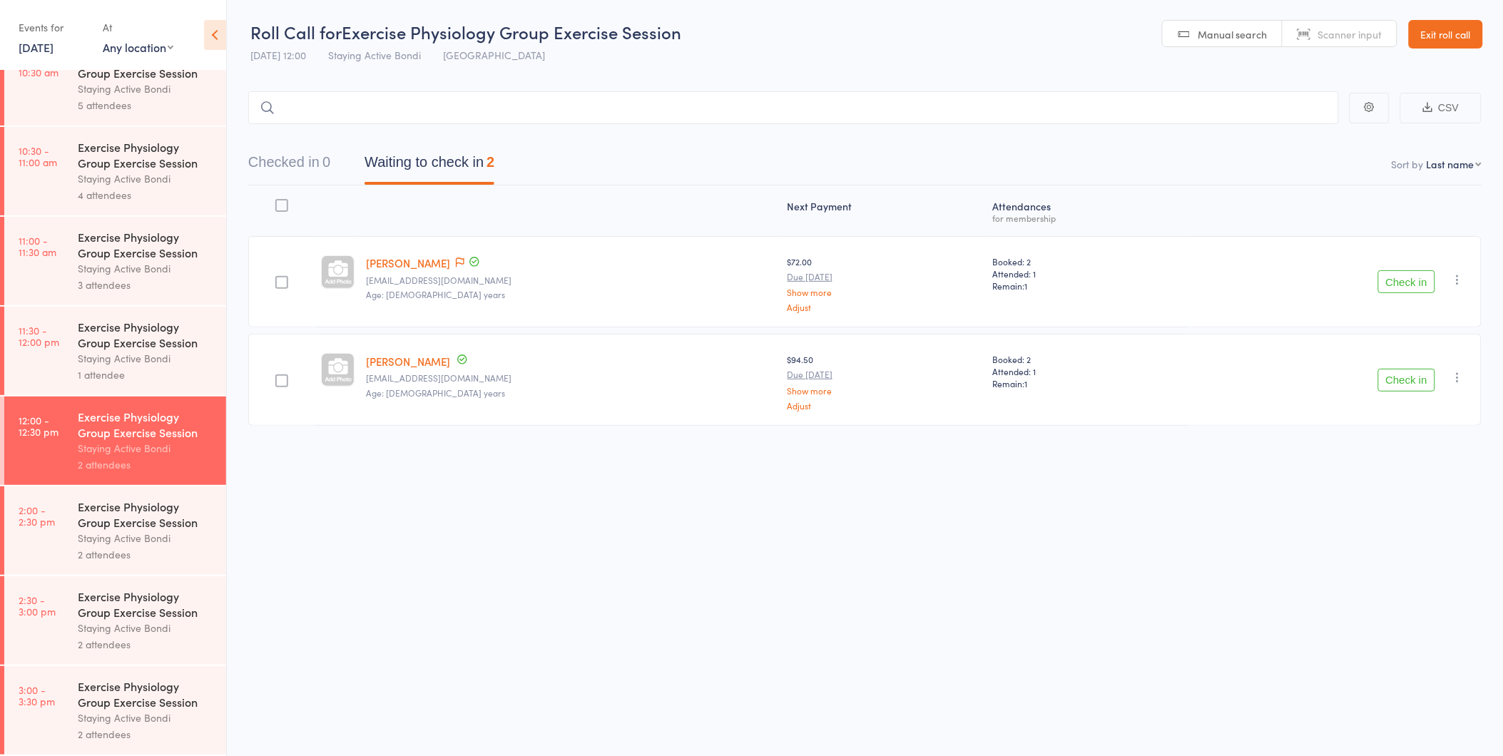
click at [1402, 284] on button "Check in" at bounding box center [1406, 281] width 57 height 23
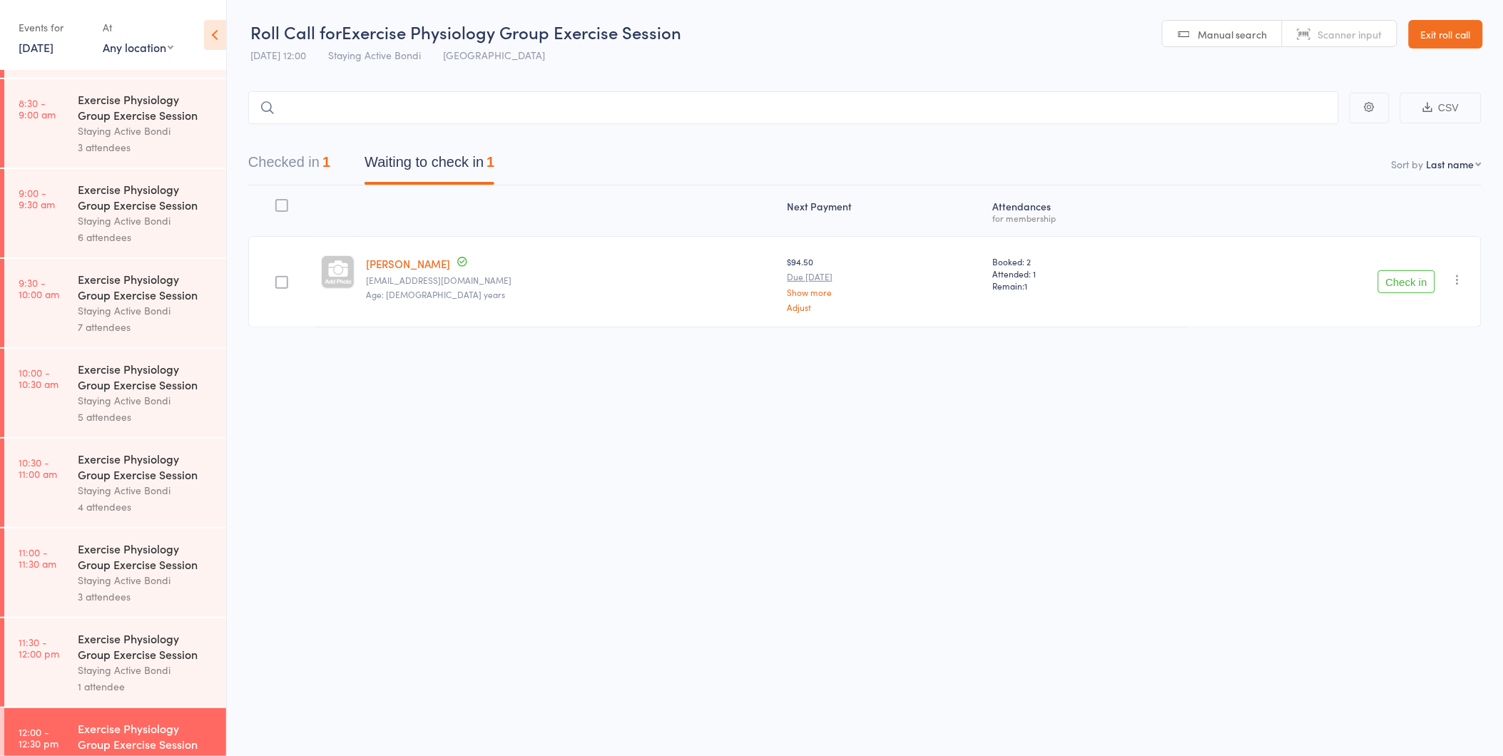
scroll to position [297, 0]
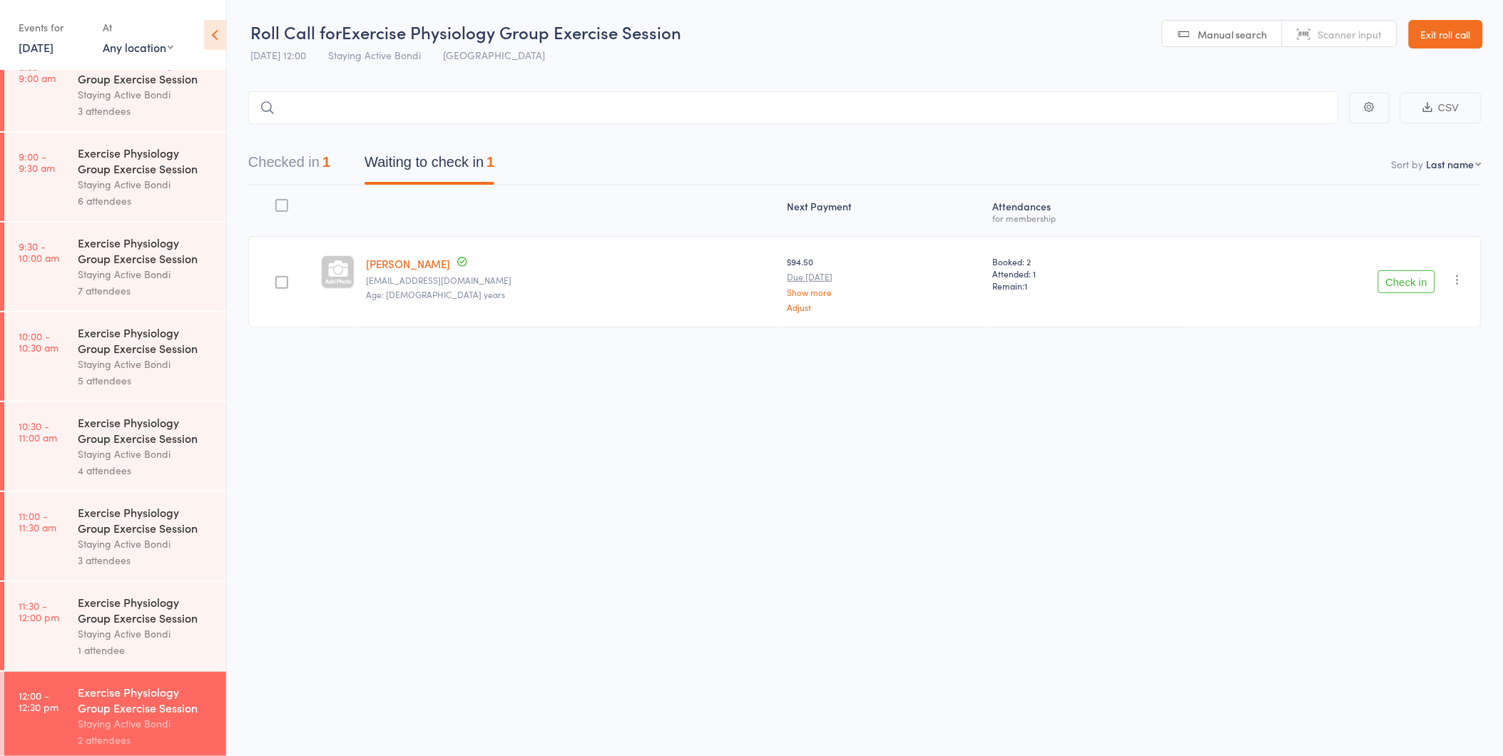
click at [227, 285] on main "CSV Checked in 1 Waiting to check in 1 Sort by Last name First name Last name B…" at bounding box center [865, 230] width 1276 height 321
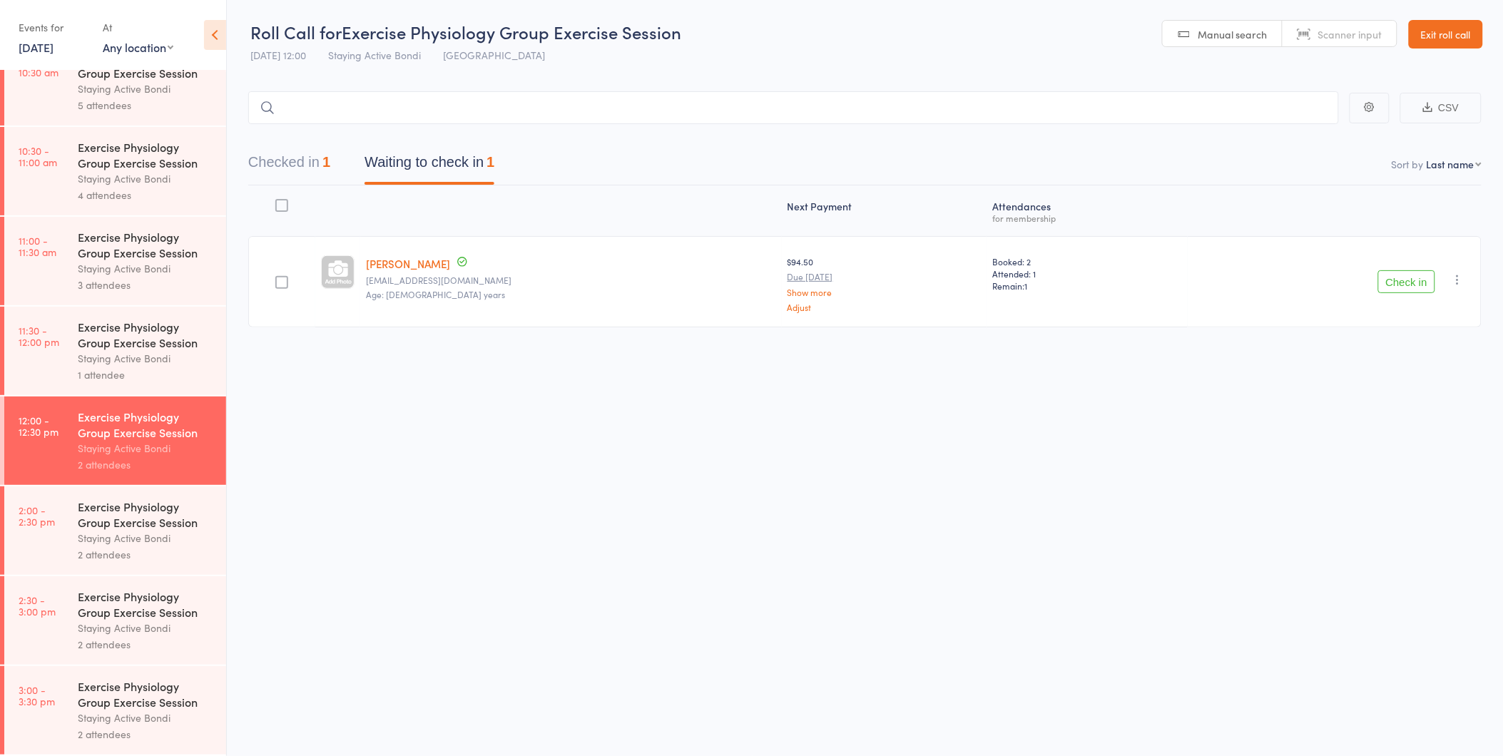
scroll to position [1, 0]
click at [1455, 278] on icon "button" at bounding box center [1457, 279] width 14 height 14
click at [1419, 424] on li "Mark absent" at bounding box center [1407, 421] width 118 height 19
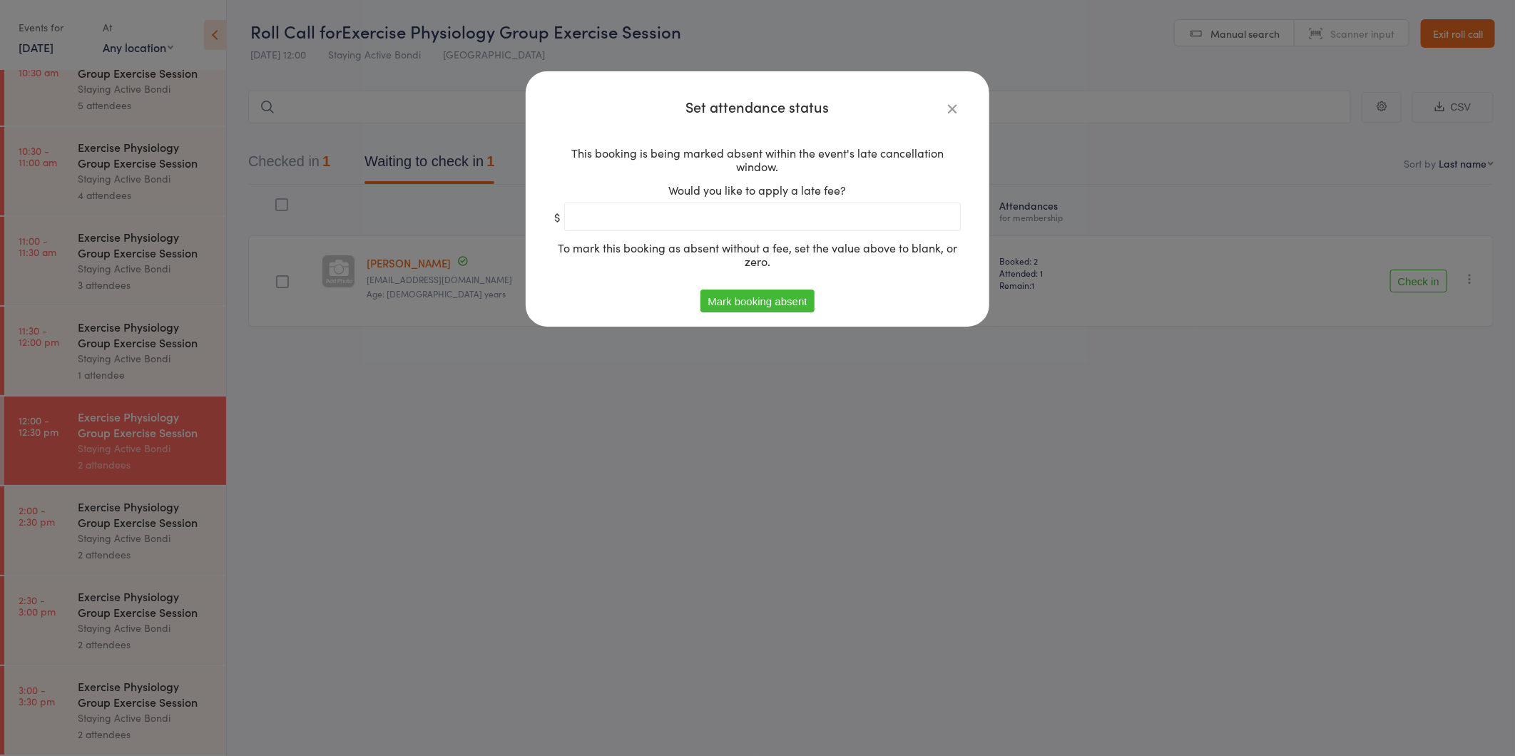
click at [759, 302] on button "Mark booking absent" at bounding box center [756, 301] width 113 height 23
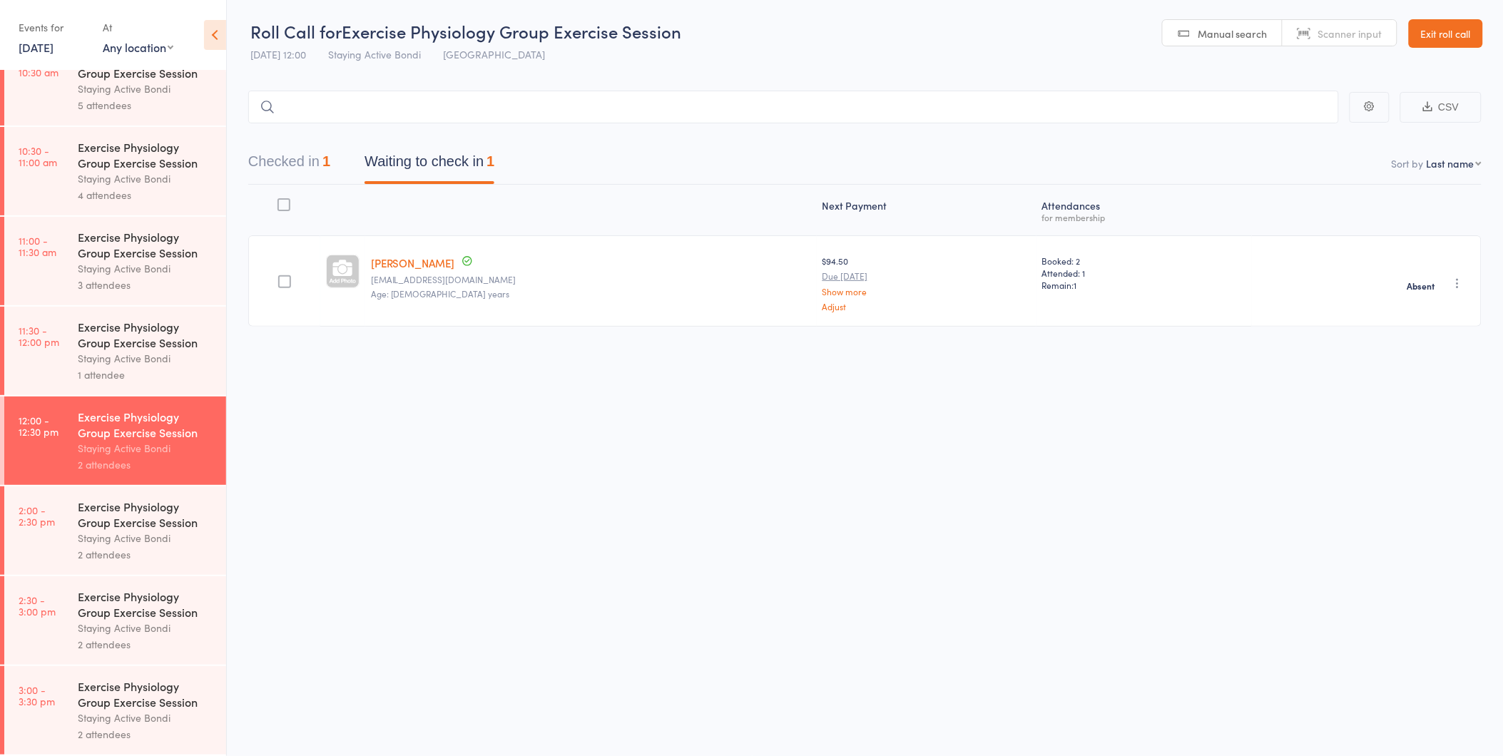
click at [296, 158] on button "Checked in 1" at bounding box center [289, 165] width 82 height 38
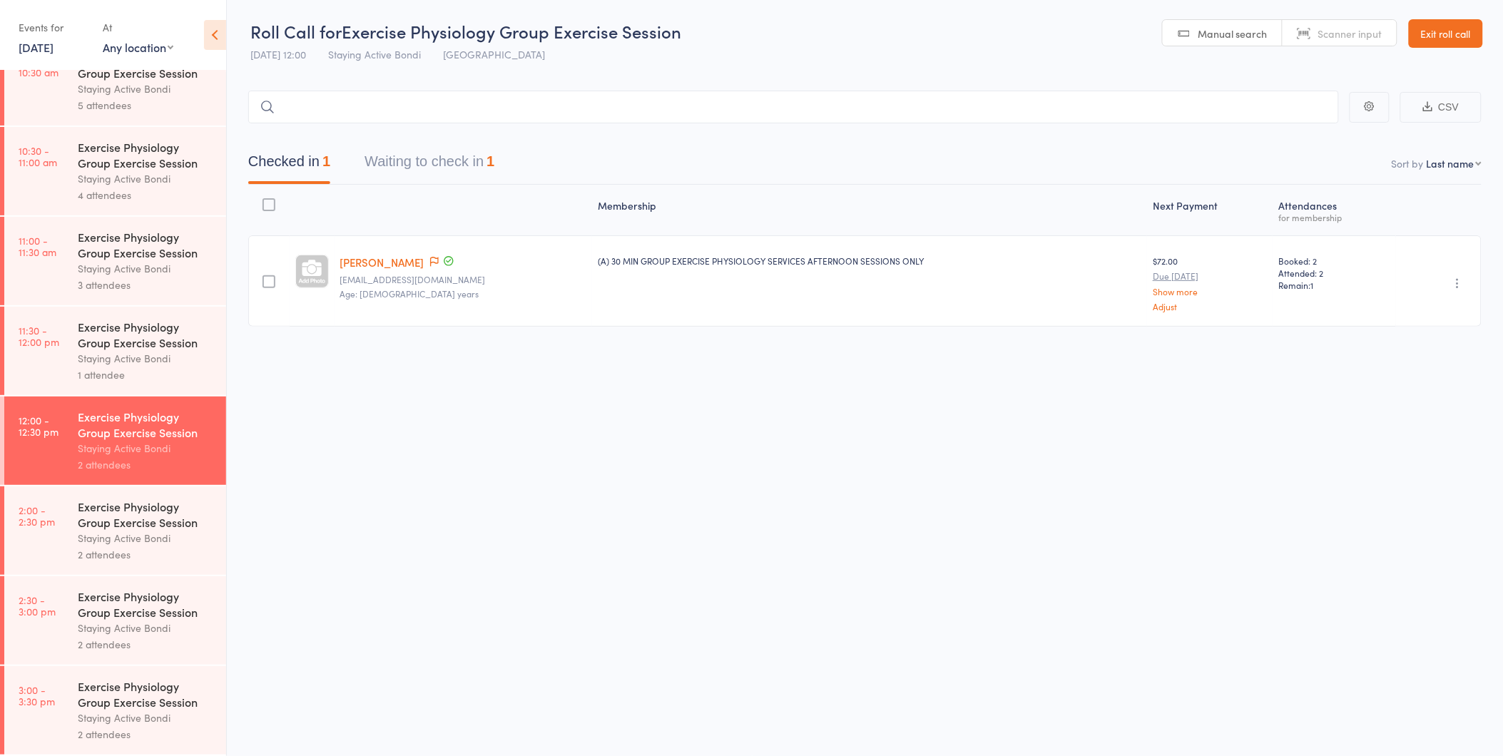
click at [44, 40] on link "[DATE]" at bounding box center [36, 47] width 35 height 16
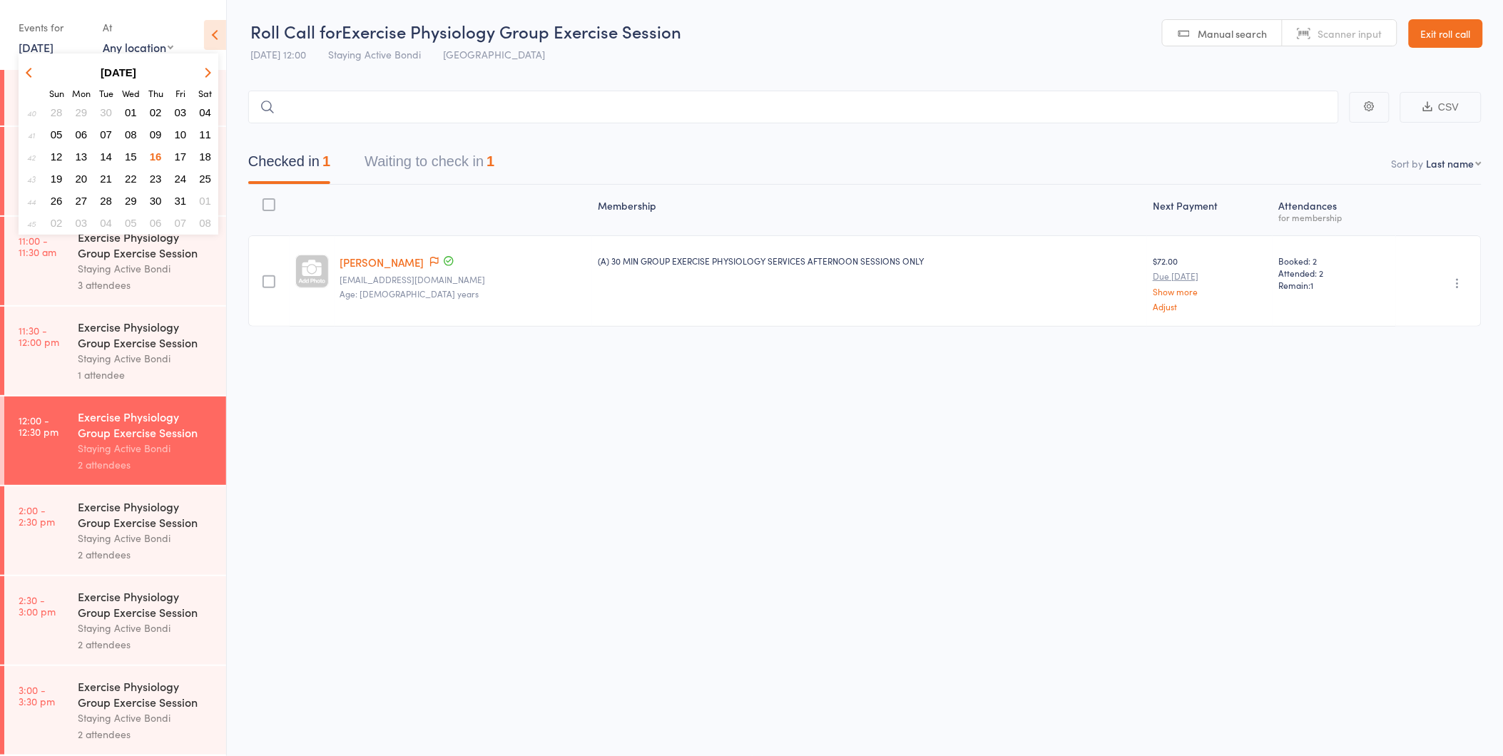
click at [532, 501] on div "Roll Call for Exercise Physiology Group Exercise Session 16 Oct 12:00 Staying A…" at bounding box center [751, 377] width 1503 height 756
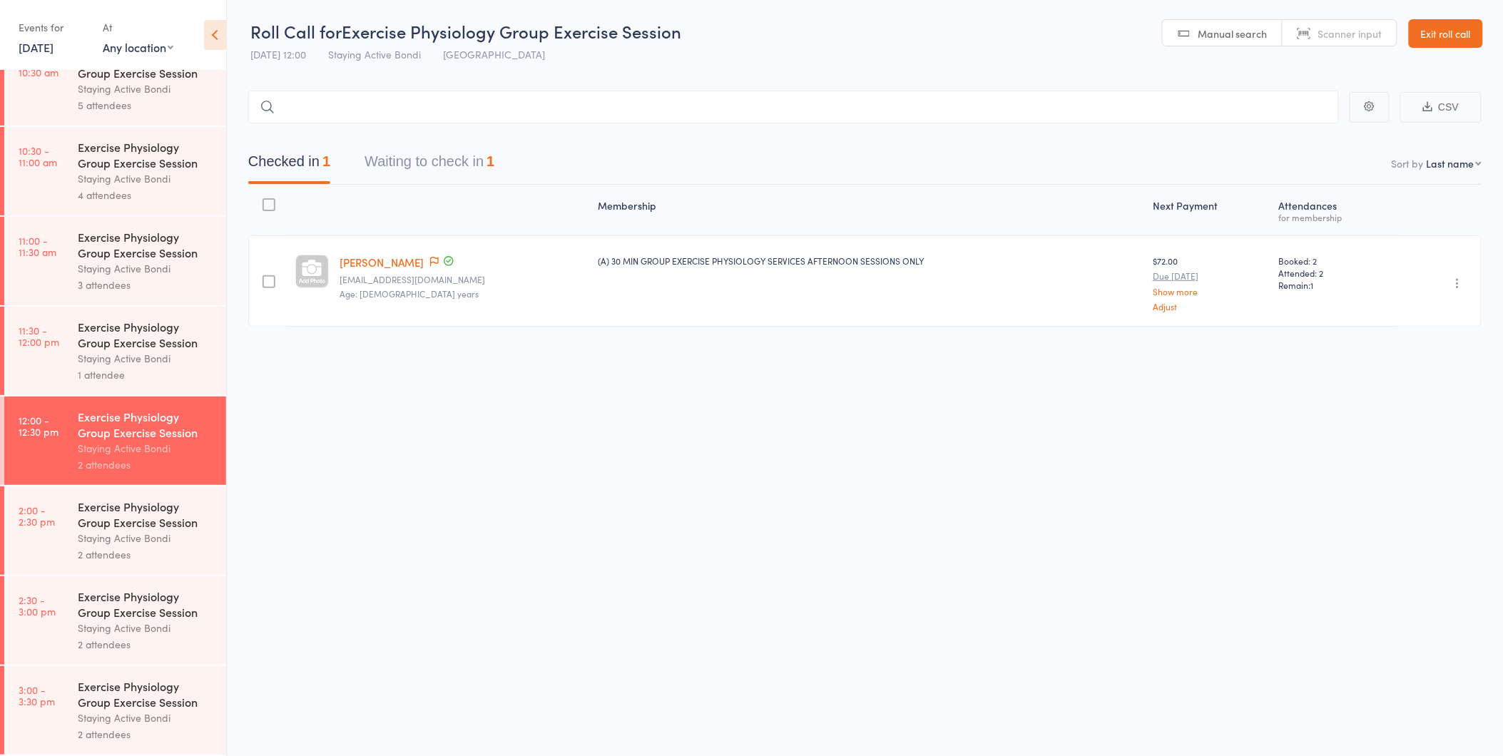
click at [90, 605] on div "Exercise Physiology Group Exercise Session" at bounding box center [146, 603] width 136 height 31
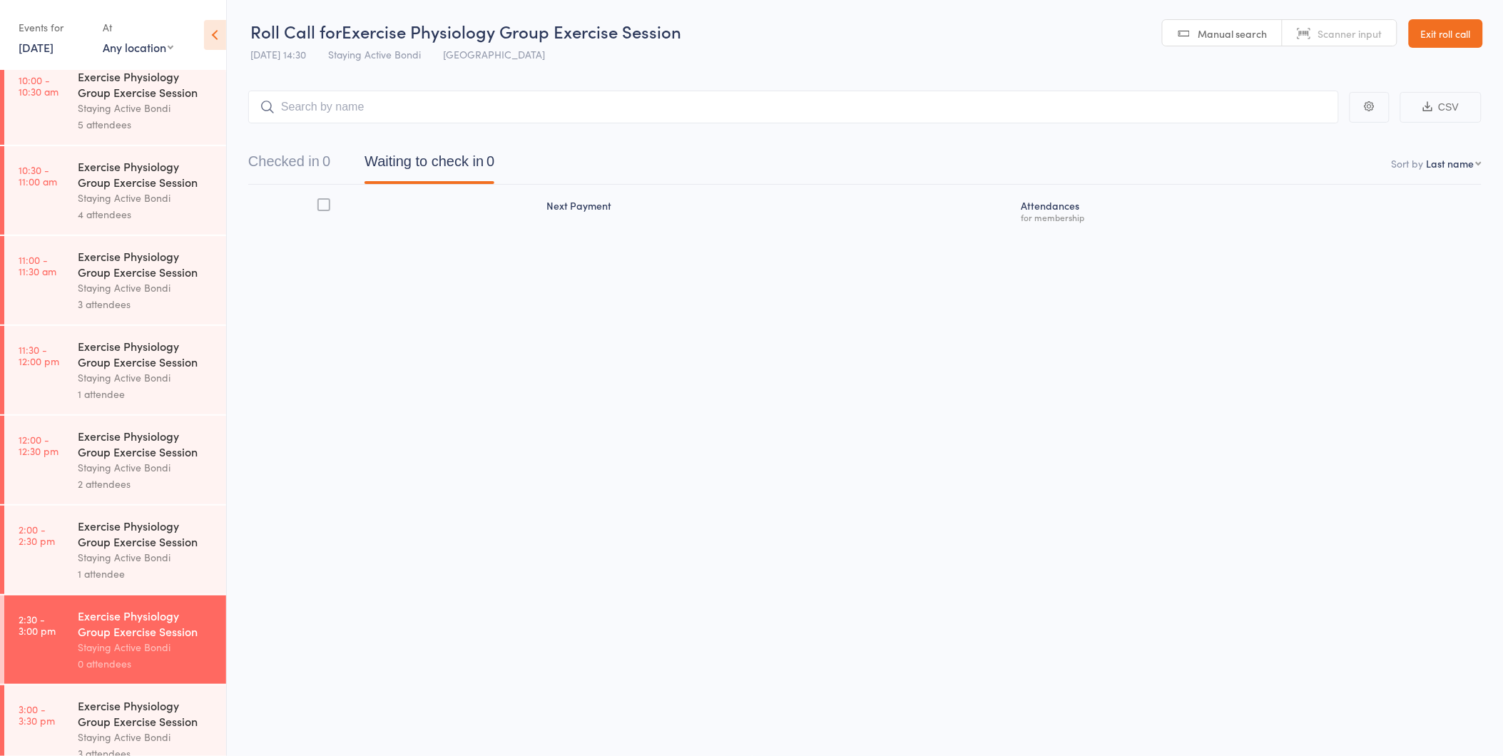
scroll to position [575, 0]
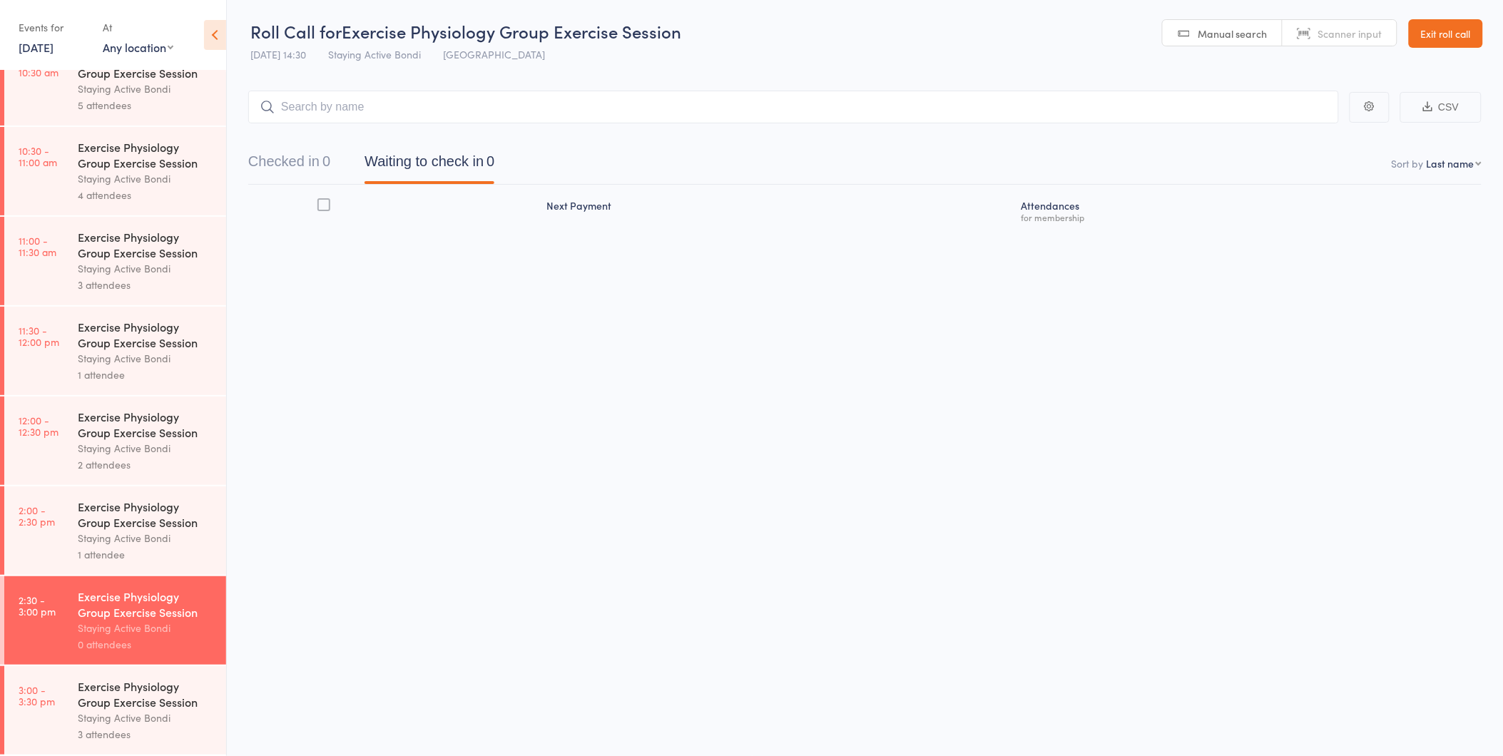
click at [1422, 33] on link "Exit roll call" at bounding box center [1445, 33] width 74 height 29
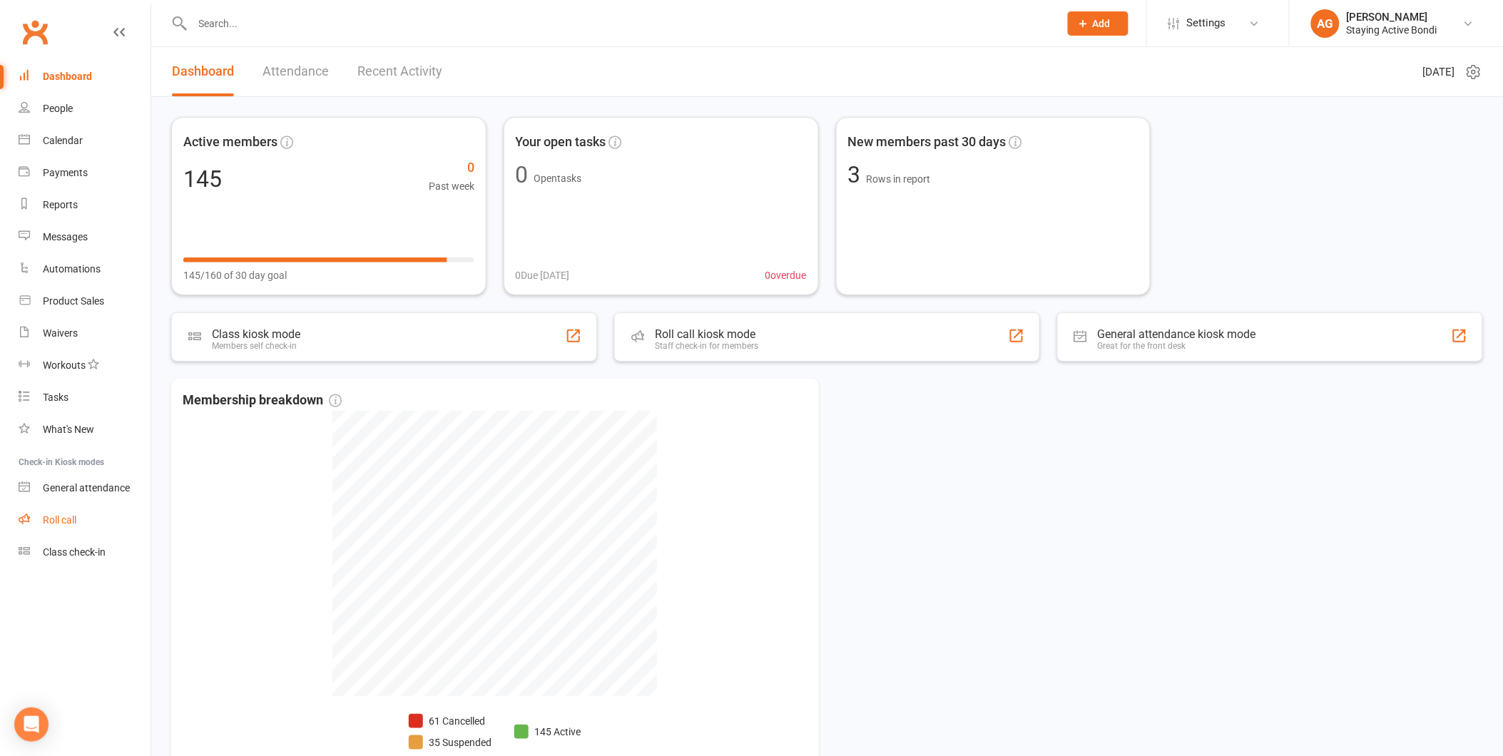
click at [55, 512] on link "Roll call" at bounding box center [85, 520] width 132 height 32
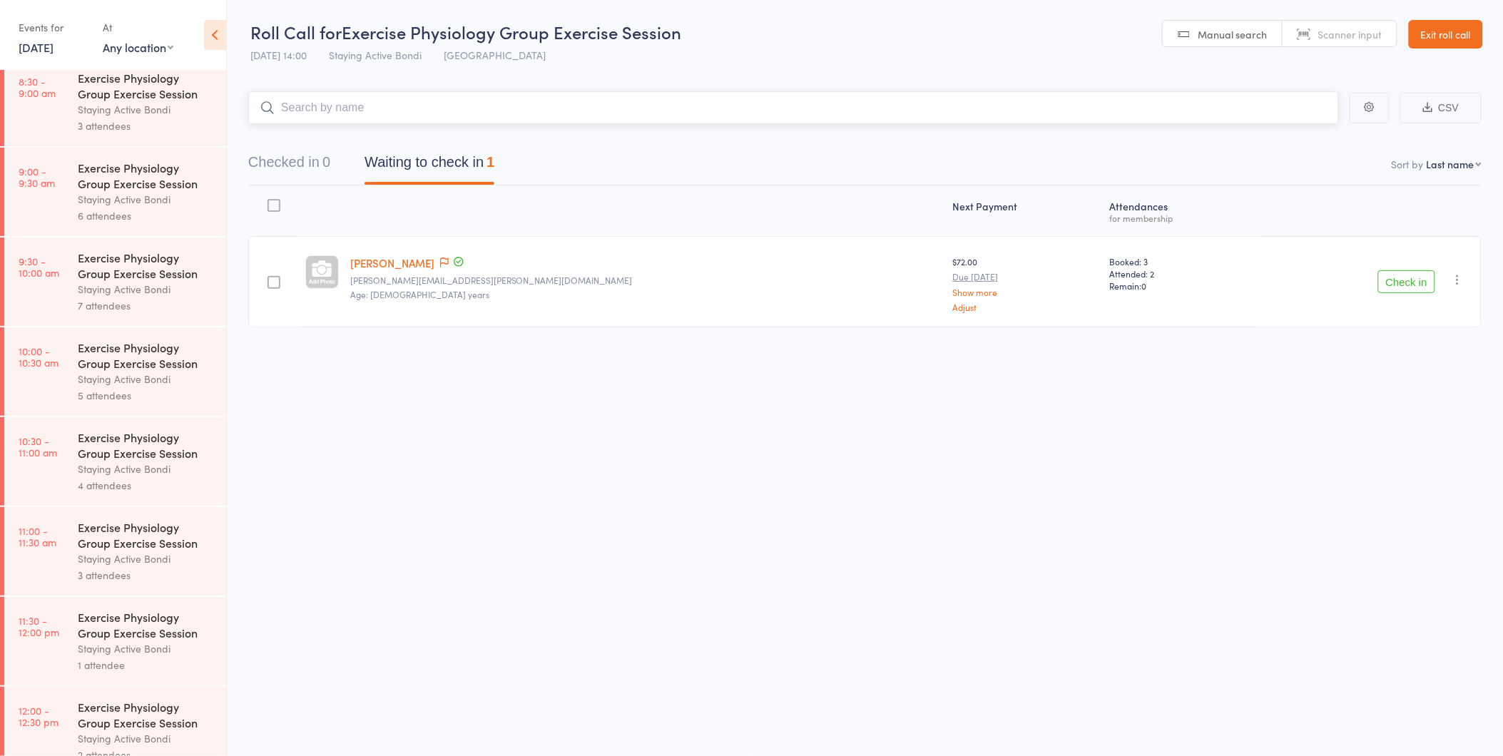
scroll to position [575, 0]
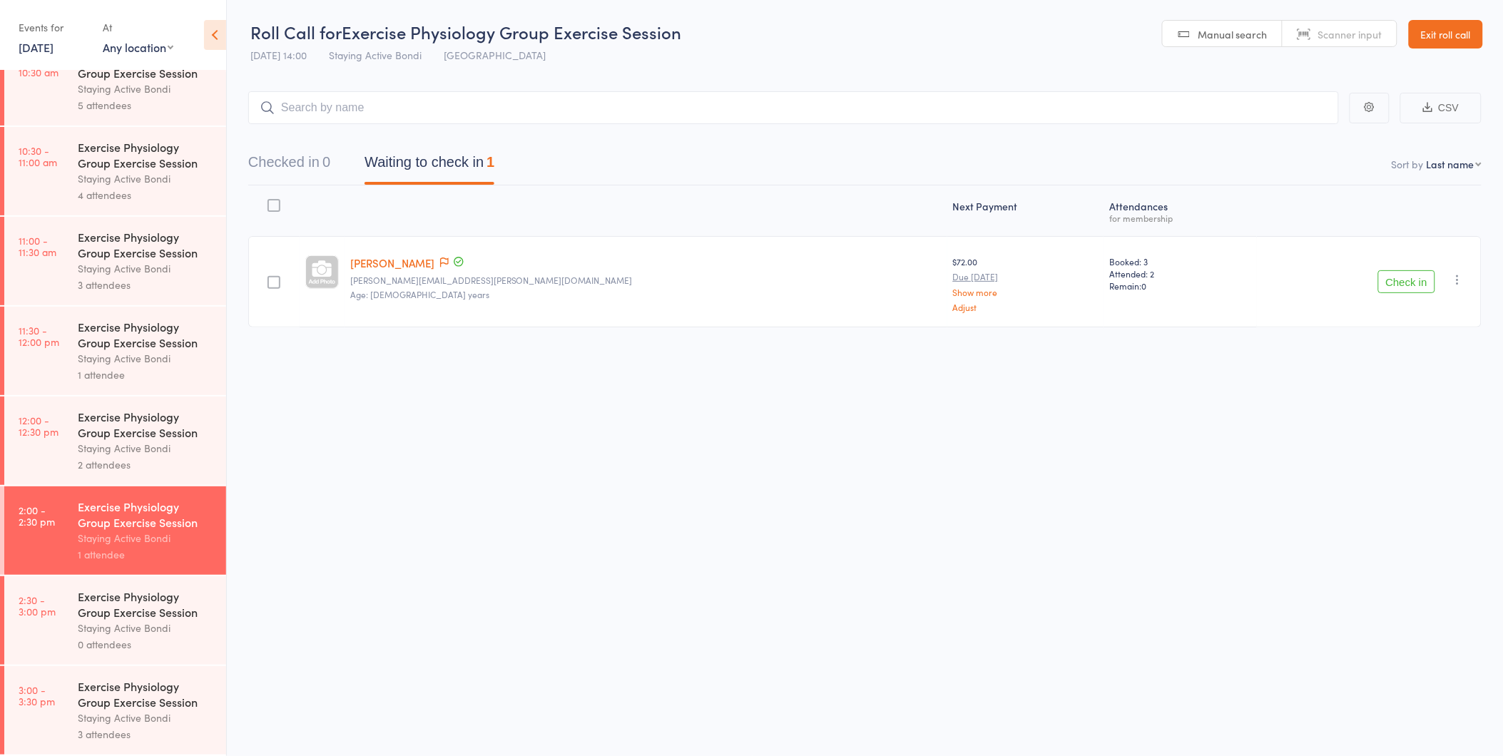
click at [120, 711] on div "Staying Active Bondi" at bounding box center [146, 718] width 136 height 16
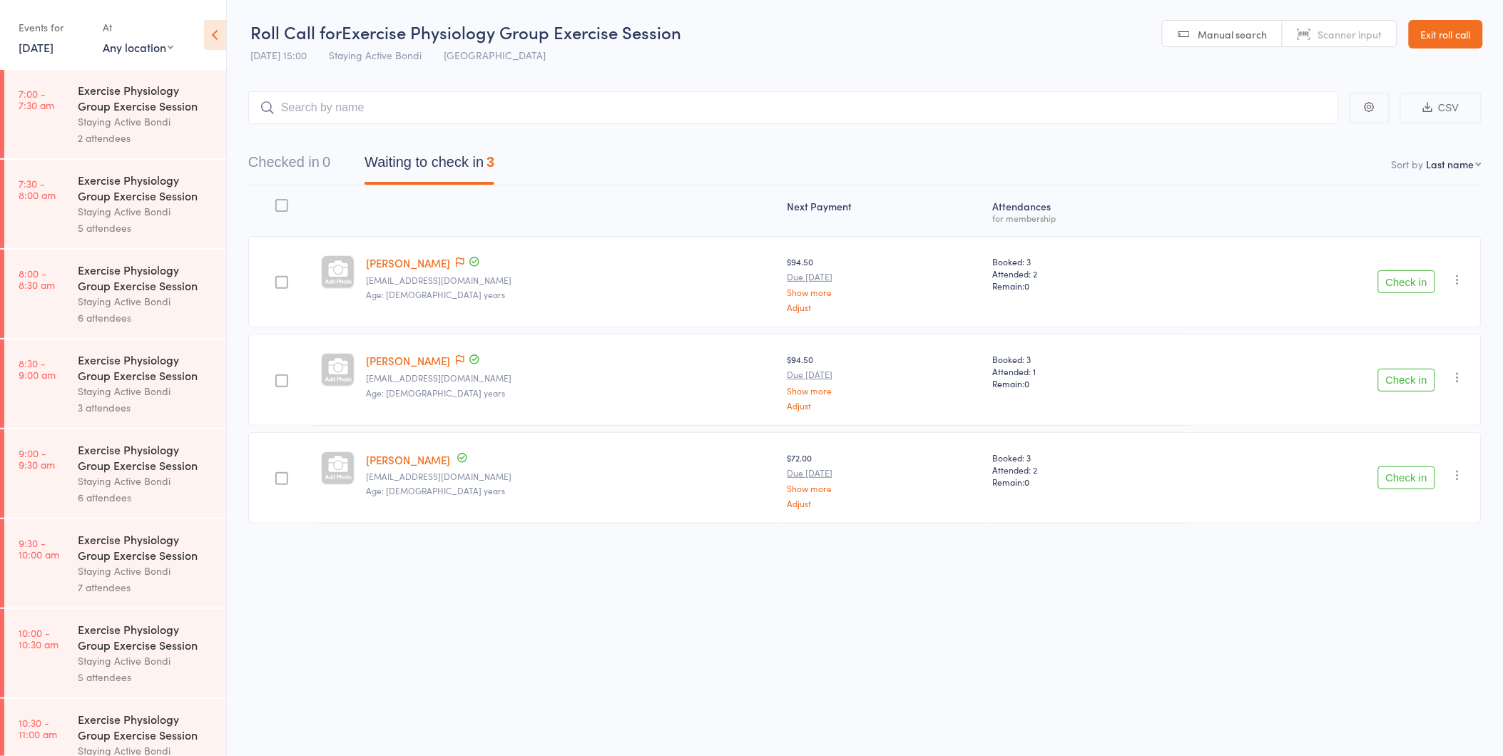
click at [1444, 40] on link "Exit roll call" at bounding box center [1445, 34] width 74 height 29
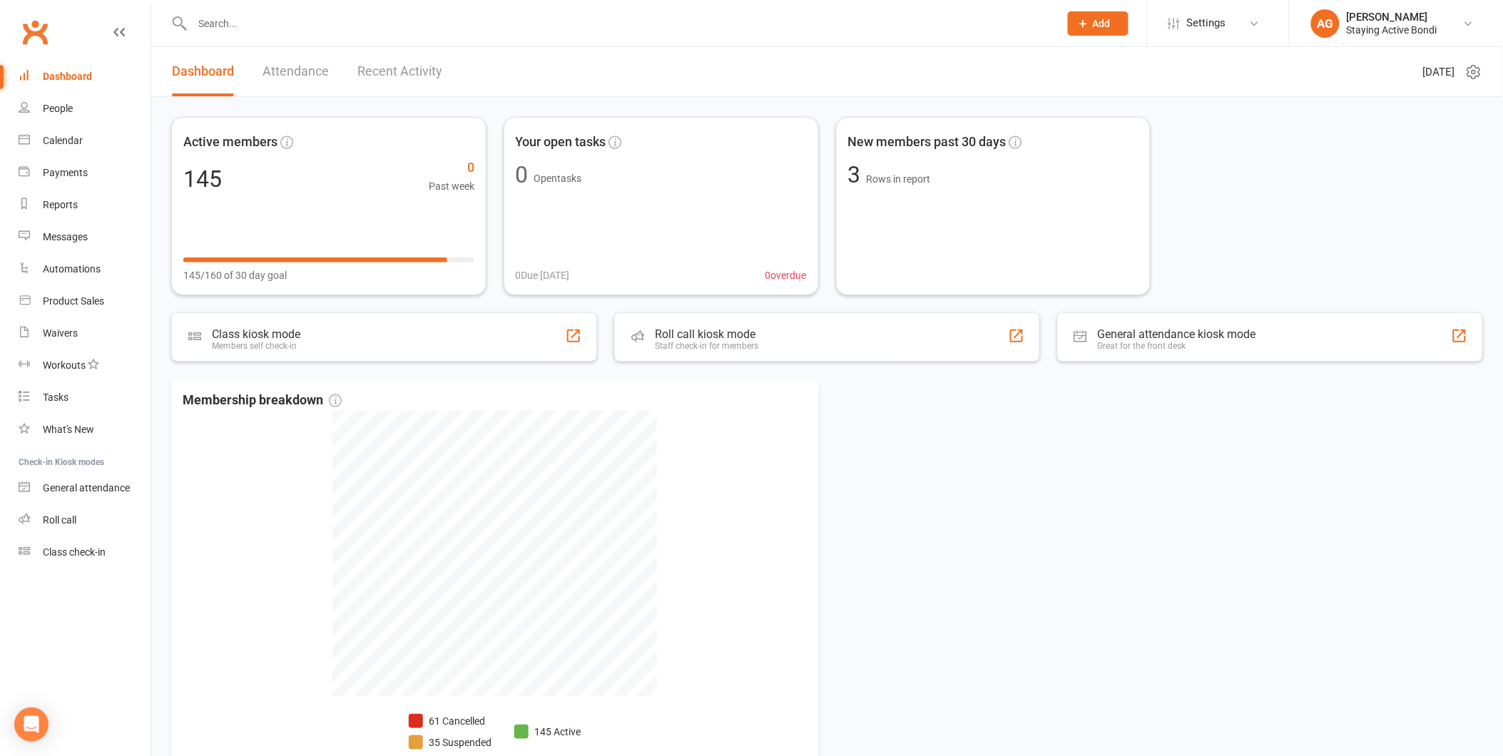
click at [230, 31] on input "text" at bounding box center [618, 24] width 861 height 20
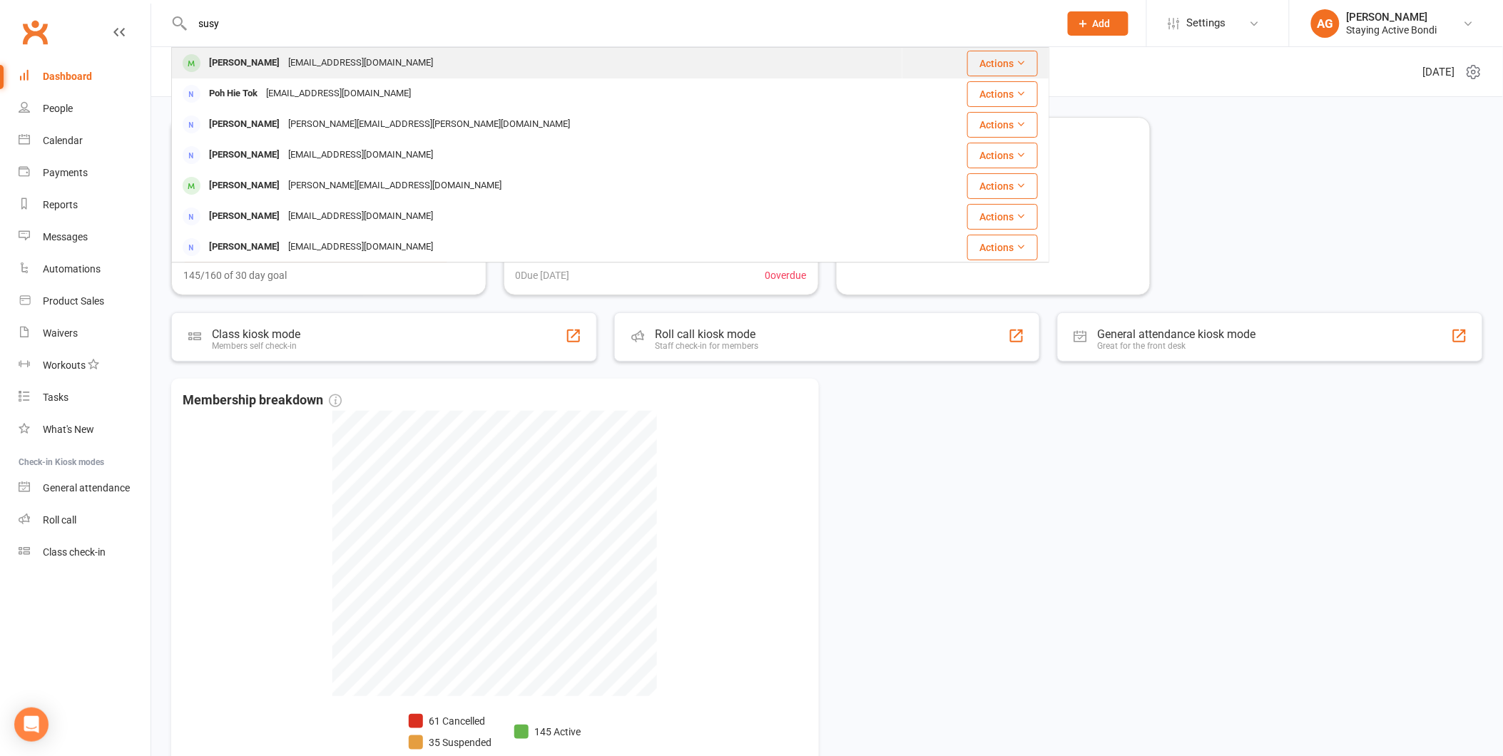
type input "susy"
click at [265, 63] on div "[PERSON_NAME]" at bounding box center [244, 63] width 79 height 21
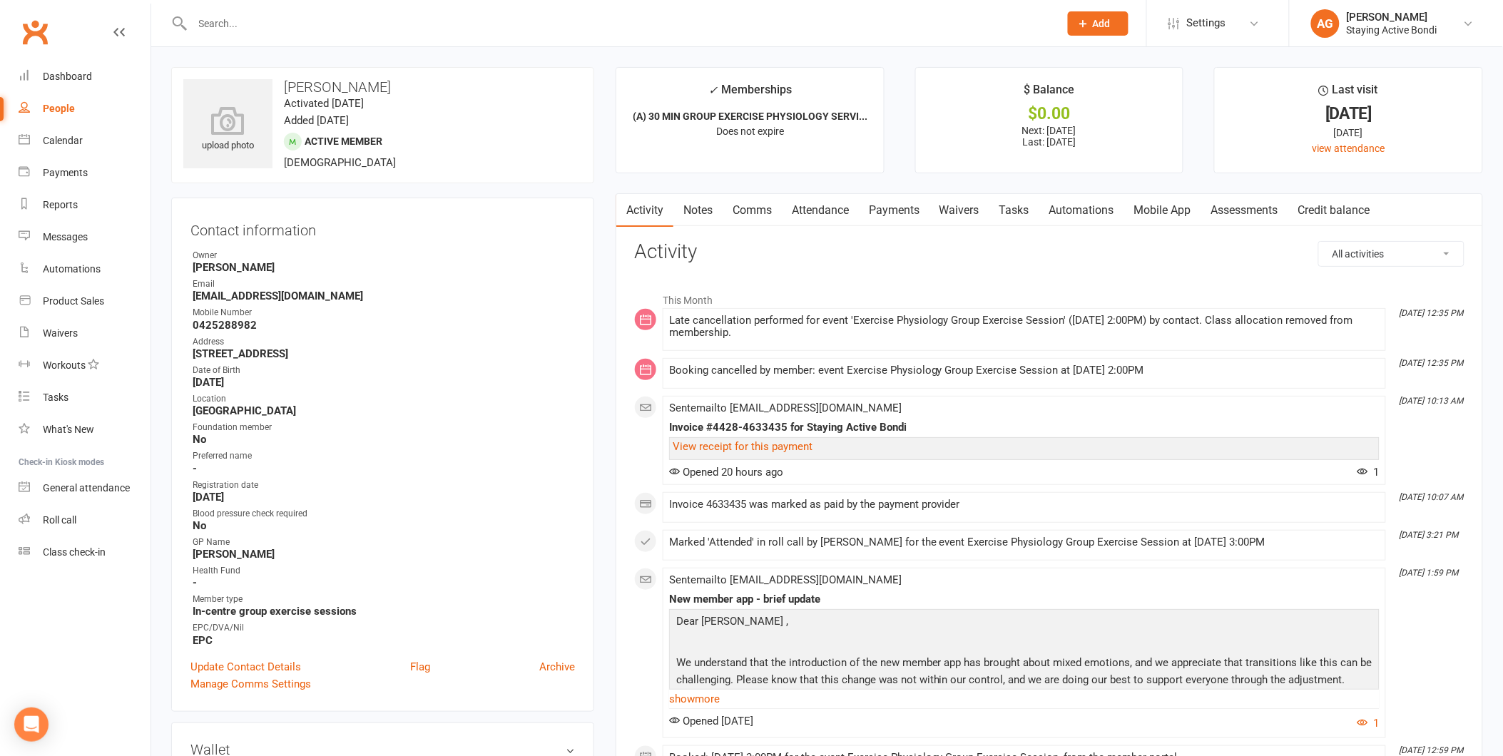
click at [822, 209] on link "Attendance" at bounding box center [820, 210] width 77 height 33
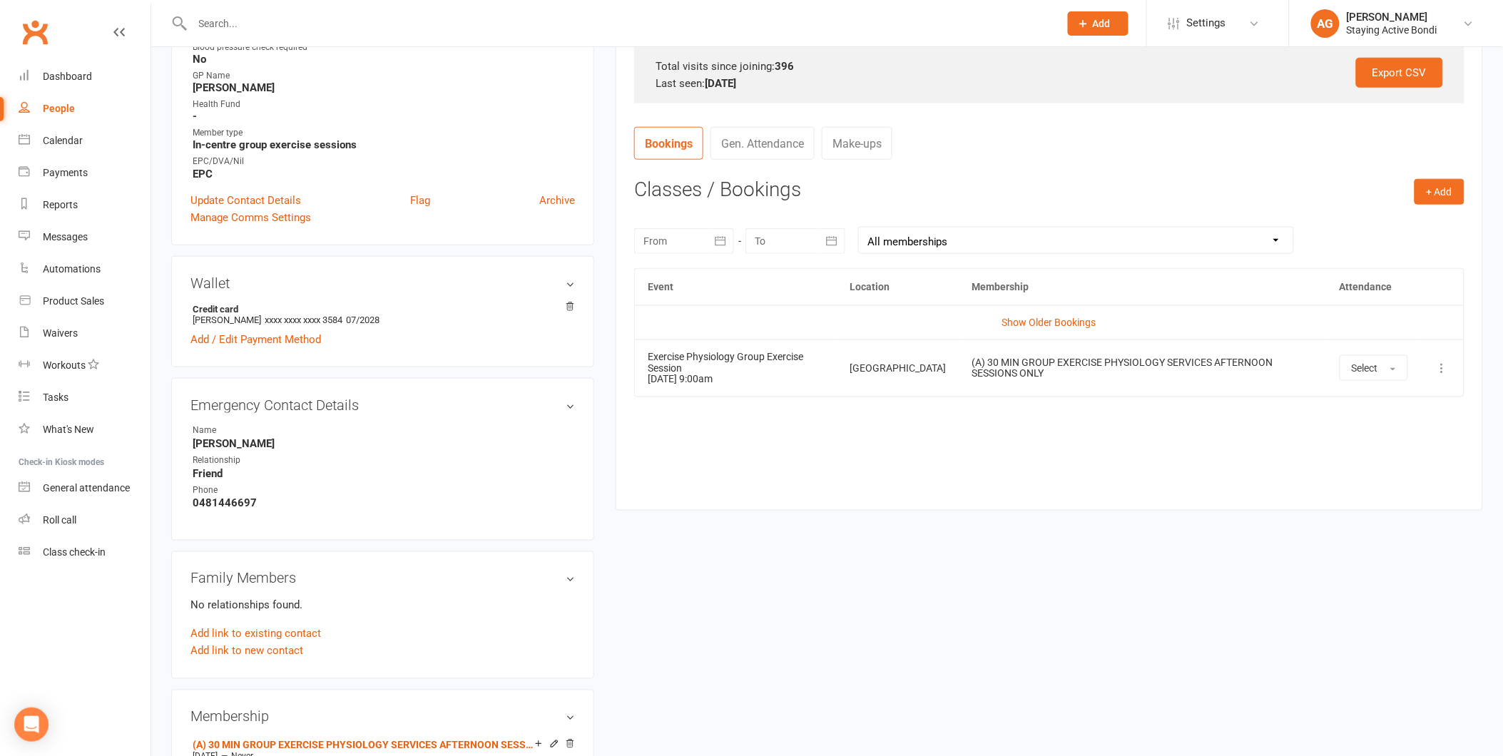
scroll to position [473, 0]
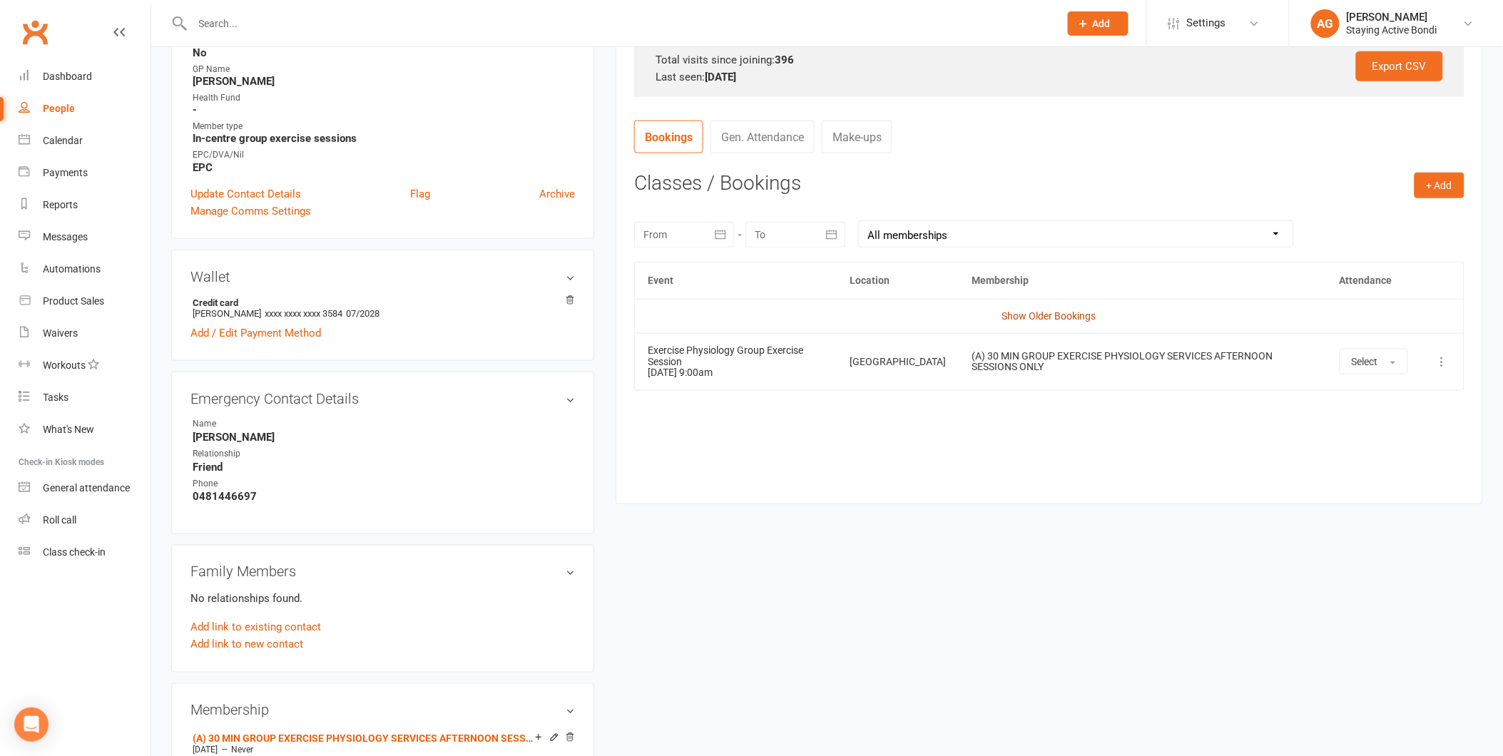
click at [1070, 314] on link "Show Older Bookings" at bounding box center [1049, 315] width 94 height 11
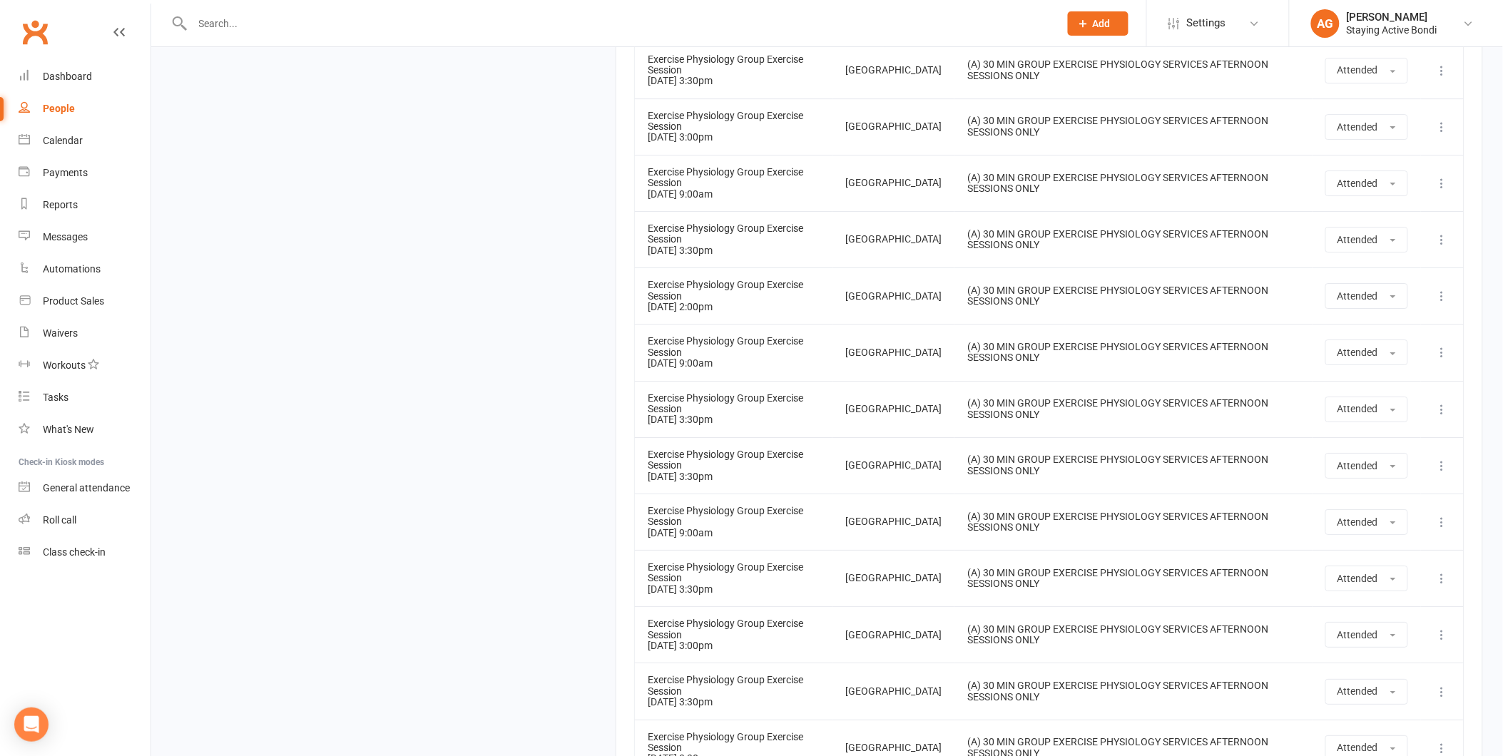
scroll to position [20833, 0]
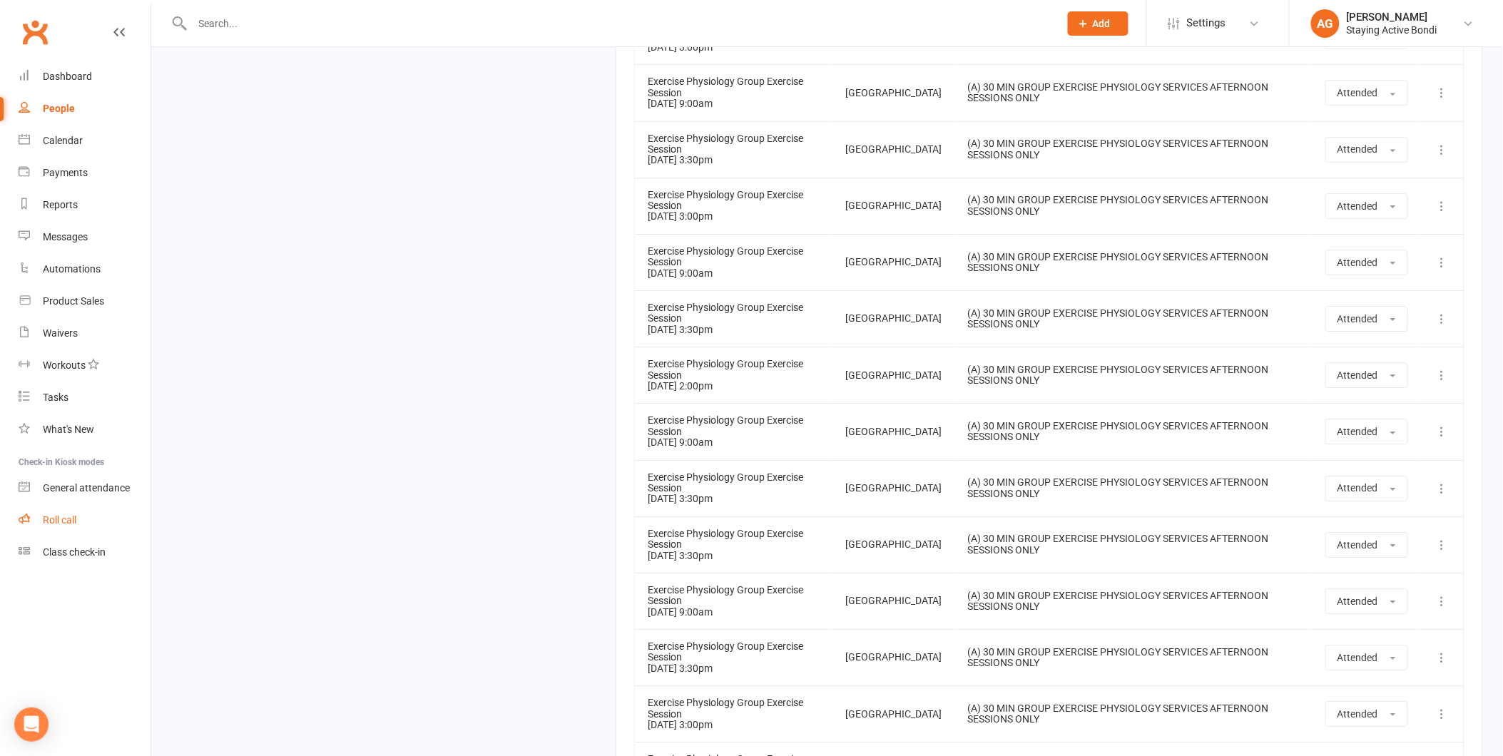
click at [62, 517] on div "Roll call" at bounding box center [60, 519] width 34 height 11
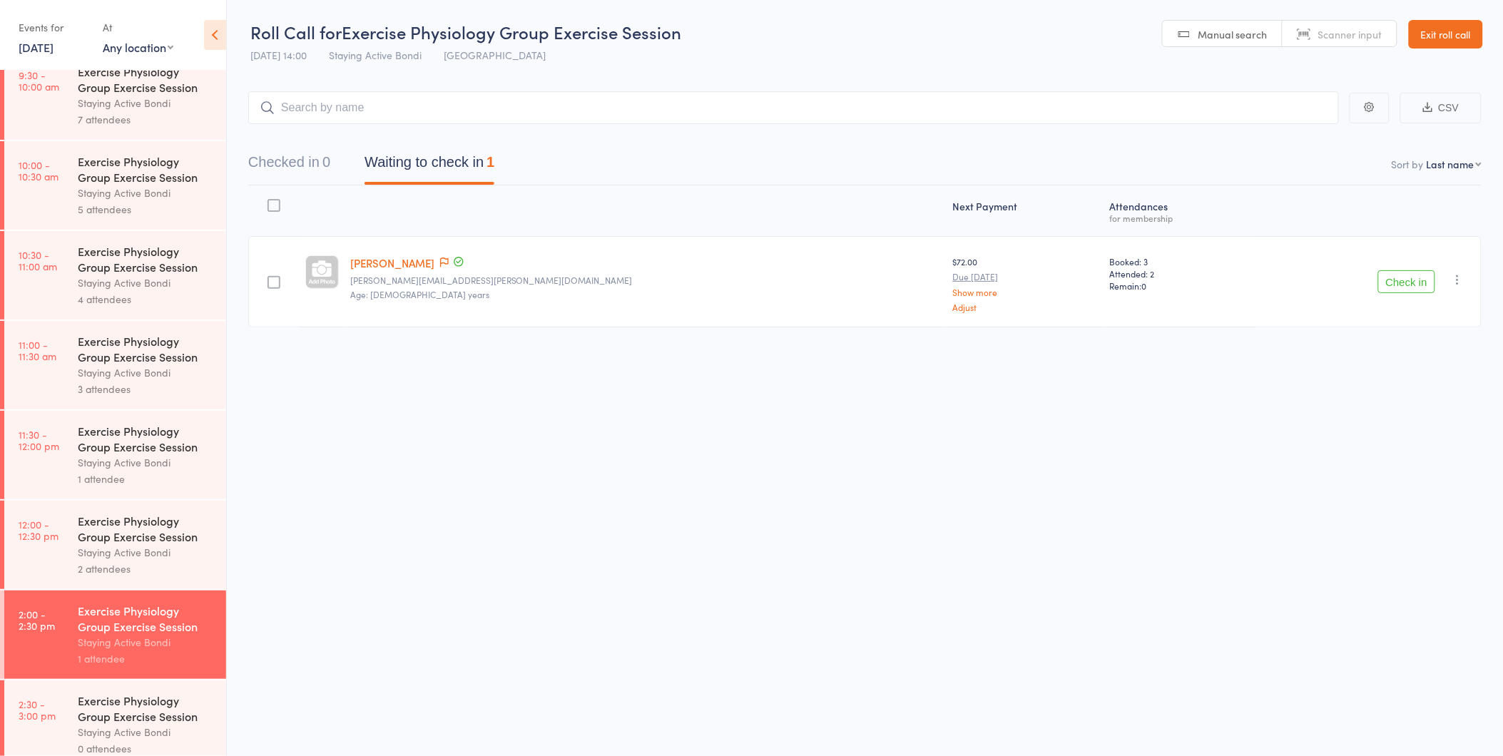
scroll to position [575, 0]
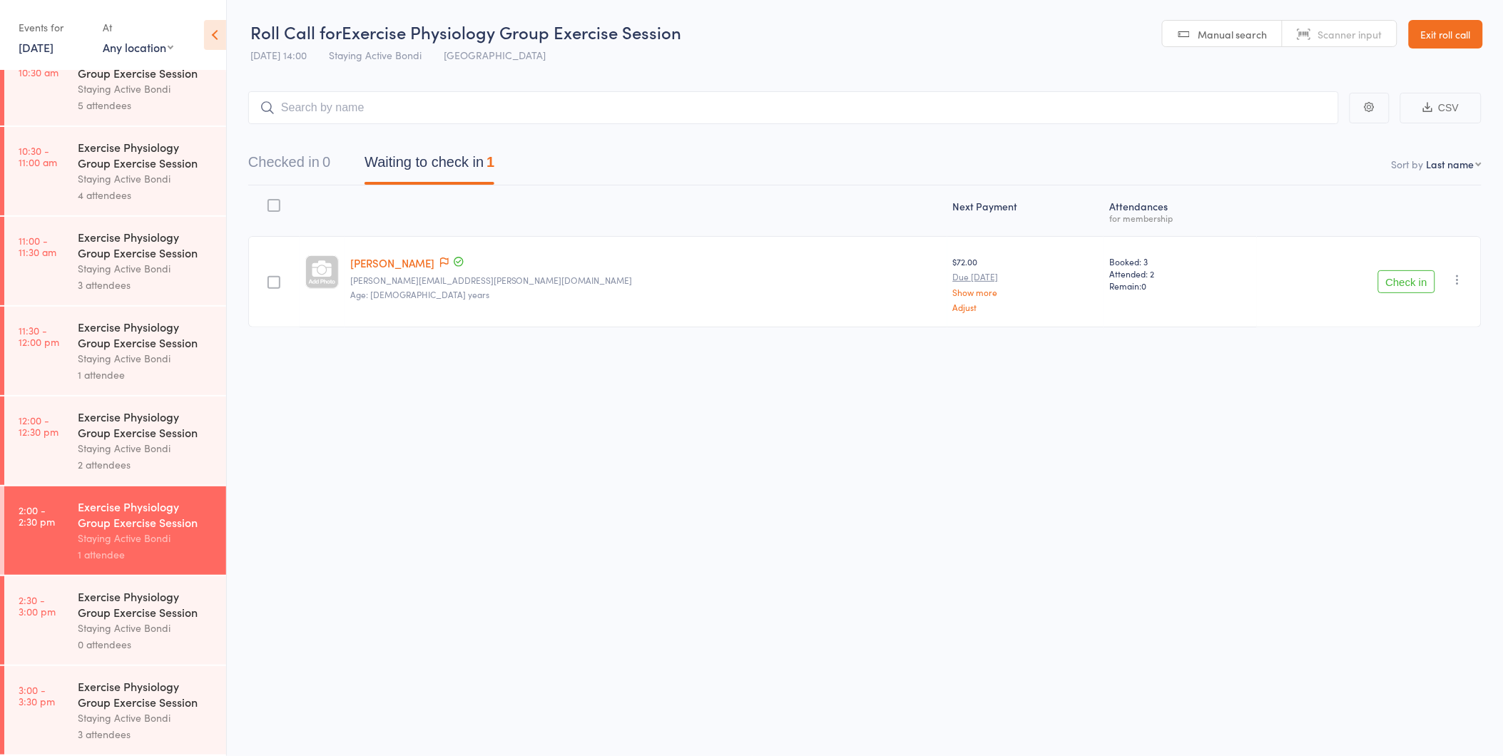
click at [146, 713] on div "Staying Active Bondi" at bounding box center [146, 718] width 136 height 16
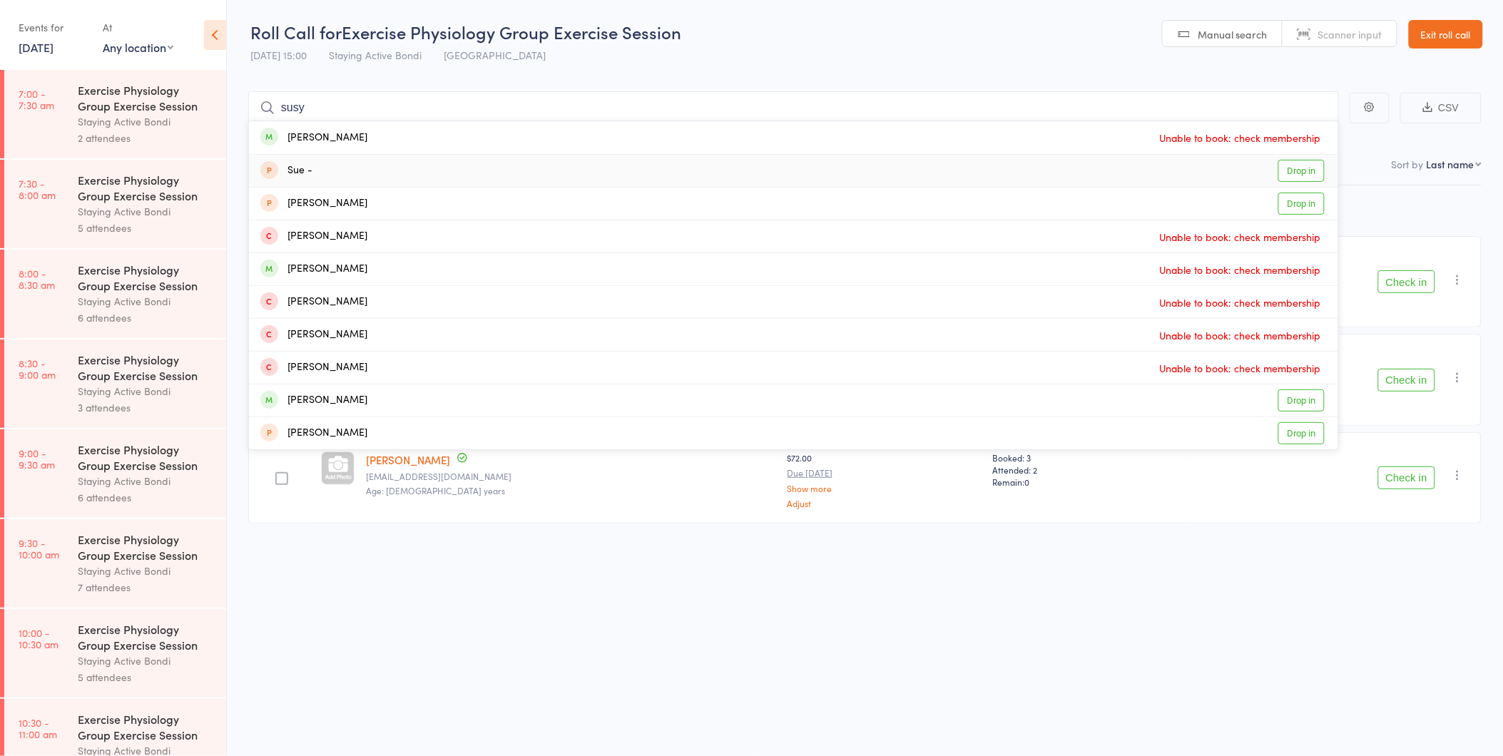
type input "susy"
click at [1452, 34] on link "Exit roll call" at bounding box center [1445, 34] width 74 height 29
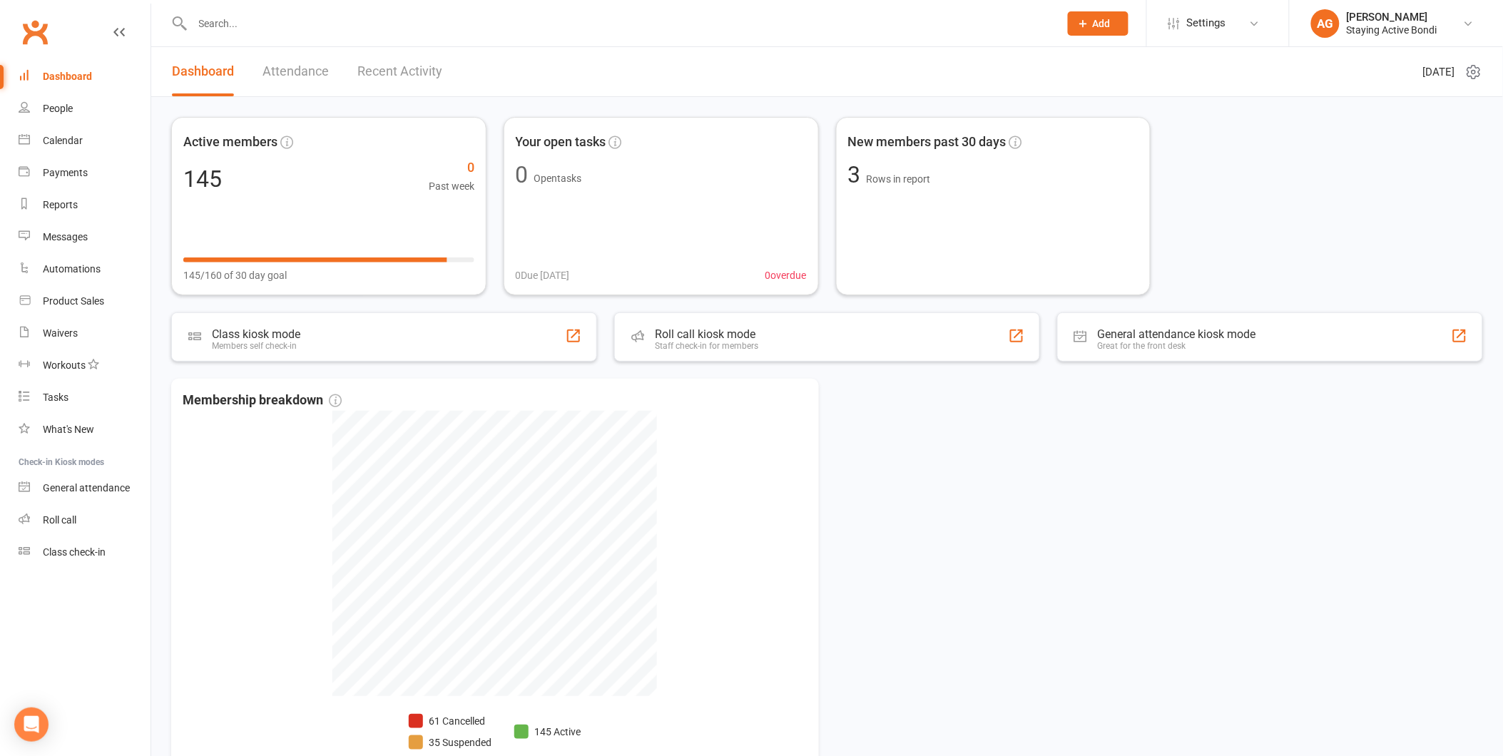
click at [221, 14] on input "text" at bounding box center [618, 24] width 861 height 20
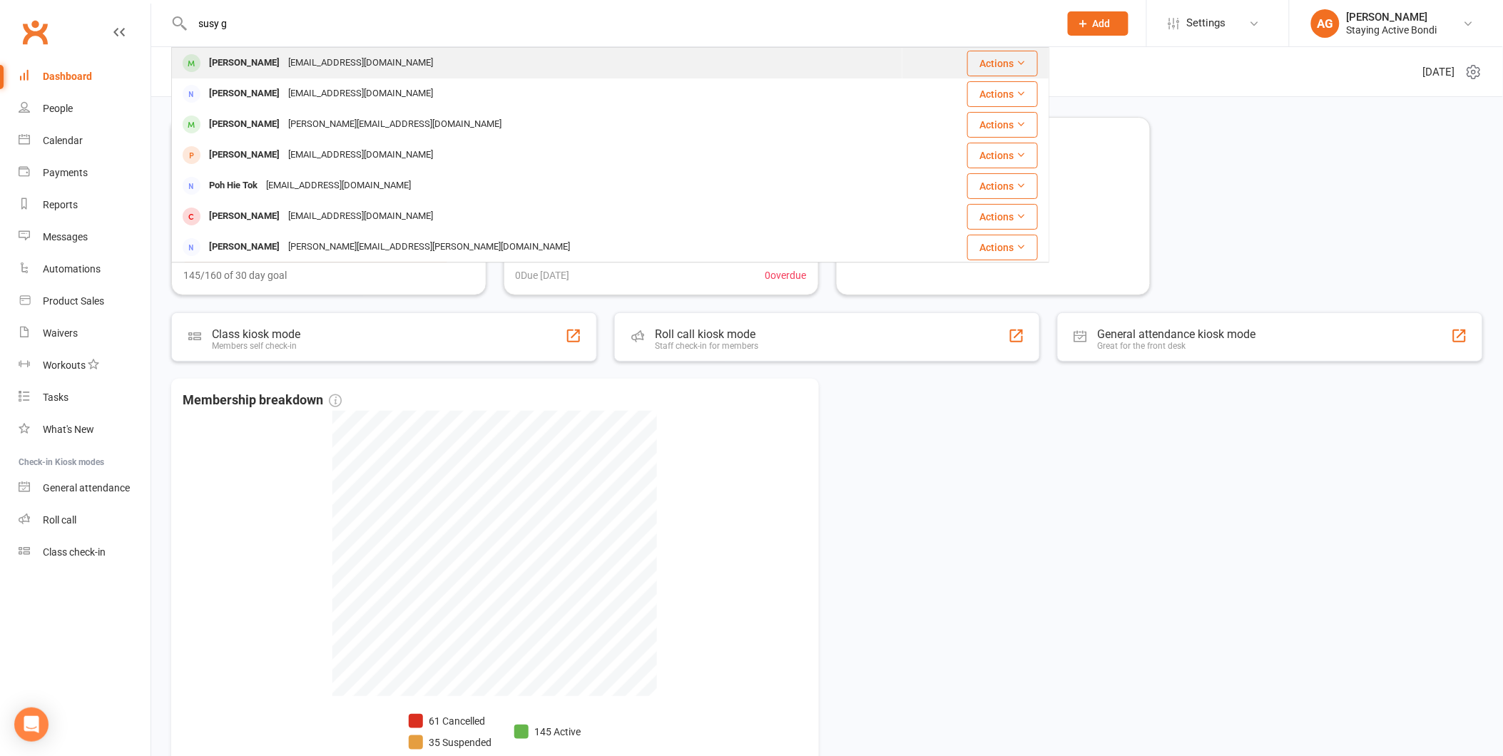
type input "susy g"
click at [466, 58] on div "[PERSON_NAME] [EMAIL_ADDRESS][DOMAIN_NAME]" at bounding box center [537, 62] width 729 height 29
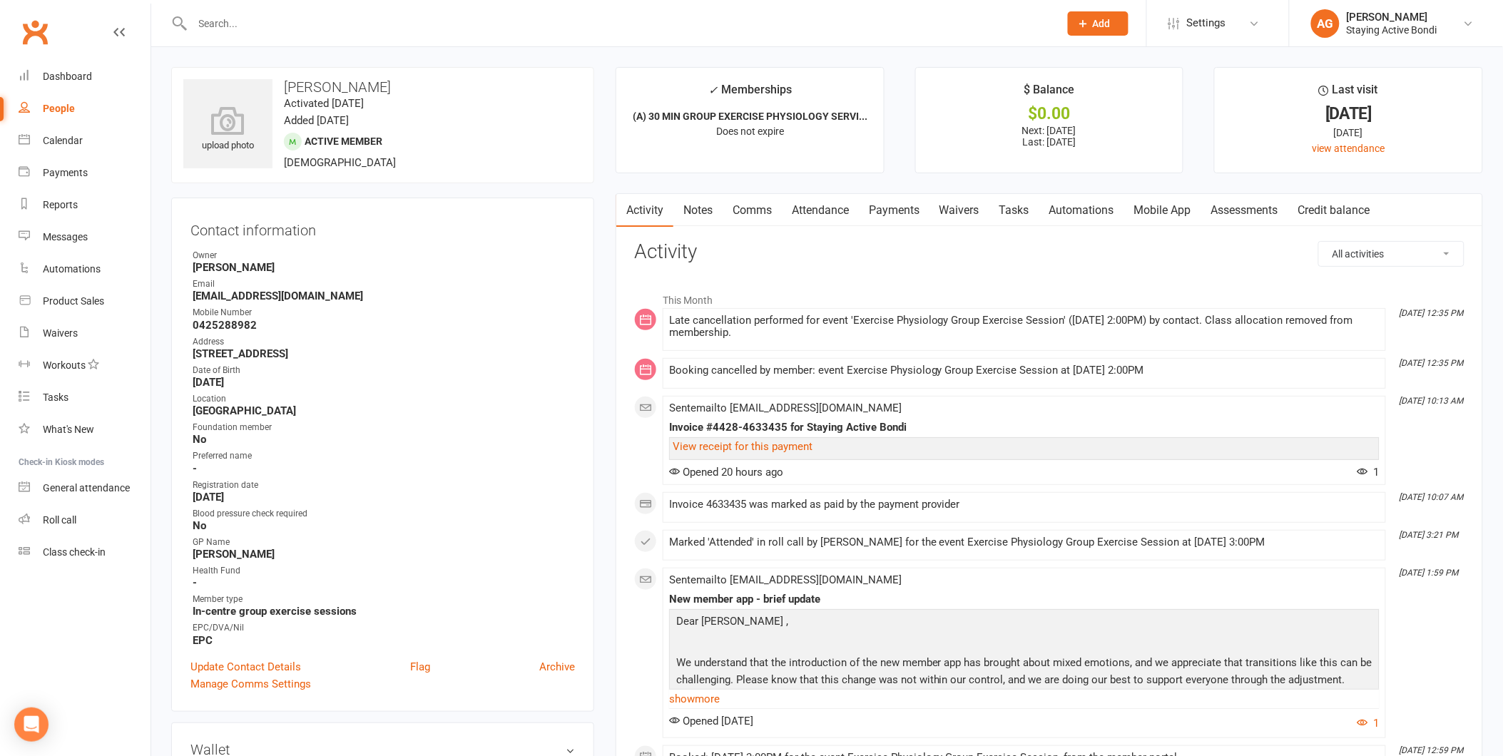
click at [819, 203] on link "Attendance" at bounding box center [820, 210] width 77 height 33
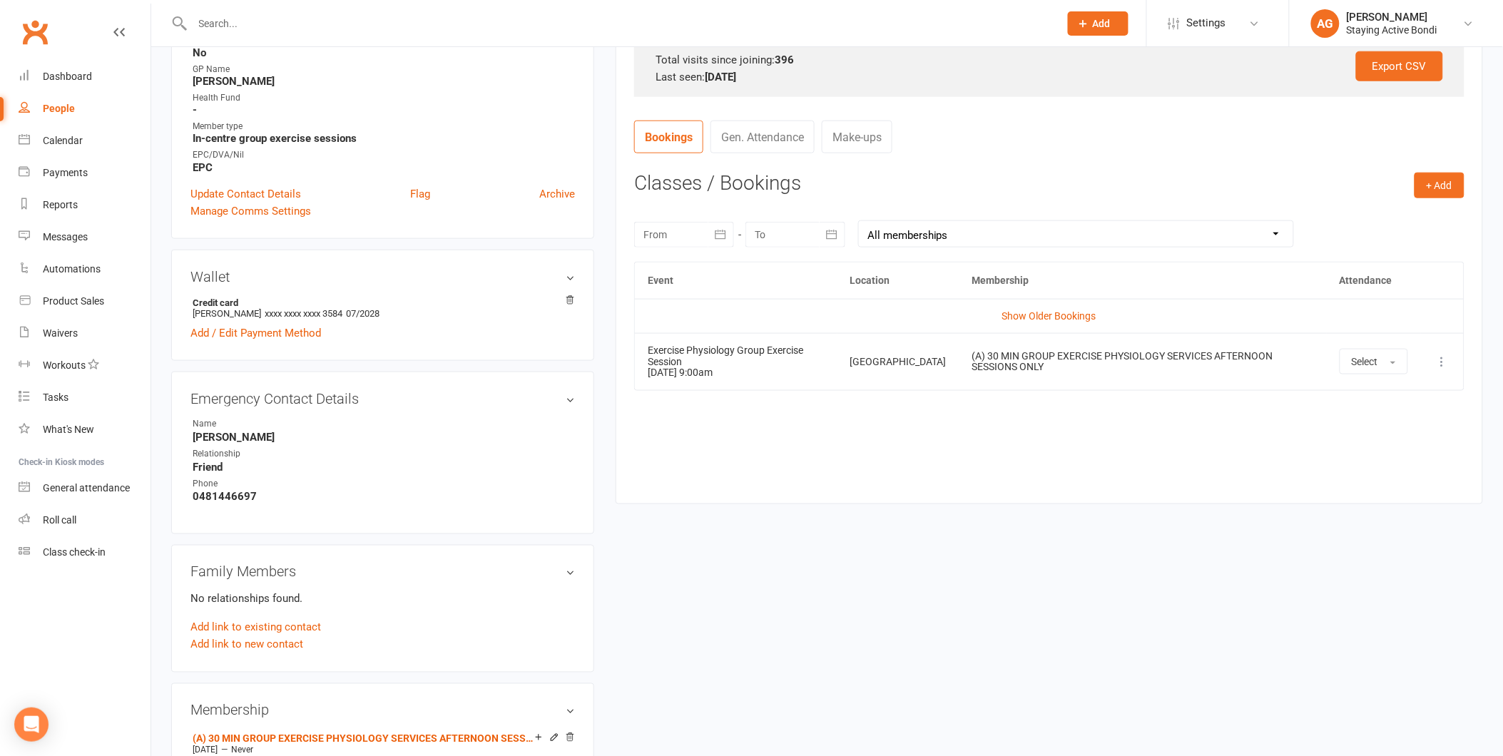
scroll to position [446, 0]
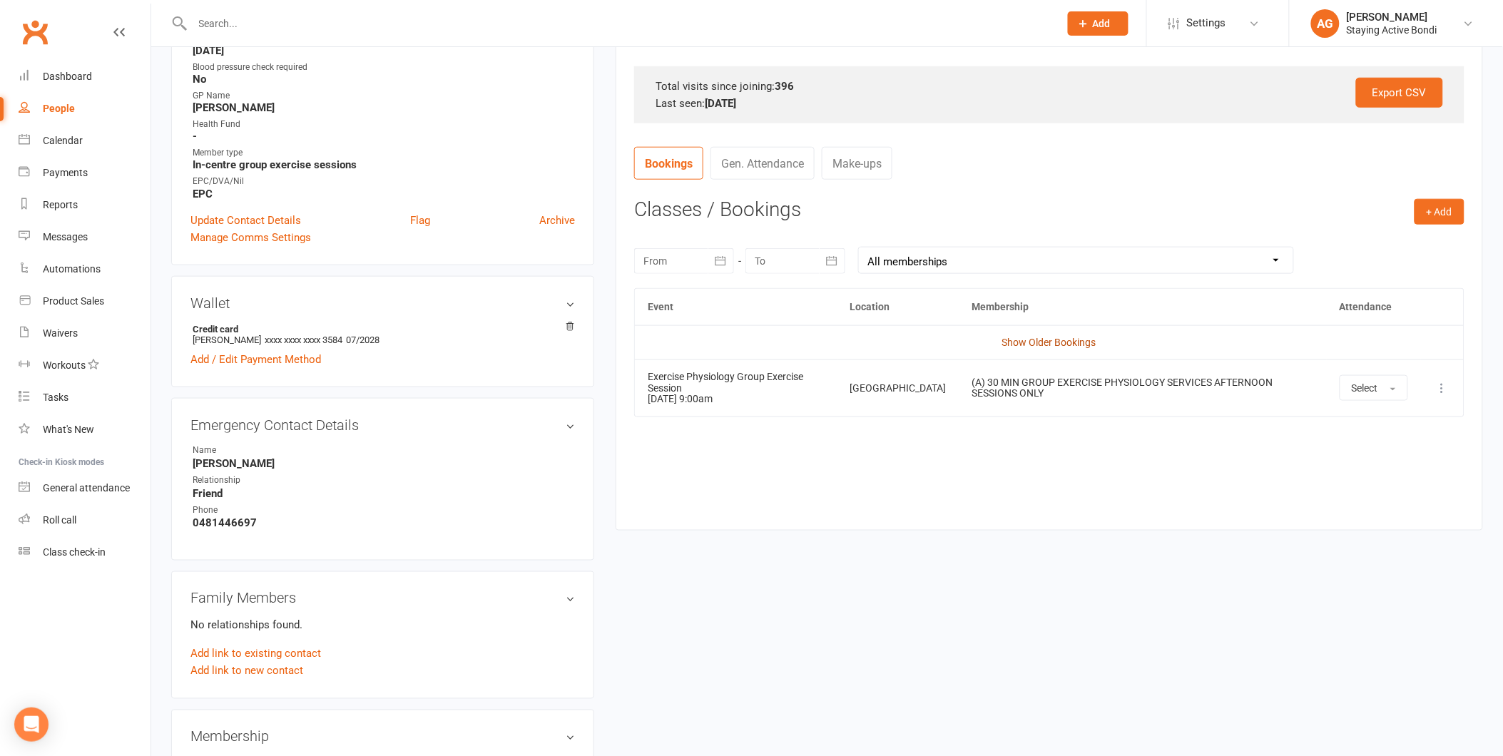
click at [1030, 339] on link "Show Older Bookings" at bounding box center [1049, 342] width 94 height 11
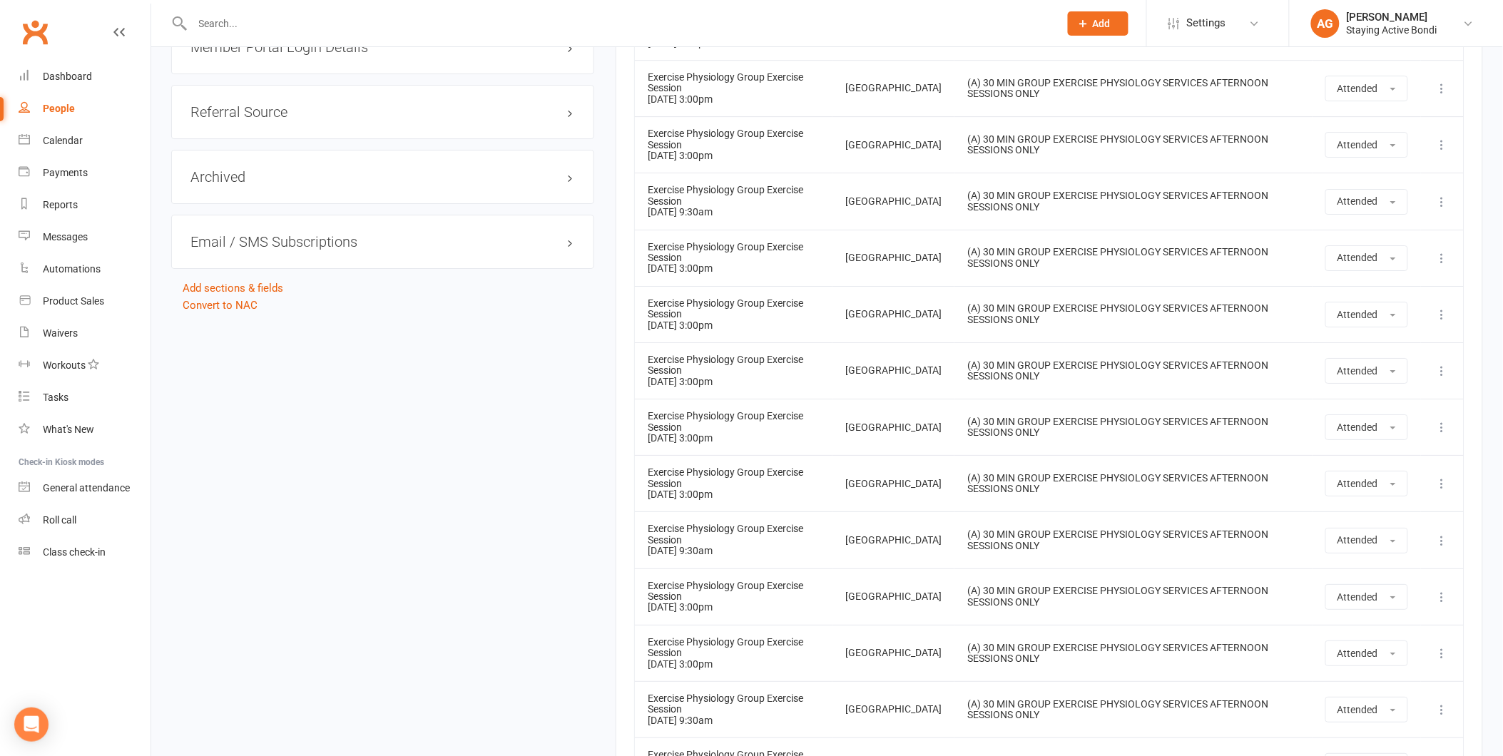
scroll to position [1942, 0]
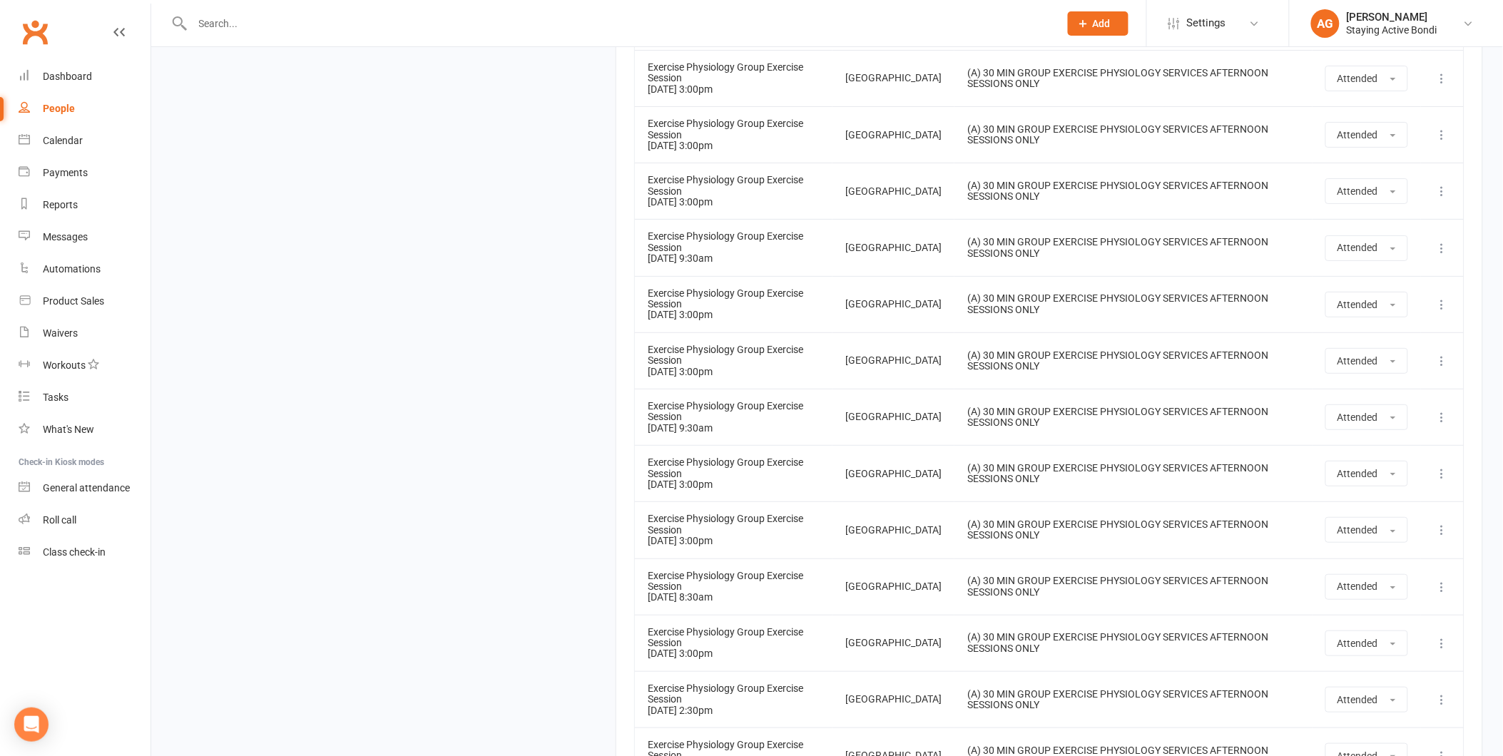
drag, startPoint x: 1499, startPoint y: 91, endPoint x: 1502, endPoint y: 82, distance: 9.0
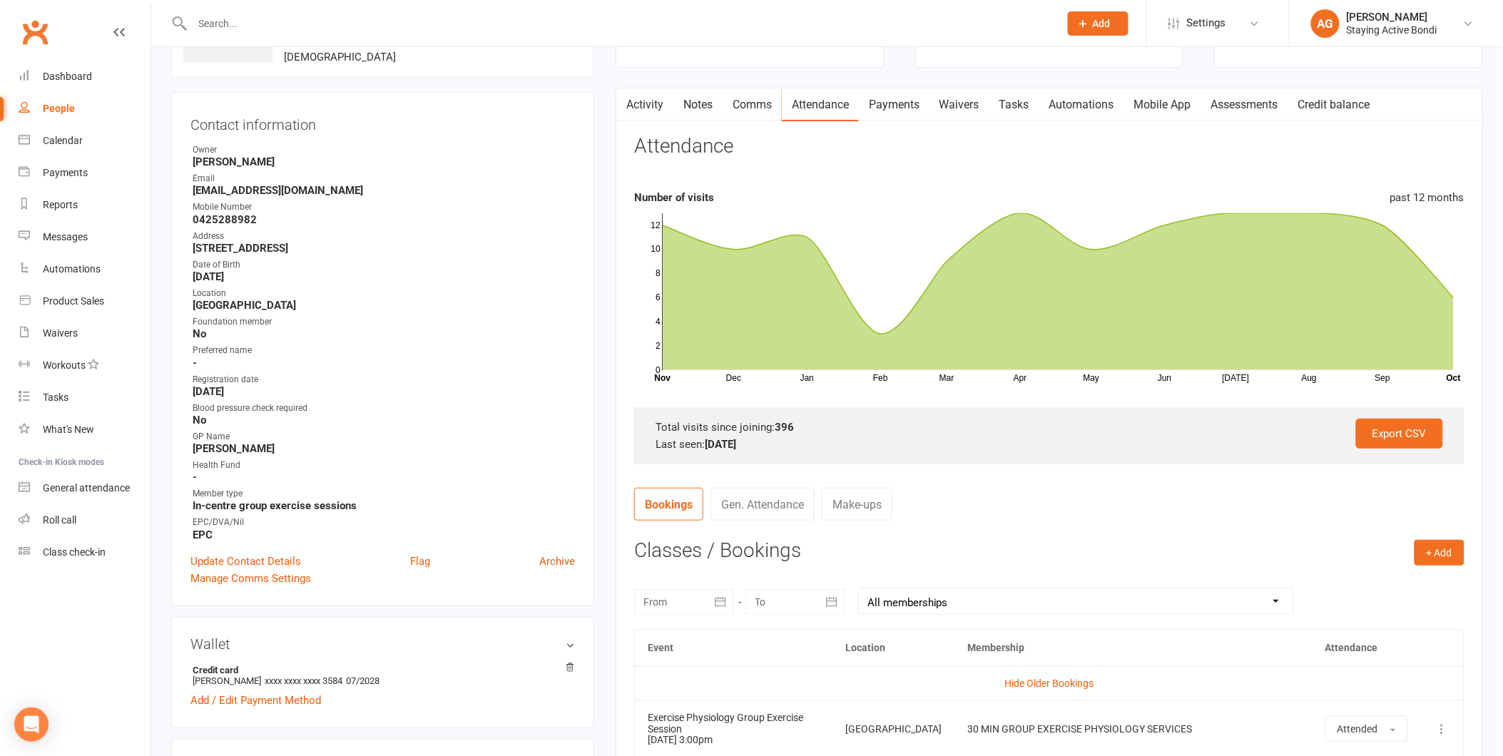
scroll to position [0, 0]
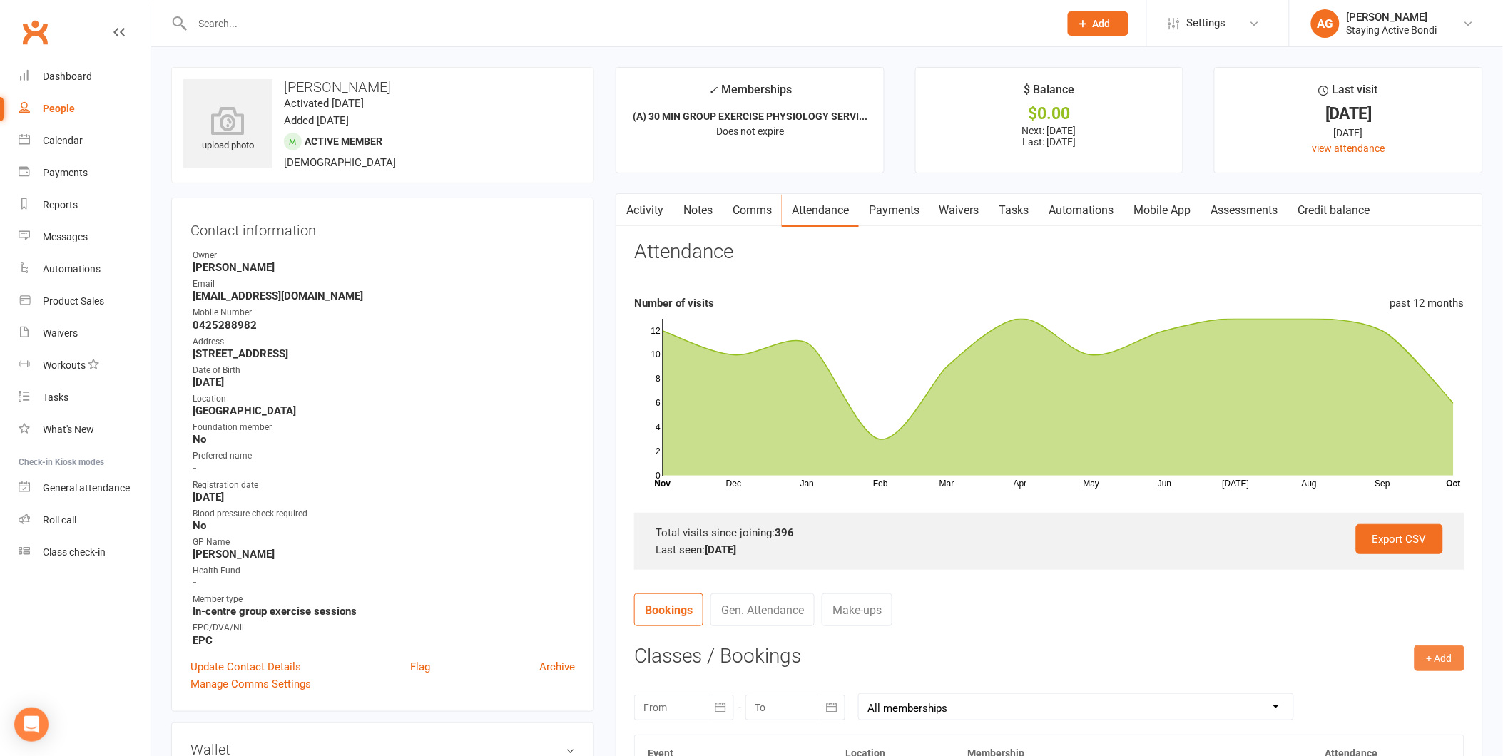
click at [1435, 664] on button "+ Add" at bounding box center [1439, 658] width 50 height 26
click at [1398, 695] on link "Book Event" at bounding box center [1392, 690] width 141 height 29
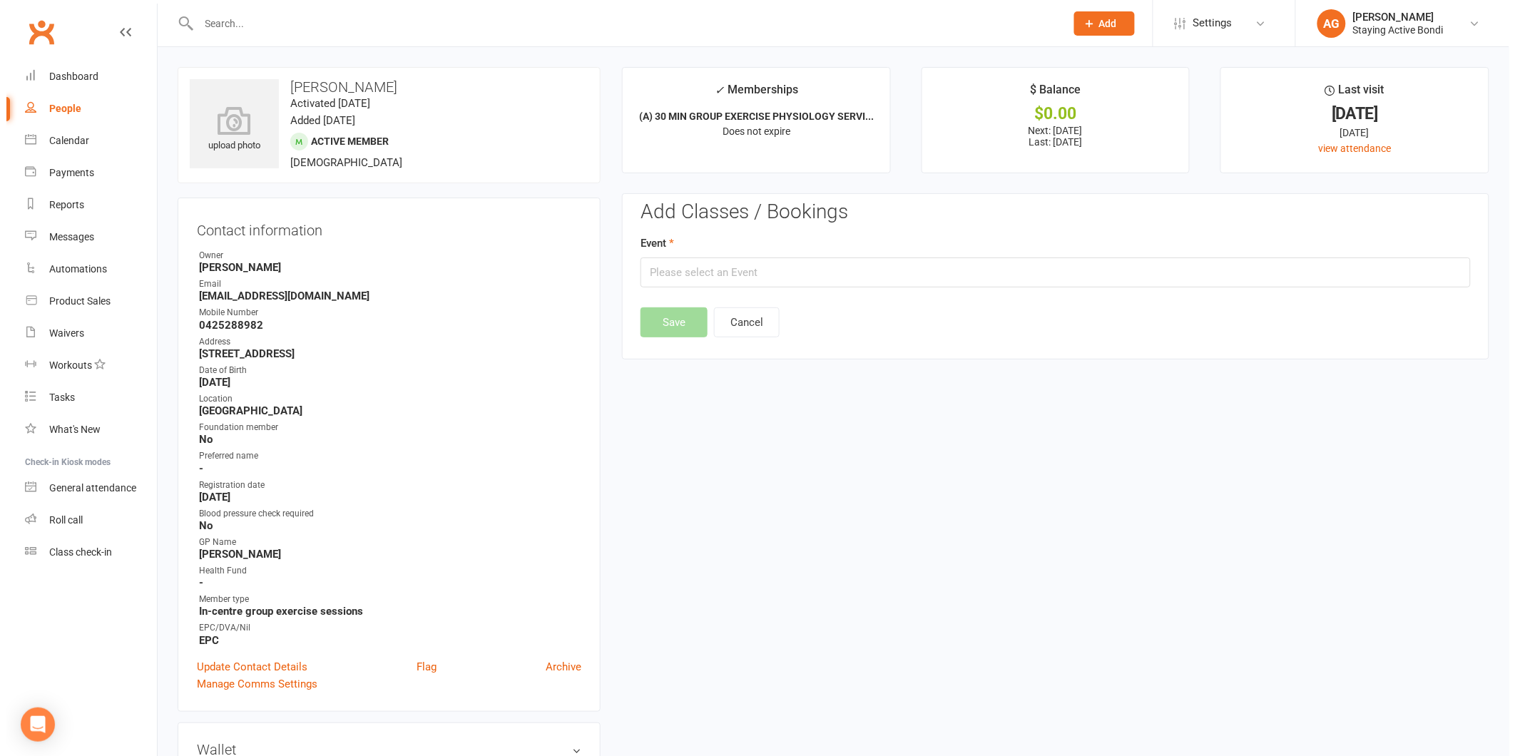
scroll to position [122, 0]
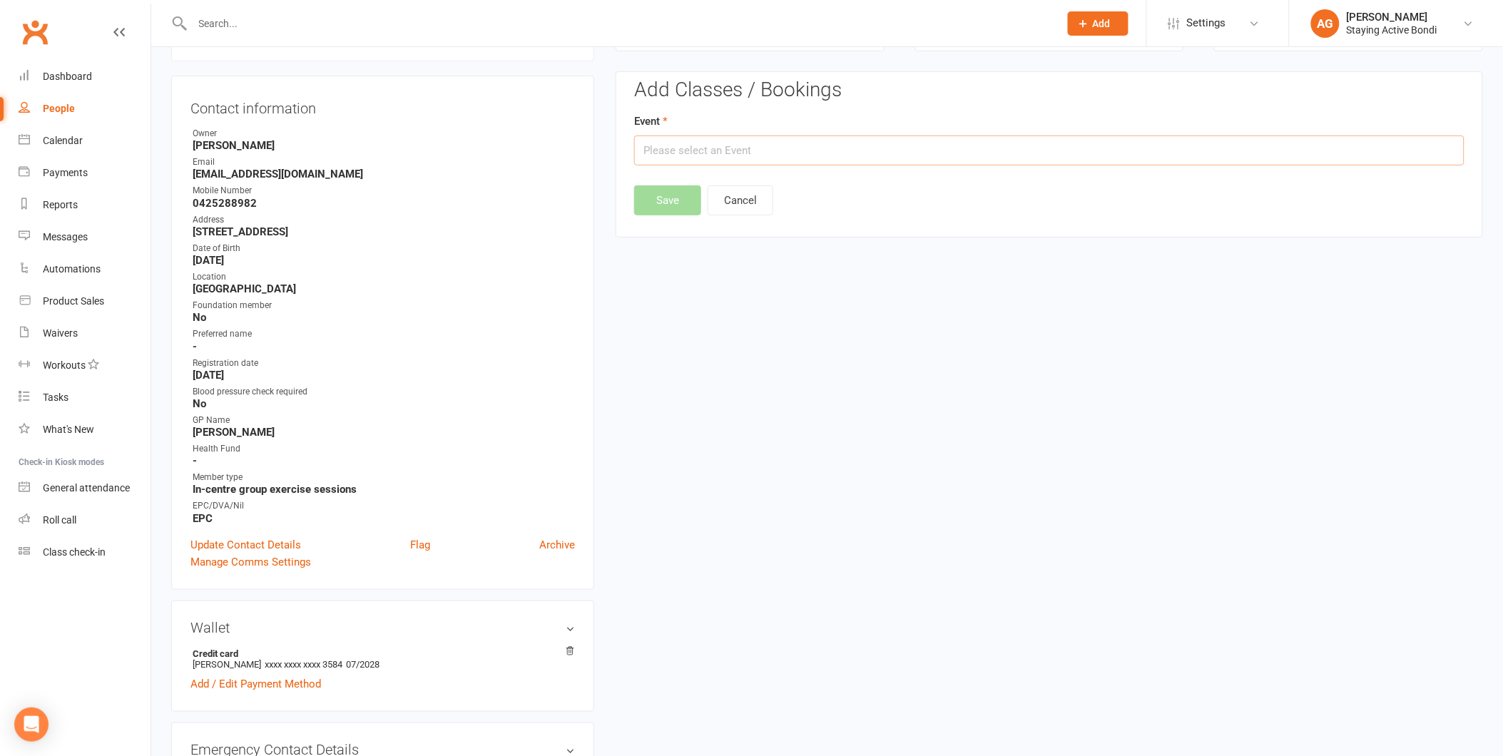
click at [650, 153] on input "text" at bounding box center [1049, 150] width 830 height 30
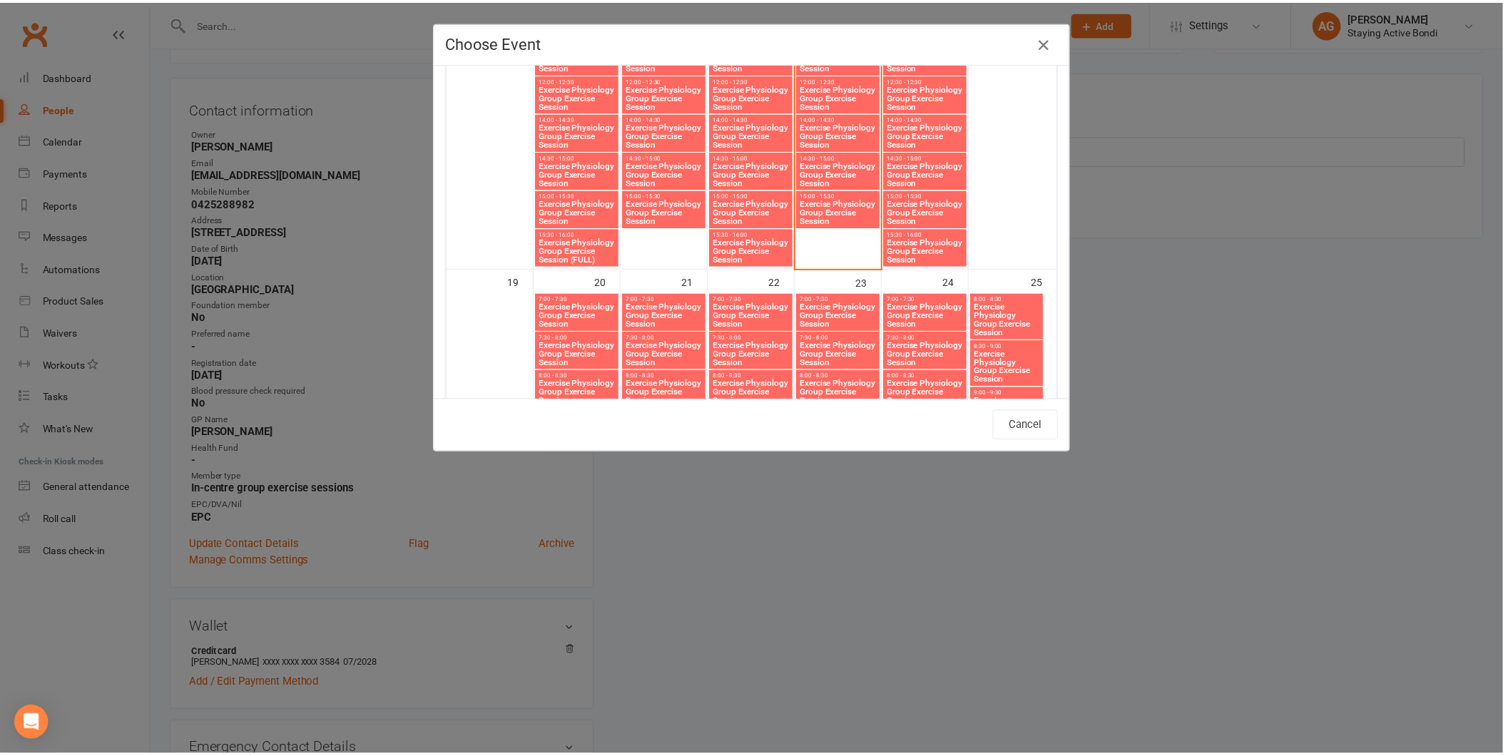
scroll to position [1714, 0]
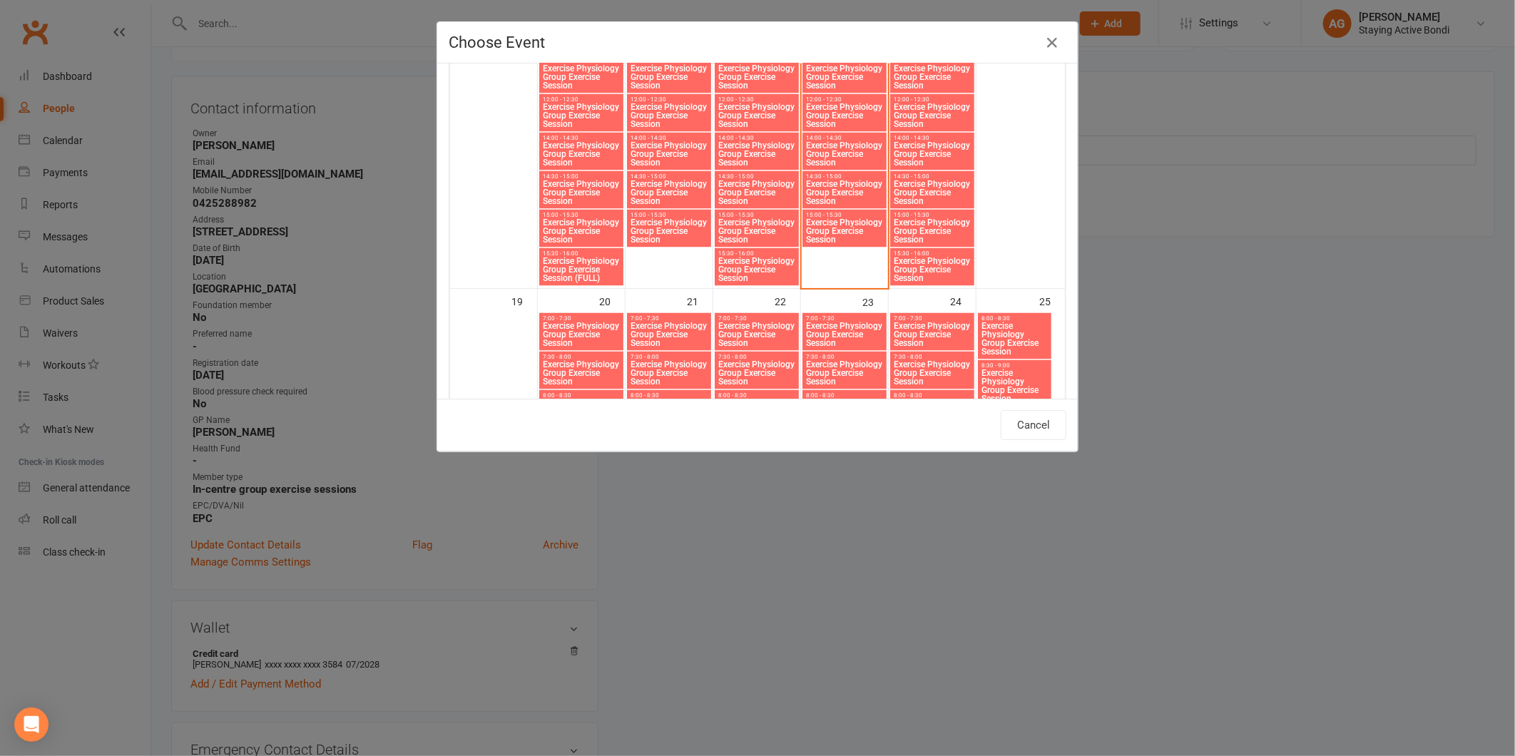
click at [833, 230] on span "Exercise Physiology Group Exercise Session" at bounding box center [844, 232] width 78 height 26
type input "Exercise Physiology Group Exercise Session - Oct 16, 2025 3:00:00 PM"
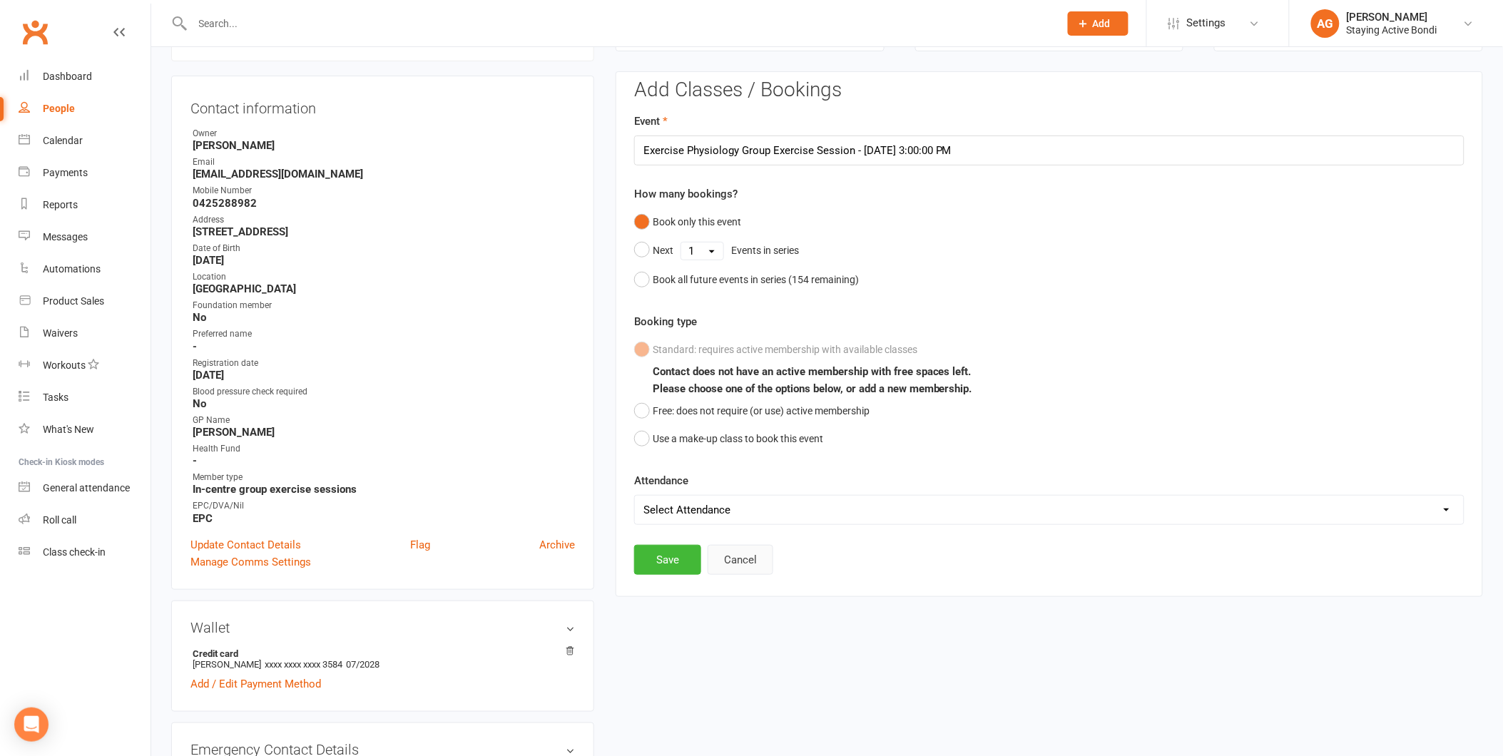
click at [745, 566] on button "Cancel" at bounding box center [740, 560] width 66 height 30
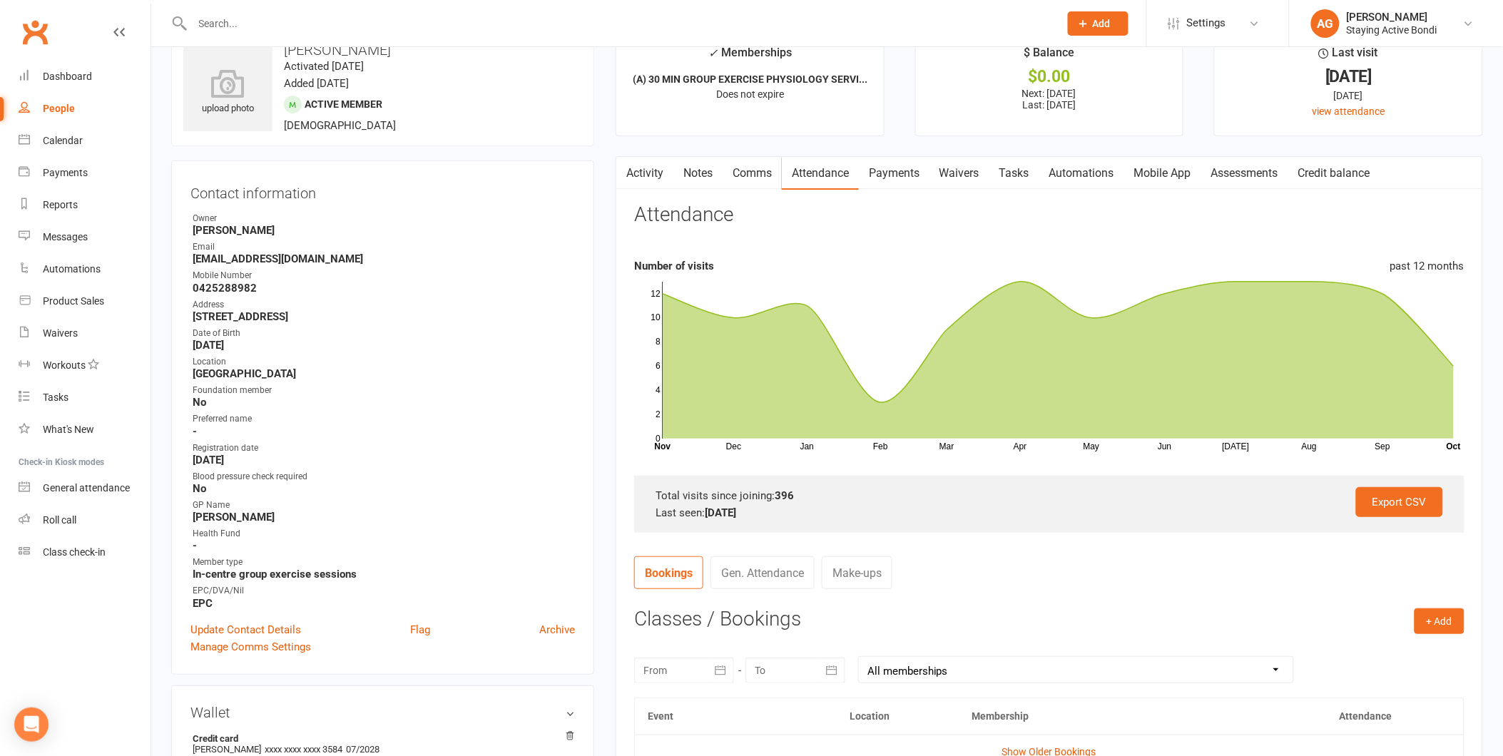
scroll to position [0, 0]
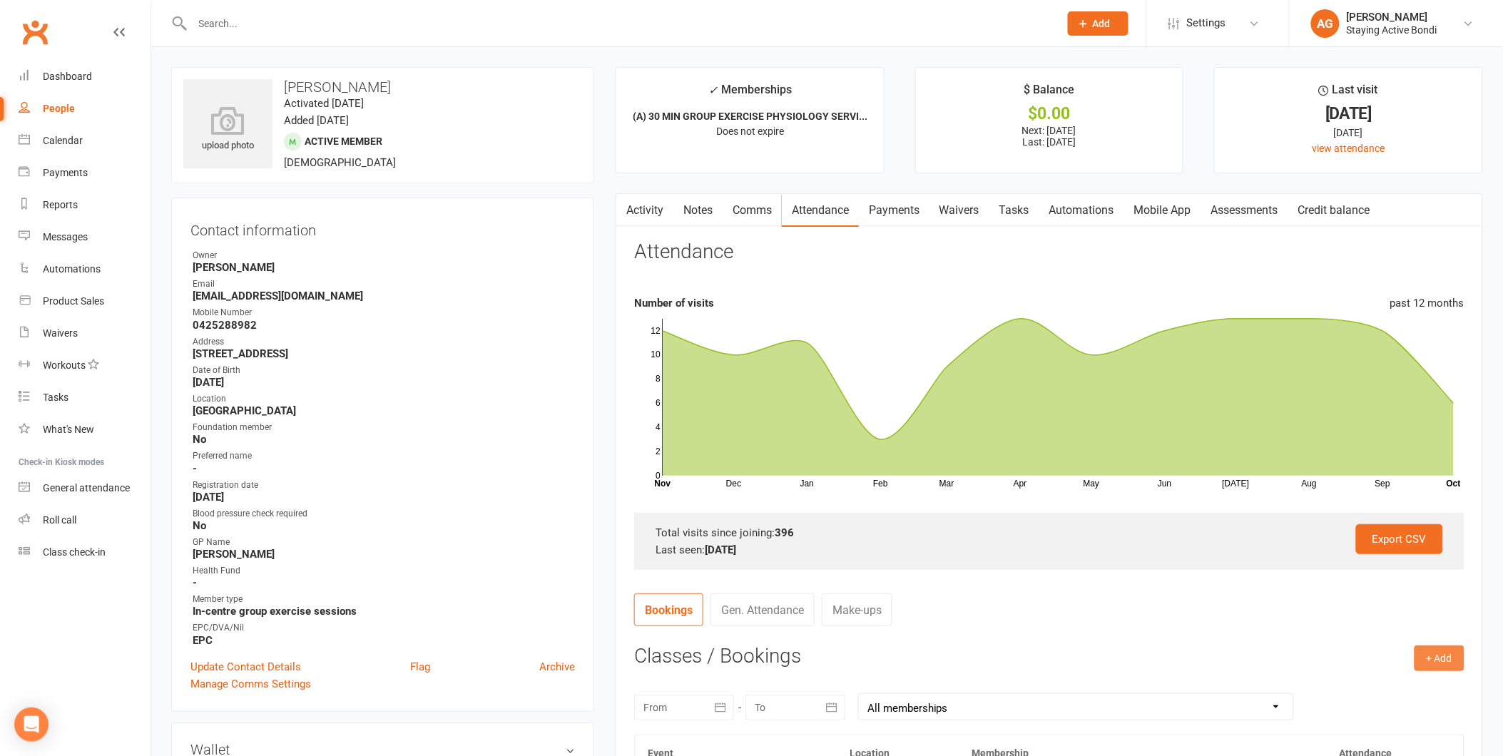
click at [1438, 661] on button "+ Add" at bounding box center [1439, 658] width 50 height 26
click at [1393, 695] on link "Book Event" at bounding box center [1392, 690] width 141 height 29
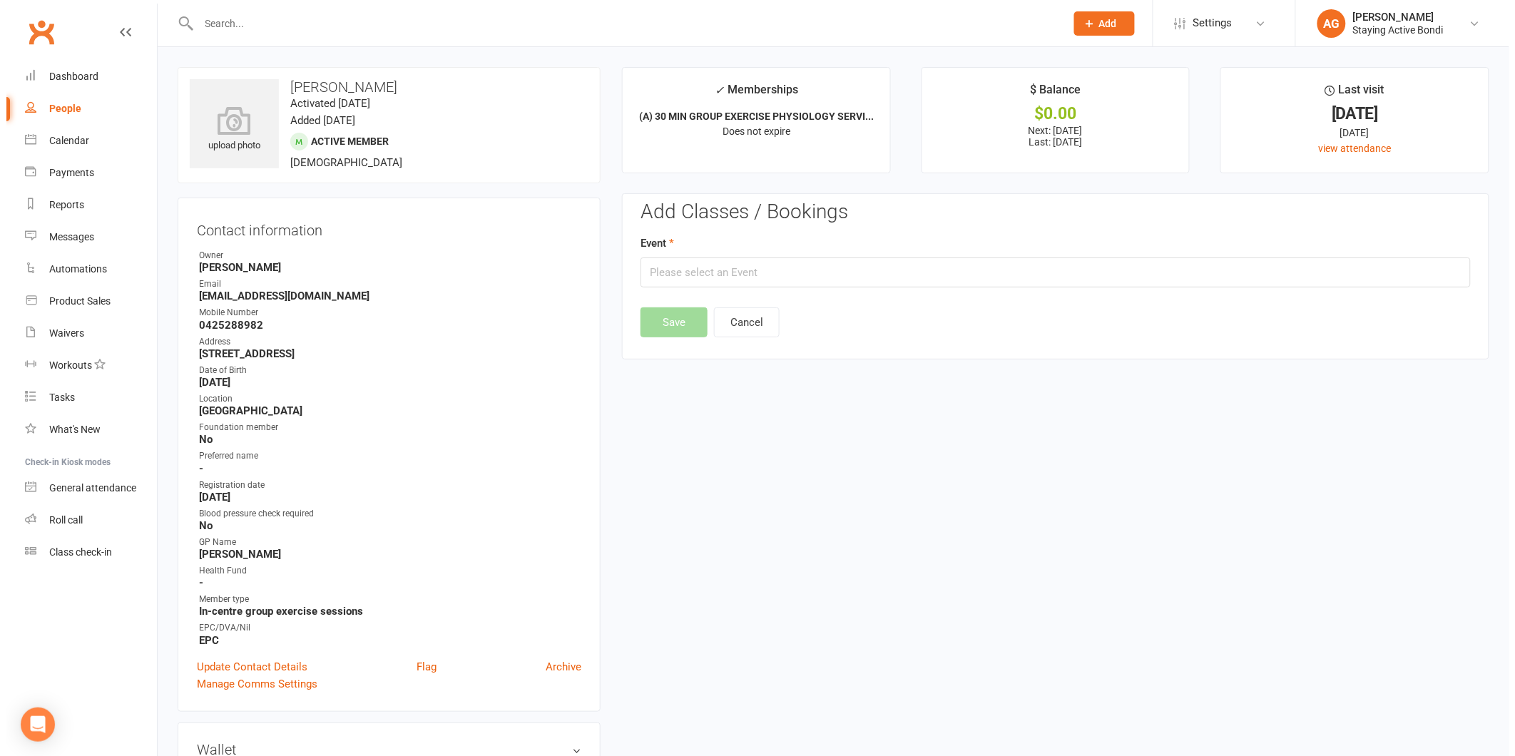
scroll to position [122, 0]
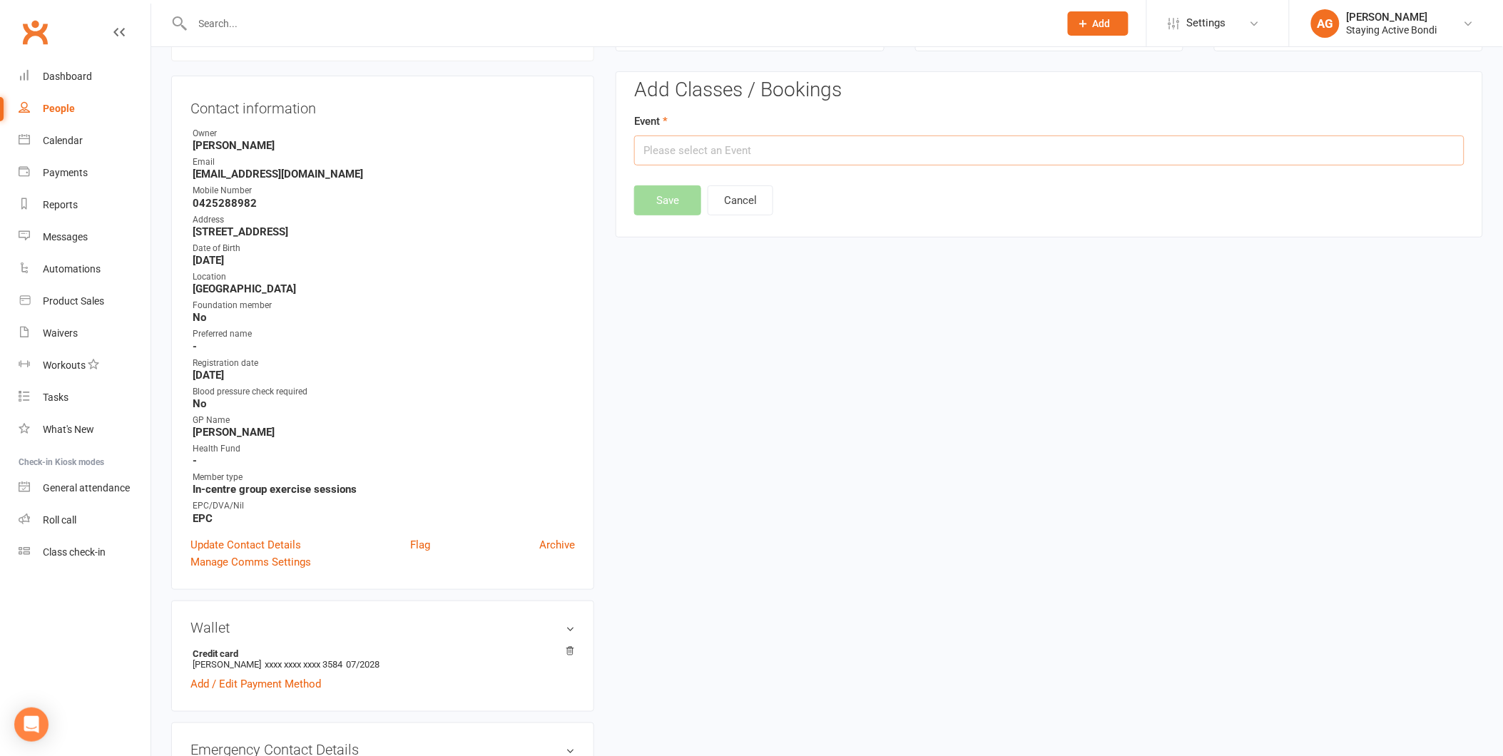
click at [654, 150] on input "text" at bounding box center [1049, 150] width 830 height 30
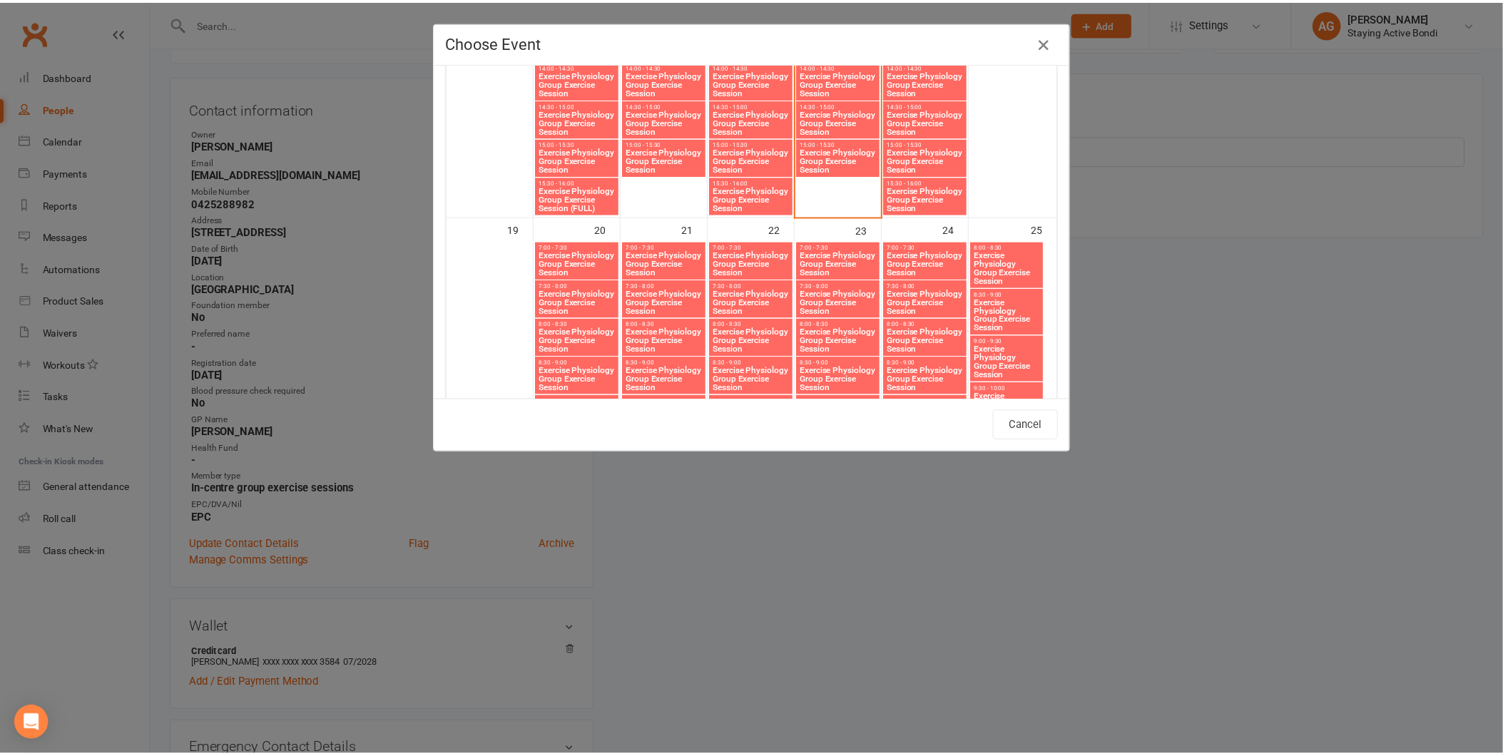
scroll to position [1716, 0]
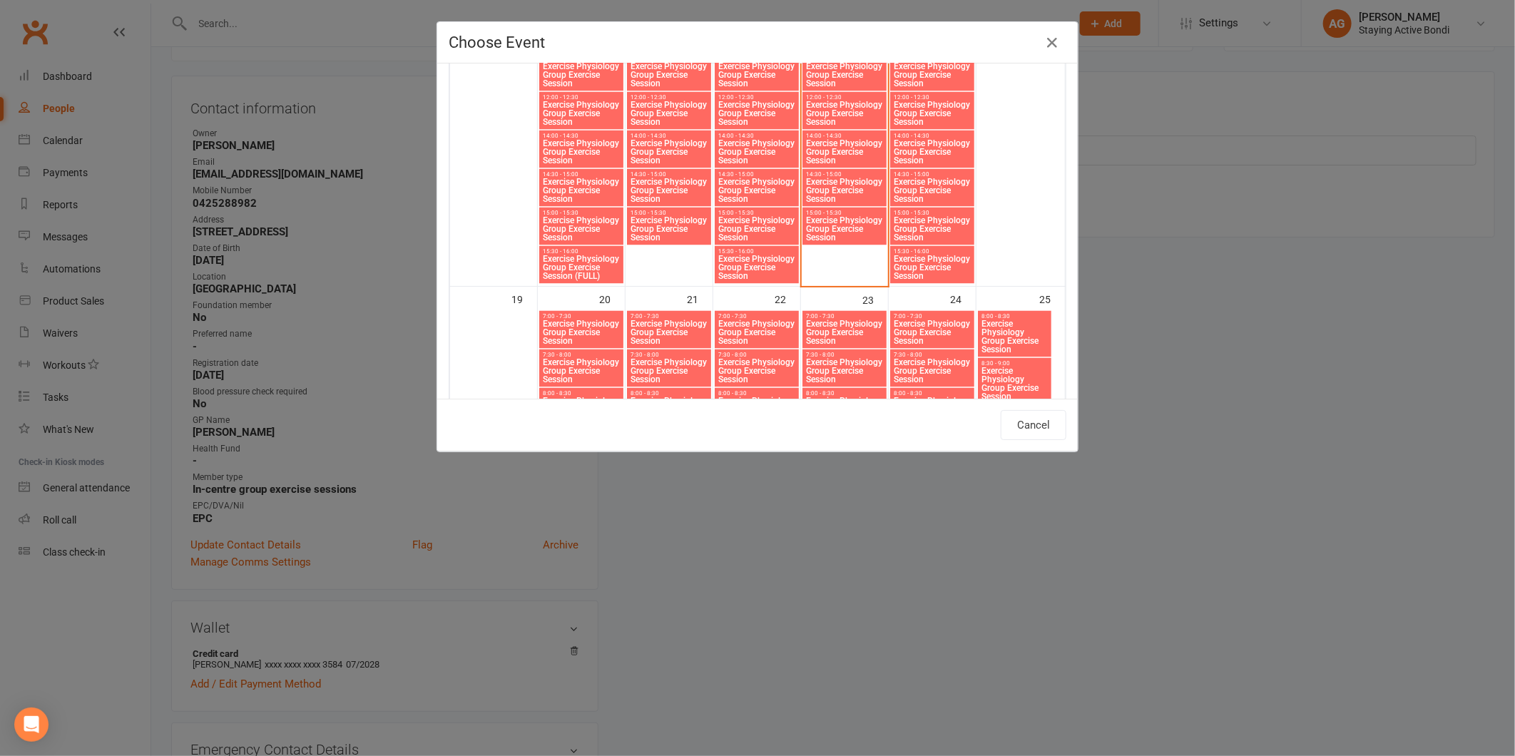
click at [823, 217] on span "Exercise Physiology Group Exercise Session" at bounding box center [844, 230] width 78 height 26
type input "Exercise Physiology Group Exercise Session - Oct 16, 2025 3:00:00 PM"
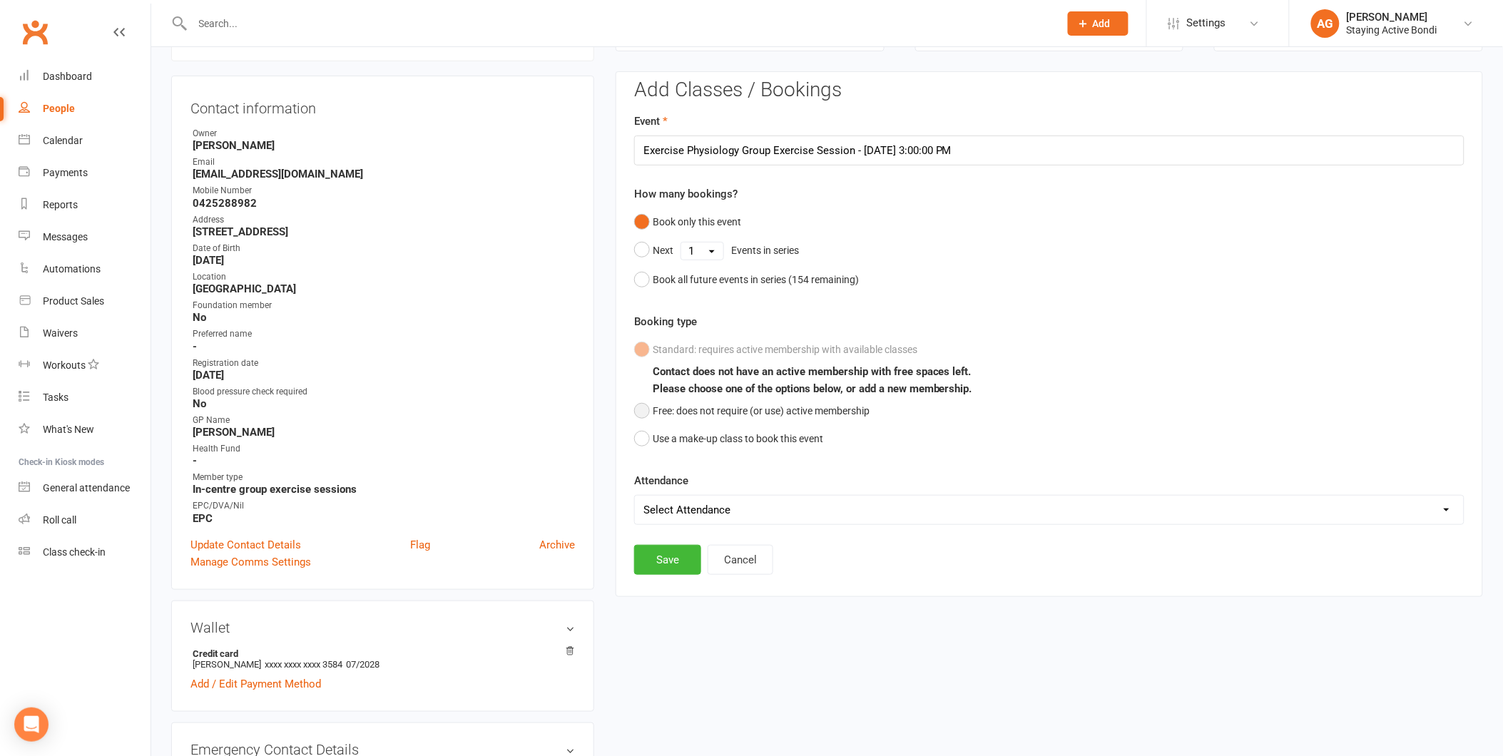
click at [636, 409] on button "Free: does not require (or use) active membership" at bounding box center [751, 410] width 235 height 27
click at [680, 562] on button "Save" at bounding box center [667, 560] width 67 height 30
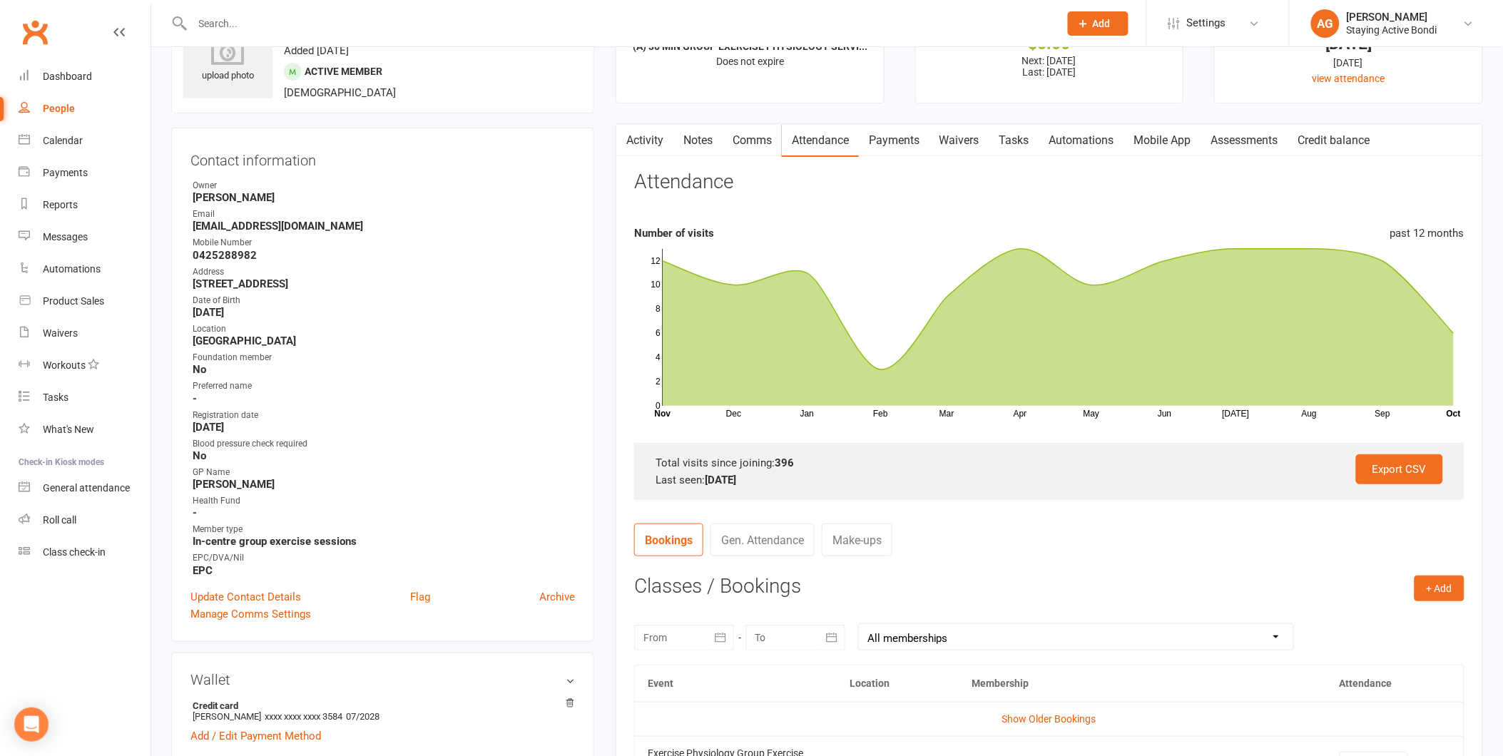
scroll to position [0, 0]
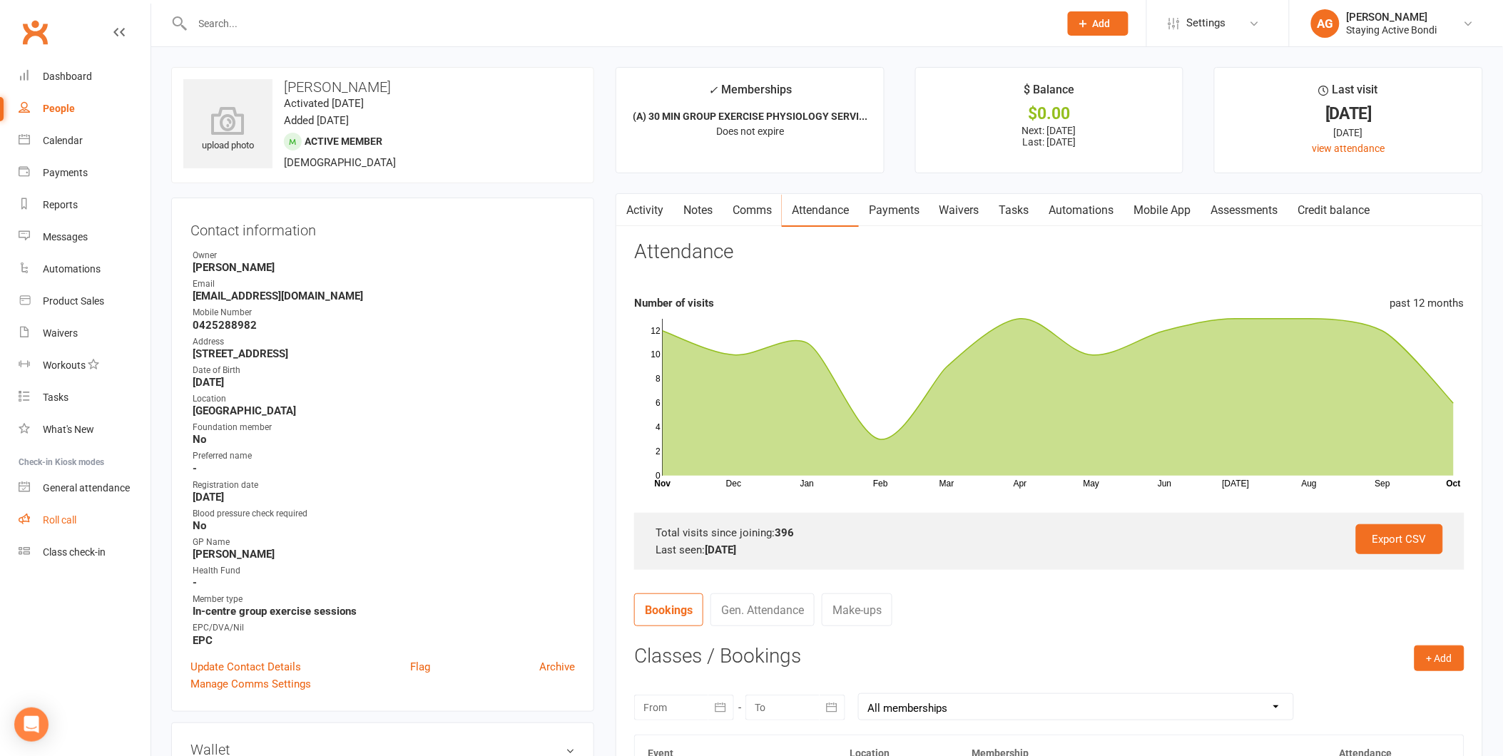
click at [54, 516] on div "Roll call" at bounding box center [60, 519] width 34 height 11
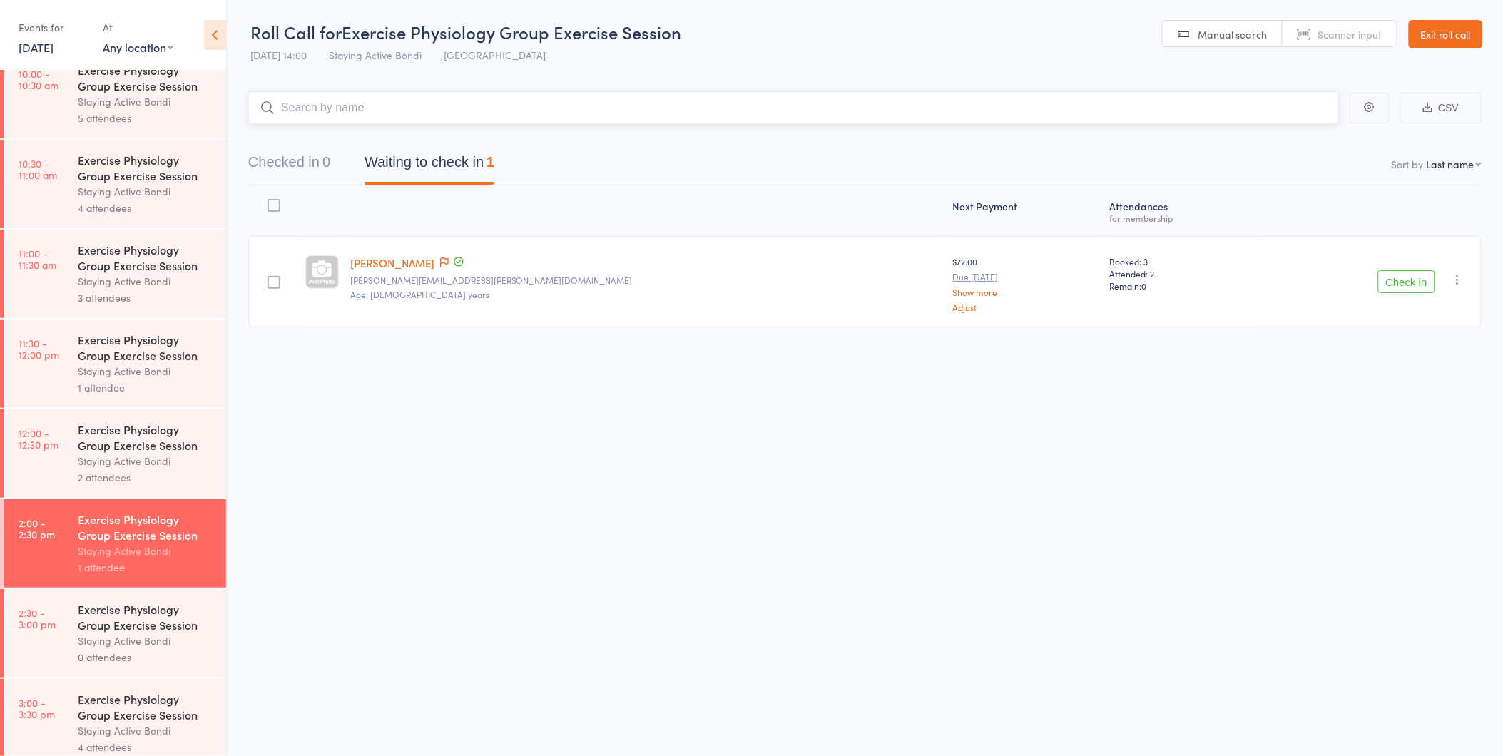
scroll to position [575, 0]
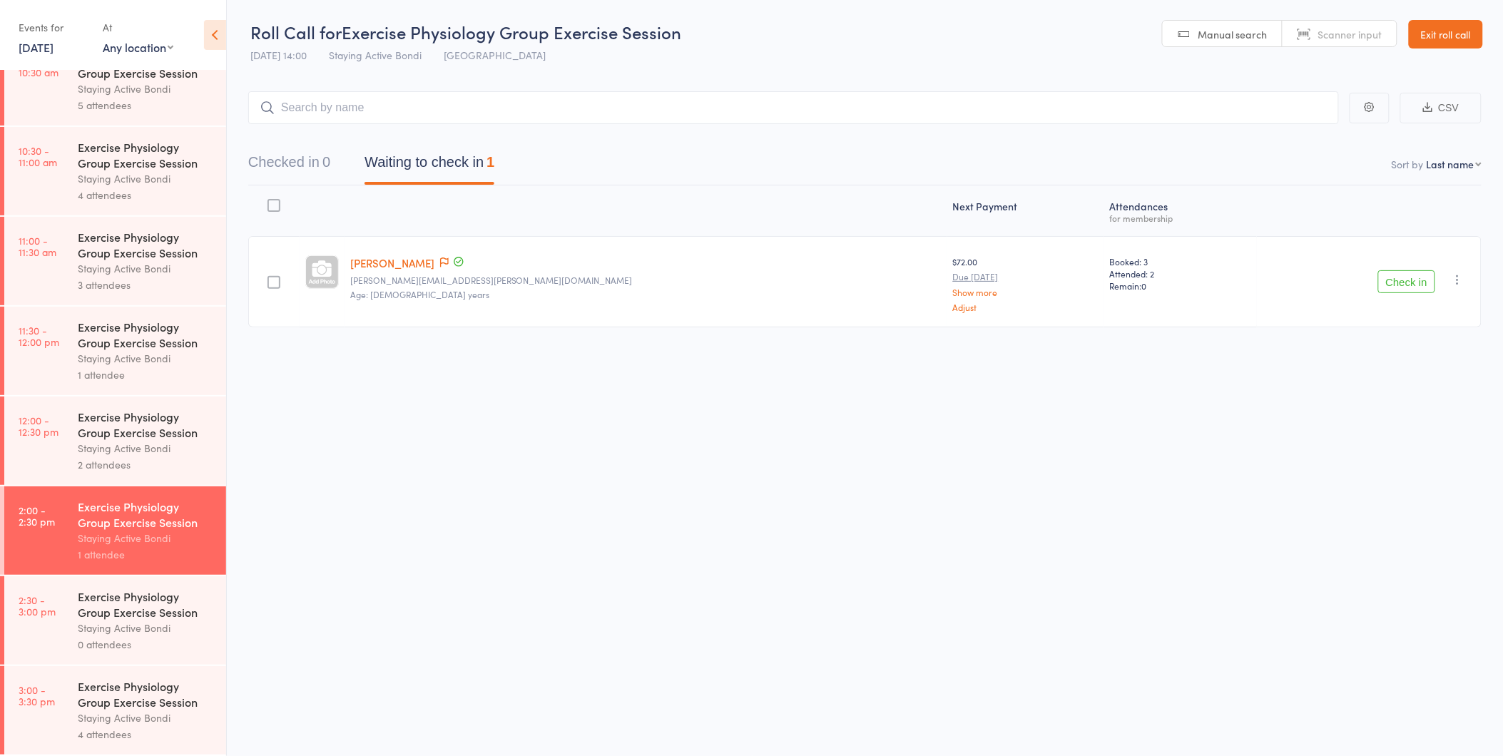
click at [119, 707] on div "Exercise Physiology Group Exercise Session" at bounding box center [146, 693] width 136 height 31
